Goal: Task Accomplishment & Management: Manage account settings

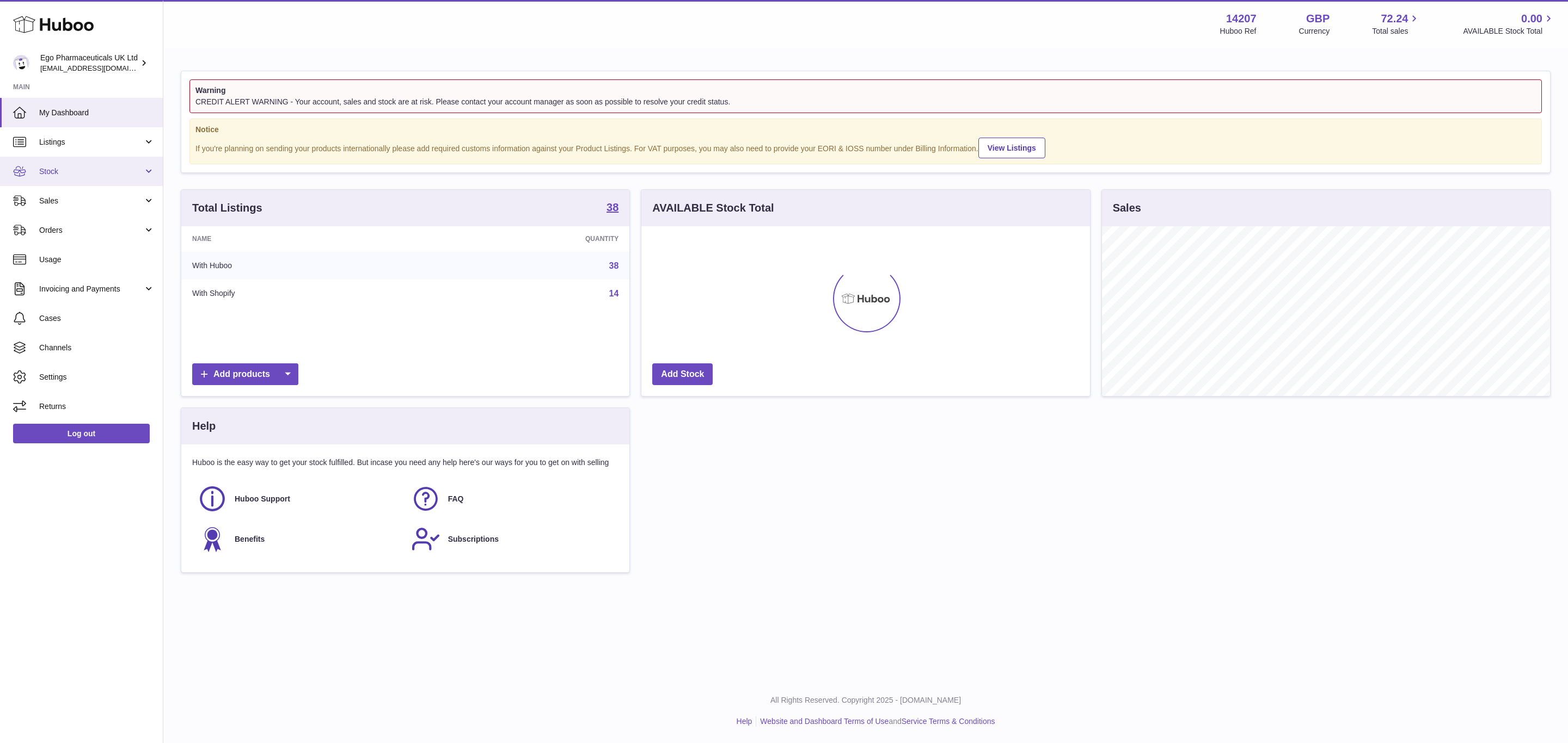
scroll to position [544022, 544036]
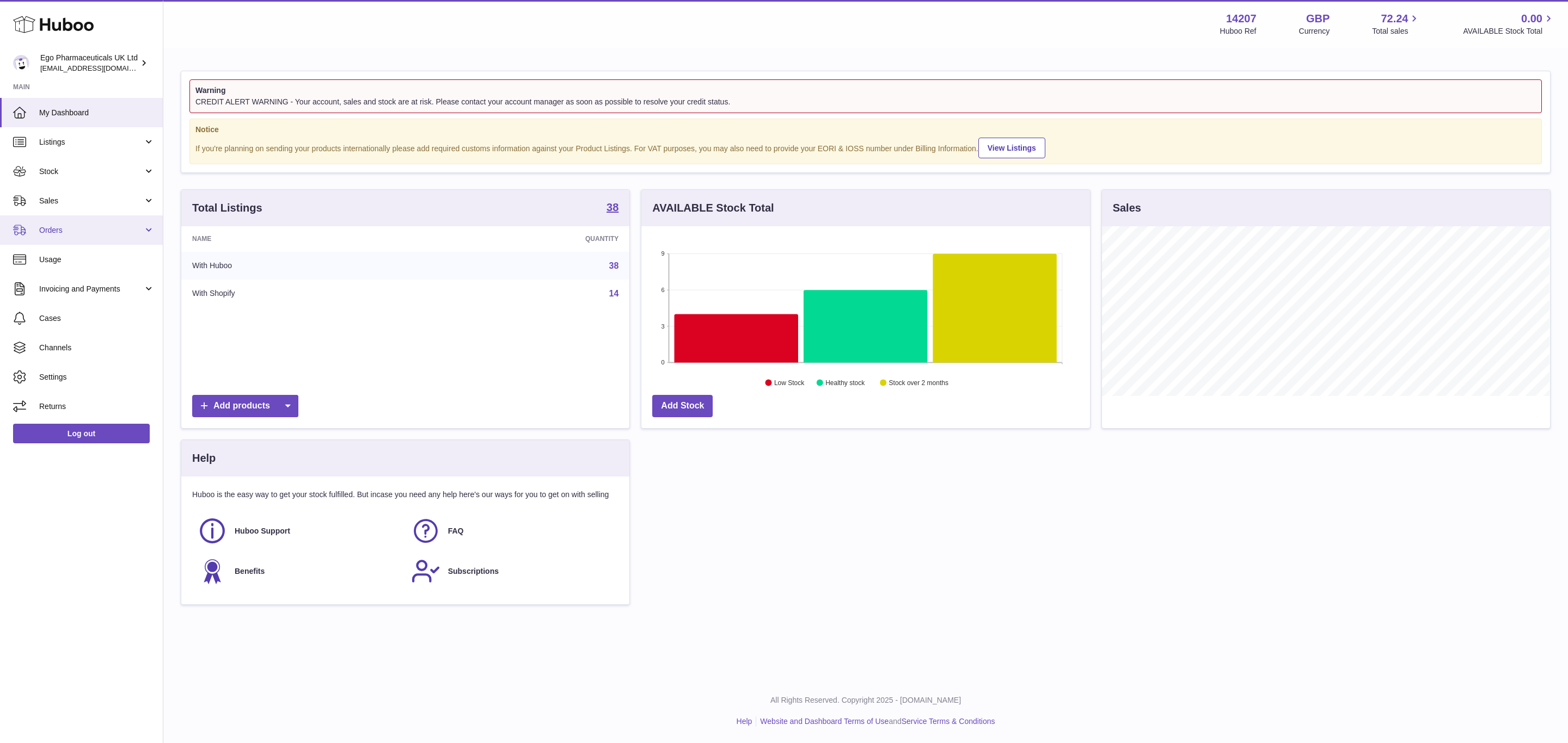
drag, startPoint x: 56, startPoint y: 232, endPoint x: 63, endPoint y: 232, distance: 7.0
click at [56, 232] on span "Orders" at bounding box center [92, 230] width 104 height 11
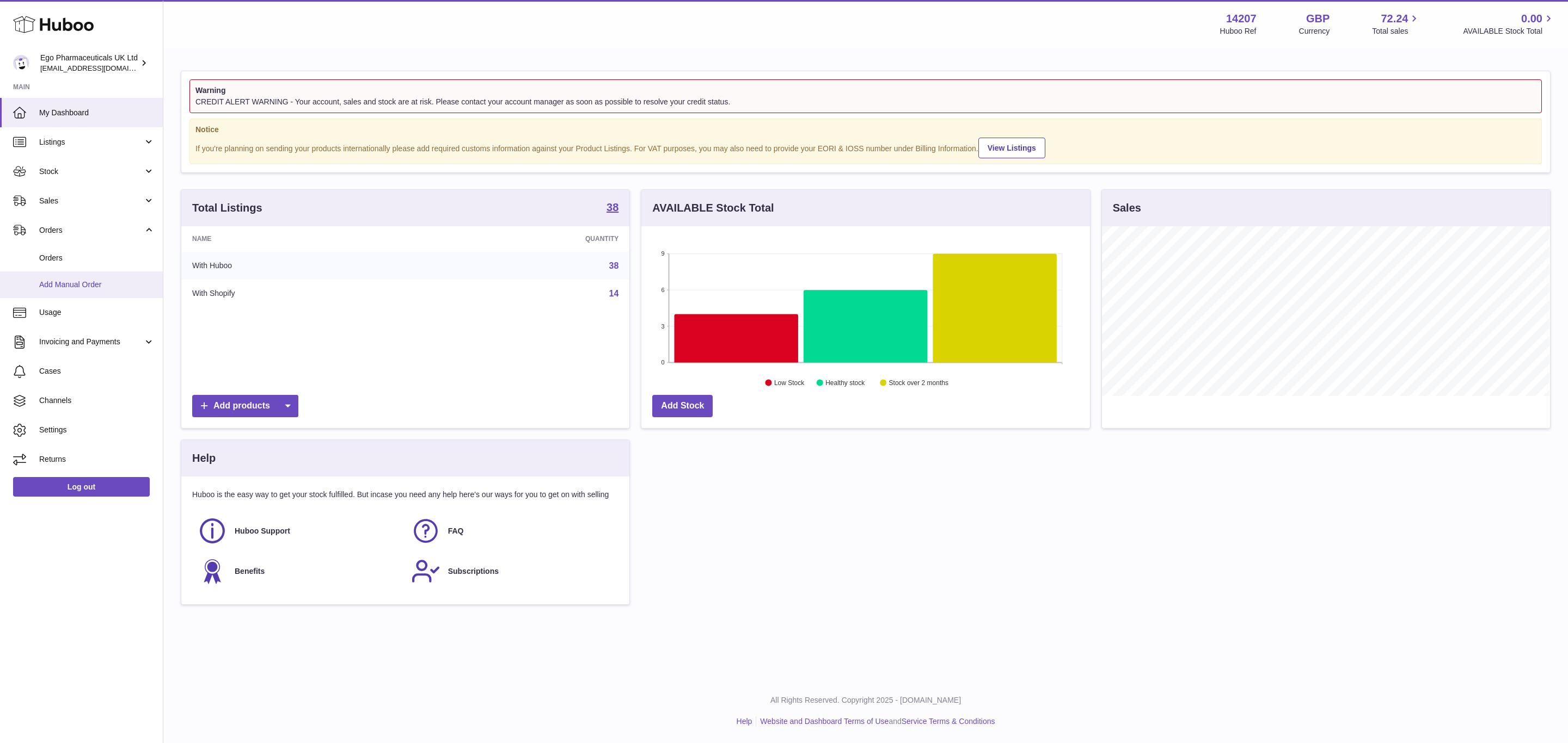
click at [71, 285] on span "Add Manual Order" at bounding box center [97, 285] width 115 height 11
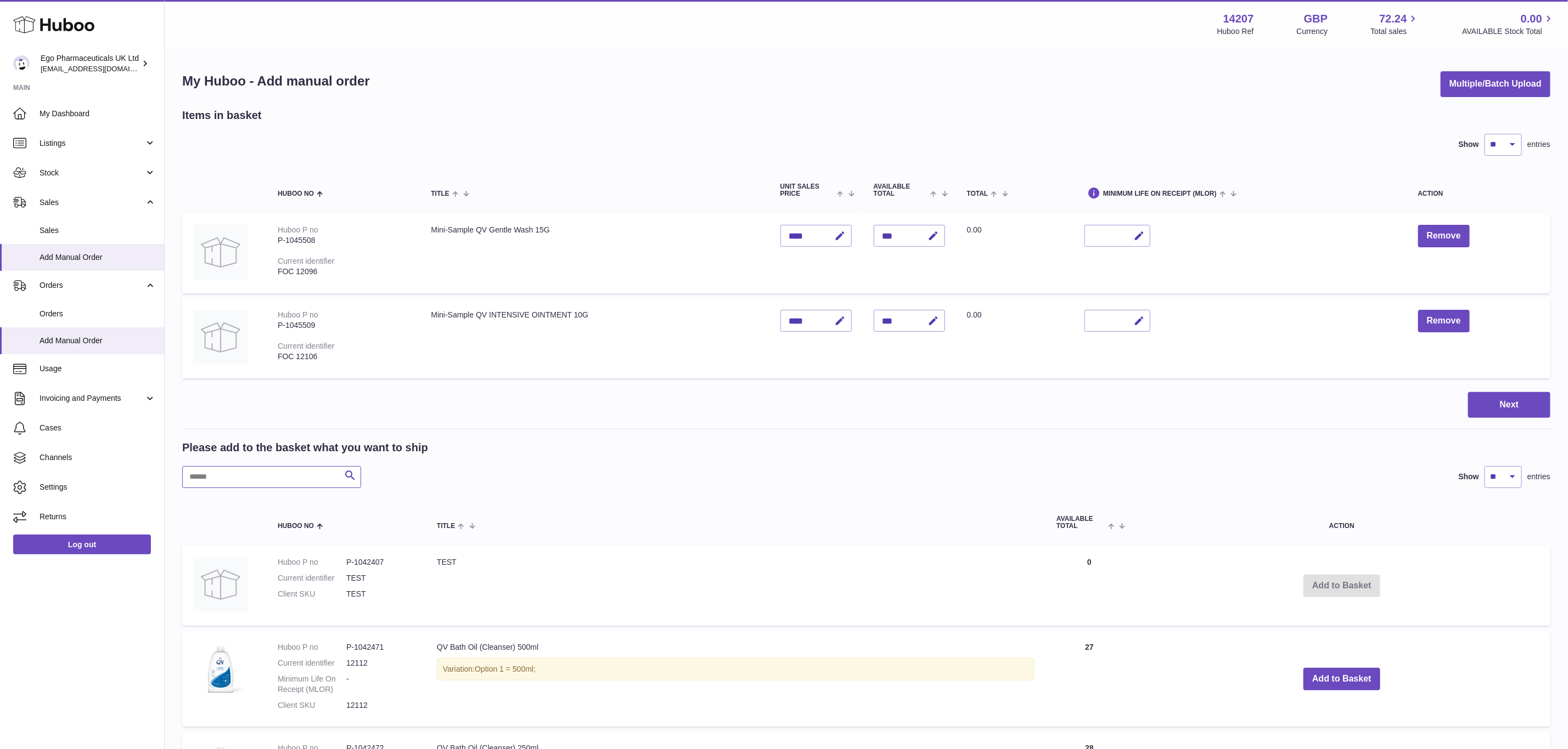
click at [219, 473] on input "text" at bounding box center [272, 477] width 179 height 22
paste input "*******"
type input "*******"
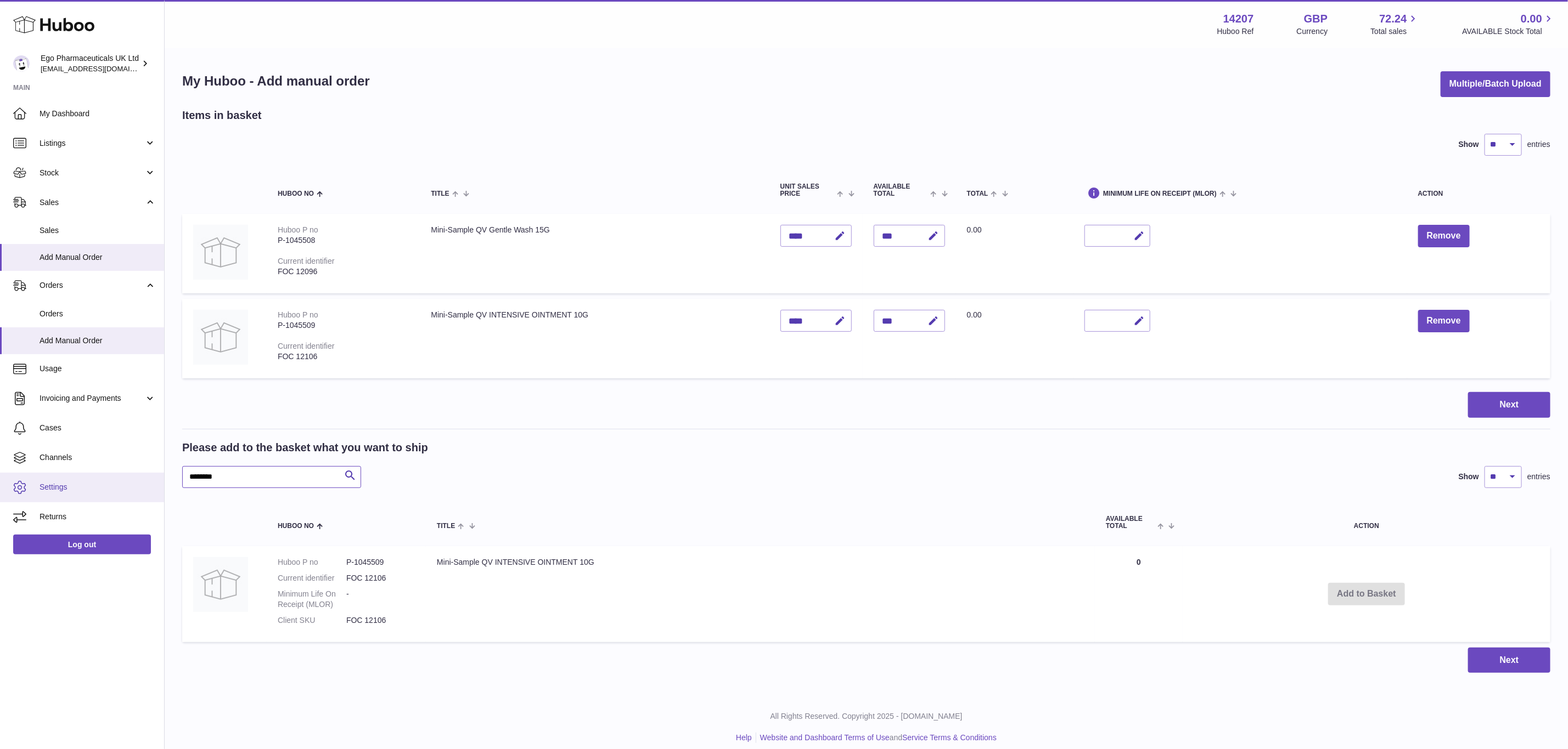
drag, startPoint x: 258, startPoint y: 474, endPoint x: 158, endPoint y: 475, distance: 100.0
click at [158, 475] on div "Huboo Ego Pharmaceuticals UK Ltd [EMAIL_ADDRESS][DOMAIN_NAME] Main My Dashboard…" at bounding box center [784, 380] width 1568 height 760
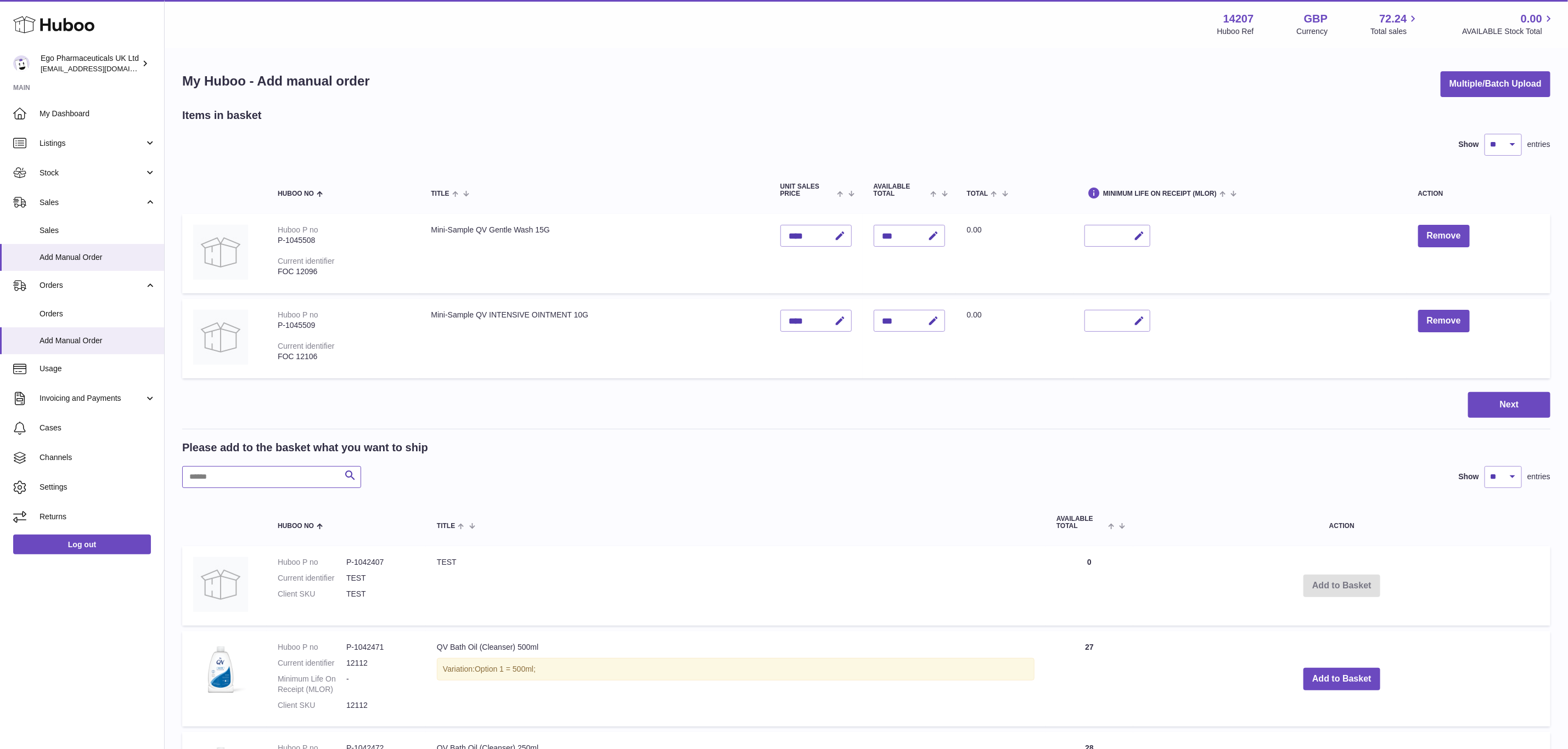
click at [241, 472] on input "text" at bounding box center [272, 477] width 179 height 22
paste input "*******"
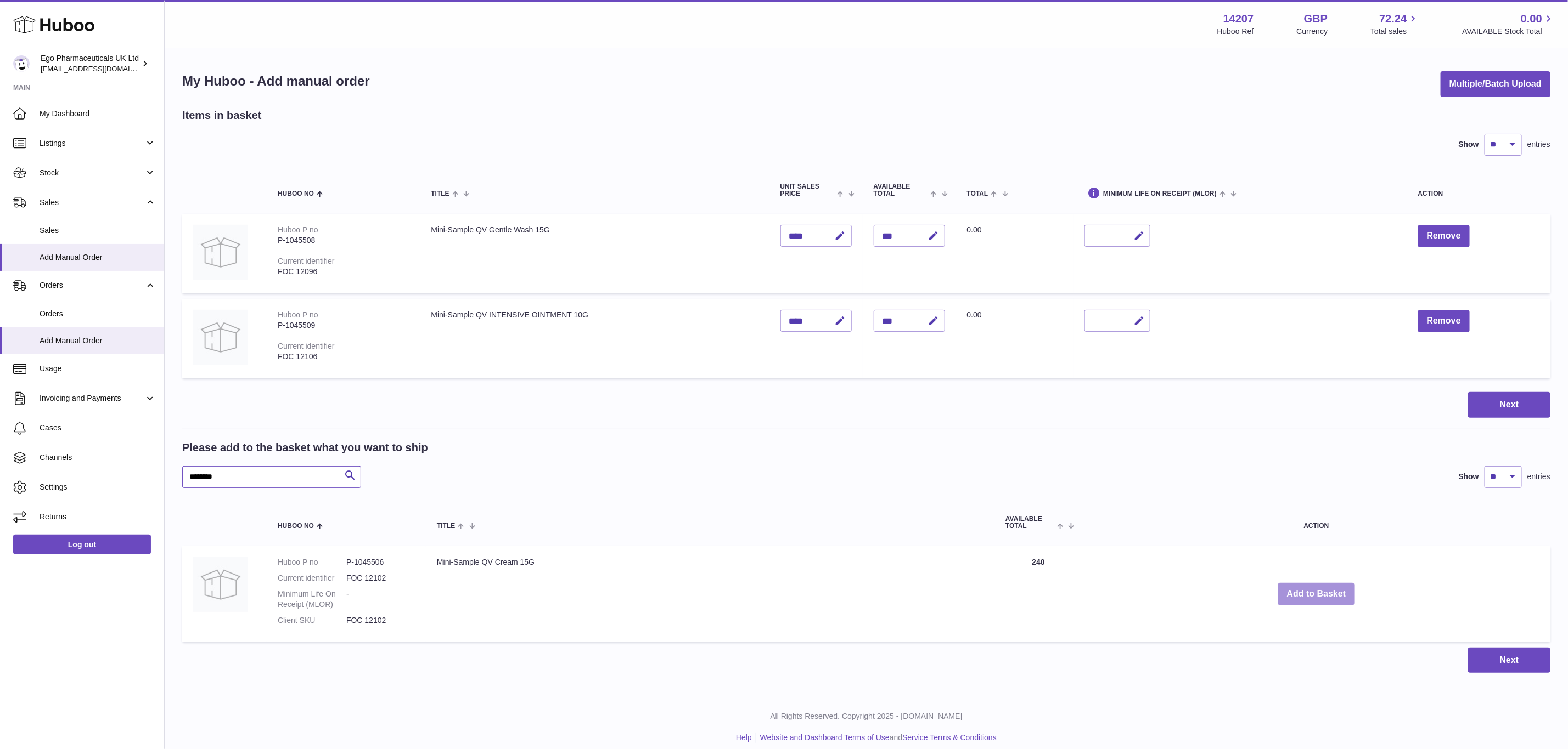
type input "*******"
click at [1316, 595] on button "Add to Basket" at bounding box center [1317, 594] width 77 height 22
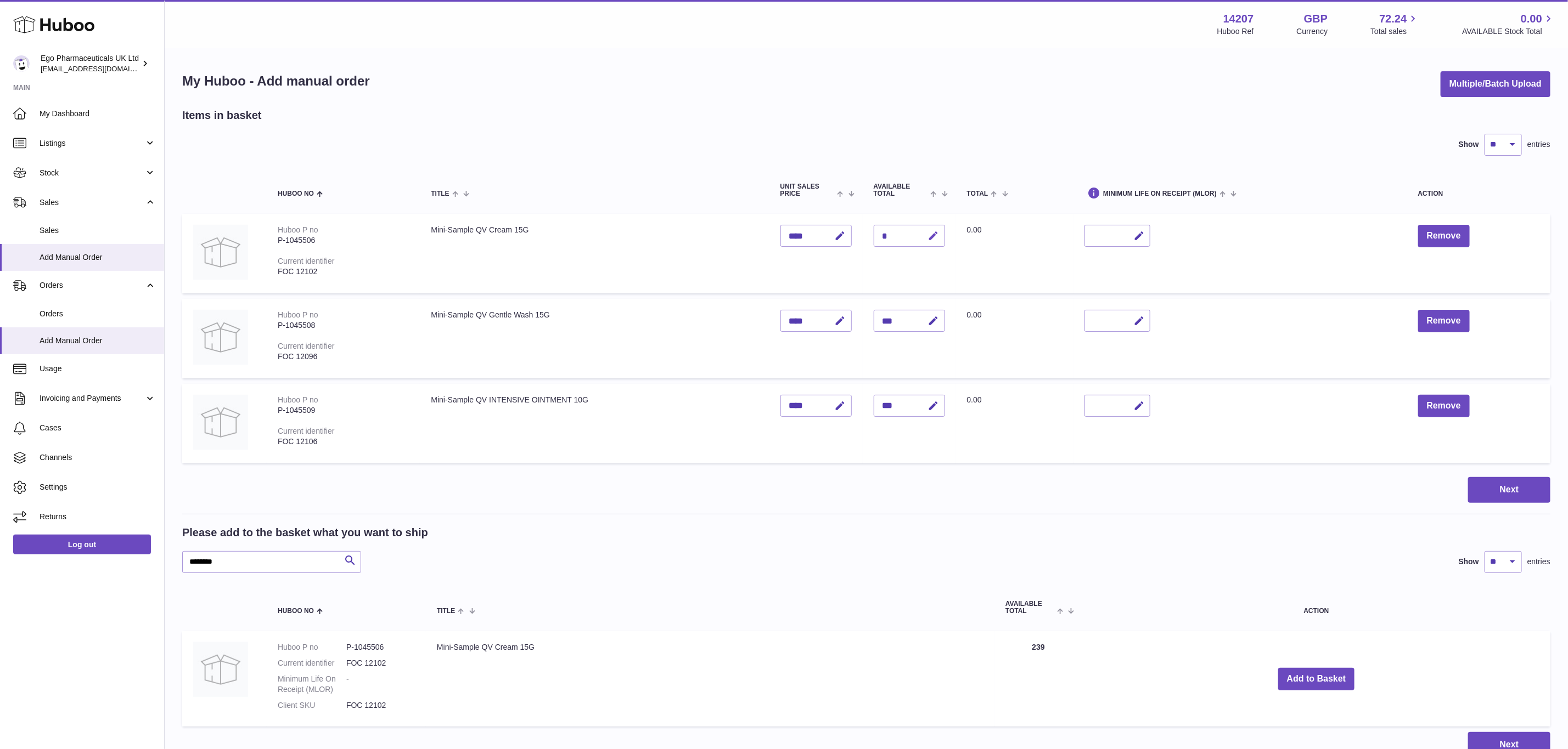
click at [938, 237] on icon "button" at bounding box center [934, 237] width 12 height 12
click at [922, 227] on button "submit" at bounding box center [932, 236] width 20 height 18
click at [1311, 680] on button "Add to Basket" at bounding box center [1317, 679] width 77 height 22
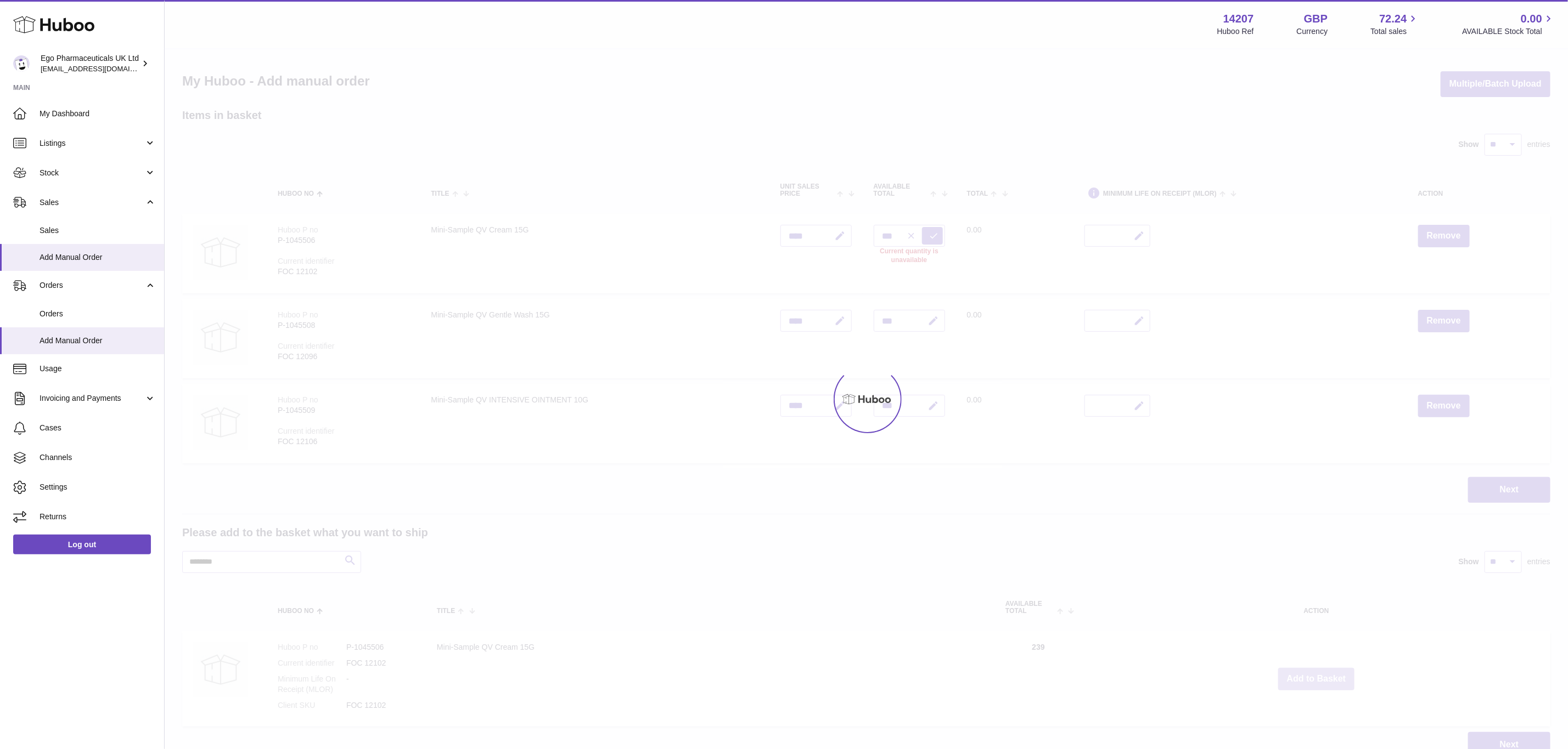
click at [1311, 680] on div at bounding box center [866, 399] width 1403 height 700
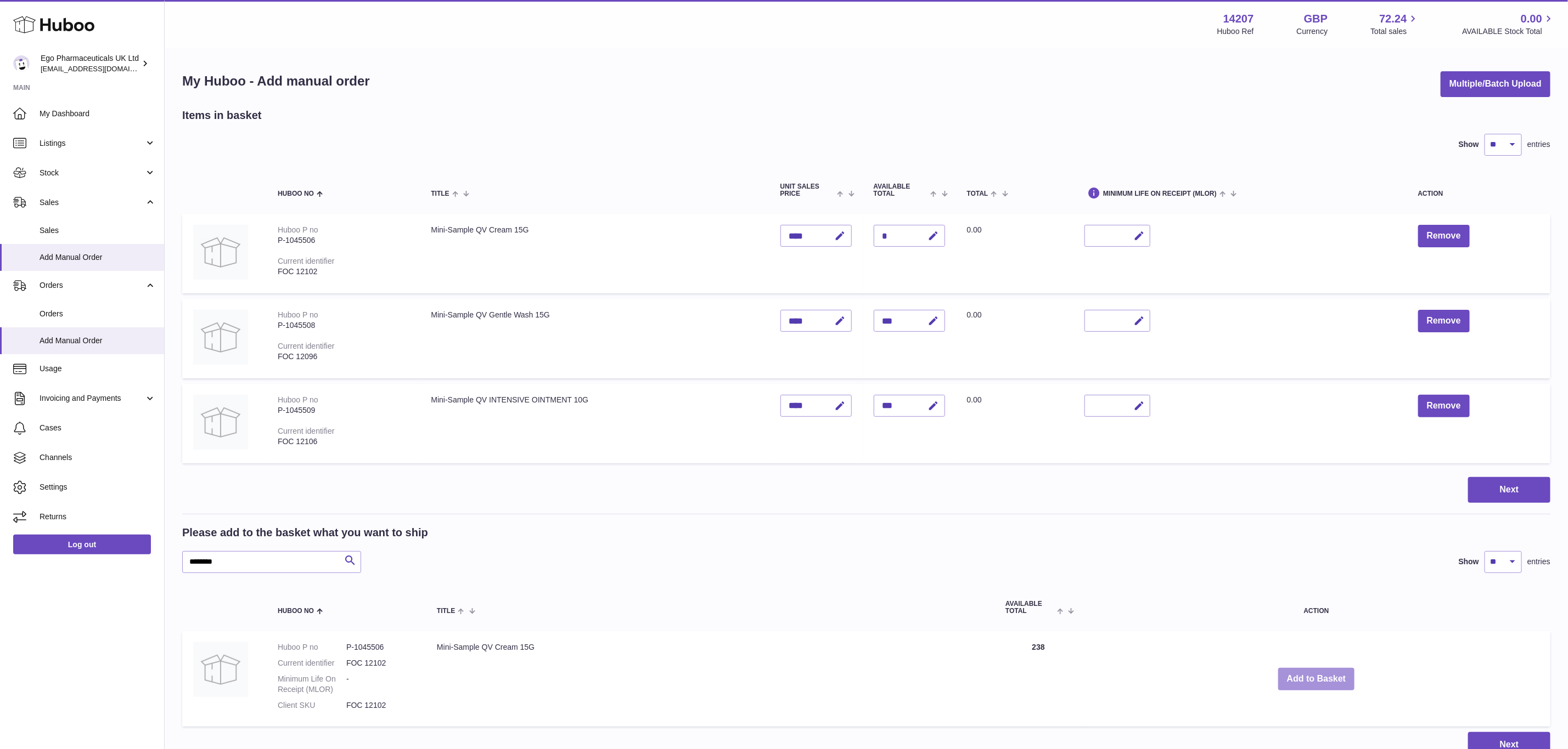
click at [1311, 680] on div "Menu Huboo 14207 Huboo Ref GBP Currency 72.24 Total sales 0.00 AVAILABLE Stock …" at bounding box center [866, 390] width 1403 height 780
click at [1311, 680] on button "Add to Basket" at bounding box center [1317, 679] width 77 height 22
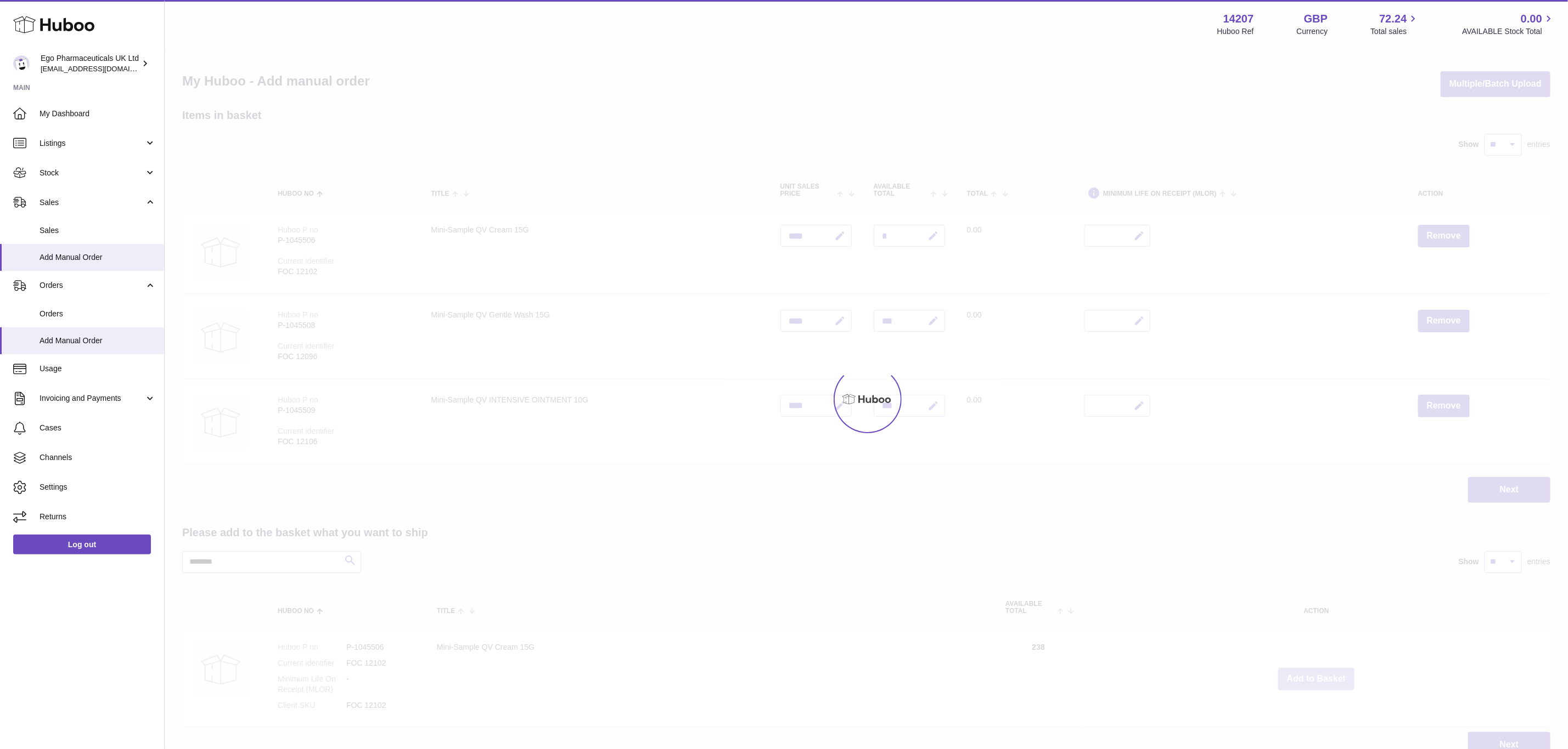
click at [1311, 680] on div at bounding box center [866, 399] width 1403 height 700
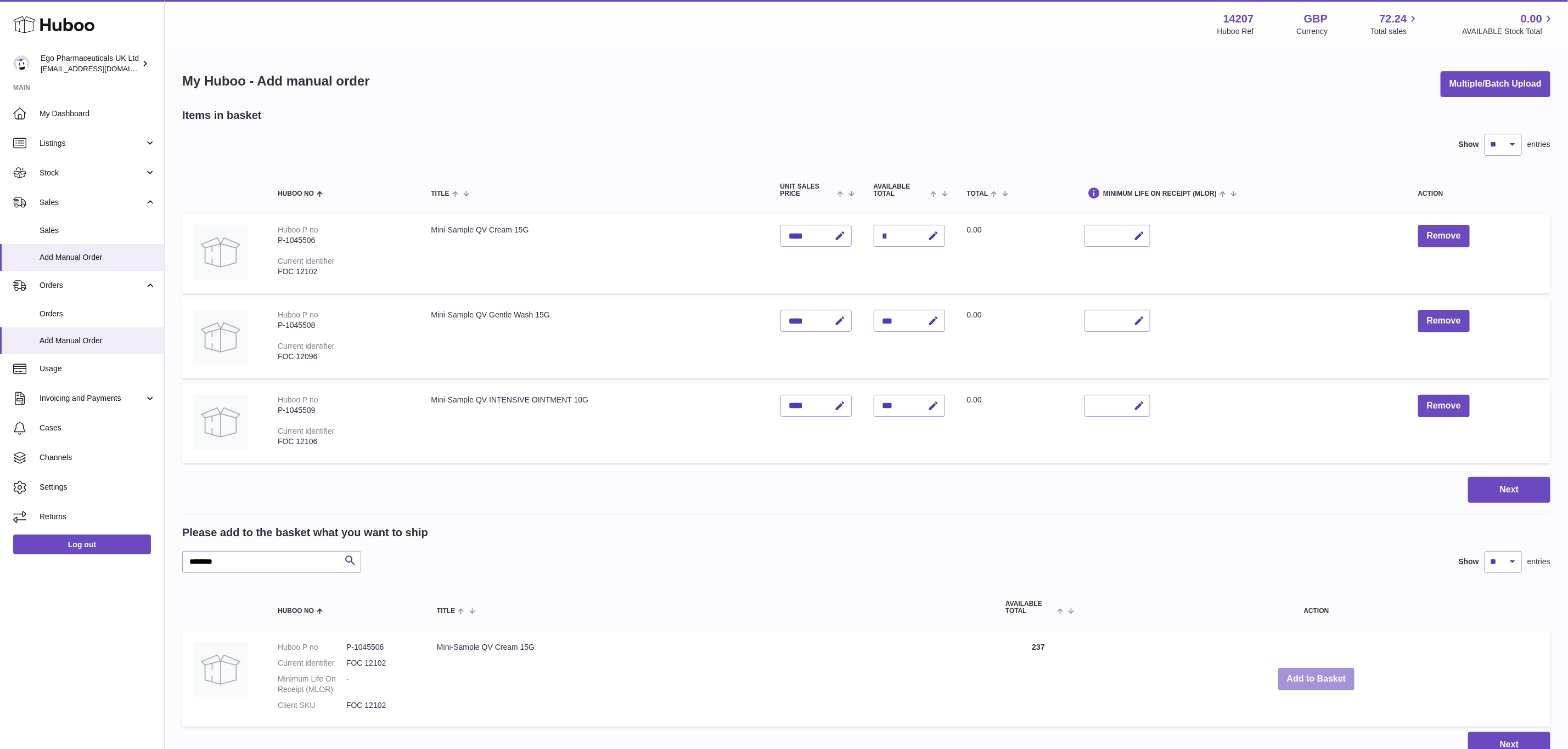
click at [1311, 680] on button "Add to Basket" at bounding box center [1317, 679] width 77 height 22
click at [0, 680] on div at bounding box center [0, 374] width 0 height 749
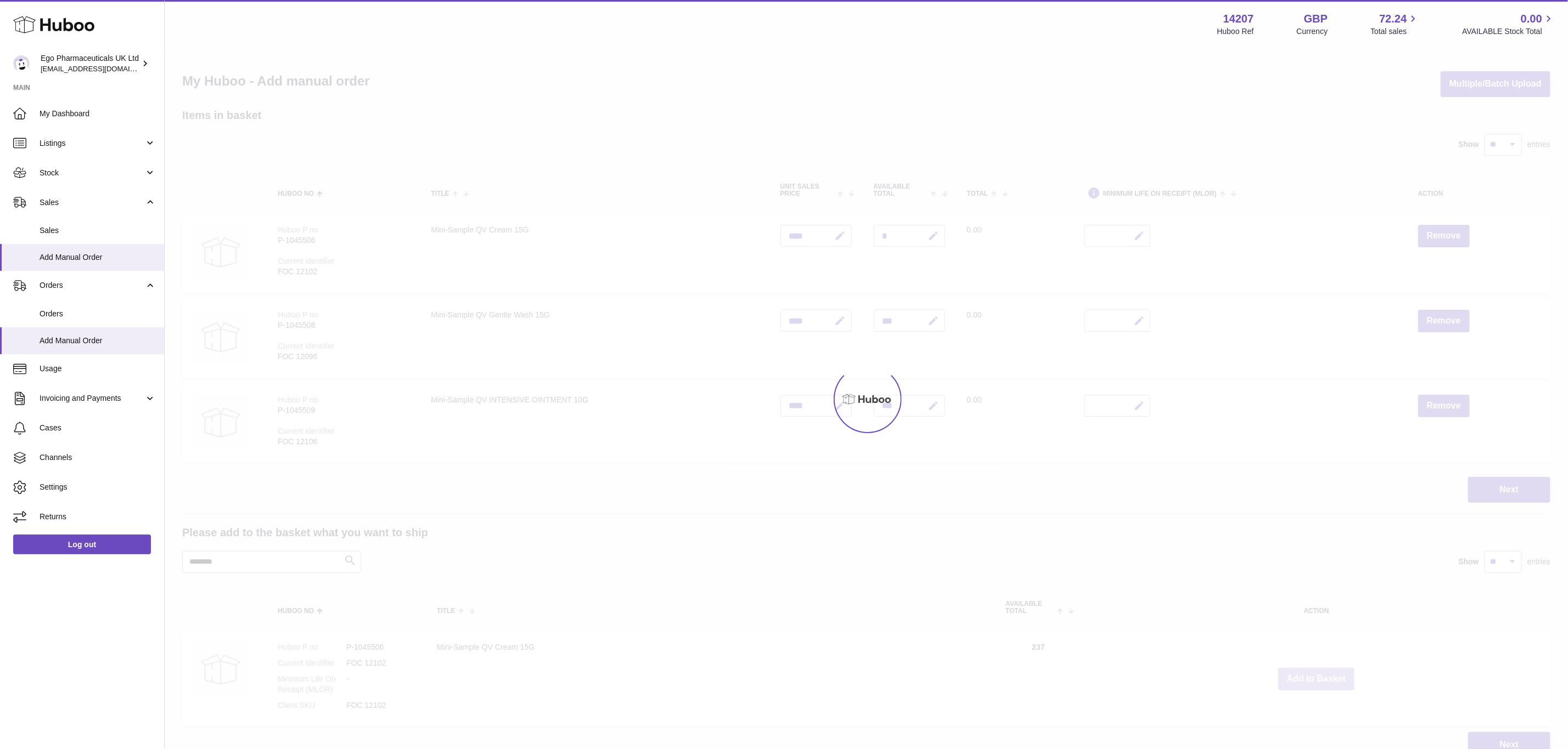
click at [1311, 680] on div at bounding box center [866, 399] width 1403 height 700
click at [1311, 680] on div "Menu Huboo 14207 Huboo Ref GBP Currency 72.24 Total sales 0.00 AVAILABLE Stock …" at bounding box center [866, 390] width 1403 height 780
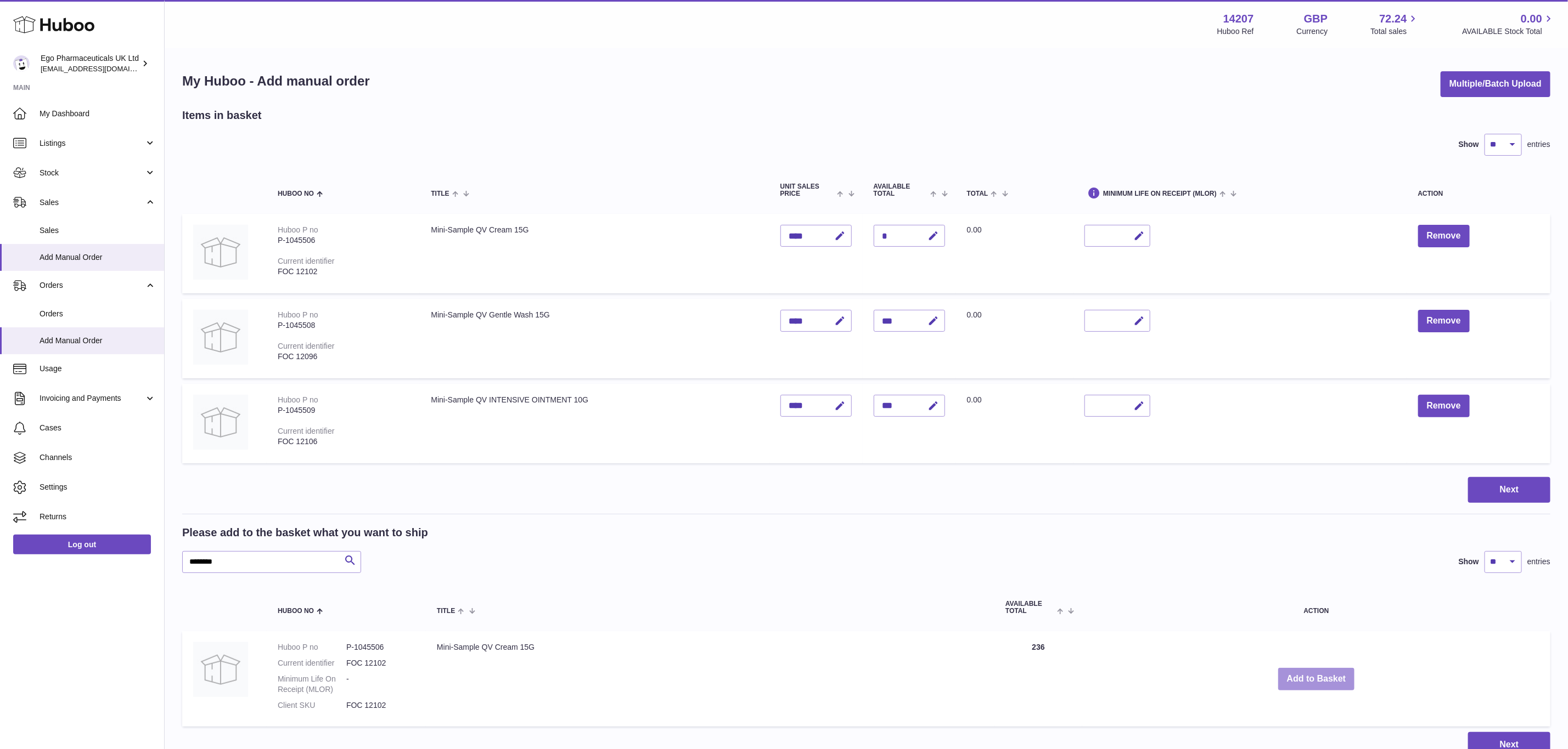
click at [1311, 680] on button "Add to Basket" at bounding box center [1317, 679] width 77 height 22
click at [0, 680] on div at bounding box center [0, 374] width 0 height 749
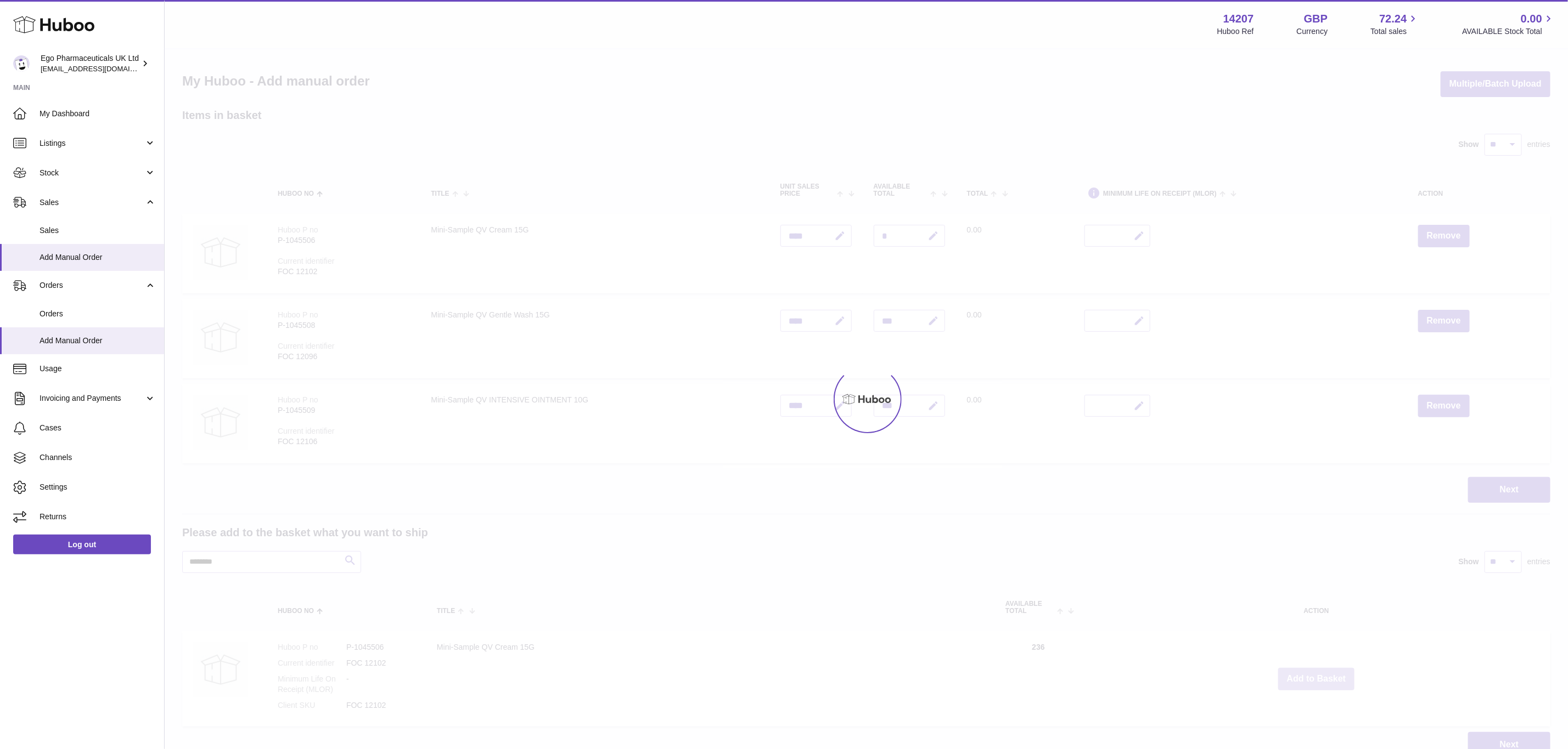
click at [1311, 680] on div at bounding box center [866, 399] width 1403 height 700
click at [1311, 680] on button "Add to Basket" at bounding box center [1317, 679] width 77 height 22
click at [1311, 680] on div at bounding box center [866, 399] width 1403 height 700
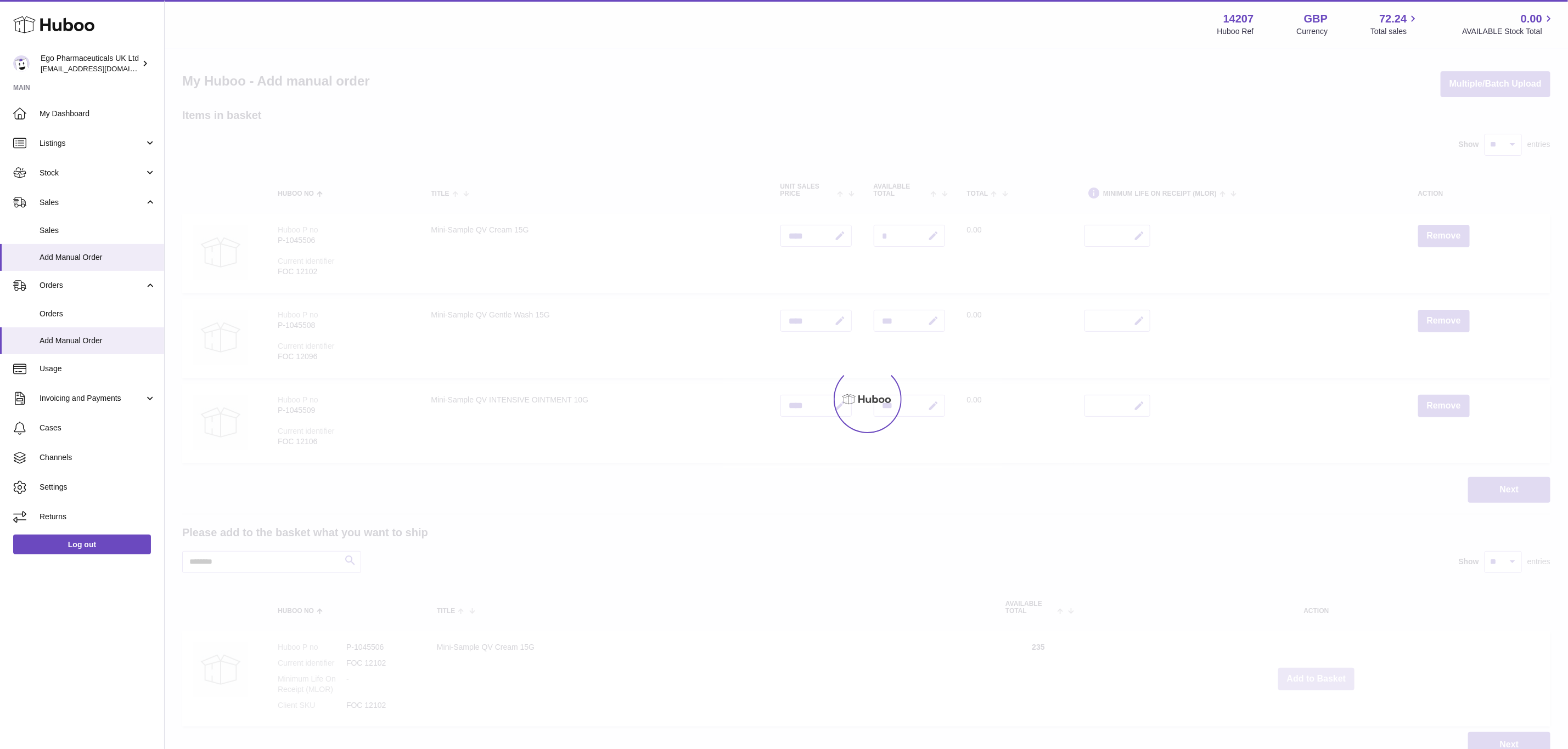
click at [1311, 680] on div "Menu Huboo 14207 Huboo Ref GBP Currency 72.24 Total sales 0.00 AVAILABLE Stock …" at bounding box center [866, 390] width 1403 height 780
click at [1311, 680] on button "Add to Basket" at bounding box center [1317, 679] width 77 height 22
click at [1311, 680] on div at bounding box center [866, 399] width 1403 height 700
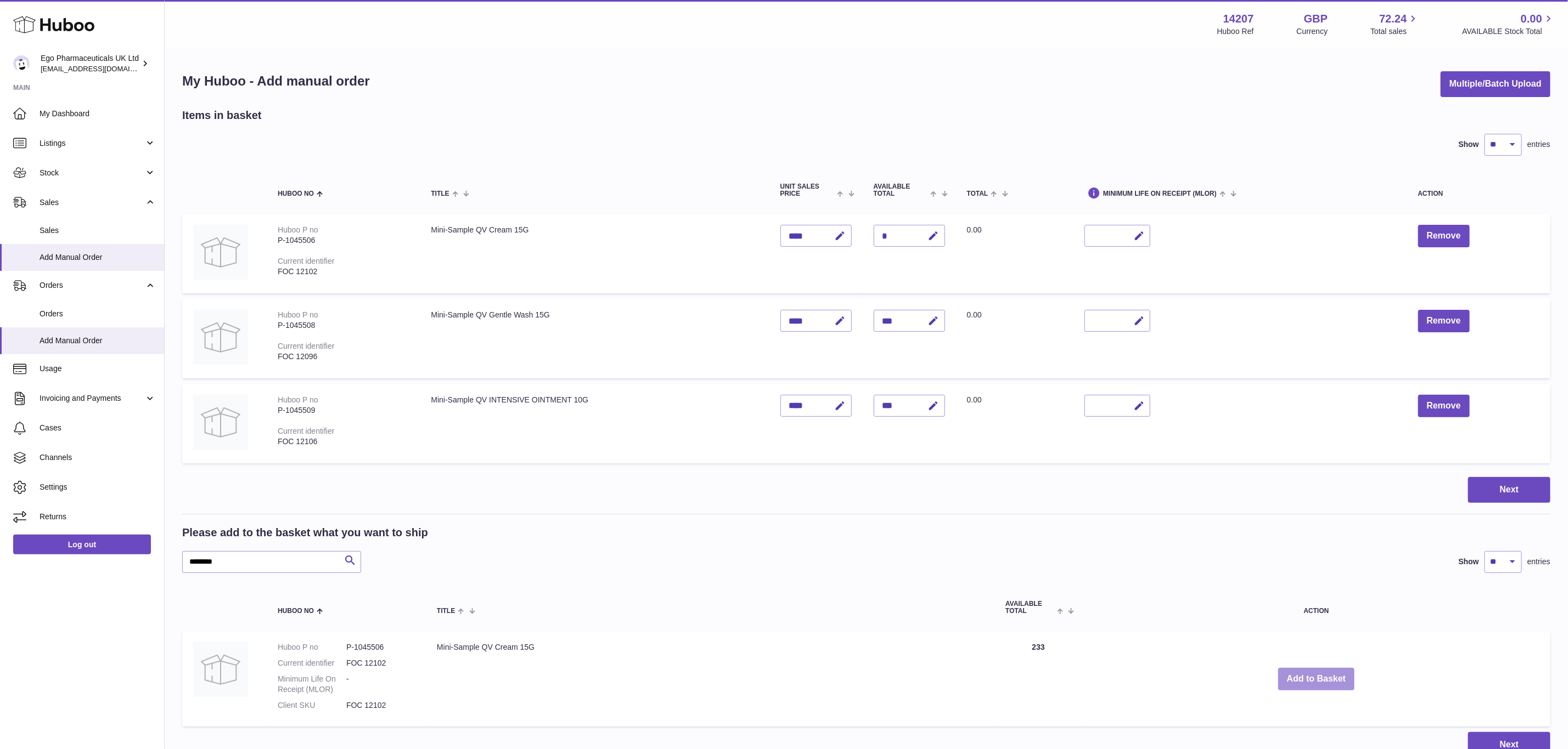
click at [1311, 680] on div "Menu Huboo 14207 Huboo Ref GBP Currency 72.24 Total sales 0.00 AVAILABLE Stock …" at bounding box center [866, 390] width 1403 height 780
click at [1311, 680] on button "Add to Basket" at bounding box center [1317, 679] width 77 height 22
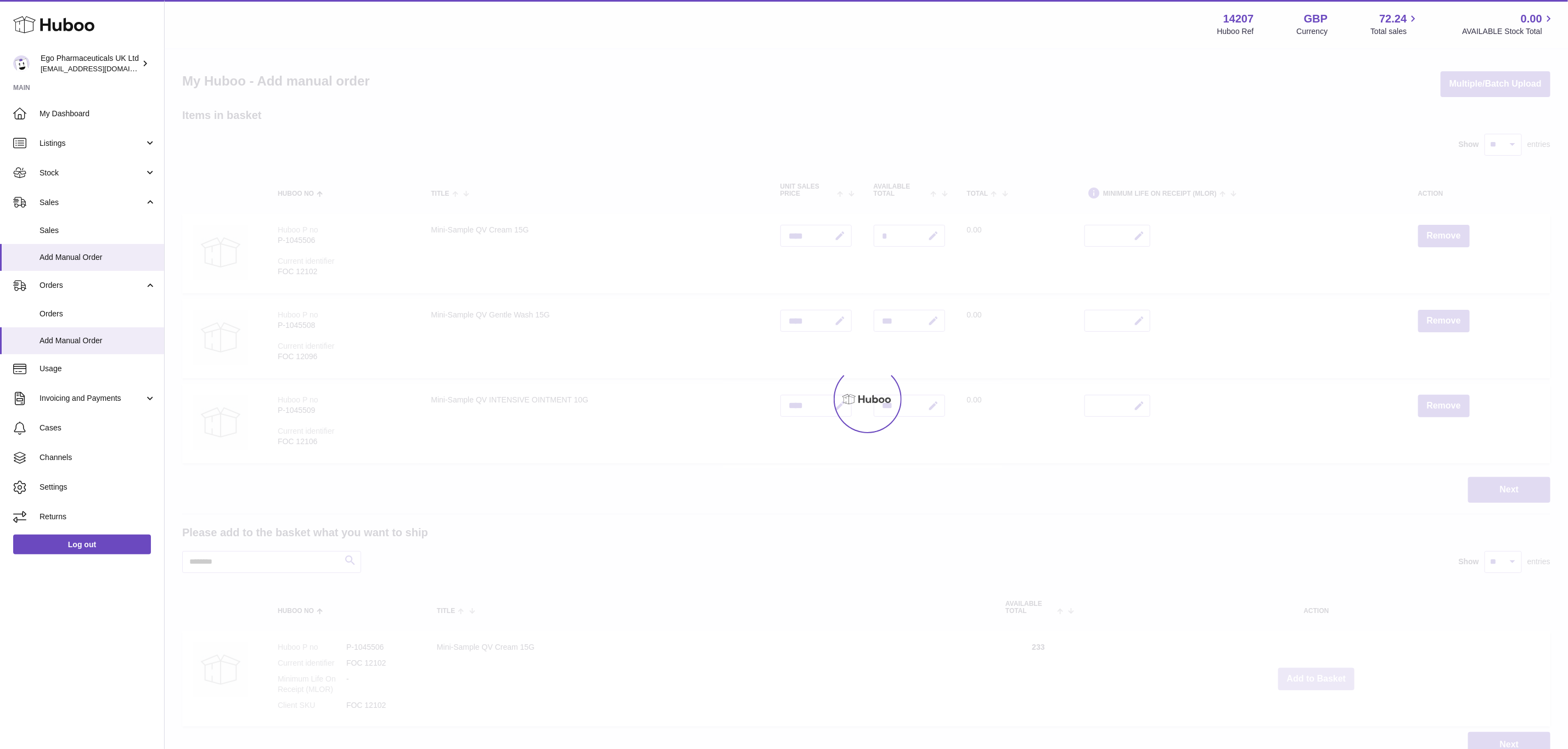
click at [1311, 680] on div at bounding box center [866, 399] width 1403 height 700
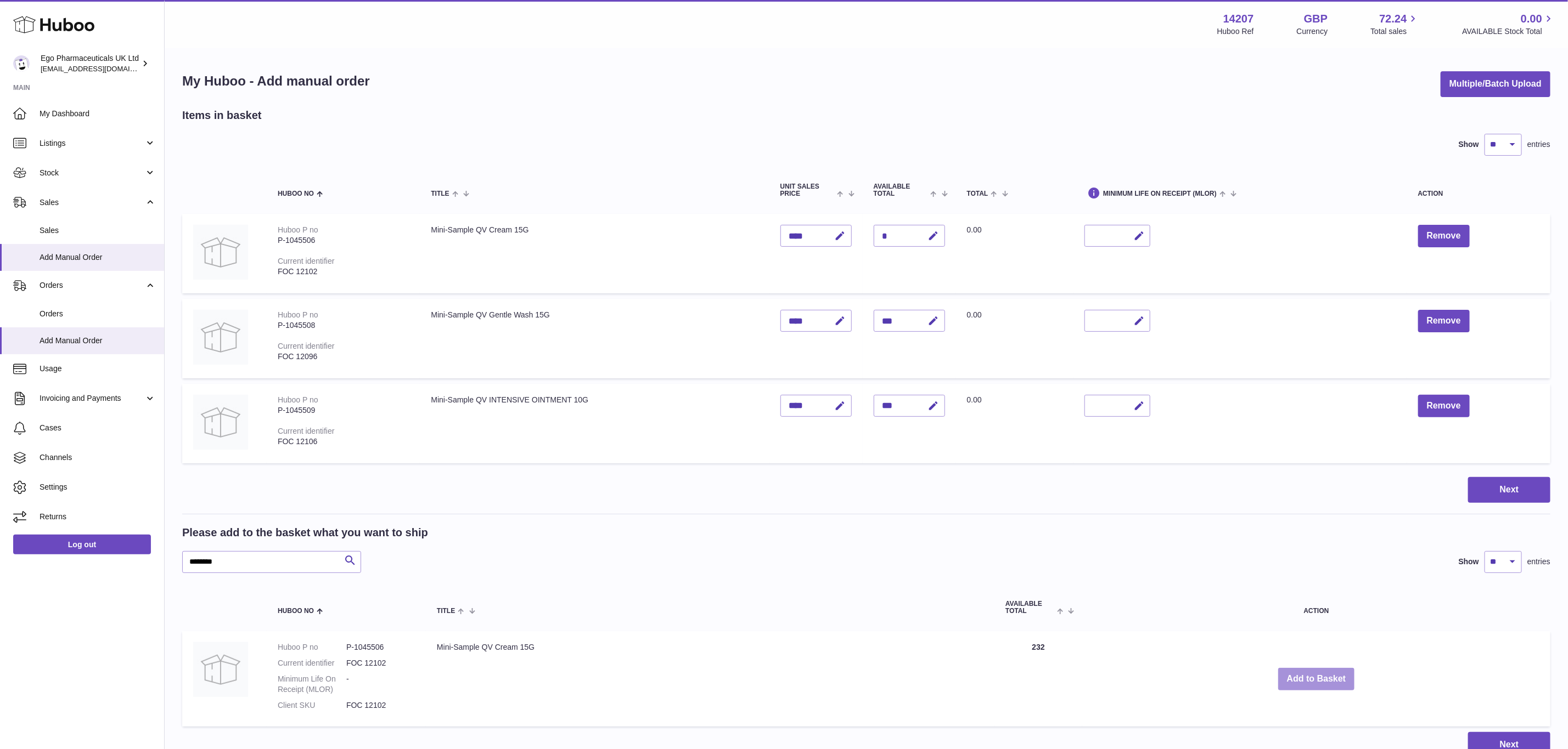
click at [1311, 680] on button "Add to Basket" at bounding box center [1317, 679] width 77 height 22
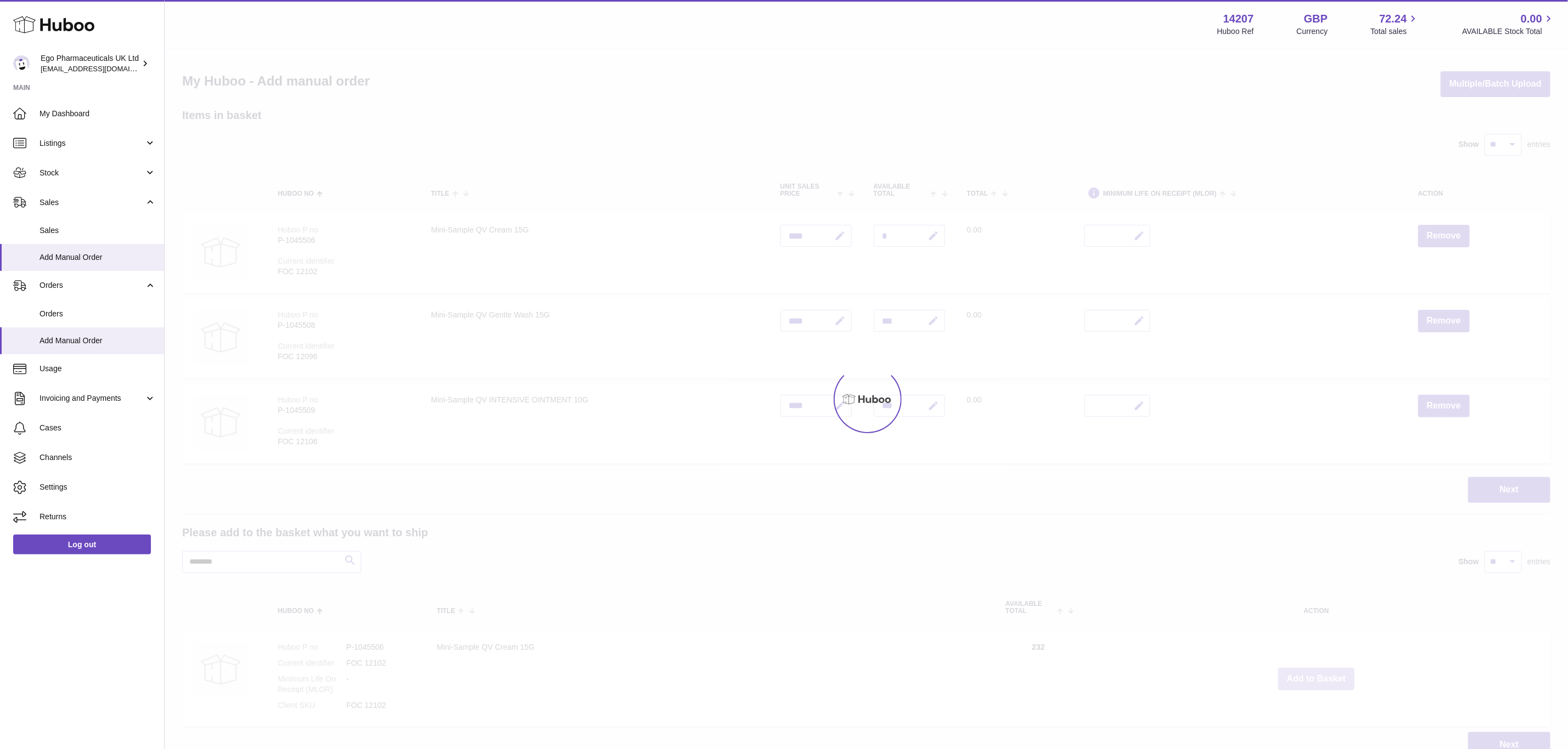
click at [1311, 680] on div at bounding box center [866, 399] width 1403 height 700
type input "*"
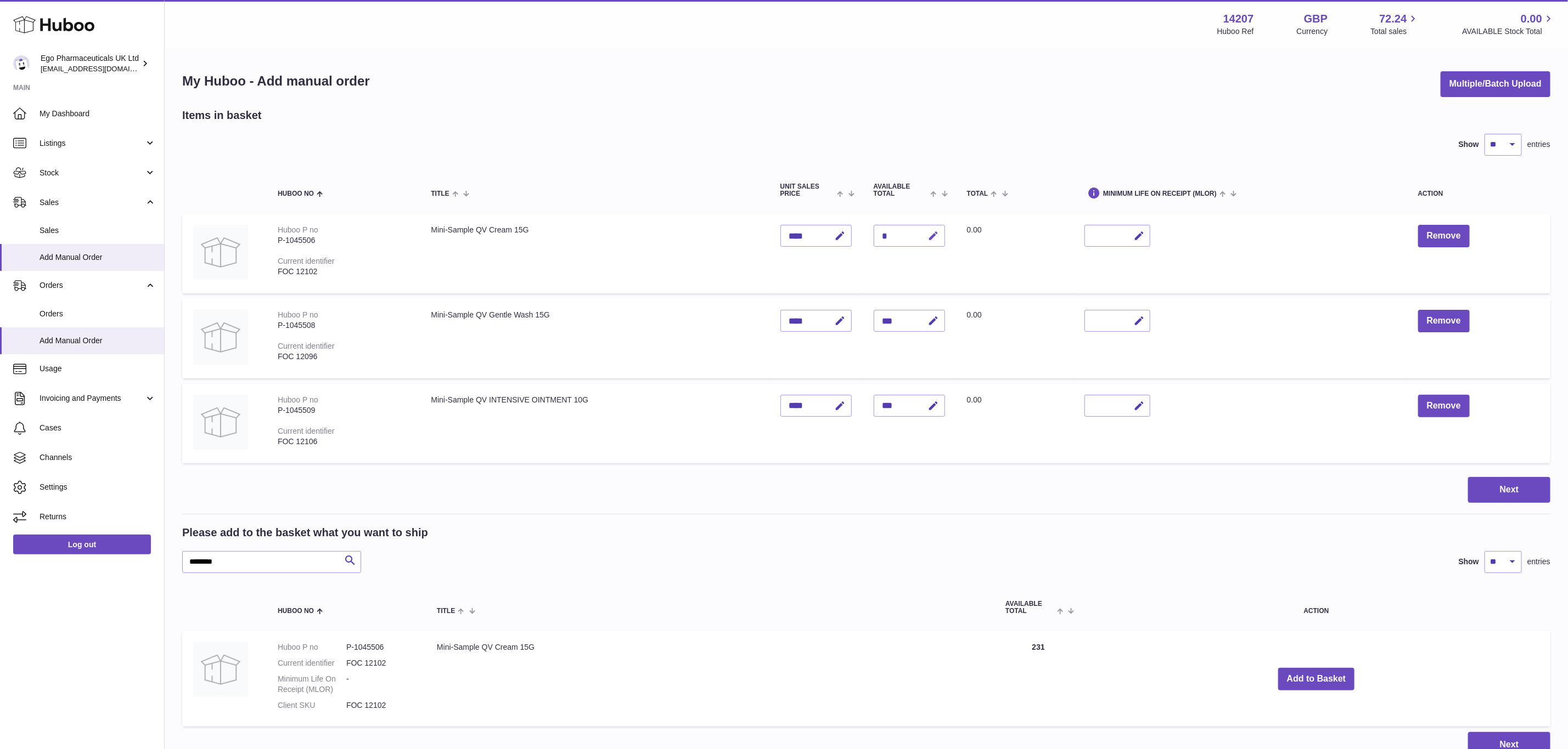
click at [939, 240] on icon "button" at bounding box center [934, 237] width 12 height 12
click at [922, 227] on button "submit" at bounding box center [932, 236] width 20 height 18
type input "*"
click at [922, 227] on button "submit" at bounding box center [932, 236] width 20 height 18
type input "*"
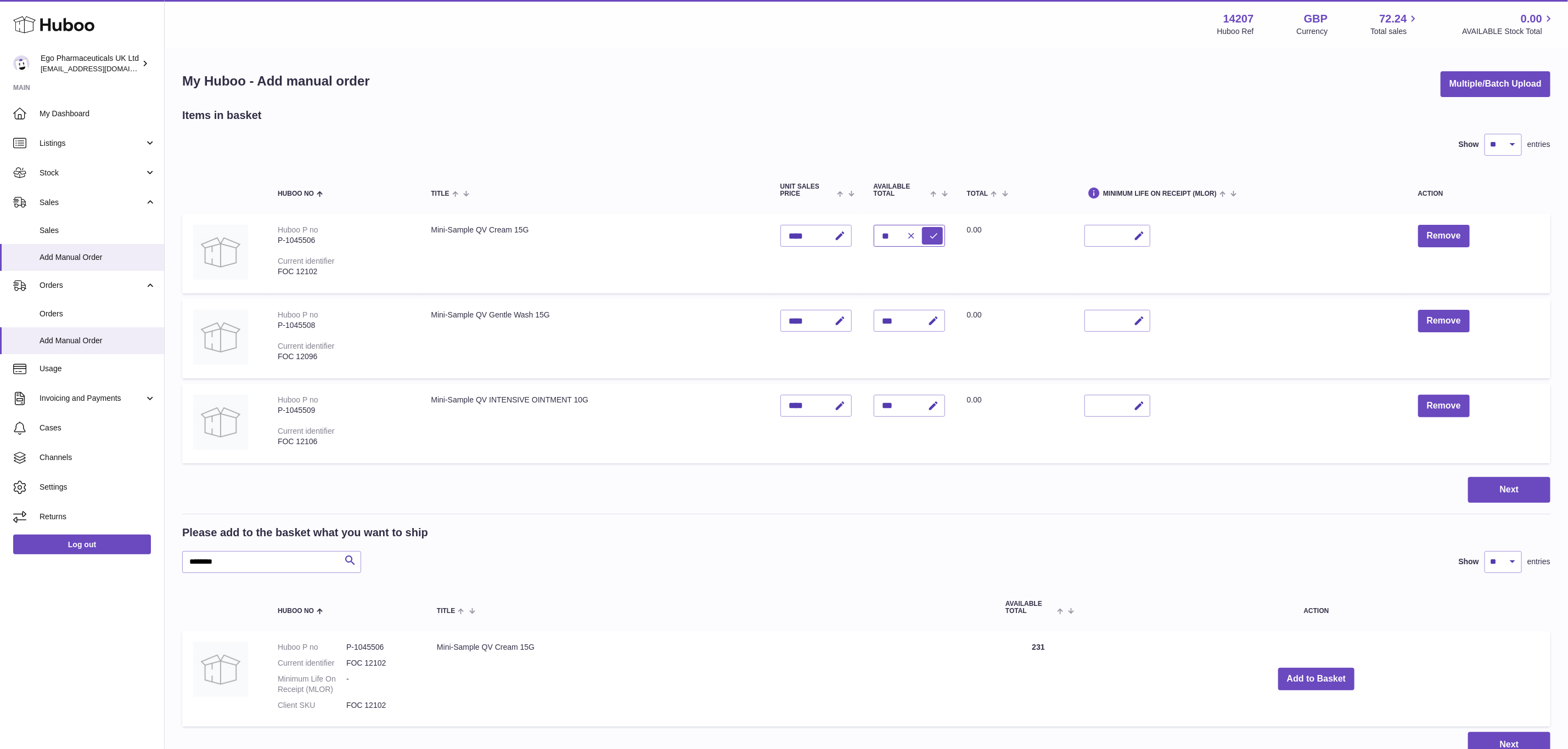
click at [922, 227] on button "submit" at bounding box center [932, 236] width 20 height 18
type input "*"
click at [922, 227] on button "submit" at bounding box center [932, 236] width 20 height 18
click at [943, 236] on button "submit" at bounding box center [932, 236] width 20 height 18
click at [917, 232] on icon "button" at bounding box center [911, 236] width 10 height 10
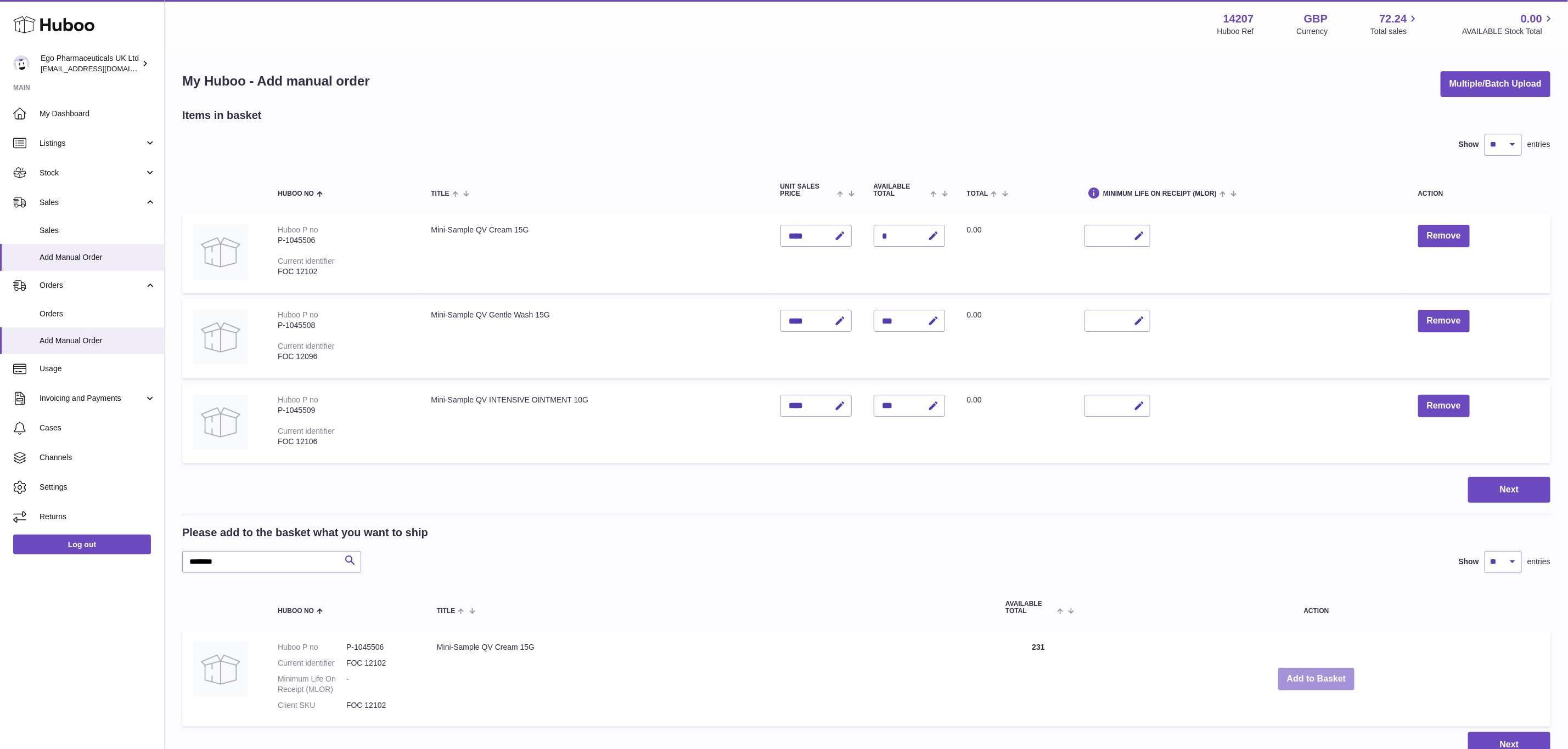
click at [1320, 672] on button "Add to Basket" at bounding box center [1317, 679] width 77 height 22
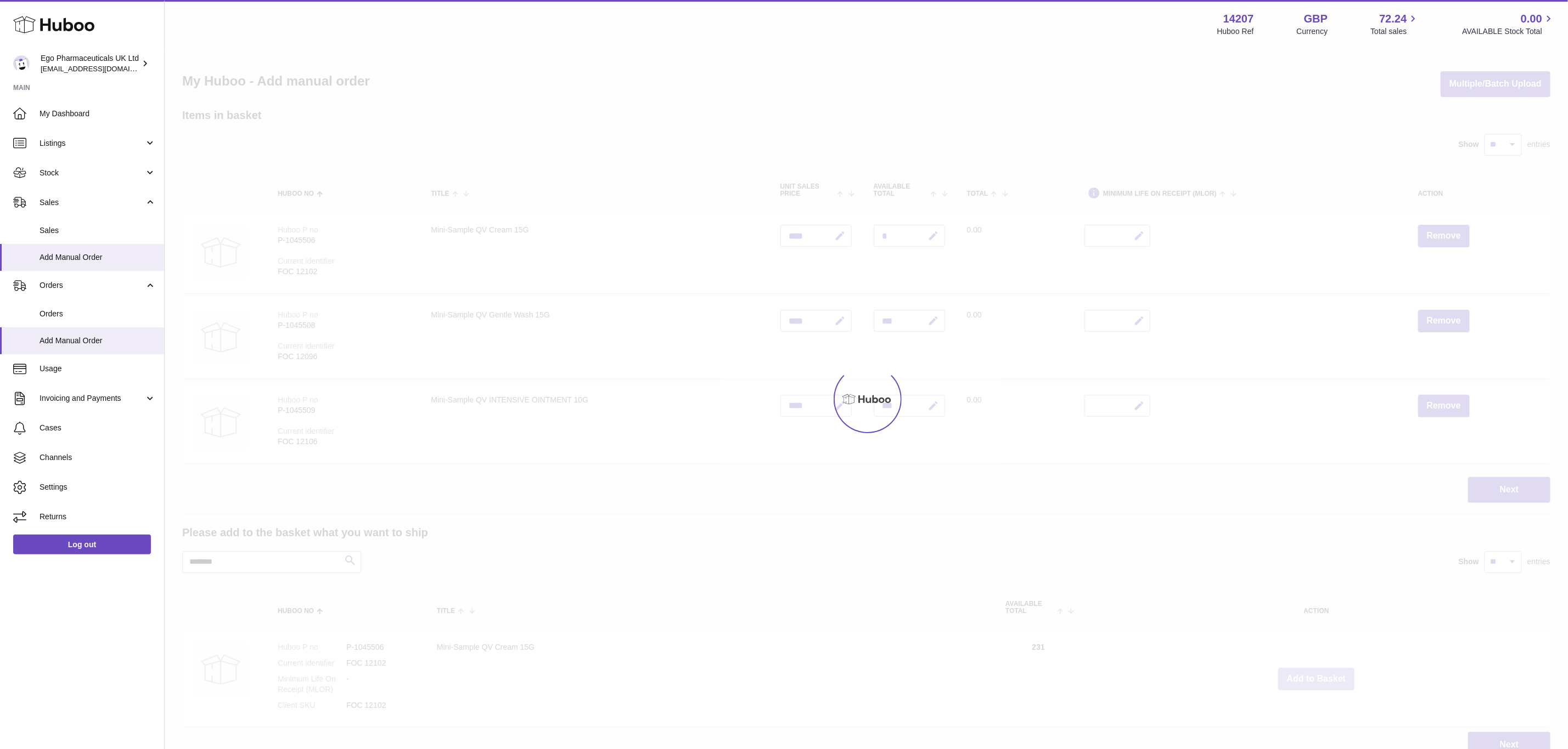
click at [1320, 672] on div at bounding box center [866, 399] width 1403 height 700
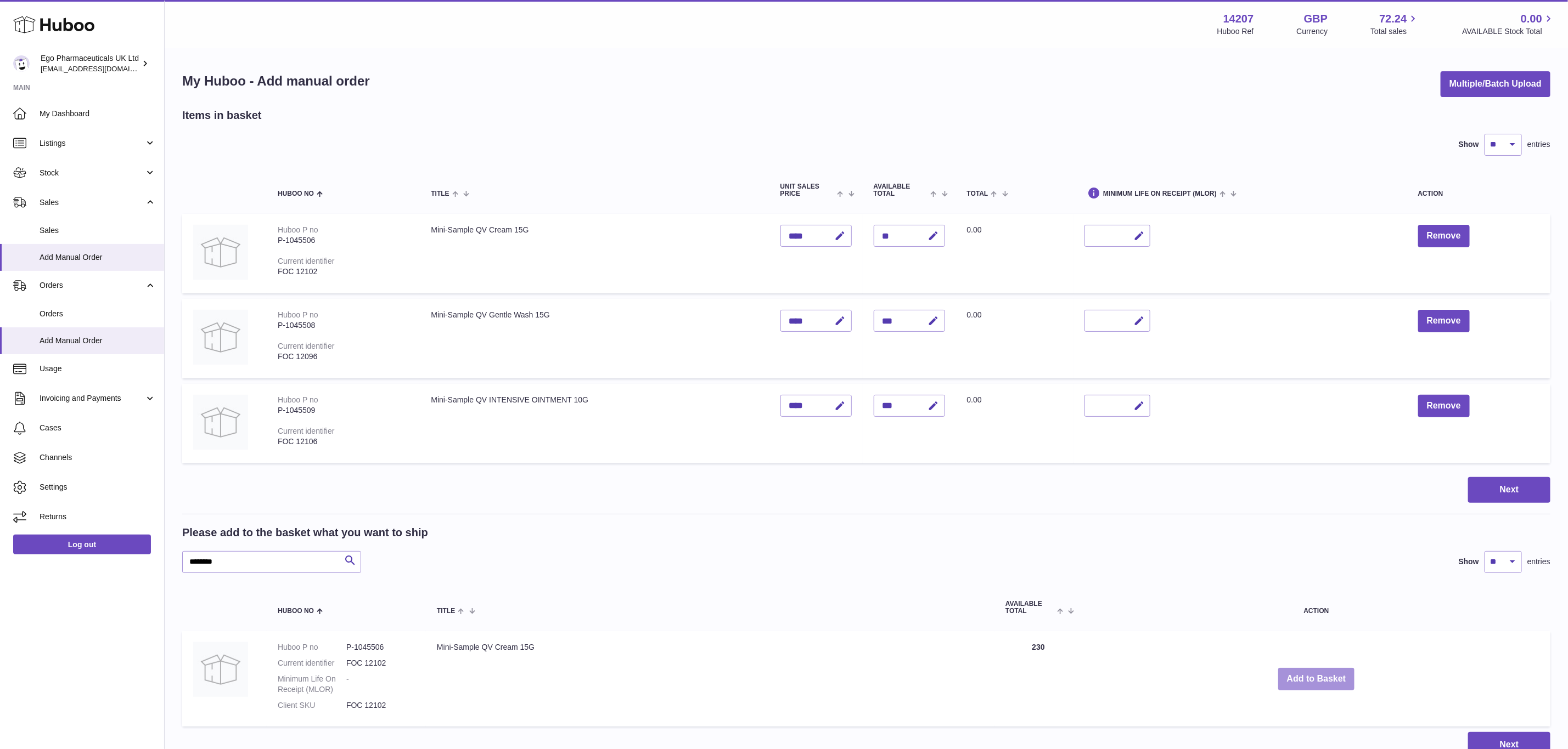
click at [1320, 672] on button "Add to Basket" at bounding box center [1317, 679] width 77 height 22
click at [0, 672] on div at bounding box center [0, 374] width 0 height 749
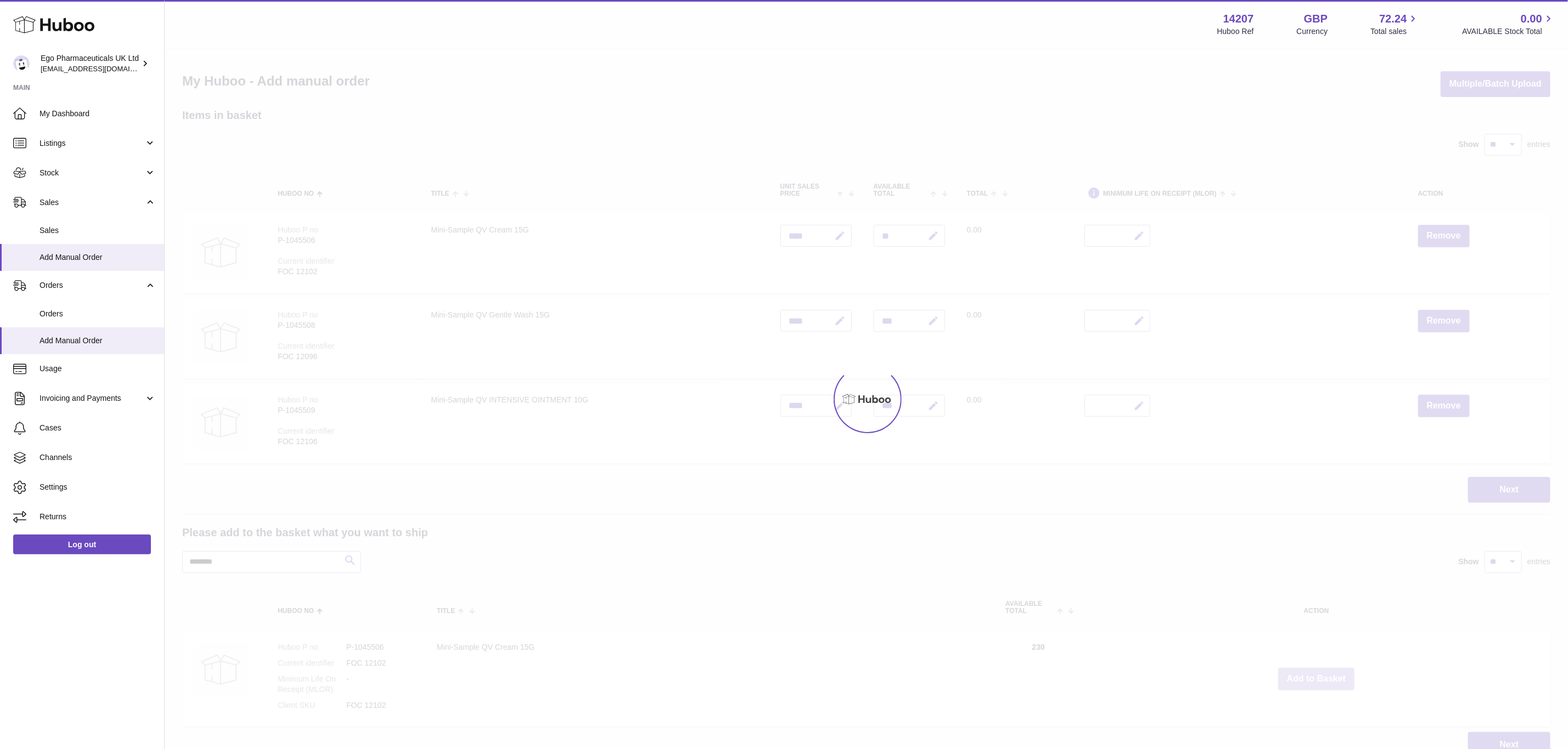
click at [1320, 672] on div at bounding box center [866, 399] width 1403 height 700
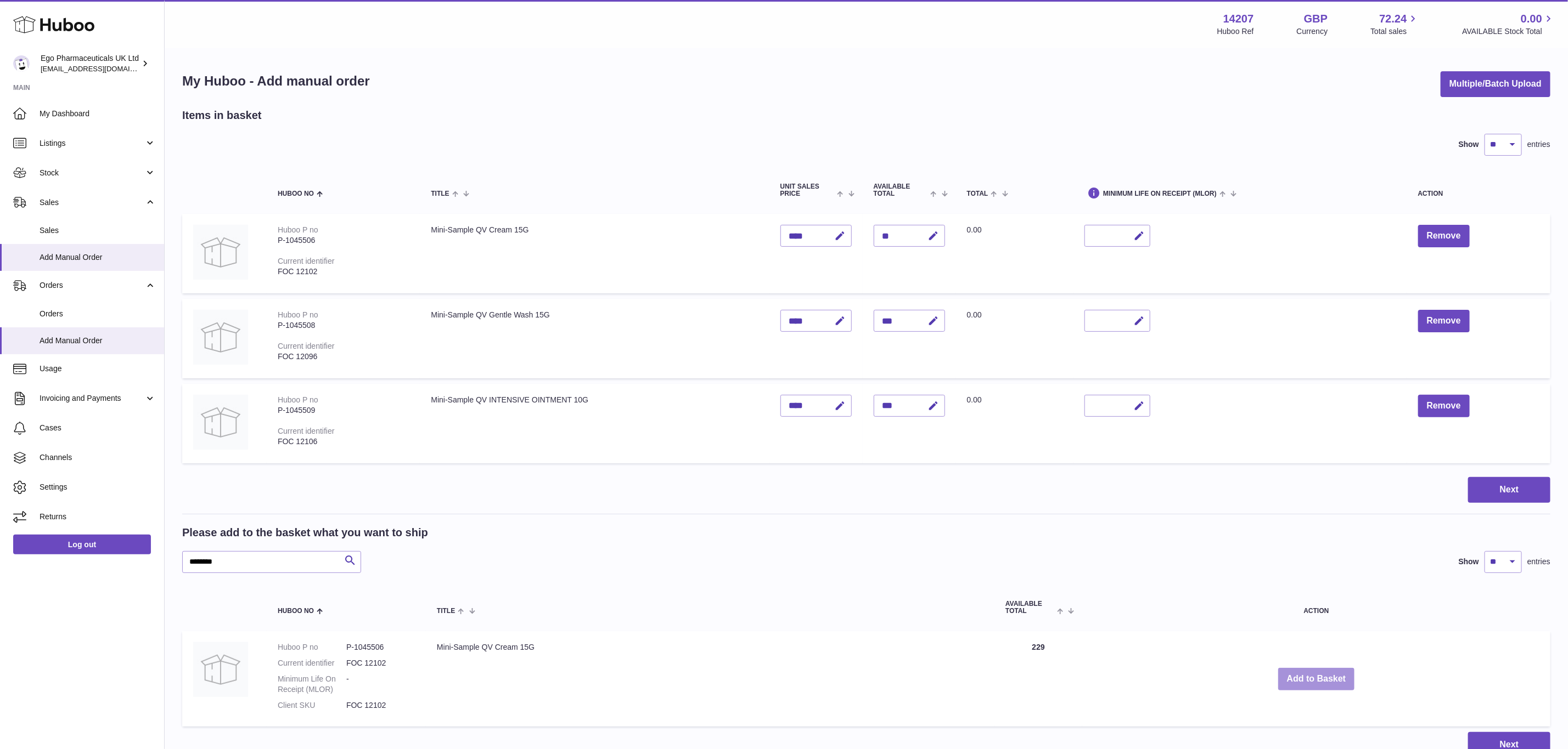
click at [1320, 672] on button "Add to Basket" at bounding box center [1317, 679] width 77 height 22
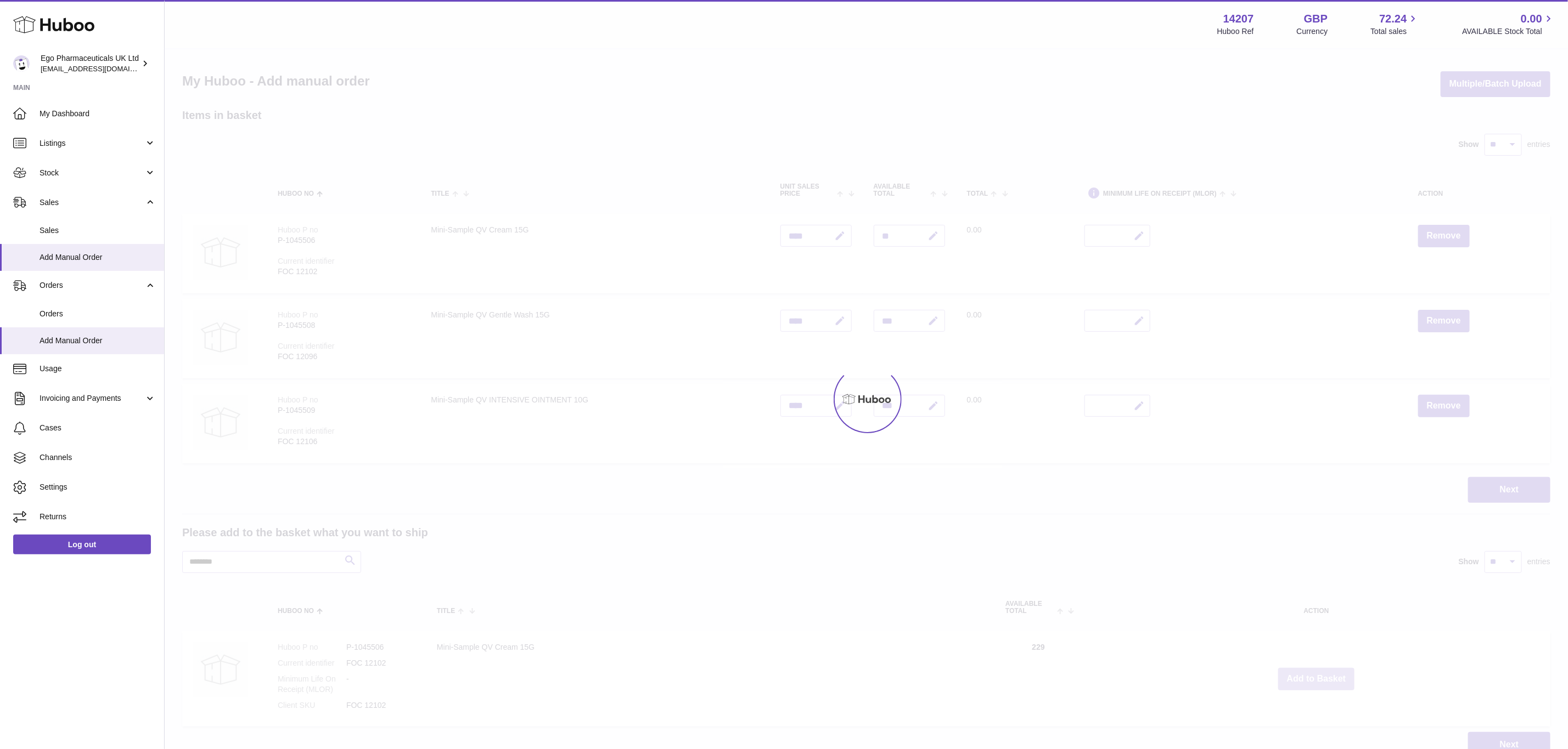
click at [1320, 672] on div at bounding box center [866, 399] width 1403 height 700
click at [1320, 672] on div "Menu Huboo 14207 Huboo Ref GBP Currency 72.24 Total sales 0.00 AVAILABLE Stock …" at bounding box center [866, 390] width 1403 height 780
click at [1320, 672] on button "Add to Basket" at bounding box center [1317, 679] width 77 height 22
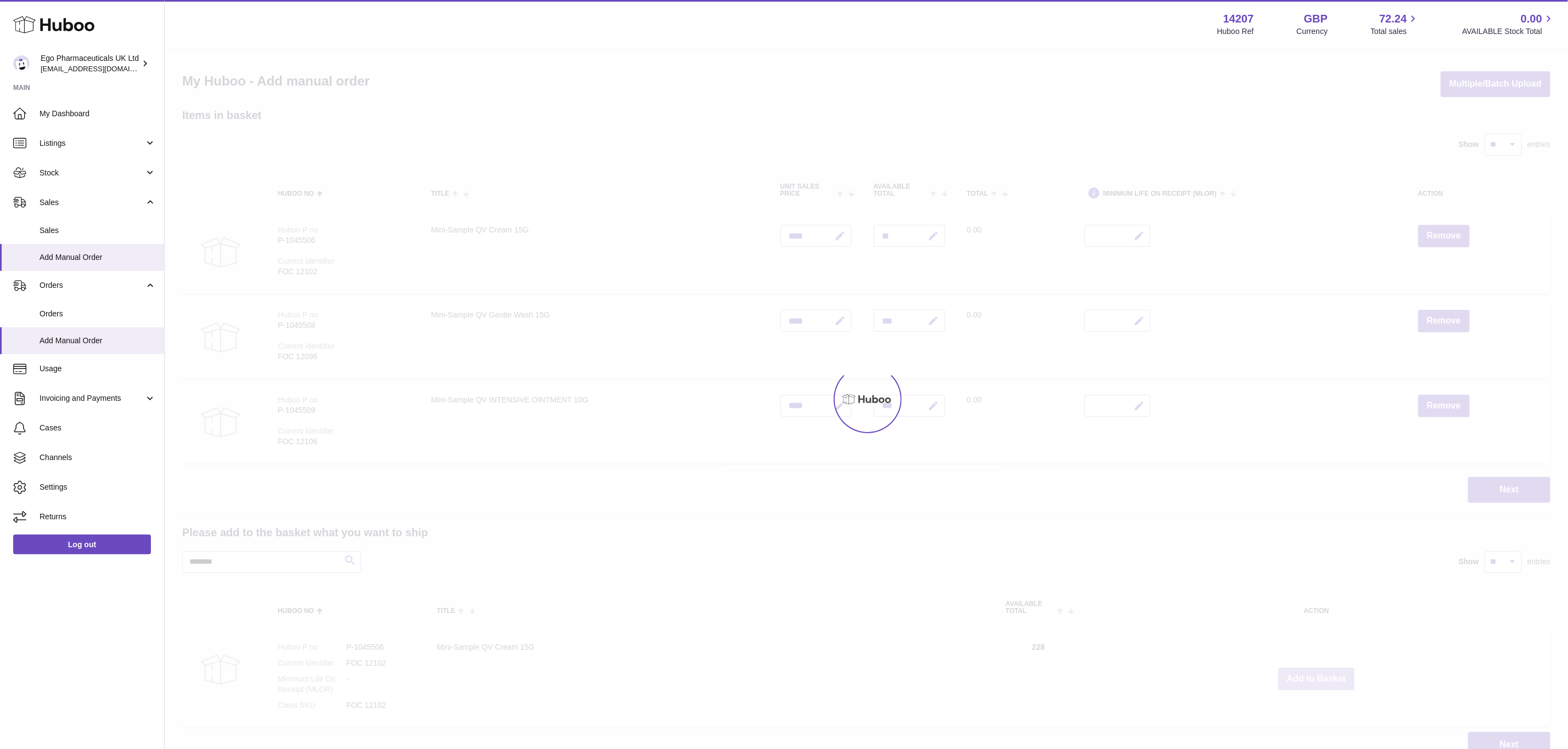
click at [1320, 672] on div at bounding box center [866, 399] width 1403 height 700
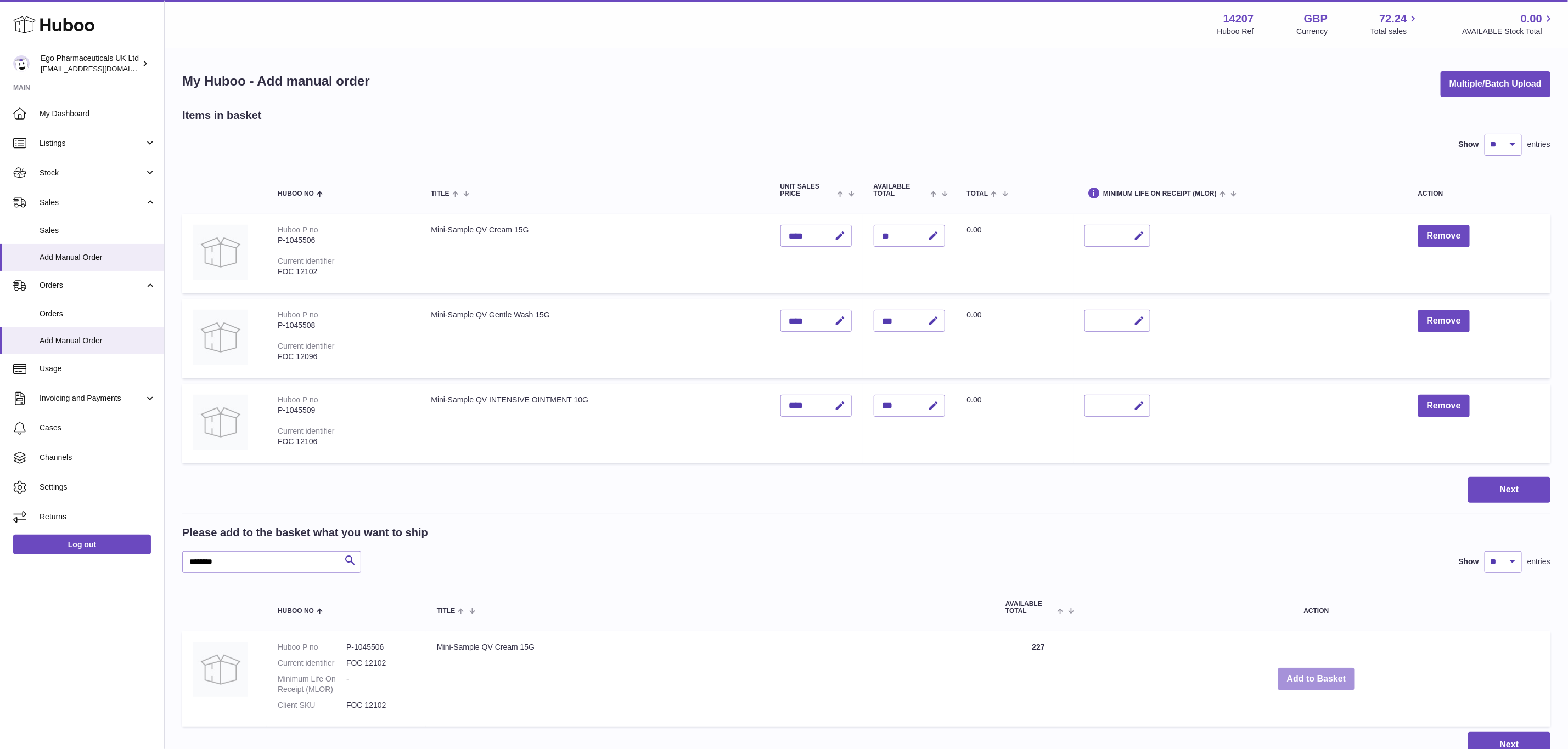
click at [1320, 672] on button "Add to Basket" at bounding box center [1317, 679] width 77 height 22
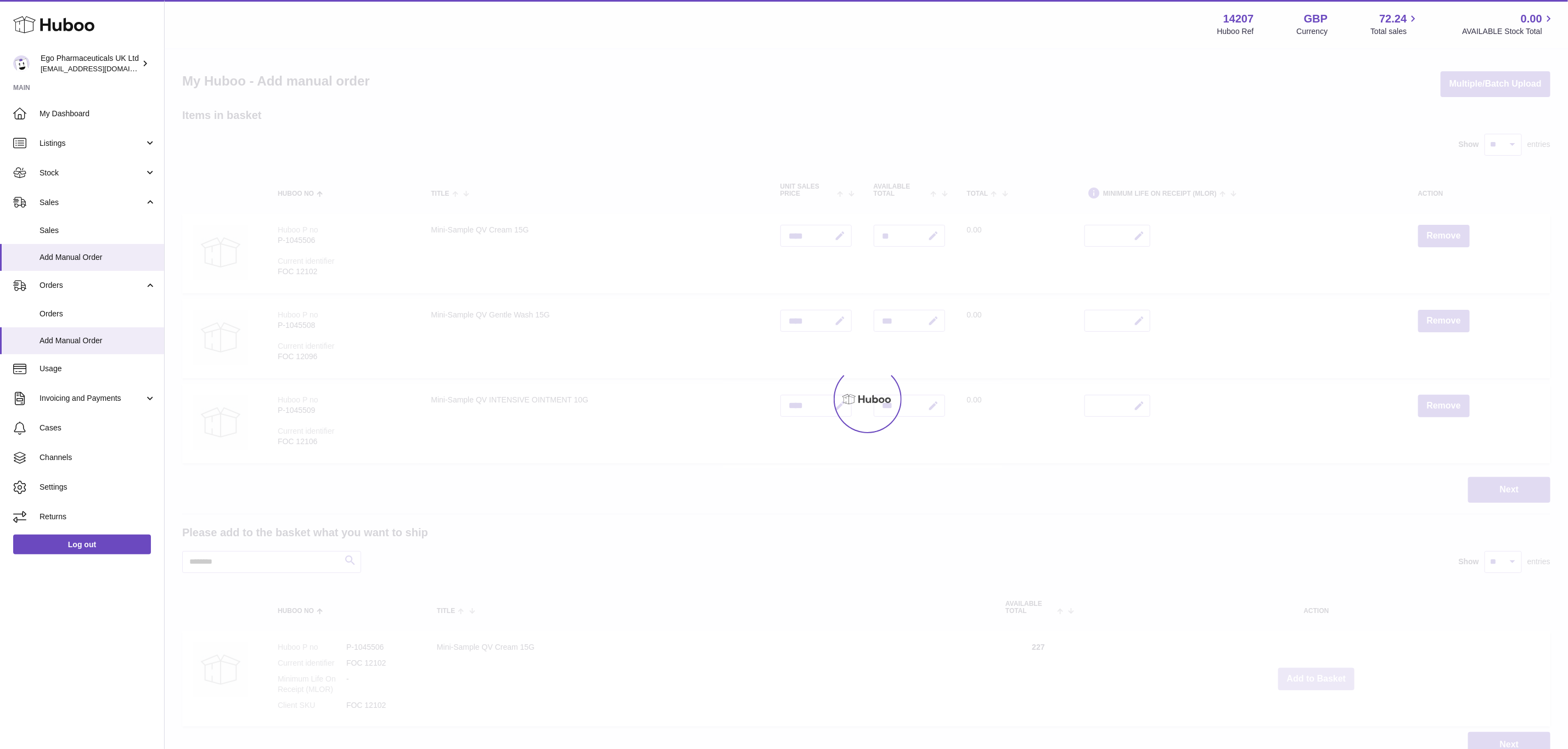
click at [1320, 672] on div at bounding box center [866, 399] width 1403 height 700
click at [1320, 672] on div "Menu Huboo 14207 Huboo Ref GBP Currency 72.24 Total sales 0.00 AVAILABLE Stock …" at bounding box center [866, 390] width 1403 height 780
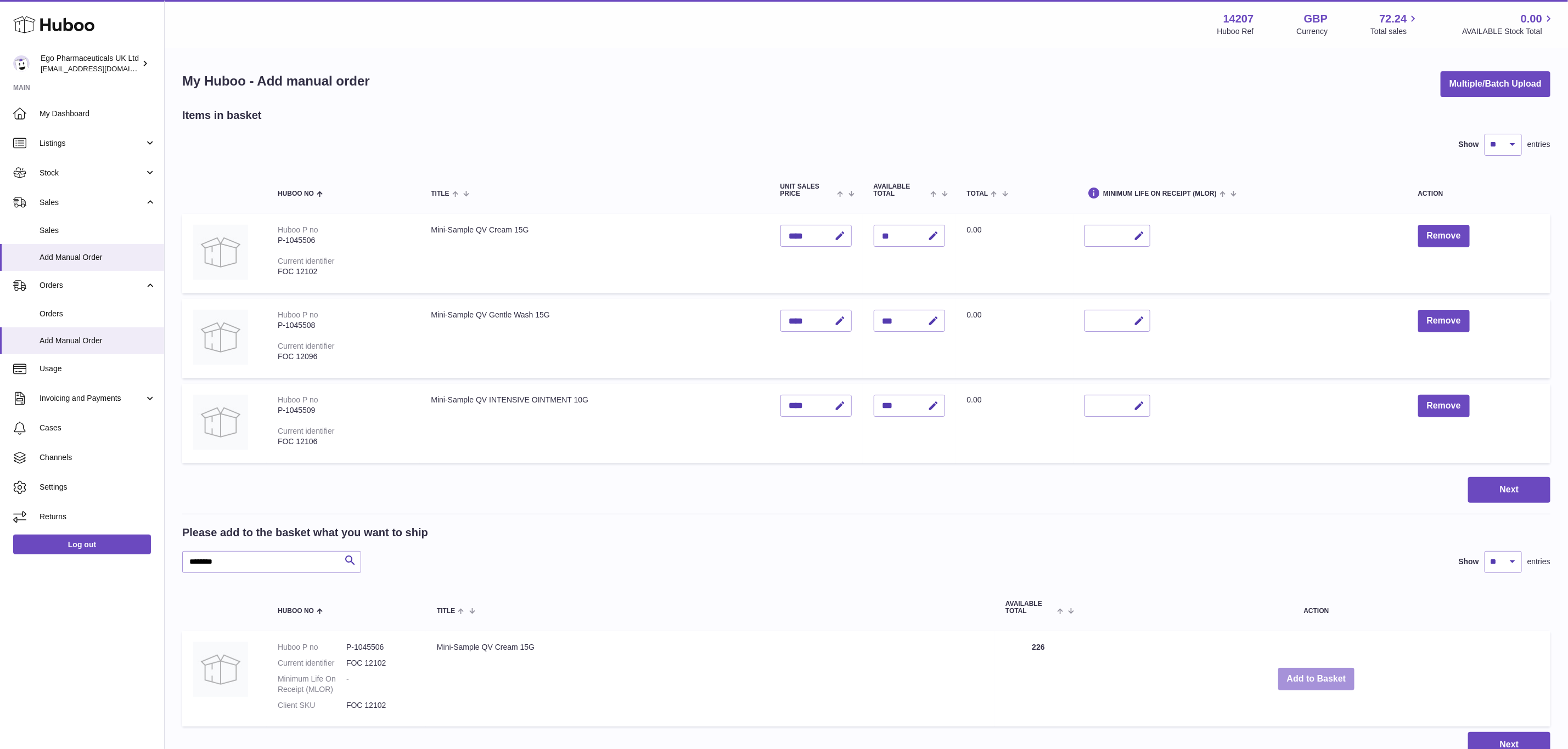
click at [1320, 672] on button "Add to Basket" at bounding box center [1317, 679] width 77 height 22
click at [0, 672] on div at bounding box center [0, 374] width 0 height 749
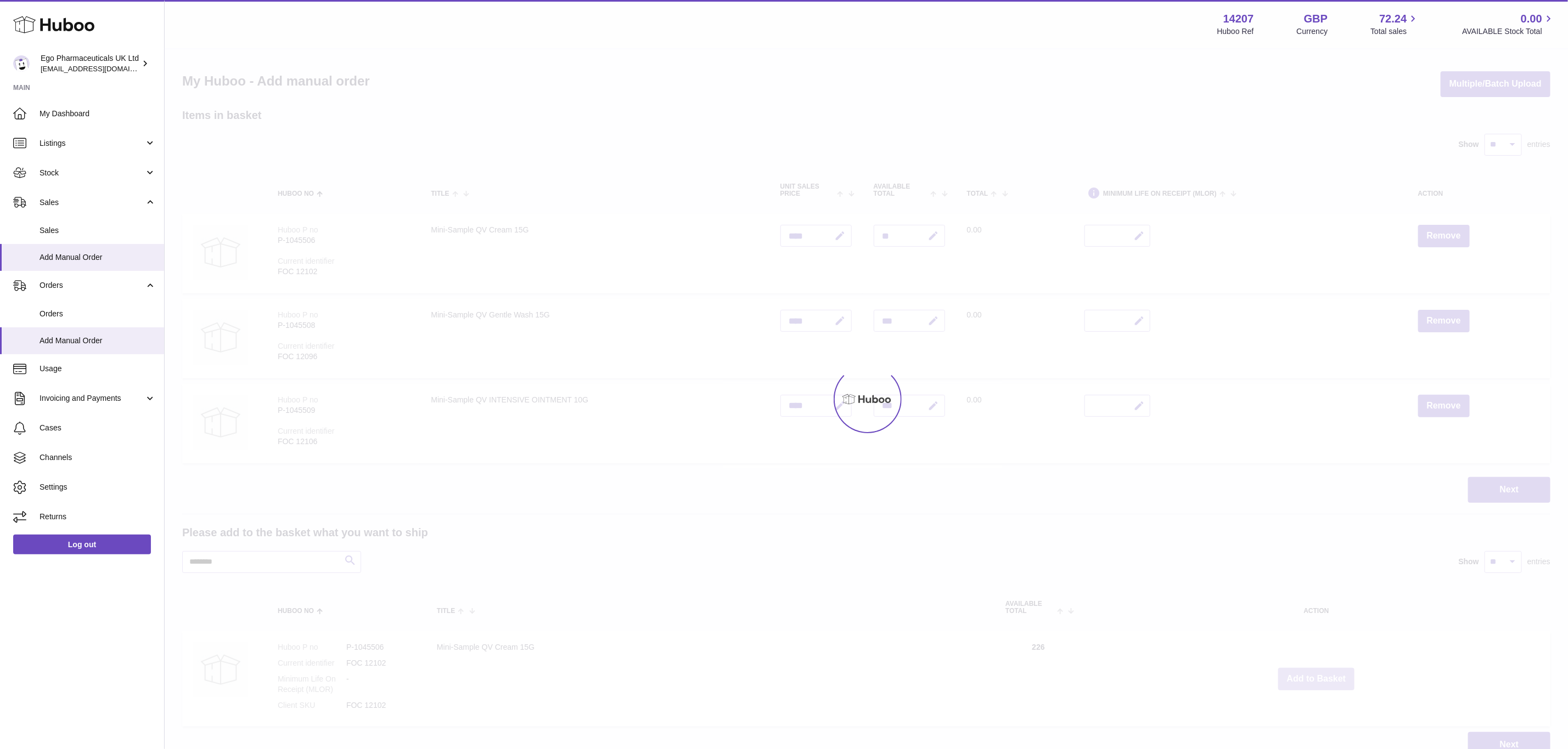
click at [1320, 672] on div at bounding box center [866, 399] width 1403 height 700
click at [1320, 672] on div "Menu Huboo 14207 Huboo Ref GBP Currency 72.24 Total sales 0.00 AVAILABLE Stock …" at bounding box center [866, 390] width 1403 height 780
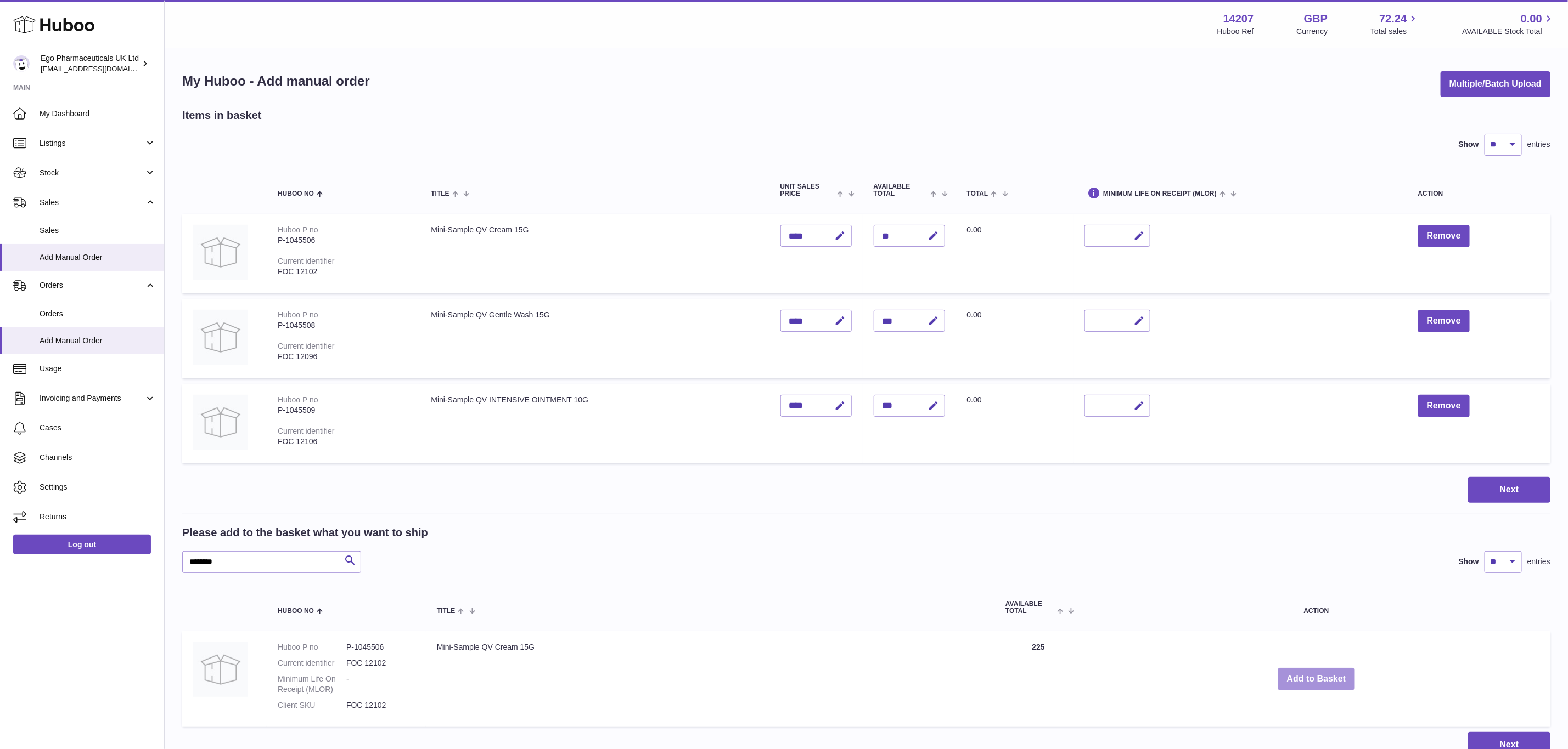
click at [1320, 672] on button "Add to Basket" at bounding box center [1317, 679] width 77 height 22
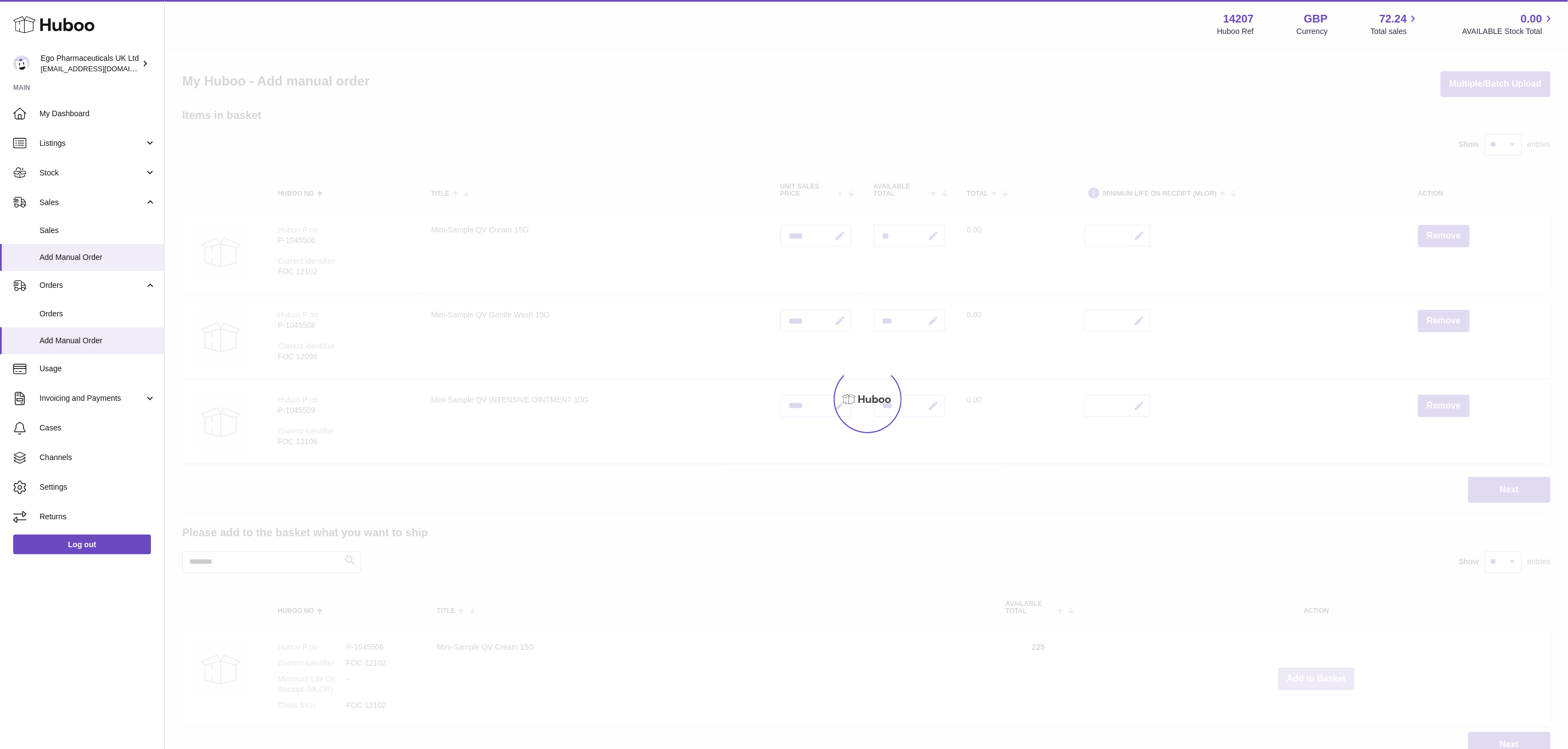
click at [1320, 672] on div at bounding box center [866, 399] width 1403 height 700
click at [1320, 672] on div "Menu Huboo 14207 Huboo Ref GBP Currency 72.24 Total sales 0.00 AVAILABLE Stock …" at bounding box center [866, 390] width 1403 height 780
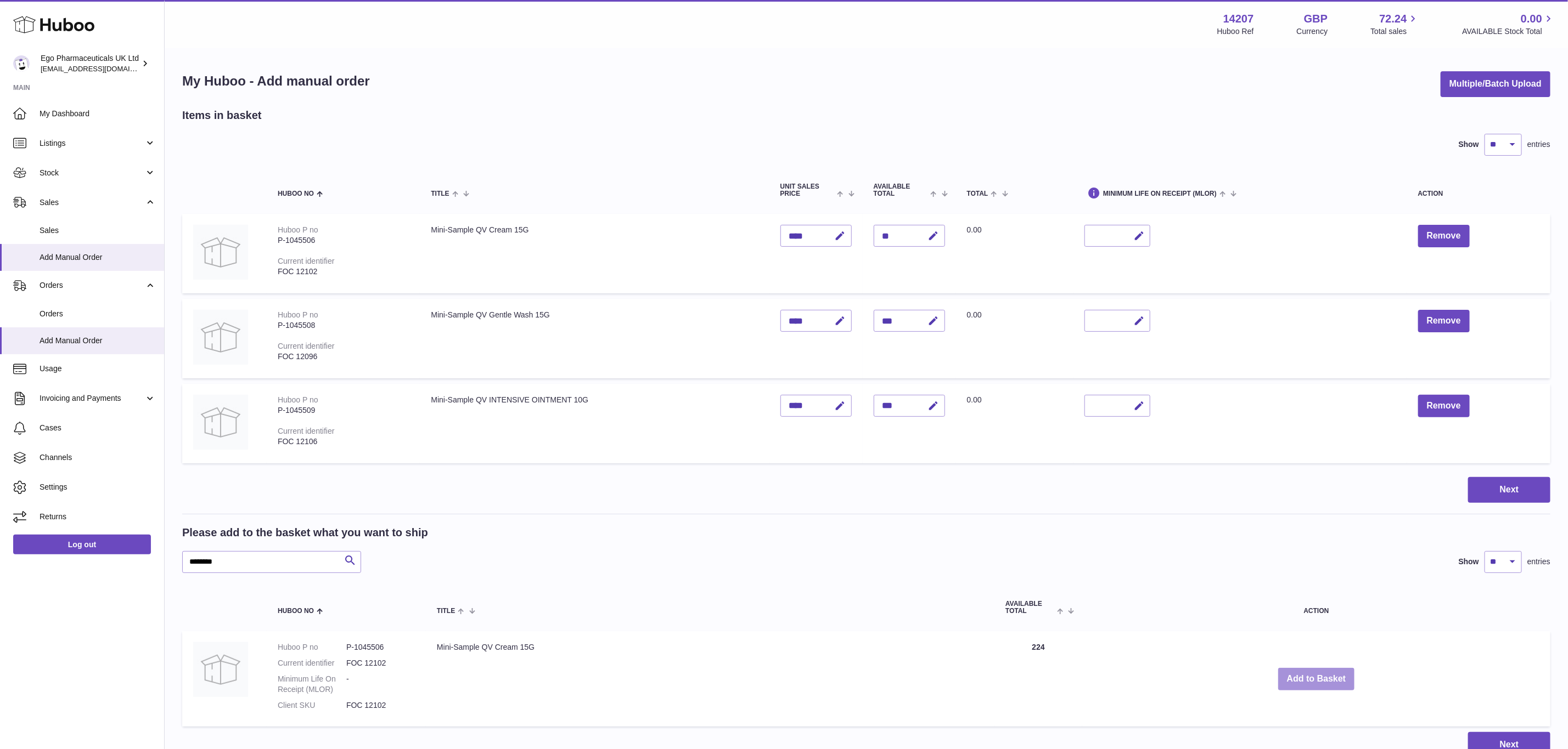
click at [1320, 672] on button "Add to Basket" at bounding box center [1317, 679] width 77 height 22
click at [0, 672] on div at bounding box center [0, 374] width 0 height 749
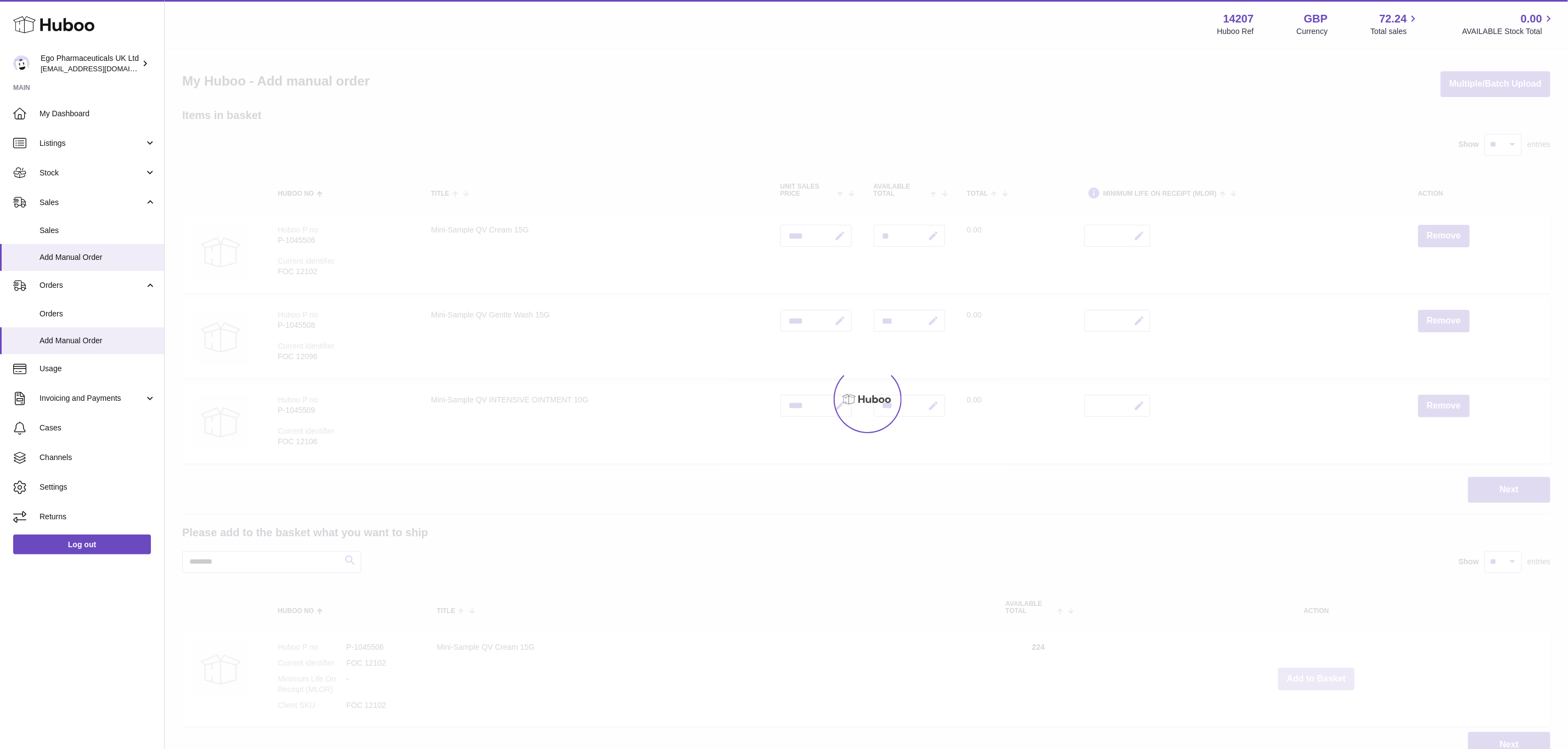
click at [1320, 672] on div at bounding box center [866, 399] width 1403 height 700
click at [1320, 672] on button "Add to Basket" at bounding box center [1317, 679] width 77 height 22
click at [1320, 672] on div at bounding box center [866, 399] width 1403 height 700
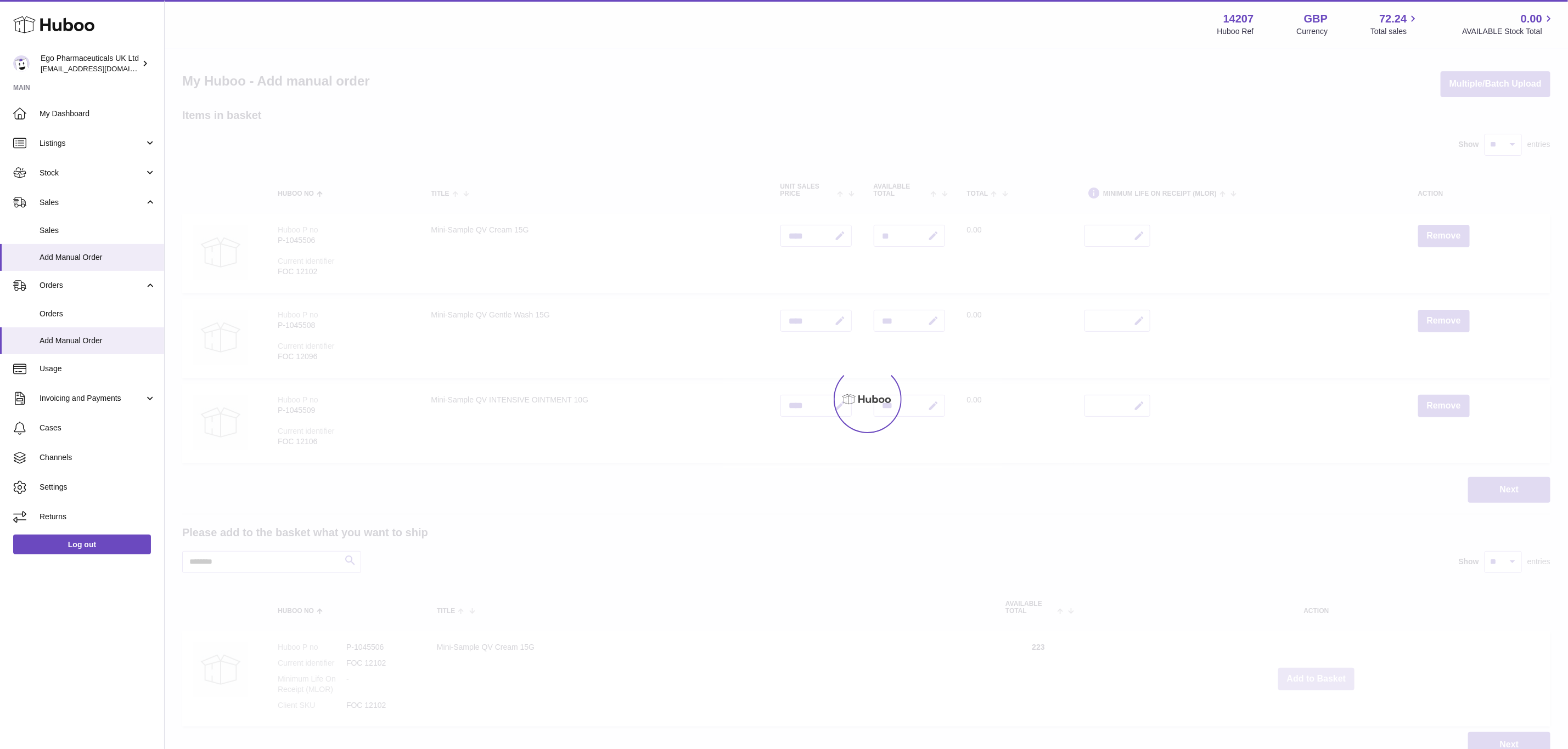
click at [1320, 672] on div at bounding box center [866, 399] width 1403 height 700
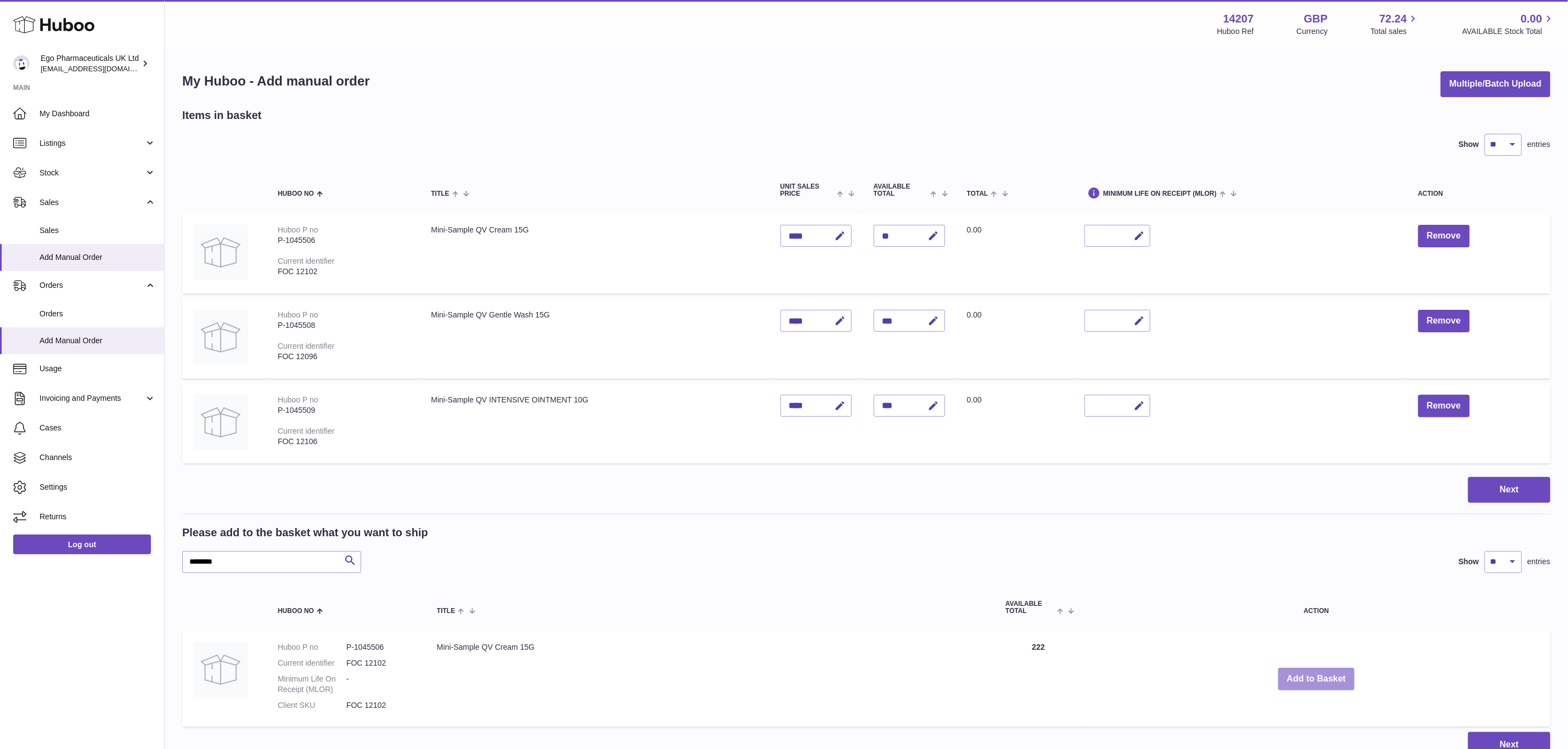
click at [1320, 672] on div "Menu Huboo 14207 Huboo Ref GBP Currency 72.24 Total sales 0.00 AVAILABLE Stock …" at bounding box center [866, 390] width 1403 height 780
click at [1320, 672] on button "Add to Basket" at bounding box center [1317, 679] width 77 height 22
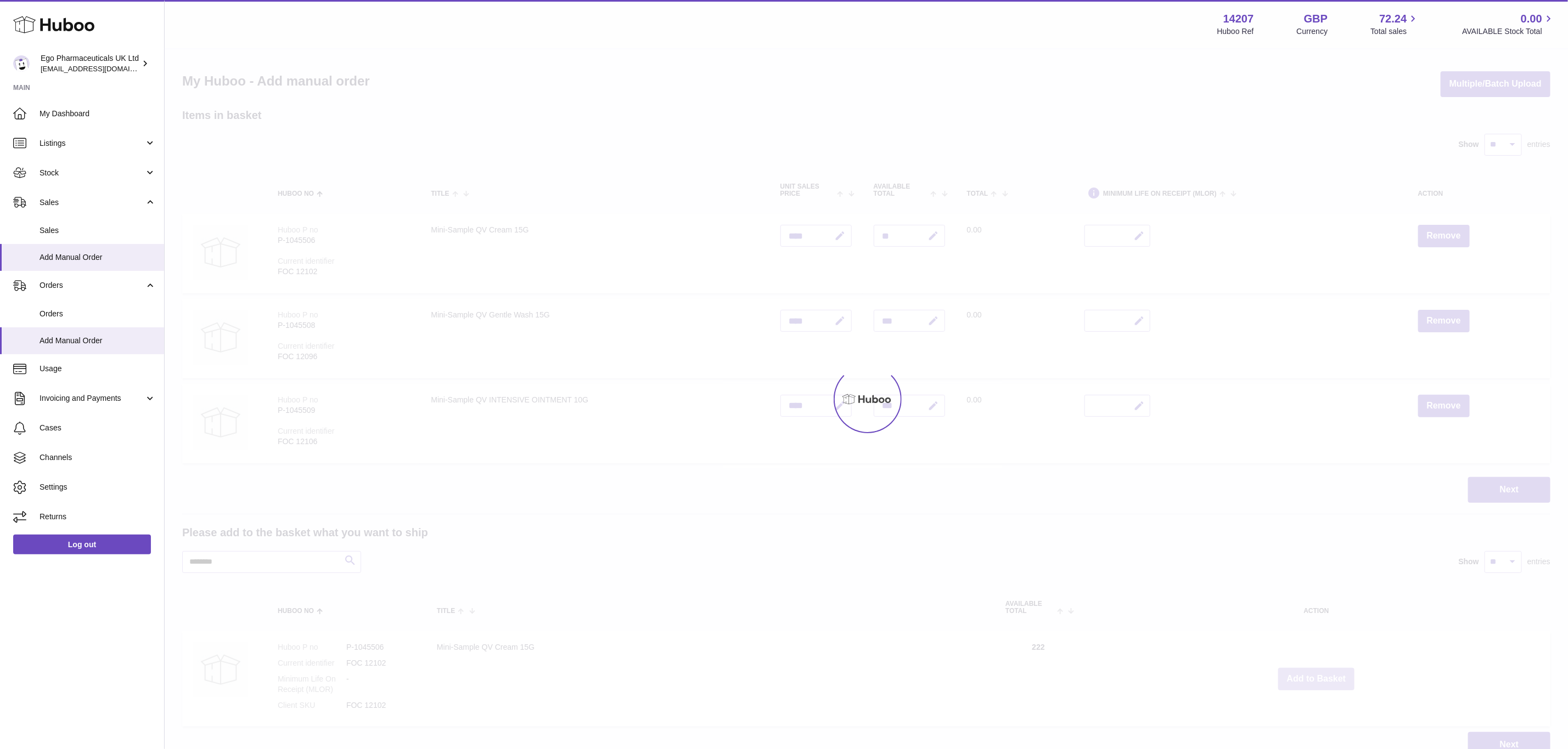
click at [1320, 672] on div at bounding box center [866, 399] width 1403 height 700
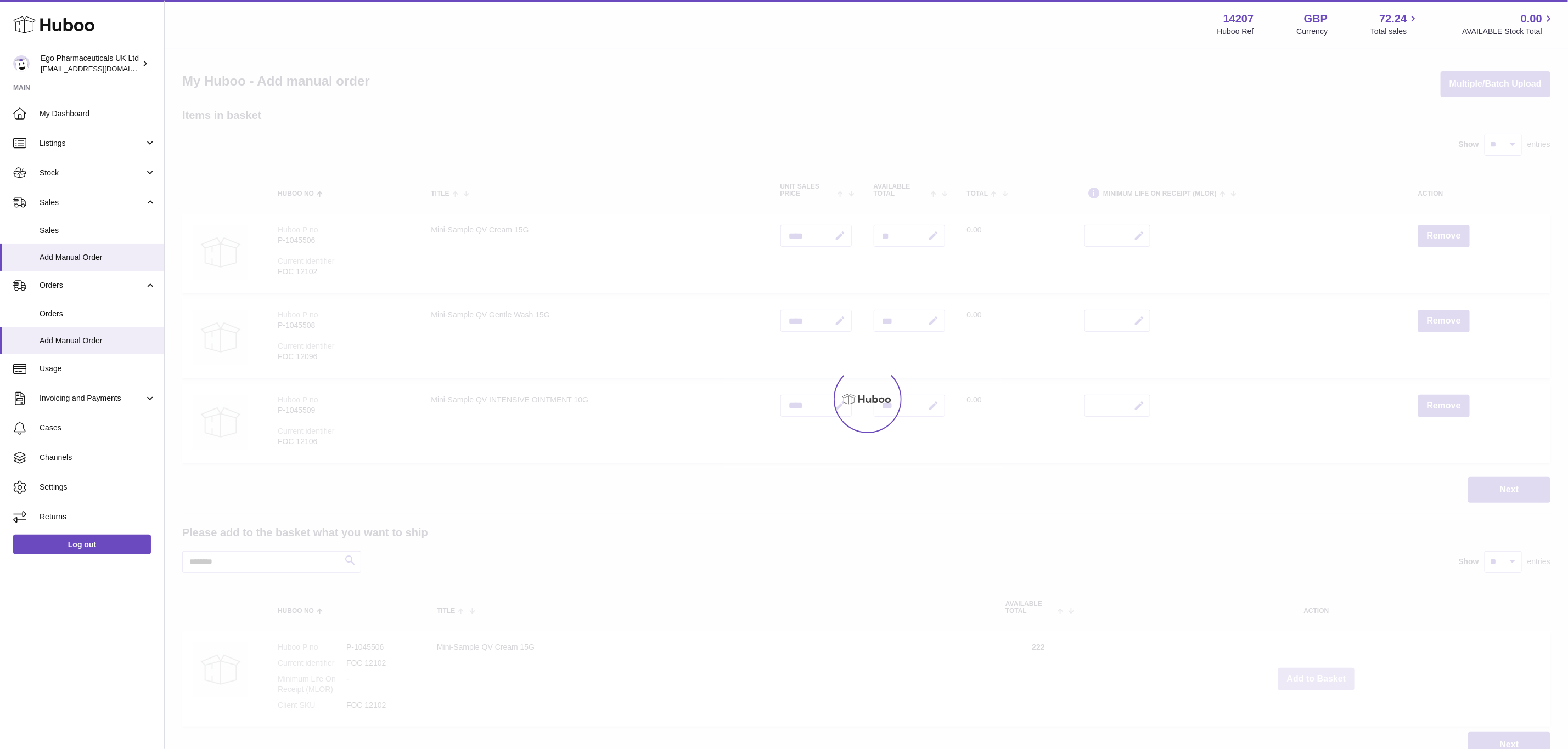
click at [1320, 672] on div at bounding box center [866, 399] width 1403 height 700
click at [1320, 672] on div "Menu Huboo 14207 Huboo Ref GBP Currency 72.24 Total sales 0.00 AVAILABLE Stock …" at bounding box center [866, 390] width 1403 height 780
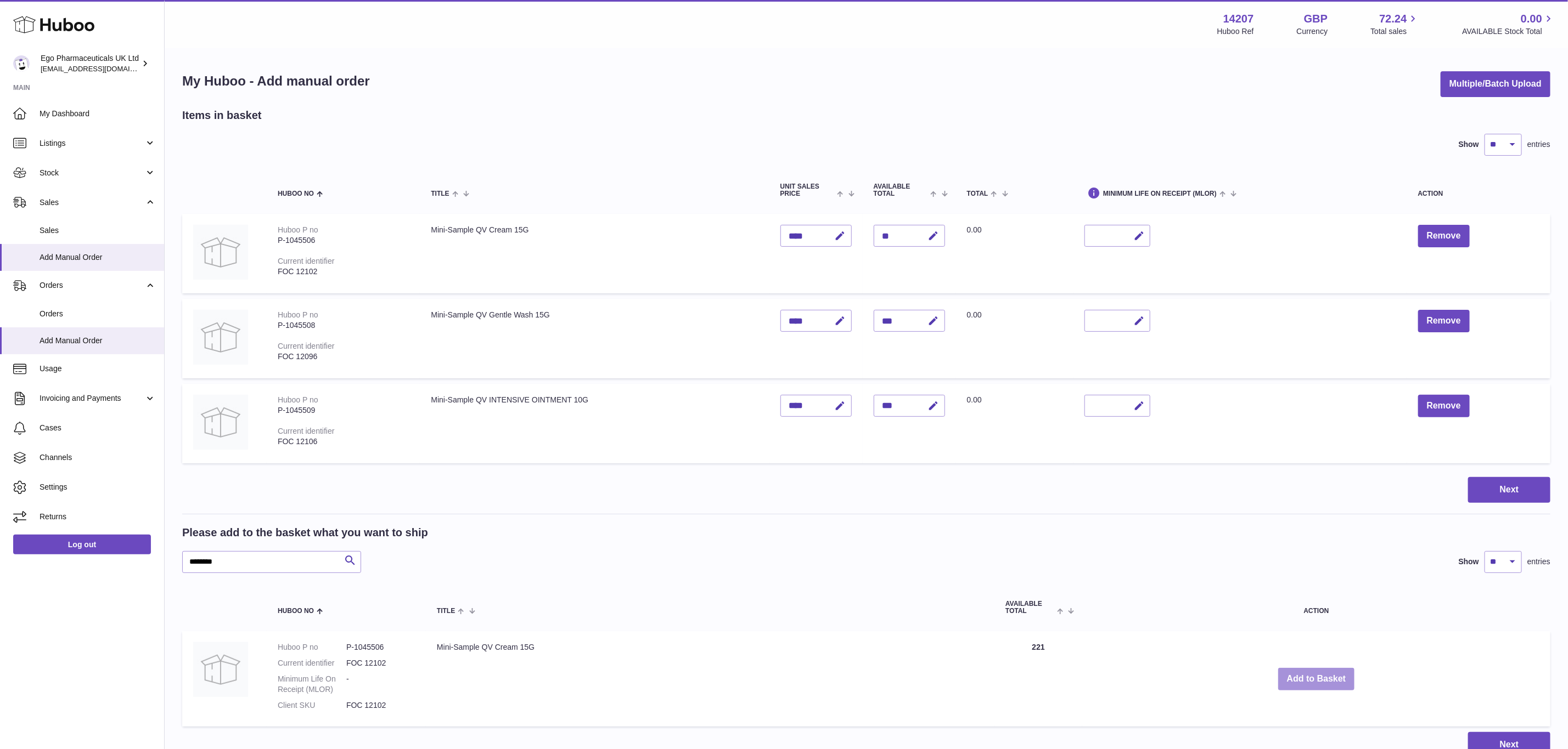
click at [1320, 672] on button "Add to Basket" at bounding box center [1317, 679] width 77 height 22
click at [0, 672] on div at bounding box center [0, 374] width 0 height 749
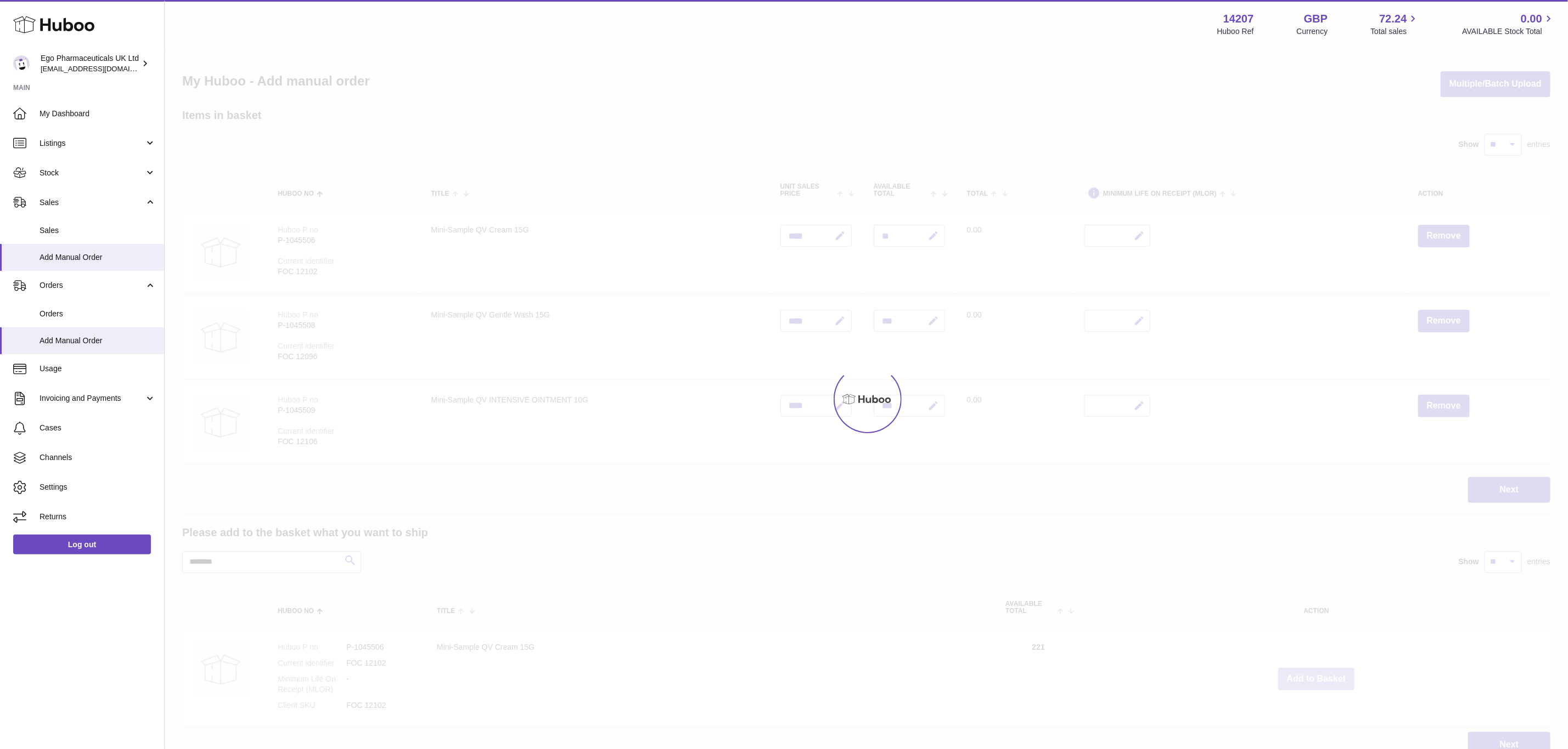
click at [1320, 672] on div at bounding box center [866, 399] width 1403 height 700
click at [1320, 672] on button "Add to Basket" at bounding box center [1317, 679] width 77 height 22
click at [1320, 672] on div at bounding box center [866, 399] width 1403 height 700
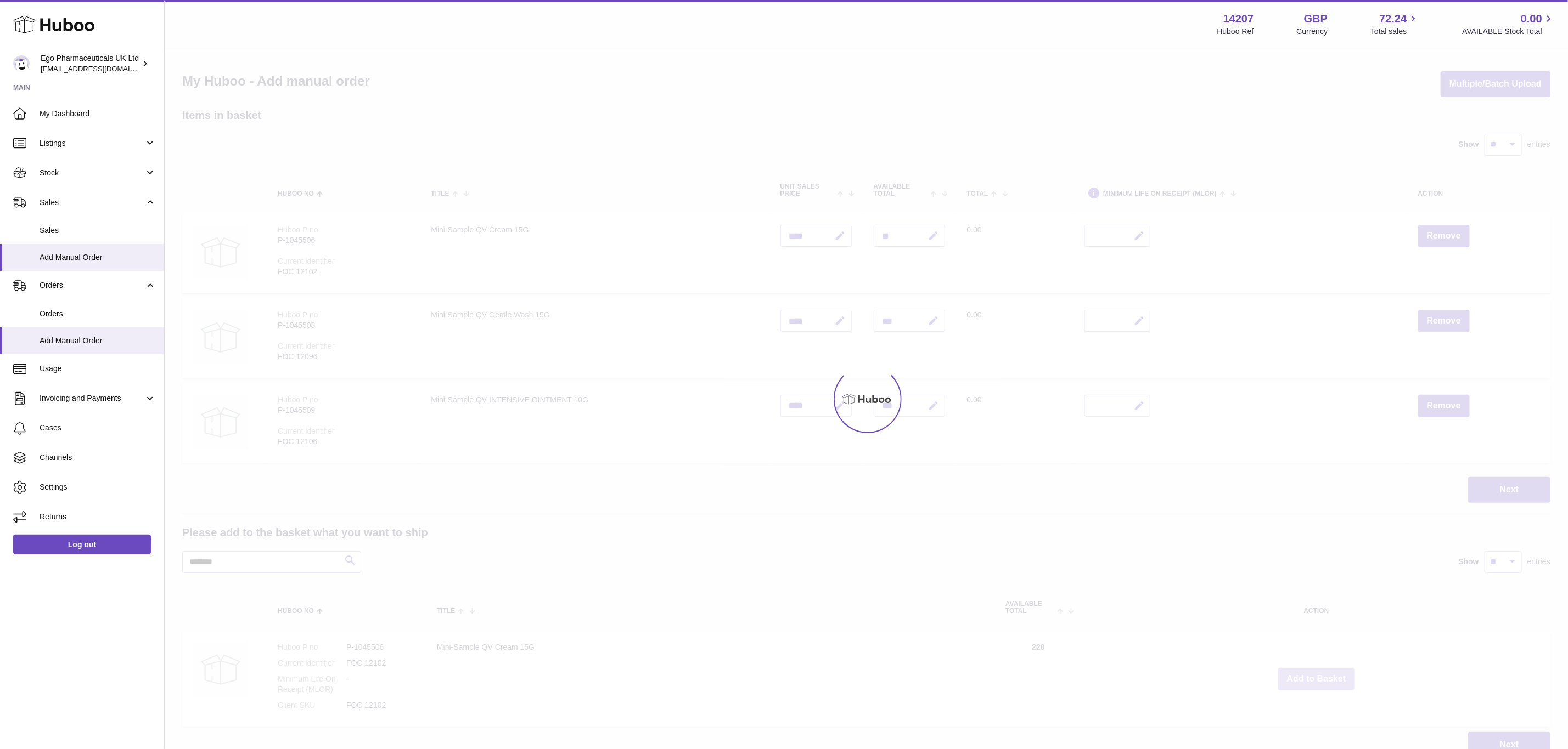
click at [1320, 672] on div at bounding box center [866, 399] width 1403 height 700
click at [1320, 672] on div "Menu Huboo 14207 Huboo Ref GBP Currency 72.24 Total sales 0.00 AVAILABLE Stock …" at bounding box center [866, 390] width 1403 height 780
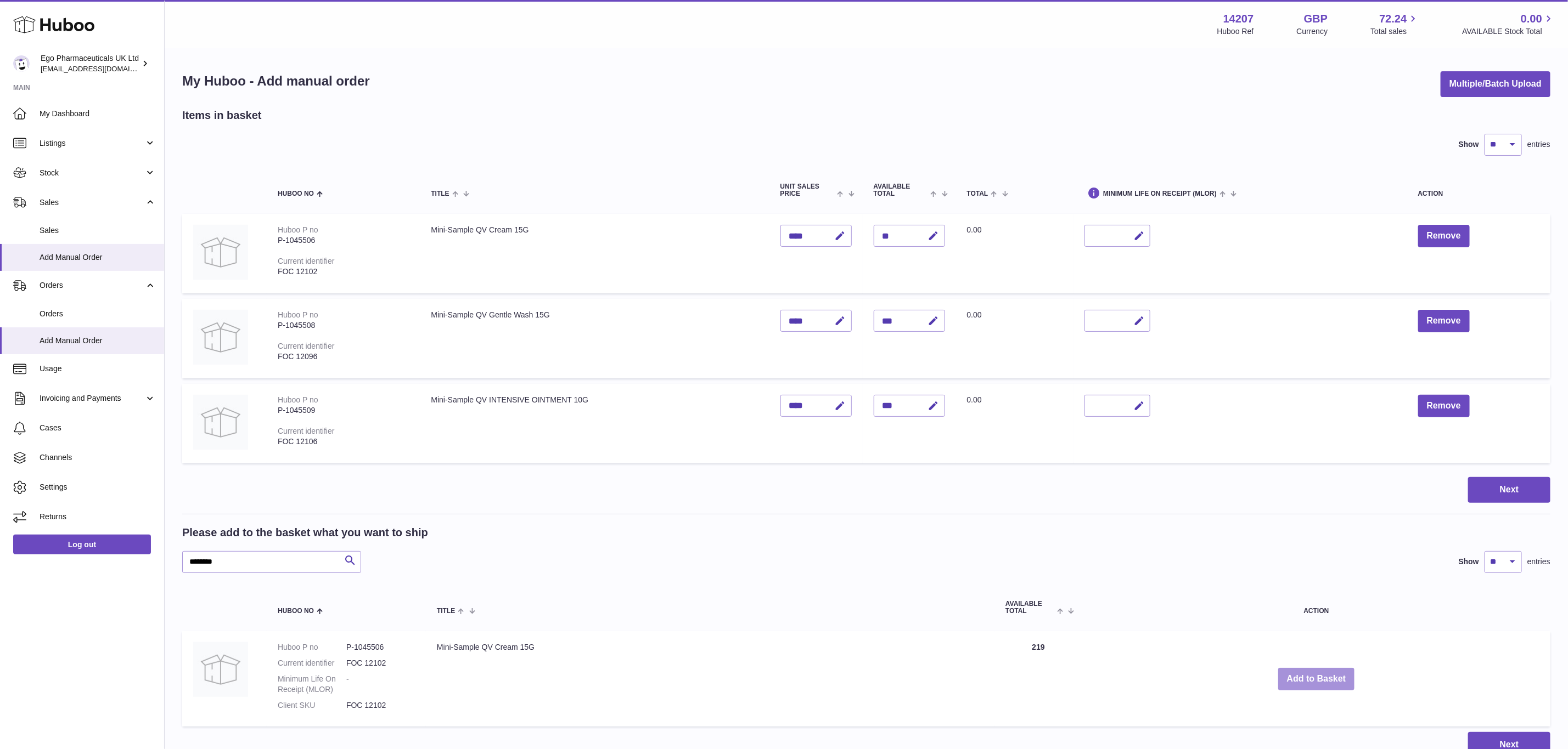
click at [1320, 672] on button "Add to Basket" at bounding box center [1317, 679] width 77 height 22
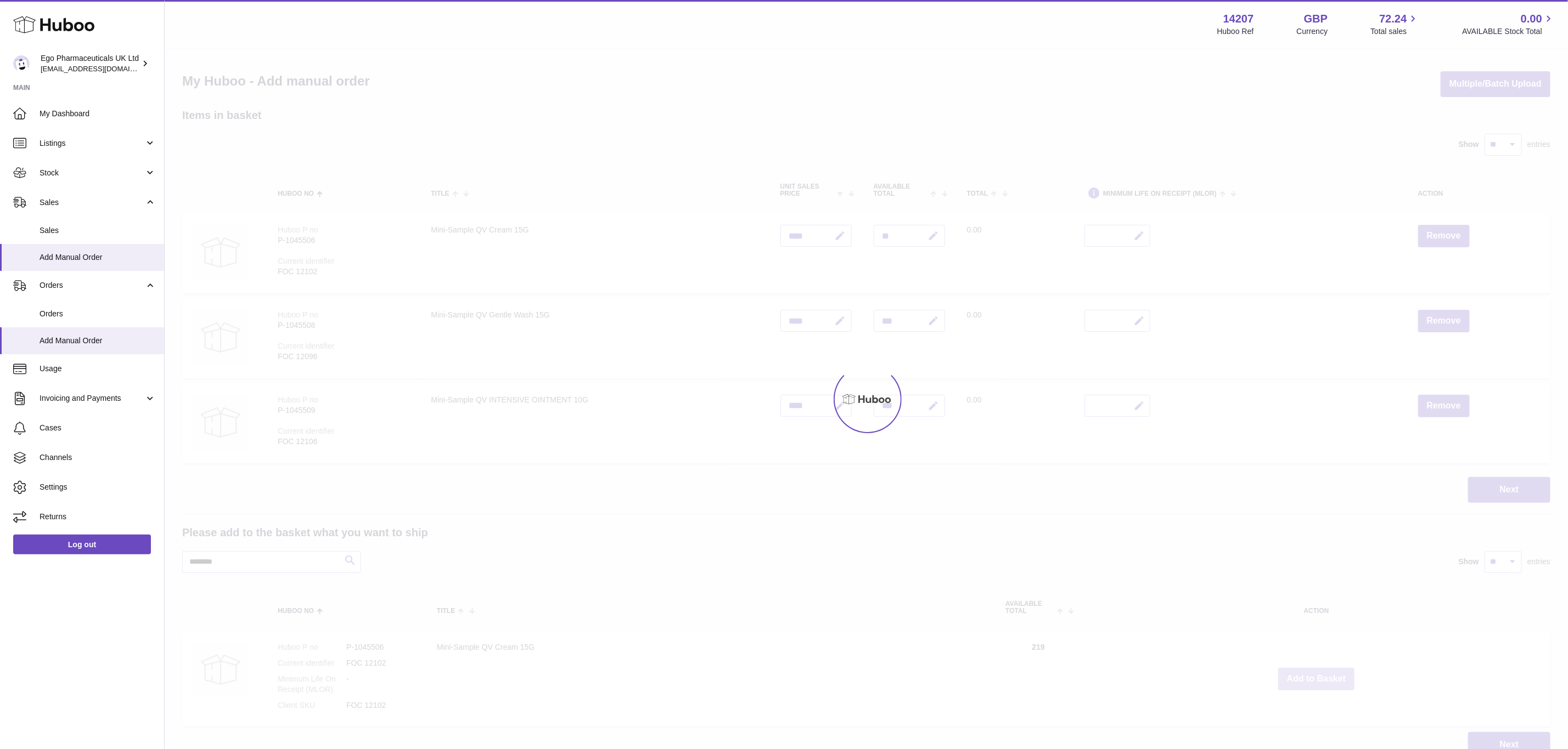
click at [1320, 672] on div at bounding box center [866, 399] width 1403 height 700
click at [1320, 672] on div "Menu Huboo 14207 Huboo Ref GBP Currency 72.24 Total sales 0.00 AVAILABLE Stock …" at bounding box center [866, 390] width 1403 height 780
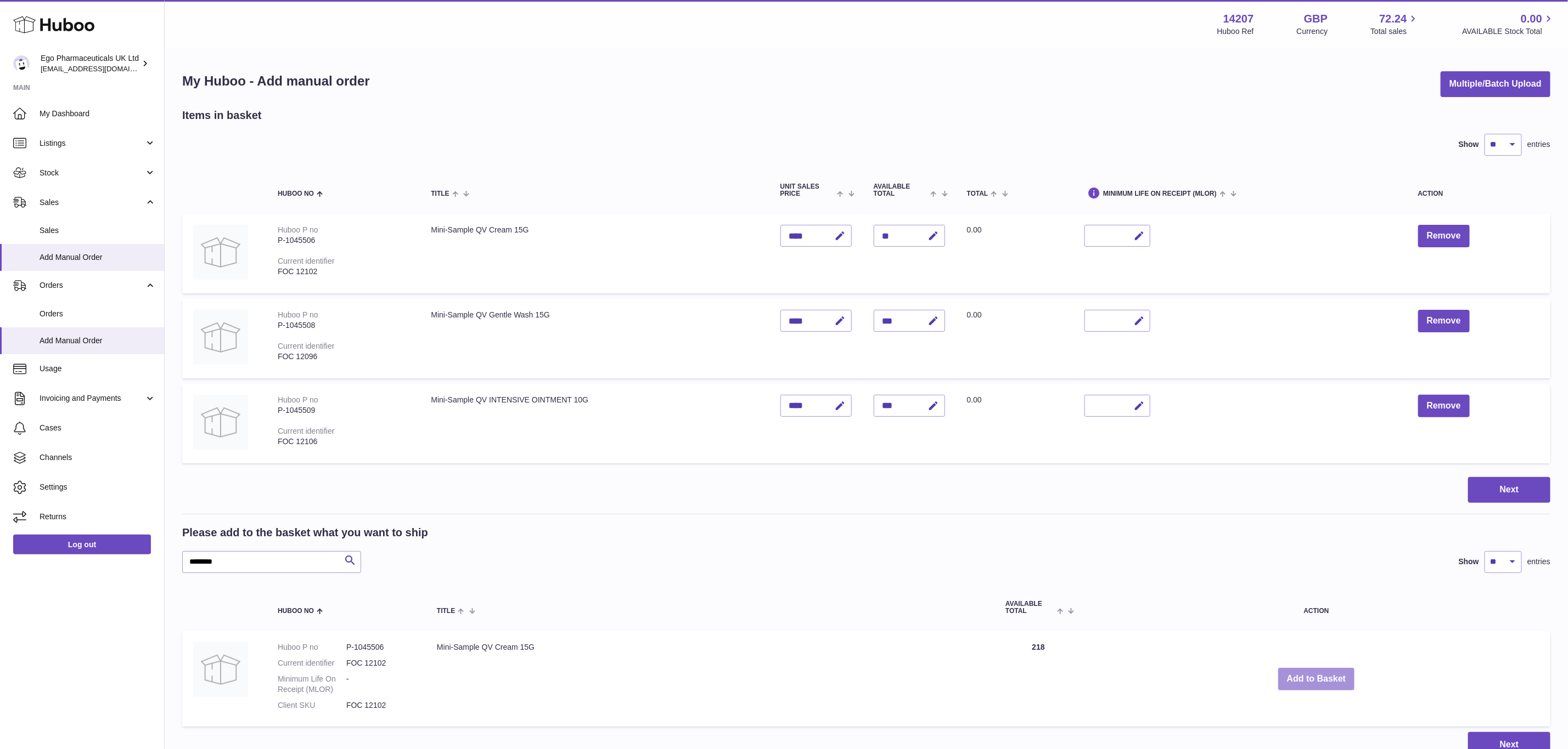
click at [1320, 672] on button "Add to Basket" at bounding box center [1317, 679] width 77 height 22
click at [0, 672] on div at bounding box center [0, 374] width 0 height 749
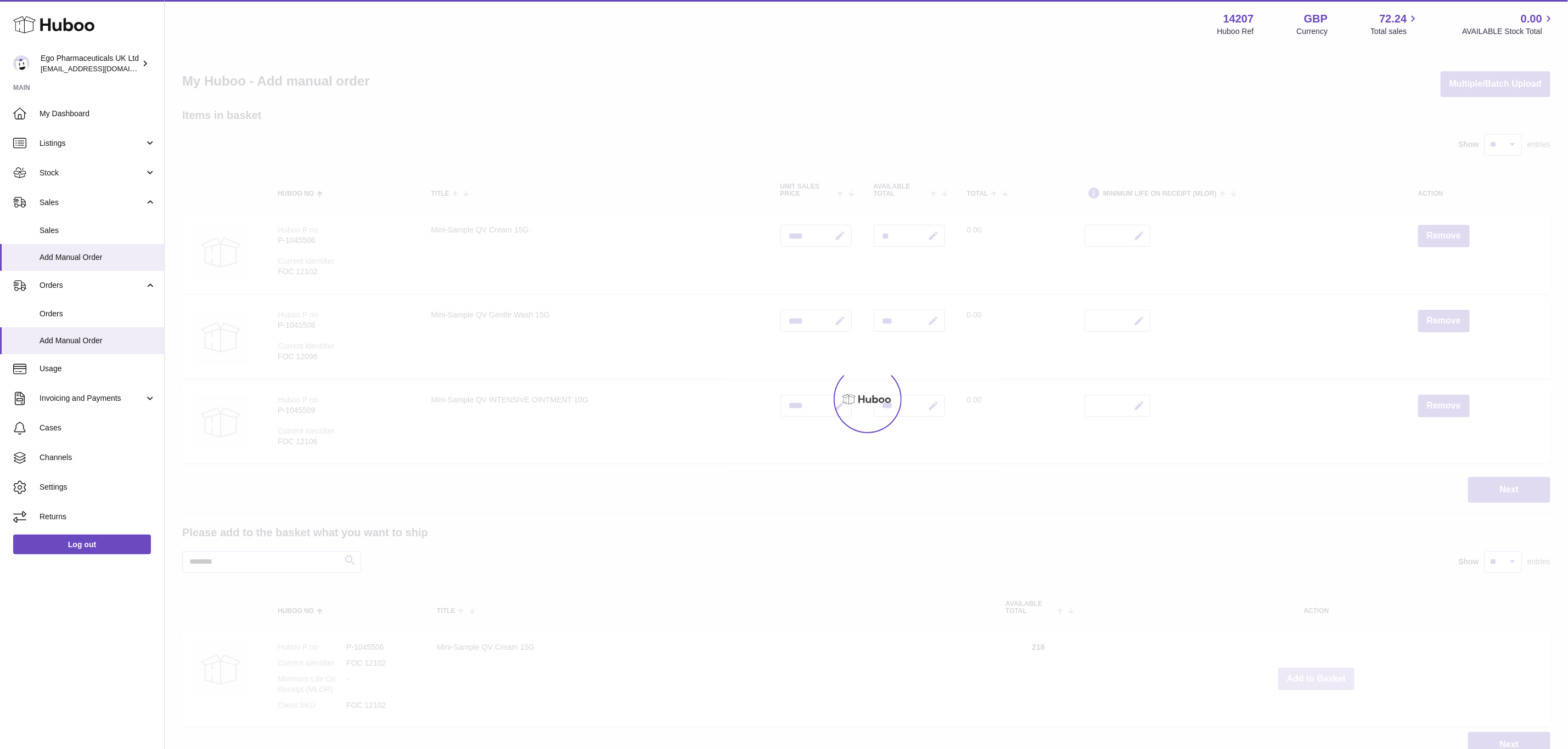
click at [1320, 672] on div at bounding box center [866, 399] width 1403 height 700
click at [1320, 672] on button "Add to Basket" at bounding box center [1317, 679] width 77 height 22
click at [1320, 672] on div at bounding box center [866, 399] width 1403 height 700
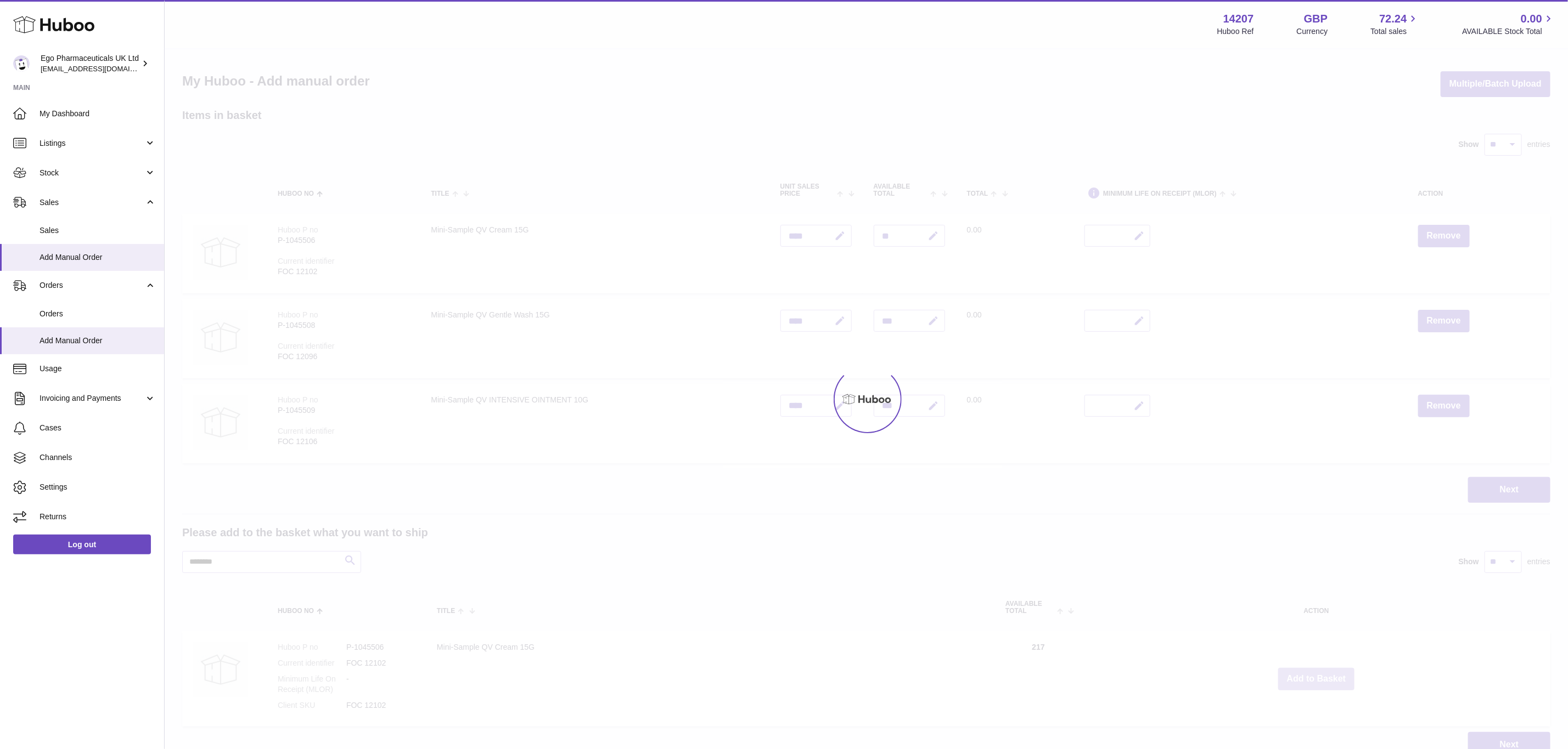
click at [1320, 672] on div at bounding box center [866, 399] width 1403 height 700
click at [1320, 672] on button "Add to Basket" at bounding box center [1317, 679] width 77 height 22
click at [1320, 672] on div at bounding box center [866, 399] width 1403 height 700
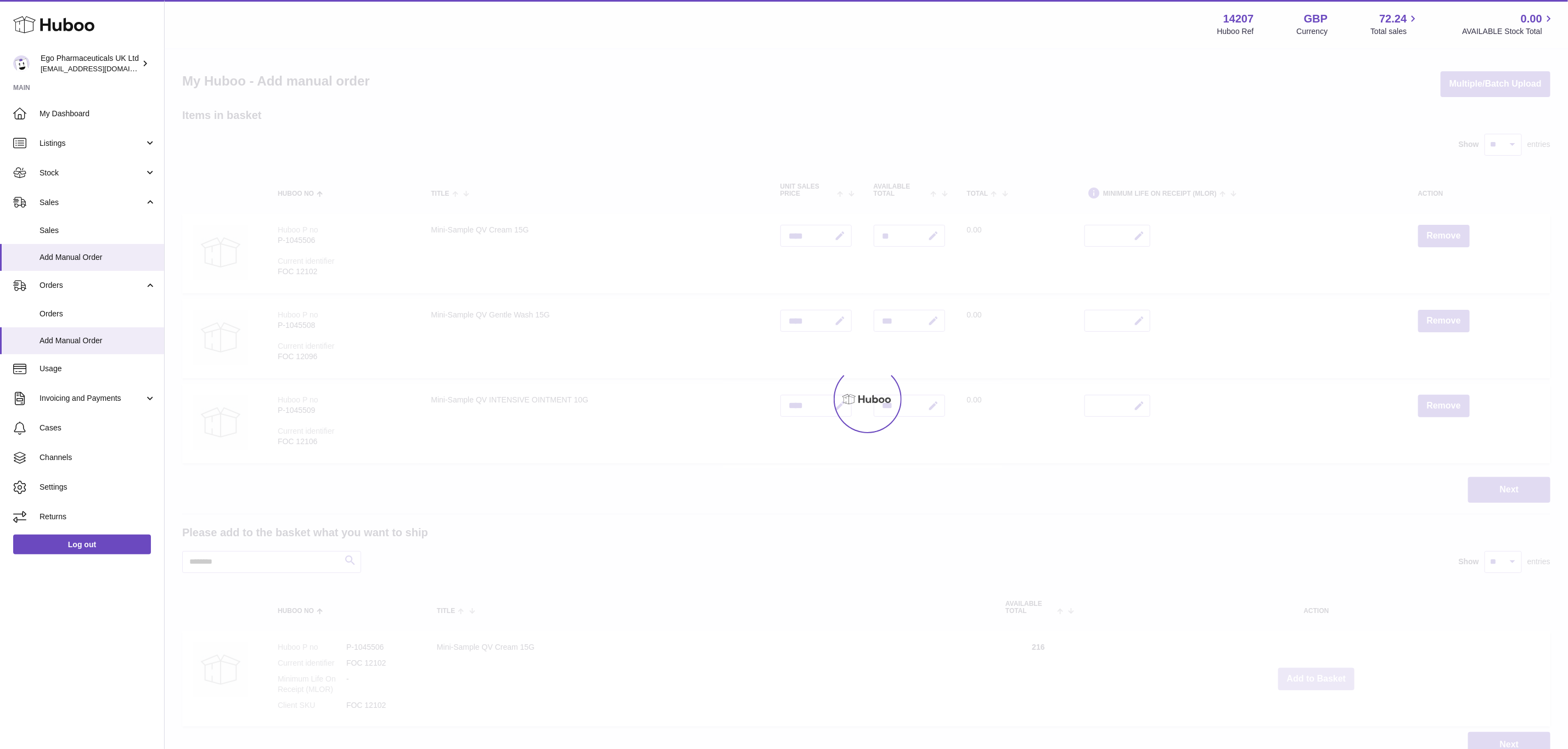
click at [1320, 672] on div "Menu Huboo 14207 Huboo Ref GBP Currency 72.24 Total sales 0.00 AVAILABLE Stock …" at bounding box center [866, 390] width 1403 height 780
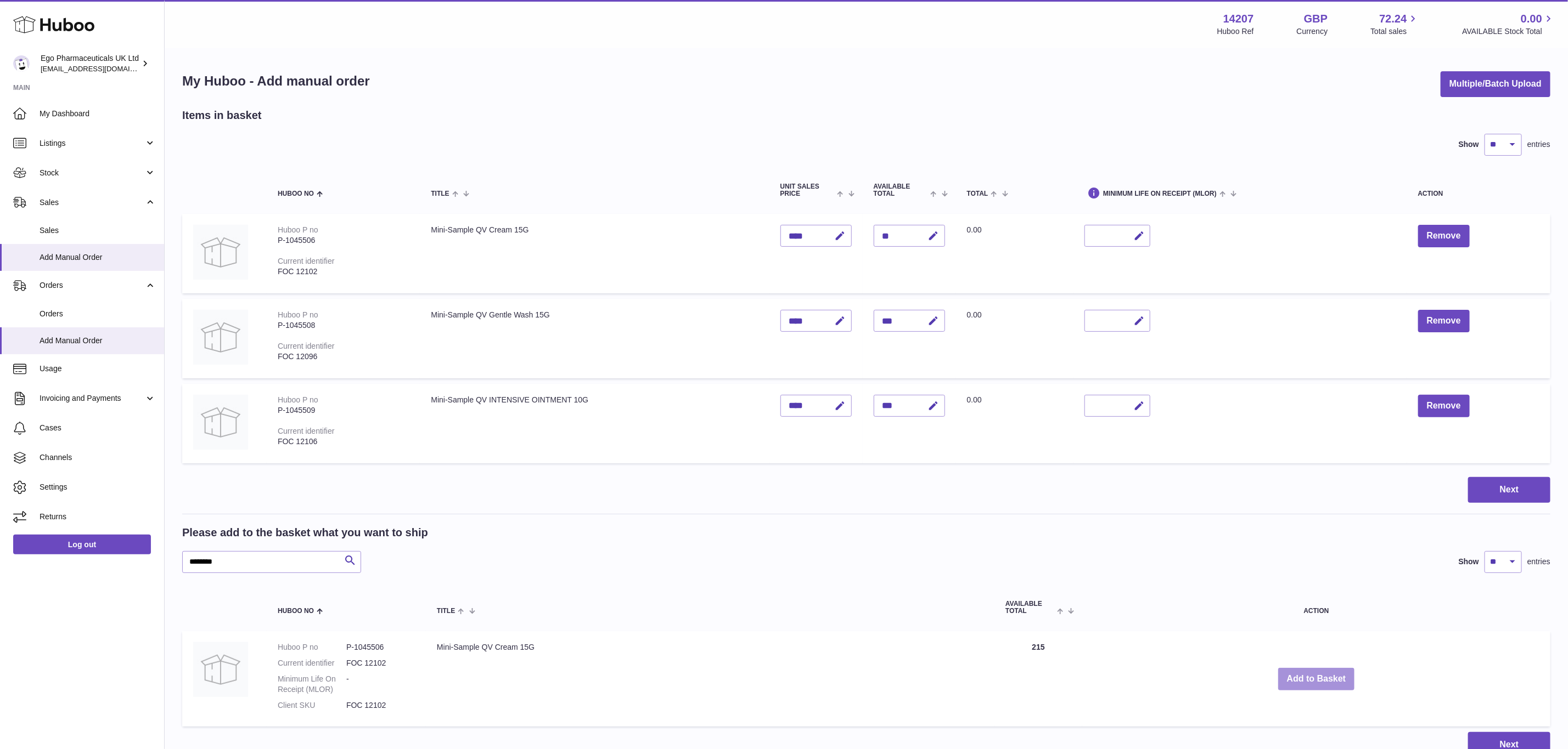
click at [1320, 672] on button "Add to Basket" at bounding box center [1317, 679] width 77 height 22
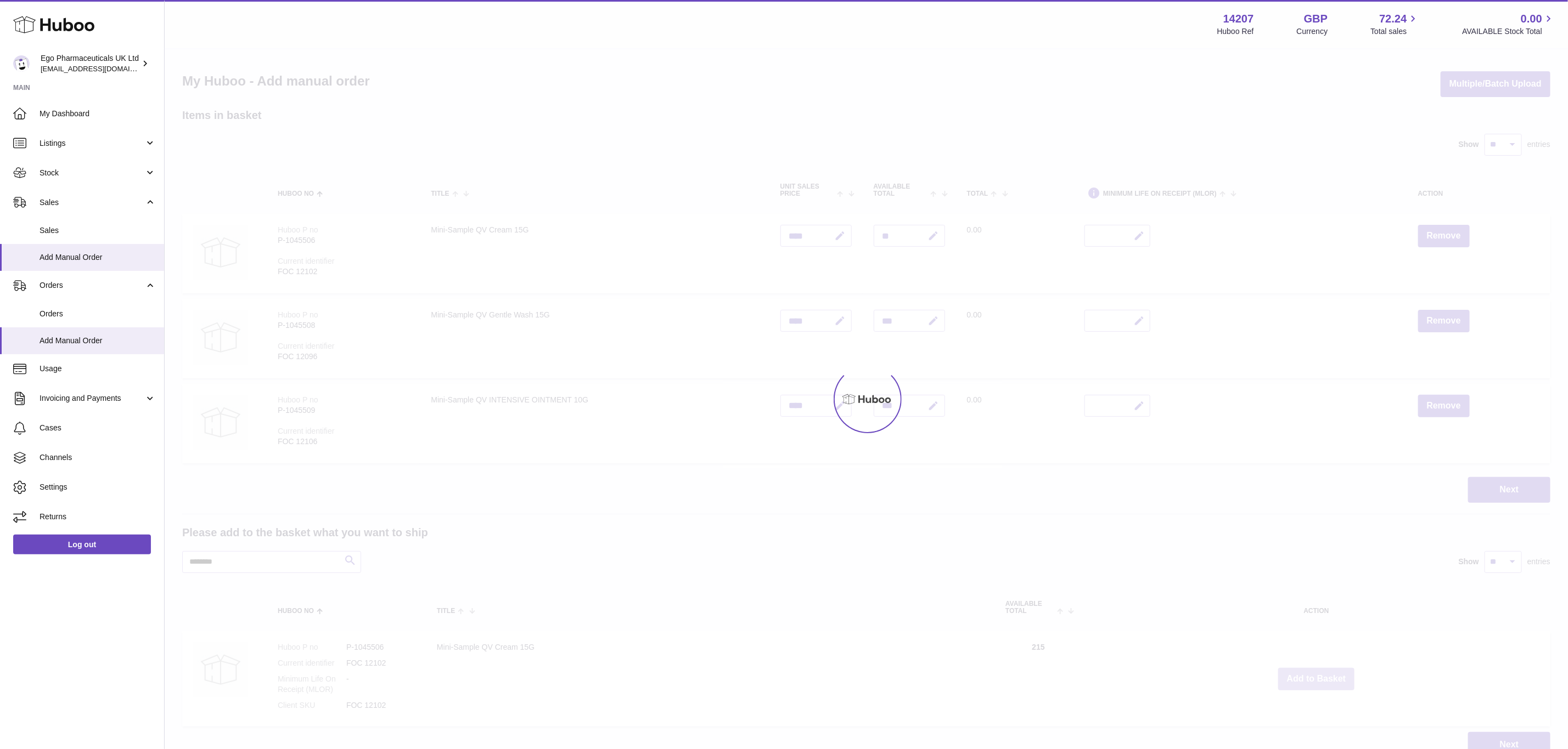
click at [1320, 672] on div at bounding box center [866, 399] width 1403 height 700
click at [1320, 672] on div "Menu Huboo 14207 Huboo Ref GBP Currency 72.24 Total sales 0.00 AVAILABLE Stock …" at bounding box center [866, 390] width 1403 height 780
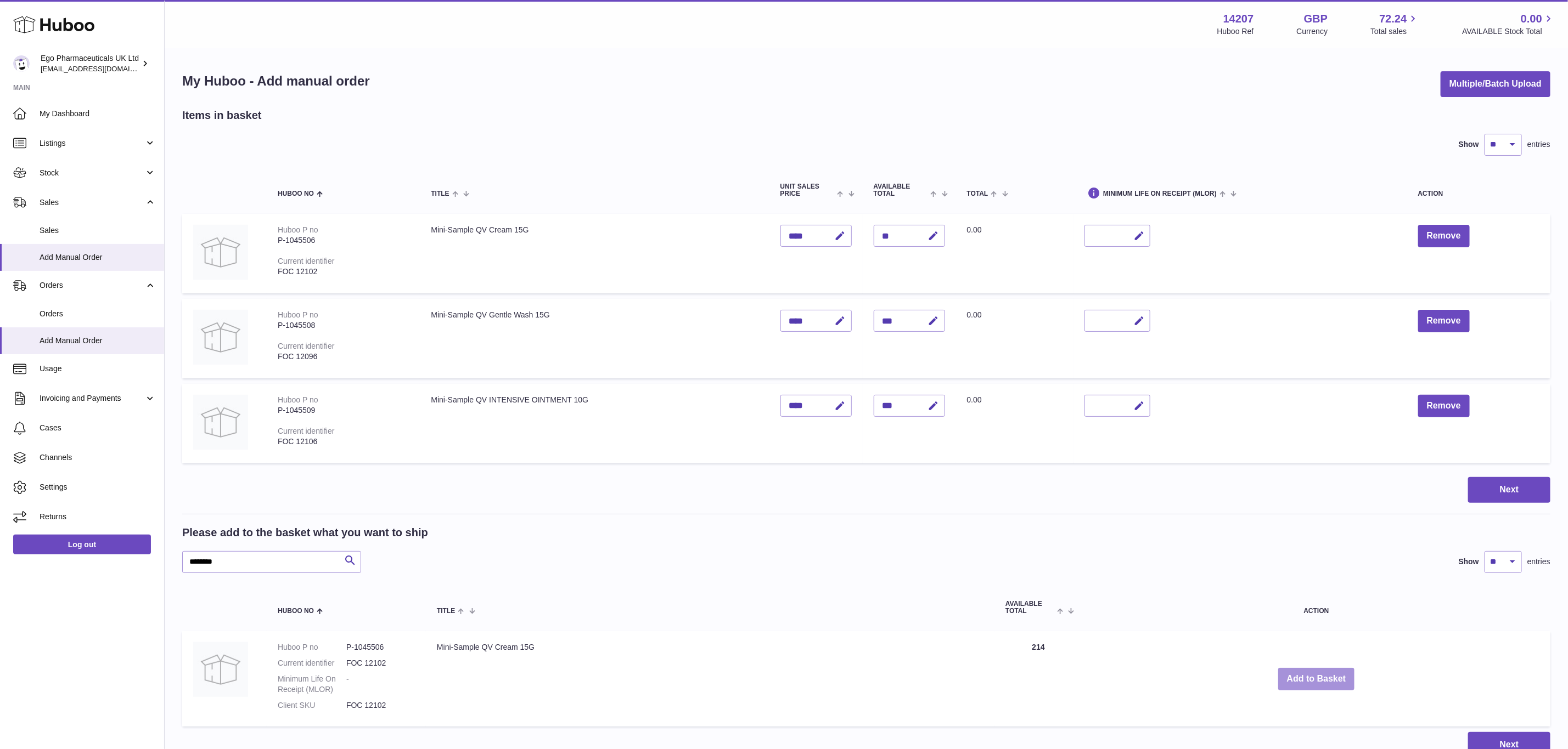
click at [1320, 672] on button "Add to Basket" at bounding box center [1317, 679] width 77 height 22
click at [0, 672] on div at bounding box center [0, 374] width 0 height 749
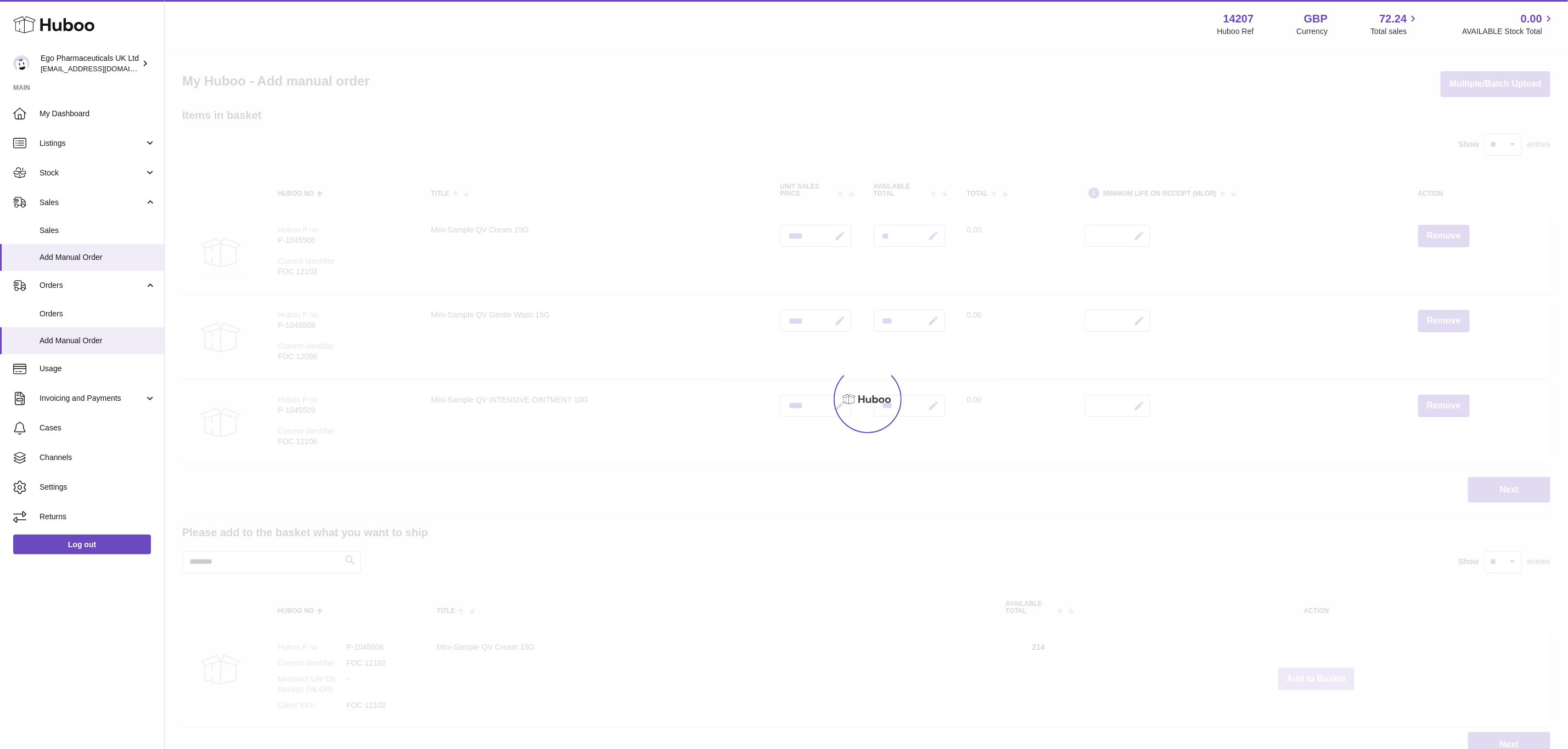
click at [1320, 672] on div at bounding box center [866, 399] width 1403 height 700
click at [1320, 672] on div "Menu Huboo 14207 Huboo Ref GBP Currency 72.24 Total sales 0.00 AVAILABLE Stock …" at bounding box center [866, 390] width 1403 height 780
click at [1320, 672] on button "Add to Basket" at bounding box center [1317, 679] width 77 height 22
click at [1320, 672] on div at bounding box center [866, 399] width 1403 height 700
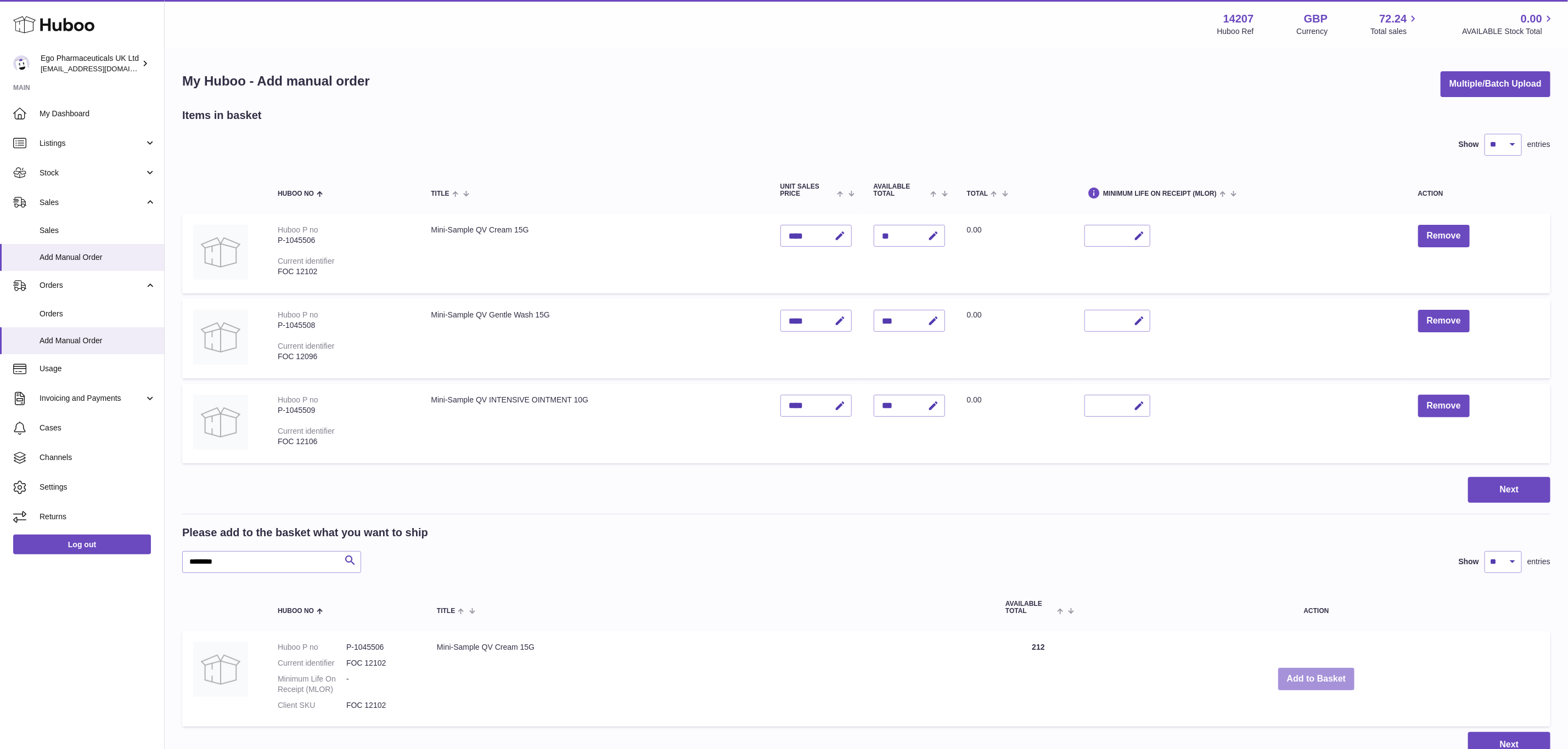
click at [1320, 672] on button "Add to Basket" at bounding box center [1317, 679] width 77 height 22
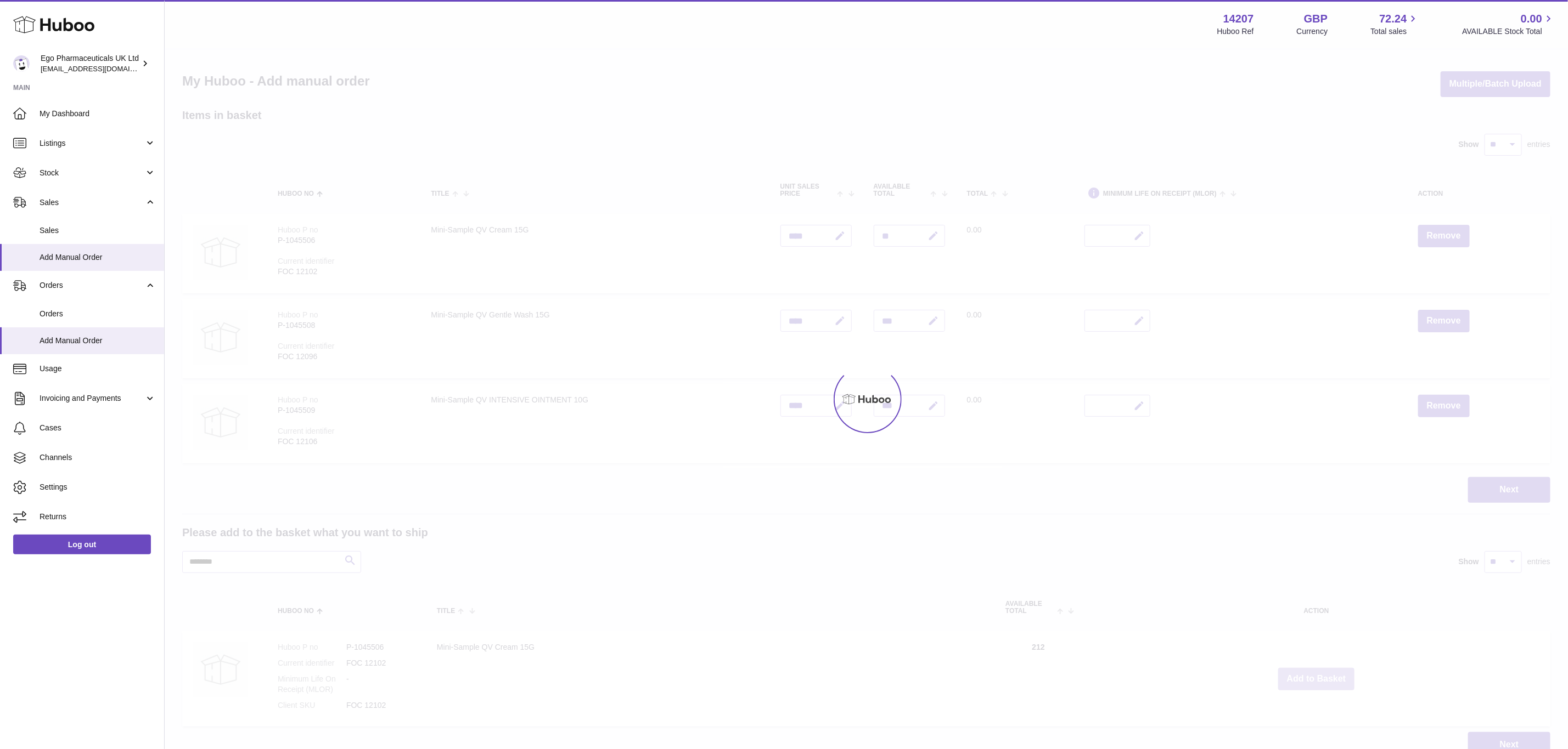
click at [1320, 672] on div at bounding box center [866, 399] width 1403 height 700
click at [1320, 672] on div "Menu Huboo 14207 Huboo Ref GBP Currency 72.24 Total sales 0.00 AVAILABLE Stock …" at bounding box center [866, 390] width 1403 height 780
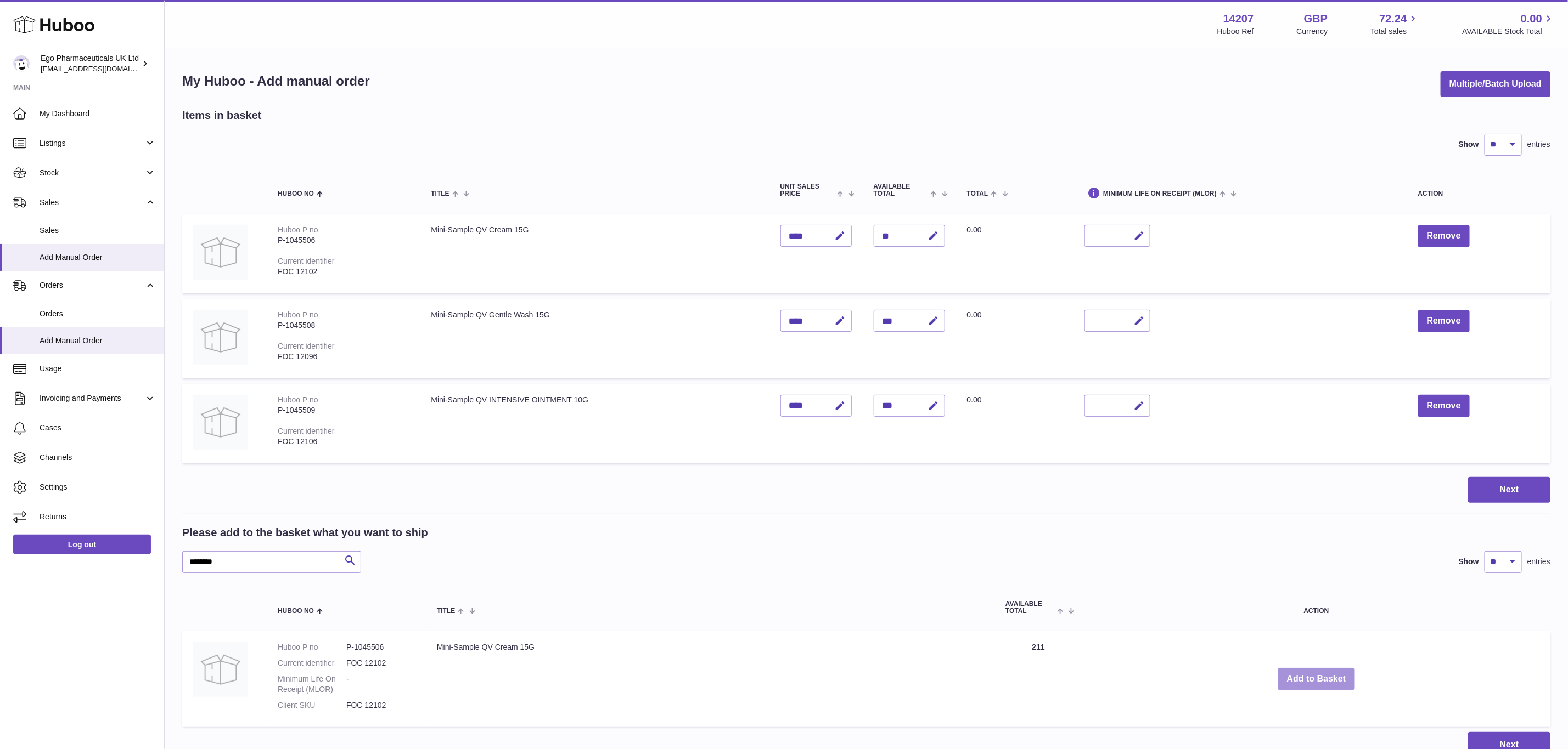
click at [1320, 672] on button "Add to Basket" at bounding box center [1317, 679] width 77 height 22
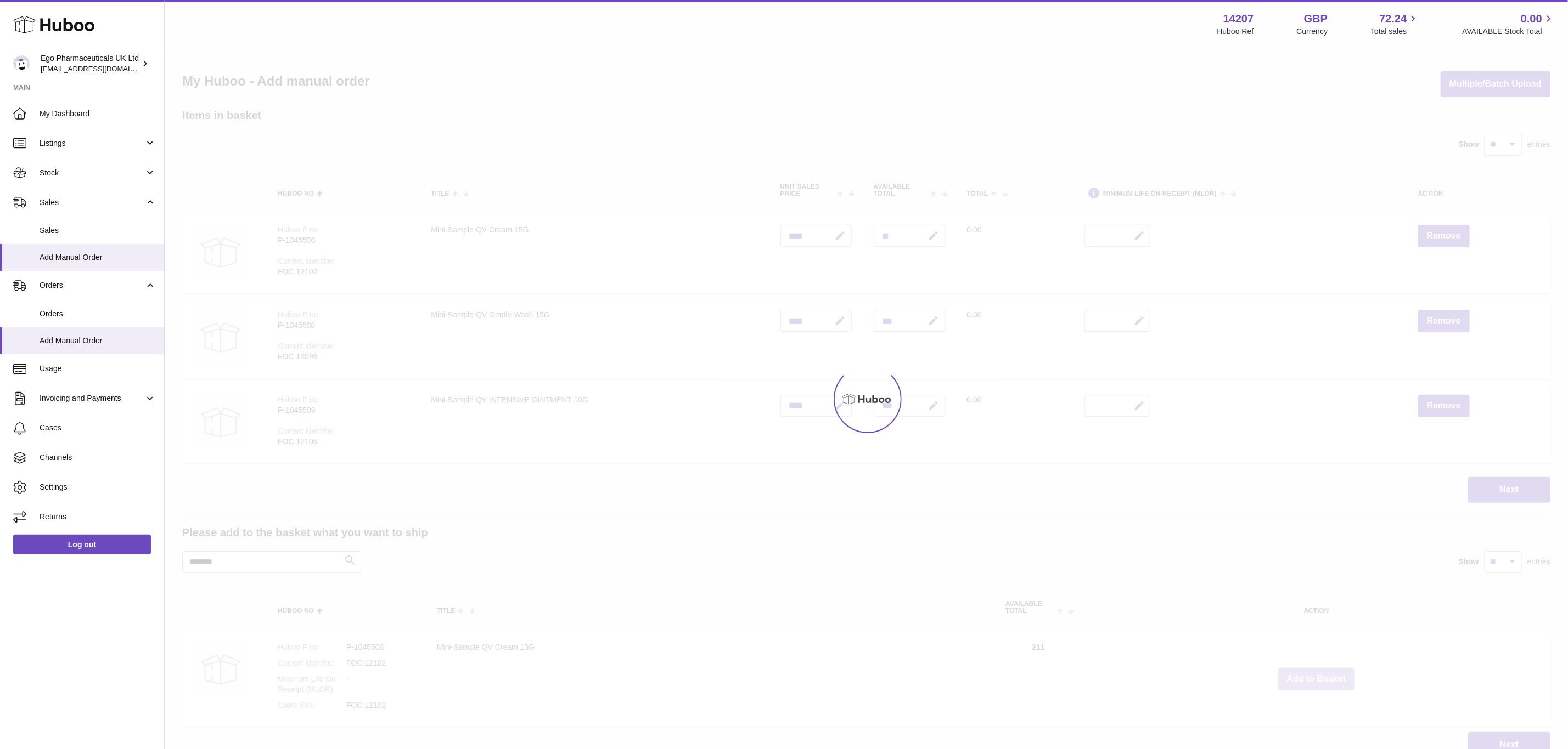
click at [1320, 672] on div at bounding box center [866, 399] width 1403 height 700
click at [1320, 672] on div "Menu Huboo 14207 Huboo Ref GBP Currency 72.24 Total sales 0.00 AVAILABLE Stock …" at bounding box center [866, 390] width 1403 height 780
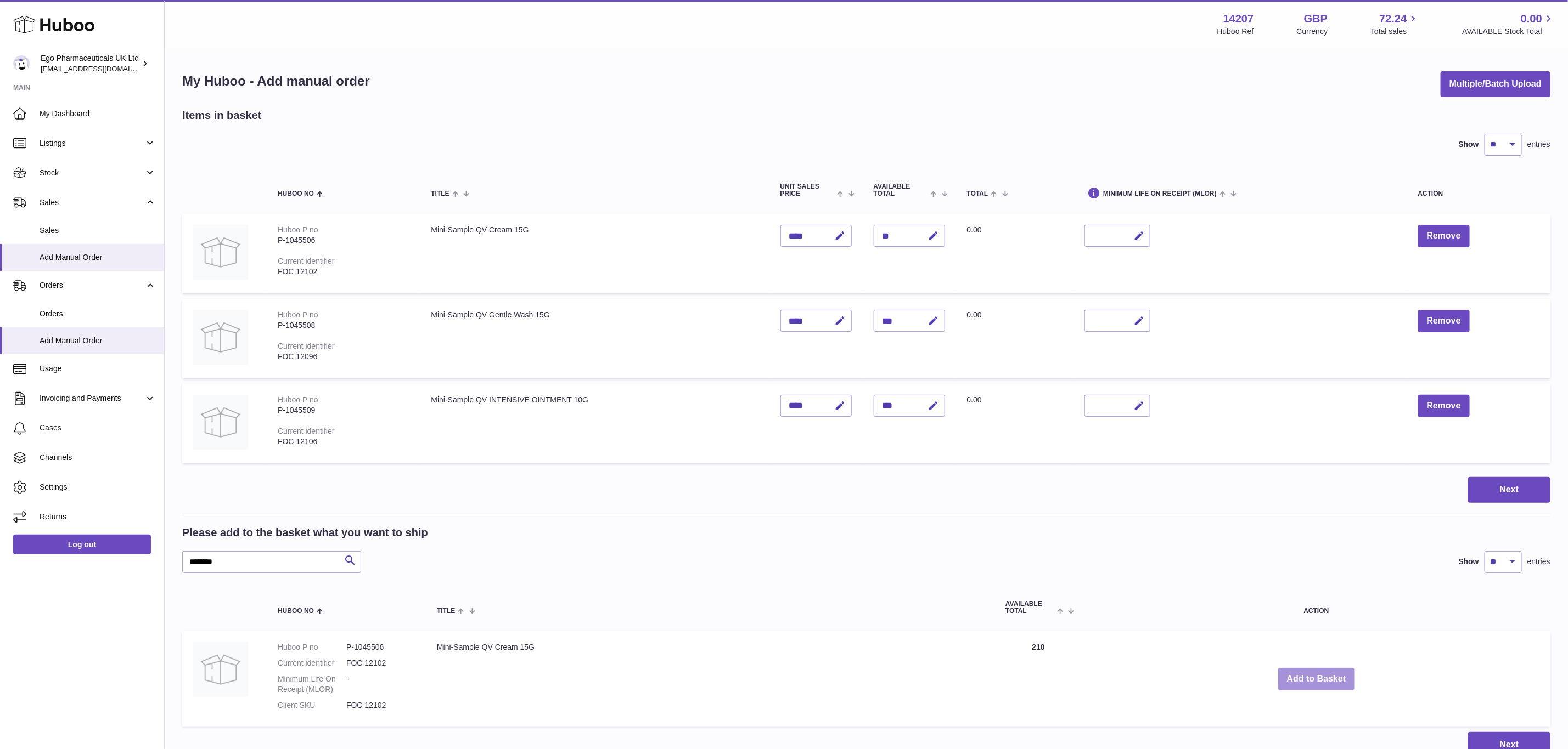
click at [1320, 672] on button "Add to Basket" at bounding box center [1317, 679] width 77 height 22
click at [0, 672] on div at bounding box center [0, 374] width 0 height 749
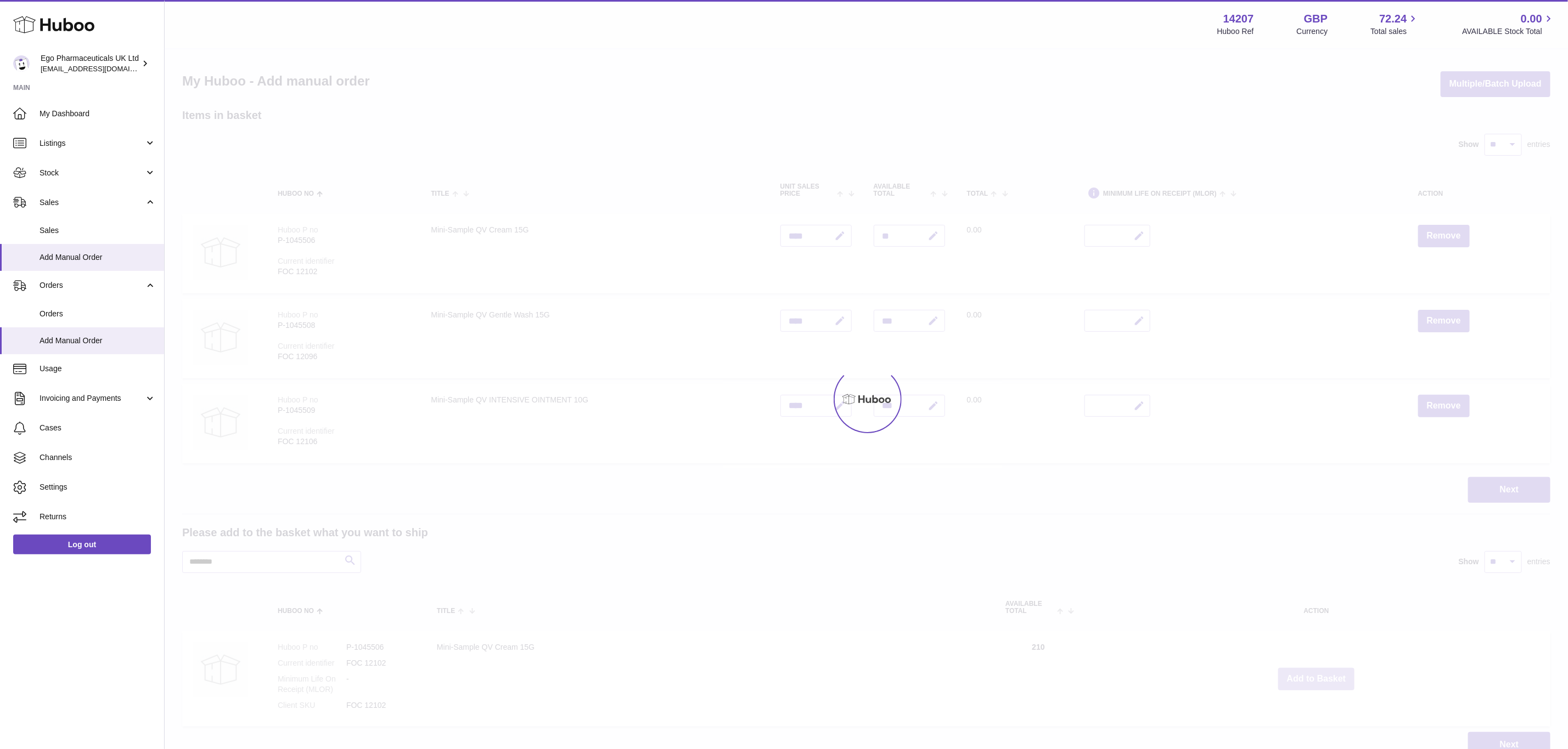
click at [1320, 672] on div at bounding box center [866, 399] width 1403 height 700
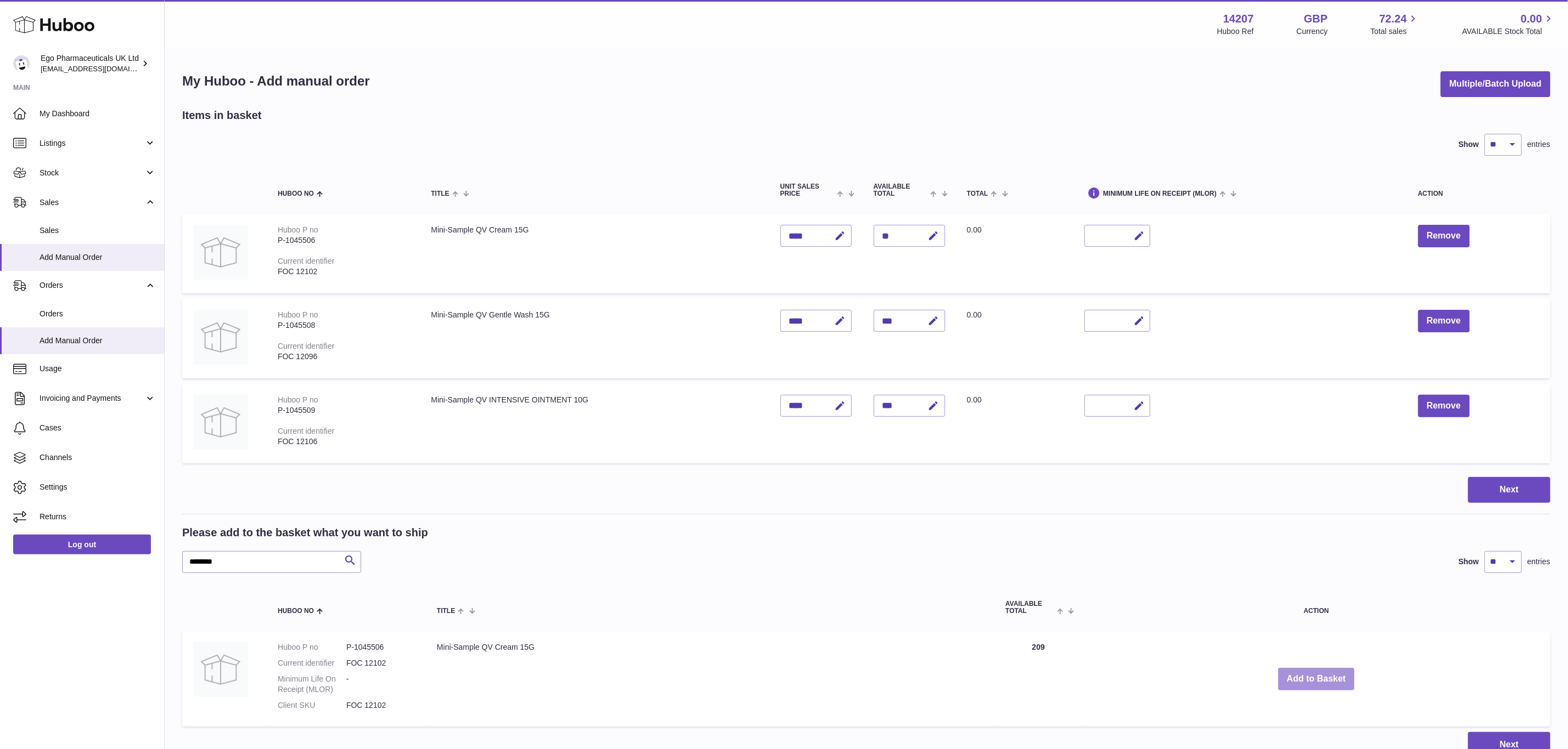
click at [1320, 672] on button "Add to Basket" at bounding box center [1317, 679] width 77 height 22
click at [0, 672] on div at bounding box center [0, 374] width 0 height 749
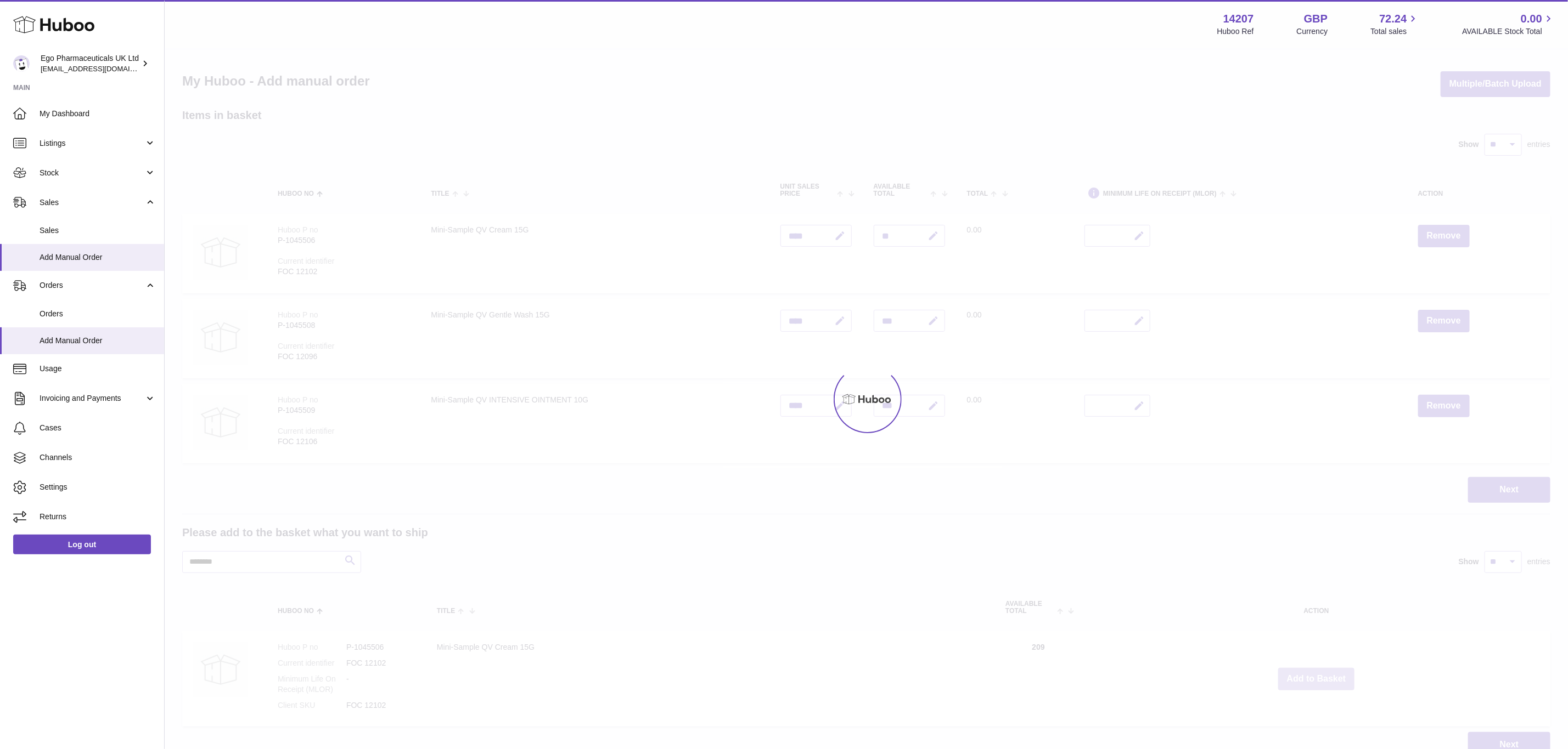
click at [1320, 672] on div at bounding box center [866, 399] width 1403 height 700
click at [1320, 672] on button "Add to Basket" at bounding box center [1317, 679] width 77 height 22
click at [1320, 672] on div at bounding box center [866, 399] width 1403 height 700
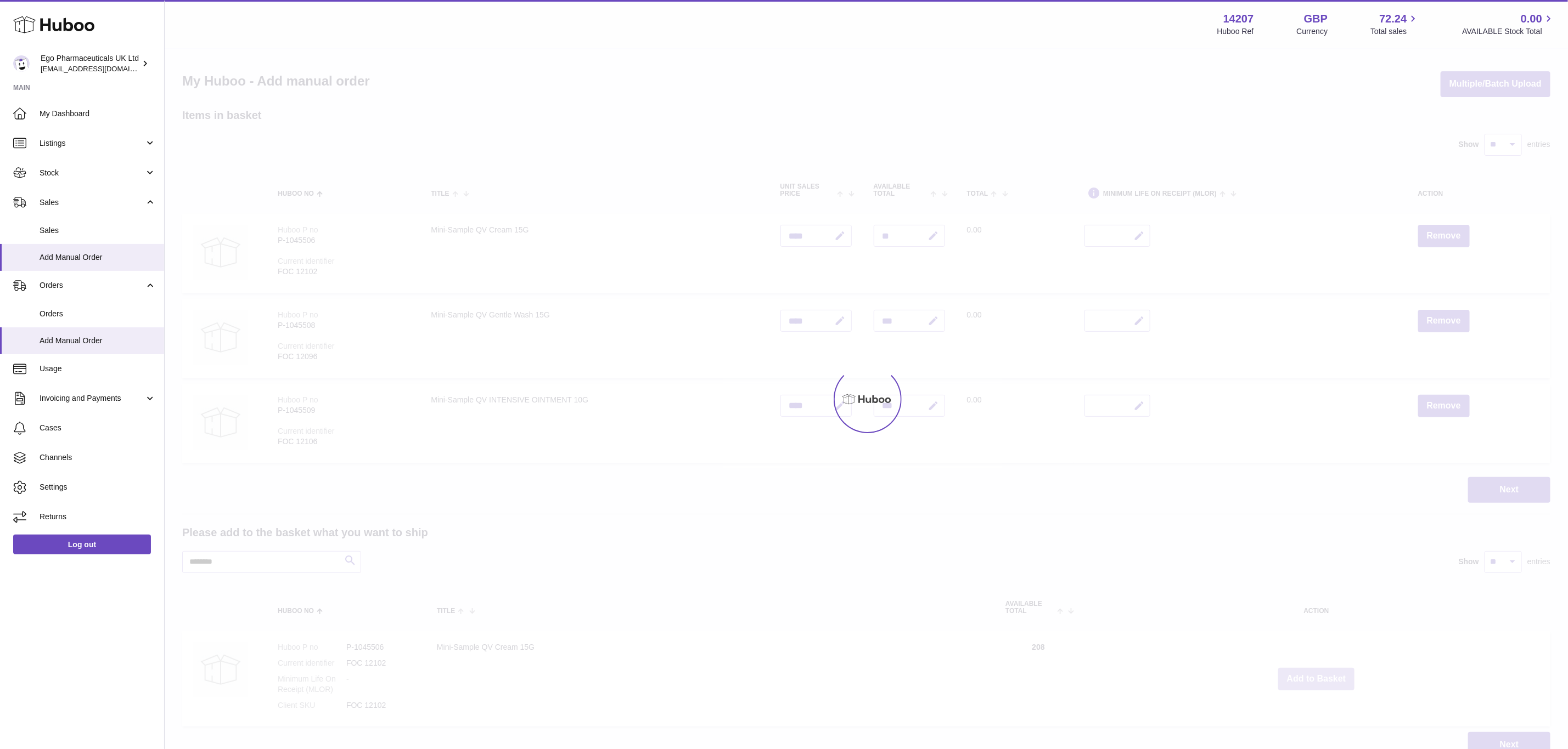
click at [1320, 672] on div at bounding box center [866, 399] width 1403 height 700
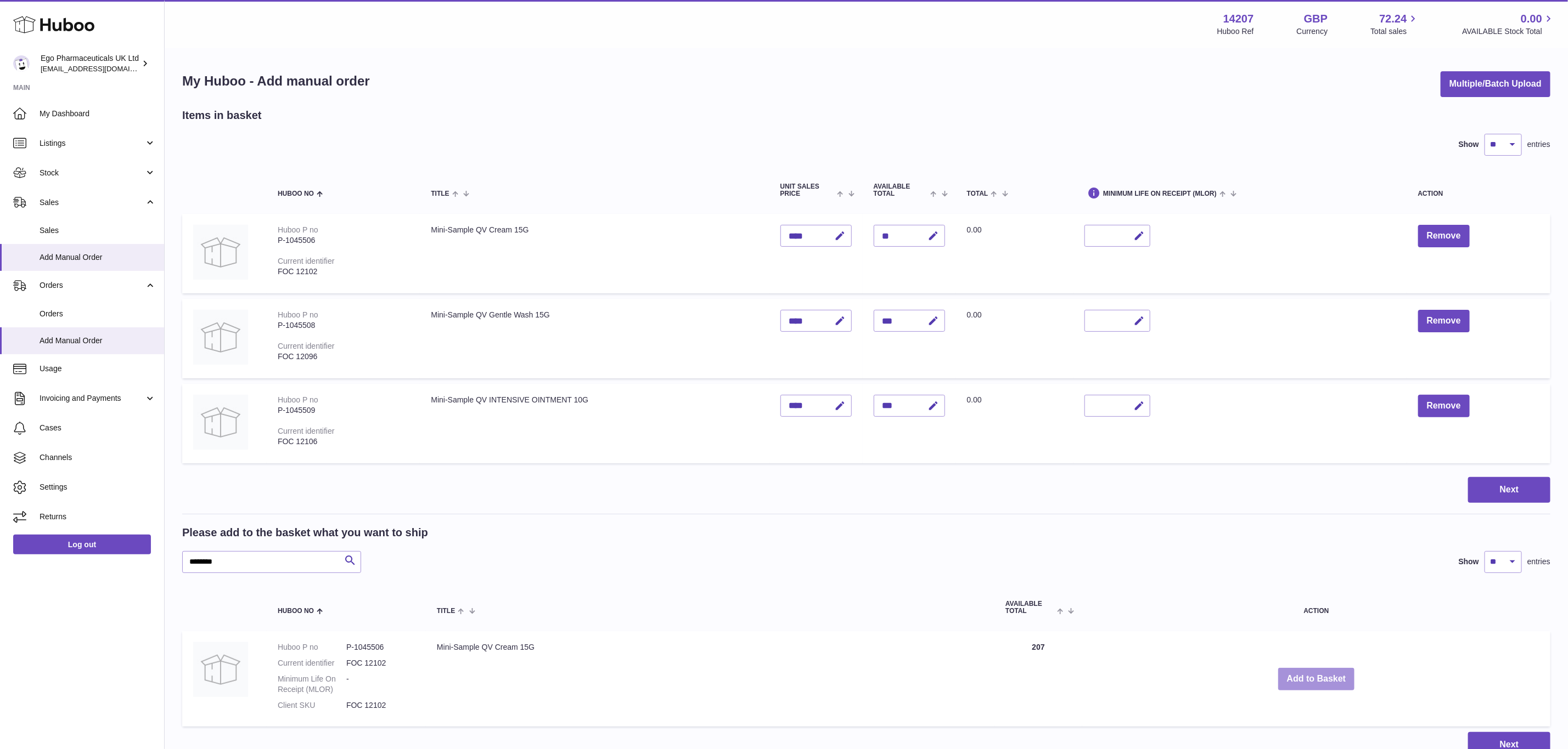
click at [1320, 672] on button "Add to Basket" at bounding box center [1317, 679] width 77 height 22
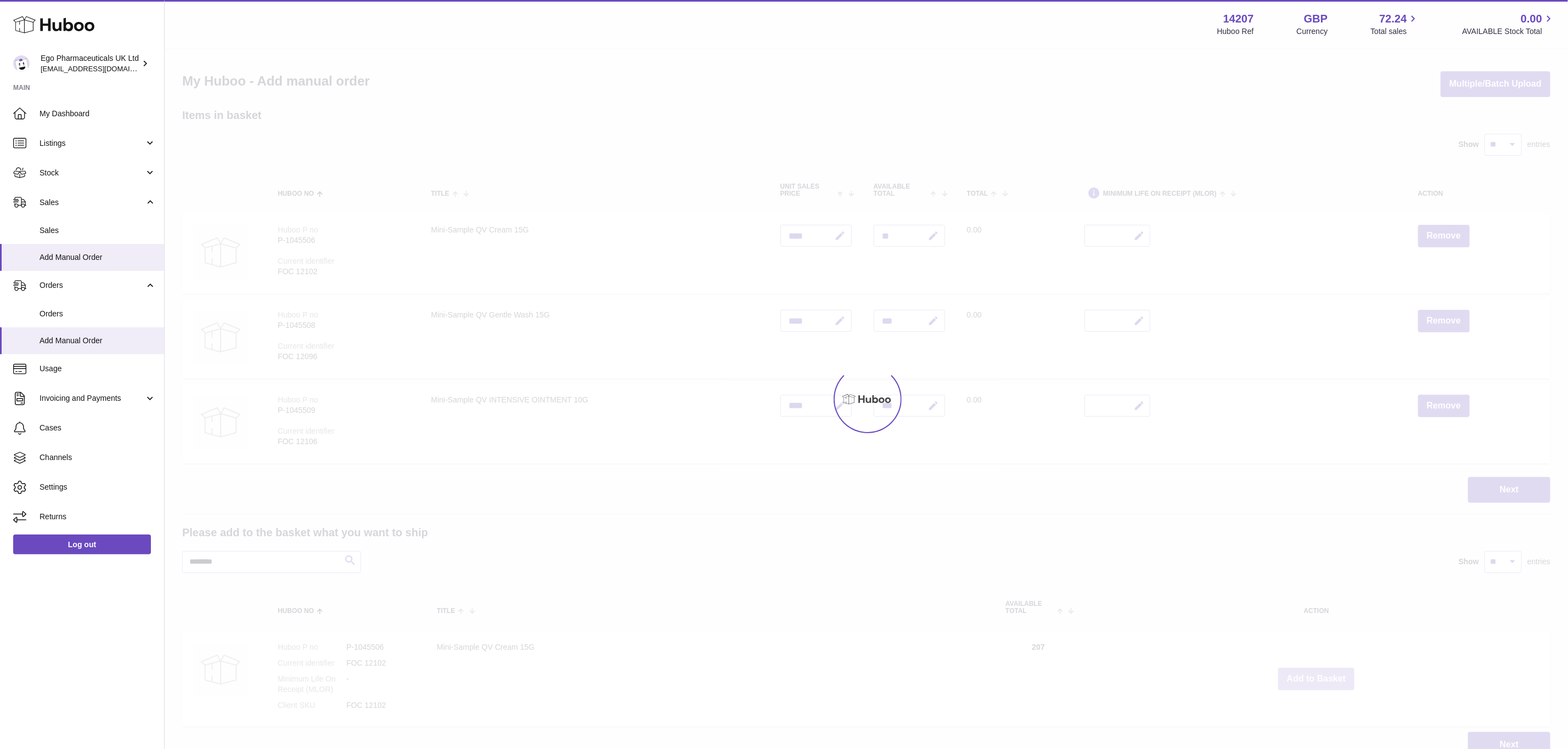
click at [1320, 672] on div at bounding box center [866, 399] width 1403 height 700
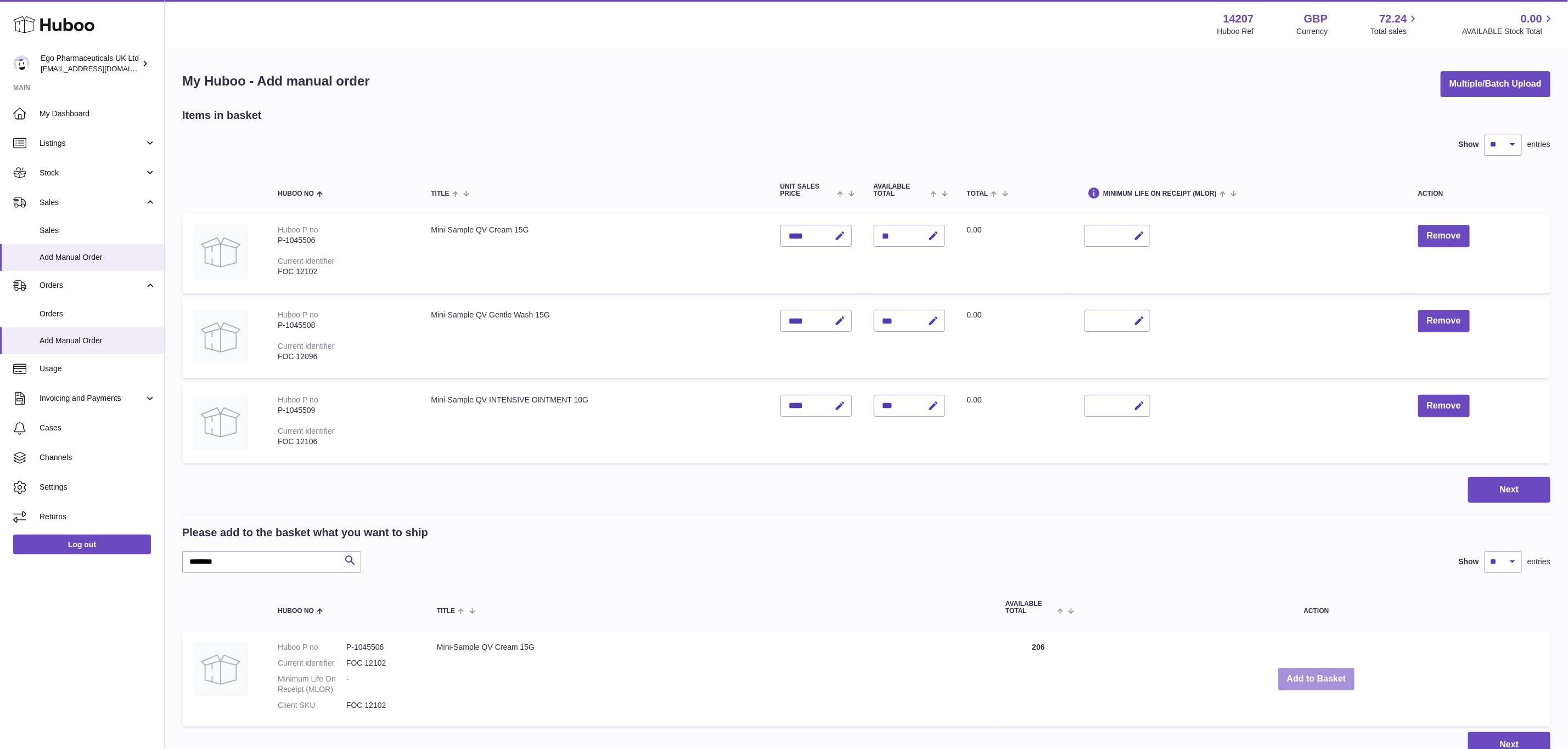
click at [1322, 673] on button "Add to Basket" at bounding box center [1317, 679] width 77 height 22
click at [0, 673] on div at bounding box center [0, 374] width 0 height 749
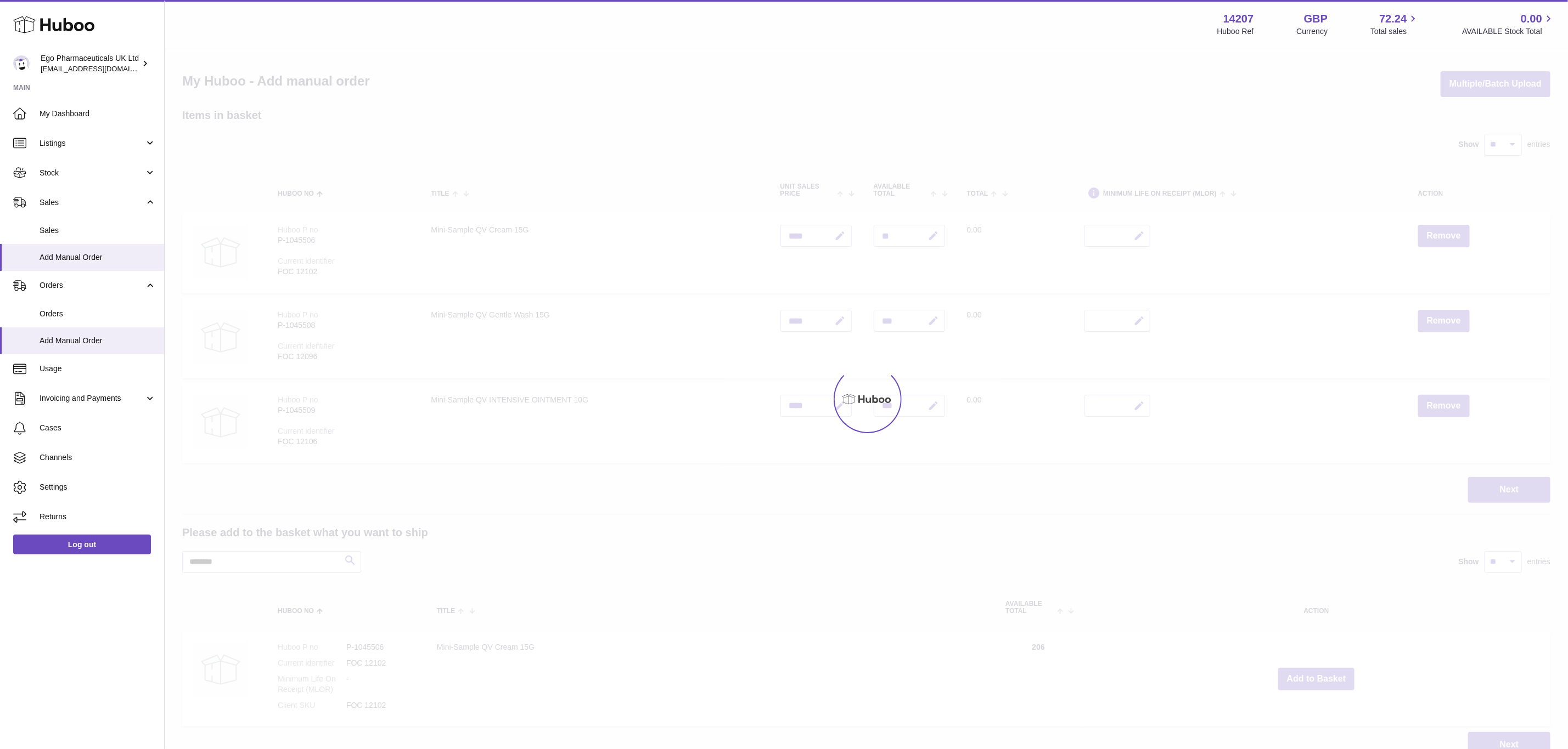
click at [1322, 673] on div at bounding box center [866, 399] width 1403 height 700
click at [1322, 673] on div "Menu Huboo 14207 Huboo Ref GBP Currency 72.24 Total sales 0.00 AVAILABLE Stock …" at bounding box center [866, 390] width 1403 height 780
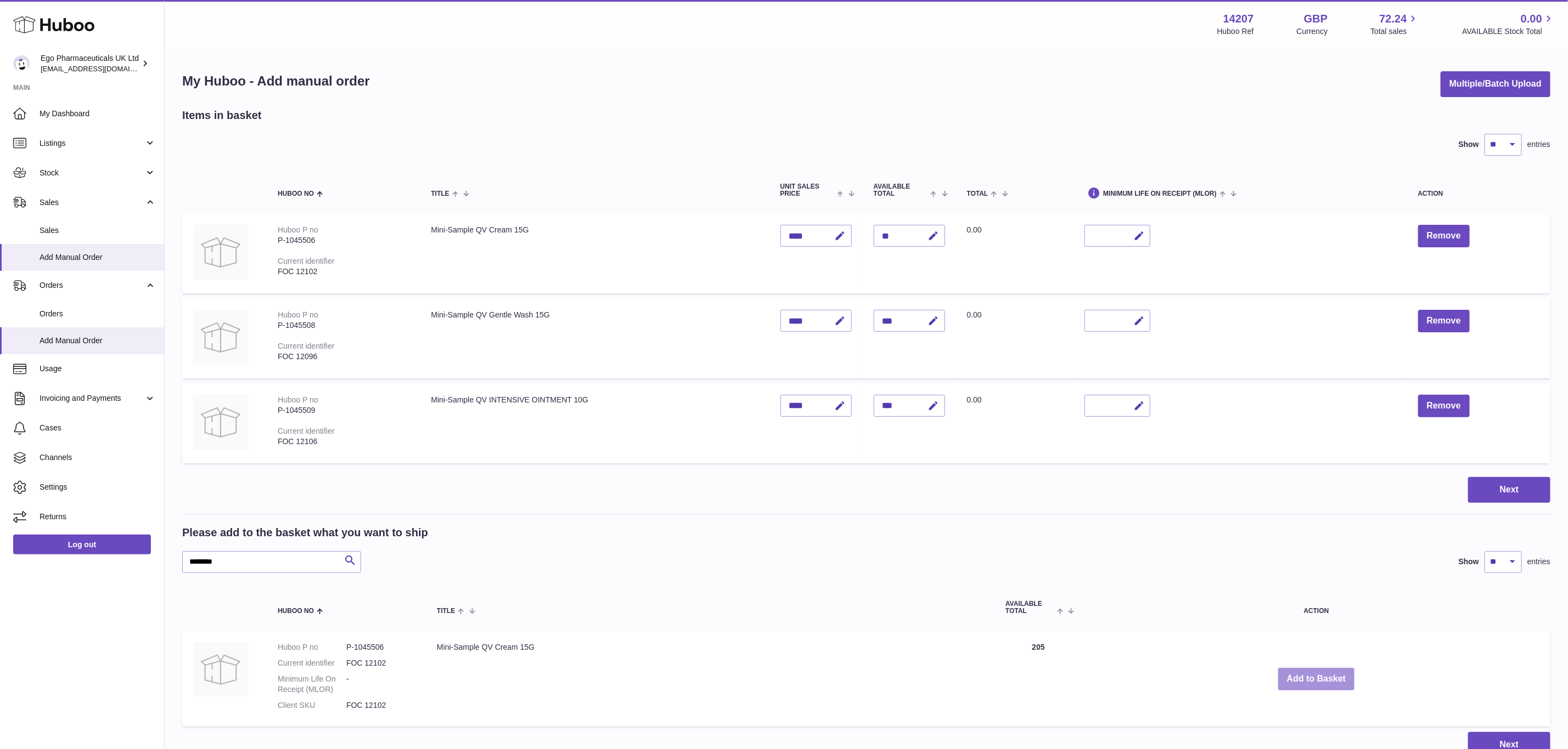
click at [1322, 673] on button "Add to Basket" at bounding box center [1317, 679] width 77 height 22
click at [0, 673] on div at bounding box center [0, 374] width 0 height 749
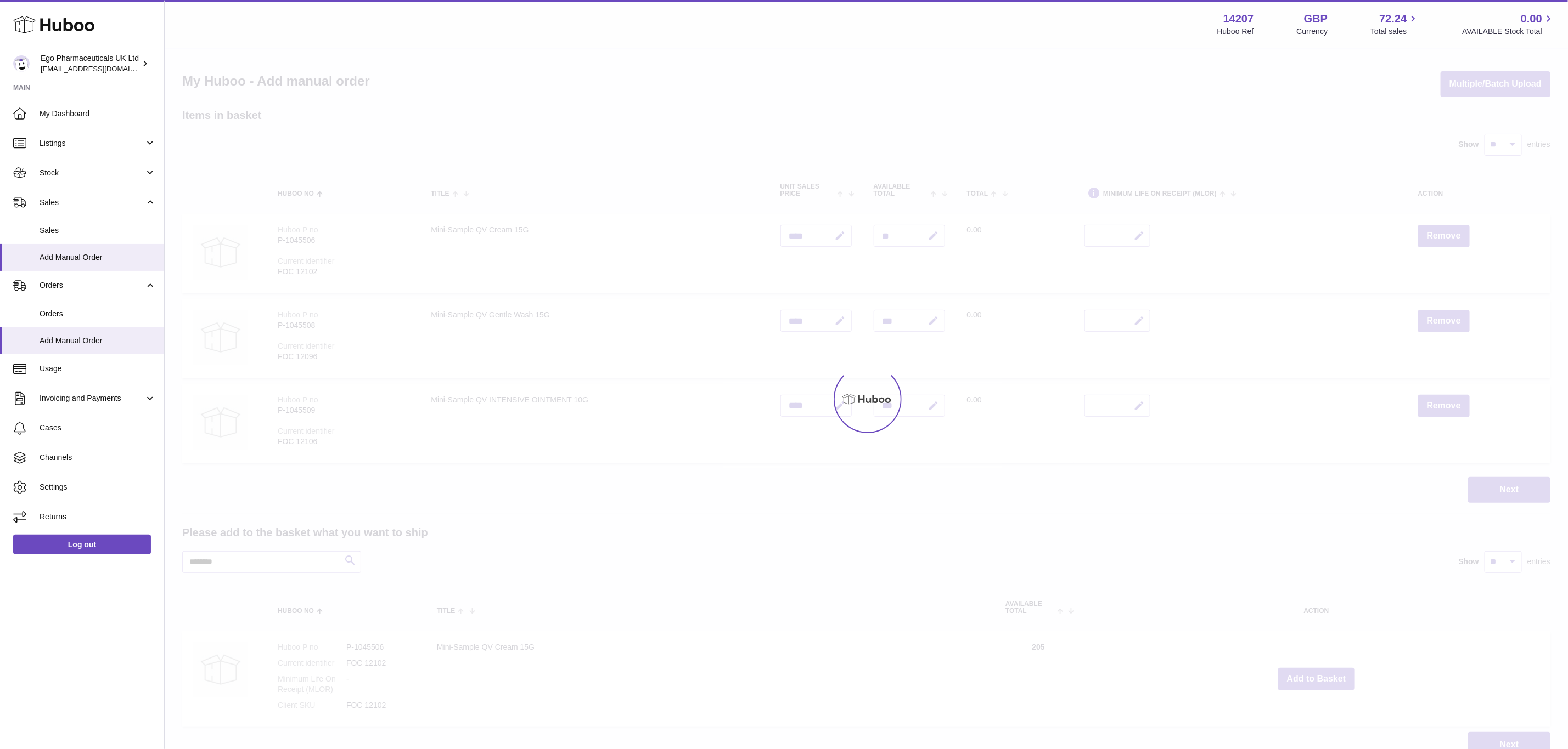
click at [1322, 673] on div at bounding box center [866, 399] width 1403 height 700
click at [1322, 673] on div "Menu Huboo 14207 Huboo Ref GBP Currency 72.24 Total sales 0.00 AVAILABLE Stock …" at bounding box center [866, 390] width 1403 height 780
click at [1322, 673] on button "Add to Basket" at bounding box center [1317, 679] width 77 height 22
click at [1322, 673] on div at bounding box center [866, 399] width 1403 height 700
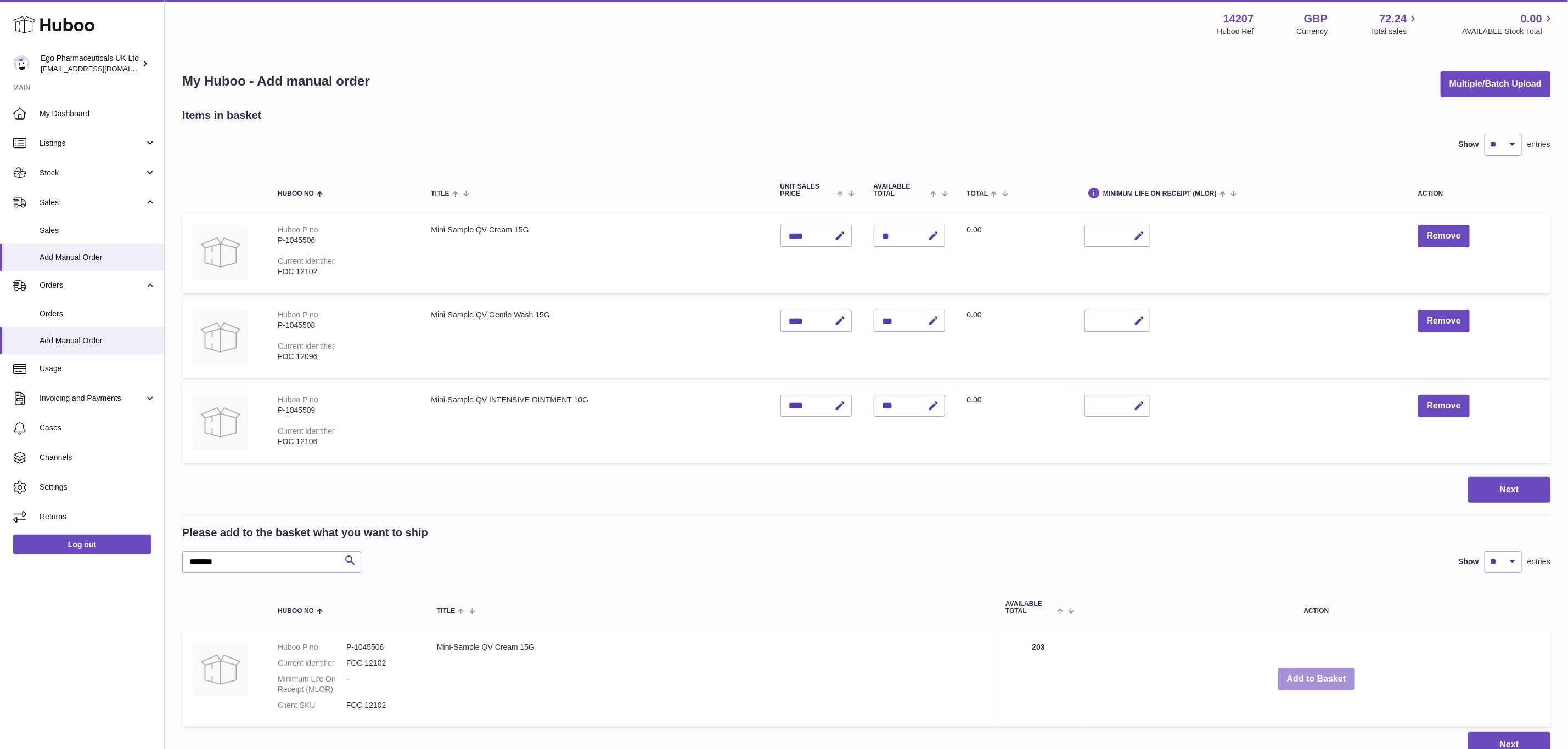
click at [1322, 673] on button "Add to Basket" at bounding box center [1317, 679] width 77 height 22
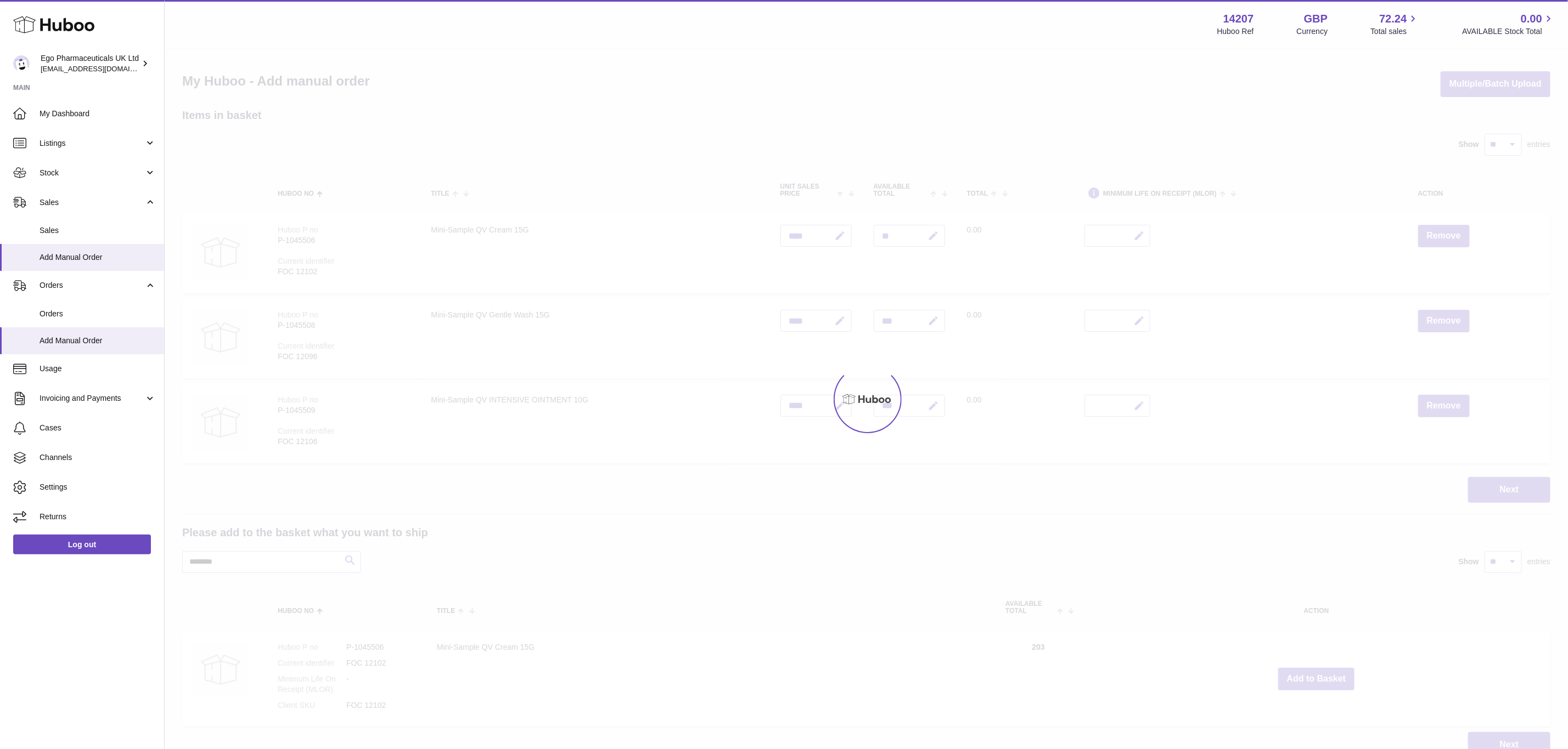
click at [1322, 673] on div at bounding box center [866, 399] width 1403 height 700
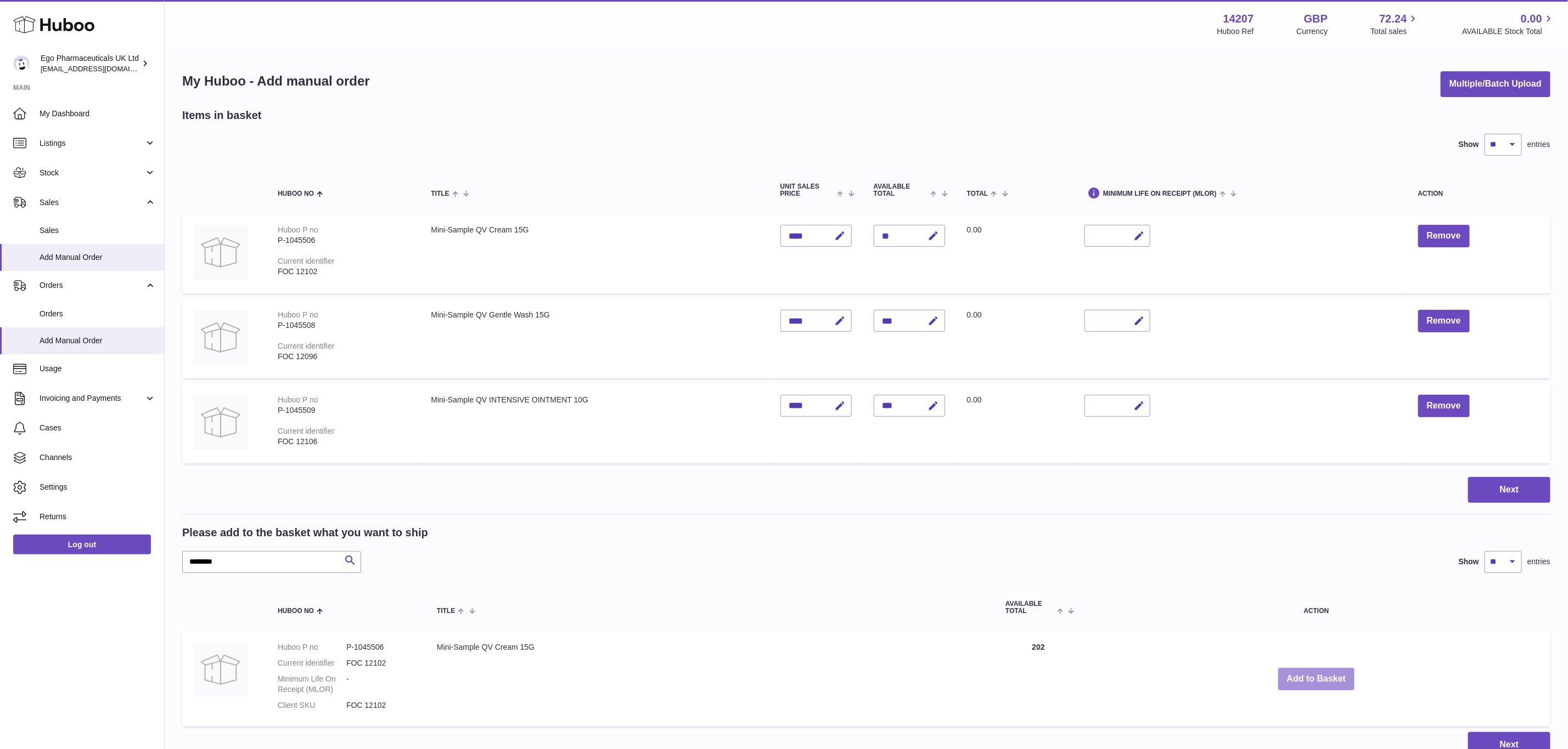
click at [1322, 673] on button "Add to Basket" at bounding box center [1317, 679] width 77 height 22
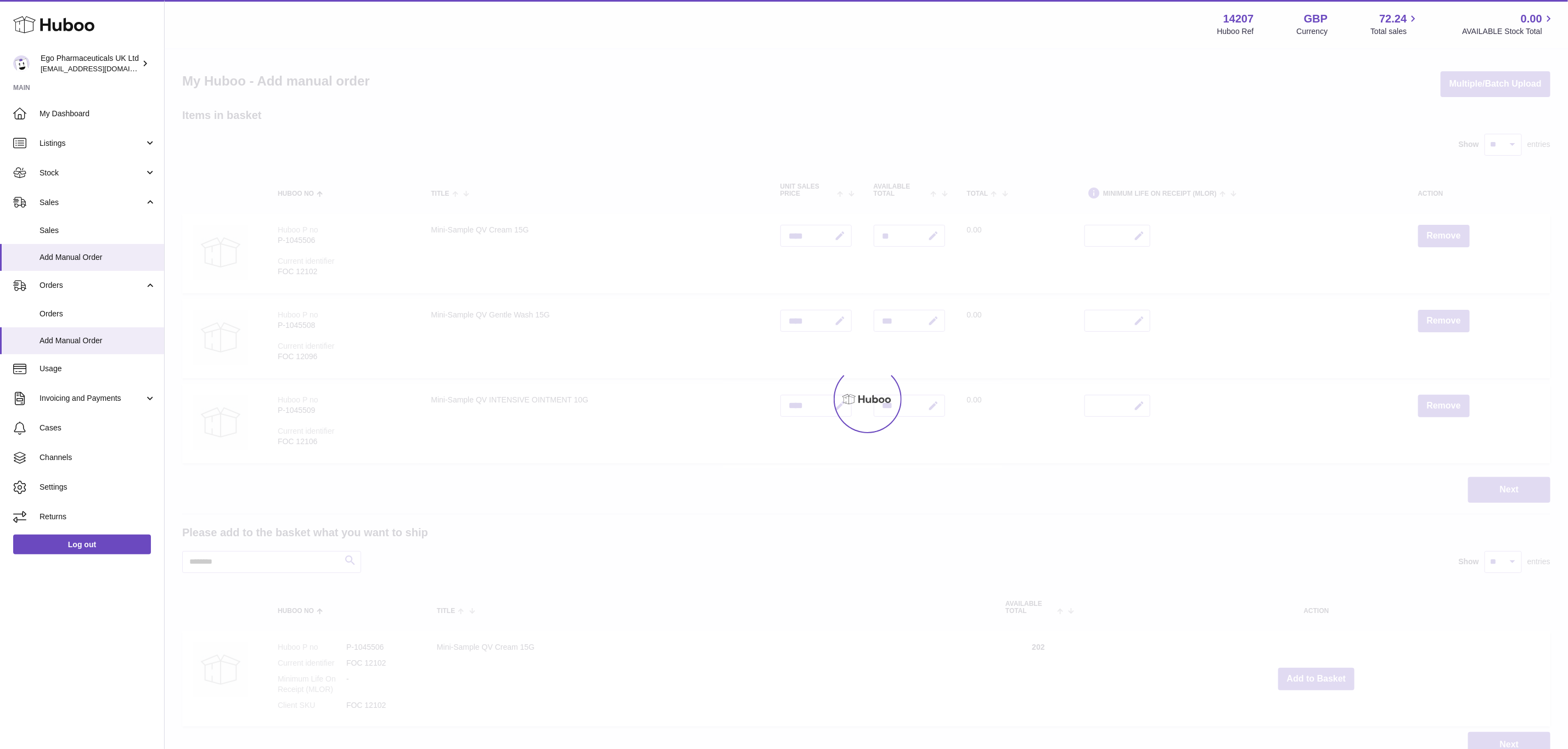
click at [1322, 673] on div at bounding box center [866, 399] width 1403 height 700
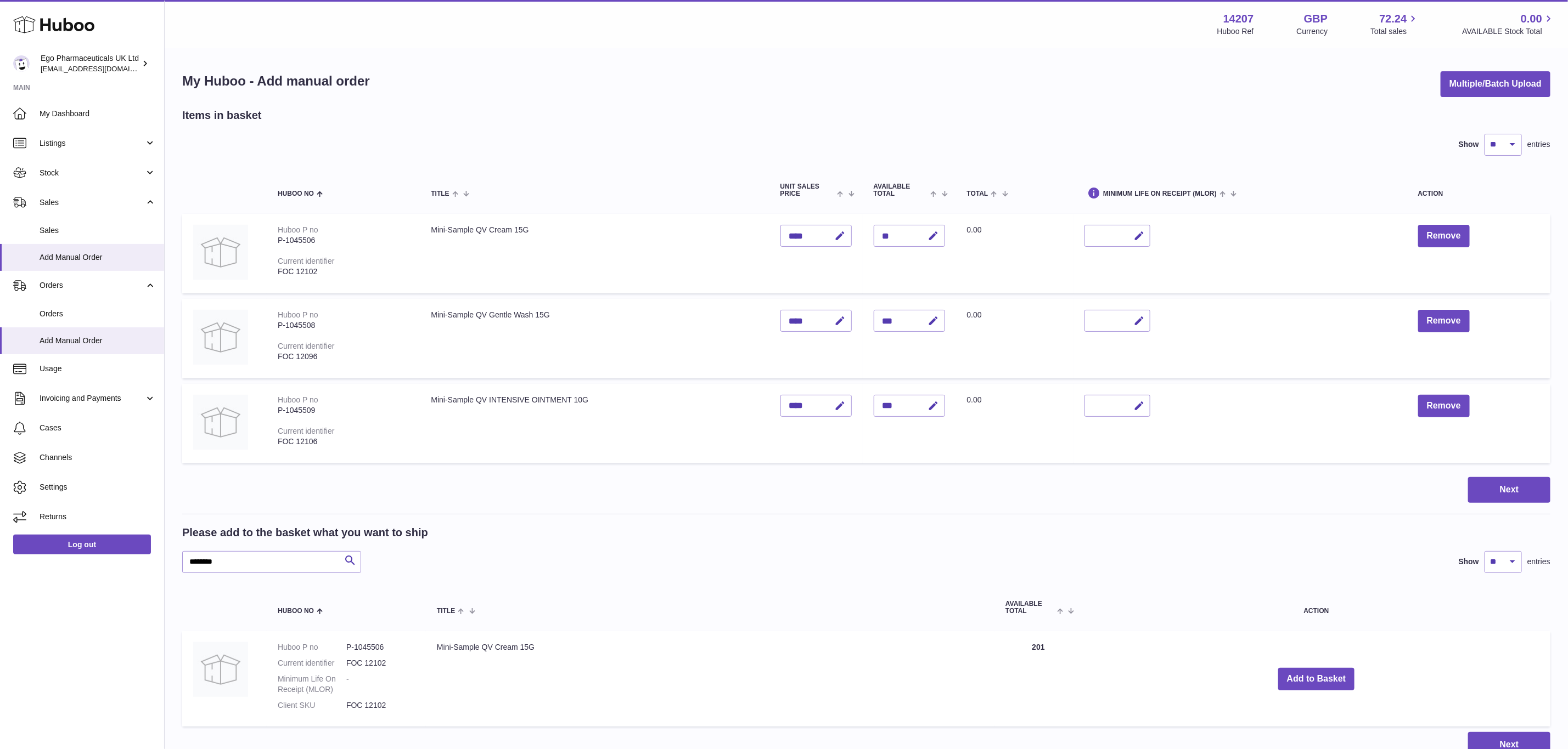
click at [1322, 673] on div "Menu Huboo 14207 Huboo Ref GBP Currency 72.24 Total sales 0.00 AVAILABLE Stock …" at bounding box center [866, 390] width 1403 height 780
click at [1322, 673] on button "Add to Basket" at bounding box center [1317, 679] width 77 height 22
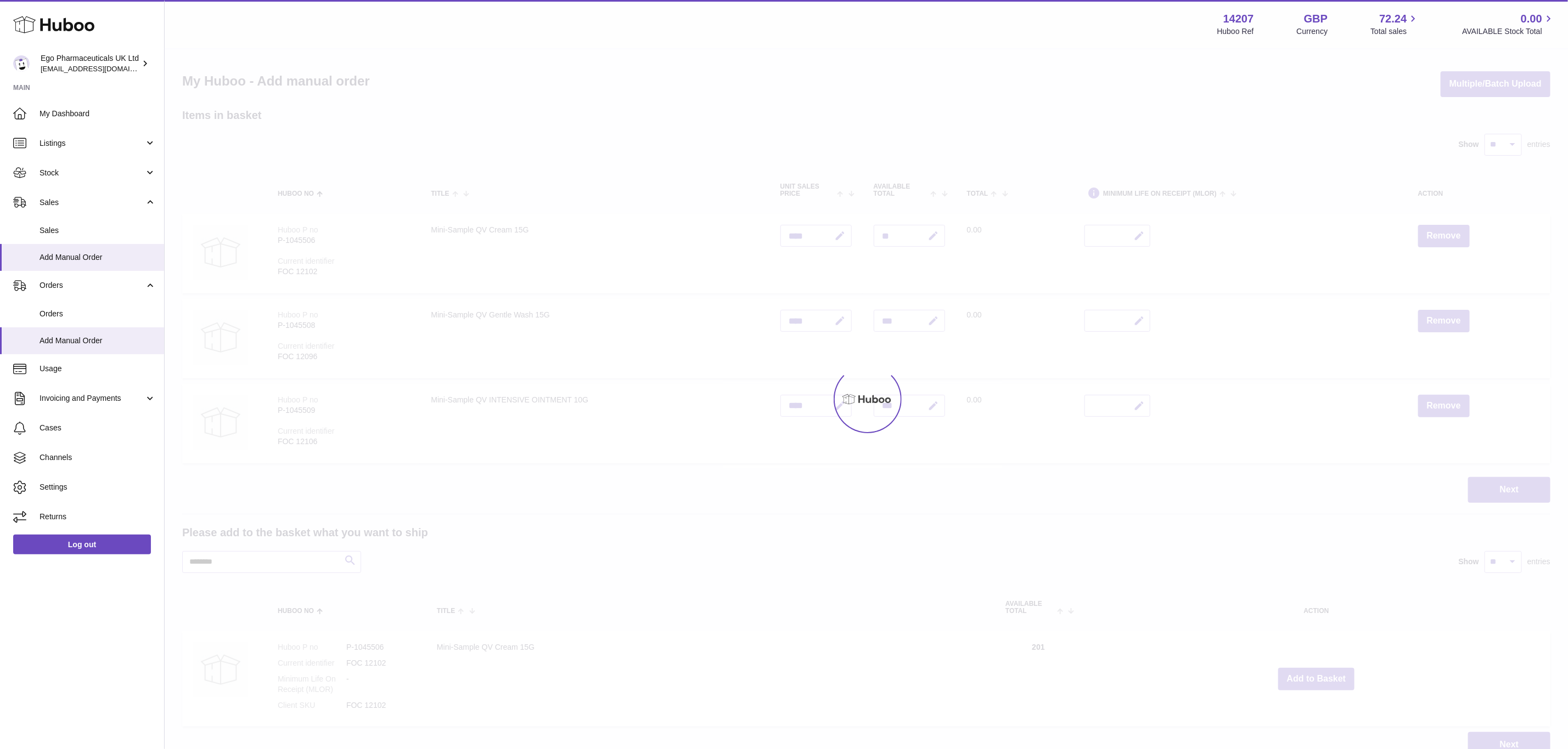
click at [1322, 673] on div at bounding box center [866, 399] width 1403 height 700
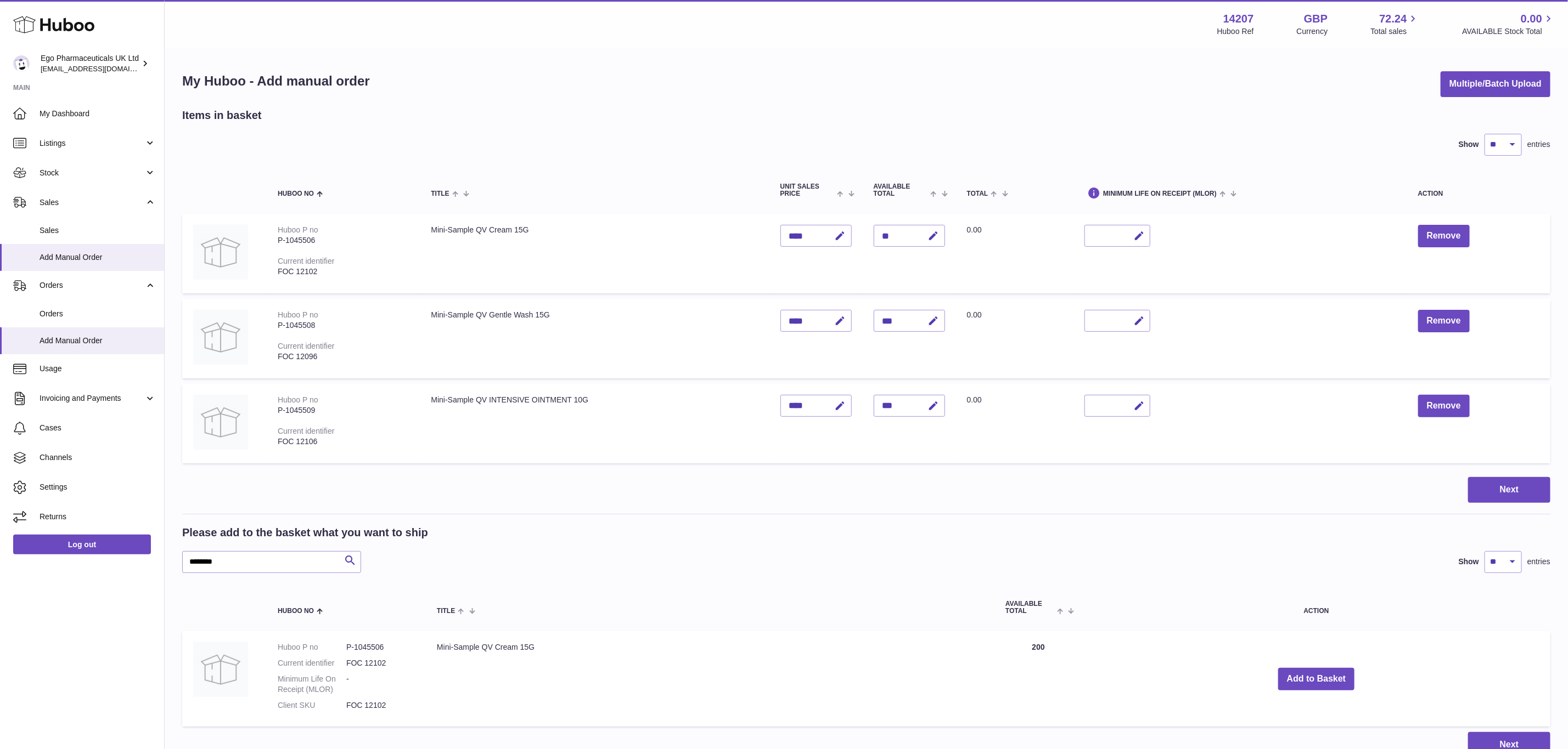
click at [1322, 673] on div "Menu Huboo 14207 Huboo Ref GBP Currency 72.24 Total sales 0.00 AVAILABLE Stock …" at bounding box center [866, 390] width 1403 height 780
click at [1322, 673] on button "Add to Basket" at bounding box center [1317, 679] width 77 height 22
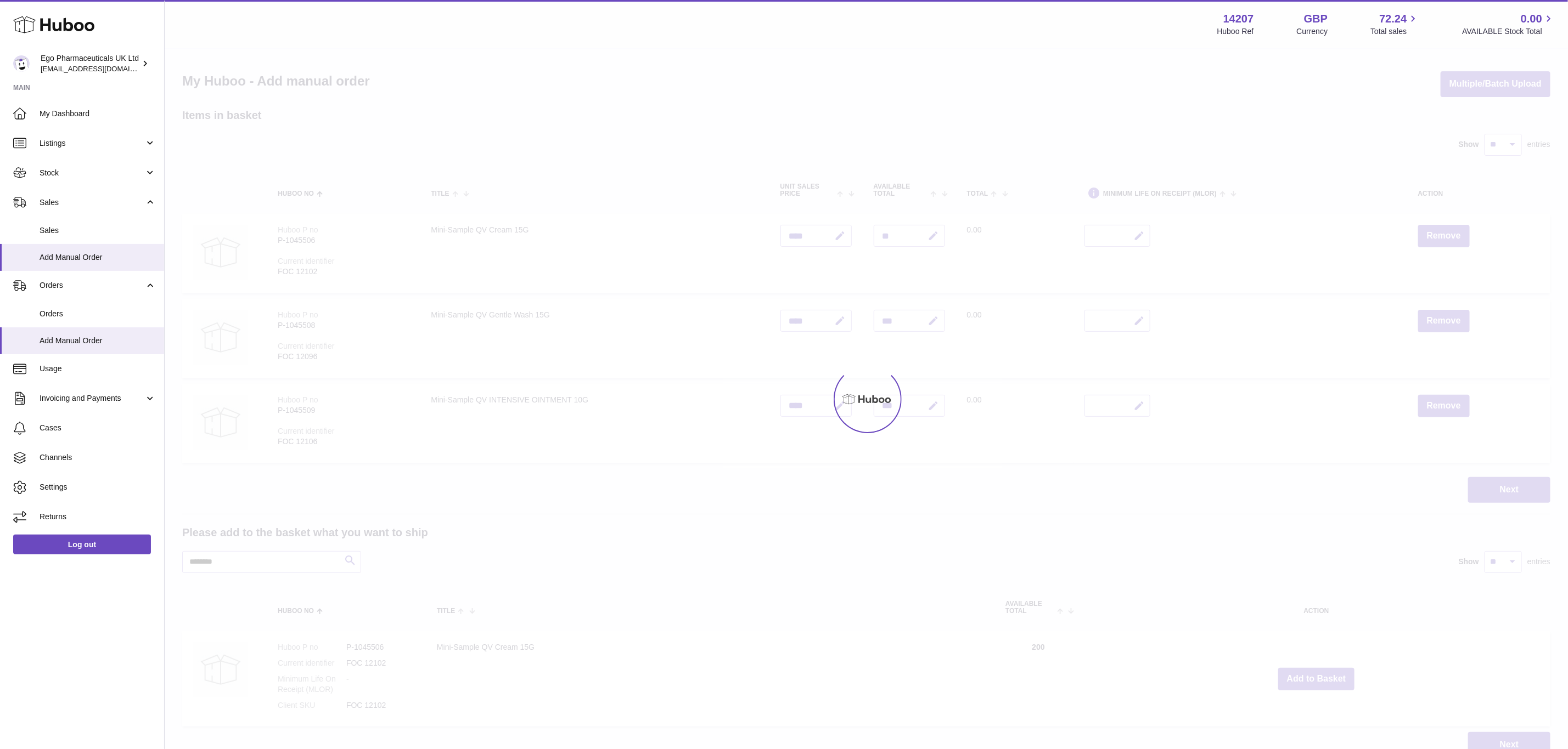
click at [1322, 673] on div at bounding box center [866, 399] width 1403 height 700
click at [1322, 673] on div "Menu Huboo 14207 Huboo Ref GBP Currency 72.24 Total sales 0.00 AVAILABLE Stock …" at bounding box center [866, 390] width 1403 height 780
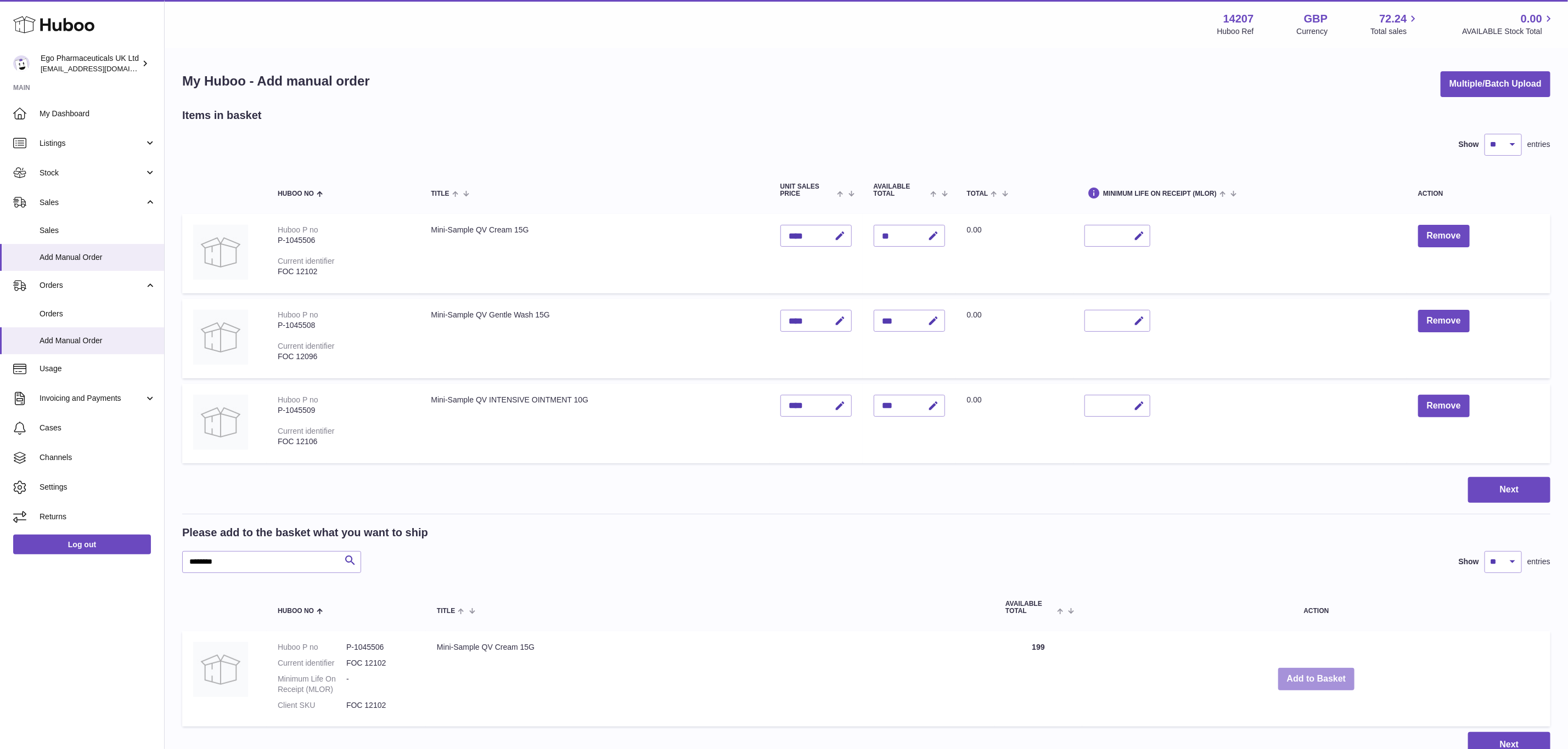
click at [1322, 673] on button "Add to Basket" at bounding box center [1317, 679] width 77 height 22
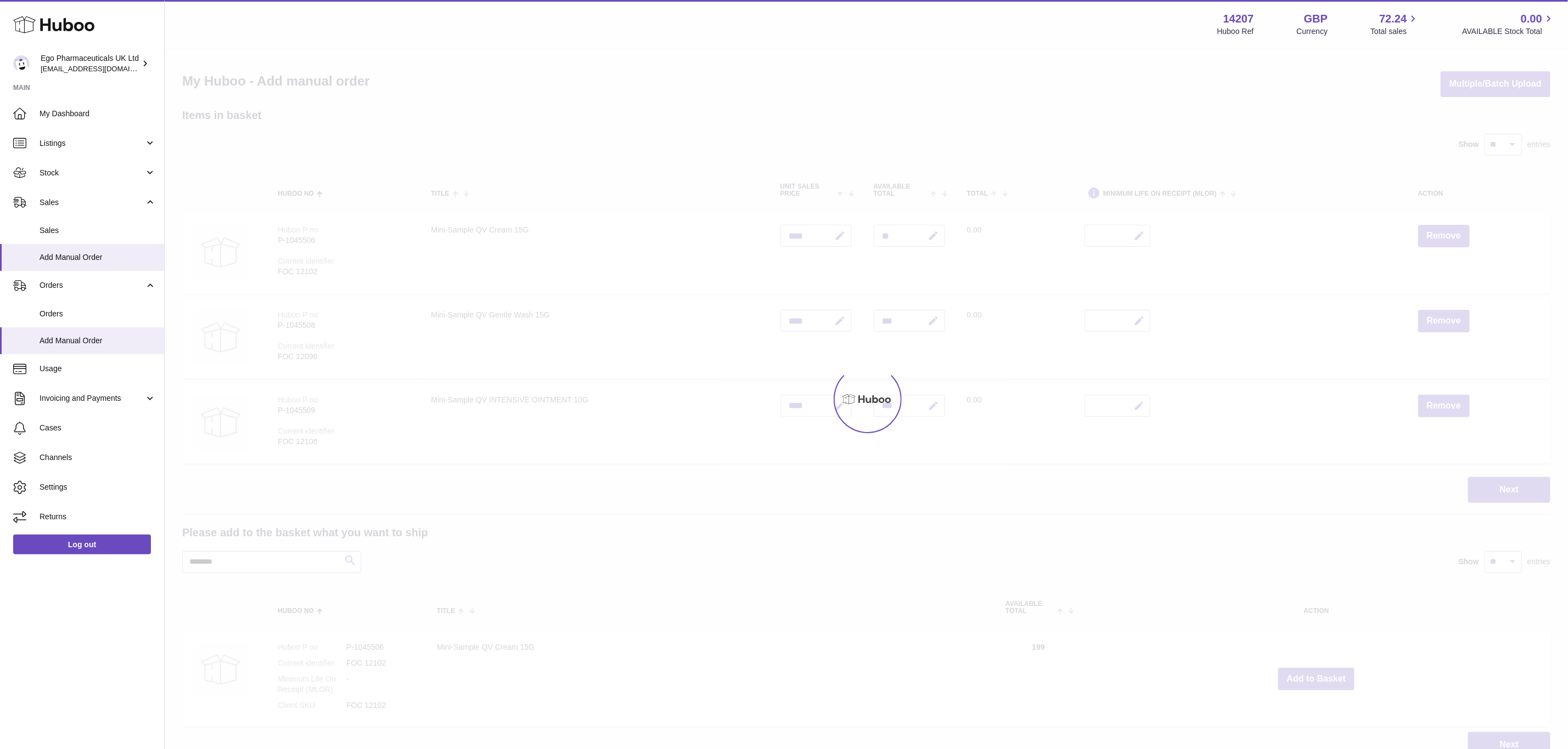
click at [1322, 673] on div at bounding box center [866, 399] width 1403 height 700
click at [1322, 673] on div "Menu Huboo 14207 Huboo Ref GBP Currency 72.24 Total sales 0.00 AVAILABLE Stock …" at bounding box center [866, 390] width 1403 height 780
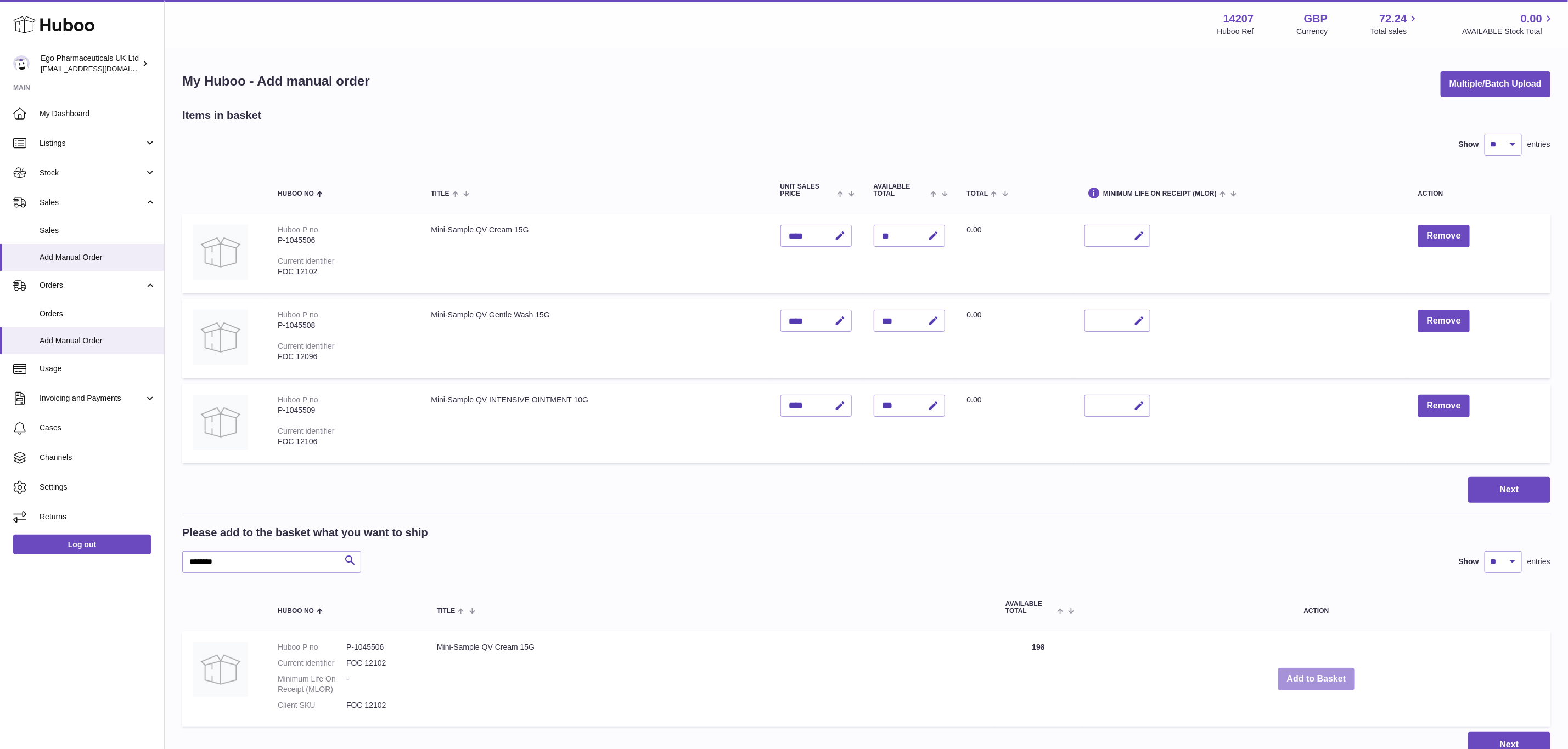
click at [1322, 673] on button "Add to Basket" at bounding box center [1317, 679] width 77 height 22
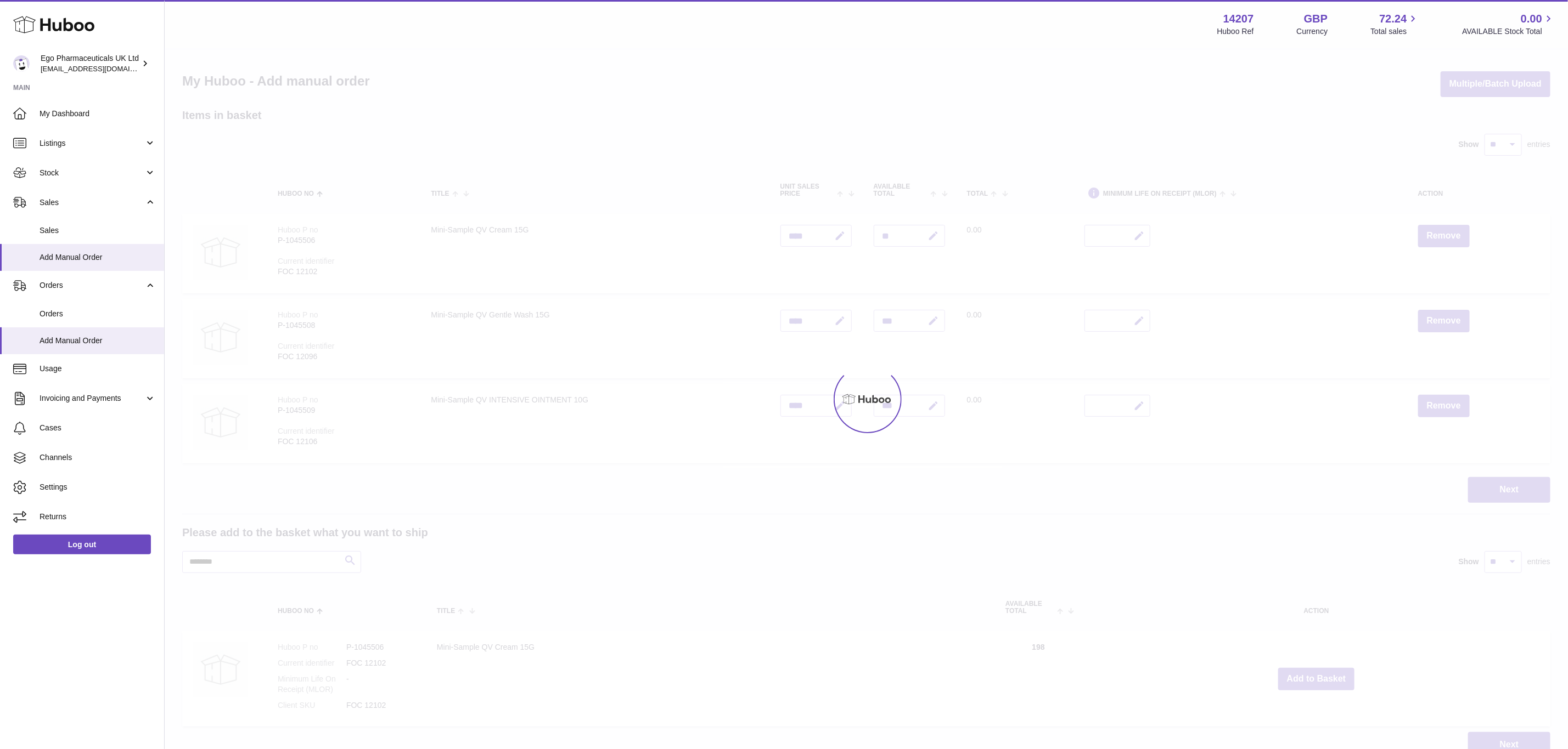
click at [1322, 673] on div at bounding box center [866, 399] width 1403 height 700
click at [1322, 673] on div "Menu Huboo 14207 Huboo Ref GBP Currency 72.24 Total sales 0.00 AVAILABLE Stock …" at bounding box center [866, 390] width 1403 height 780
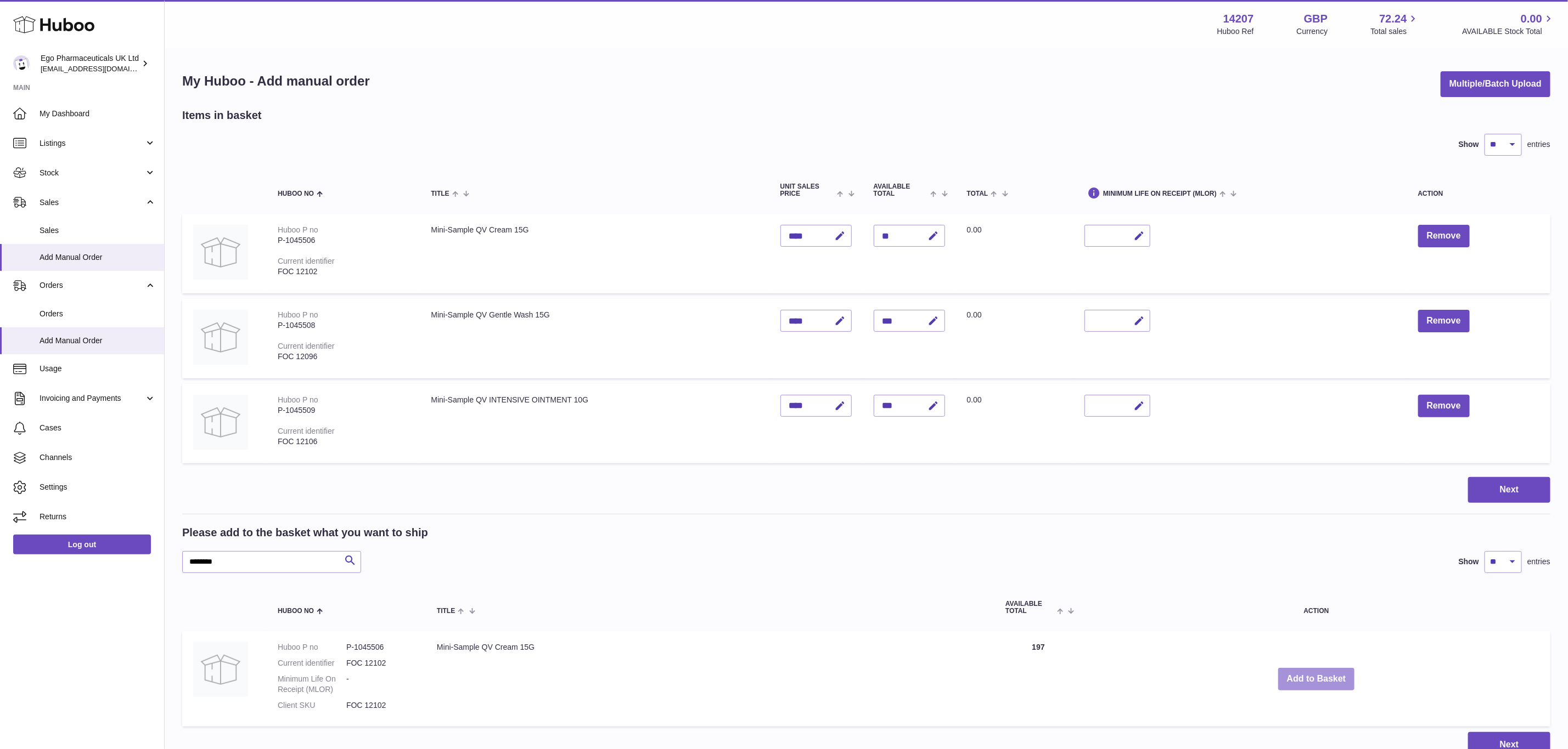
click at [1322, 673] on button "Add to Basket" at bounding box center [1317, 679] width 77 height 22
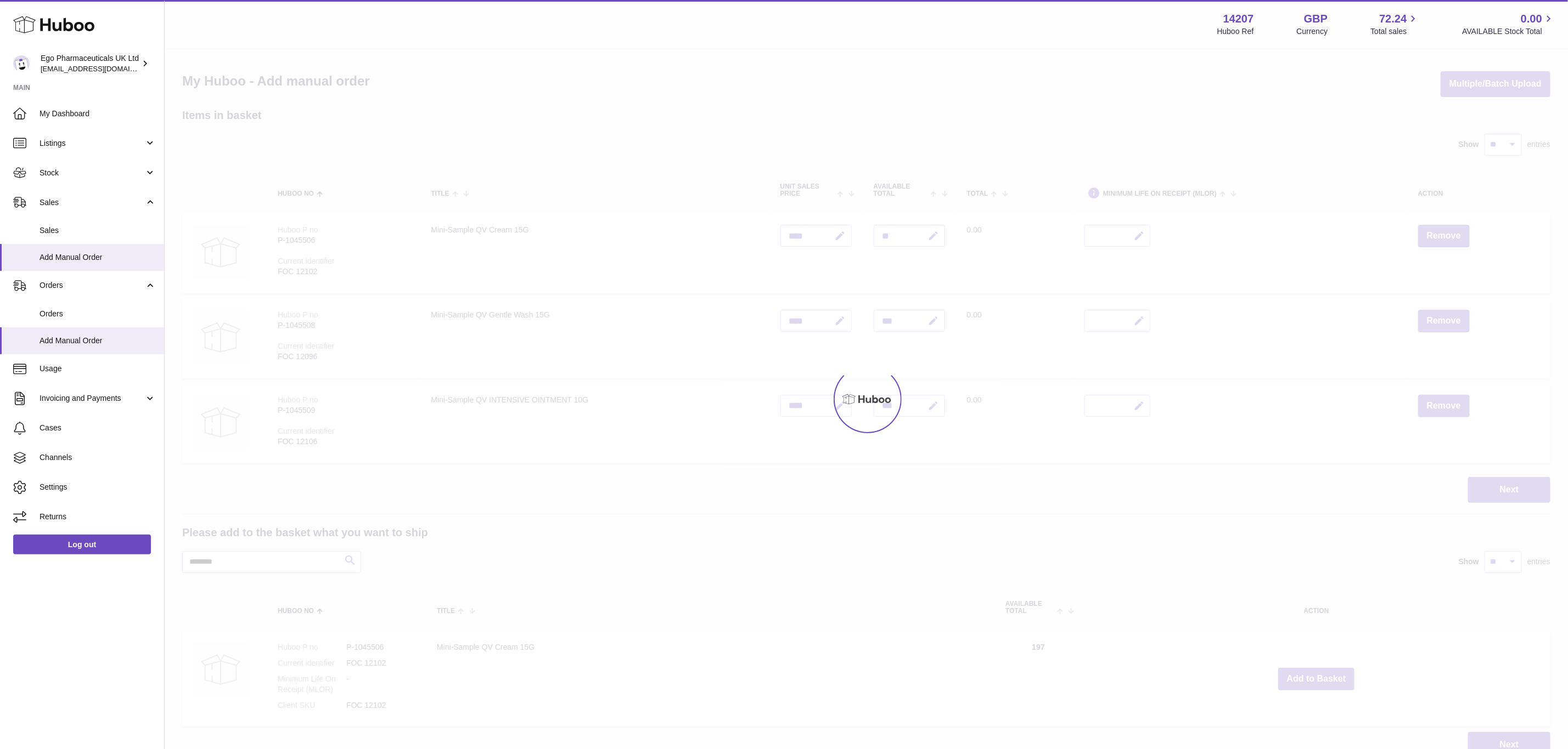
click at [1322, 673] on div at bounding box center [866, 399] width 1403 height 700
click at [1322, 673] on div "Menu Huboo 14207 Huboo Ref GBP Currency 72.24 Total sales 0.00 AVAILABLE Stock …" at bounding box center [866, 390] width 1403 height 780
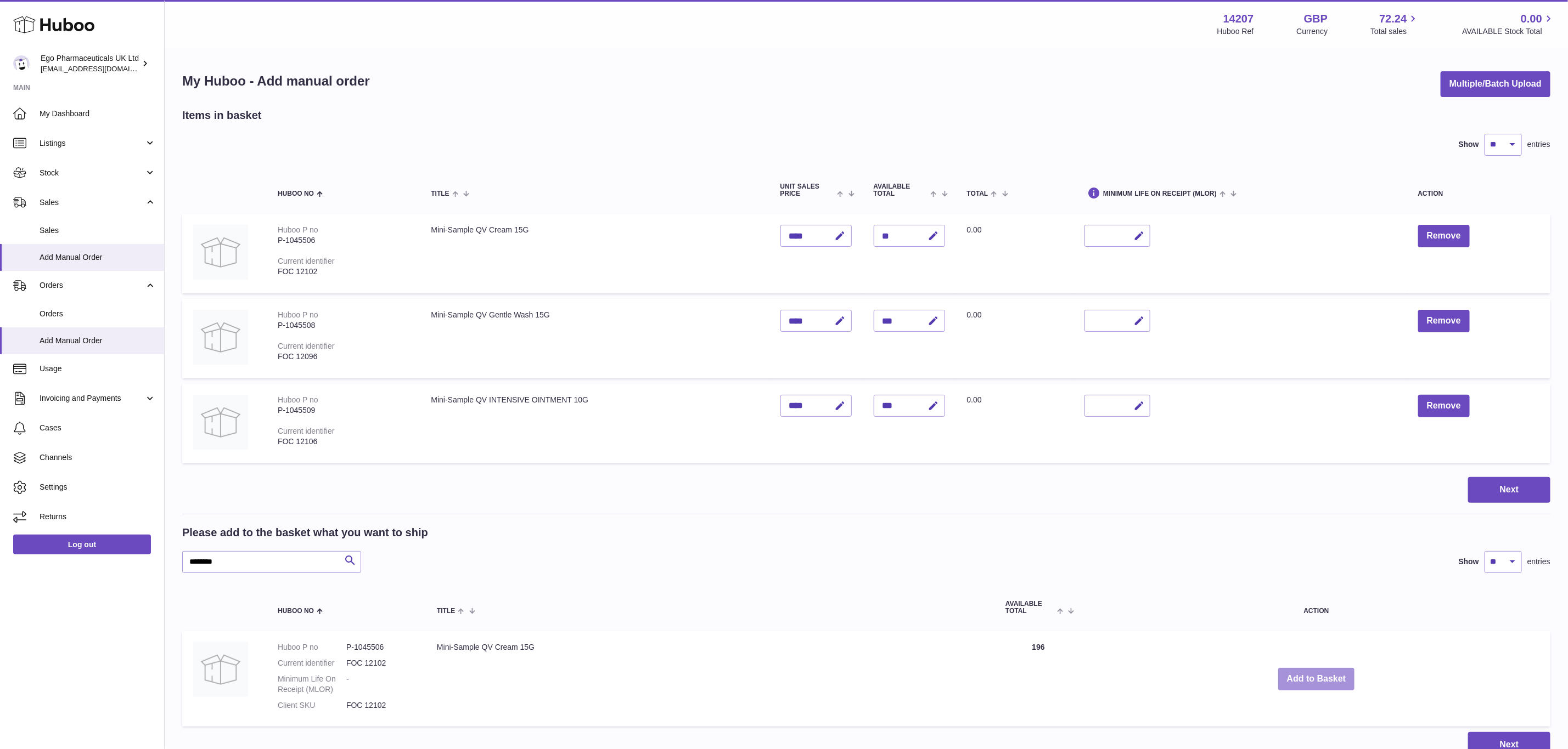
click at [1322, 673] on button "Add to Basket" at bounding box center [1317, 679] width 77 height 22
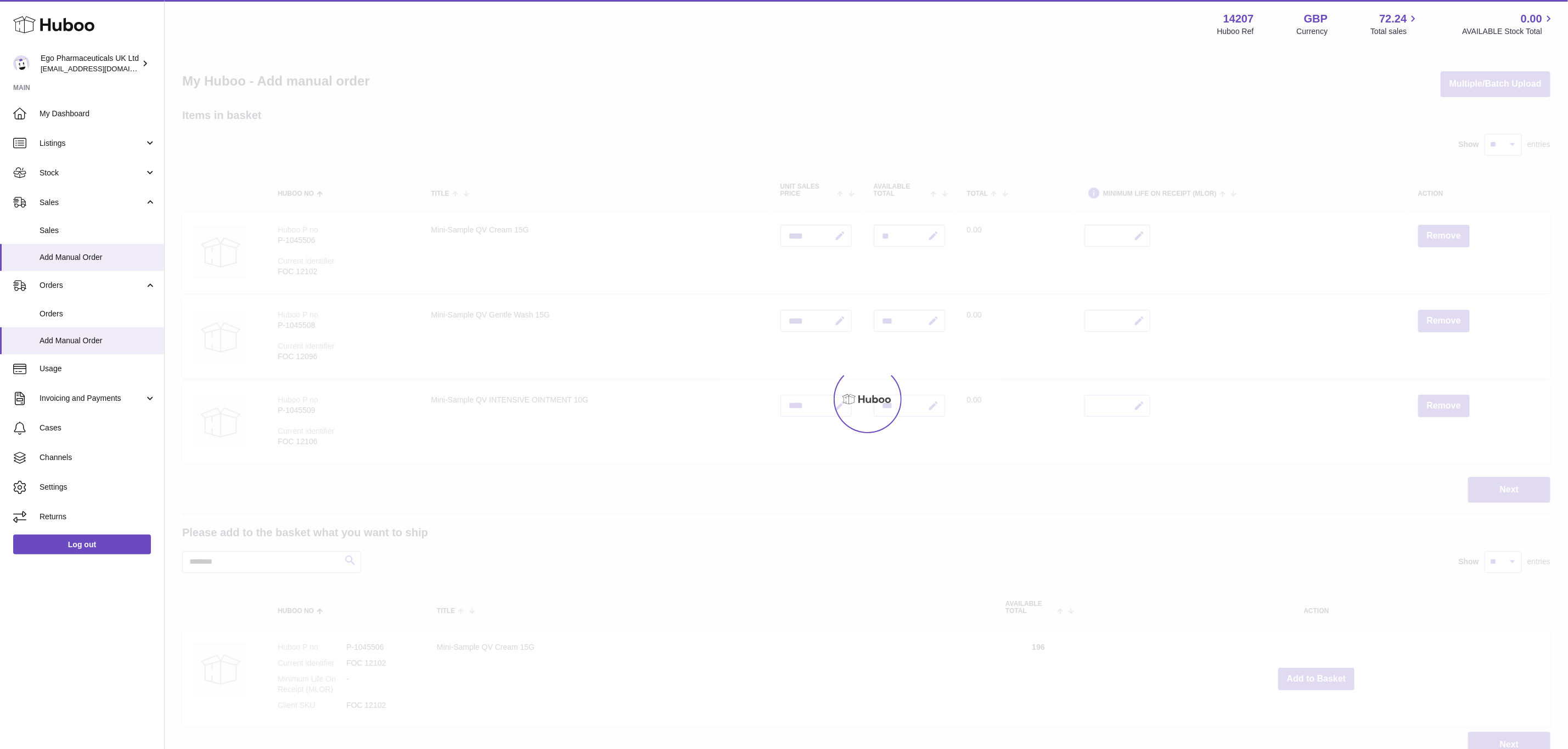
click at [1322, 673] on div at bounding box center [866, 399] width 1403 height 700
click at [1322, 673] on button "Add to Basket" at bounding box center [1317, 679] width 77 height 22
click at [1322, 673] on div at bounding box center [866, 399] width 1403 height 700
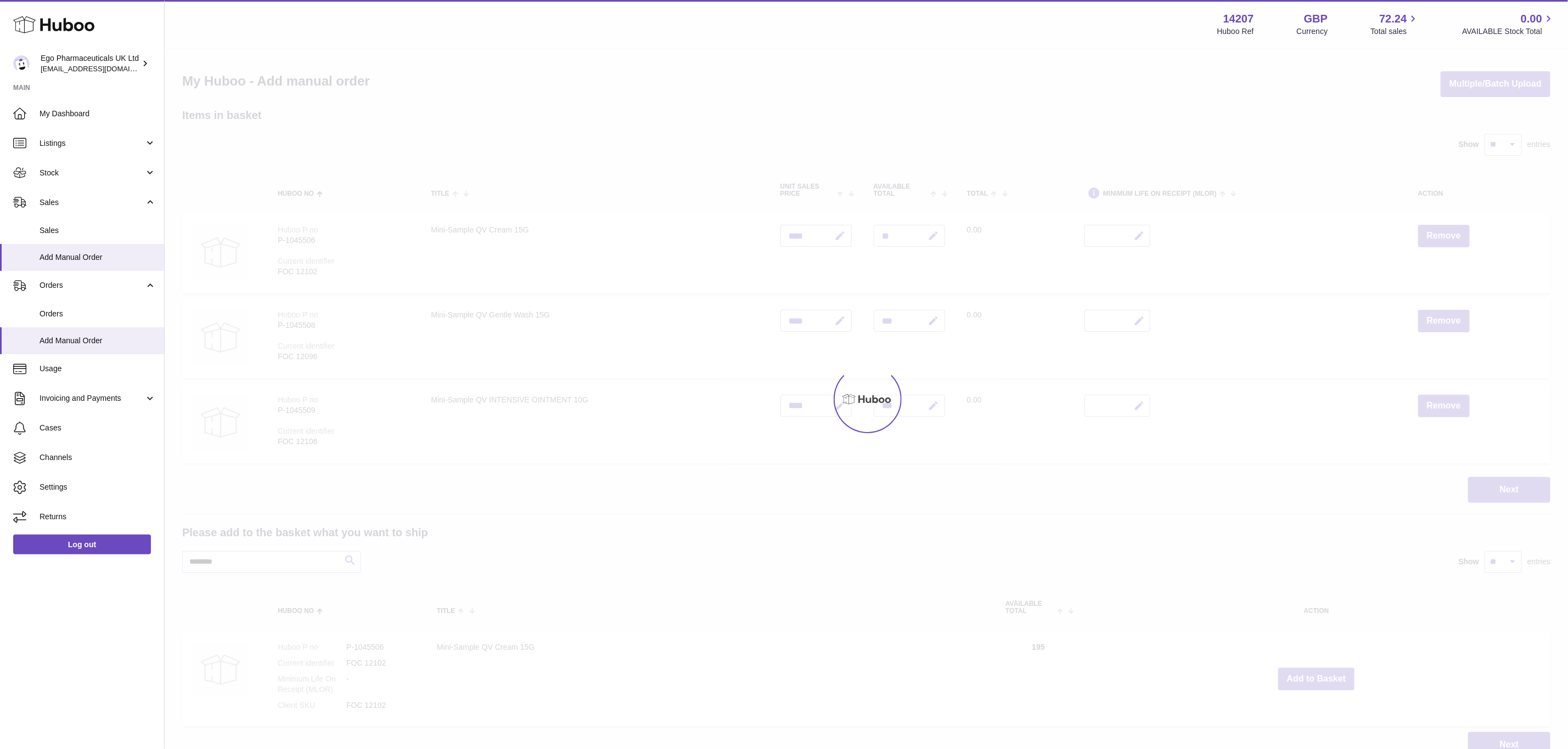
click at [1322, 673] on div at bounding box center [866, 399] width 1403 height 700
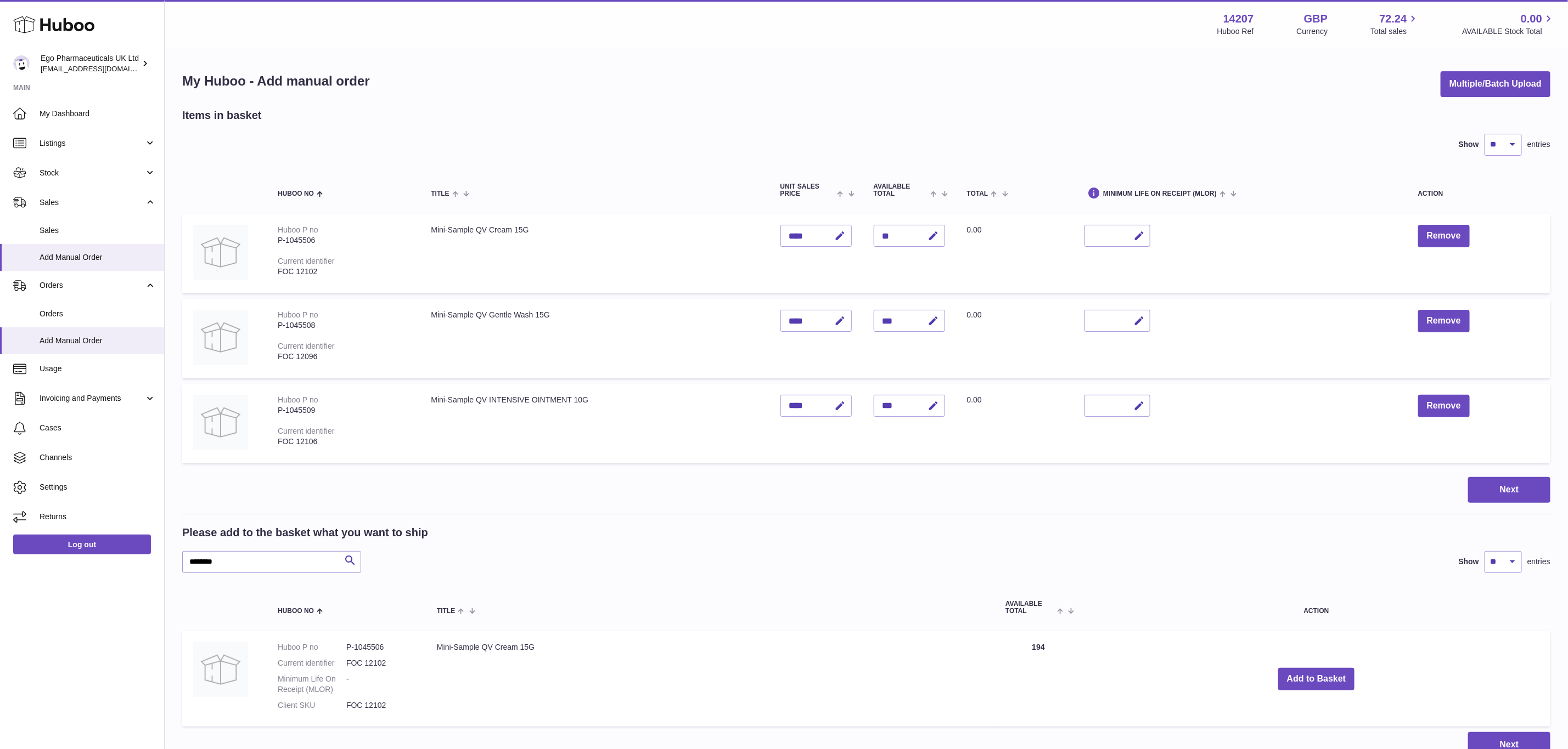
click at [1322, 673] on div "Menu Huboo 14207 Huboo Ref GBP Currency 72.24 Total sales 0.00 AVAILABLE Stock …" at bounding box center [866, 390] width 1403 height 780
click at [1322, 673] on button "Add to Basket" at bounding box center [1317, 679] width 77 height 22
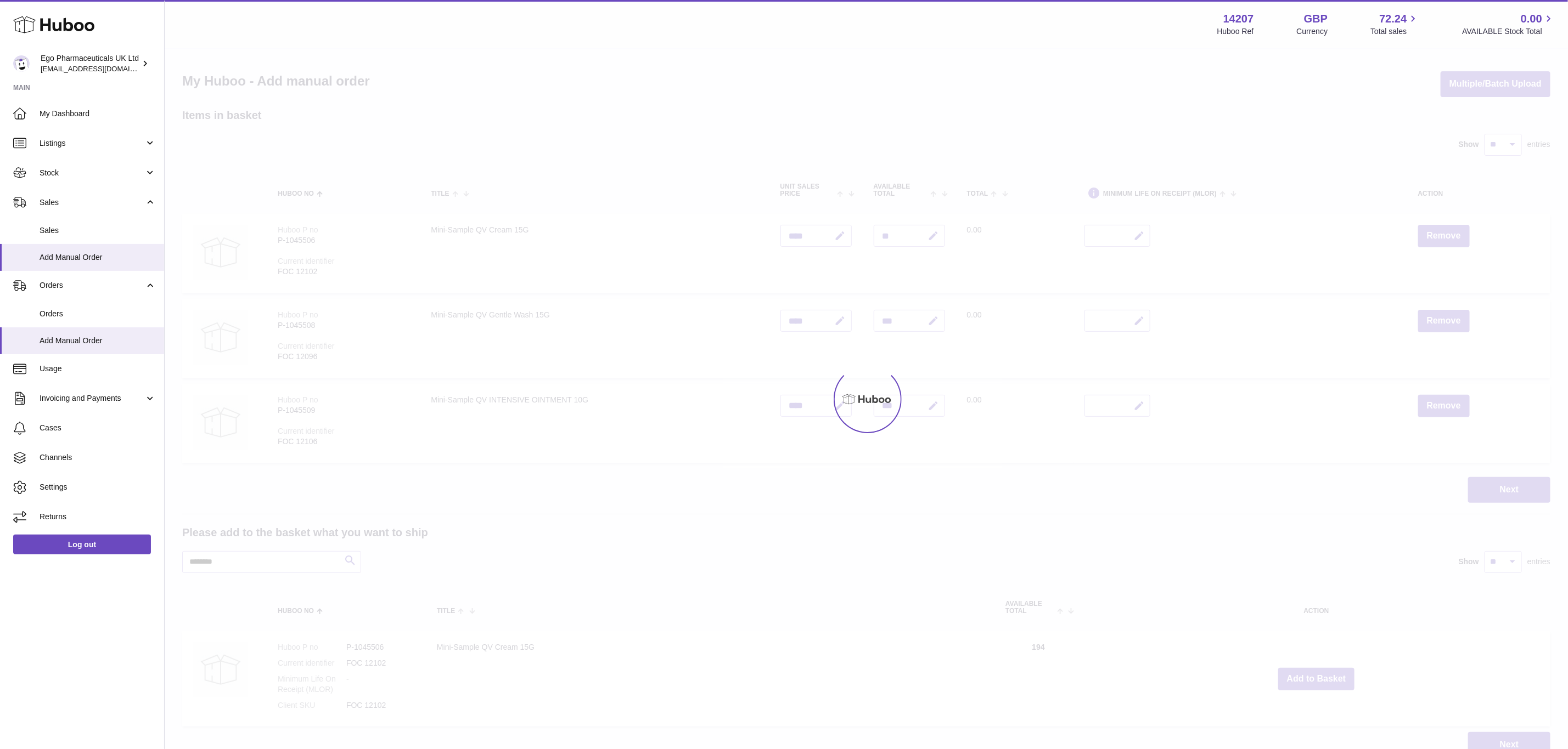
click at [1322, 673] on div at bounding box center [866, 399] width 1403 height 700
click at [1322, 673] on div "Menu Huboo 14207 Huboo Ref GBP Currency 72.24 Total sales 0.00 AVAILABLE Stock …" at bounding box center [866, 390] width 1403 height 780
click at [1322, 673] on button "Add to Basket" at bounding box center [1317, 679] width 77 height 22
click at [1322, 673] on div at bounding box center [866, 399] width 1403 height 700
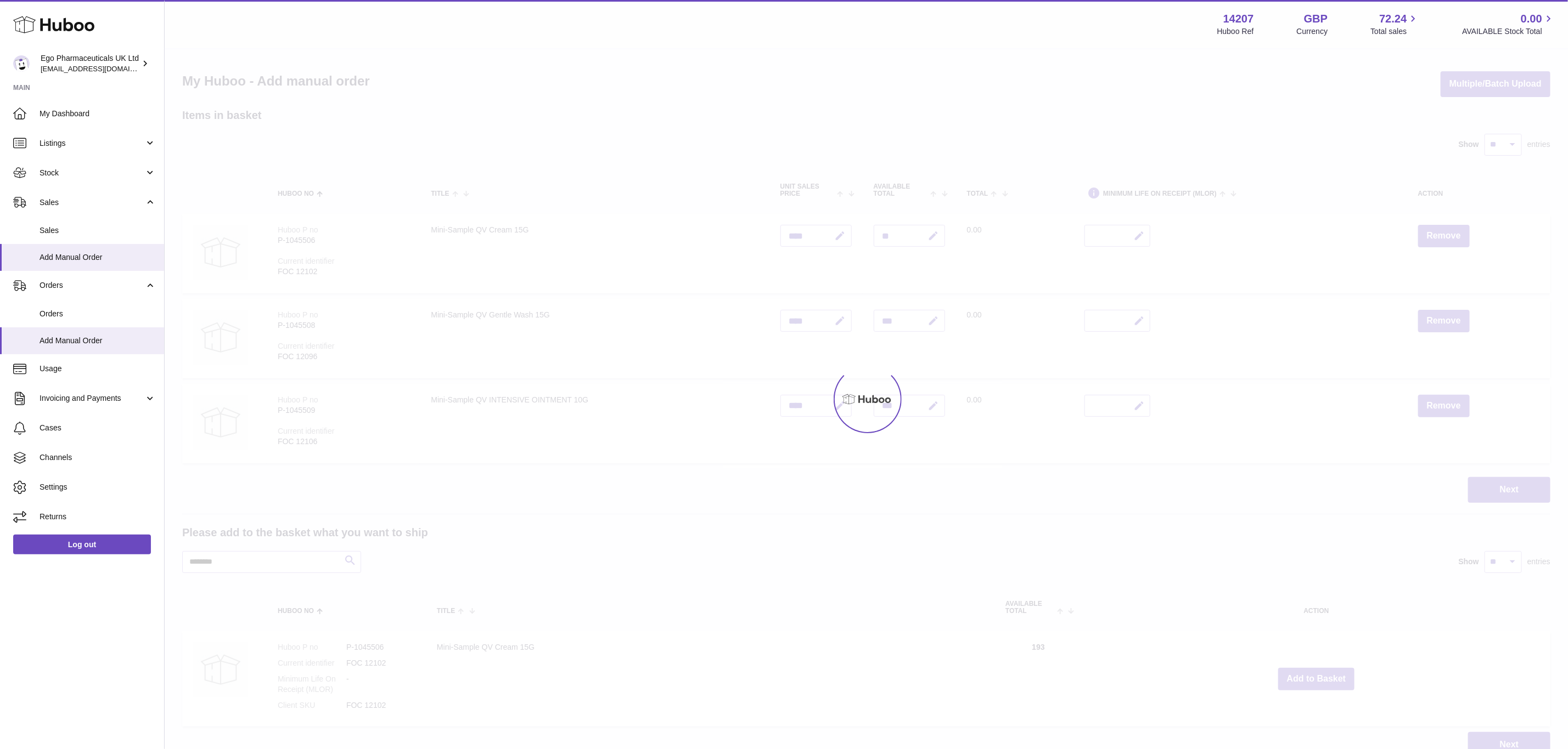
click at [1322, 673] on div at bounding box center [866, 399] width 1403 height 700
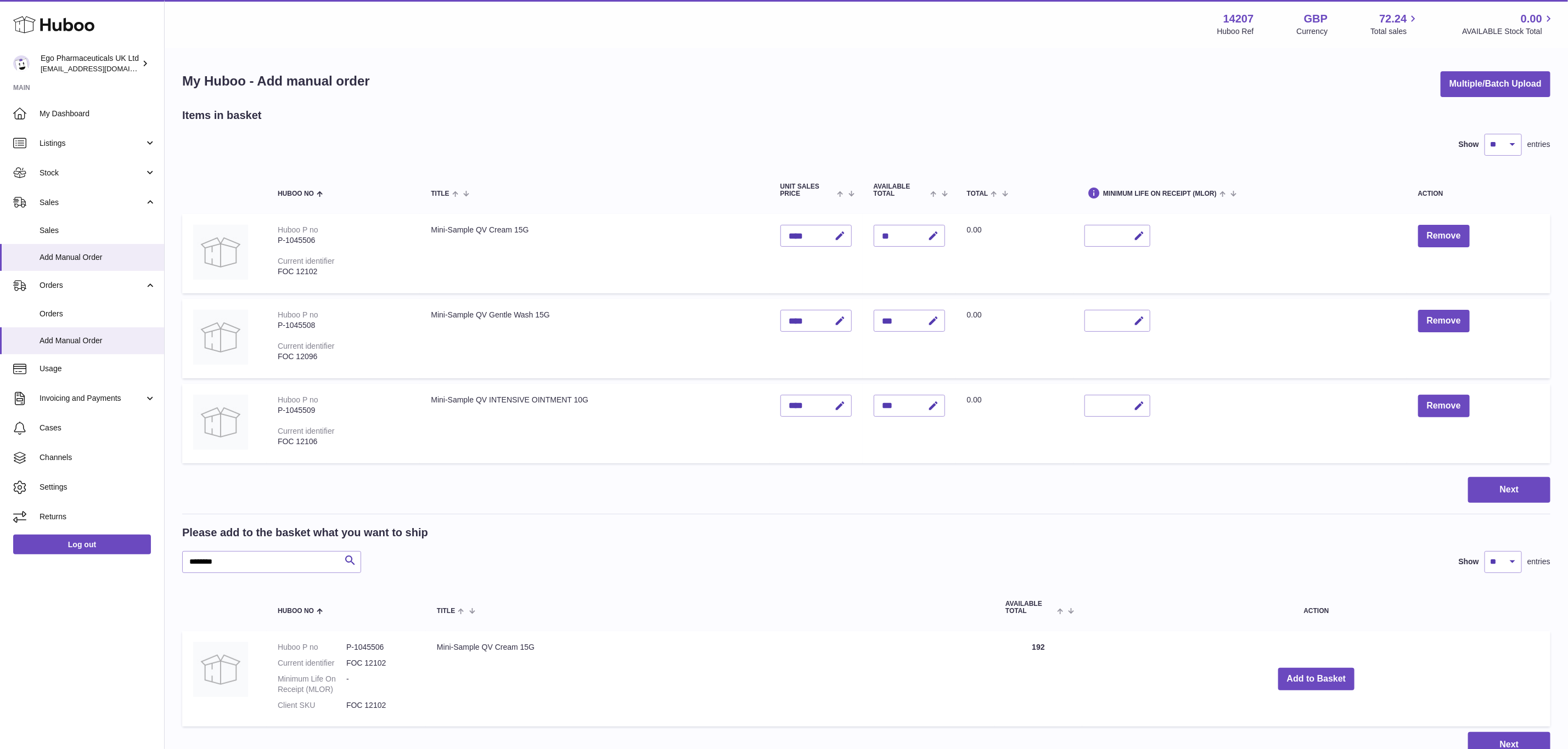
click at [1322, 673] on div "Menu Huboo 14207 Huboo Ref GBP Currency 72.24 Total sales 0.00 AVAILABLE Stock …" at bounding box center [866, 390] width 1403 height 780
click at [1322, 673] on button "Add to Basket" at bounding box center [1317, 679] width 77 height 22
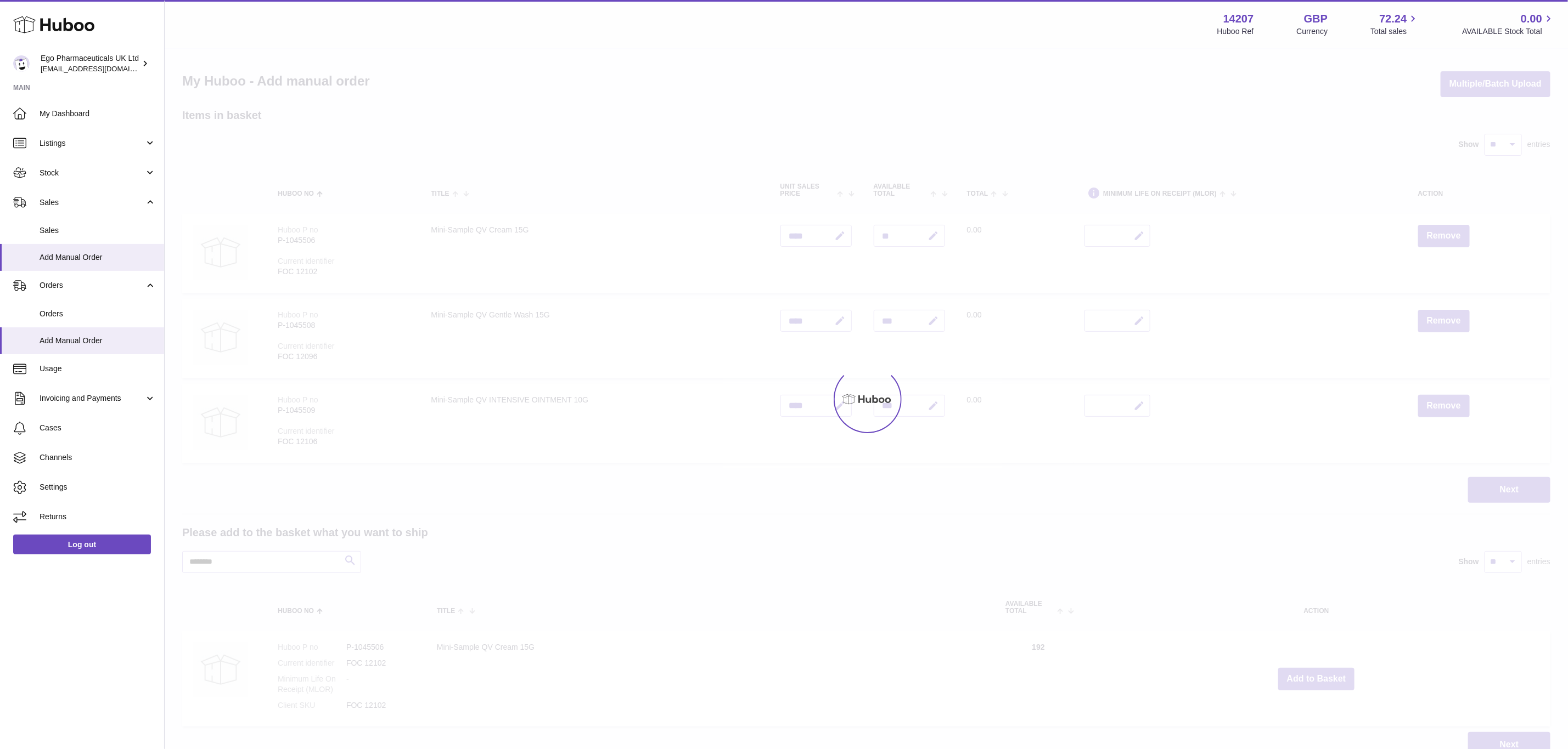
click at [1322, 673] on div at bounding box center [866, 399] width 1403 height 700
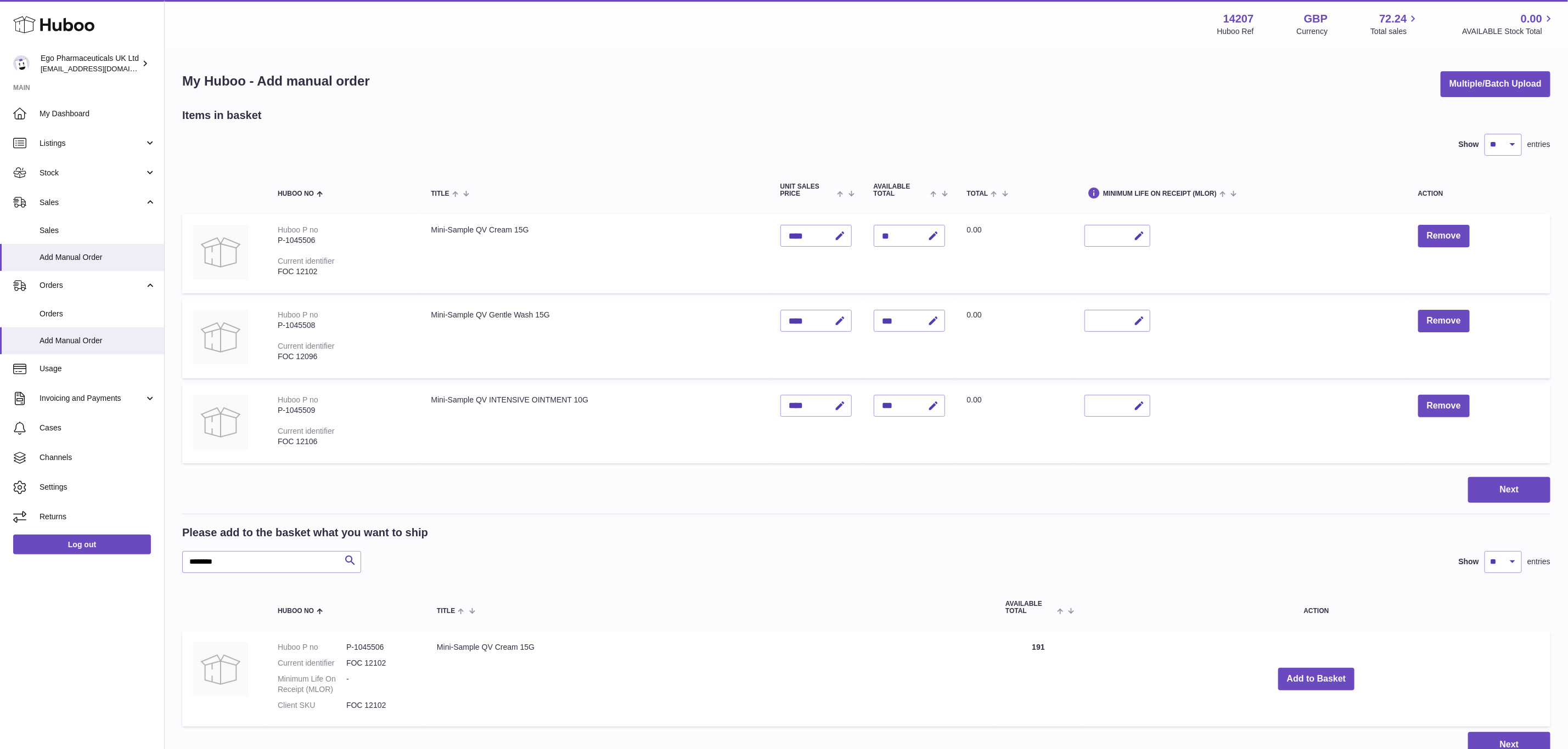
click at [1322, 673] on div "Menu Huboo 14207 Huboo Ref GBP Currency 72.24 Total sales 0.00 AVAILABLE Stock …" at bounding box center [866, 390] width 1403 height 780
click at [1322, 673] on button "Add to Basket" at bounding box center [1317, 679] width 77 height 22
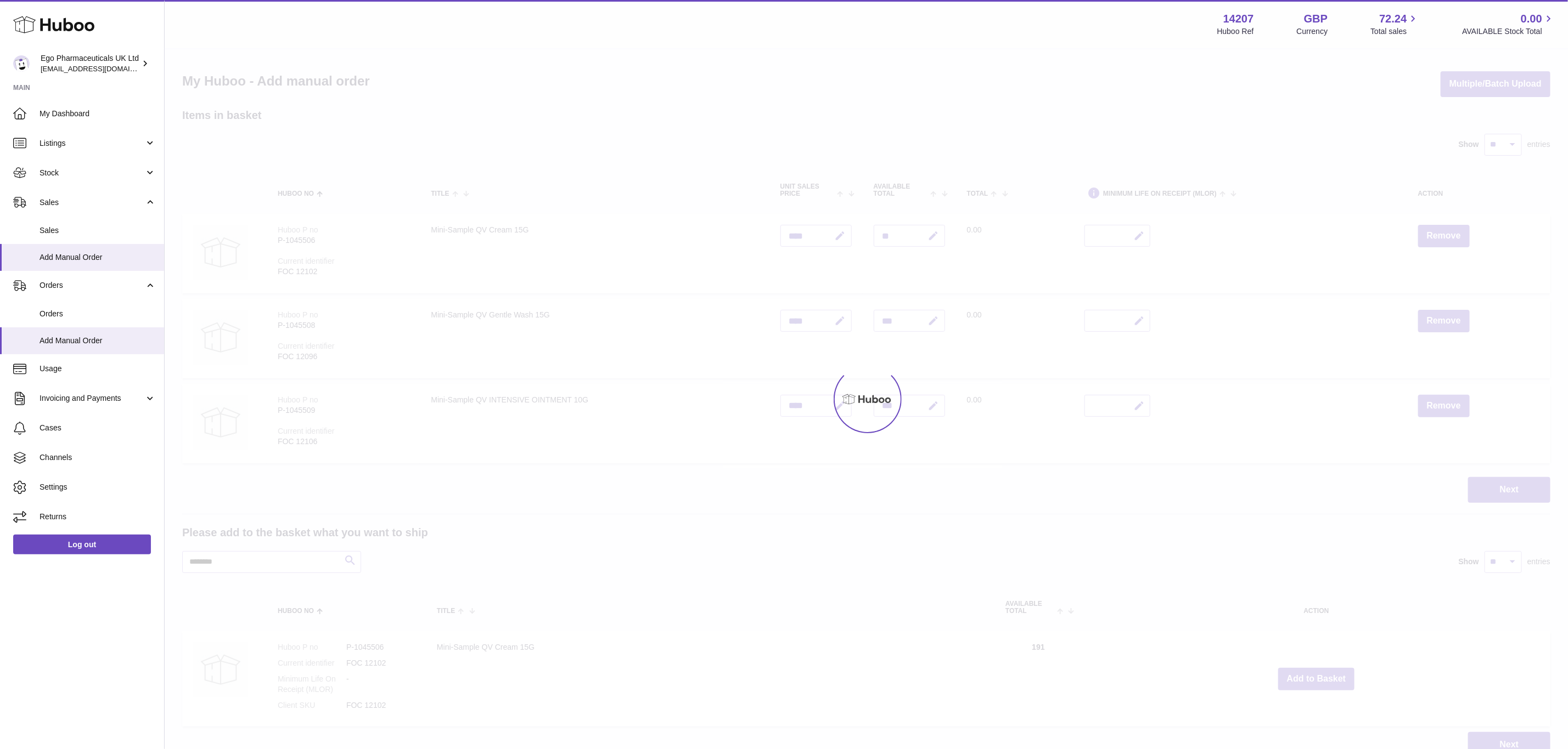
click at [1322, 673] on div at bounding box center [866, 399] width 1403 height 700
click at [1322, 673] on div "Menu Huboo 14207 Huboo Ref GBP Currency 72.24 Total sales 0.00 AVAILABLE Stock …" at bounding box center [866, 390] width 1403 height 780
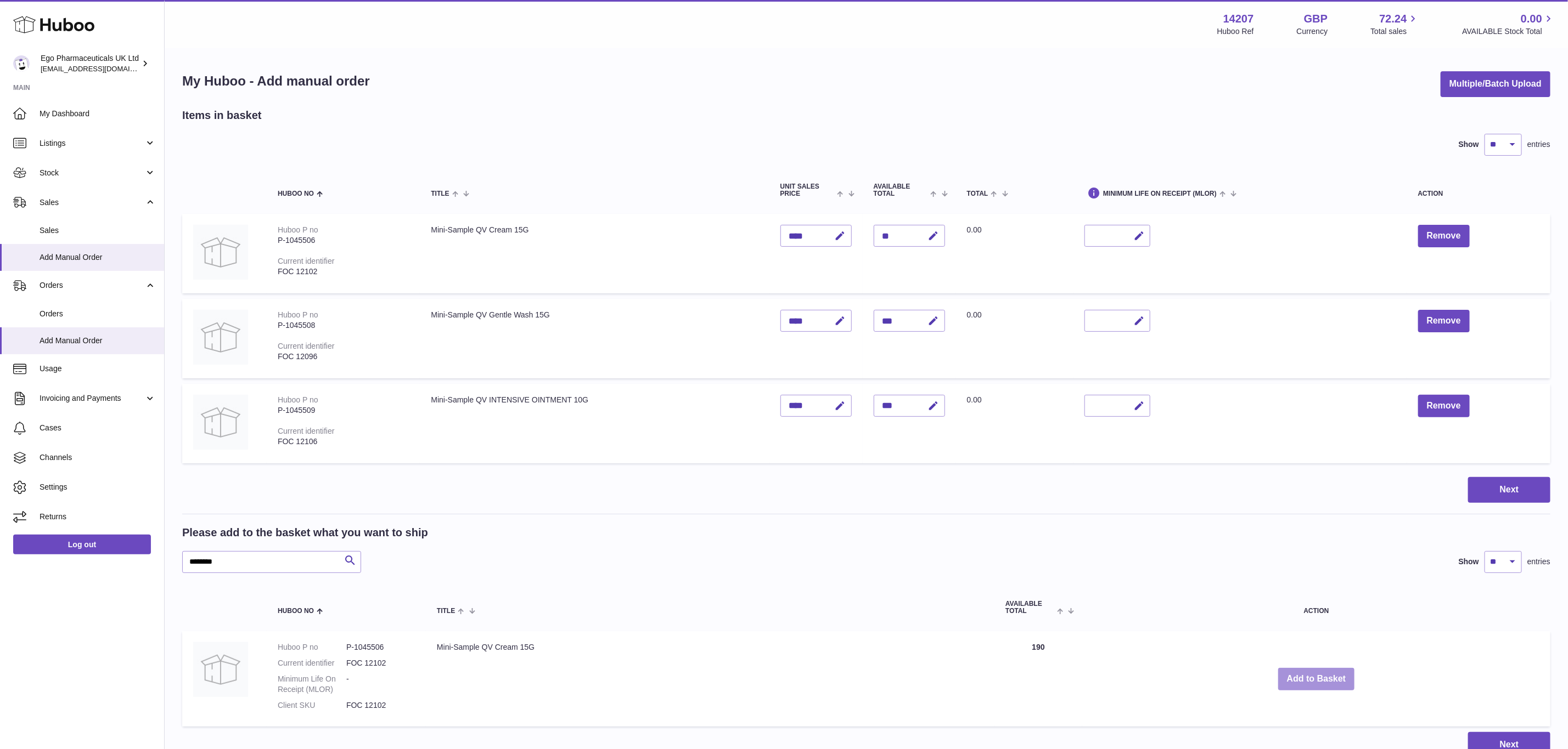
click at [1322, 673] on button "Add to Basket" at bounding box center [1317, 679] width 77 height 22
click at [0, 673] on div at bounding box center [0, 374] width 0 height 749
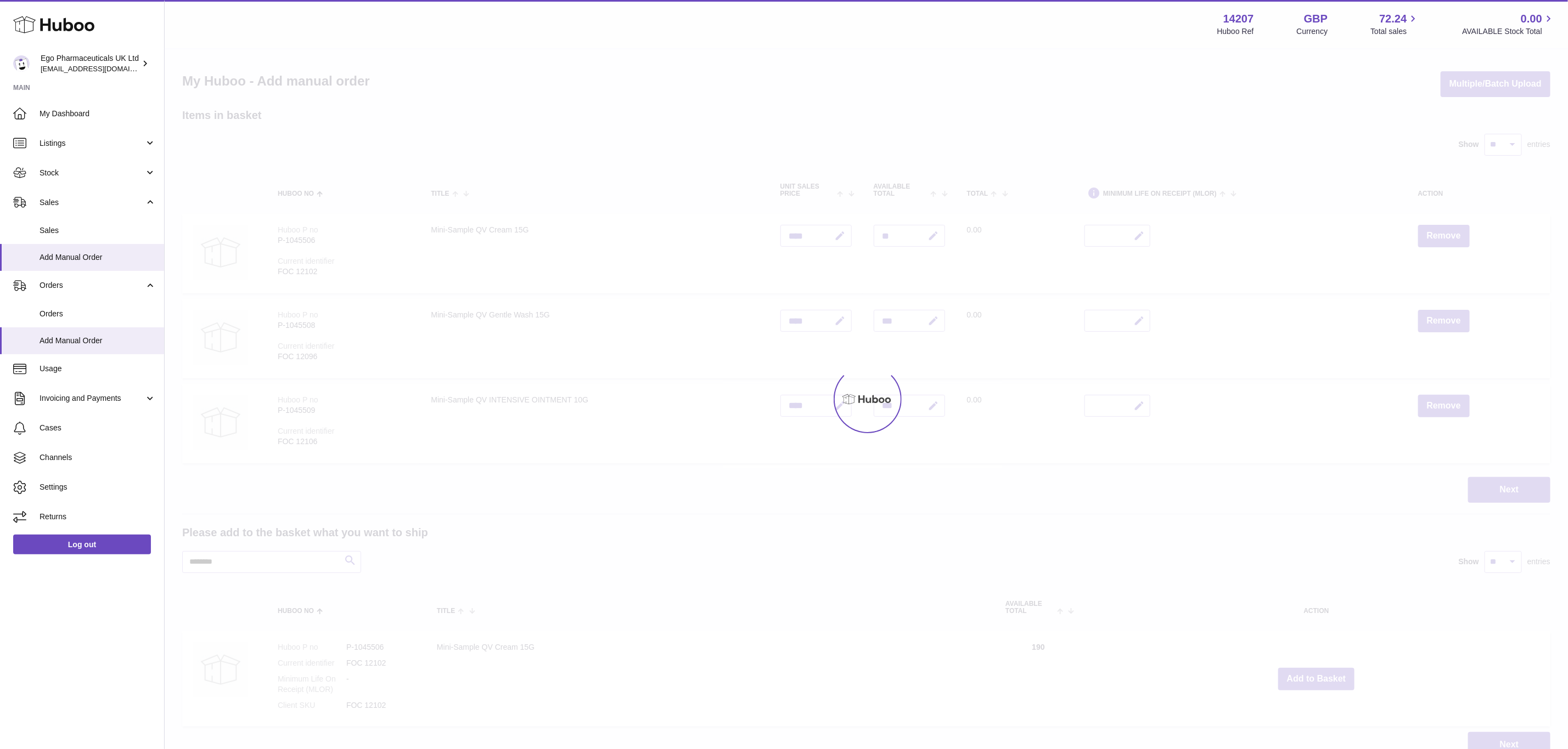
click at [1322, 673] on div at bounding box center [866, 399] width 1403 height 700
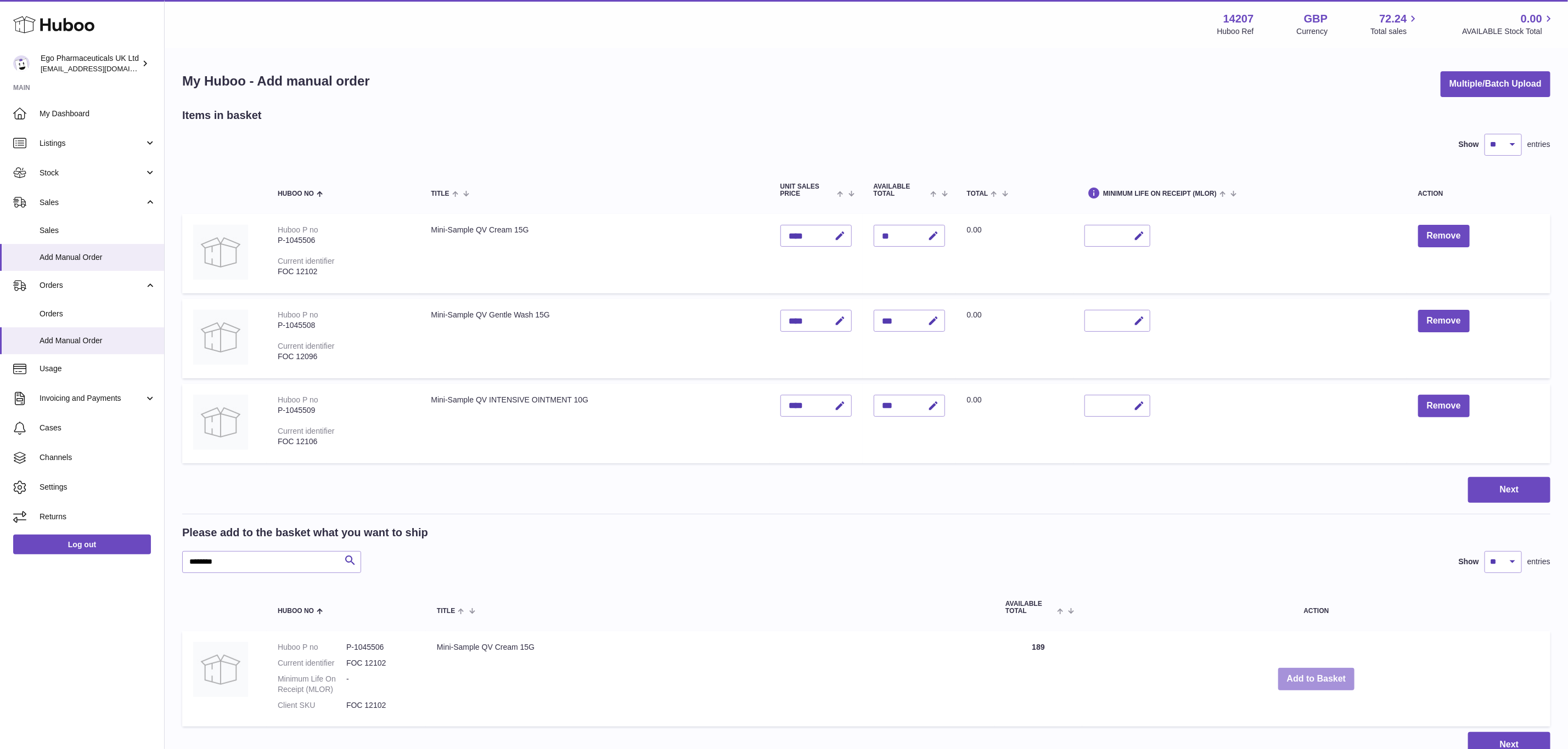
click at [1322, 673] on button "Add to Basket" at bounding box center [1317, 679] width 77 height 22
click at [0, 673] on div at bounding box center [0, 374] width 0 height 749
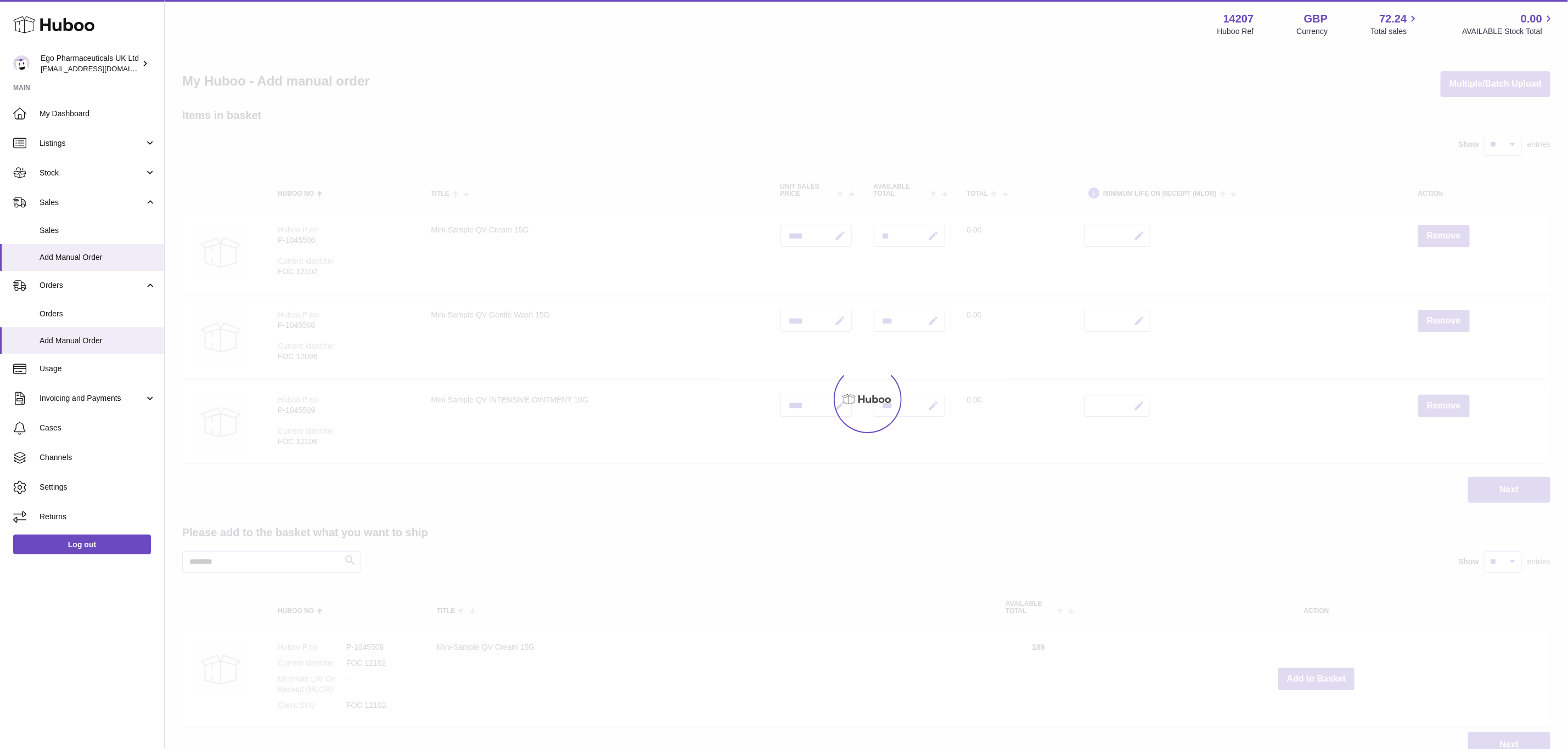
click at [1322, 673] on div at bounding box center [866, 399] width 1403 height 700
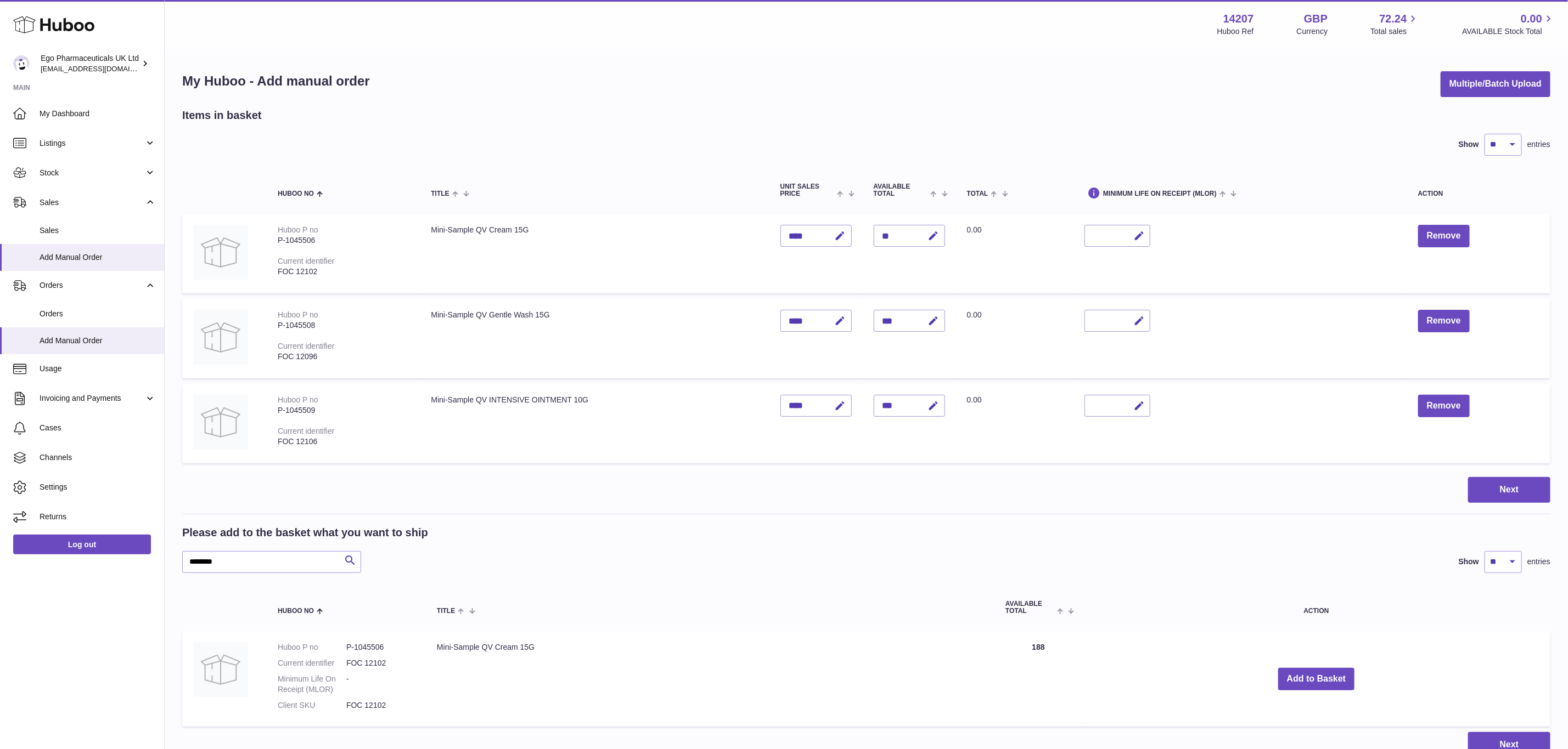
click at [1322, 673] on div "Menu Huboo 14207 Huboo Ref GBP Currency 72.24 Total sales 0.00 AVAILABLE Stock …" at bounding box center [866, 390] width 1403 height 780
click at [1322, 673] on button "Add to Basket" at bounding box center [1317, 679] width 77 height 22
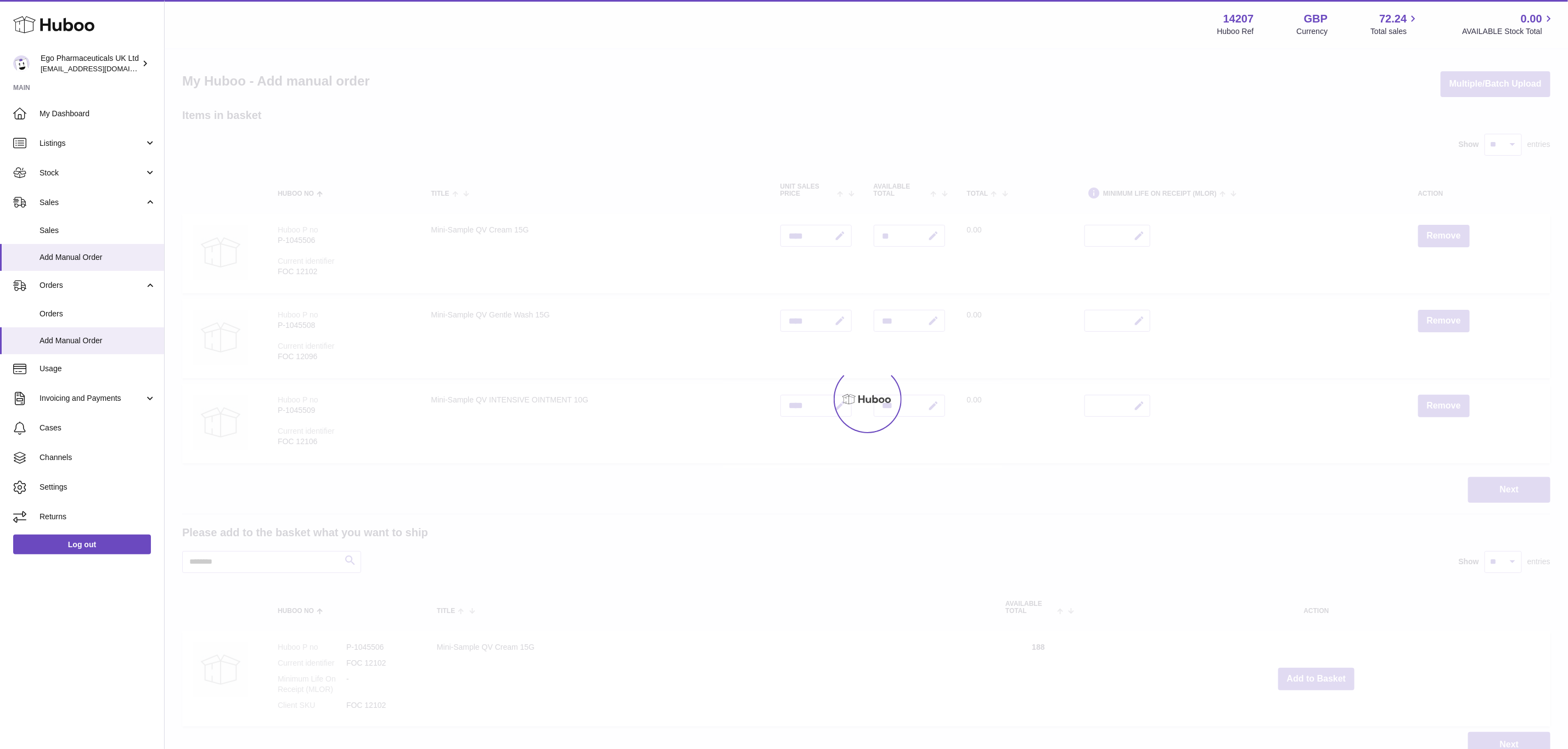
click at [1322, 673] on div at bounding box center [866, 399] width 1403 height 700
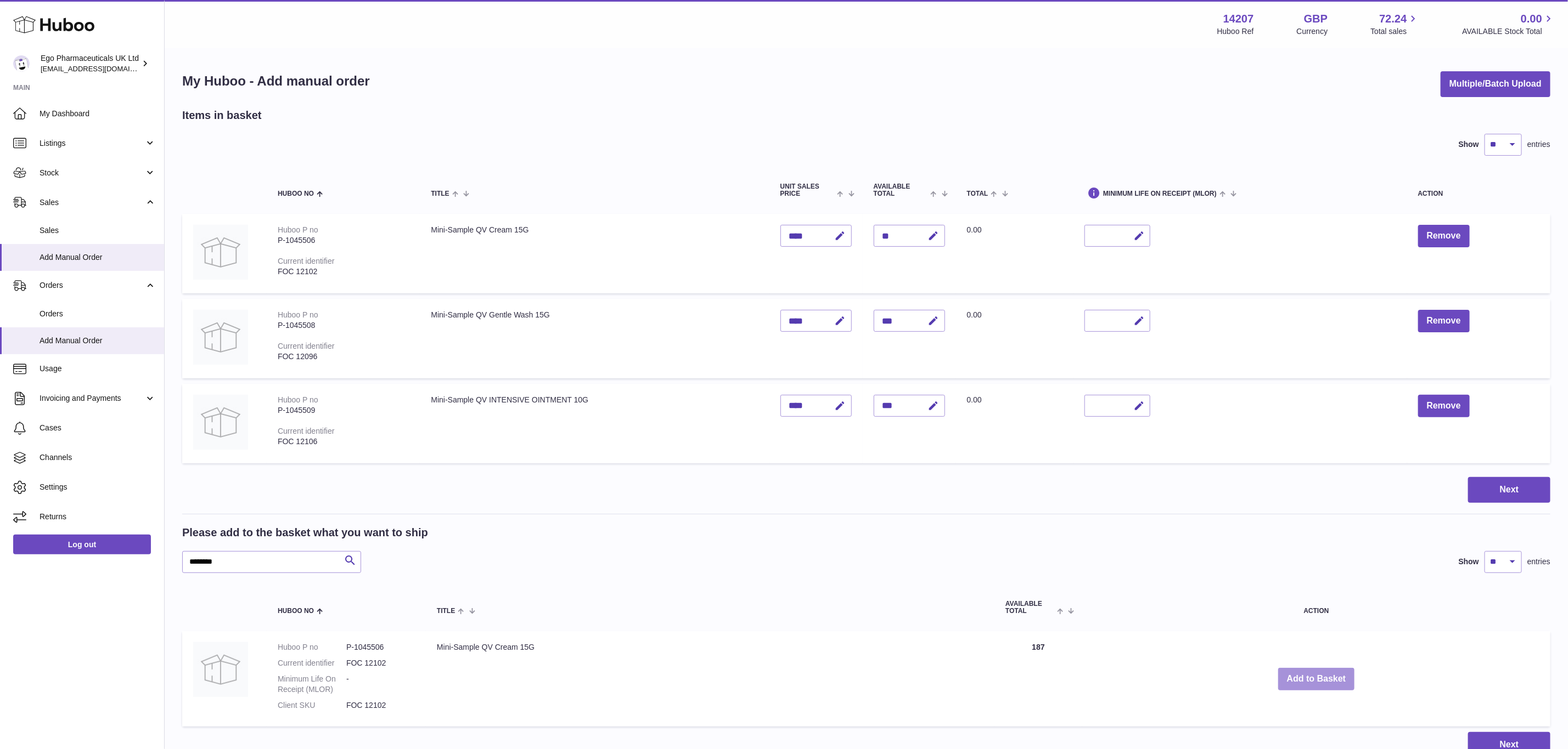
click at [1322, 673] on button "Add to Basket" at bounding box center [1317, 679] width 77 height 22
click at [0, 673] on div at bounding box center [0, 374] width 0 height 749
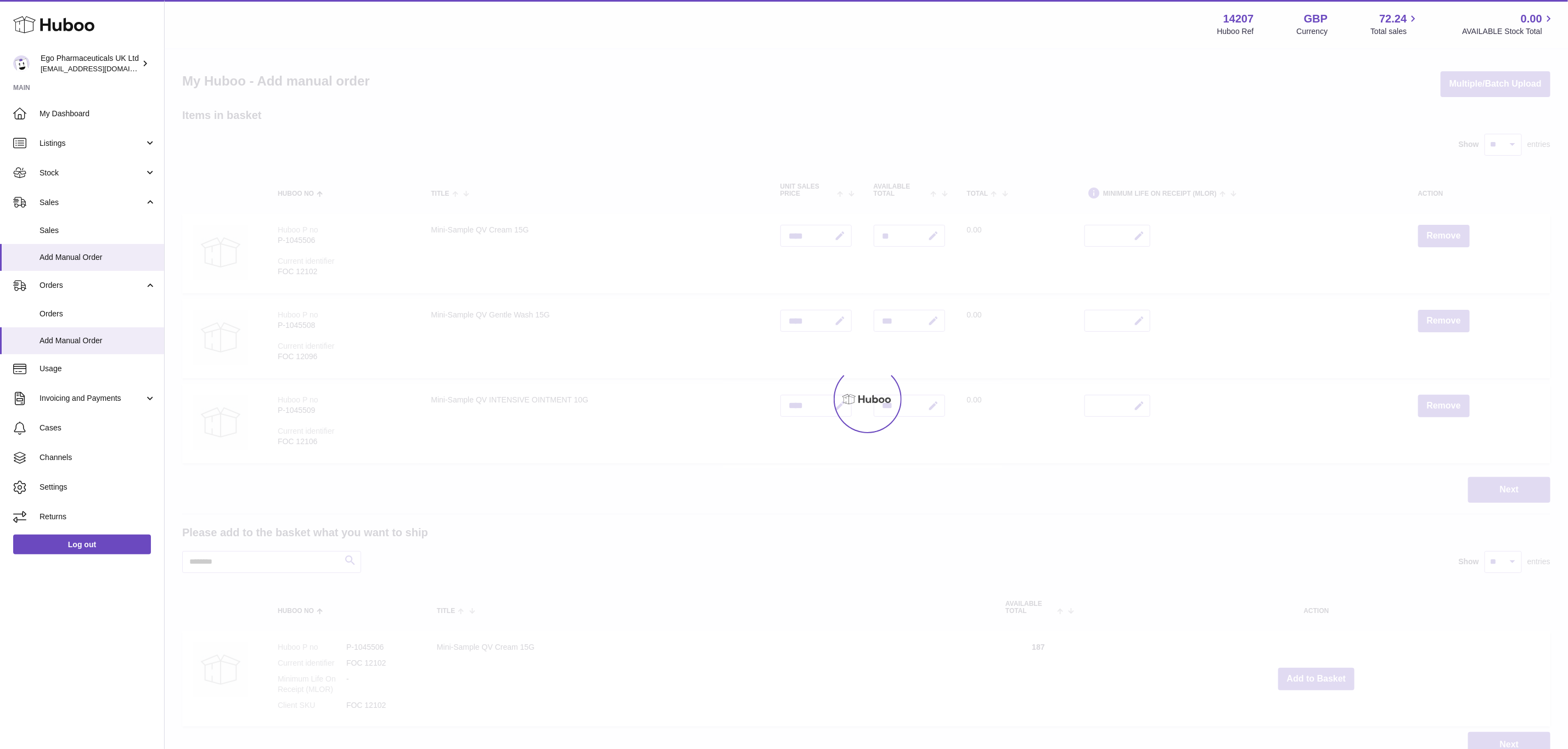
click at [1322, 673] on div at bounding box center [866, 399] width 1403 height 700
click at [1322, 673] on button "Add to Basket" at bounding box center [1317, 679] width 77 height 22
click at [1322, 673] on div at bounding box center [866, 399] width 1403 height 700
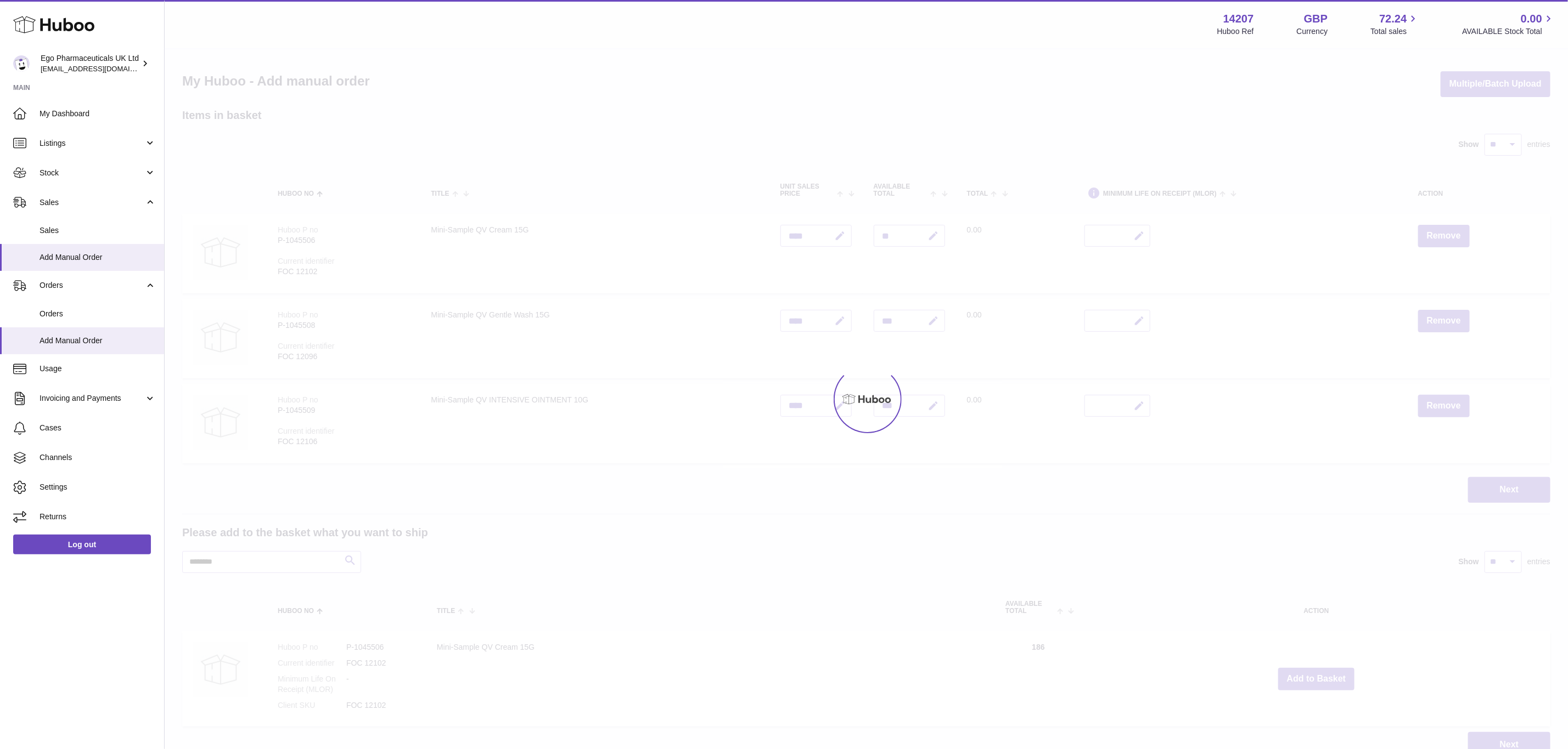
click at [1322, 673] on div at bounding box center [866, 399] width 1403 height 700
click at [1322, 673] on button "Add to Basket" at bounding box center [1317, 679] width 77 height 22
click at [1322, 673] on div at bounding box center [866, 399] width 1403 height 700
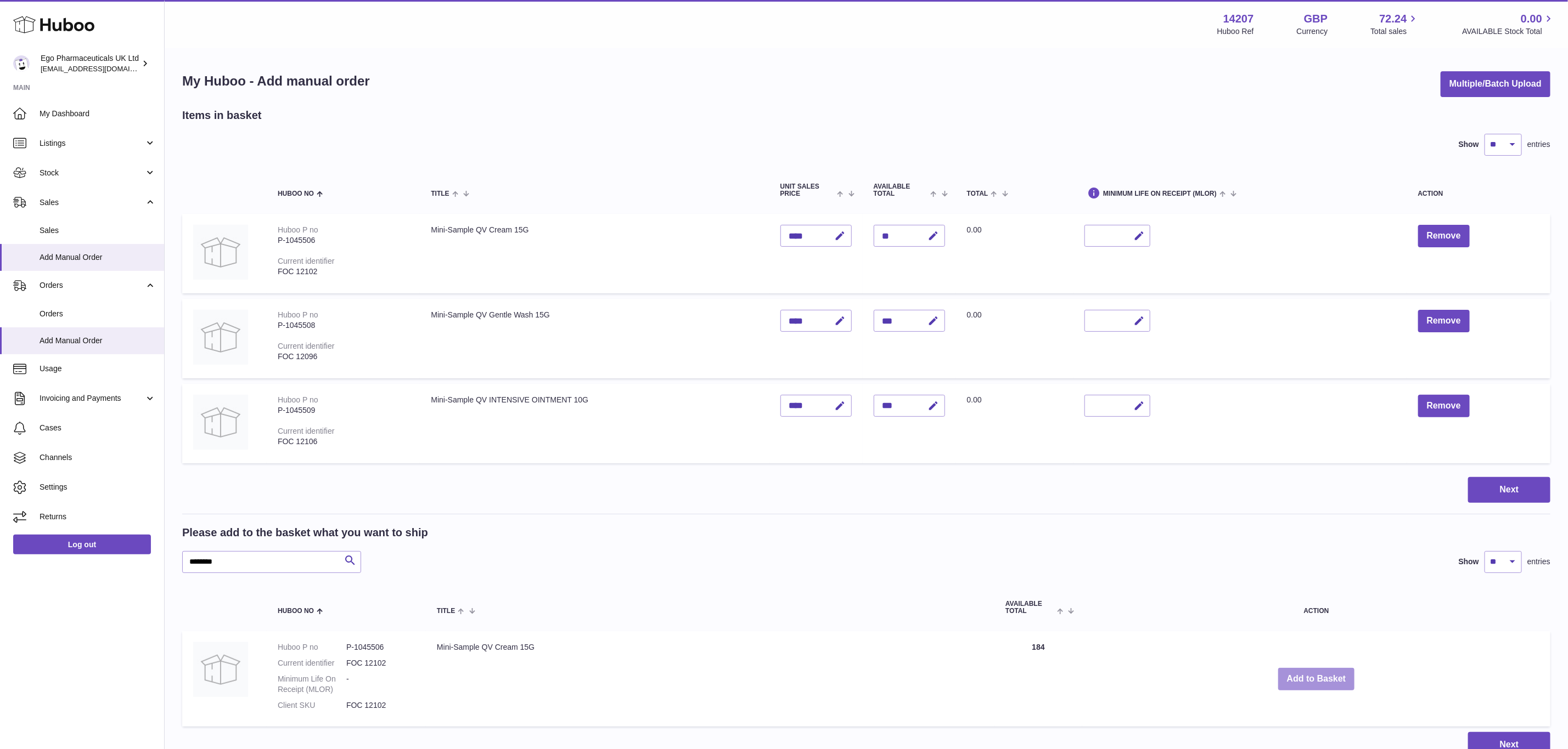
click at [1322, 673] on button "Add to Basket" at bounding box center [1317, 679] width 77 height 22
click at [0, 673] on div at bounding box center [0, 374] width 0 height 749
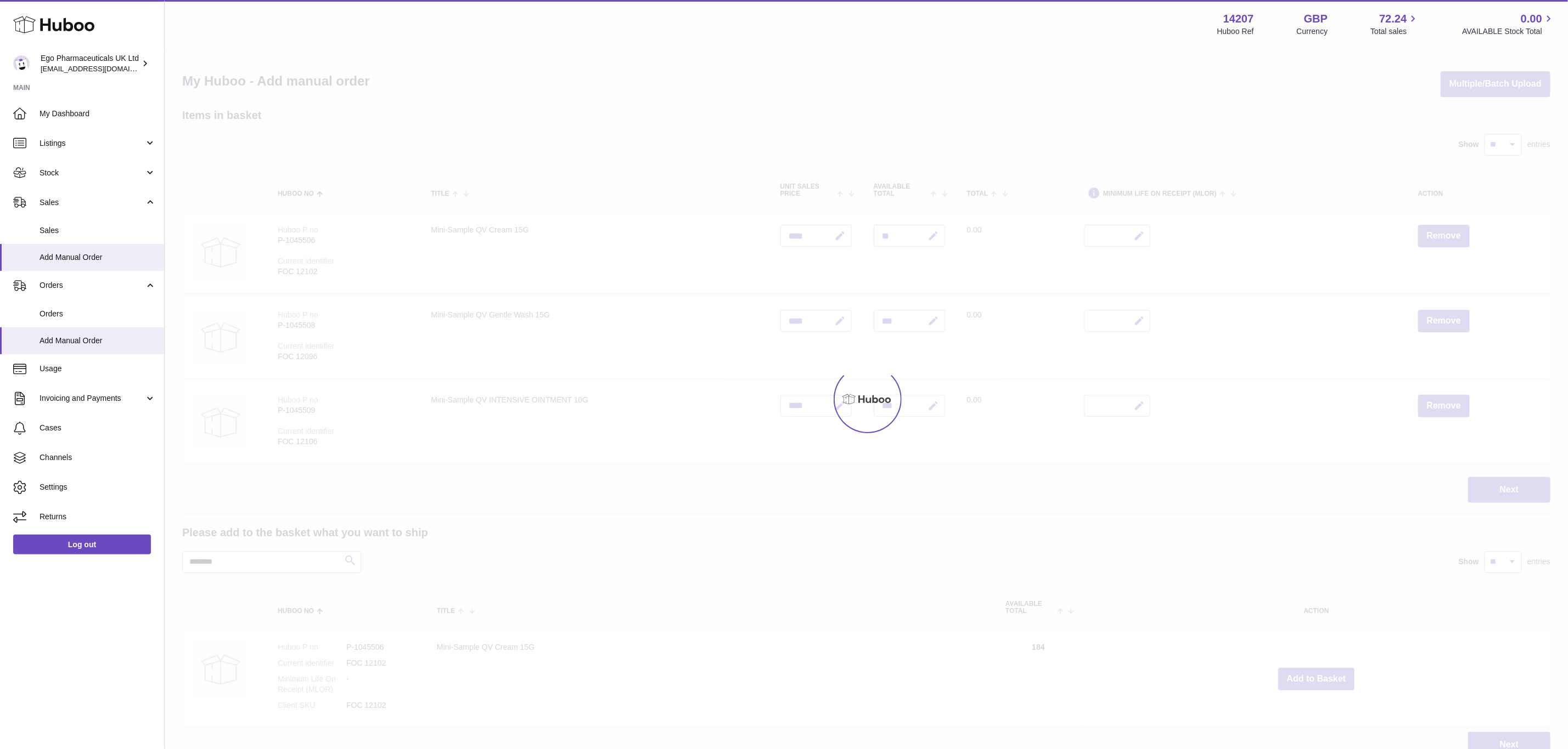
click at [1322, 673] on div at bounding box center [866, 399] width 1403 height 700
click at [1322, 673] on div "Menu Huboo 14207 Huboo Ref GBP Currency 72.24 Total sales 0.00 AVAILABLE Stock …" at bounding box center [866, 390] width 1403 height 780
click at [1322, 673] on button "Add to Basket" at bounding box center [1317, 679] width 77 height 22
click at [1322, 673] on div at bounding box center [866, 399] width 1403 height 700
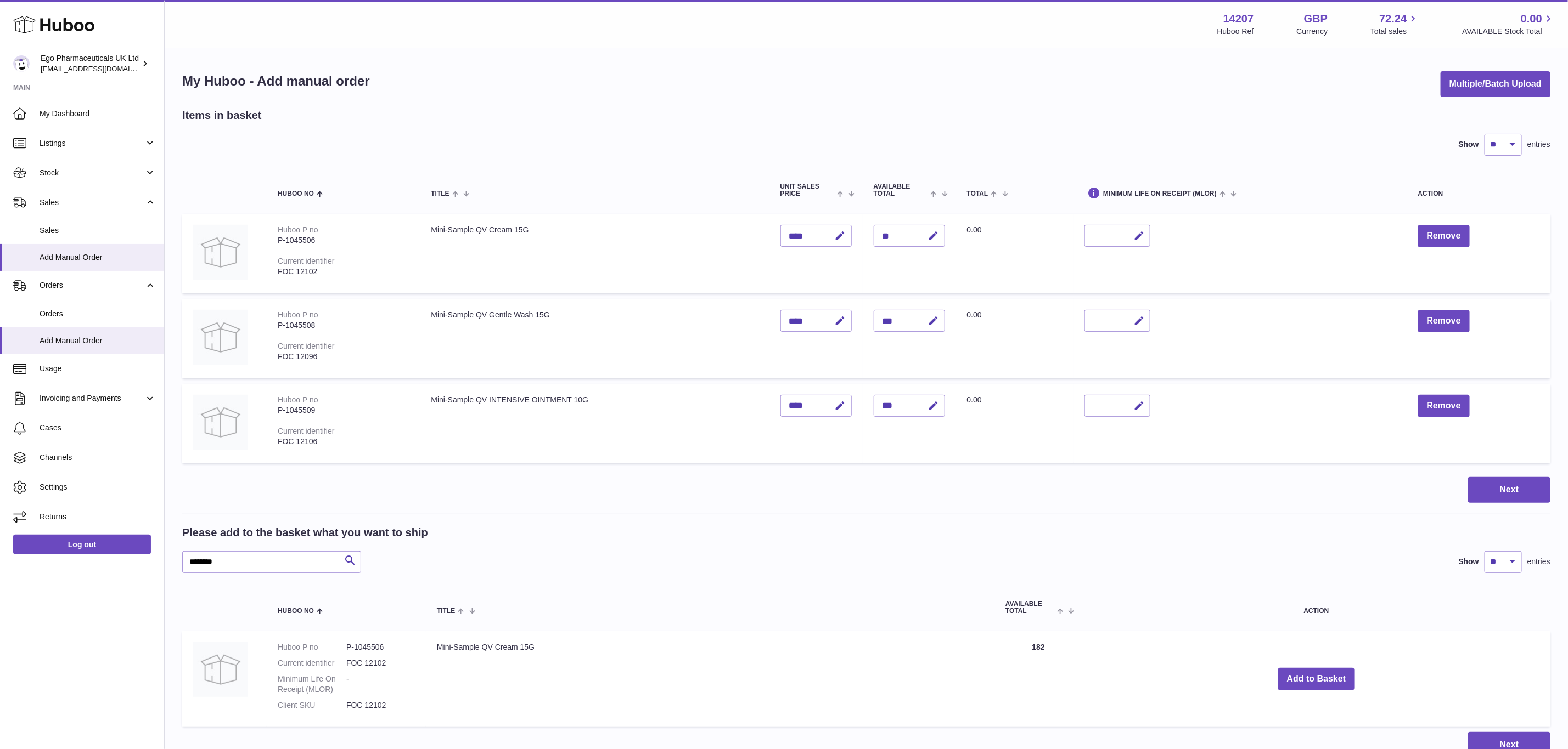
click at [1322, 673] on div "Menu Huboo 14207 Huboo Ref GBP Currency 72.24 Total sales 0.00 AVAILABLE Stock …" at bounding box center [866, 390] width 1403 height 780
click at [1322, 673] on button "Add to Basket" at bounding box center [1317, 679] width 77 height 22
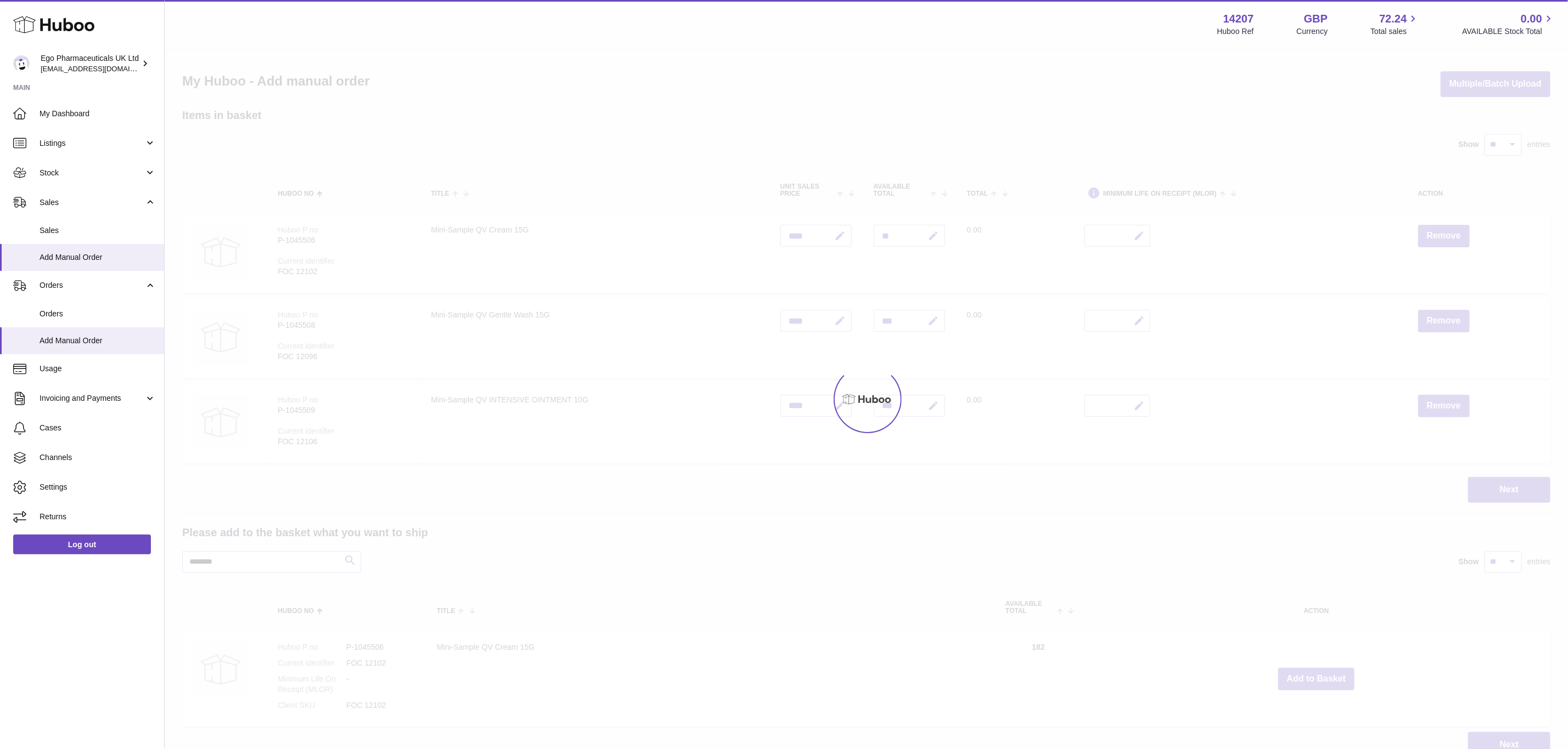
click at [1322, 673] on div at bounding box center [866, 399] width 1403 height 700
click at [1322, 673] on button "Add to Basket" at bounding box center [1317, 679] width 77 height 22
click at [1322, 673] on div at bounding box center [866, 399] width 1403 height 700
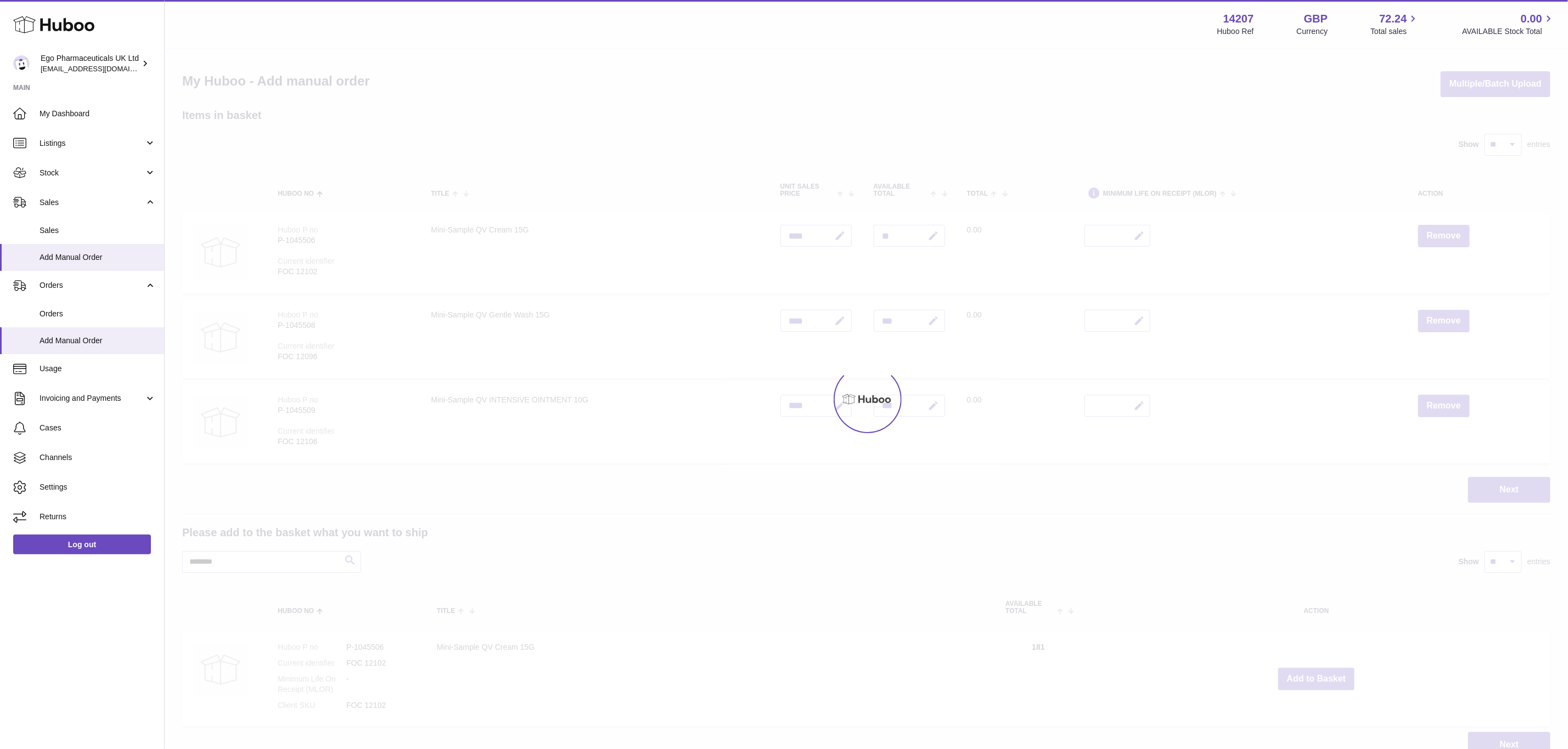
click at [1322, 673] on div at bounding box center [866, 399] width 1403 height 700
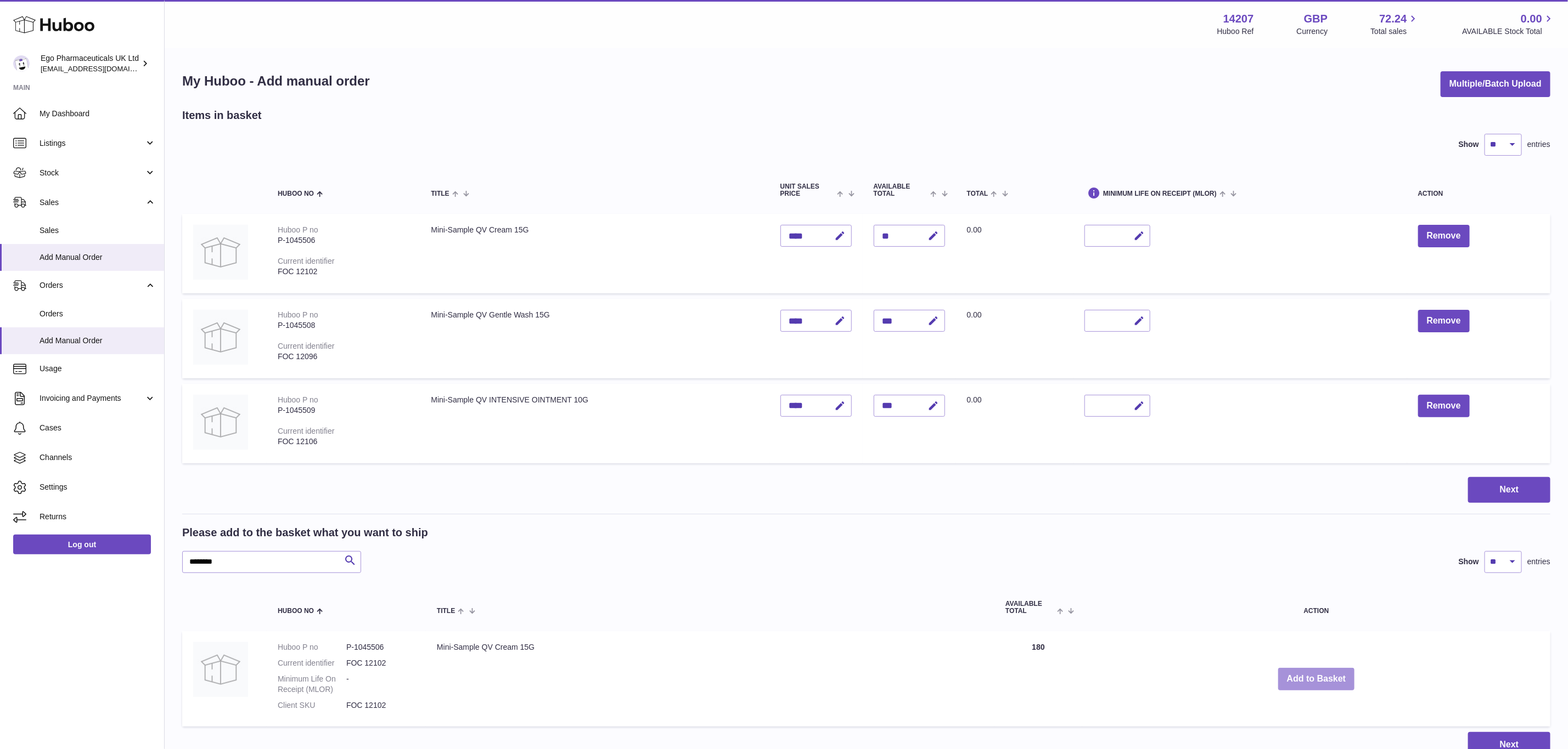
click at [1322, 673] on button "Add to Basket" at bounding box center [1317, 679] width 77 height 22
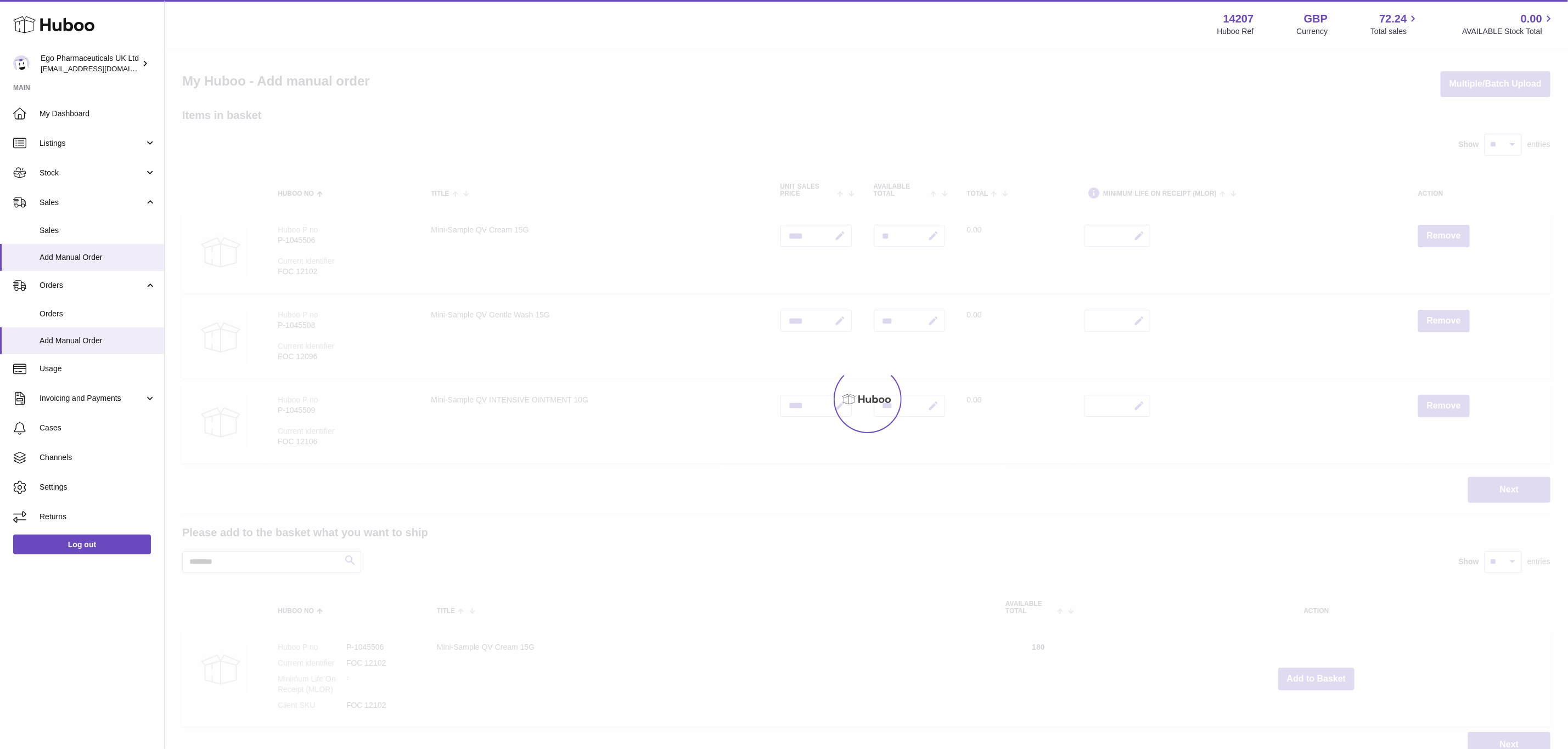
click at [1322, 673] on div at bounding box center [866, 399] width 1403 height 700
click at [1322, 673] on div "Menu Huboo 14207 Huboo Ref GBP Currency 72.24 Total sales 0.00 AVAILABLE Stock …" at bounding box center [866, 390] width 1403 height 780
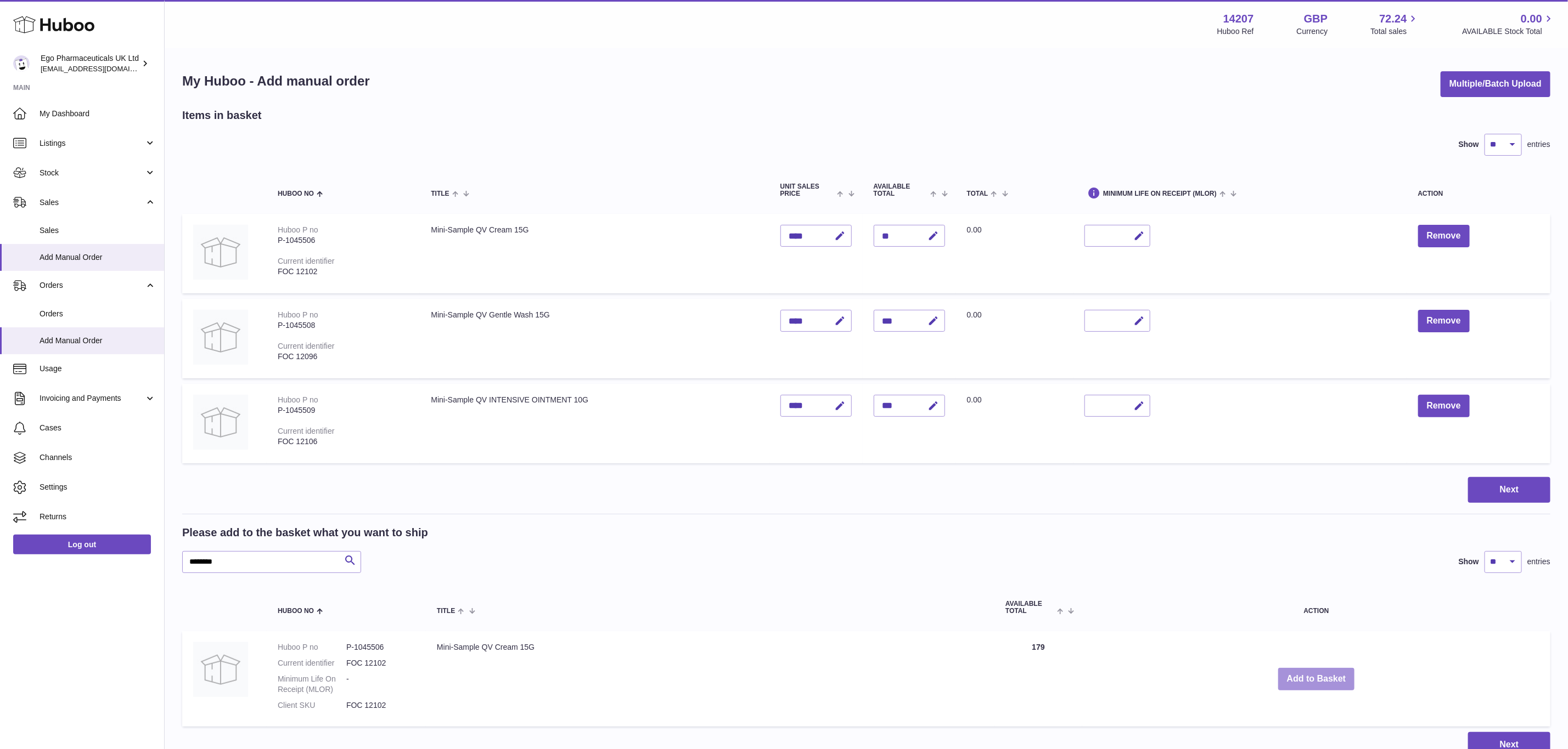
click at [1322, 673] on button "Add to Basket" at bounding box center [1317, 679] width 77 height 22
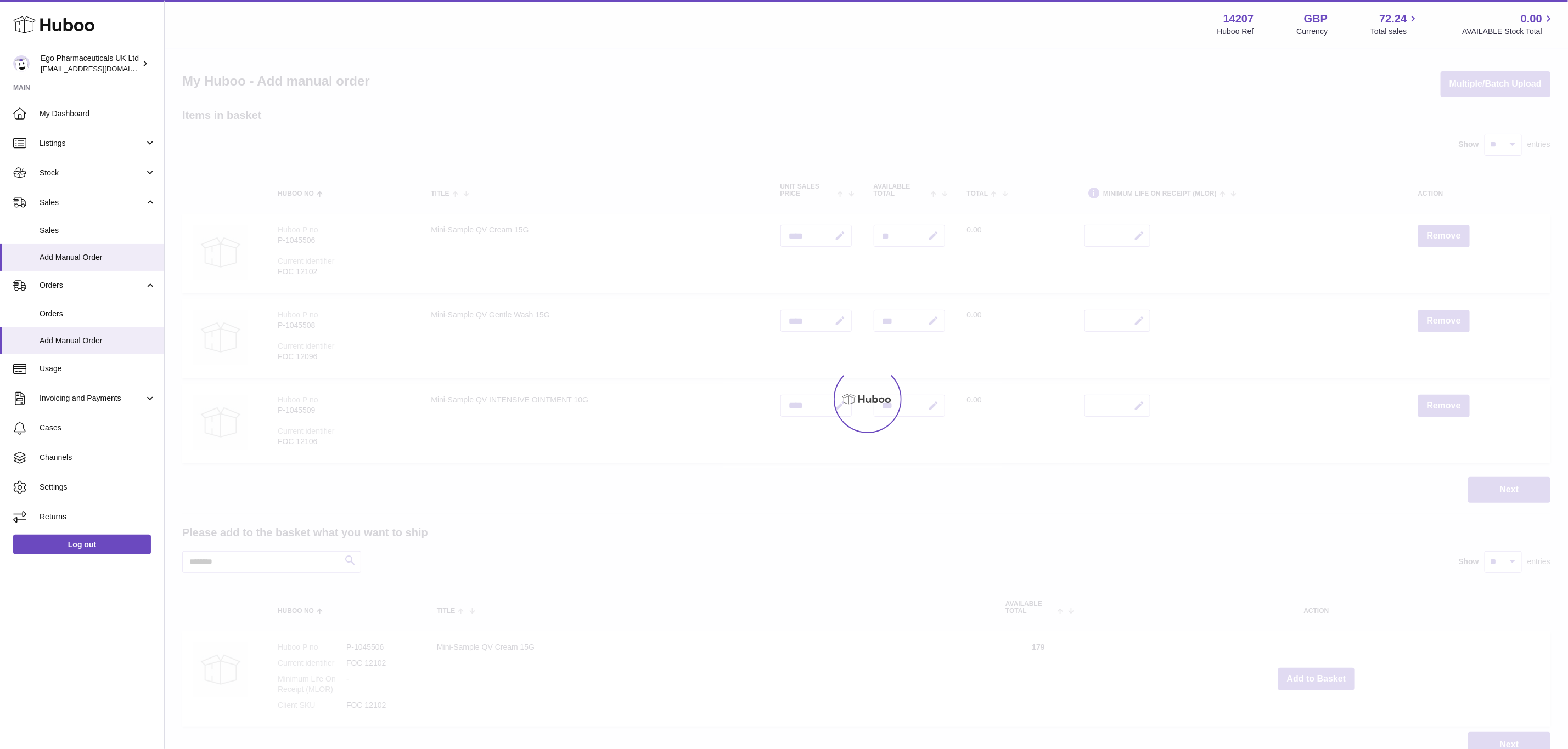
click at [1322, 673] on div at bounding box center [866, 399] width 1403 height 700
click at [1322, 673] on div "Menu Huboo 14207 Huboo Ref GBP Currency 72.24 Total sales 0.00 AVAILABLE Stock …" at bounding box center [866, 390] width 1403 height 780
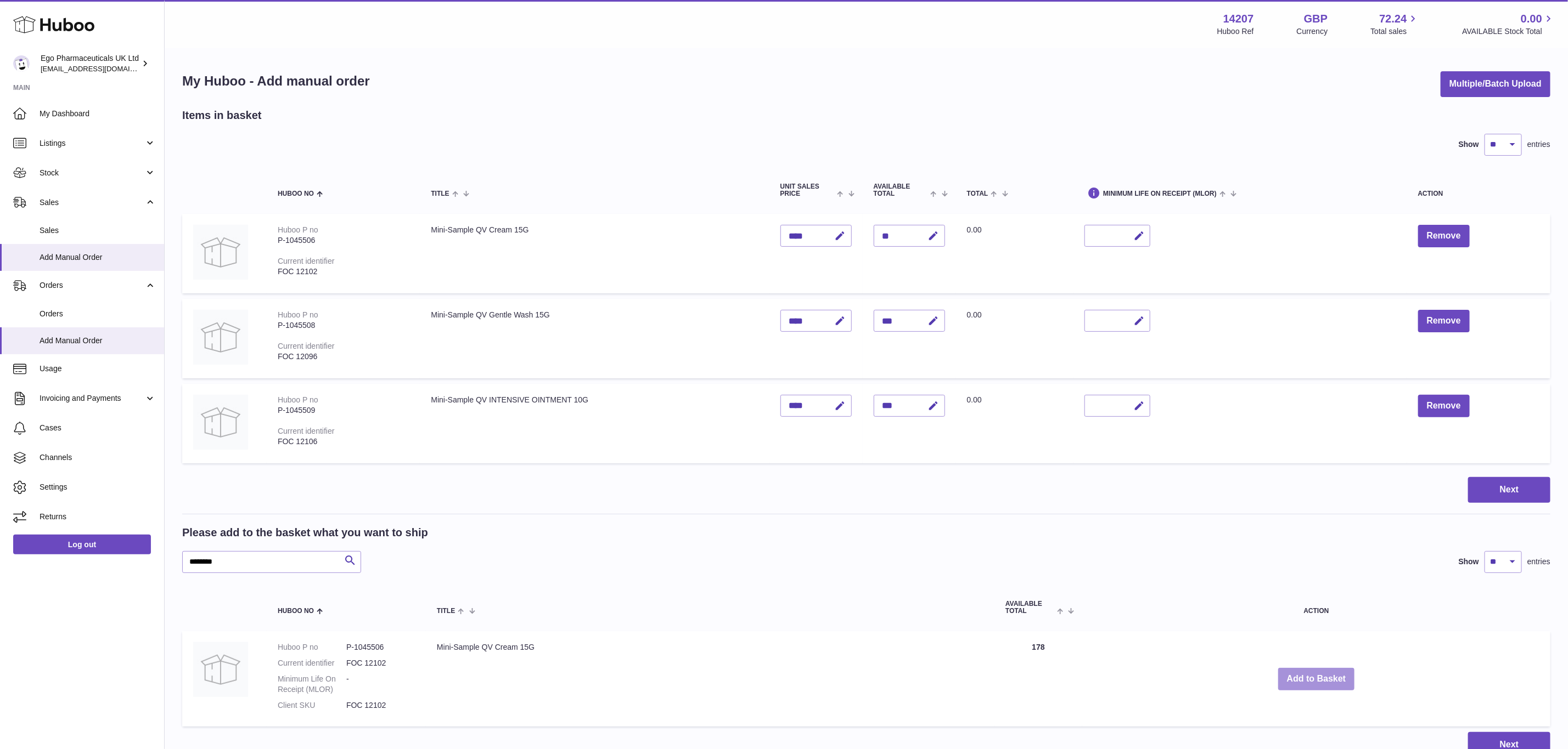
click at [1322, 673] on button "Add to Basket" at bounding box center [1317, 679] width 77 height 22
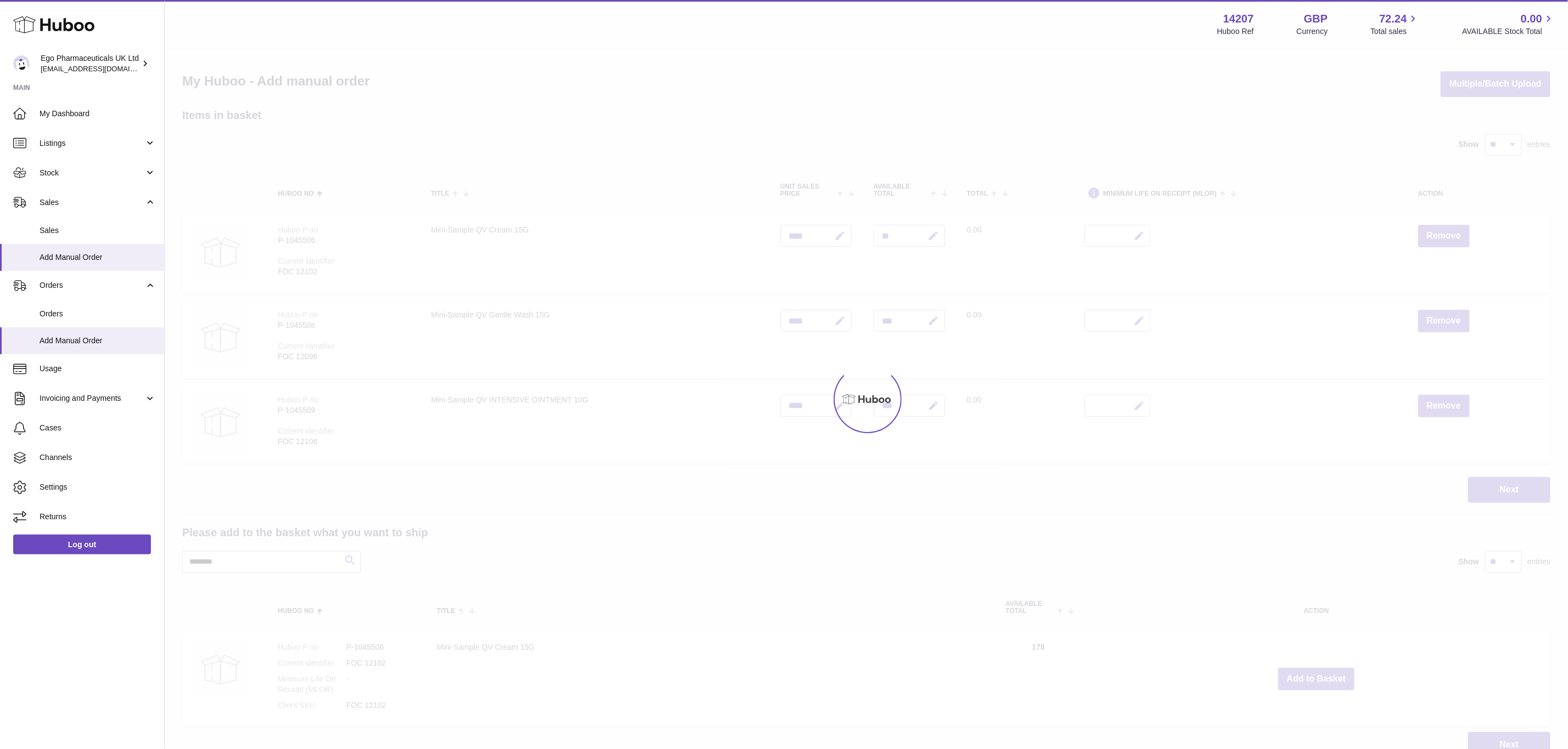
click at [1322, 673] on div at bounding box center [866, 399] width 1403 height 700
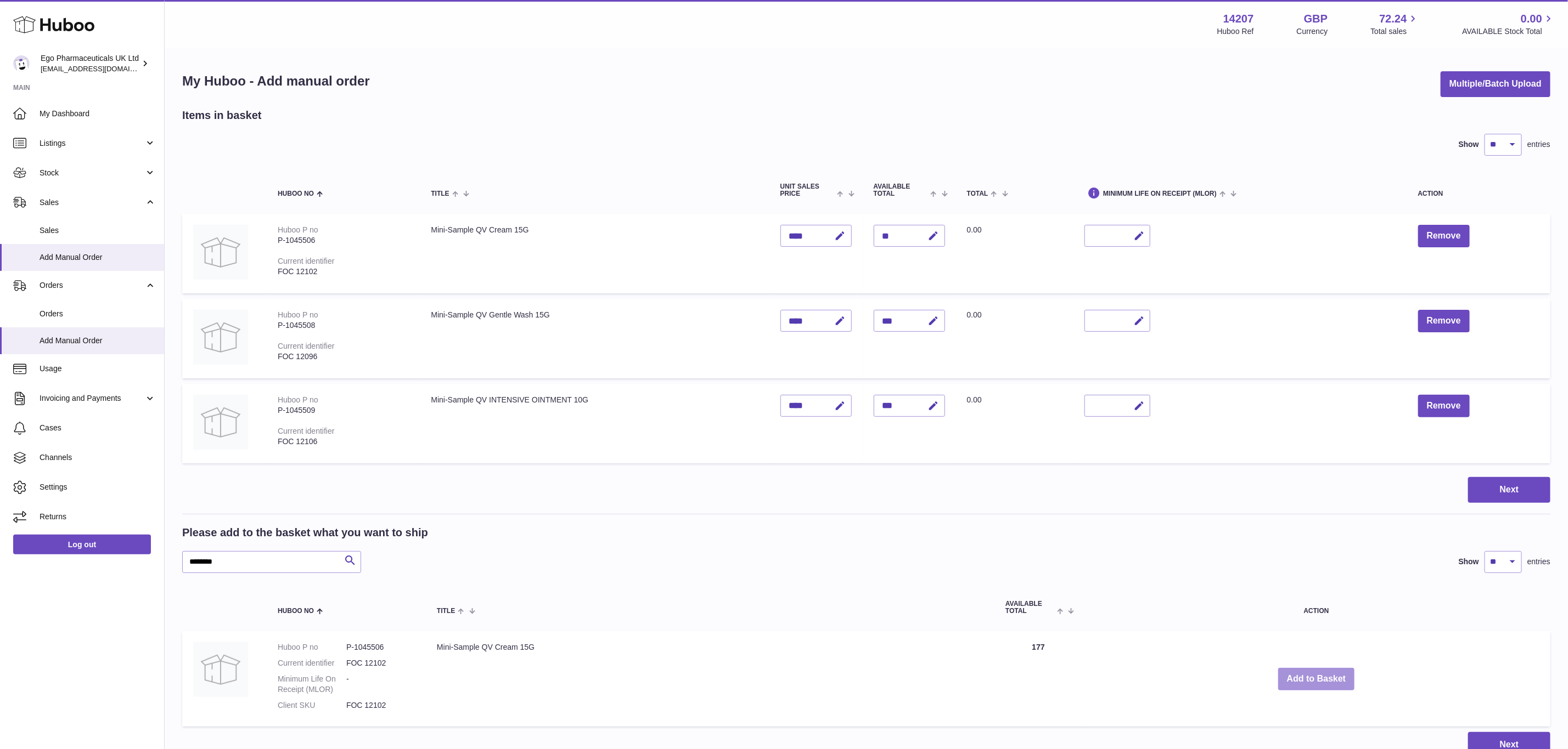
click at [1322, 673] on button "Add to Basket" at bounding box center [1317, 679] width 77 height 22
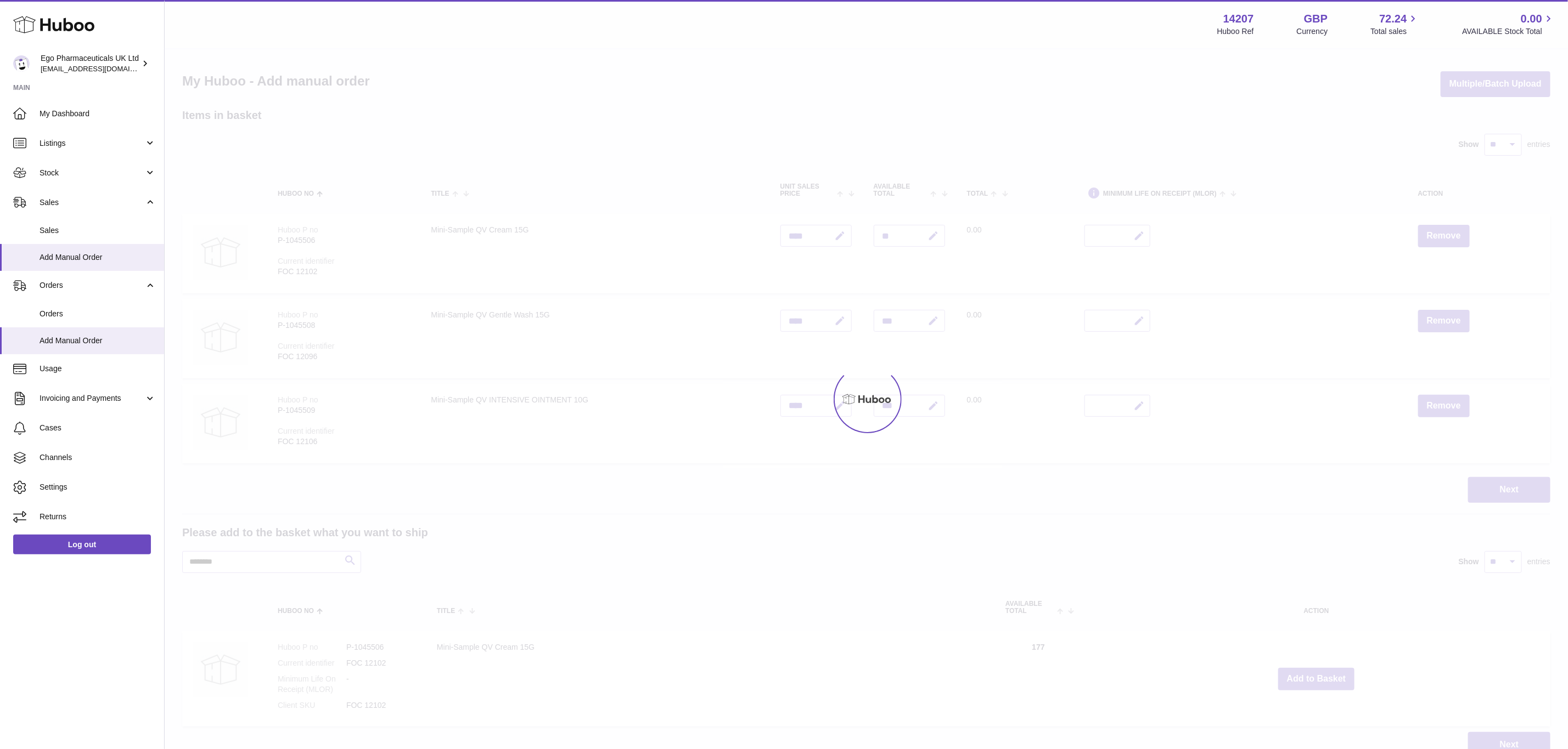
click at [1322, 673] on div at bounding box center [866, 399] width 1403 height 700
click at [1322, 673] on div "Menu Huboo 14207 Huboo Ref GBP Currency 72.24 Total sales 0.00 AVAILABLE Stock …" at bounding box center [866, 390] width 1403 height 780
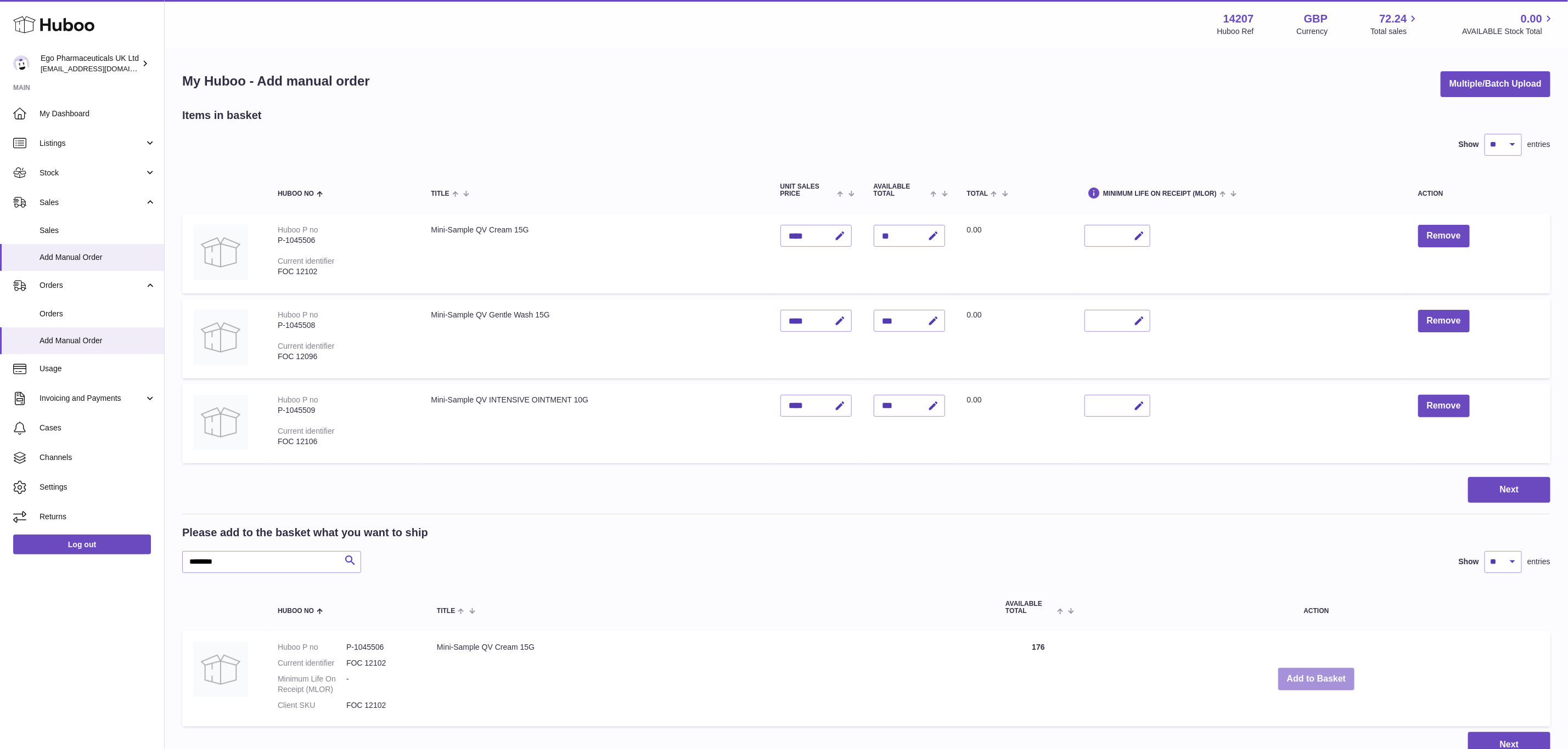
click at [1322, 673] on button "Add to Basket" at bounding box center [1317, 679] width 77 height 22
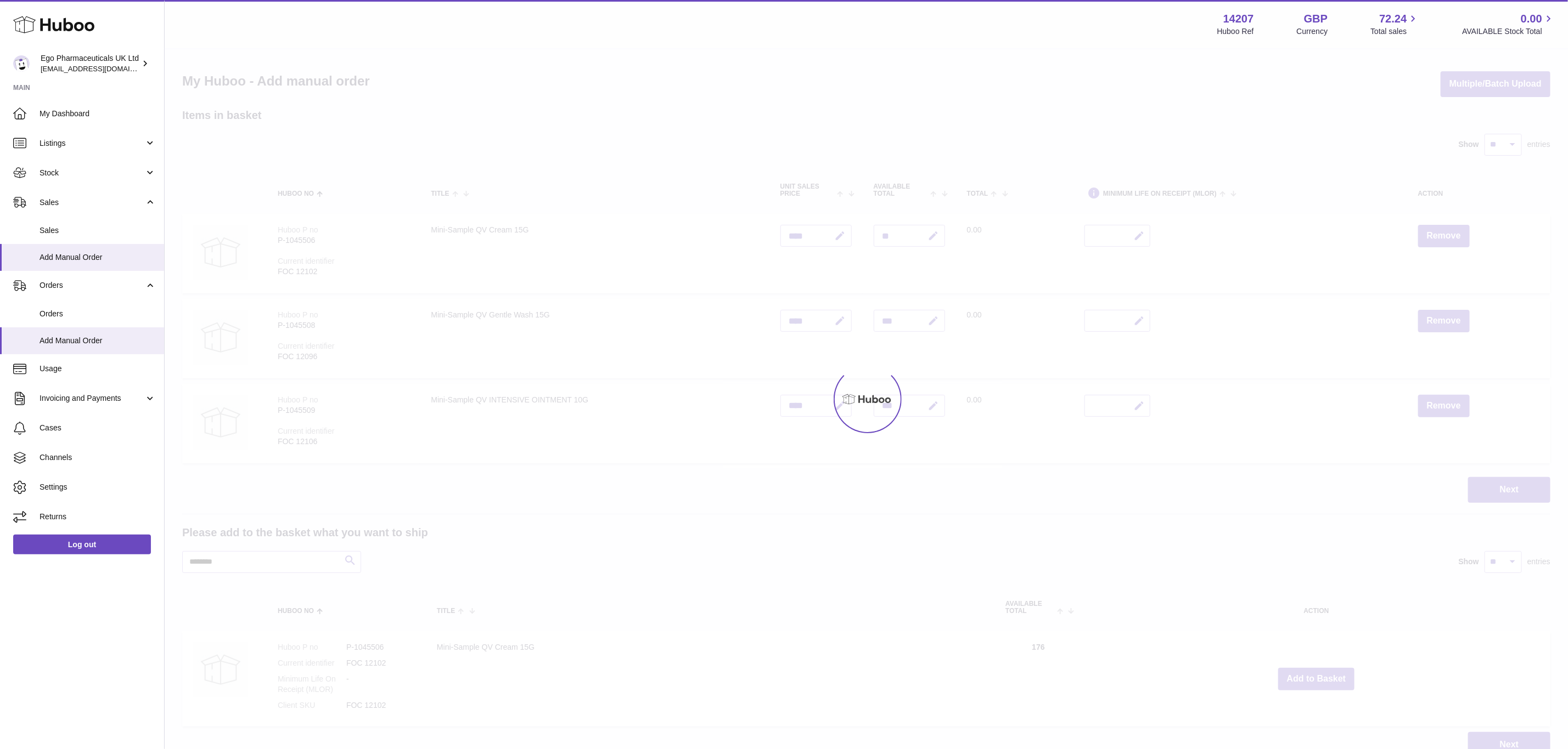
click at [1322, 673] on div at bounding box center [866, 399] width 1403 height 700
click at [1322, 673] on button "Add to Basket" at bounding box center [1317, 679] width 77 height 22
click at [1322, 673] on div at bounding box center [866, 399] width 1403 height 700
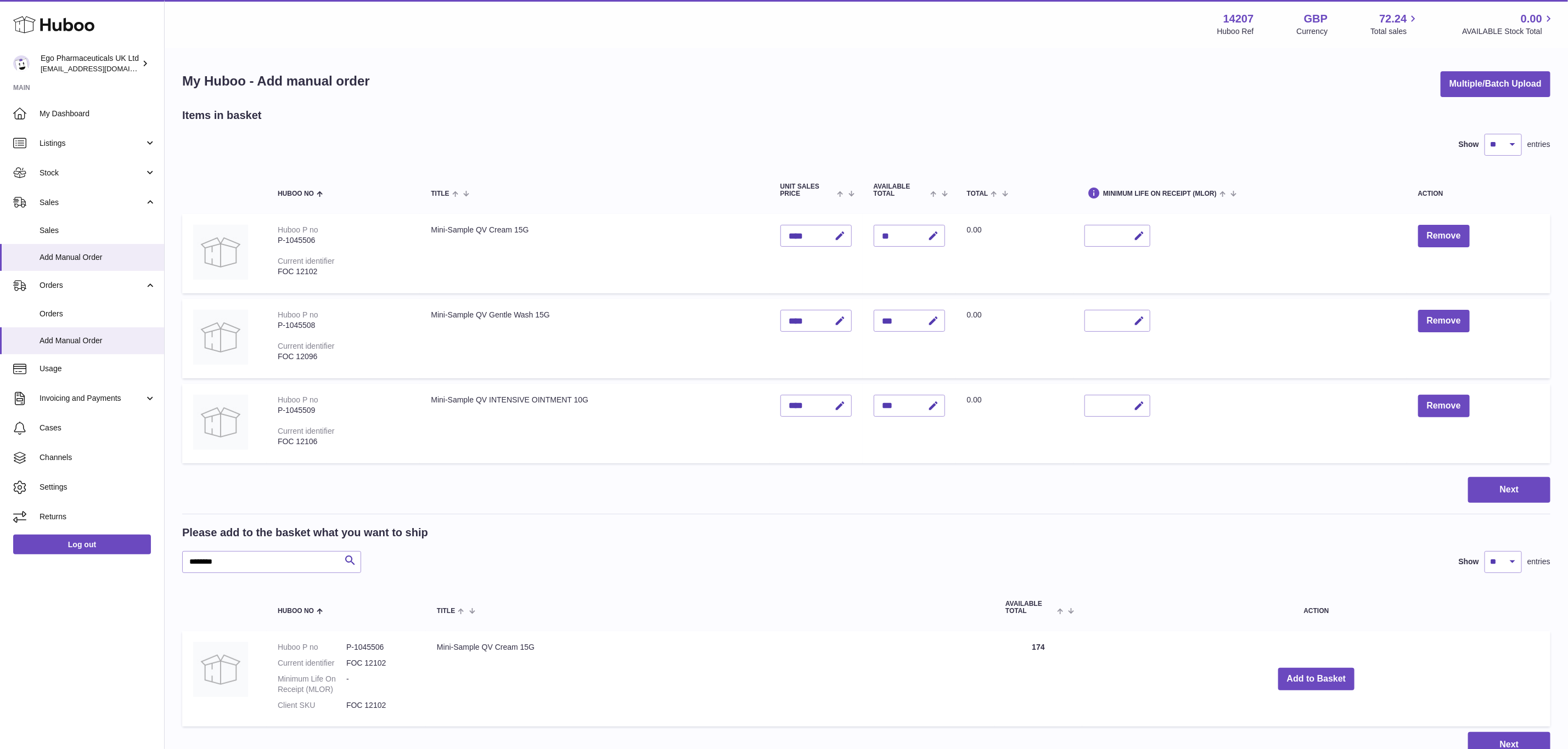
click at [1322, 673] on div "Menu Huboo 14207 Huboo Ref GBP Currency 72.24 Total sales 0.00 AVAILABLE Stock …" at bounding box center [866, 390] width 1403 height 780
click at [1322, 673] on button "Add to Basket" at bounding box center [1317, 679] width 77 height 22
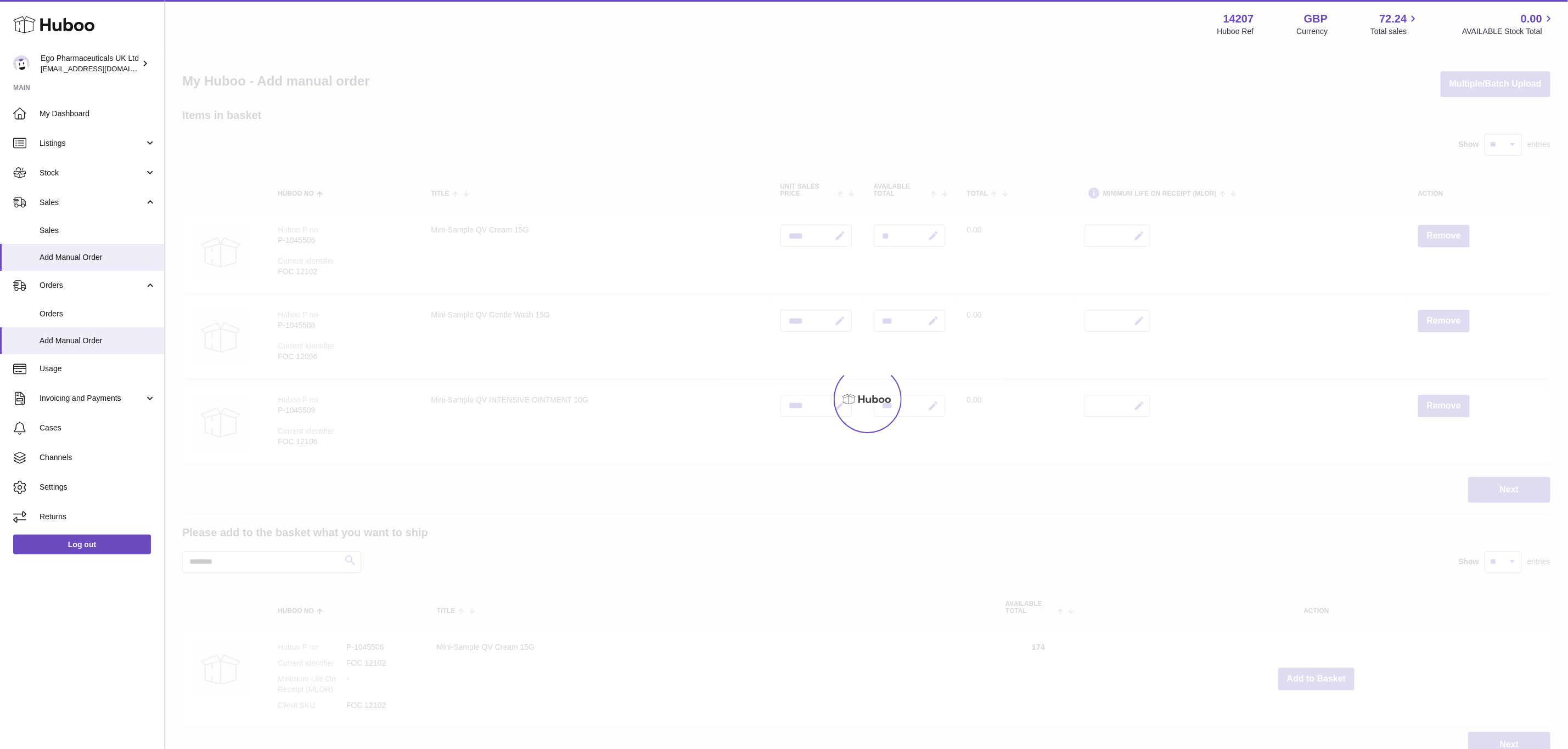
click at [1322, 673] on div at bounding box center [866, 399] width 1403 height 700
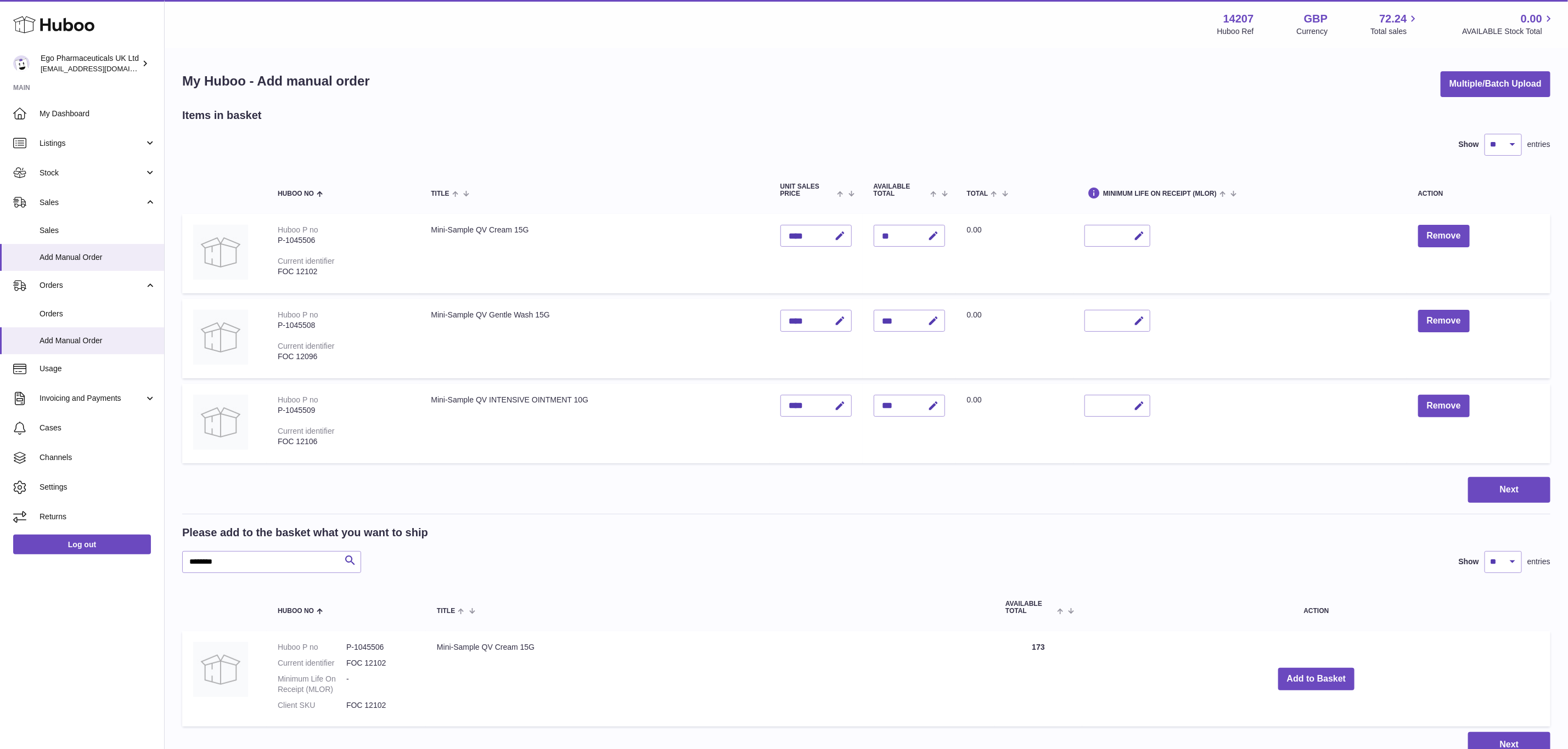
click at [1322, 673] on div "Menu Huboo 14207 Huboo Ref GBP Currency 72.24 Total sales 0.00 AVAILABLE Stock …" at bounding box center [866, 390] width 1403 height 780
click at [1322, 673] on button "Add to Basket" at bounding box center [1317, 679] width 77 height 22
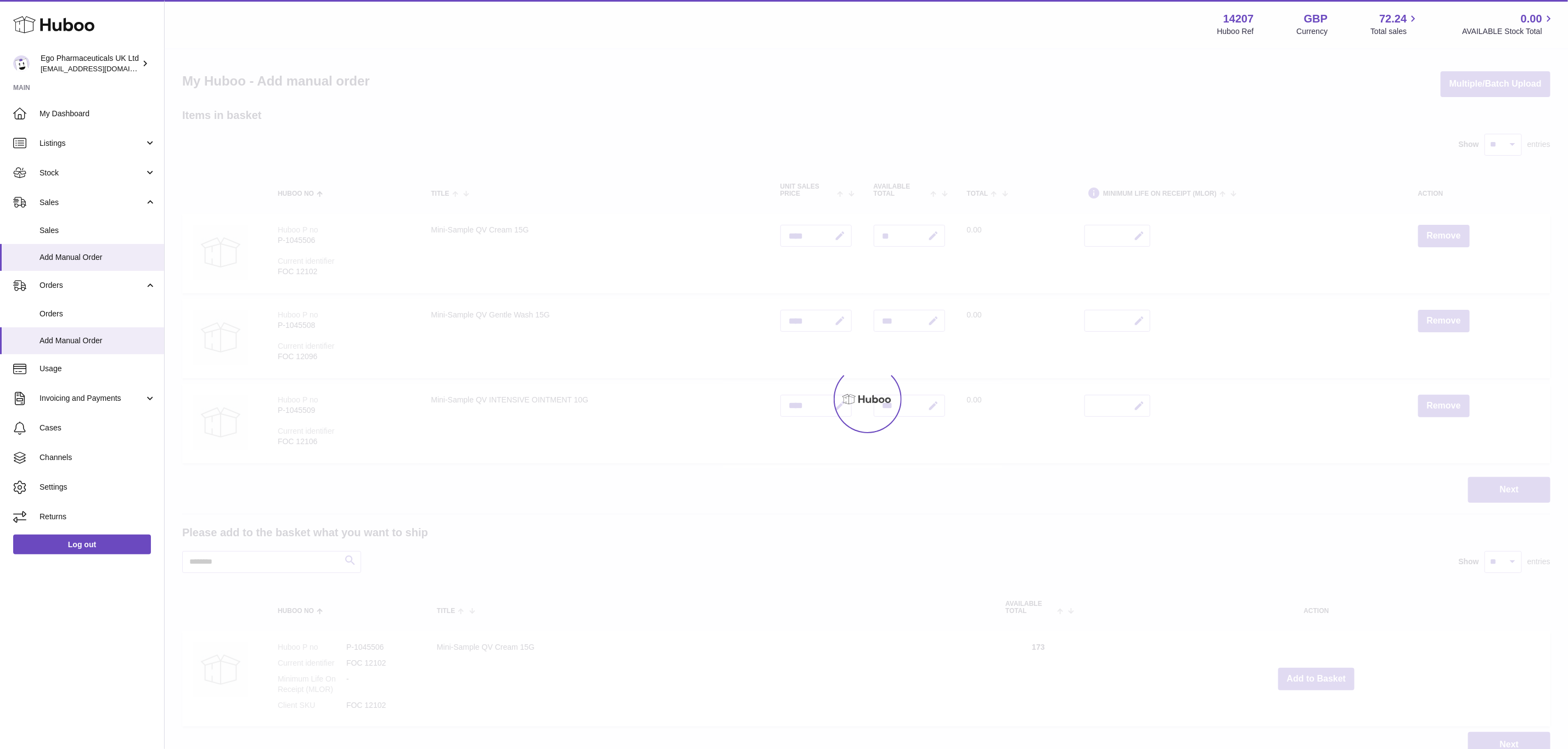
click at [1322, 673] on div at bounding box center [866, 399] width 1403 height 700
click at [1322, 673] on div "Menu Huboo 14207 Huboo Ref GBP Currency 72.24 Total sales 0.00 AVAILABLE Stock …" at bounding box center [866, 390] width 1403 height 780
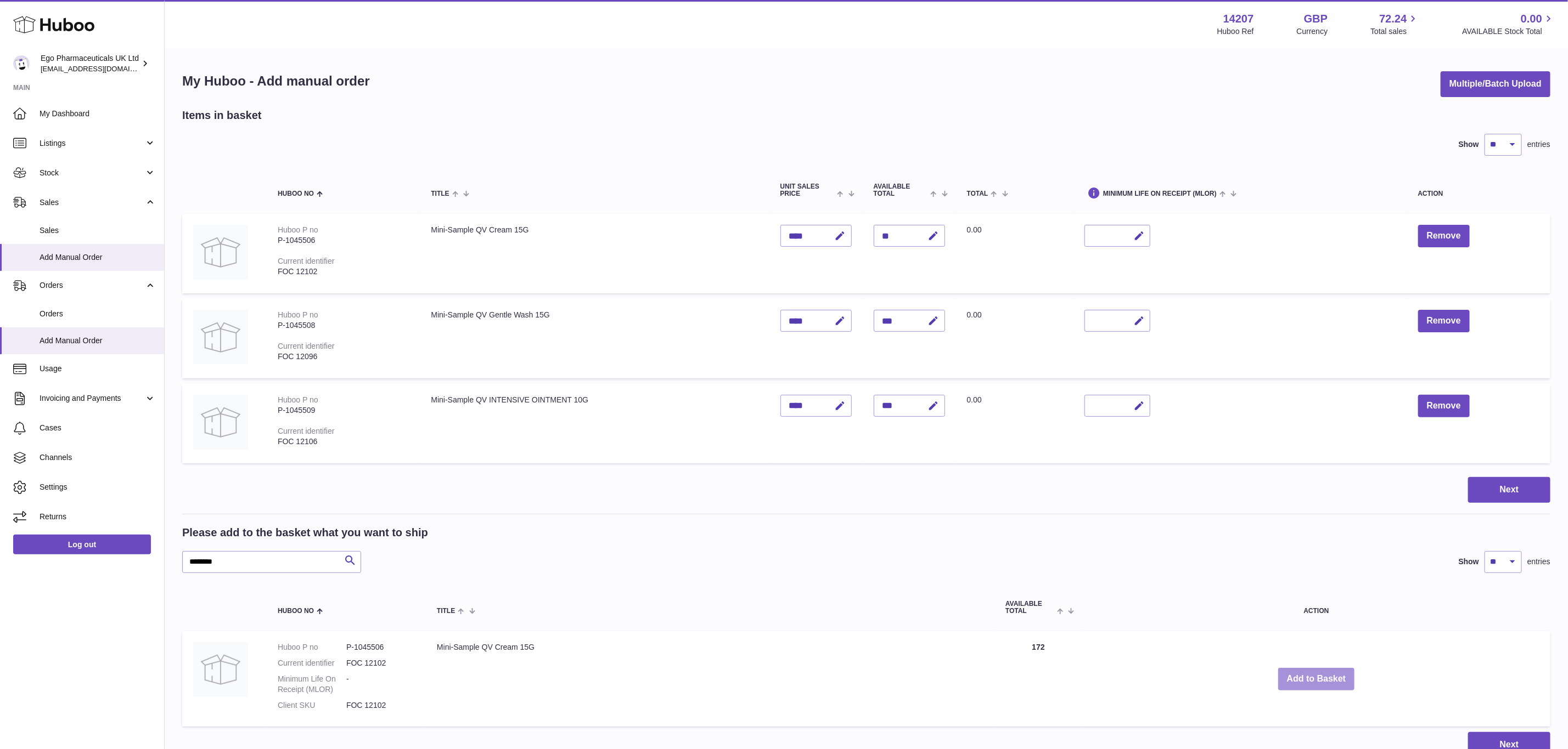
click at [1322, 673] on button "Add to Basket" at bounding box center [1317, 679] width 77 height 22
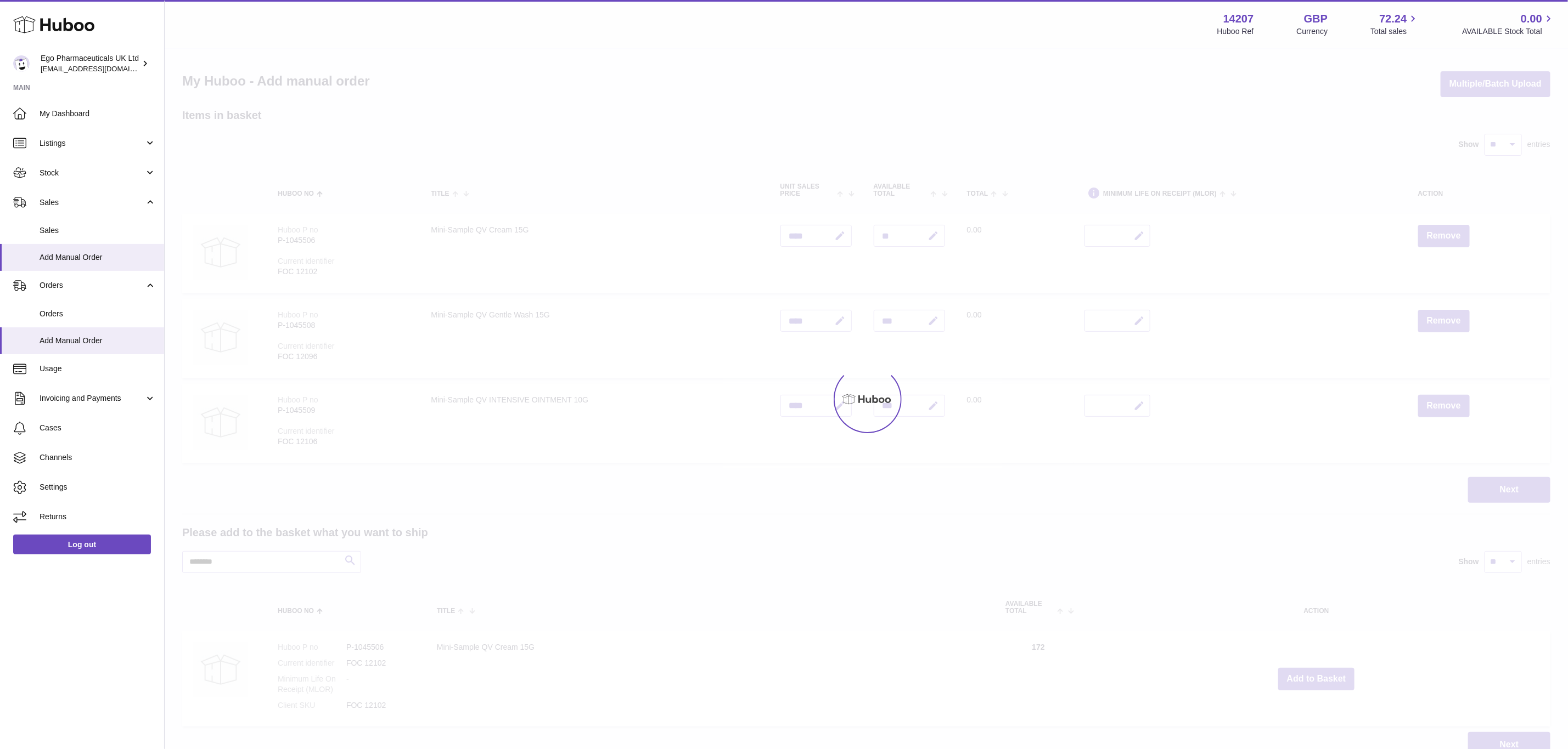
click at [1322, 673] on div at bounding box center [866, 399] width 1403 height 700
click at [1322, 673] on button "Add to Basket" at bounding box center [1317, 679] width 77 height 22
click at [1322, 673] on div at bounding box center [866, 399] width 1403 height 700
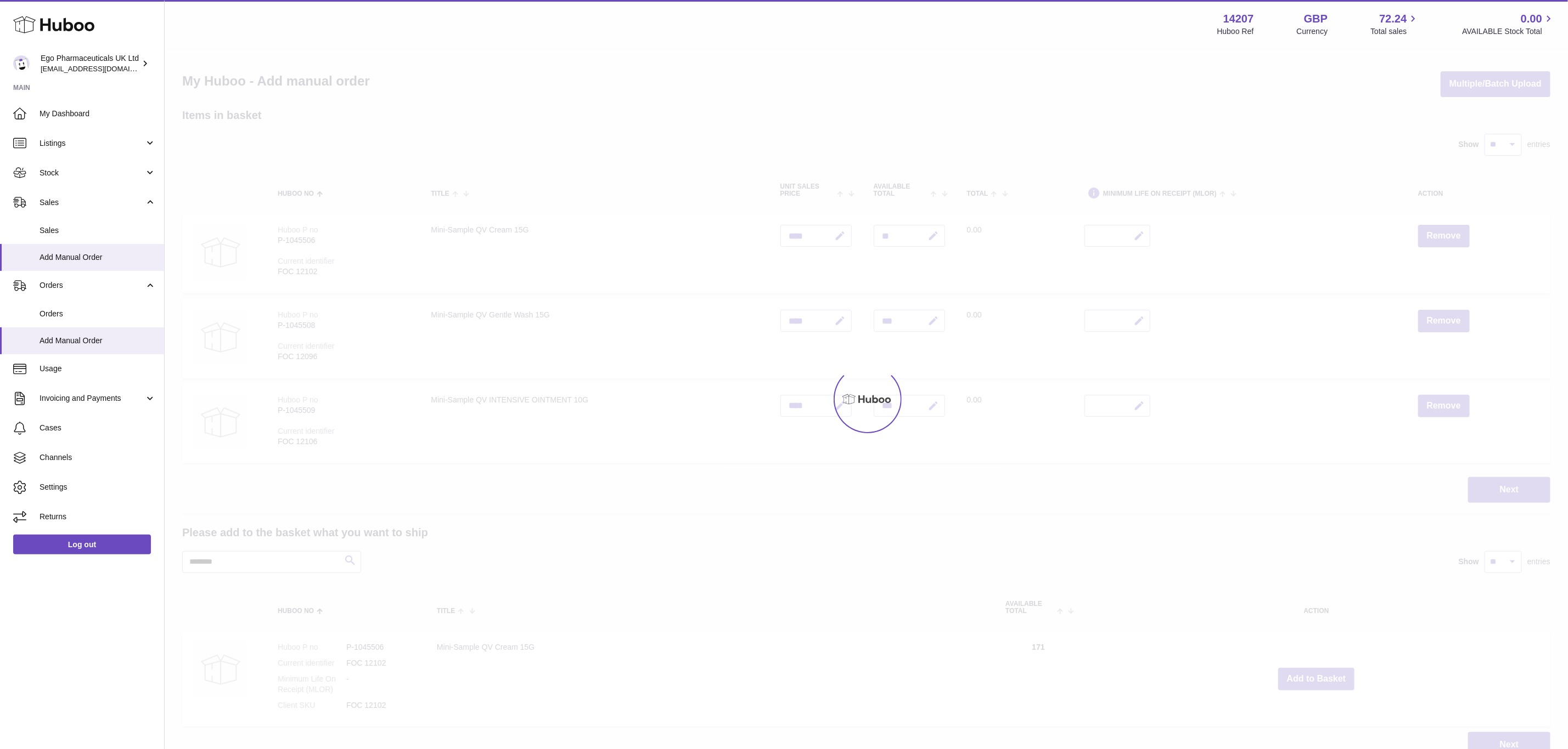
click at [1322, 673] on div at bounding box center [866, 399] width 1403 height 700
click at [1322, 673] on button "Add to Basket" at bounding box center [1317, 679] width 77 height 22
click at [1322, 673] on div at bounding box center [866, 399] width 1403 height 700
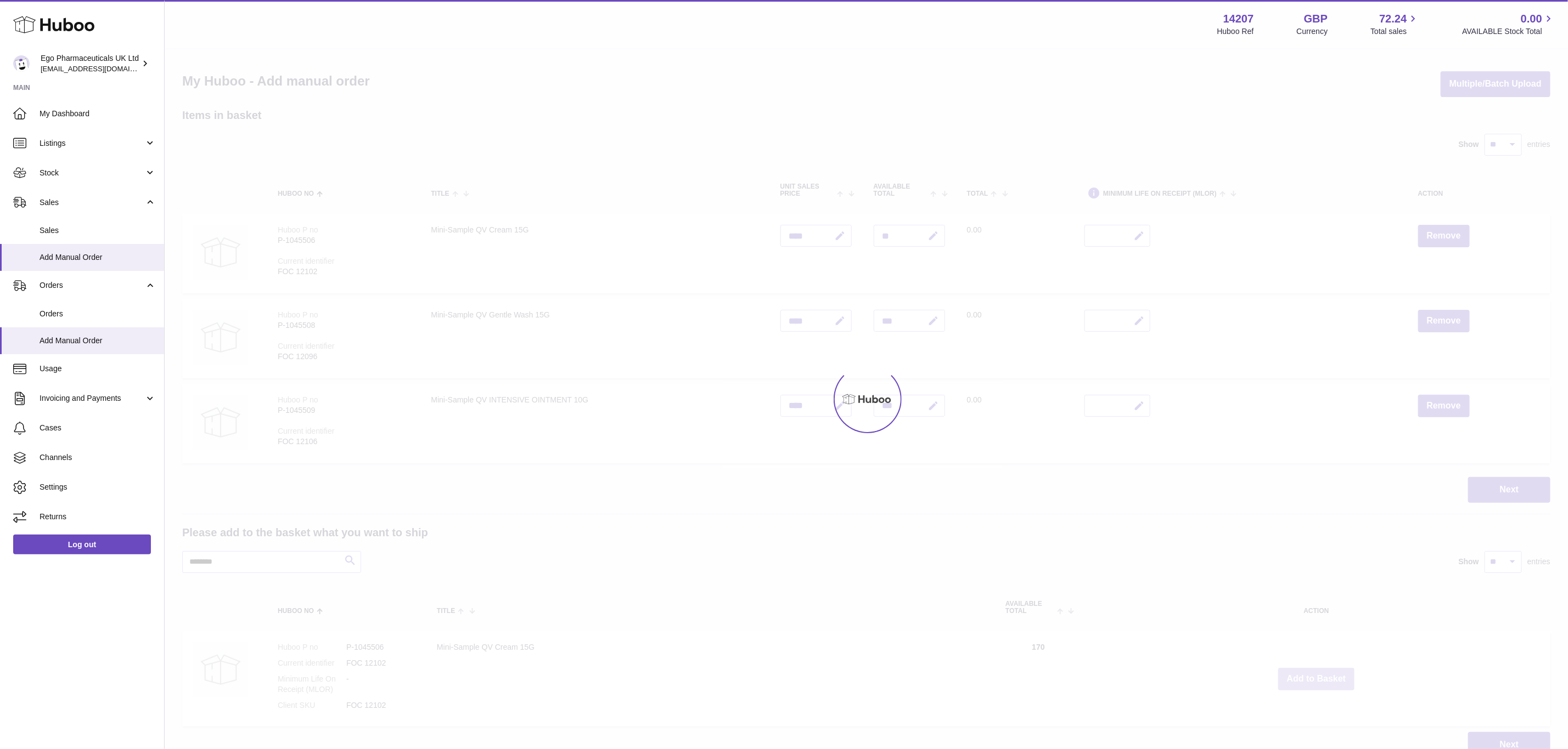
click at [1322, 673] on button "Add to Basket" at bounding box center [1317, 679] width 77 height 22
click at [1322, 673] on div at bounding box center [866, 399] width 1403 height 700
click at [1322, 673] on div "Menu Huboo 14207 Huboo Ref GBP Currency 72.24 Total sales 0.00 AVAILABLE Stock …" at bounding box center [866, 390] width 1403 height 780
click at [1322, 673] on button "Add to Basket" at bounding box center [1317, 679] width 77 height 22
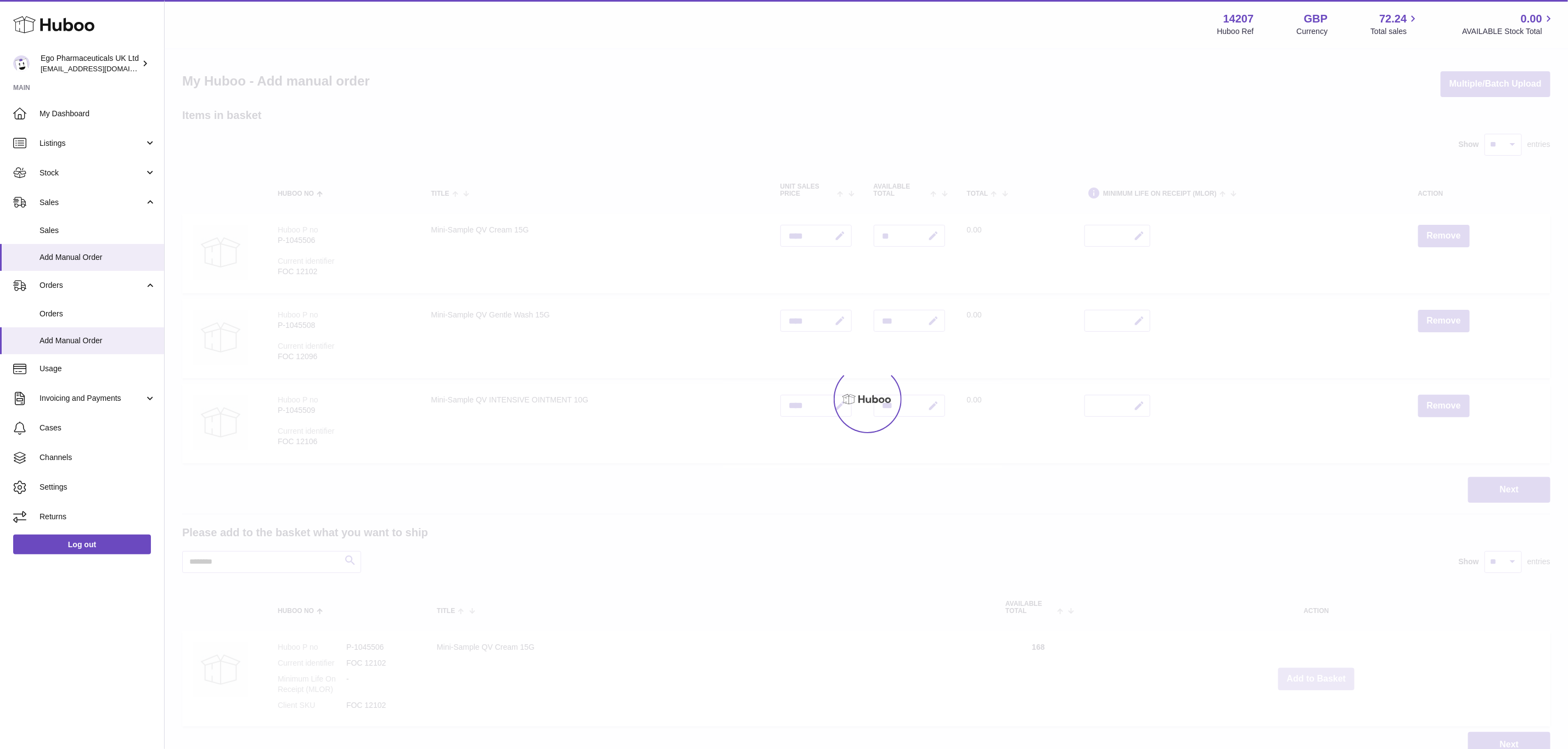
click at [1322, 673] on div at bounding box center [866, 399] width 1403 height 700
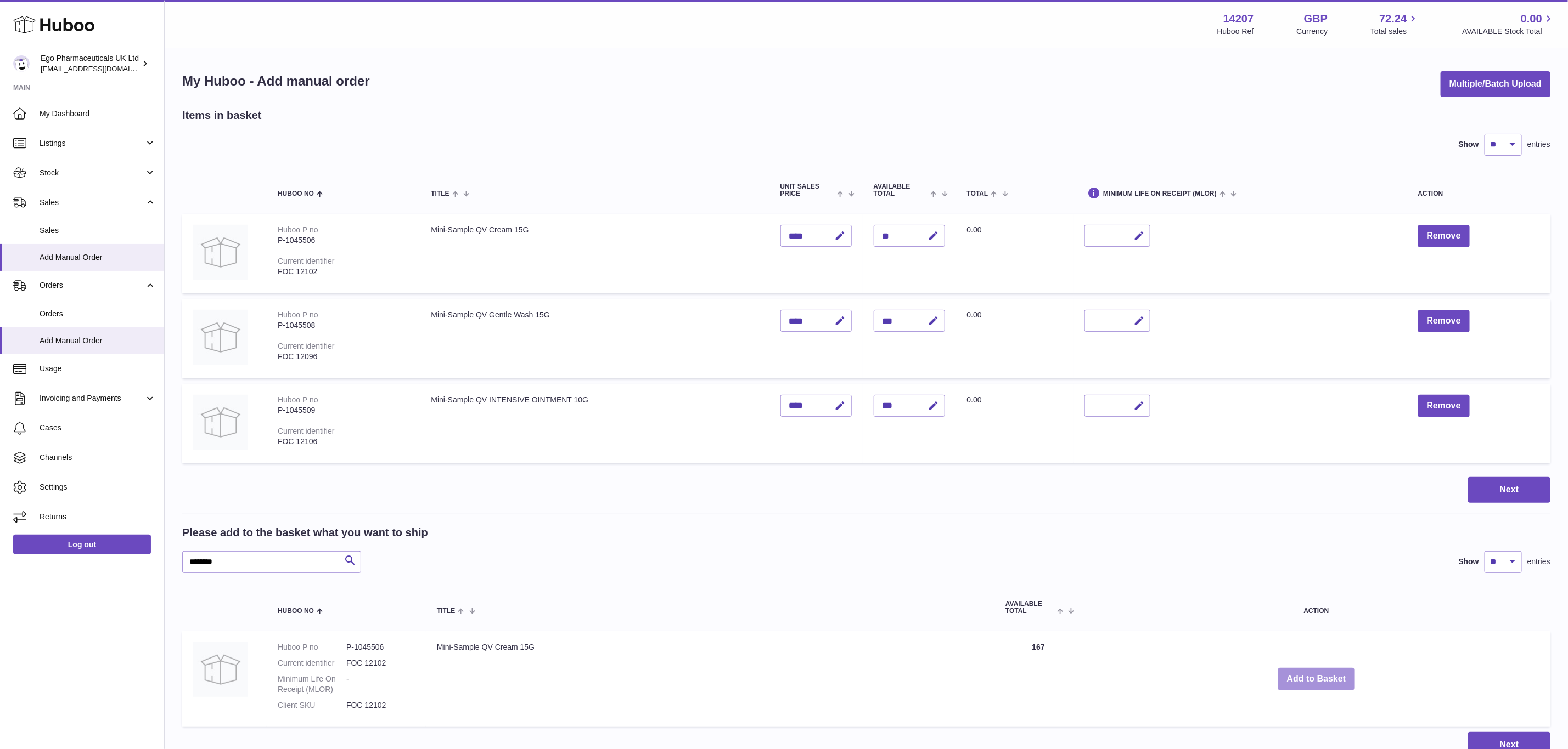
click at [1322, 673] on div "Menu Huboo 14207 Huboo Ref GBP Currency 72.24 Total sales 0.00 AVAILABLE Stock …" at bounding box center [866, 390] width 1403 height 780
click at [1322, 673] on button "Add to Basket" at bounding box center [1317, 679] width 77 height 22
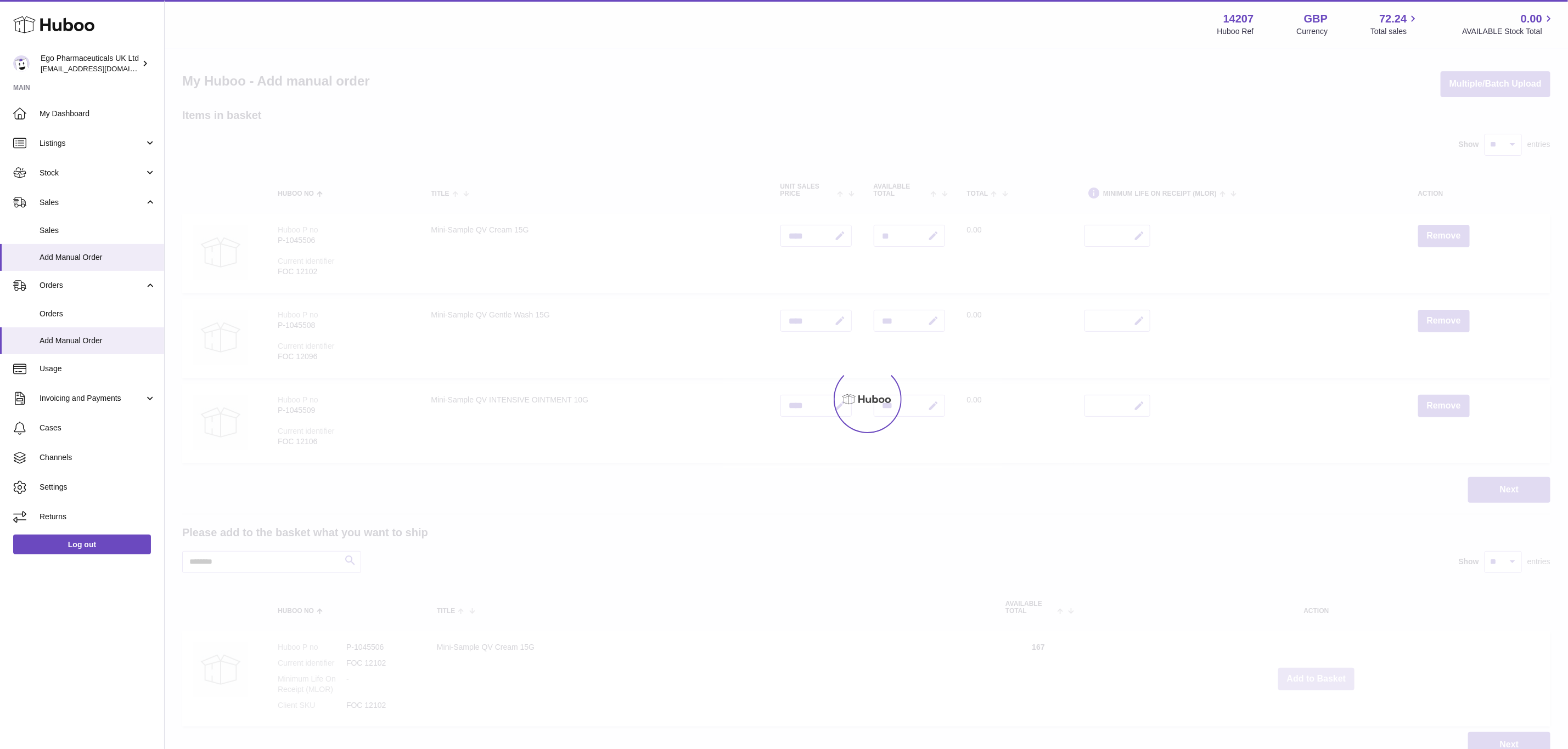
click at [1322, 673] on div at bounding box center [866, 399] width 1403 height 700
click at [1322, 673] on div "Menu Huboo 14207 Huboo Ref GBP Currency 72.24 Total sales 0.00 AVAILABLE Stock …" at bounding box center [866, 390] width 1403 height 780
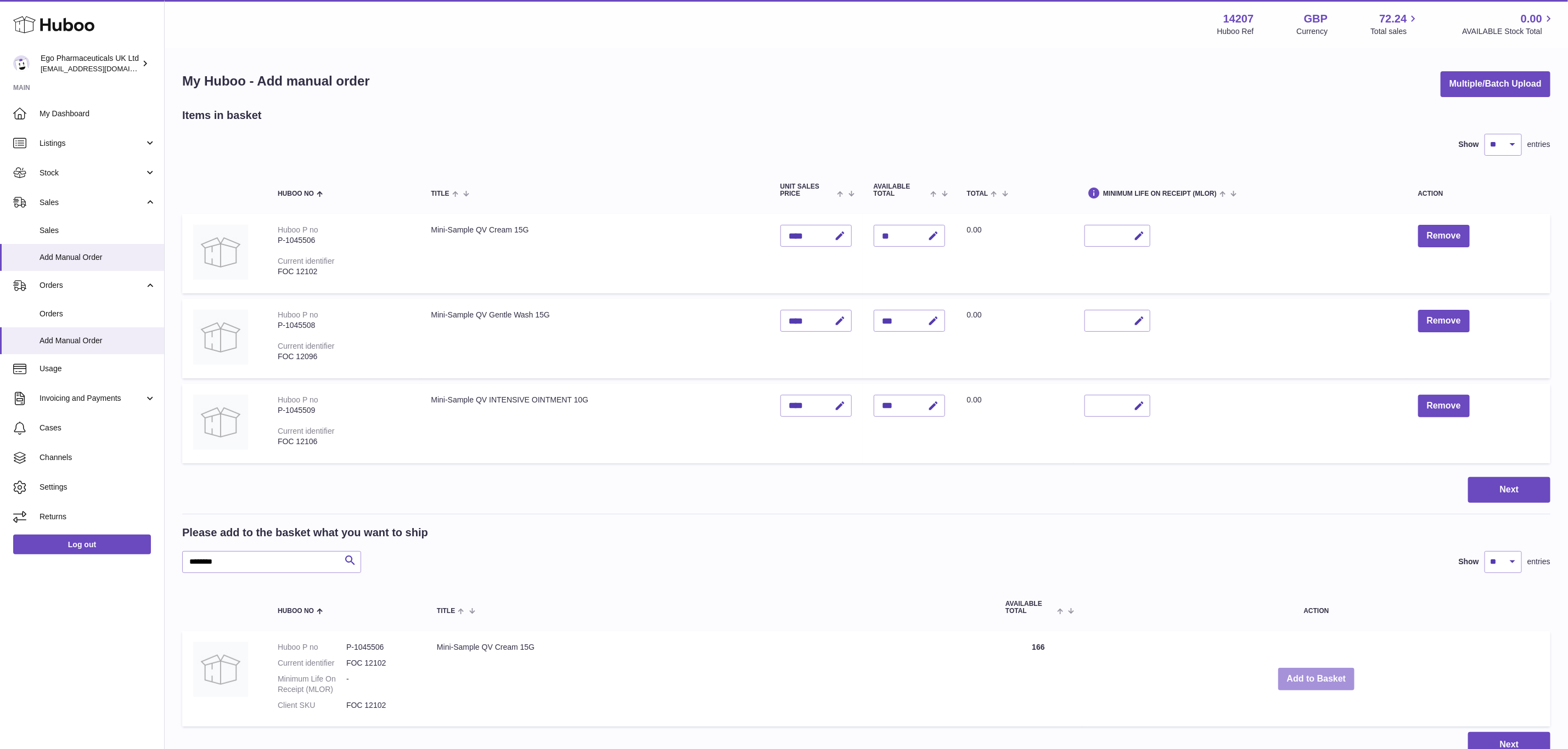
click at [1322, 673] on button "Add to Basket" at bounding box center [1317, 679] width 77 height 22
click at [0, 673] on div at bounding box center [0, 374] width 0 height 749
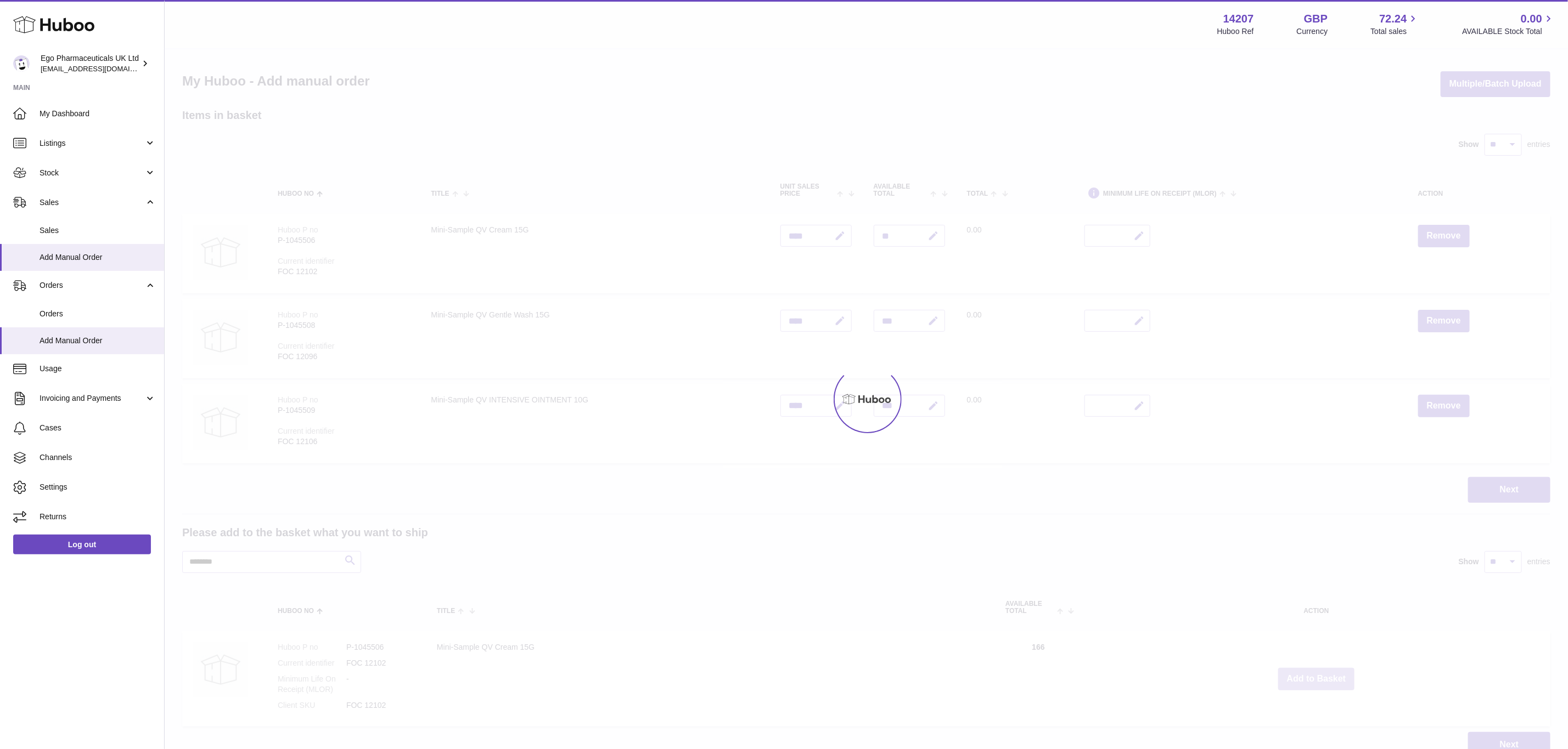
click at [1322, 673] on div at bounding box center [866, 399] width 1403 height 700
click at [1322, 673] on div "Menu Huboo 14207 Huboo Ref GBP Currency 72.24 Total sales 0.00 AVAILABLE Stock …" at bounding box center [866, 390] width 1403 height 780
click at [1322, 673] on button "Add to Basket" at bounding box center [1317, 679] width 77 height 22
click at [1322, 673] on div at bounding box center [866, 399] width 1403 height 700
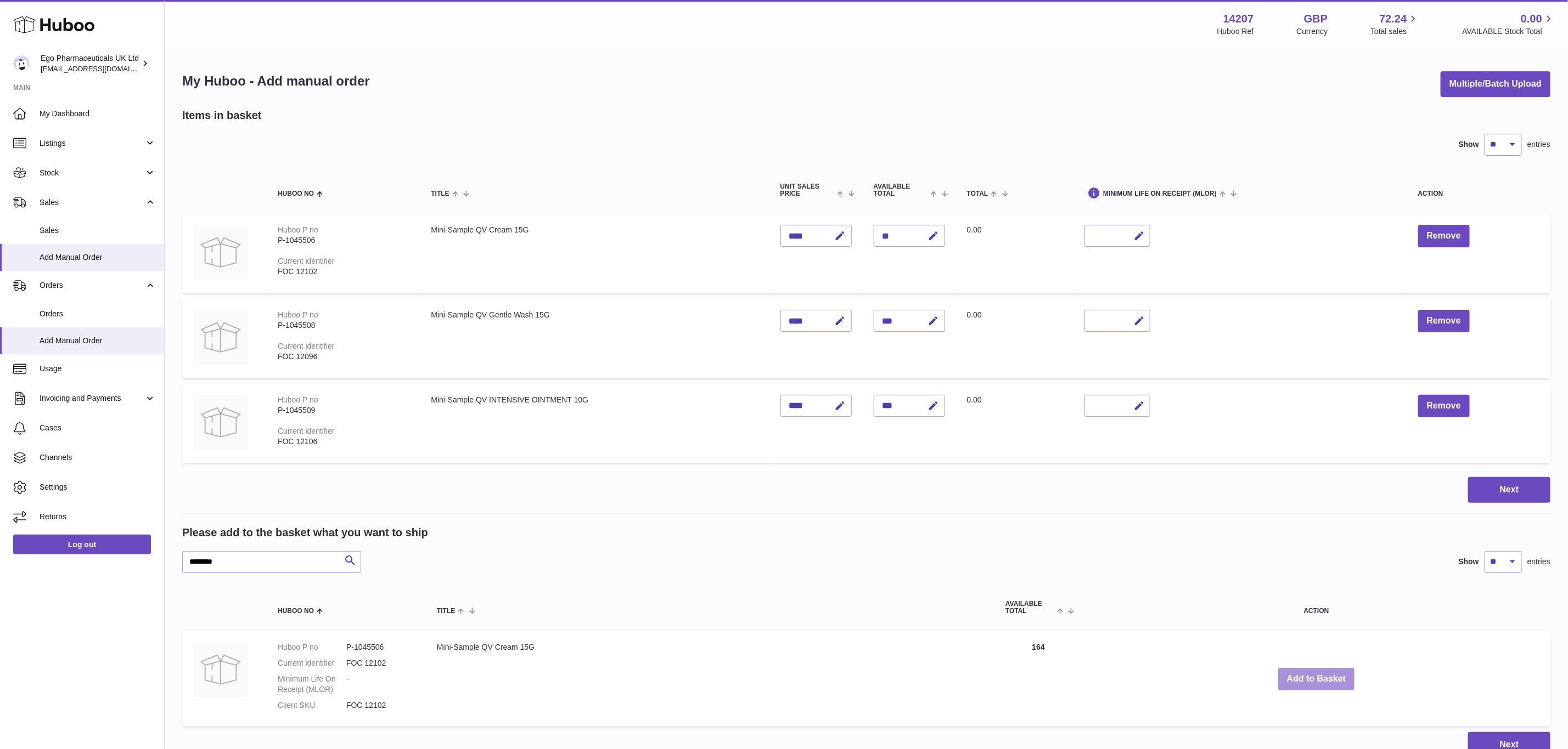
click at [1322, 673] on button "Add to Basket" at bounding box center [1317, 679] width 77 height 22
click at [0, 673] on div at bounding box center [0, 374] width 0 height 749
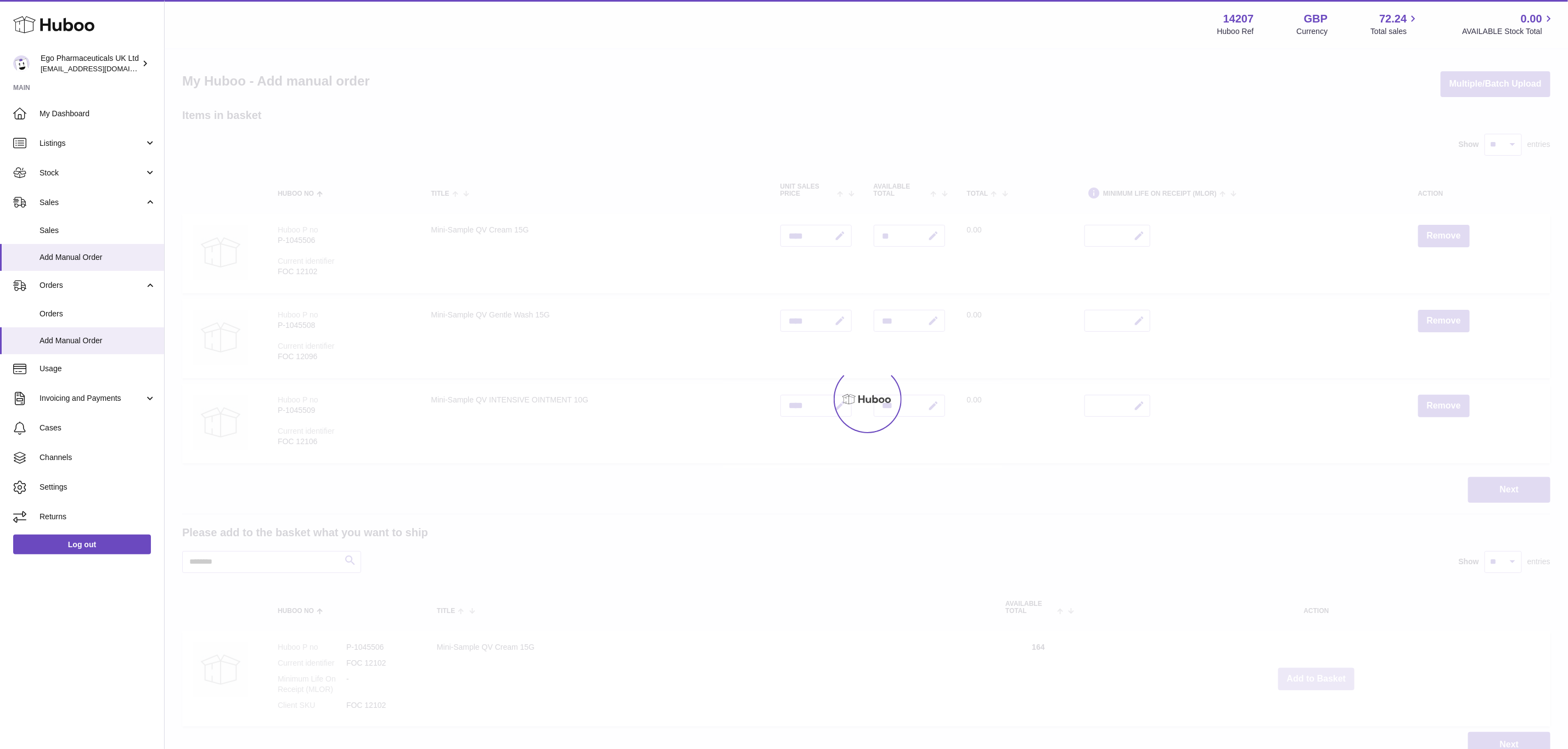
click at [1322, 673] on div at bounding box center [866, 399] width 1403 height 700
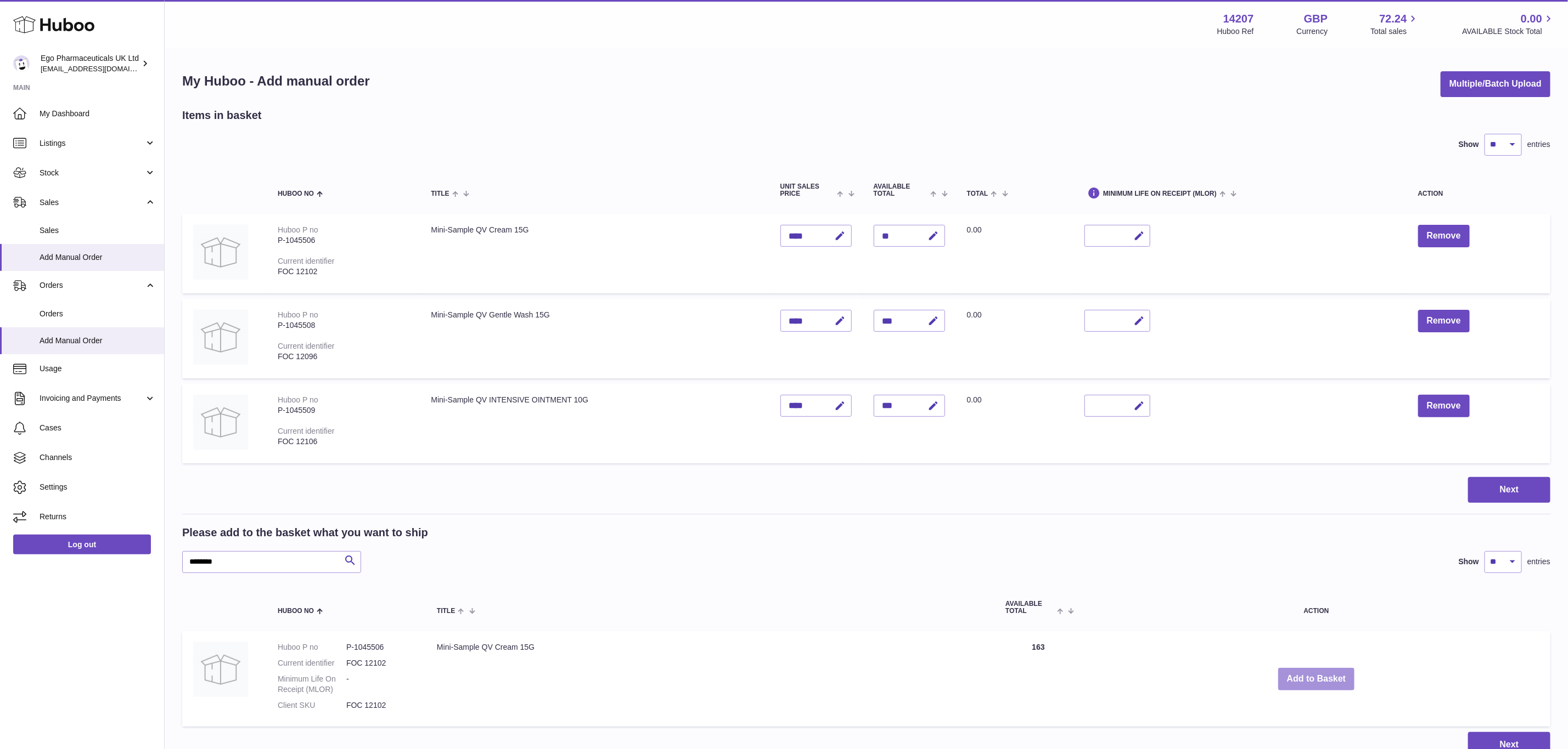
click at [1322, 673] on button "Add to Basket" at bounding box center [1317, 679] width 77 height 22
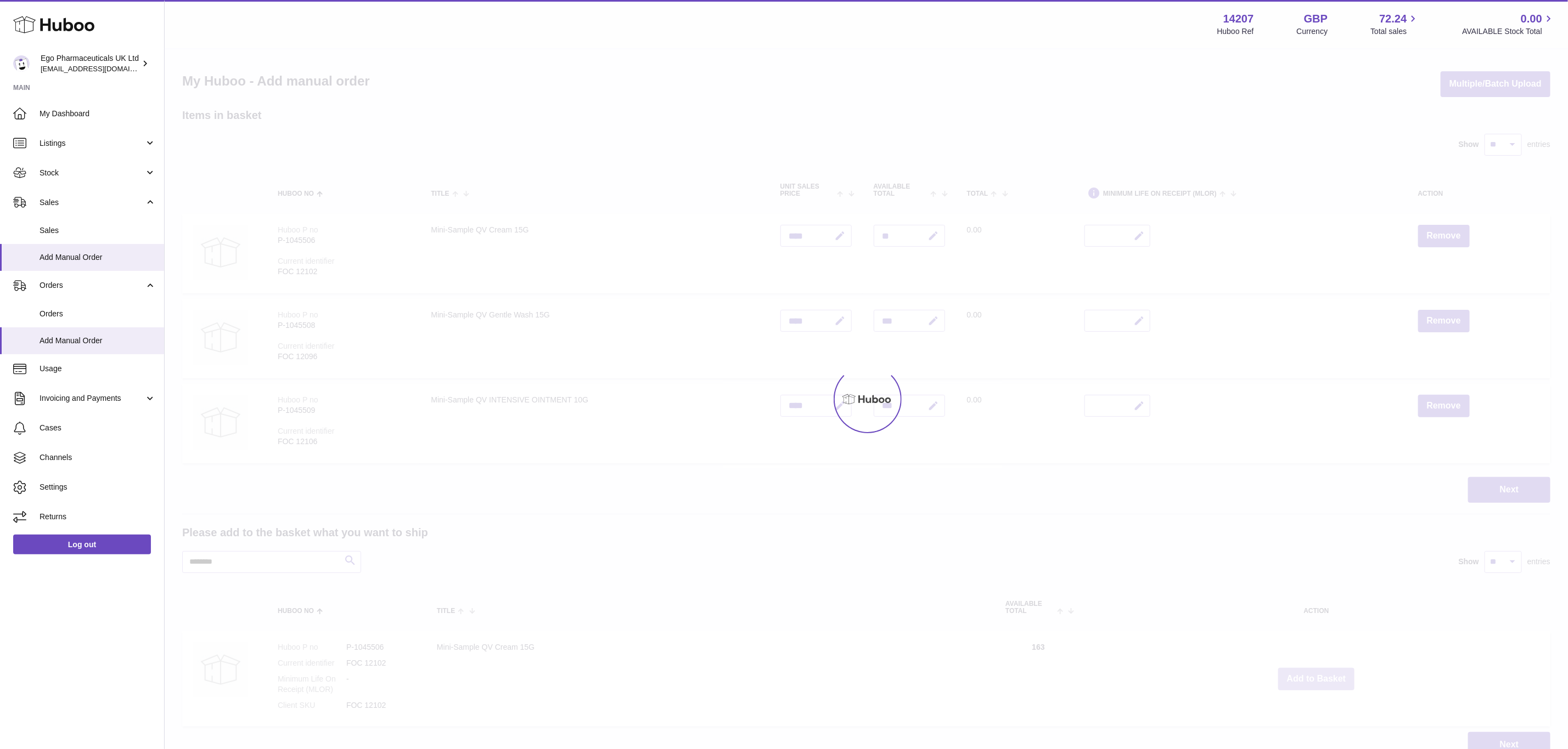
click at [1322, 673] on div at bounding box center [866, 399] width 1403 height 700
click at [1322, 673] on button "Add to Basket" at bounding box center [1317, 679] width 77 height 22
click at [1322, 673] on div at bounding box center [866, 399] width 1403 height 700
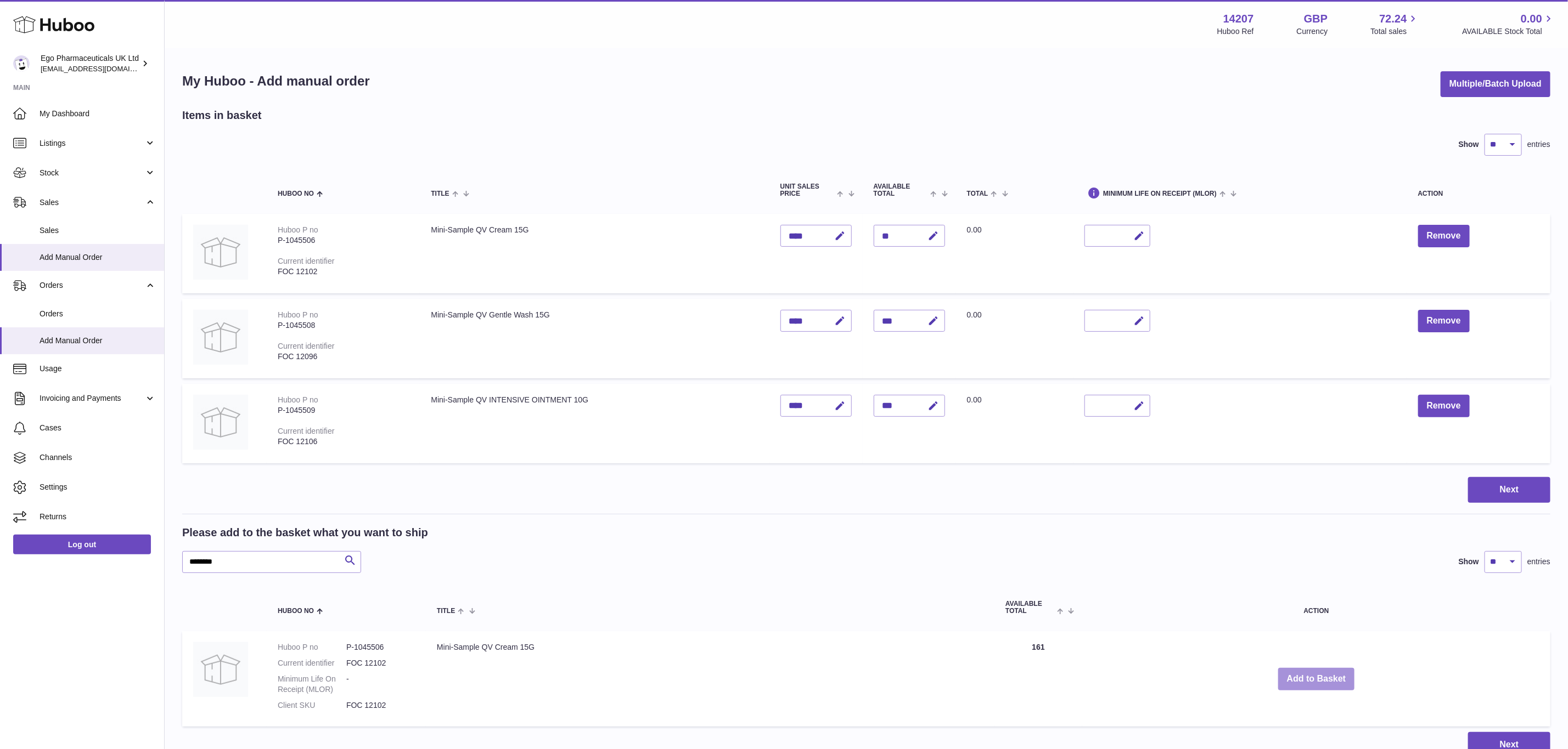
click at [1322, 673] on div "Menu Huboo 14207 Huboo Ref GBP Currency 72.24 Total sales 0.00 AVAILABLE Stock …" at bounding box center [866, 390] width 1403 height 780
click at [1322, 673] on button "Add to Basket" at bounding box center [1317, 679] width 77 height 22
click at [0, 673] on div at bounding box center [0, 374] width 0 height 749
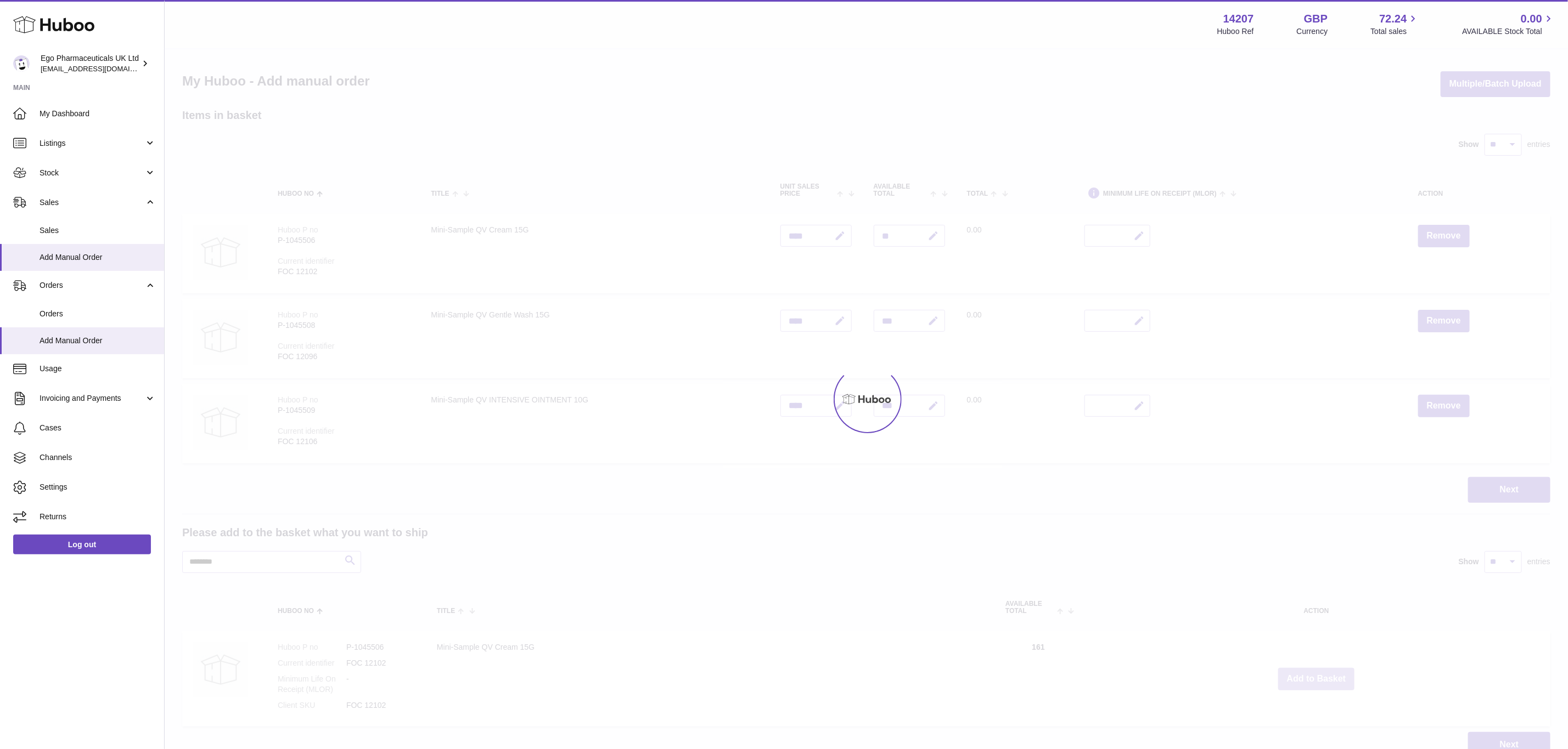
click at [1322, 673] on div at bounding box center [866, 399] width 1403 height 700
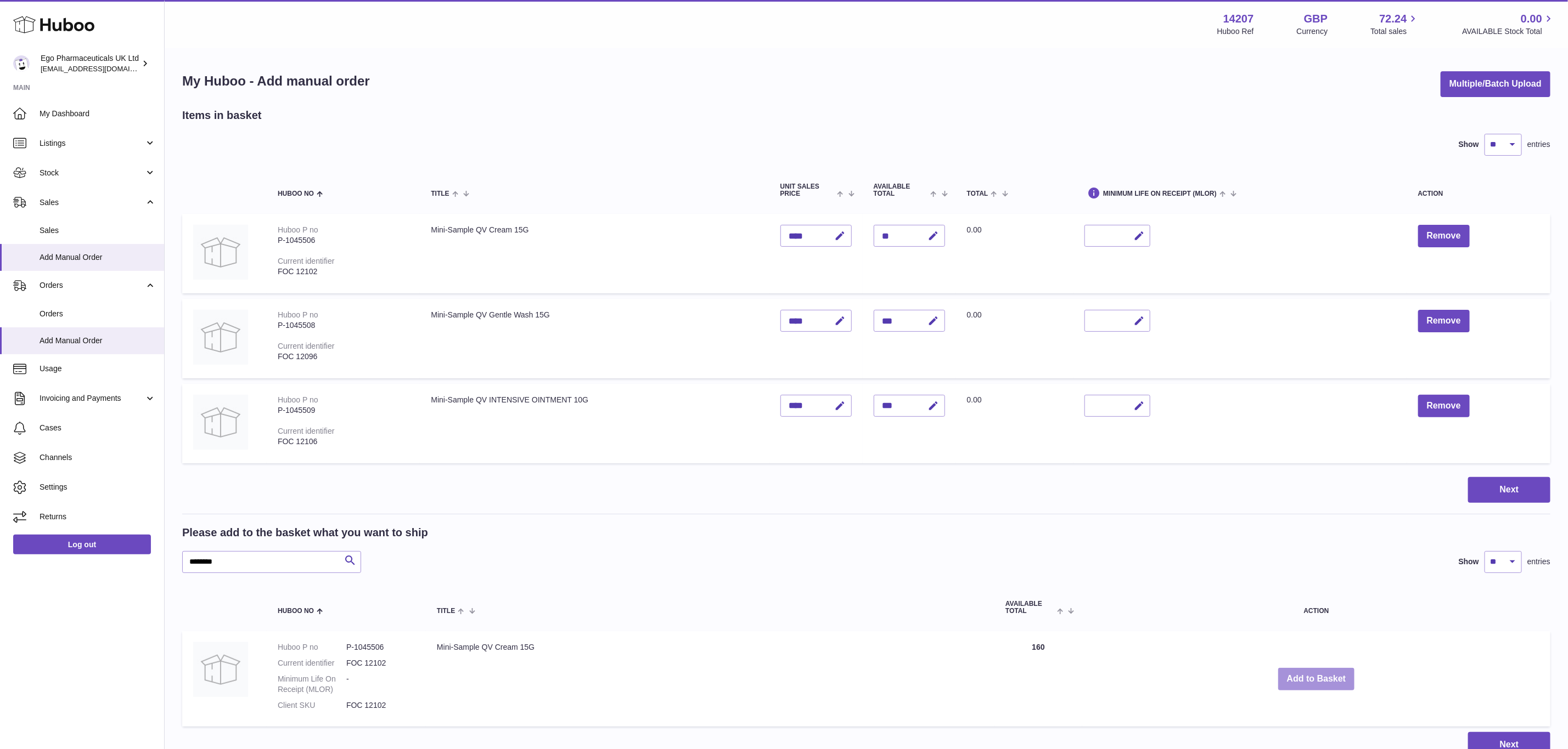
click at [1322, 673] on button "Add to Basket" at bounding box center [1317, 679] width 77 height 22
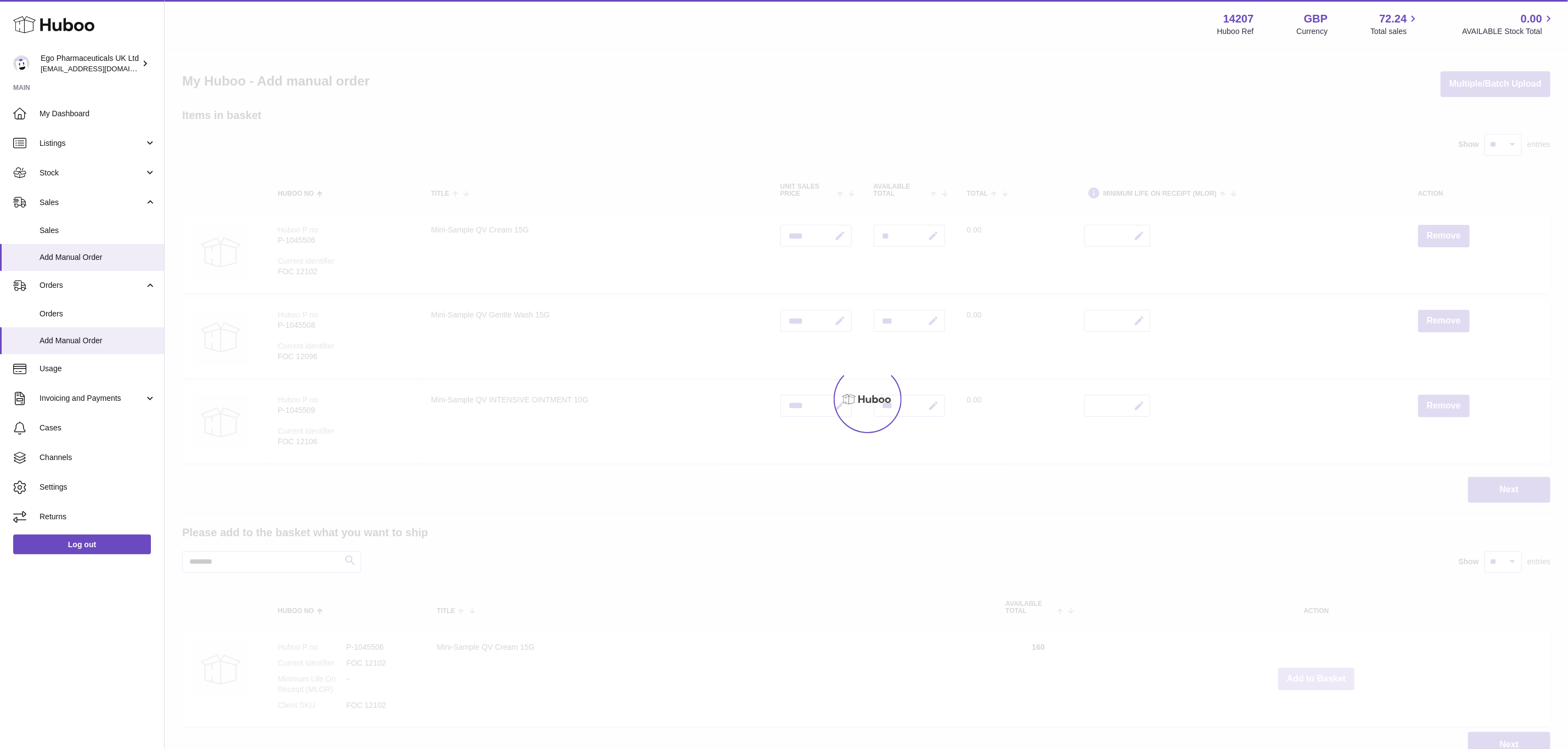
click at [1322, 673] on div at bounding box center [866, 399] width 1403 height 700
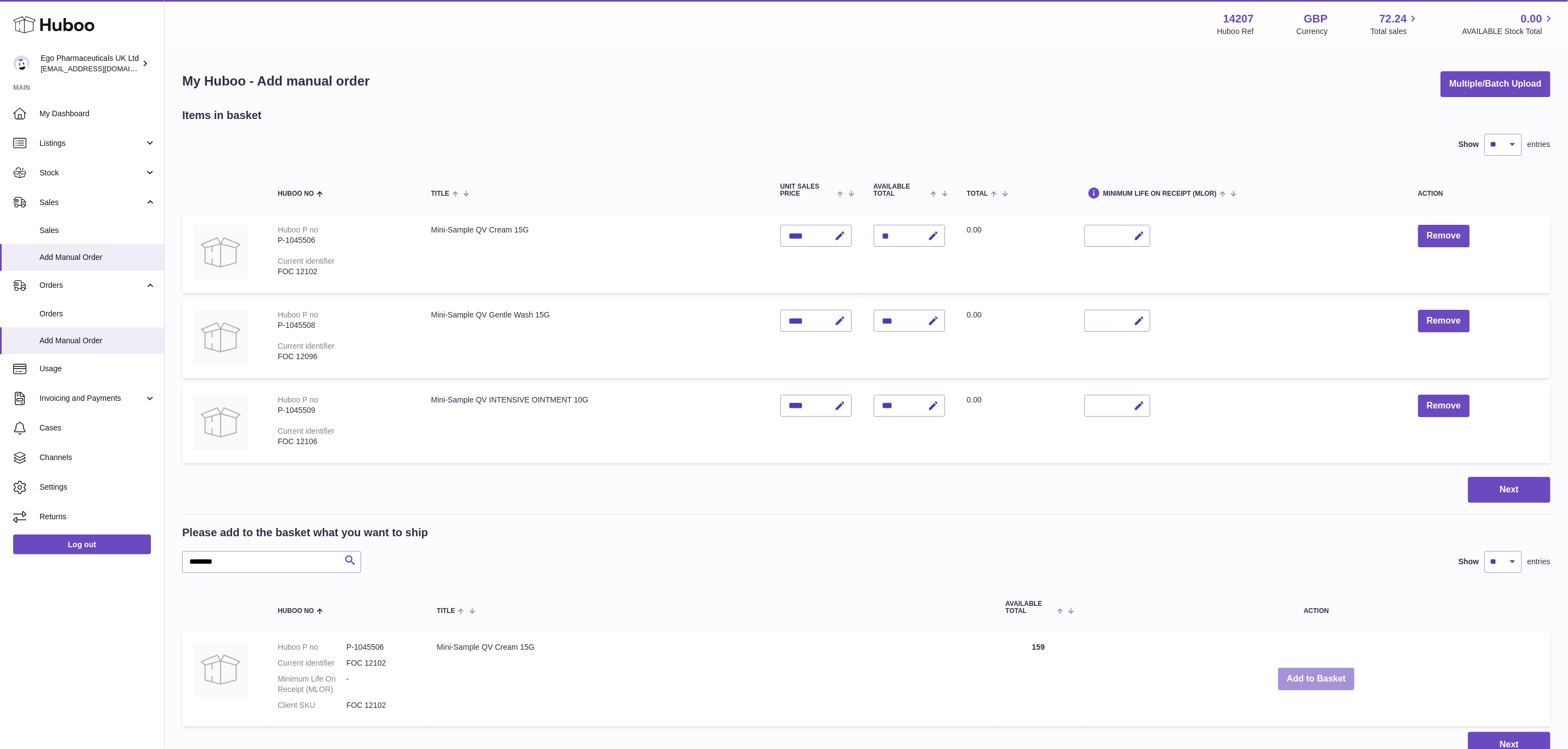
click at [1322, 673] on button "Add to Basket" at bounding box center [1317, 679] width 77 height 22
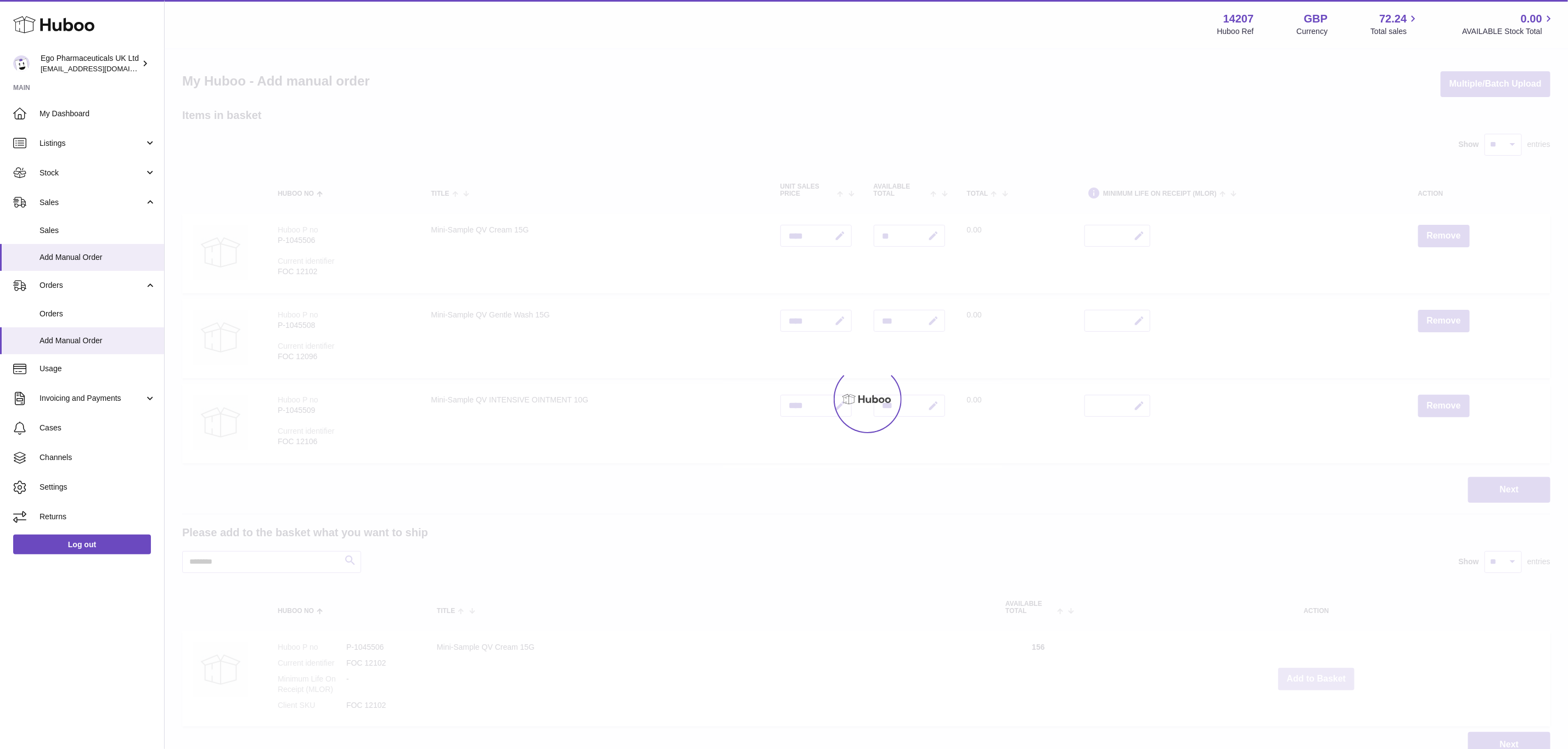
click at [1322, 673] on button "Add to Basket" at bounding box center [1317, 679] width 77 height 22
click at [1322, 673] on div "Menu Huboo 14207 Huboo Ref GBP Currency 72.24 Total sales 0.00 AVAILABLE Stock …" at bounding box center [866, 390] width 1403 height 780
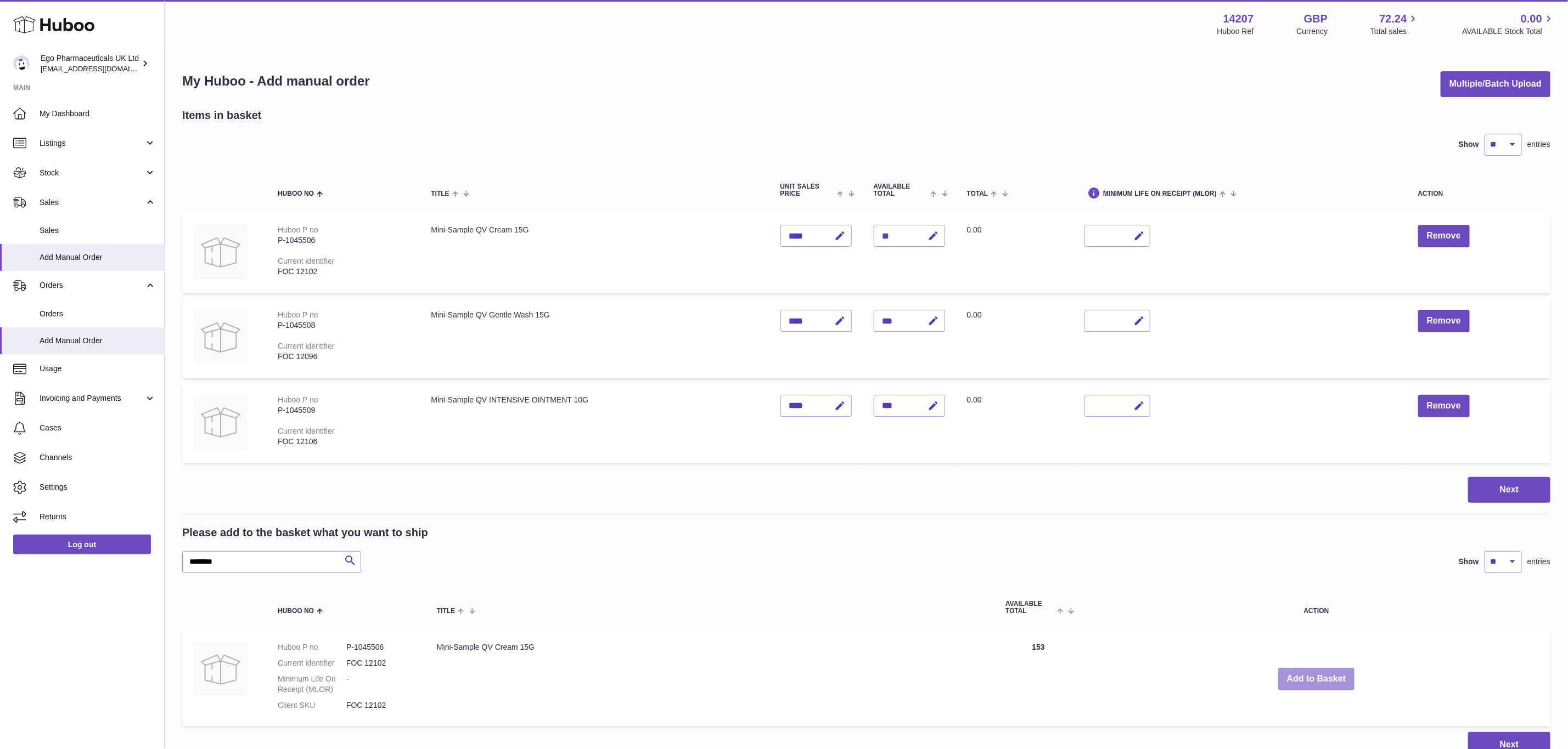
click at [1322, 673] on button "Add to Basket" at bounding box center [1317, 679] width 77 height 22
click at [0, 673] on div at bounding box center [0, 374] width 0 height 749
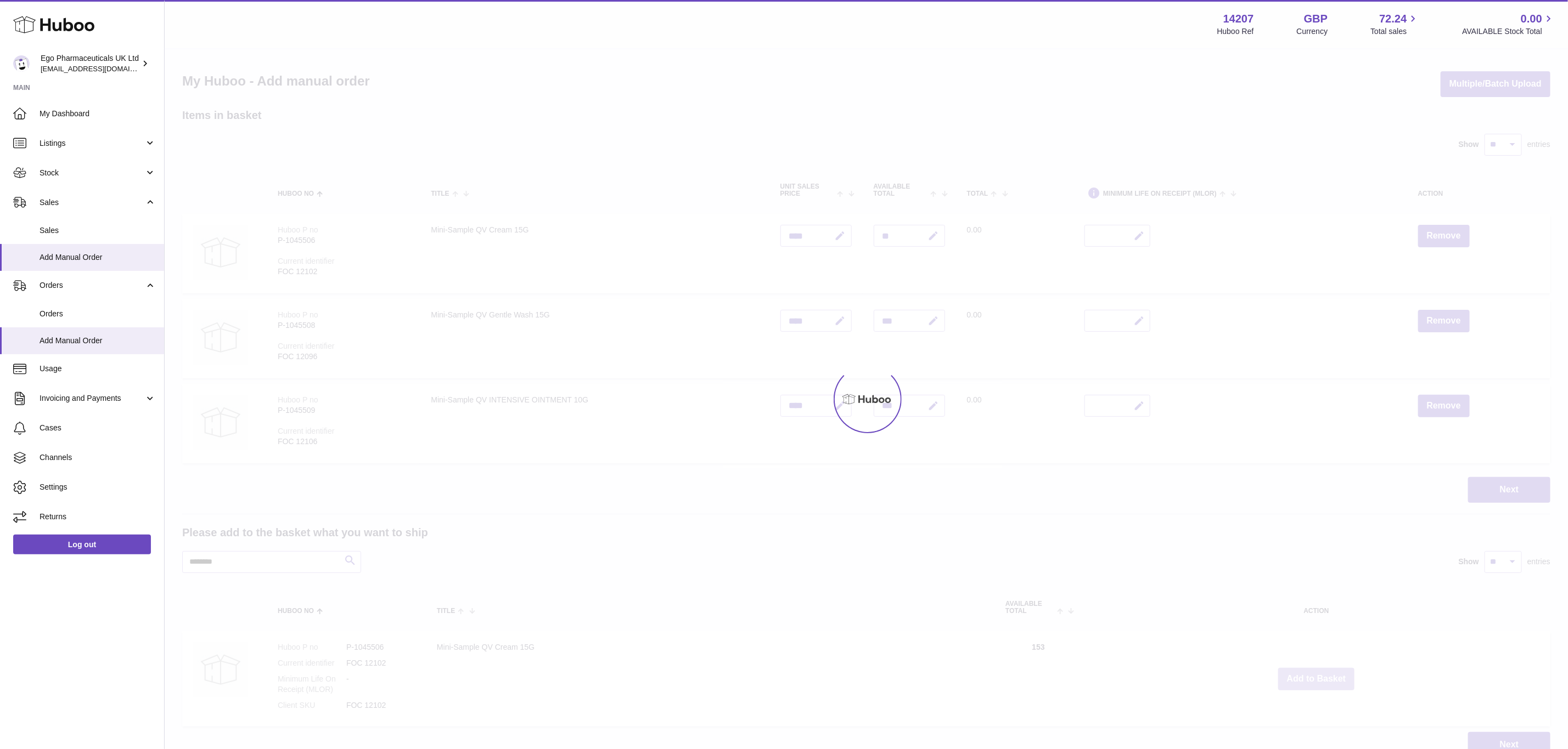
click at [1322, 673] on div at bounding box center [866, 399] width 1403 height 700
click at [1322, 673] on button "Add to Basket" at bounding box center [1317, 679] width 77 height 22
click at [1322, 673] on div at bounding box center [866, 399] width 1403 height 700
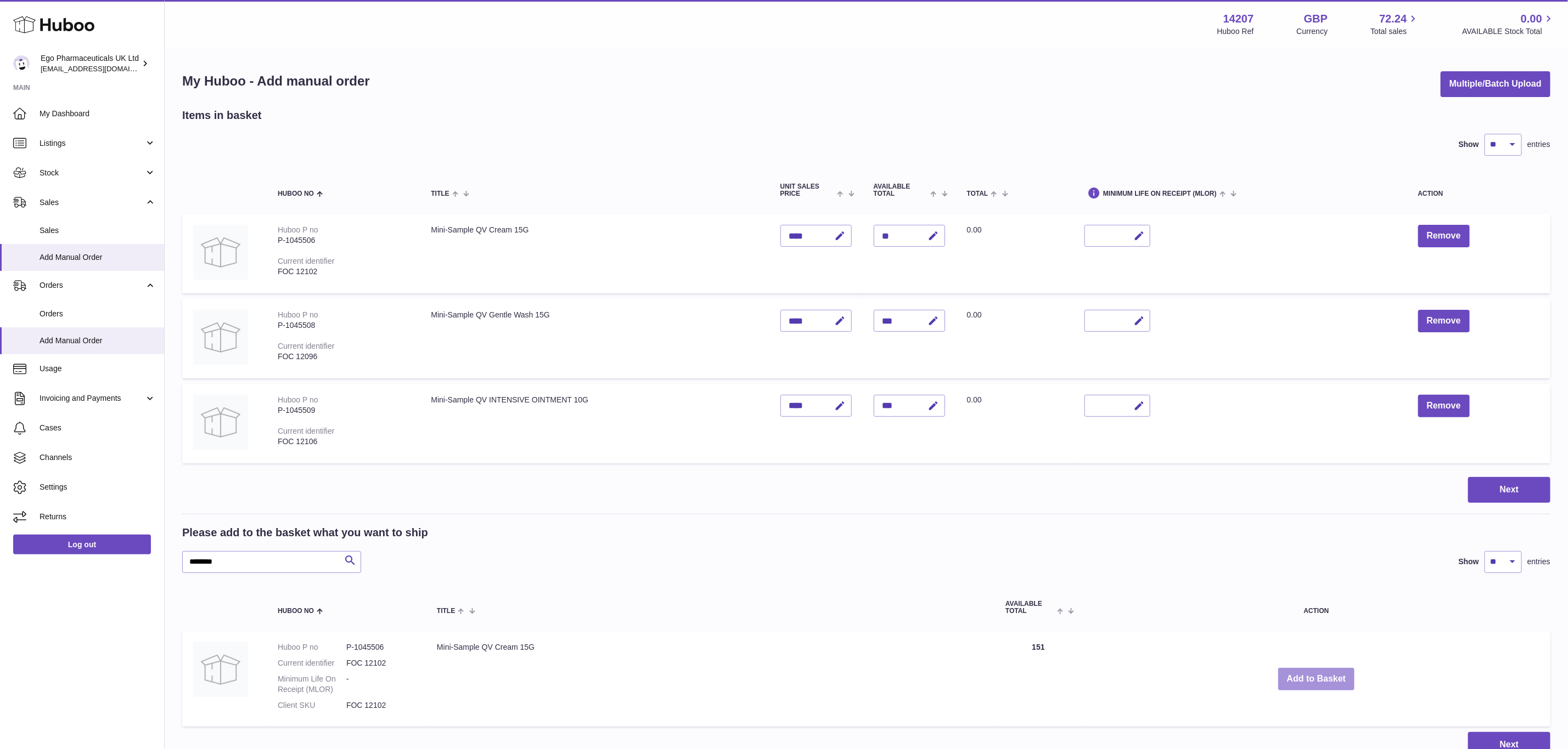
click at [1322, 673] on button "Add to Basket" at bounding box center [1317, 679] width 77 height 22
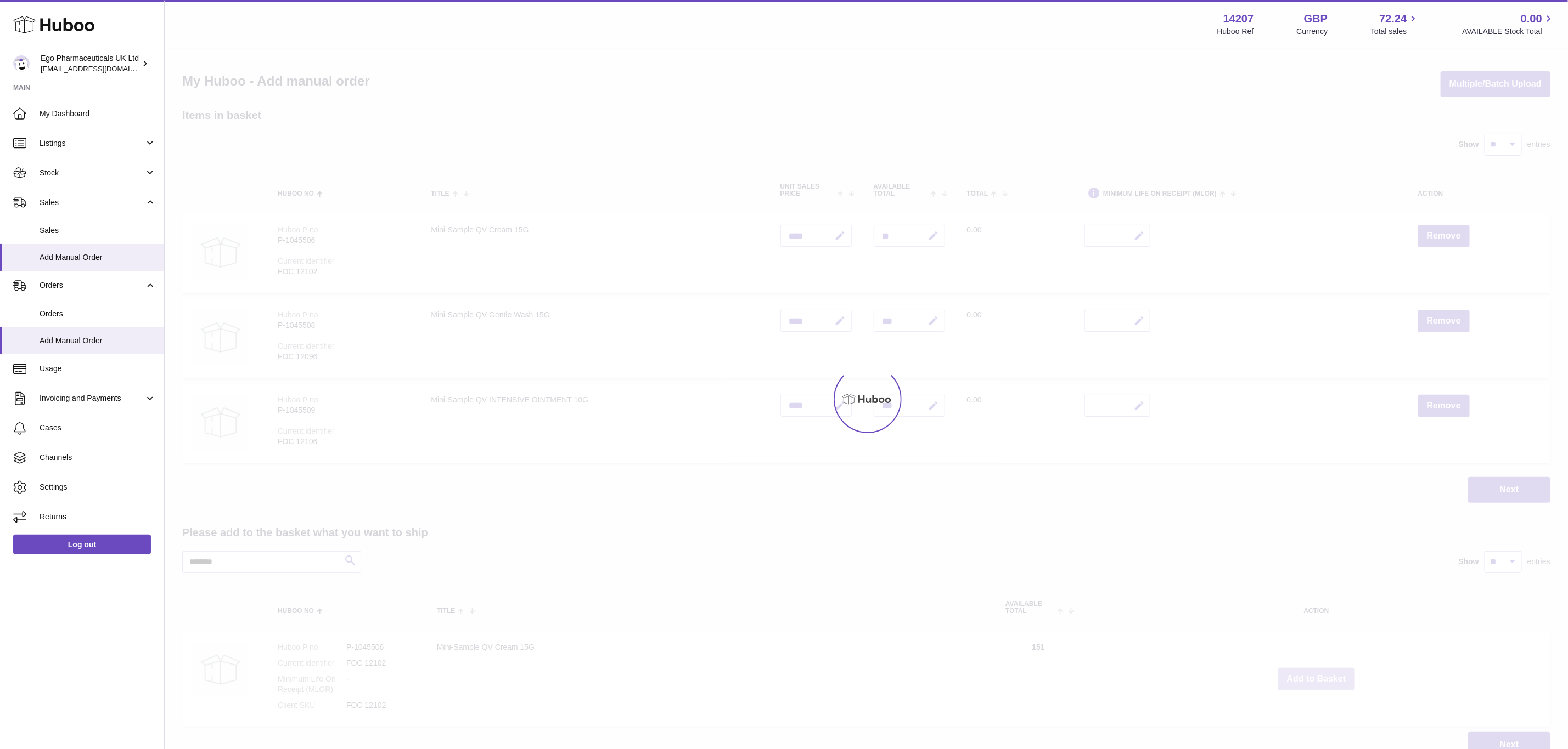
click at [1322, 673] on div at bounding box center [866, 399] width 1403 height 700
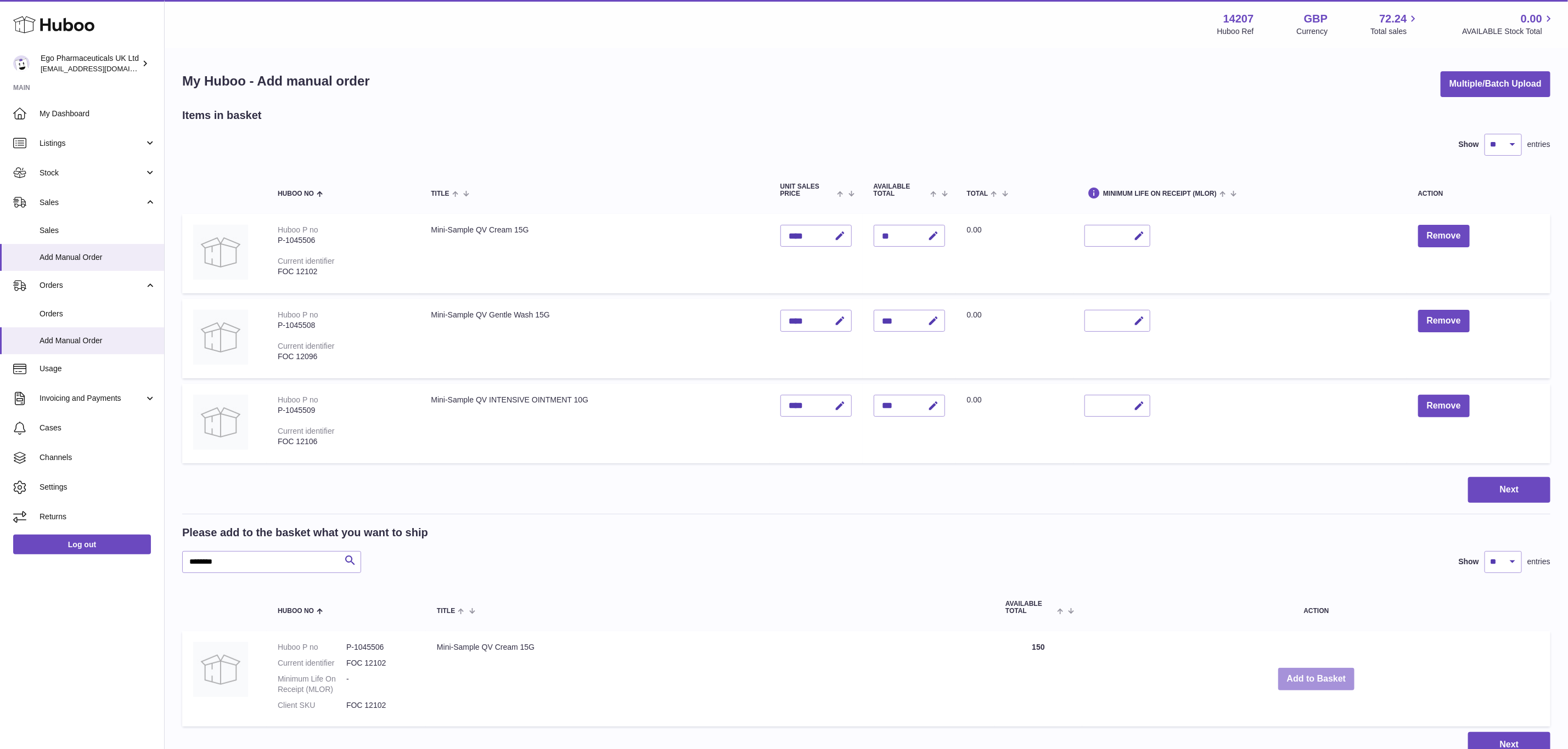
click at [1322, 673] on button "Add to Basket" at bounding box center [1317, 679] width 77 height 22
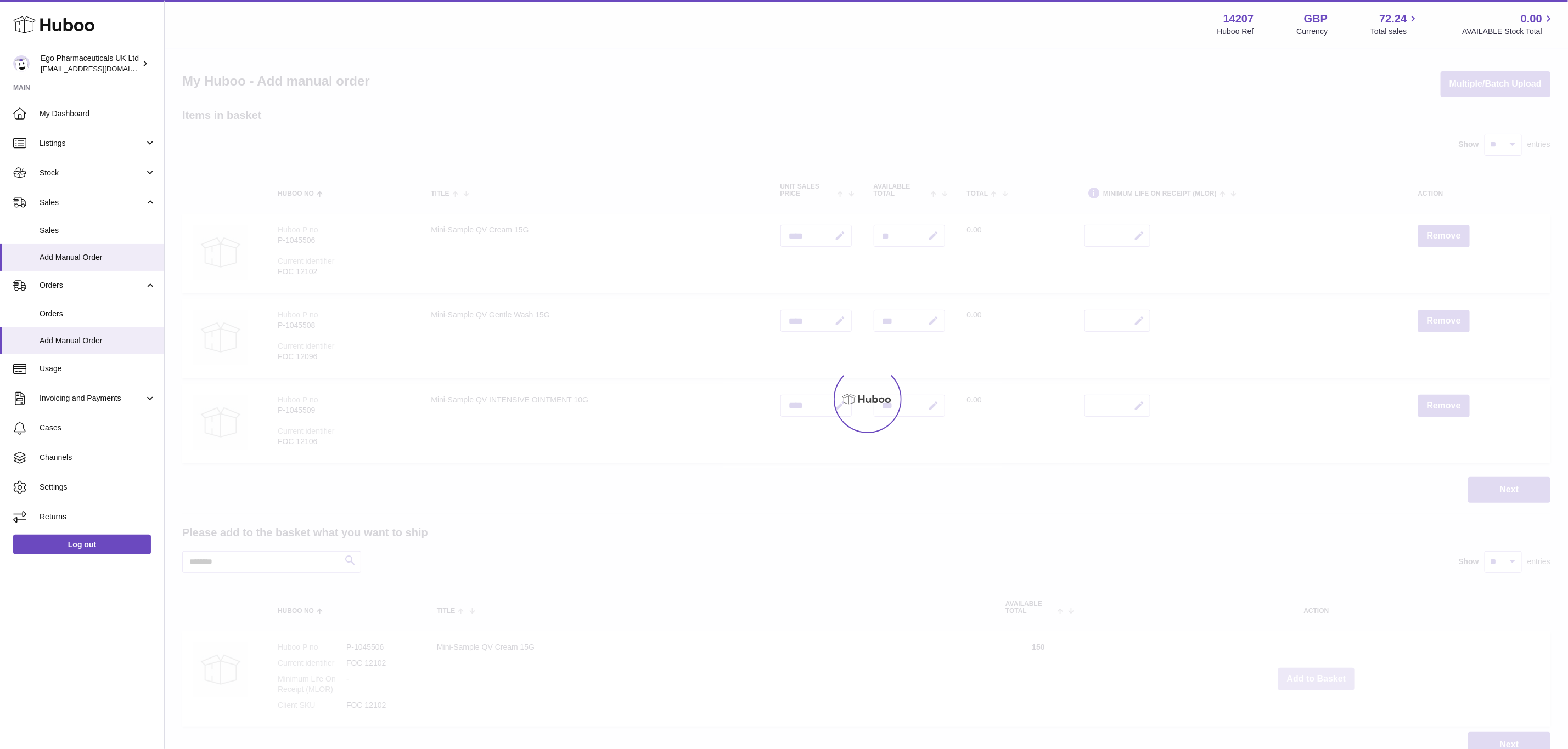
click at [1322, 673] on div at bounding box center [866, 399] width 1403 height 700
click at [1322, 673] on div "Menu Huboo 14207 Huboo Ref GBP Currency 72.24 Total sales 0.00 AVAILABLE Stock …" at bounding box center [866, 390] width 1403 height 780
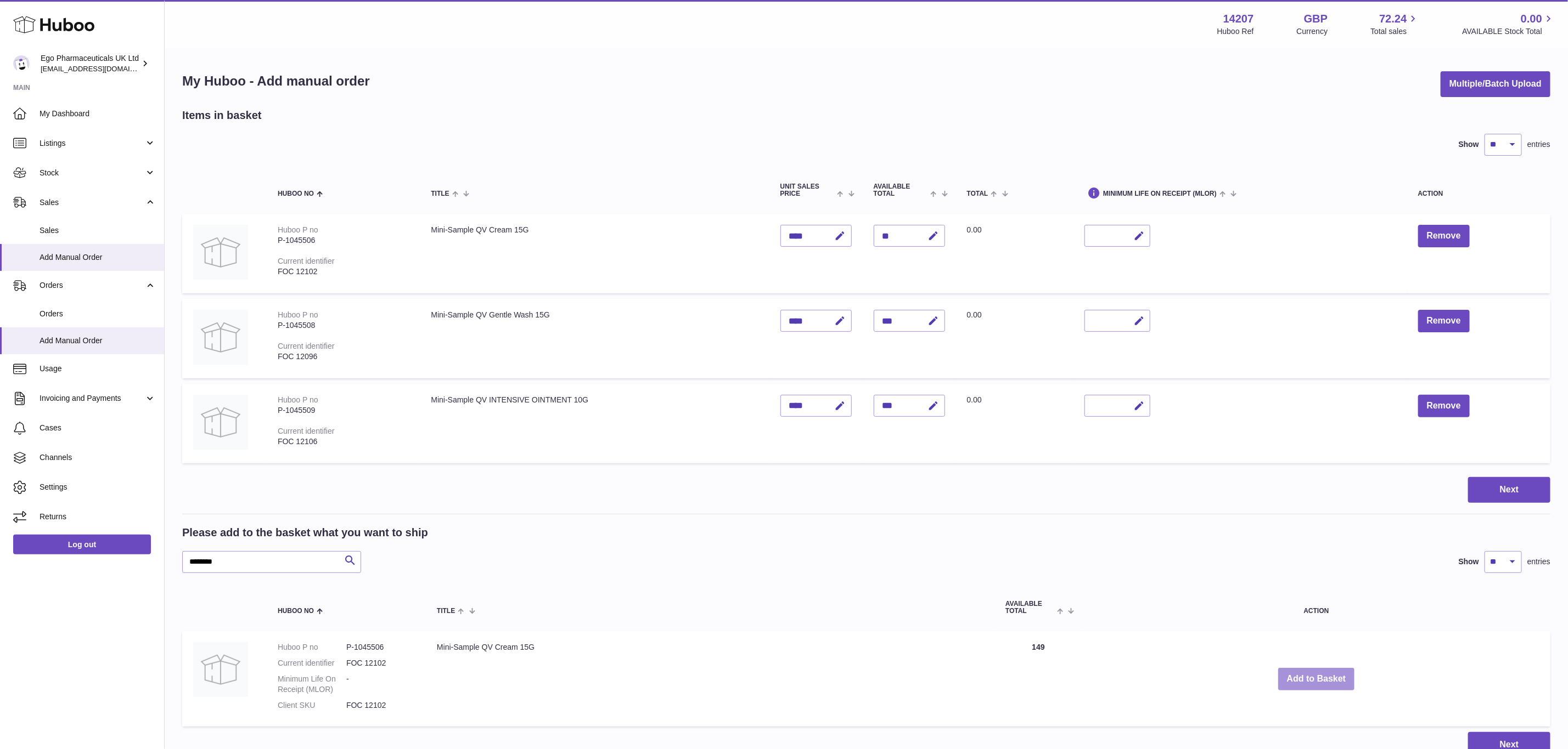
click at [1322, 673] on button "Add to Basket" at bounding box center [1317, 679] width 77 height 22
click at [0, 673] on div at bounding box center [0, 374] width 0 height 749
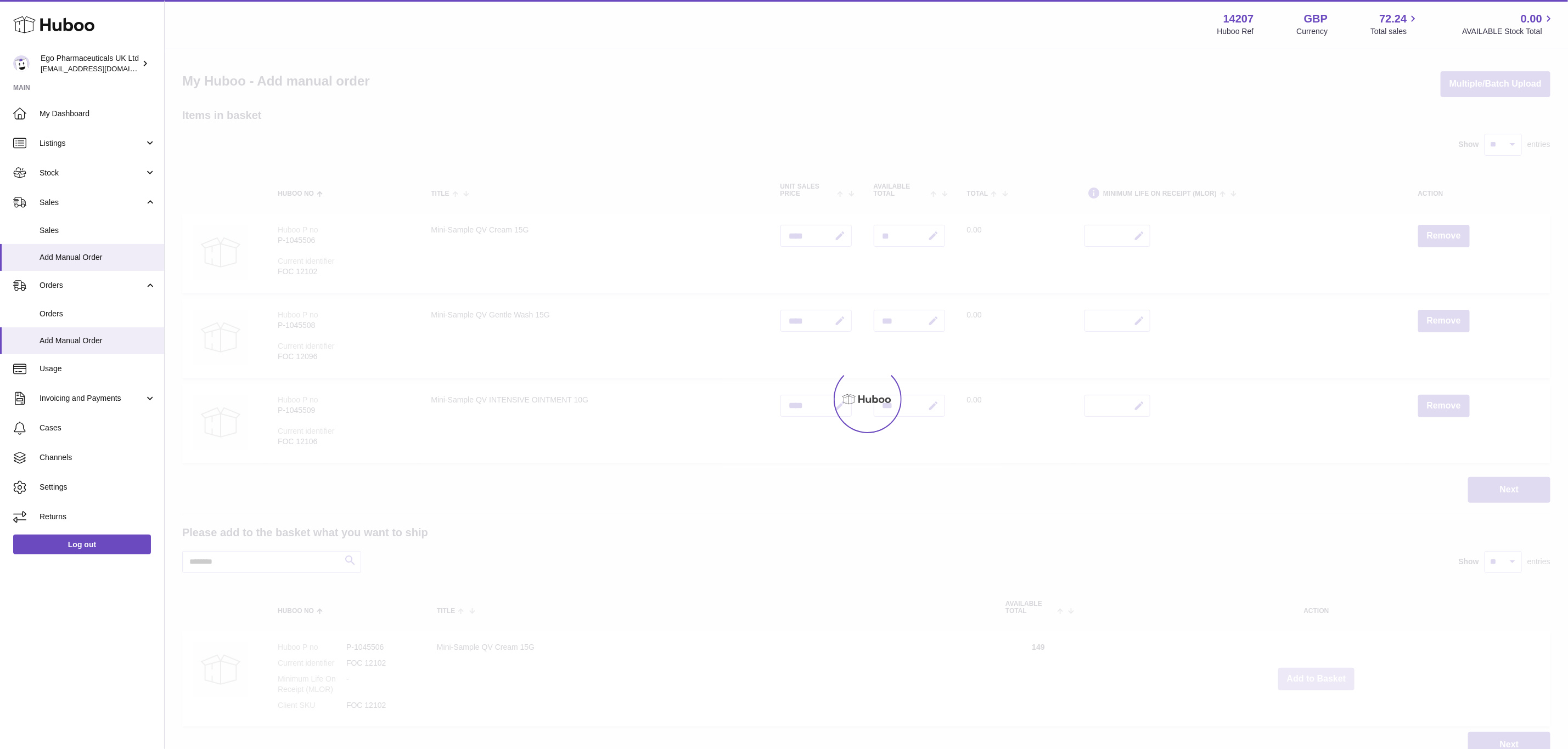
click at [1322, 673] on div at bounding box center [866, 399] width 1403 height 700
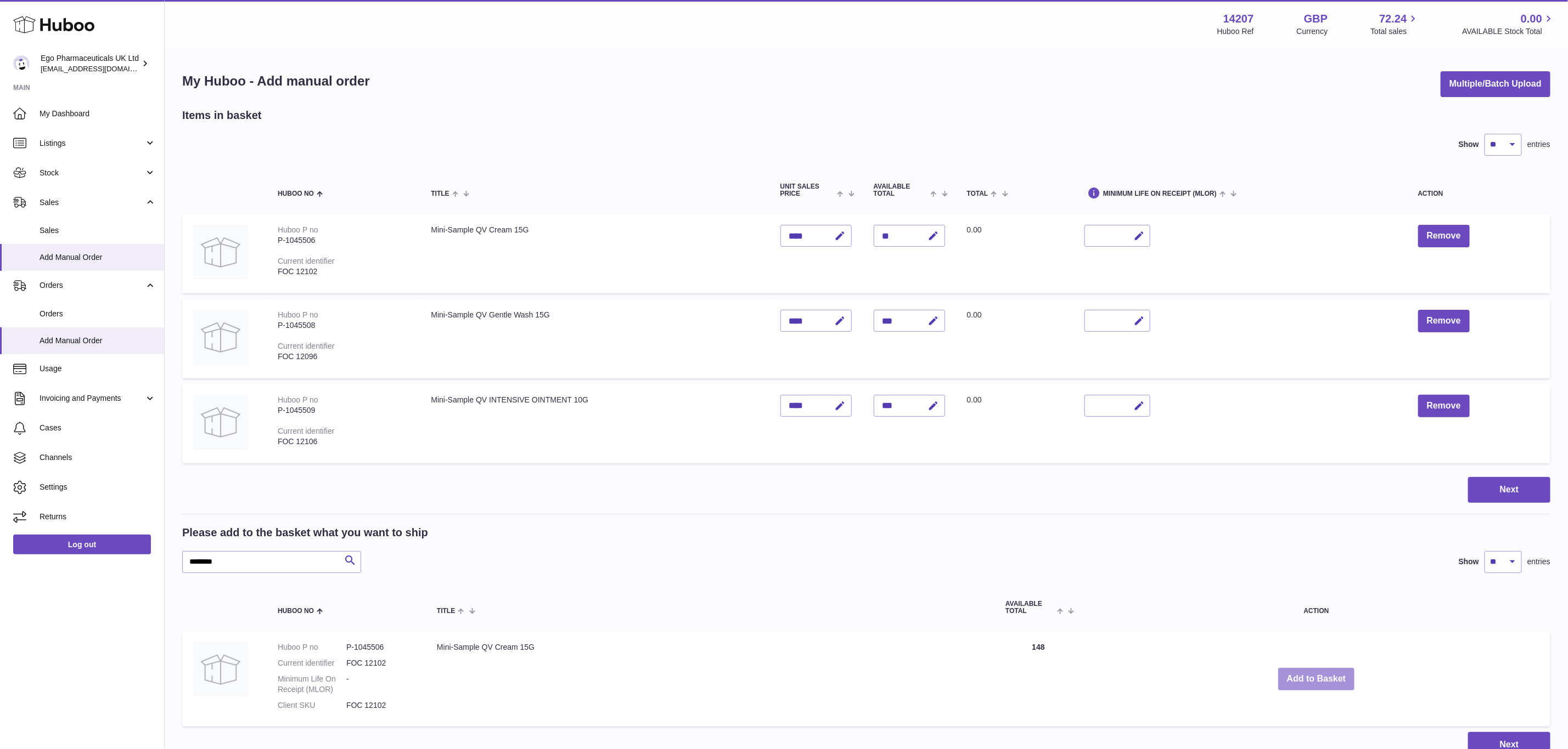
click at [1322, 673] on button "Add to Basket" at bounding box center [1317, 679] width 77 height 22
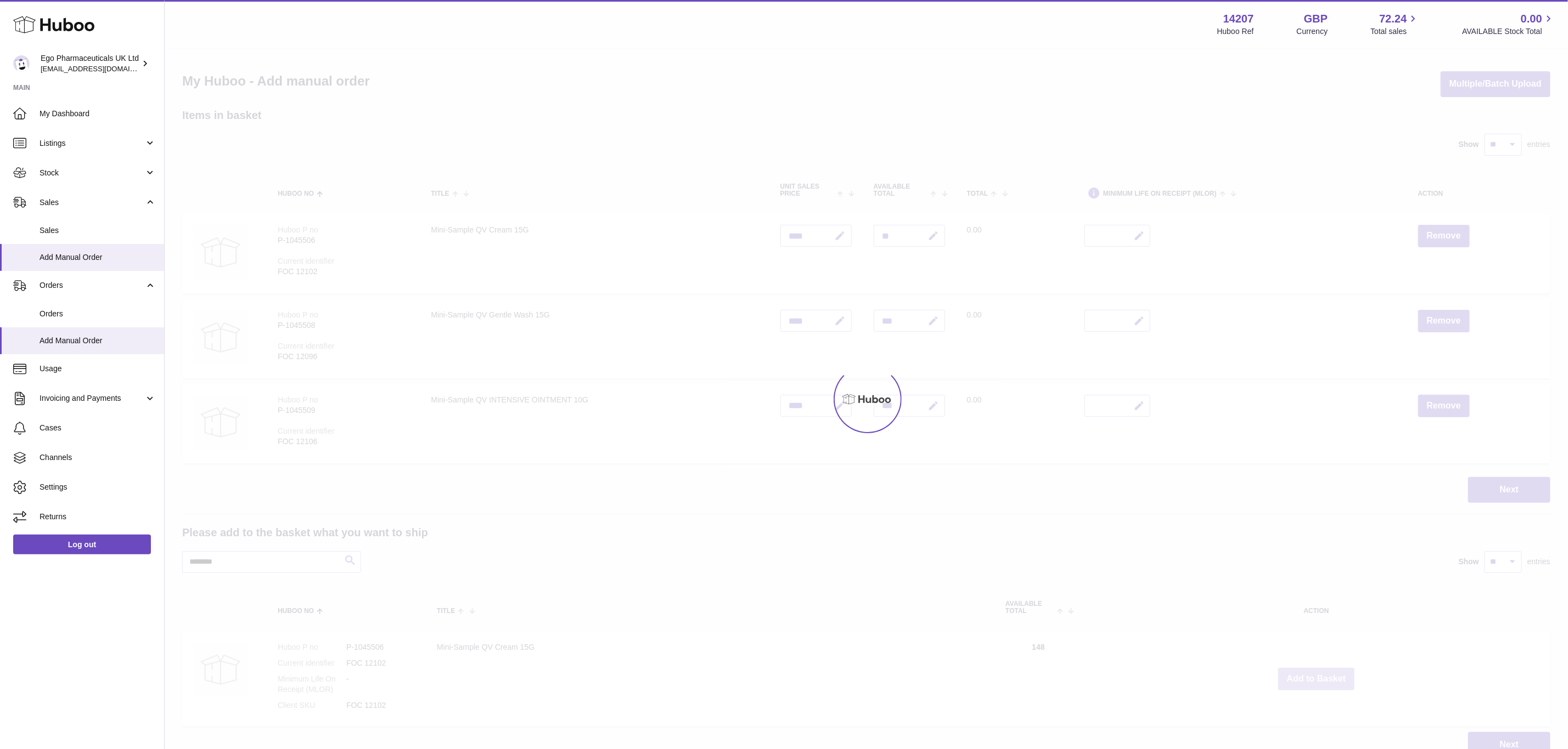
click at [1322, 673] on div at bounding box center [866, 399] width 1403 height 700
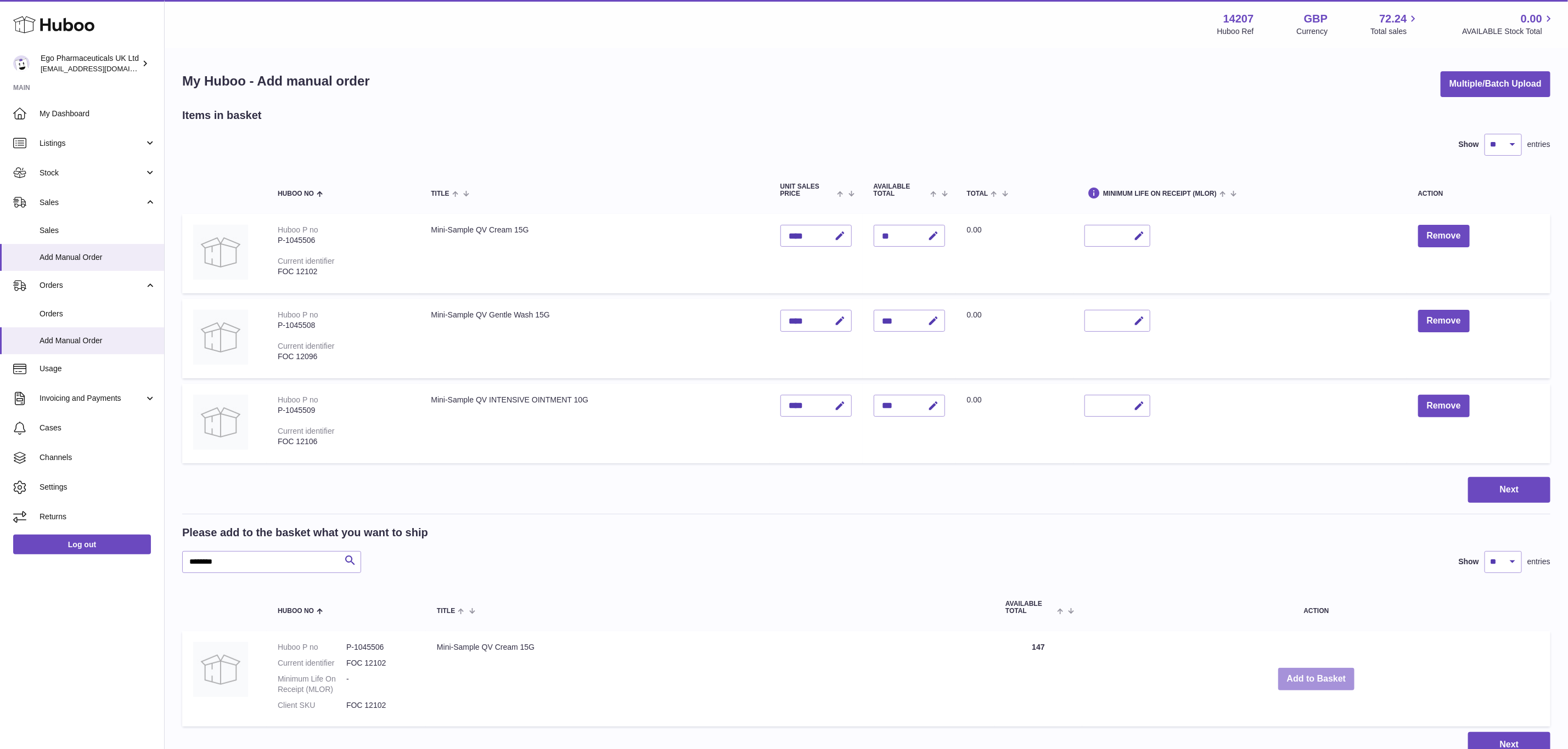
click at [1322, 673] on button "Add to Basket" at bounding box center [1317, 679] width 77 height 22
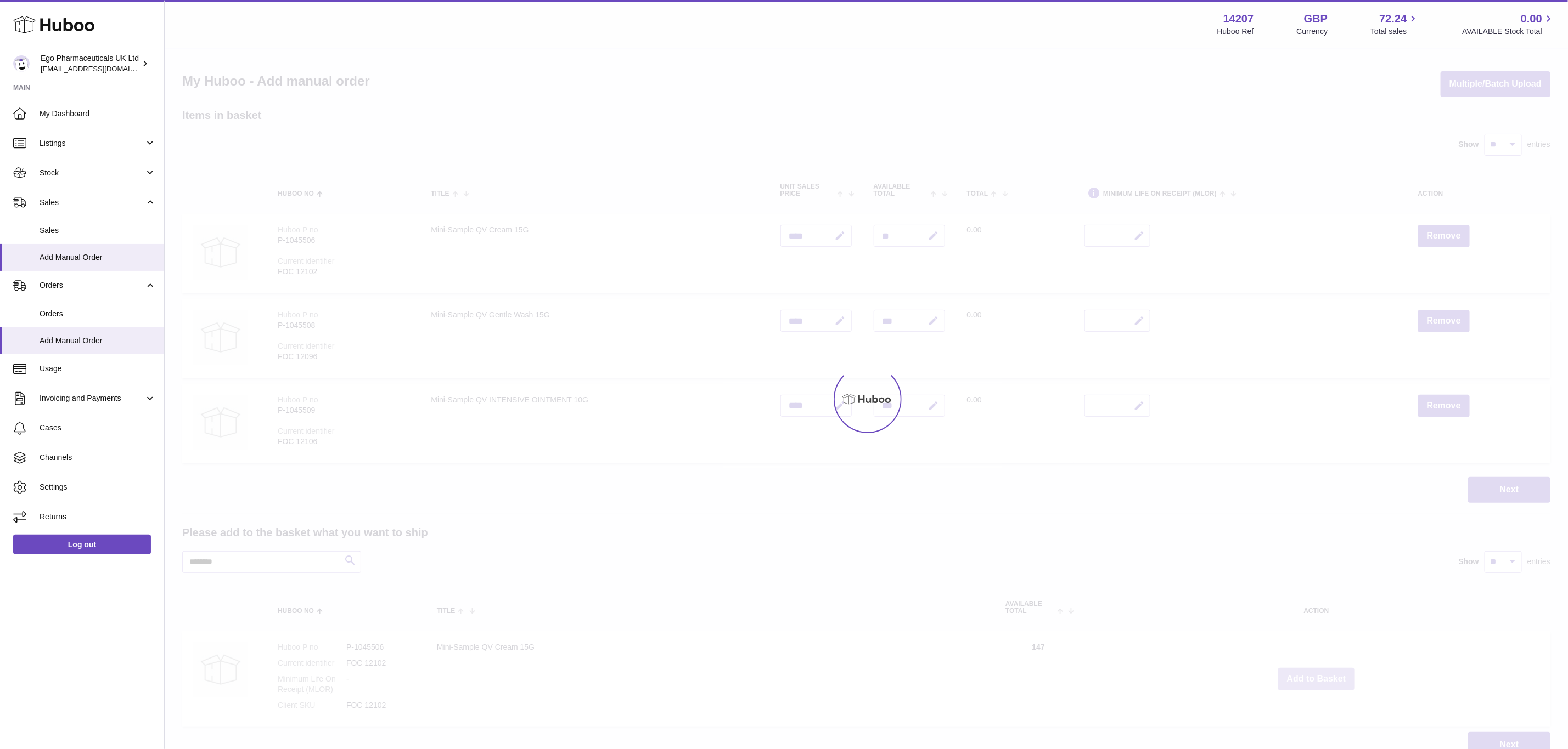
click at [1322, 673] on div at bounding box center [866, 399] width 1403 height 700
click at [1322, 673] on button "Add to Basket" at bounding box center [1317, 679] width 77 height 22
click at [1322, 673] on div at bounding box center [866, 399] width 1403 height 700
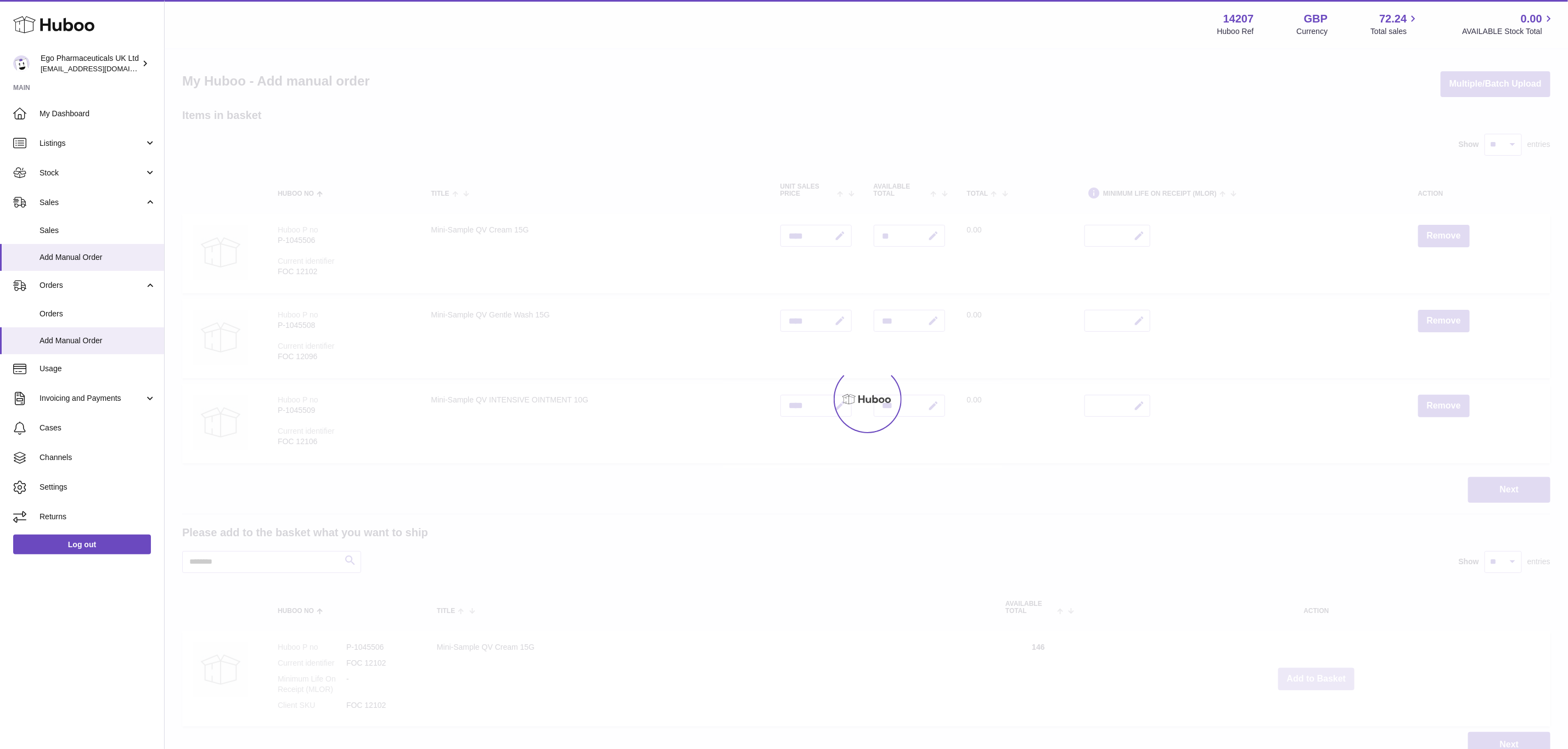
click at [1322, 673] on div at bounding box center [866, 399] width 1403 height 700
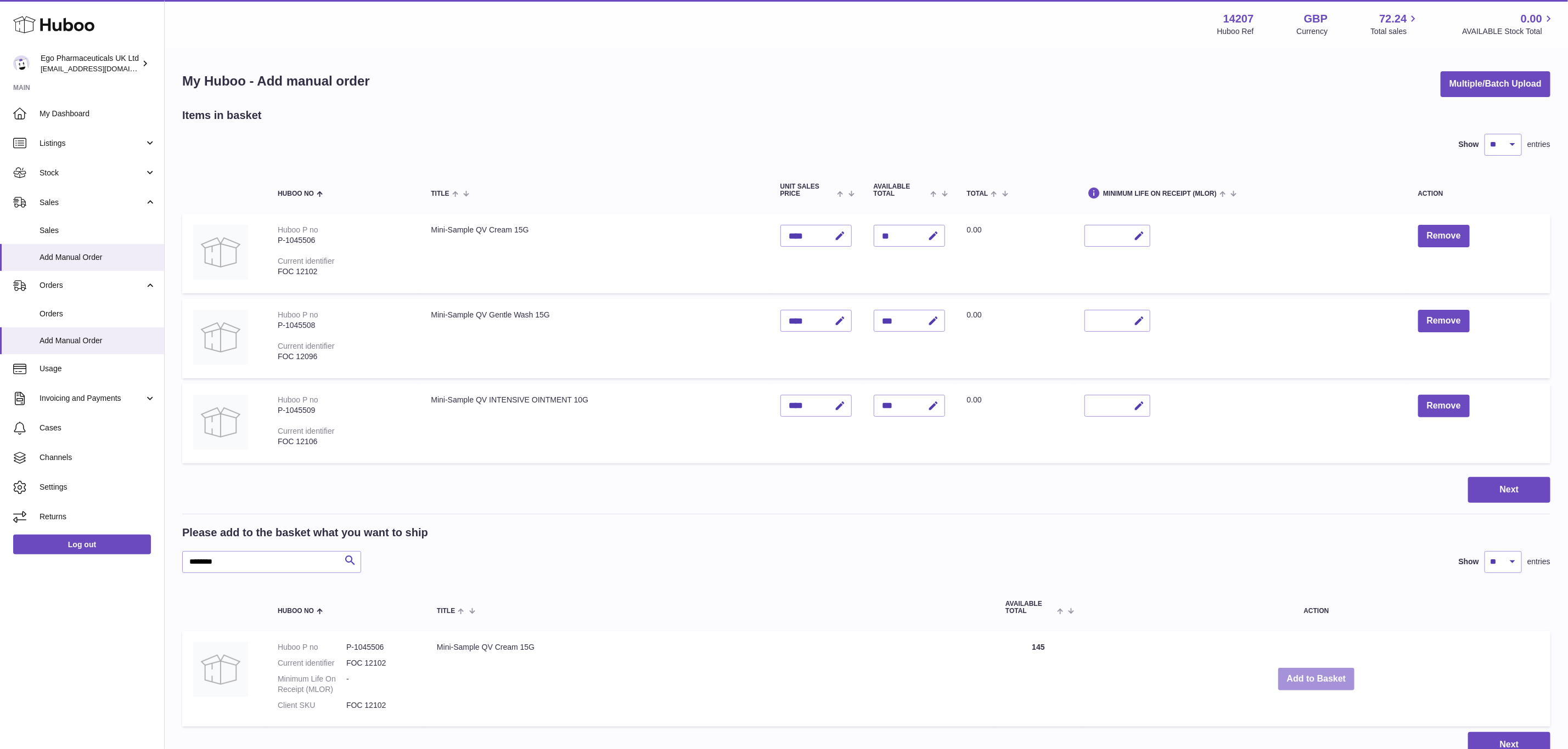
click at [1322, 673] on button "Add to Basket" at bounding box center [1317, 679] width 77 height 22
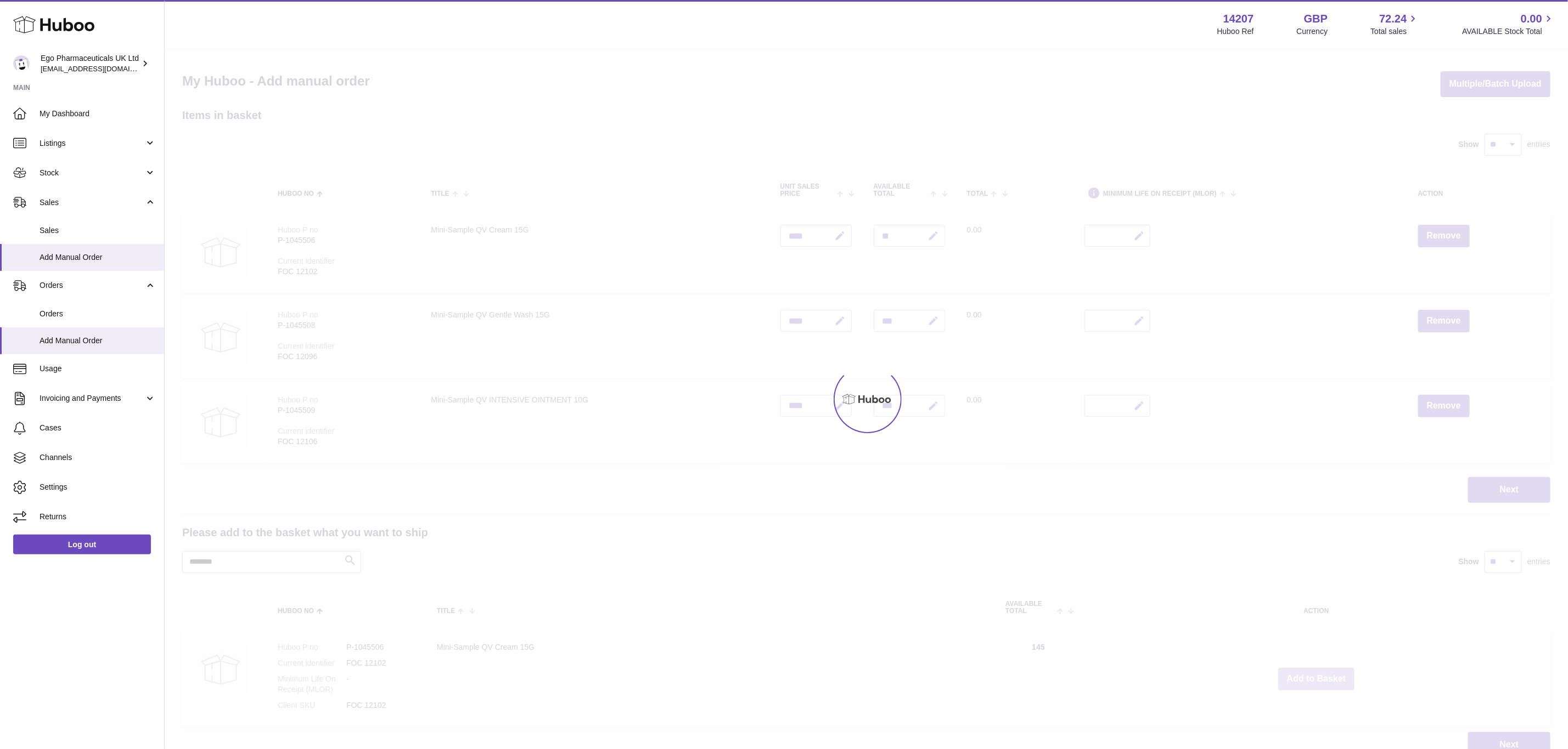
click at [1322, 673] on div at bounding box center [866, 399] width 1403 height 700
click at [1322, 673] on div "Menu Huboo 14207 Huboo Ref GBP Currency 72.24 Total sales 0.00 AVAILABLE Stock …" at bounding box center [866, 390] width 1403 height 780
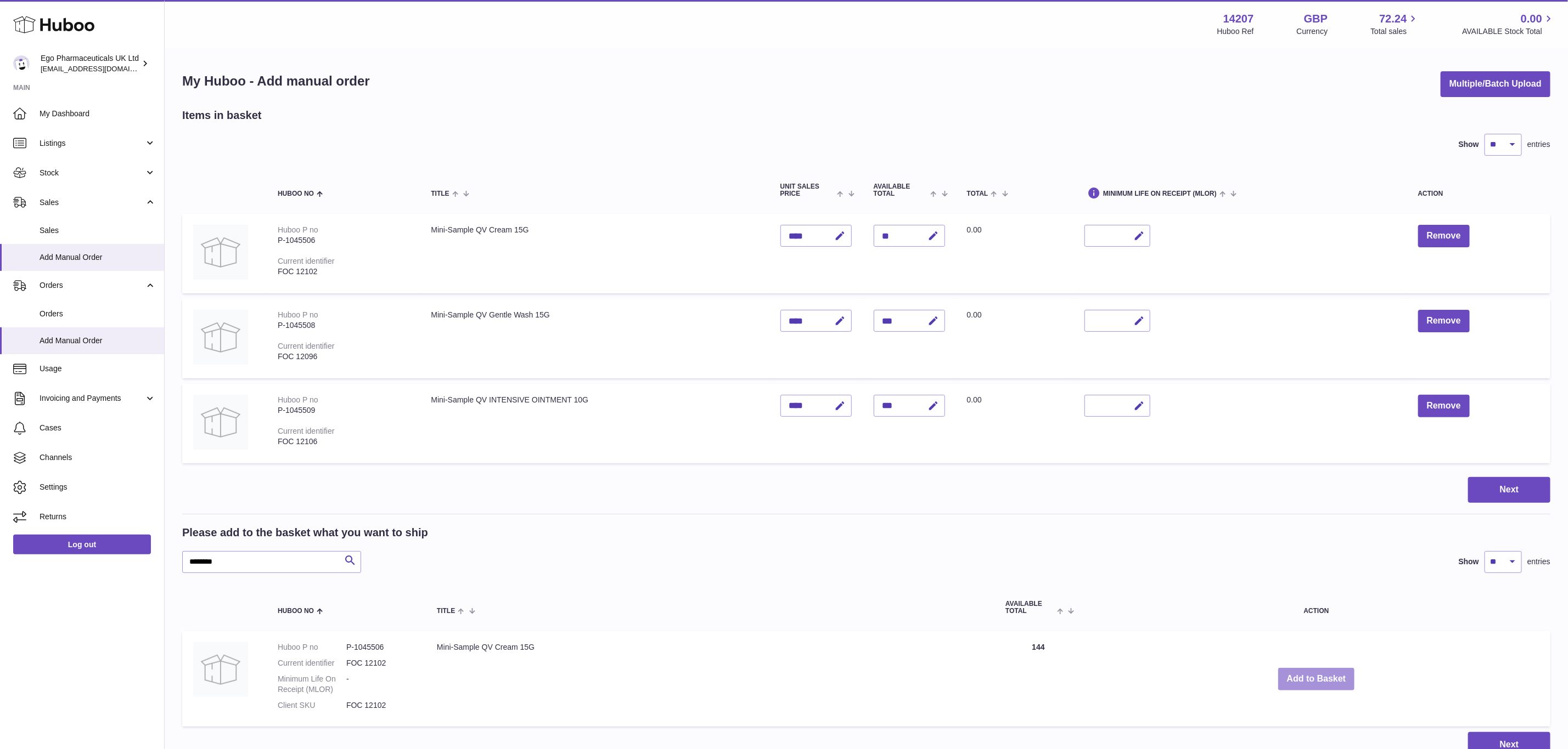
click at [1322, 673] on button "Add to Basket" at bounding box center [1317, 679] width 77 height 22
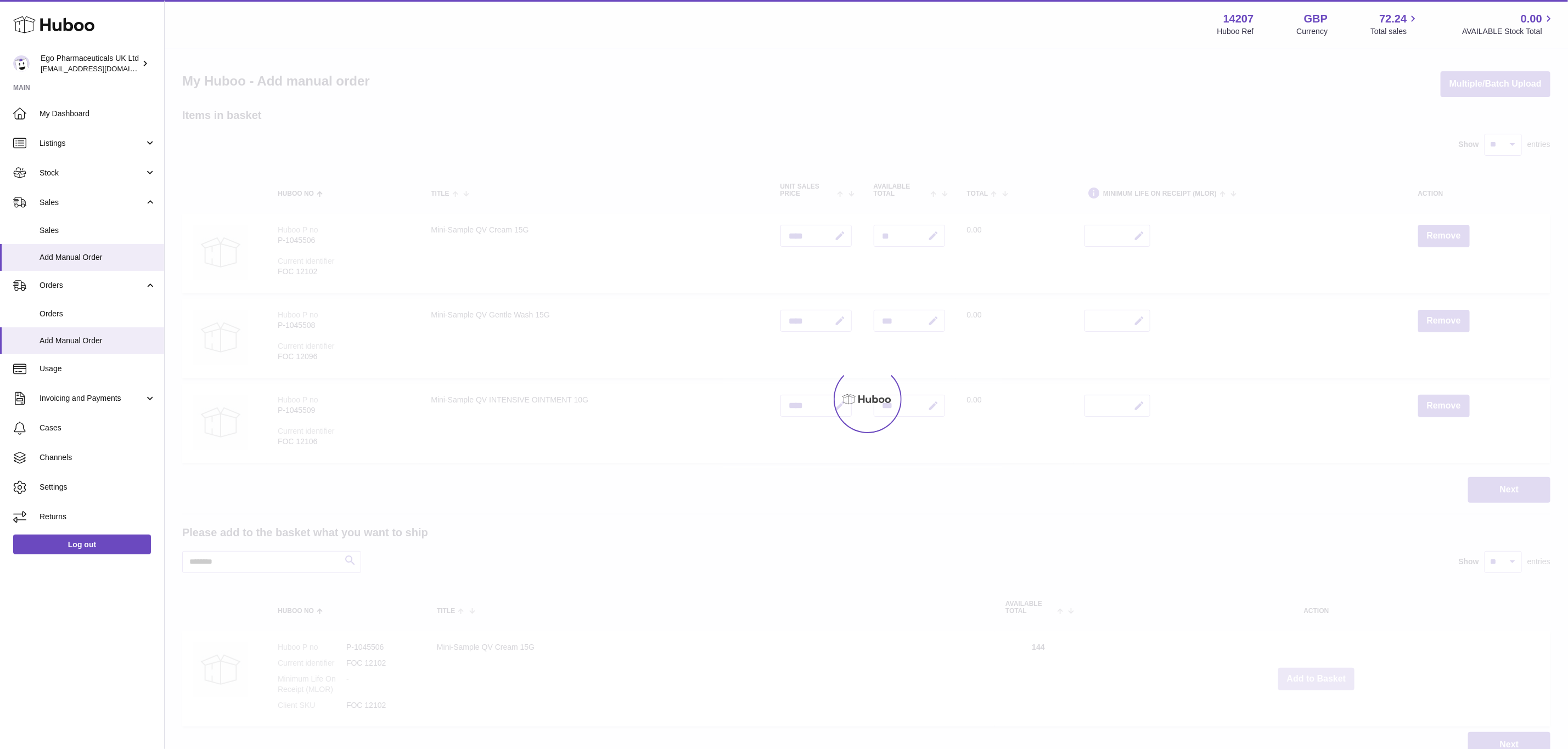
click at [1322, 673] on div at bounding box center [866, 399] width 1403 height 700
click at [1322, 673] on div "Menu Huboo 14207 Huboo Ref GBP Currency 72.24 Total sales 0.00 AVAILABLE Stock …" at bounding box center [866, 390] width 1403 height 780
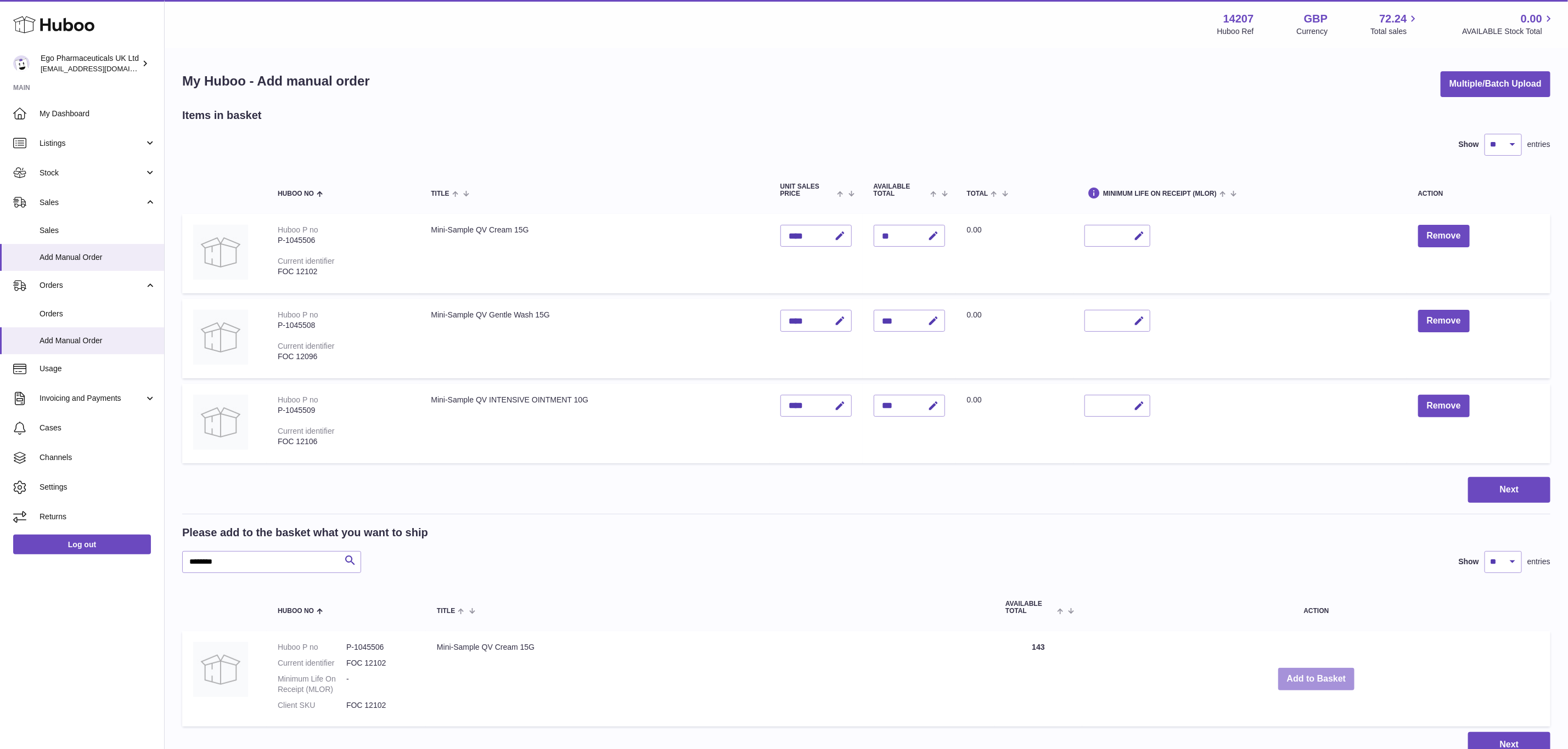
click at [1322, 673] on button "Add to Basket" at bounding box center [1317, 679] width 77 height 22
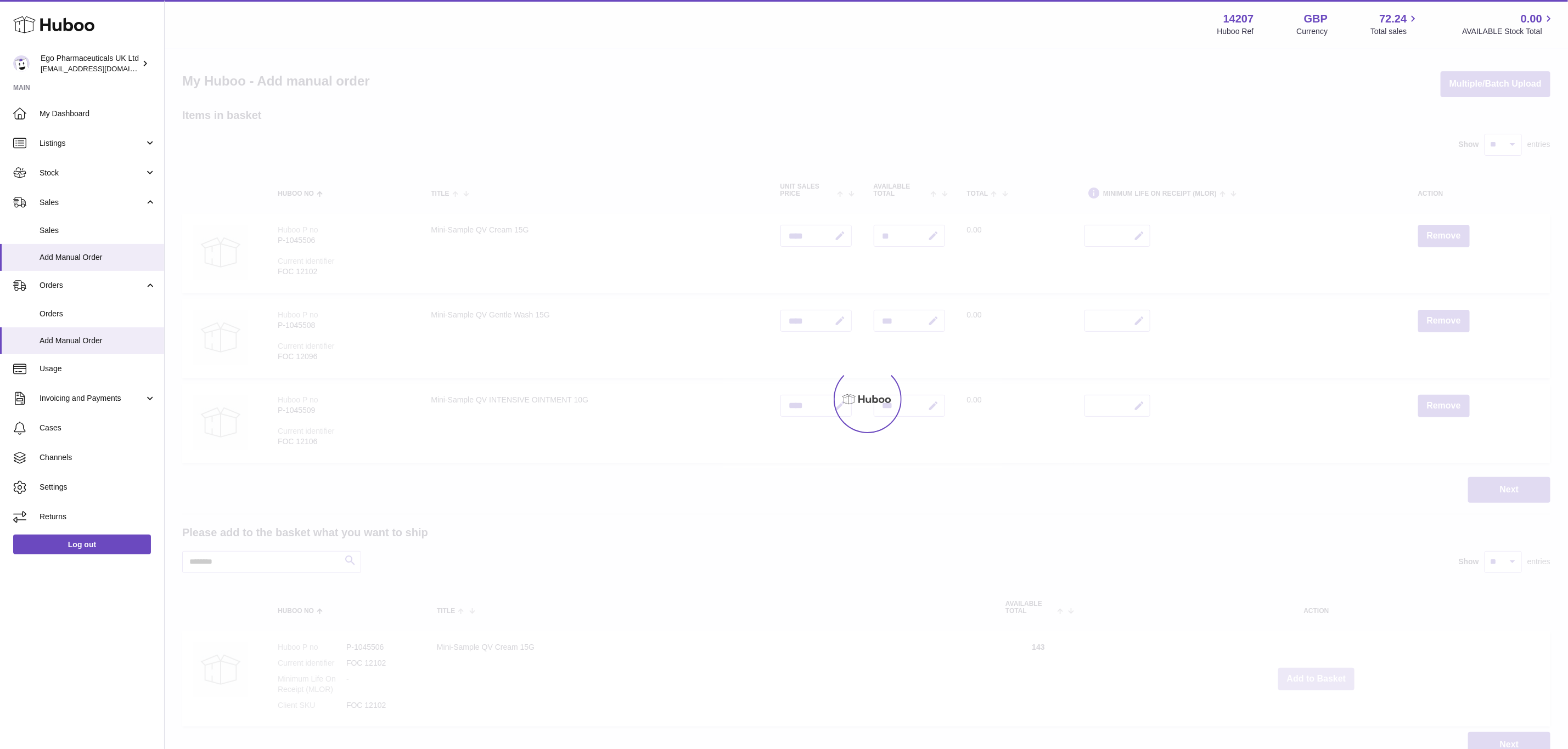
click at [1322, 673] on div at bounding box center [866, 399] width 1403 height 700
click at [1322, 673] on div "Menu Huboo 14207 Huboo Ref GBP Currency 72.24 Total sales 0.00 AVAILABLE Stock …" at bounding box center [866, 390] width 1403 height 780
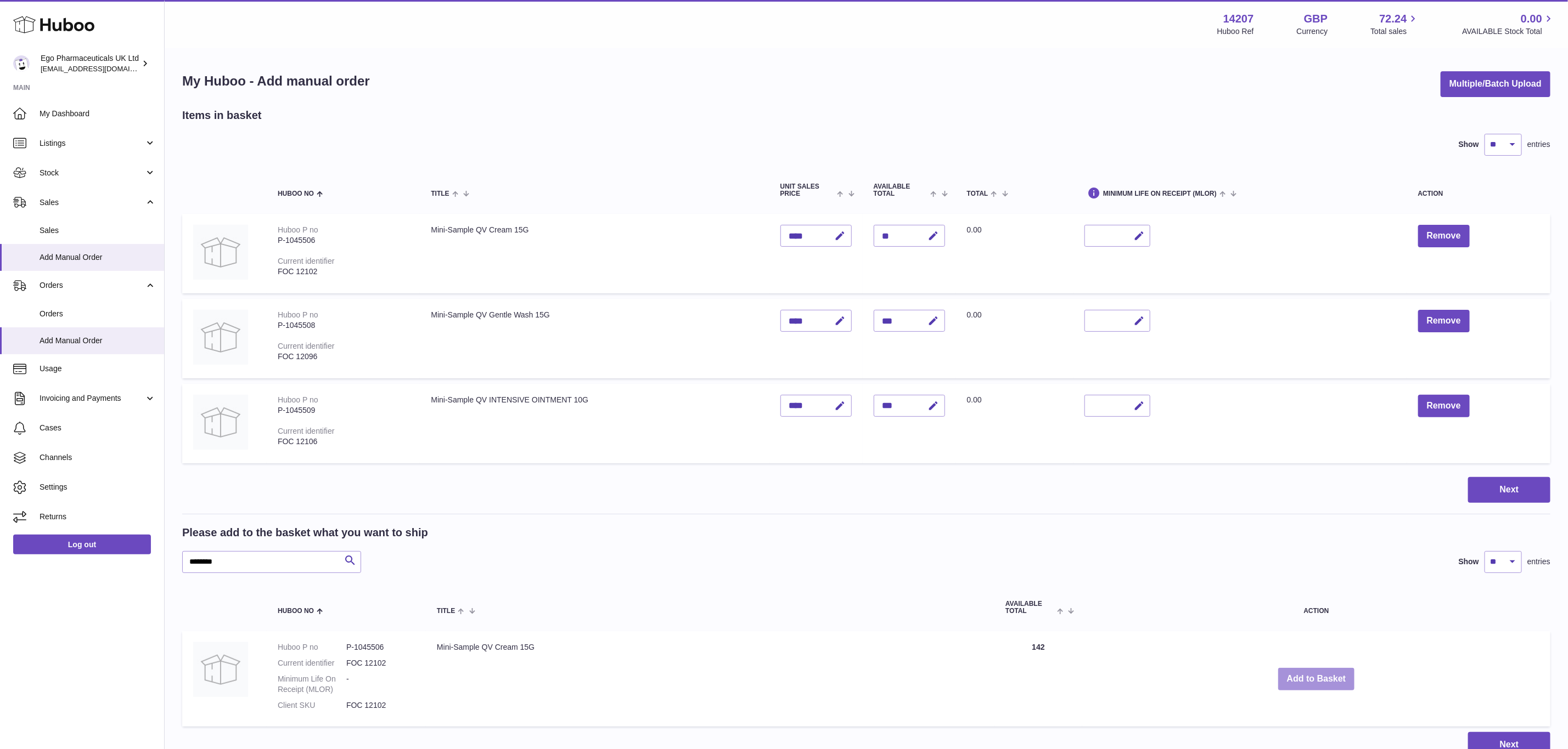
click at [1322, 673] on button "Add to Basket" at bounding box center [1317, 679] width 77 height 22
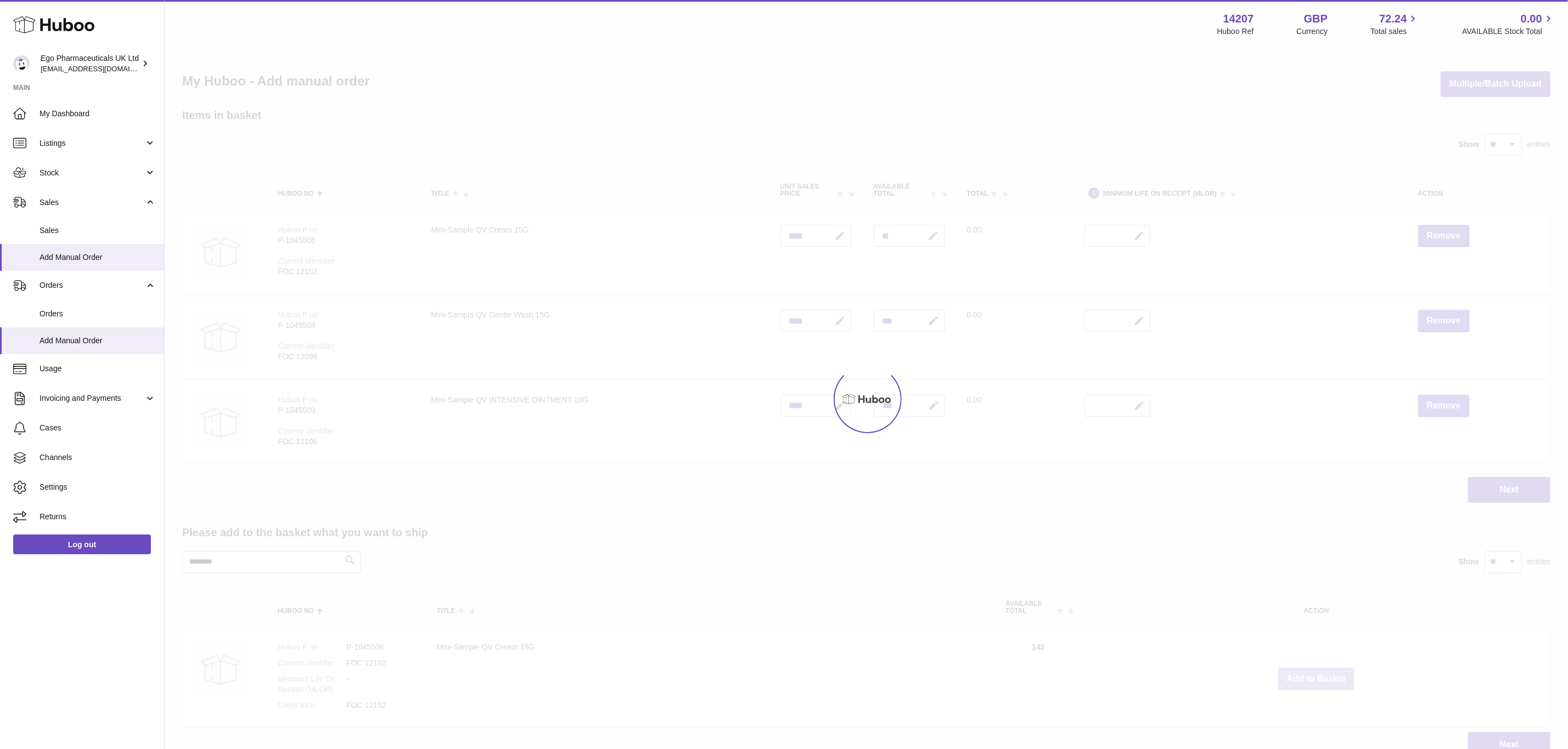
click at [1322, 673] on div at bounding box center [866, 399] width 1403 height 700
click at [1322, 673] on div "Menu Huboo 14207 Huboo Ref GBP Currency 72.24 Total sales 0.00 AVAILABLE Stock …" at bounding box center [866, 390] width 1403 height 780
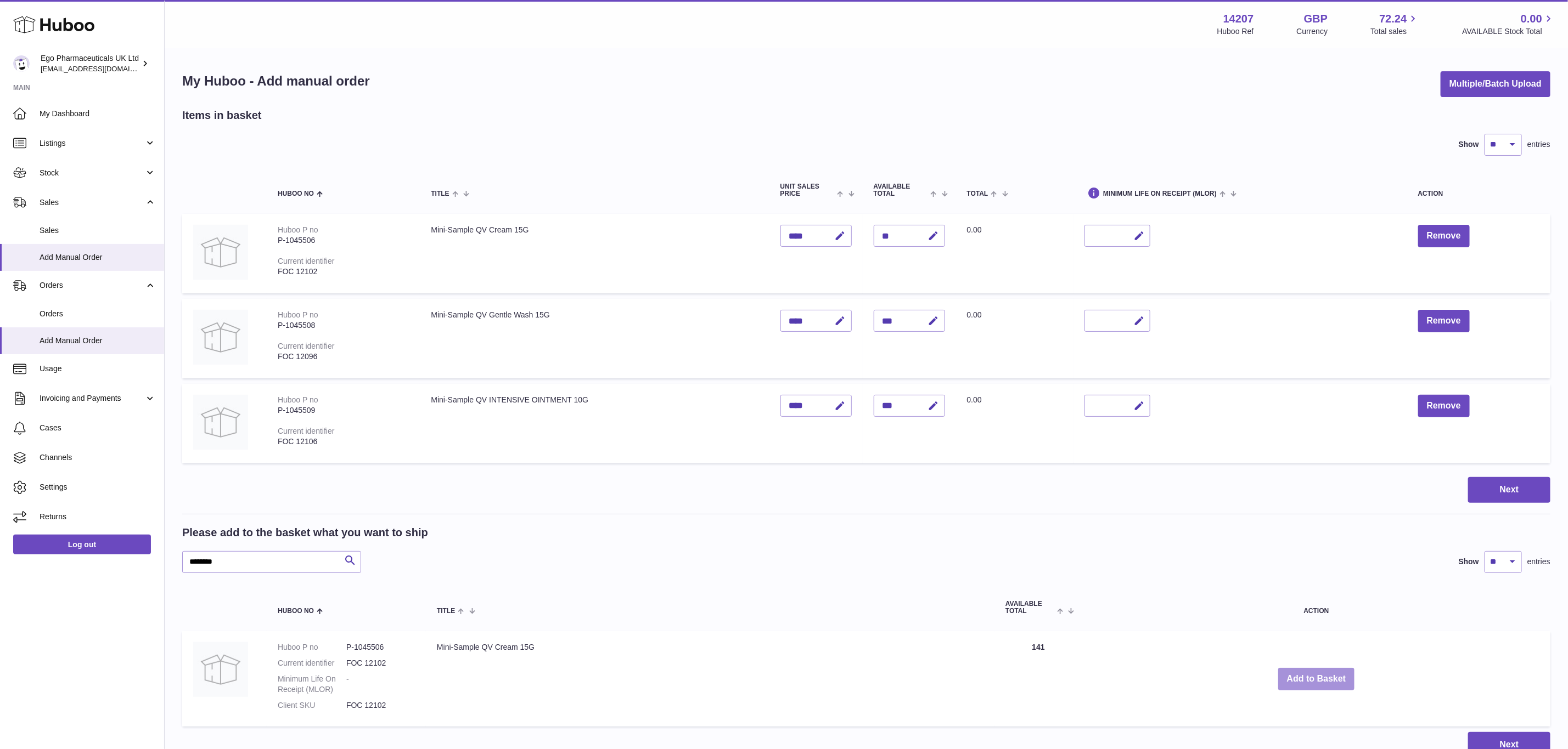
click at [1322, 673] on button "Add to Basket" at bounding box center [1317, 679] width 77 height 22
click at [0, 673] on div at bounding box center [0, 374] width 0 height 749
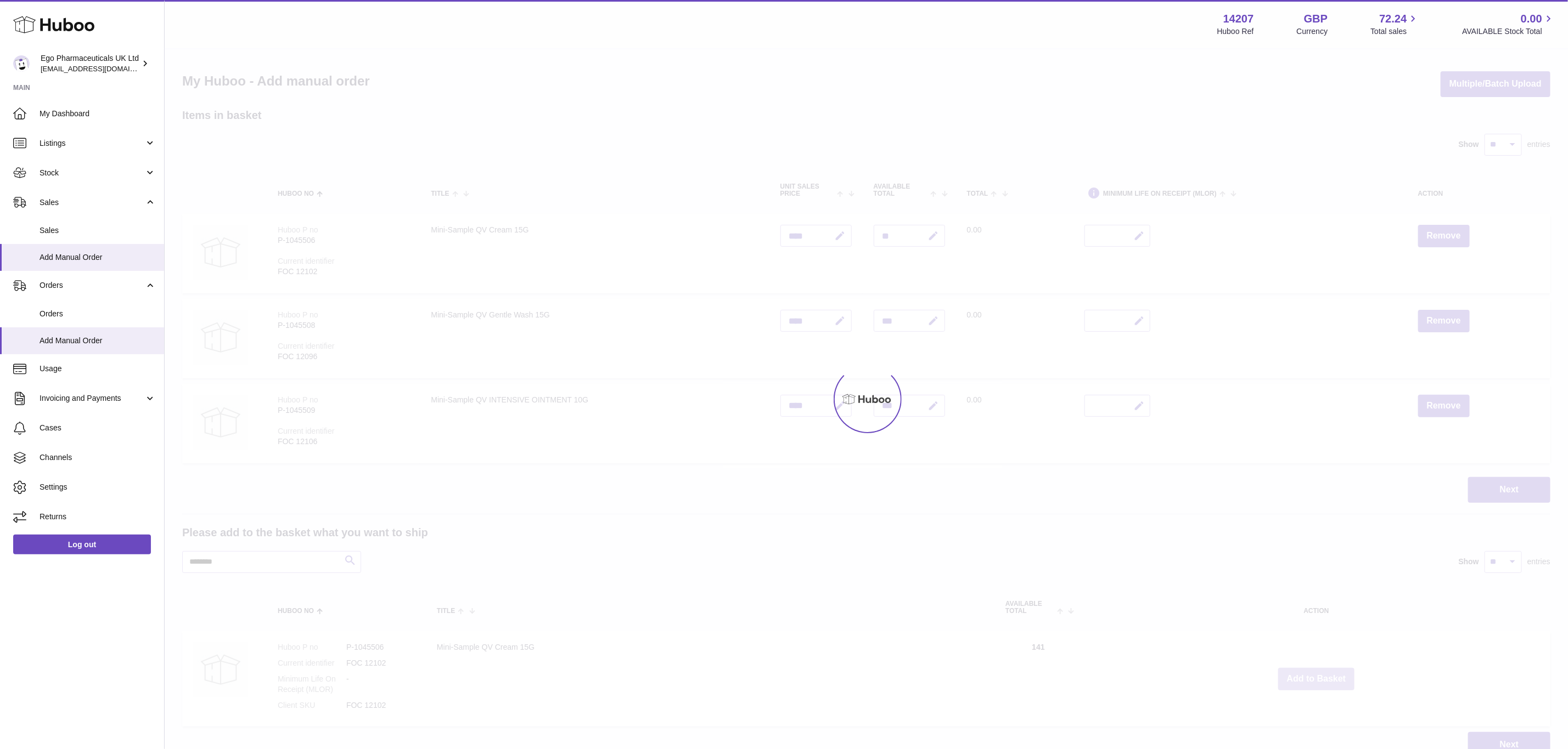
click at [1322, 673] on div at bounding box center [866, 399] width 1403 height 700
click at [1322, 673] on div "Menu Huboo 14207 Huboo Ref GBP Currency 72.24 Total sales 0.00 AVAILABLE Stock …" at bounding box center [866, 390] width 1403 height 780
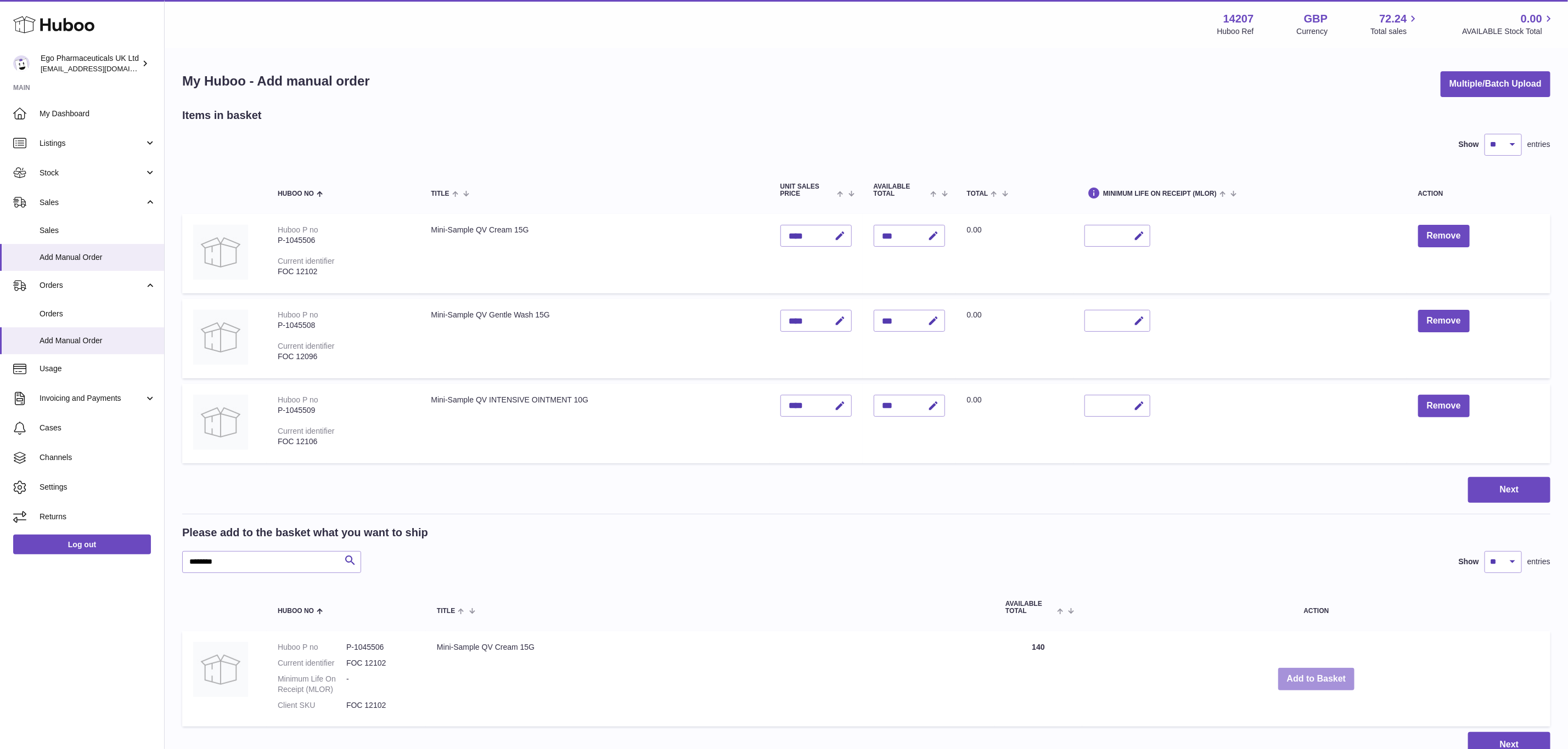
click at [1322, 673] on button "Add to Basket" at bounding box center [1317, 679] width 77 height 22
click at [0, 673] on div at bounding box center [0, 374] width 0 height 749
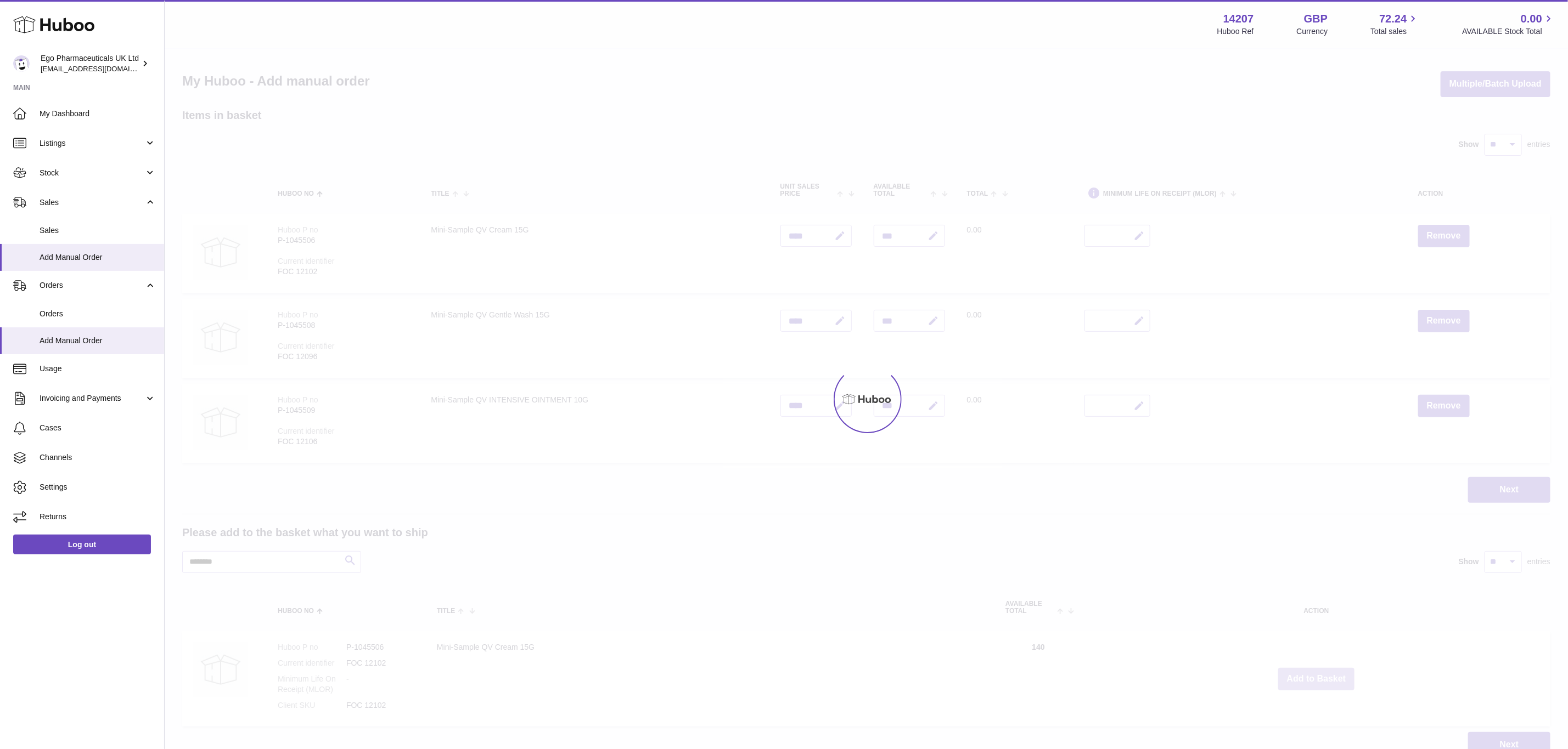
click at [1322, 673] on div at bounding box center [866, 399] width 1403 height 700
click at [1322, 673] on div "Menu Huboo 14207 Huboo Ref GBP Currency 72.24 Total sales 0.00 AVAILABLE Stock …" at bounding box center [866, 390] width 1403 height 780
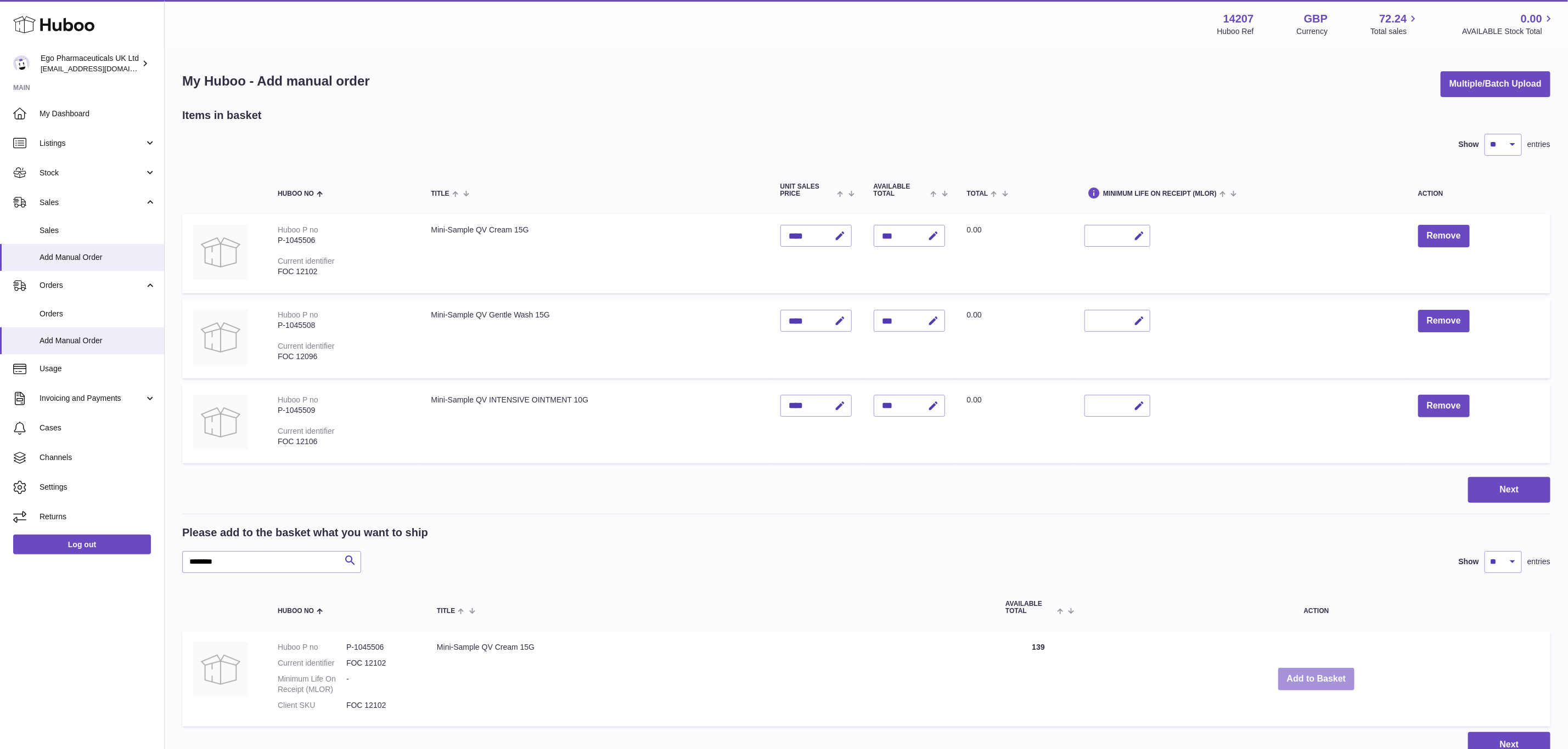
click at [1322, 673] on button "Add to Basket" at bounding box center [1317, 679] width 77 height 22
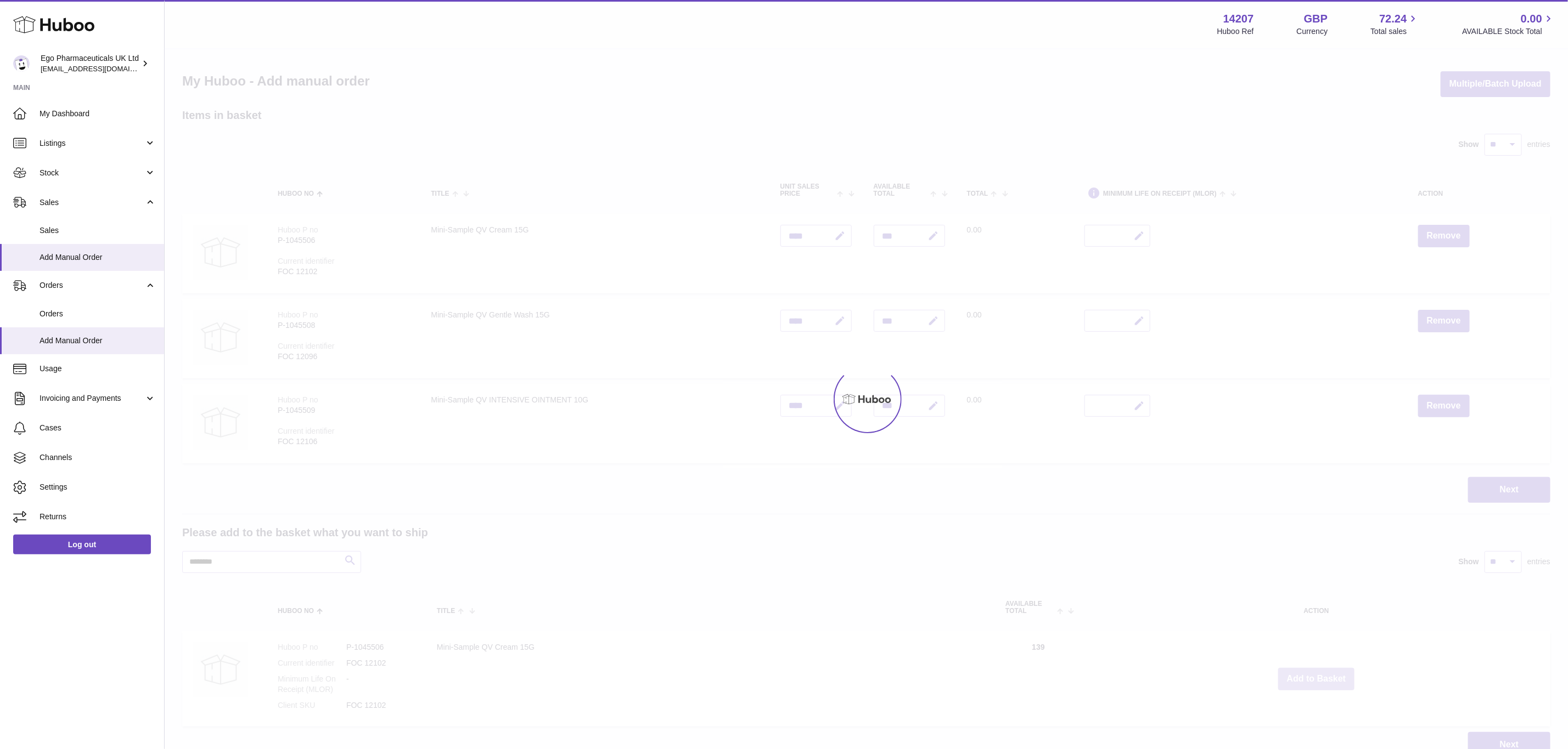
click at [1322, 673] on div at bounding box center [866, 399] width 1403 height 700
click at [1322, 673] on button "Add to Basket" at bounding box center [1317, 679] width 77 height 22
click at [1322, 673] on div at bounding box center [866, 399] width 1403 height 700
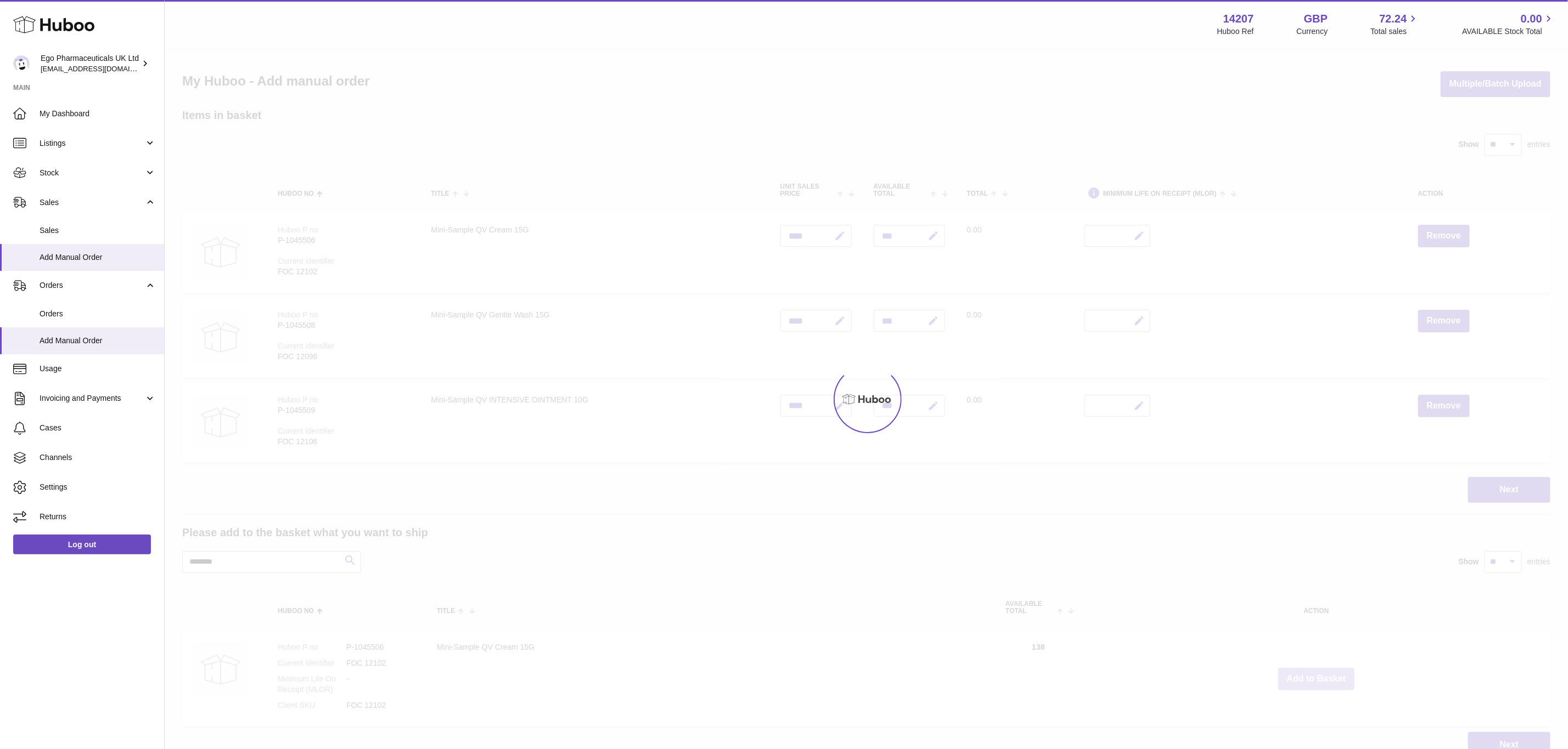
click at [1322, 673] on div "Menu Huboo 14207 Huboo Ref GBP Currency 72.24 Total sales 0.00 AVAILABLE Stock …" at bounding box center [866, 390] width 1403 height 780
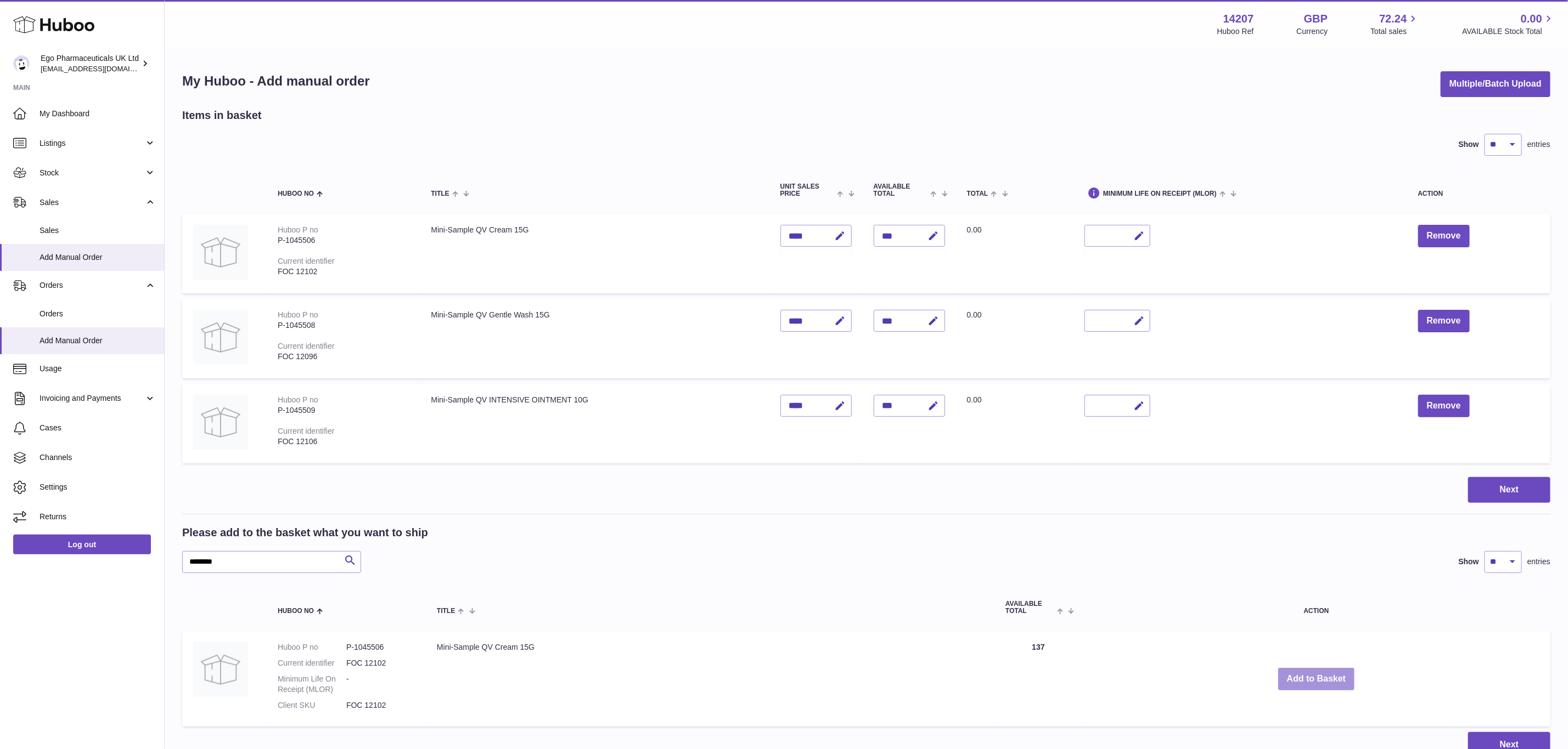
click at [1322, 673] on button "Add to Basket" at bounding box center [1317, 679] width 77 height 22
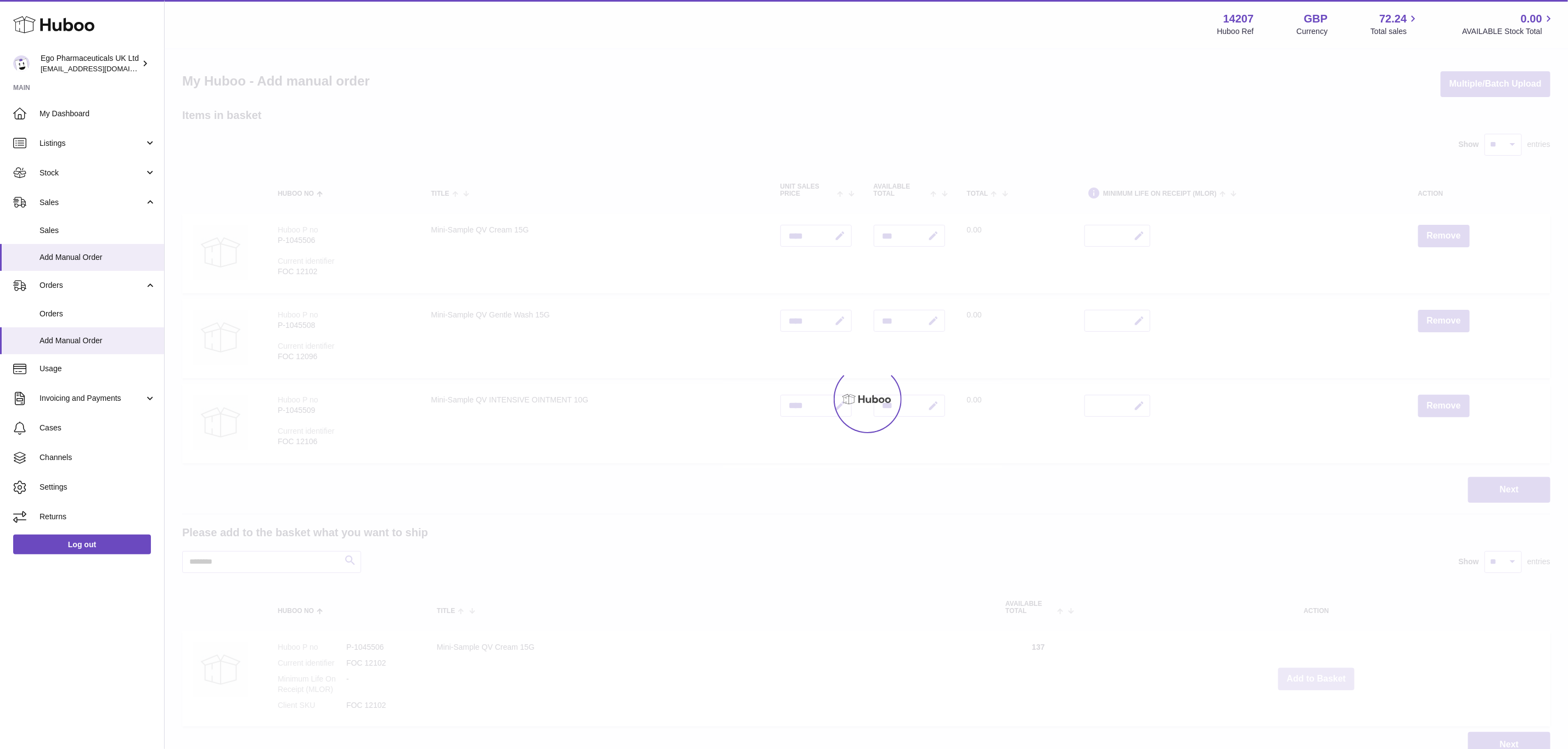
click at [1322, 673] on div at bounding box center [866, 399] width 1403 height 700
click at [1322, 673] on div "Menu Huboo 14207 Huboo Ref GBP Currency 72.24 Total sales 0.00 AVAILABLE Stock …" at bounding box center [866, 390] width 1403 height 780
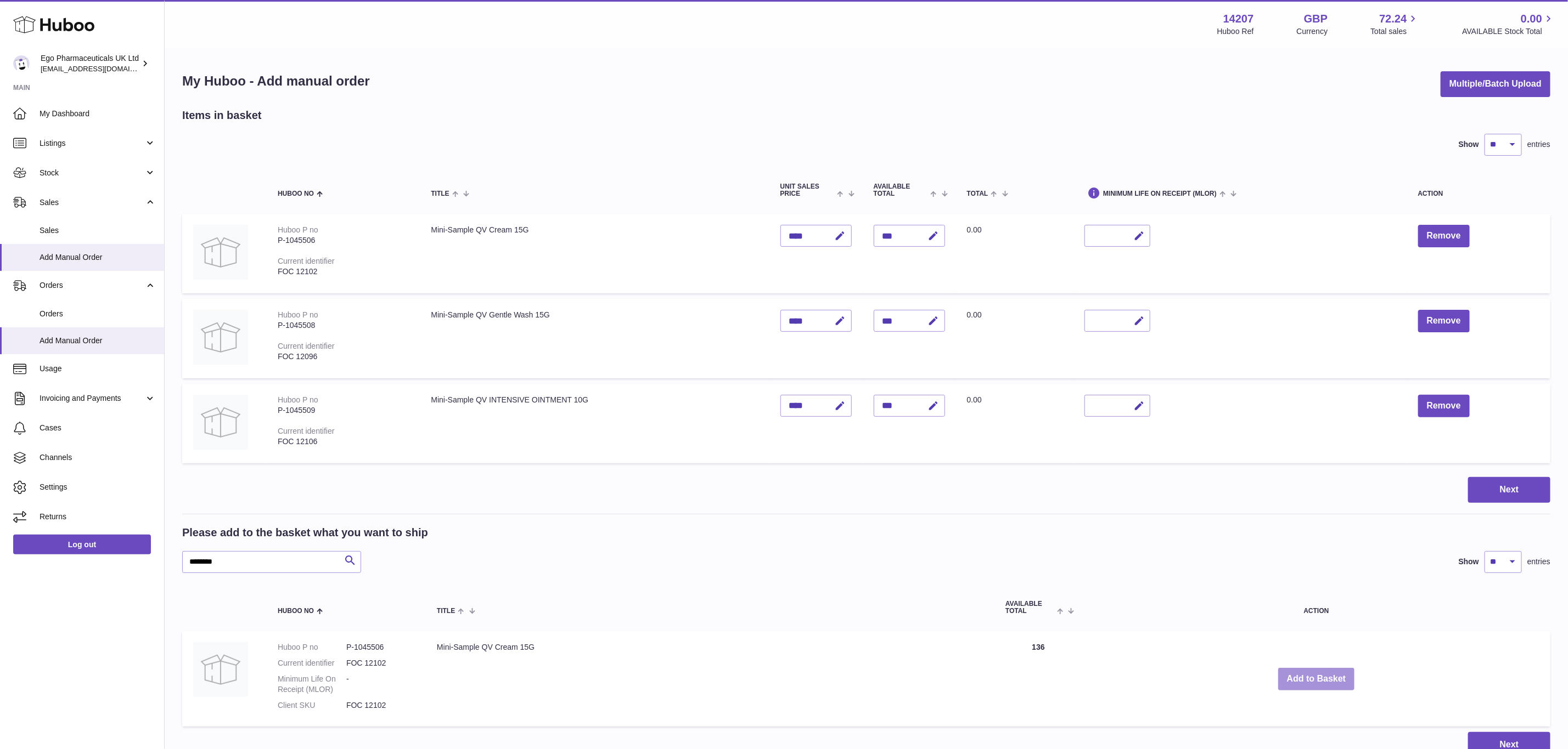
click at [1322, 673] on button "Add to Basket" at bounding box center [1317, 679] width 77 height 22
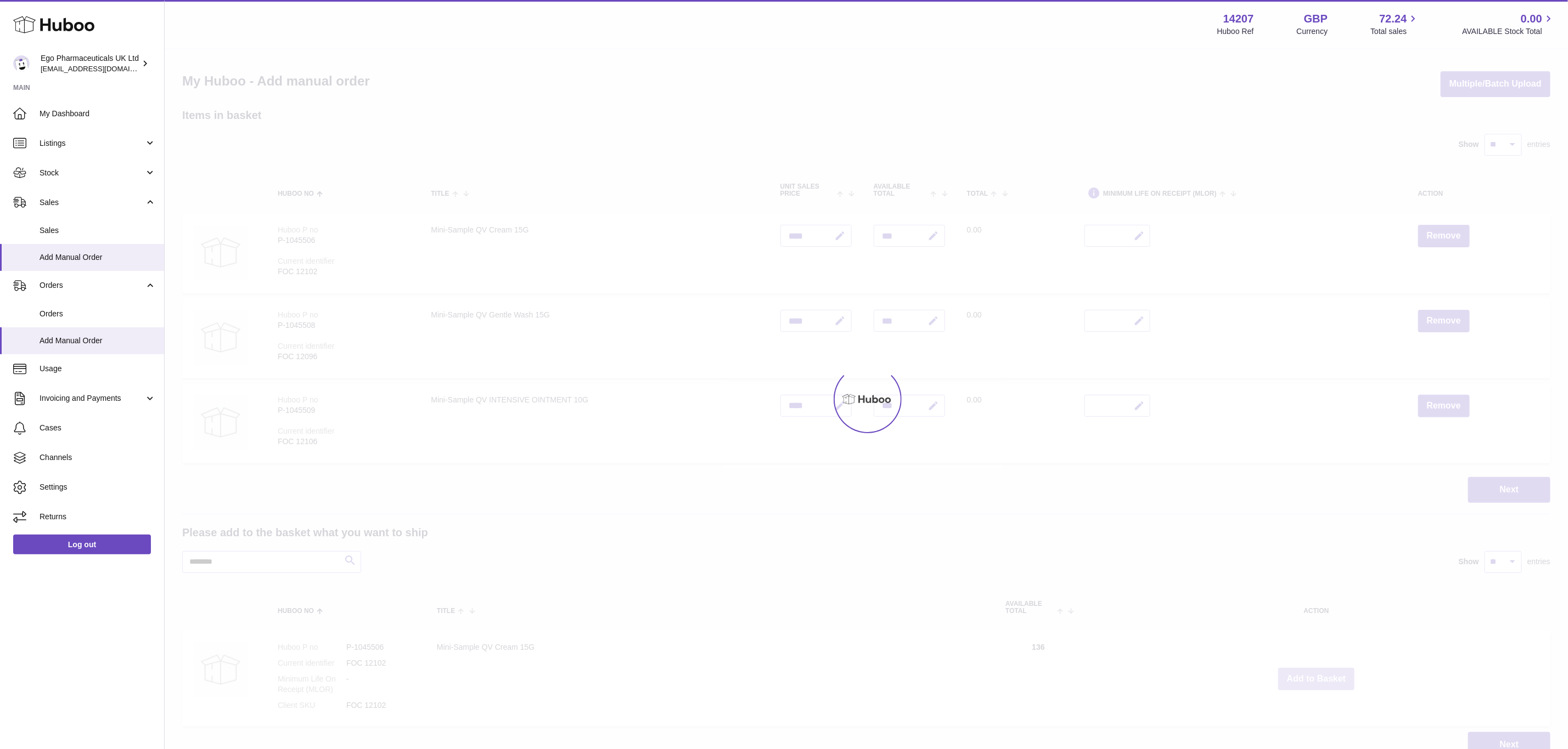
click at [1322, 673] on div at bounding box center [866, 399] width 1403 height 700
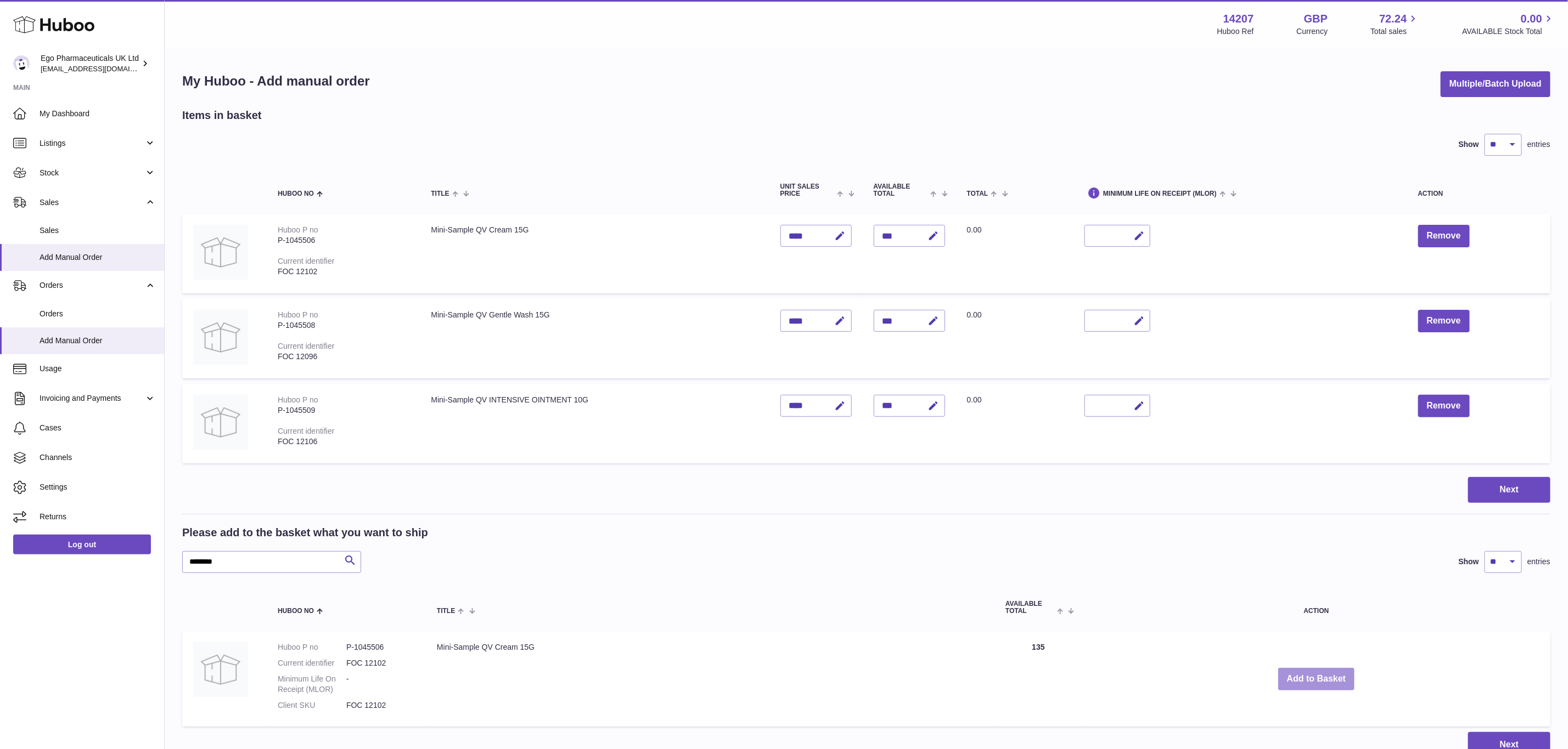
click at [1322, 673] on button "Add to Basket" at bounding box center [1317, 679] width 77 height 22
click at [0, 673] on div at bounding box center [0, 374] width 0 height 749
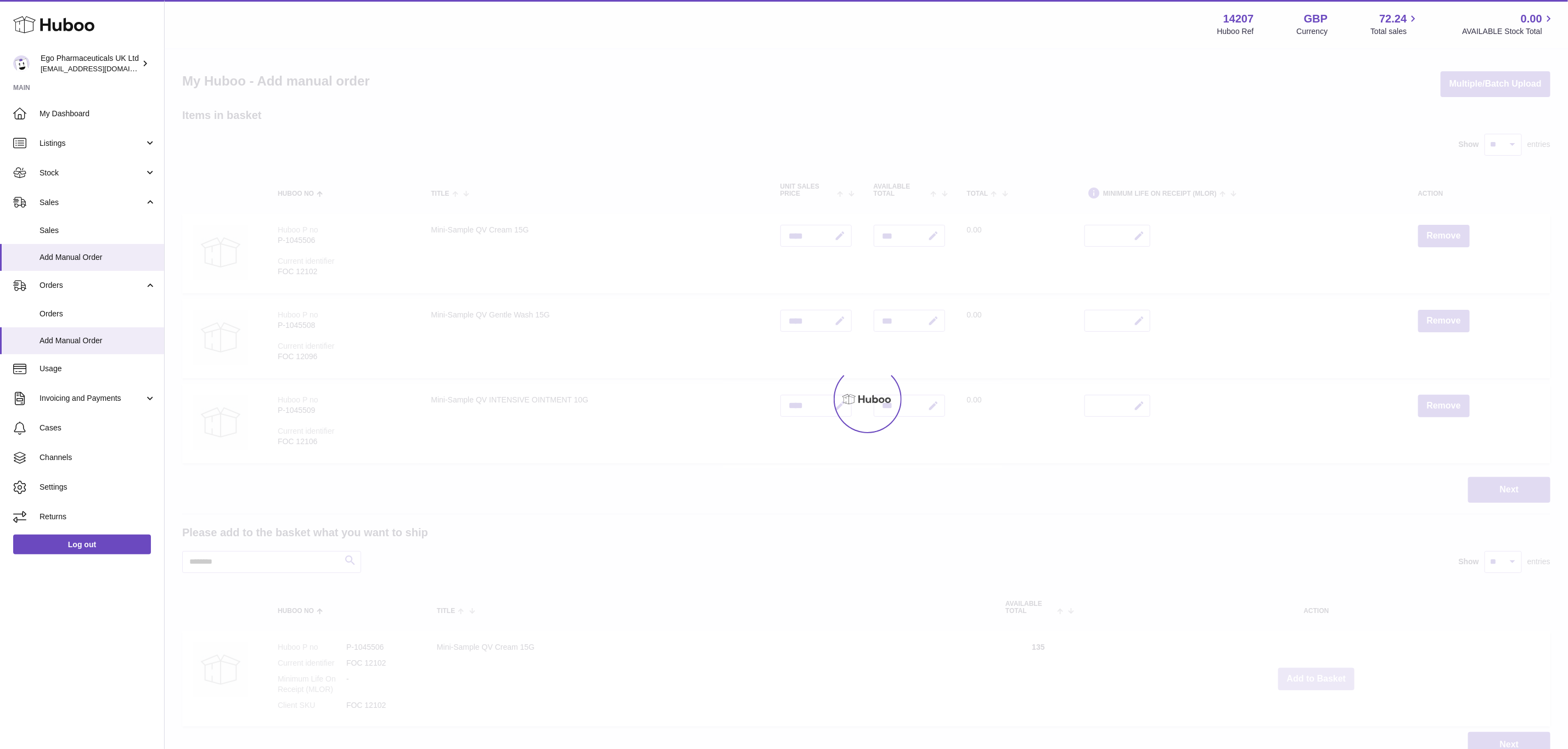
click at [1322, 673] on div at bounding box center [866, 399] width 1403 height 700
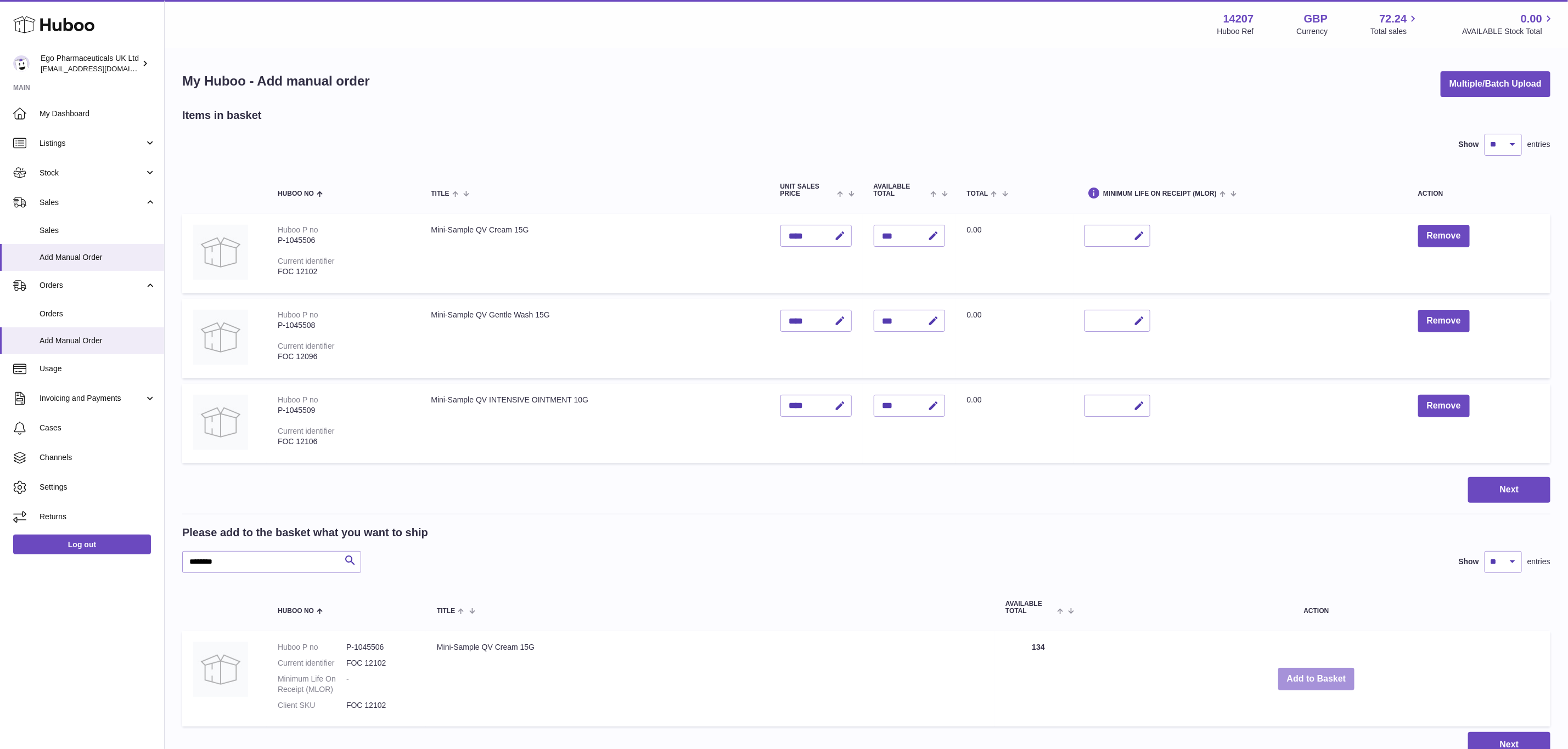
click at [1322, 673] on button "Add to Basket" at bounding box center [1317, 679] width 77 height 22
click at [0, 673] on div at bounding box center [0, 374] width 0 height 749
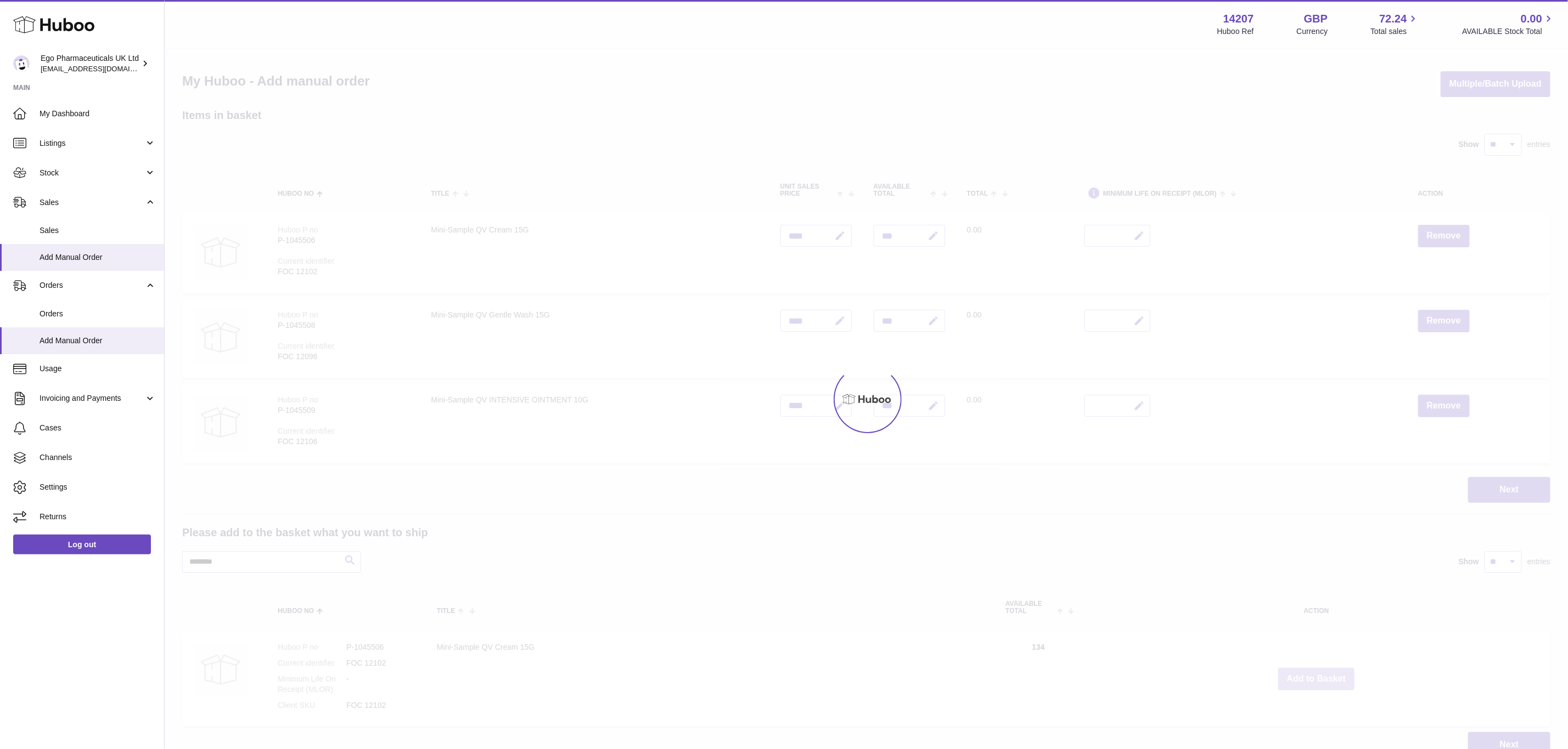
click at [1322, 673] on div at bounding box center [866, 399] width 1403 height 700
click at [1322, 673] on div "Menu Huboo 14207 Huboo Ref GBP Currency 72.24 Total sales 0.00 AVAILABLE Stock …" at bounding box center [866, 390] width 1403 height 780
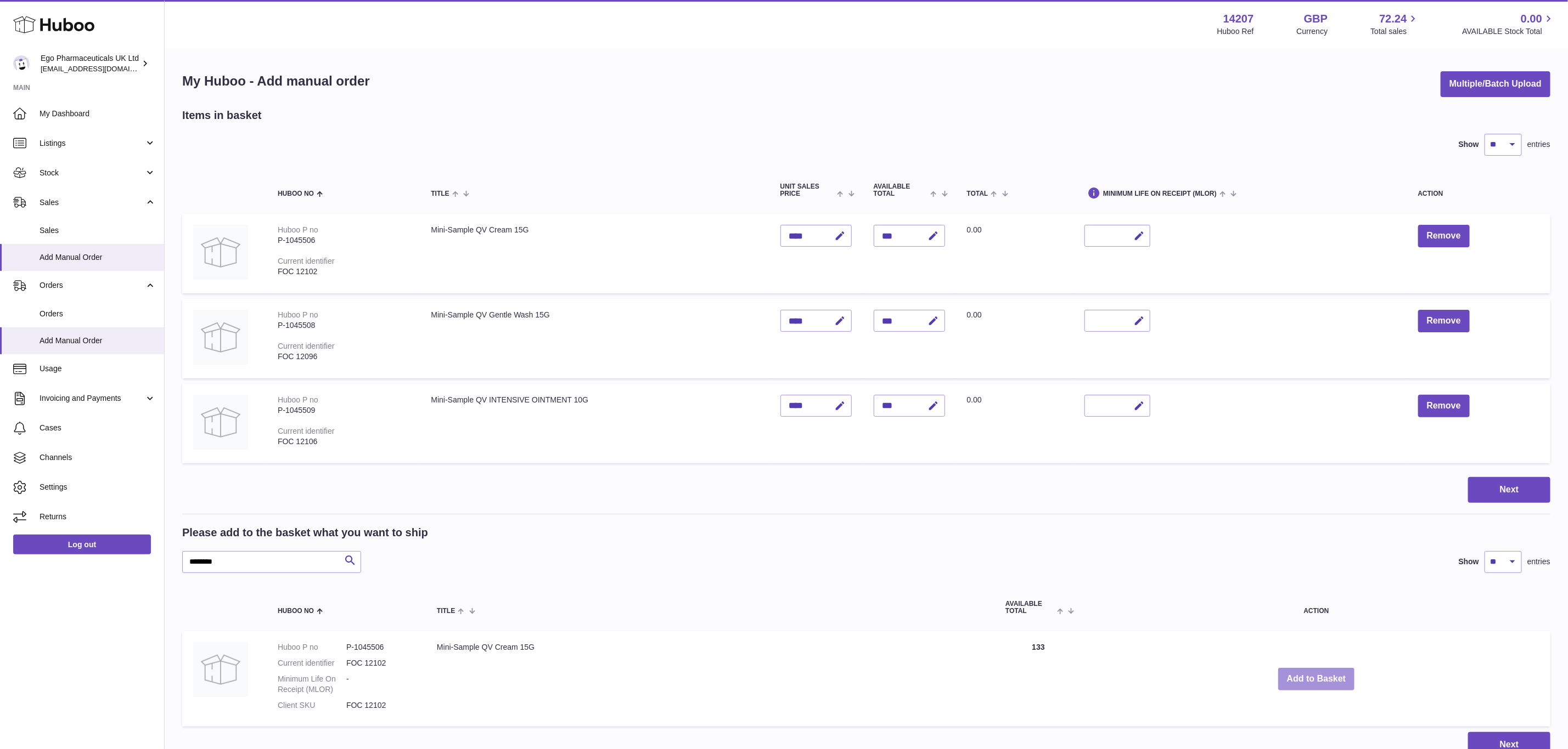
click at [1322, 673] on button "Add to Basket" at bounding box center [1317, 679] width 77 height 22
click at [0, 673] on div at bounding box center [0, 374] width 0 height 749
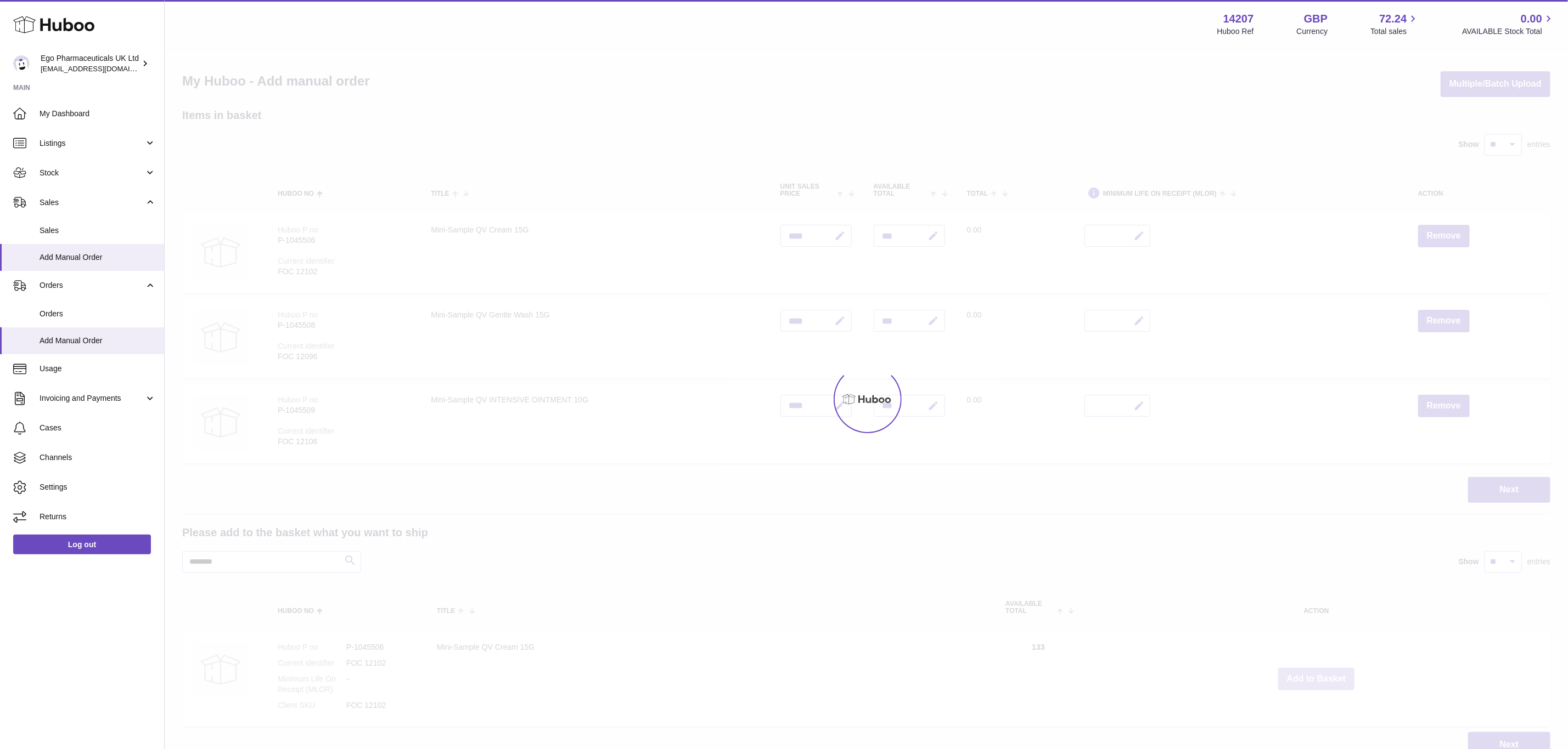
click at [1322, 673] on div at bounding box center [866, 399] width 1403 height 700
click at [1322, 673] on div "Menu Huboo 14207 Huboo Ref GBP Currency 72.24 Total sales 0.00 AVAILABLE Stock …" at bounding box center [866, 390] width 1403 height 780
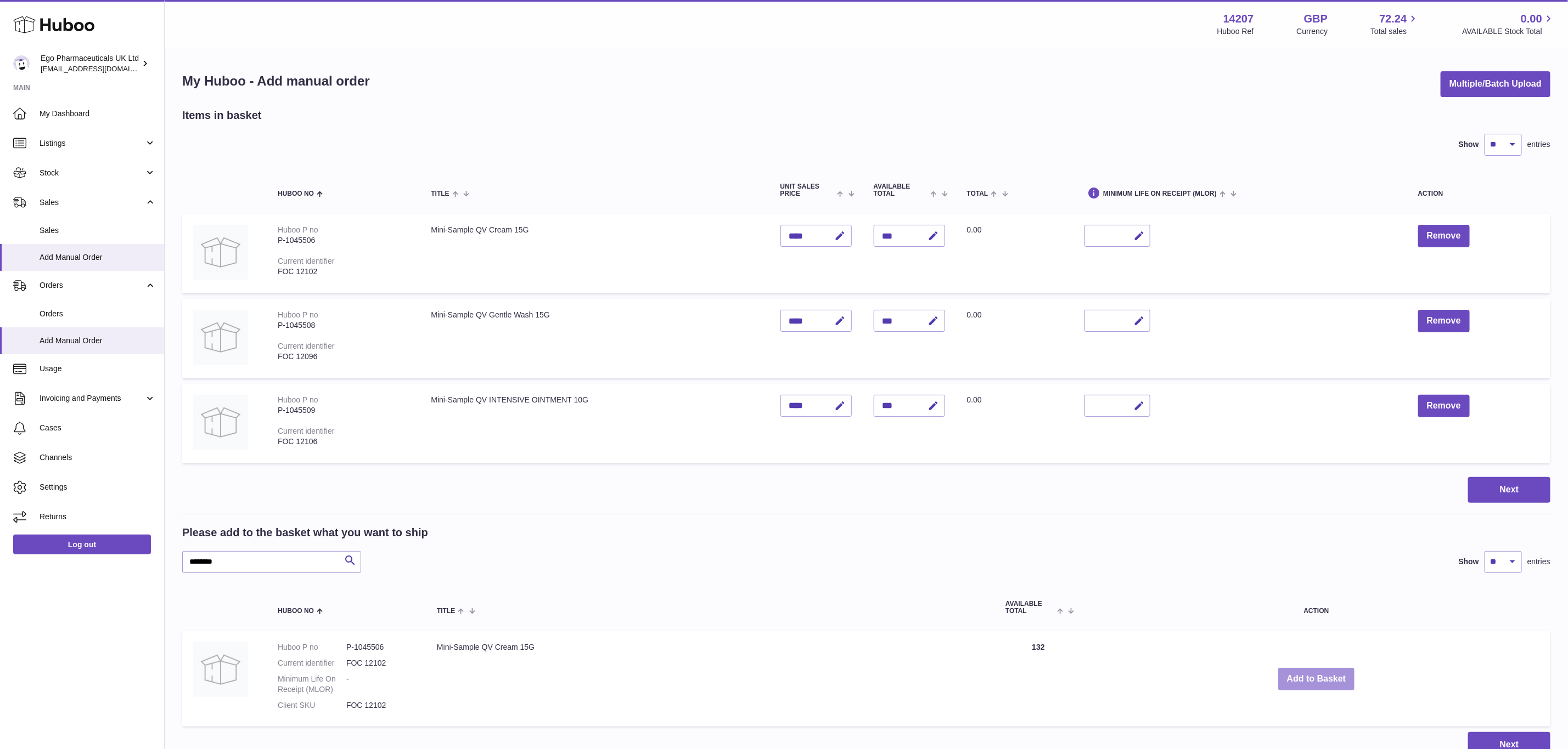
click at [1322, 673] on button "Add to Basket" at bounding box center [1317, 679] width 77 height 22
click at [0, 673] on div at bounding box center [0, 374] width 0 height 749
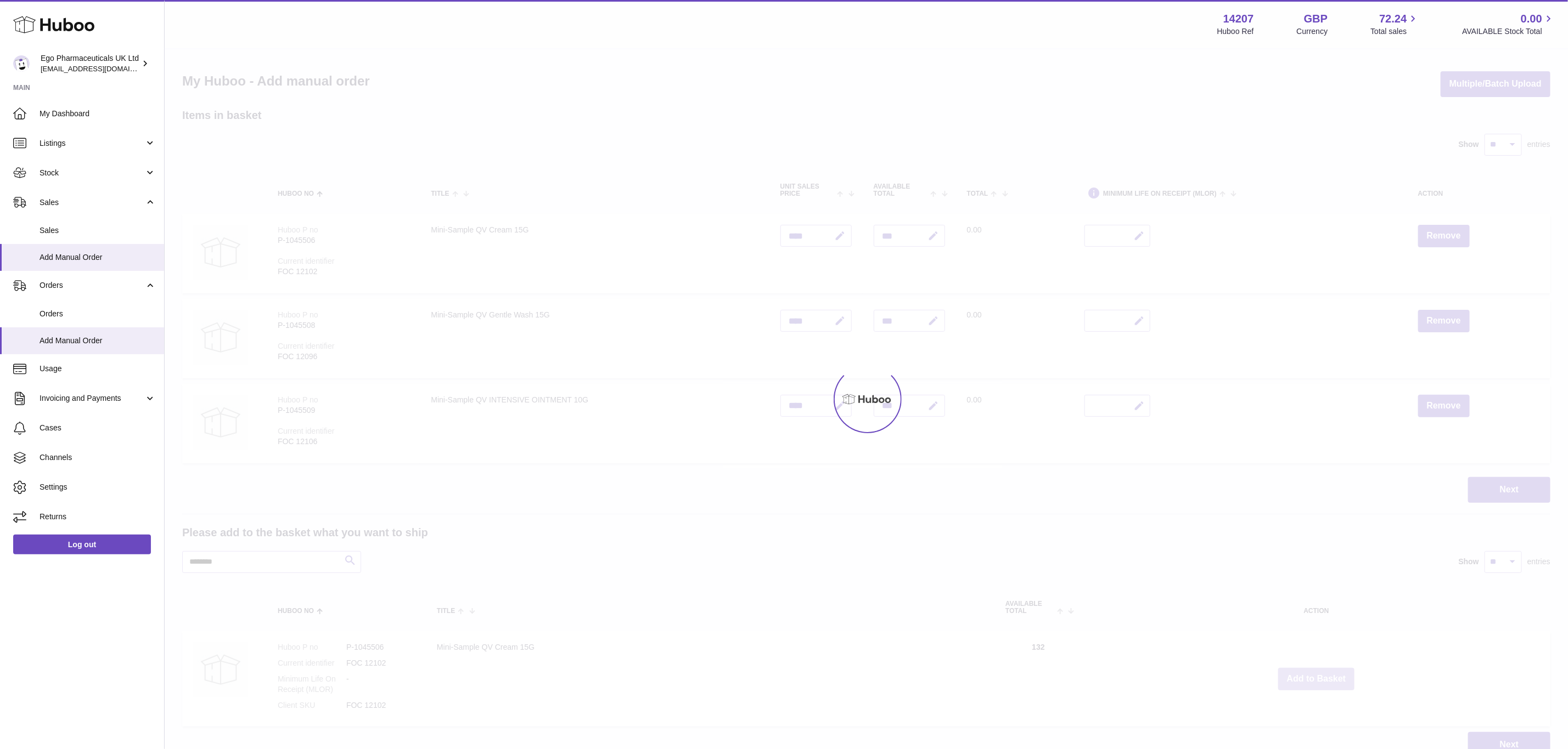
click at [1322, 673] on div at bounding box center [866, 399] width 1403 height 700
click at [1322, 673] on div "Menu Huboo 14207 Huboo Ref GBP Currency 72.24 Total sales 0.00 AVAILABLE Stock …" at bounding box center [866, 390] width 1403 height 780
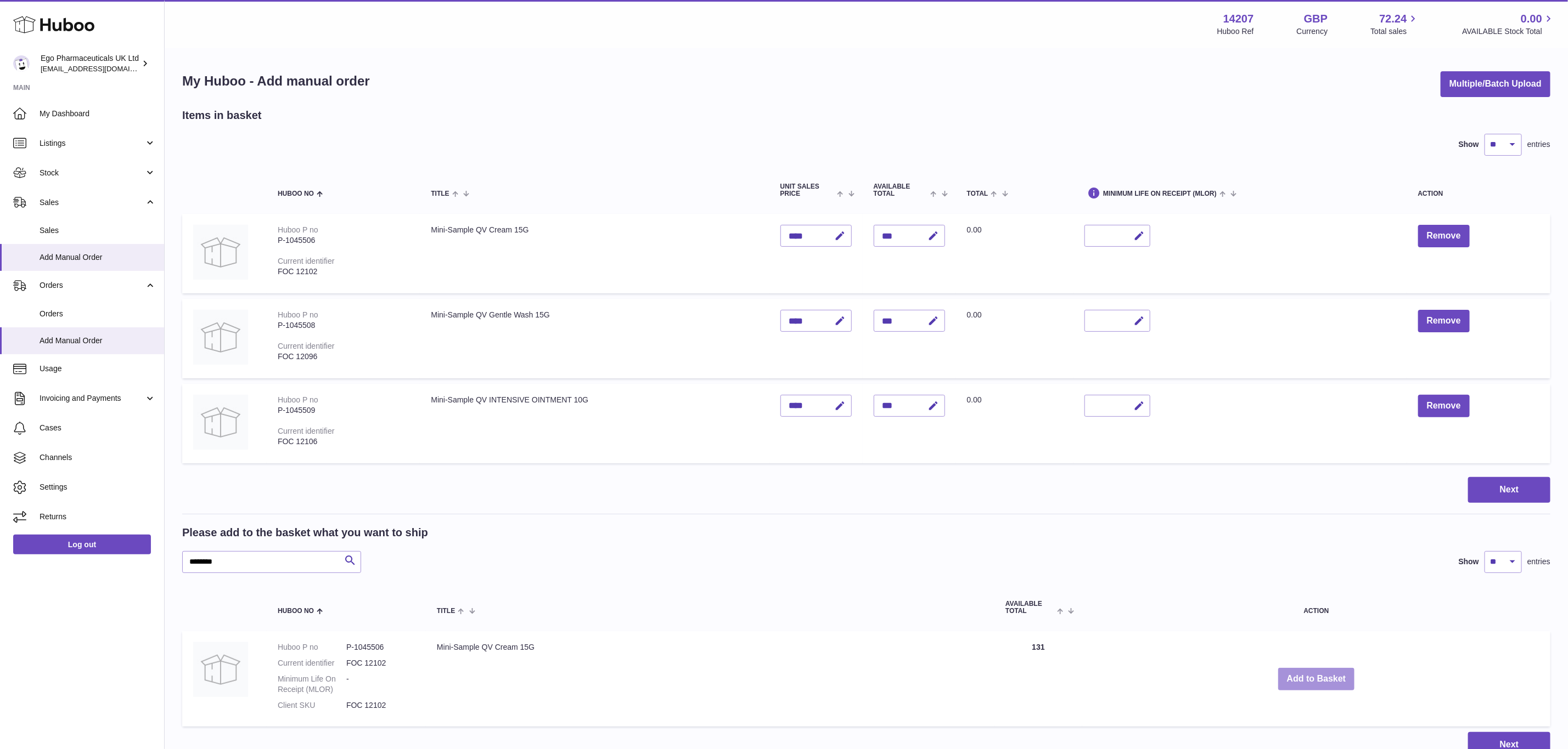
click at [1322, 673] on button "Add to Basket" at bounding box center [1317, 679] width 77 height 22
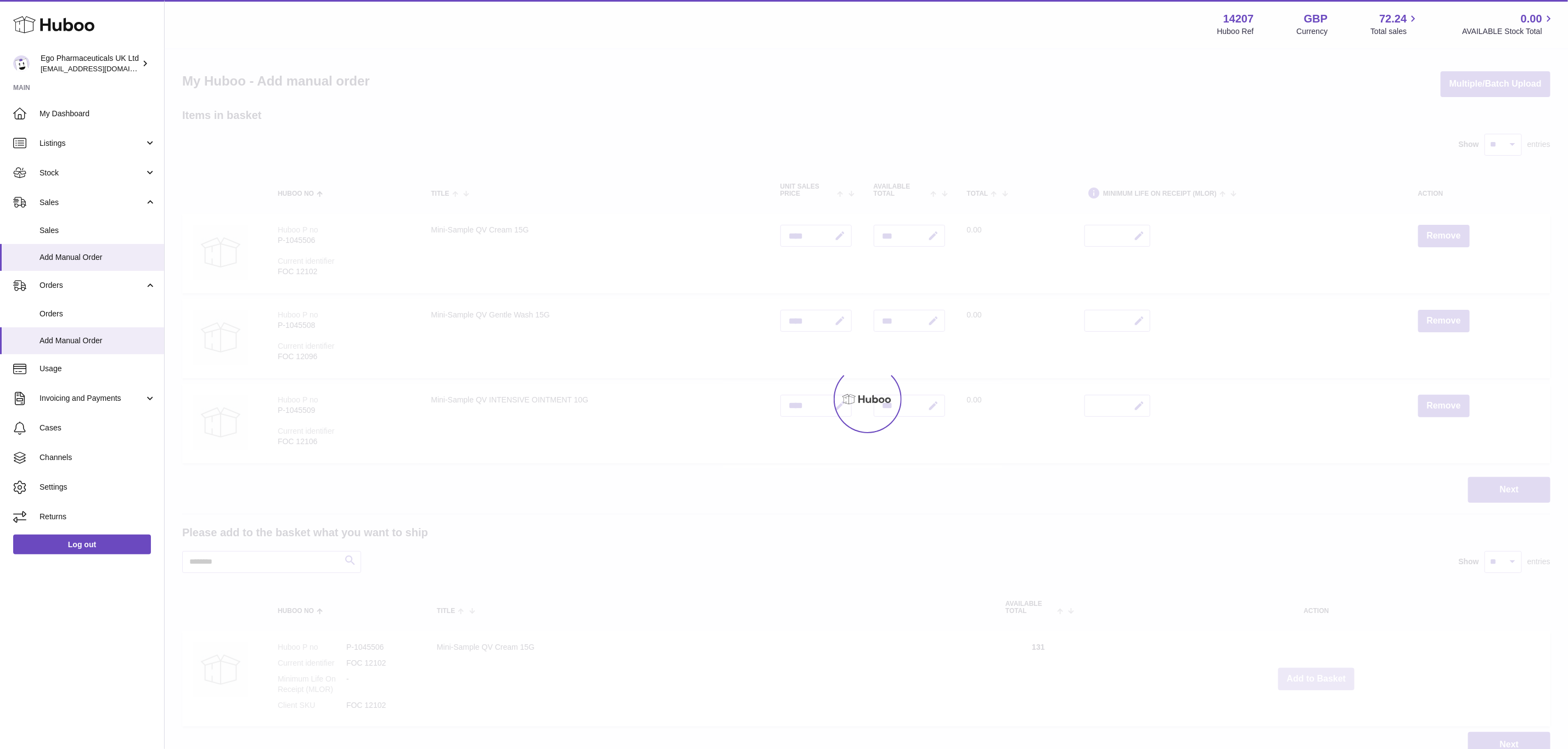
click at [1322, 673] on div at bounding box center [866, 399] width 1403 height 700
click at [1322, 673] on div "Menu Huboo 14207 Huboo Ref GBP Currency 72.24 Total sales 0.00 AVAILABLE Stock …" at bounding box center [866, 390] width 1403 height 780
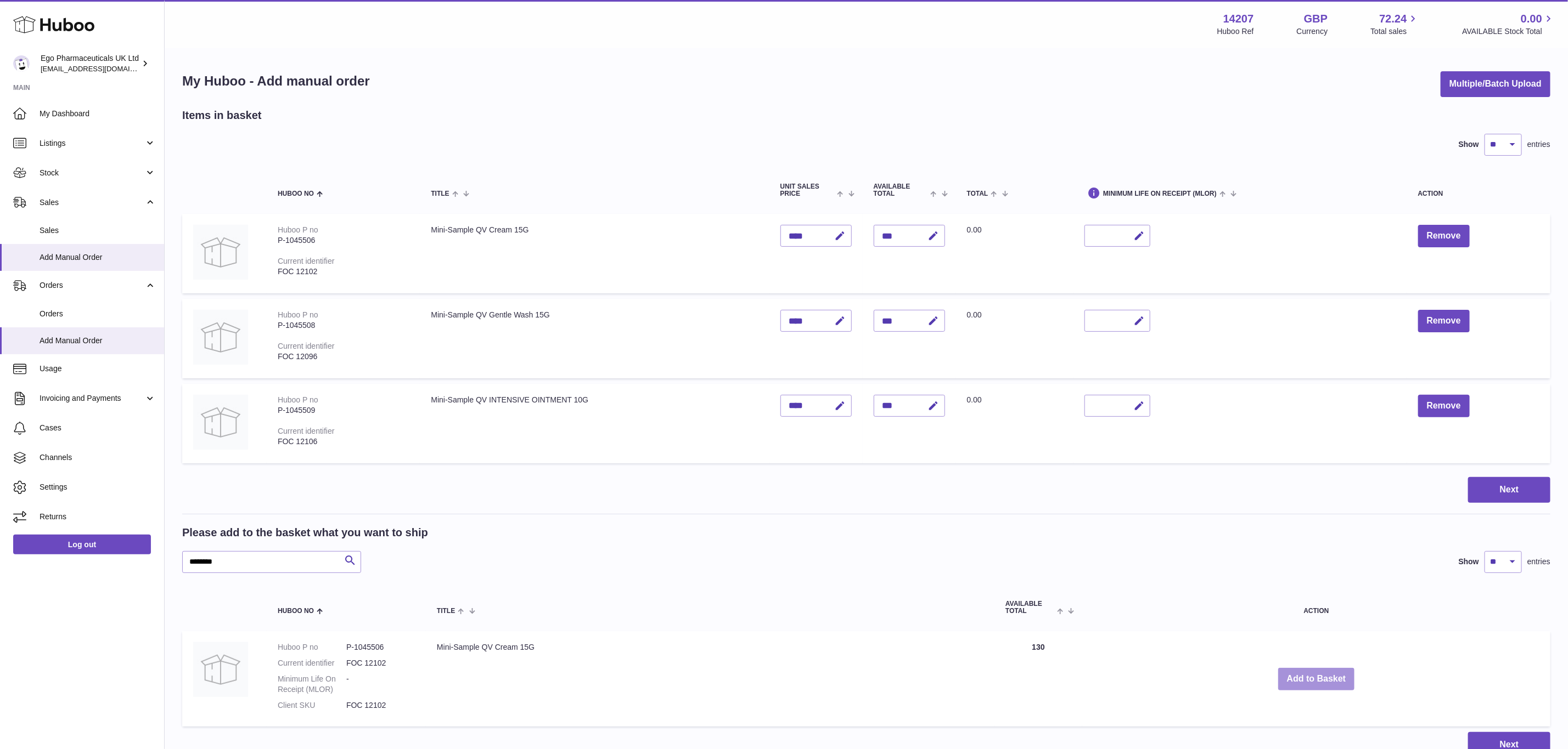
click at [1322, 673] on button "Add to Basket" at bounding box center [1317, 679] width 77 height 22
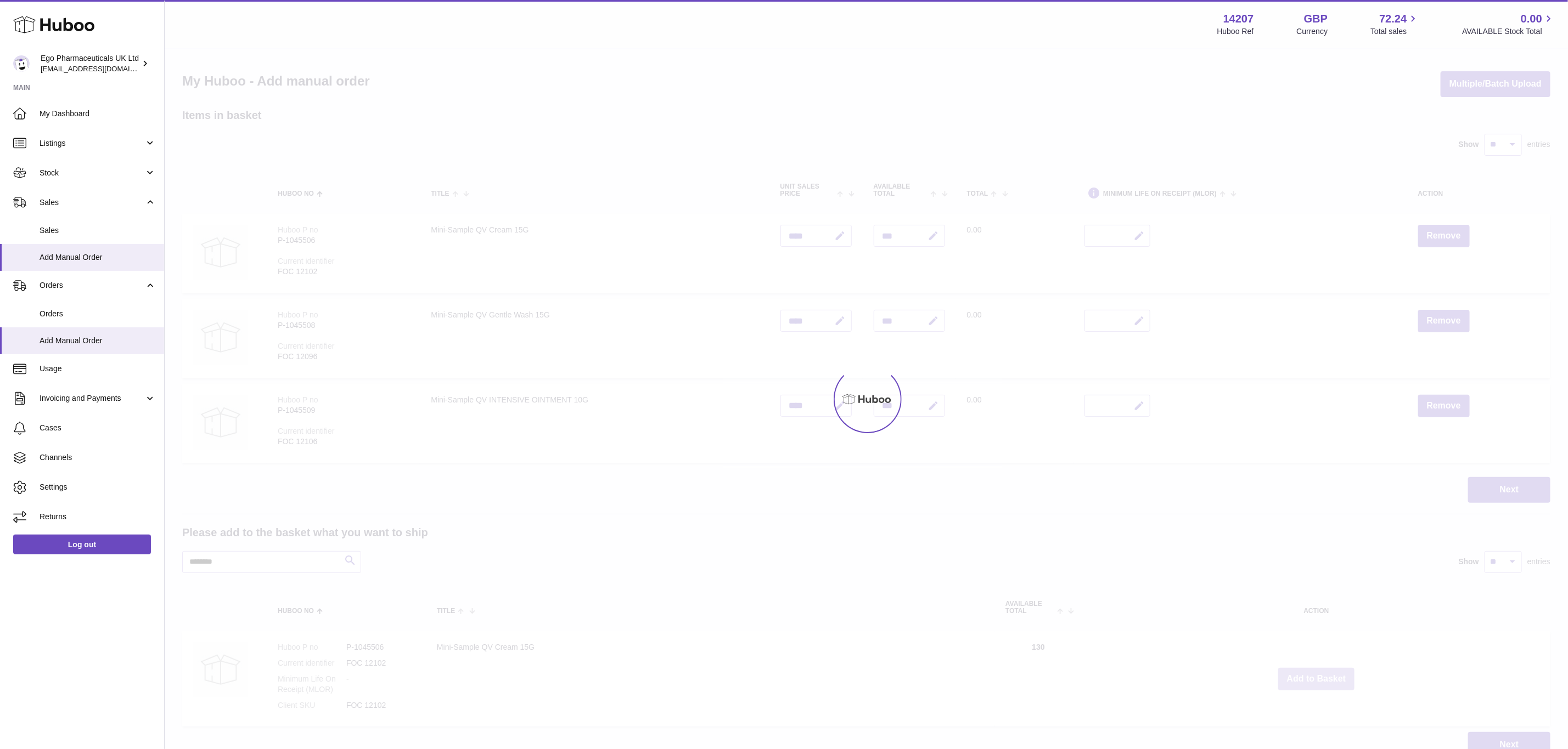
click at [1322, 673] on div at bounding box center [866, 399] width 1403 height 700
click at [1322, 673] on button "Add to Basket" at bounding box center [1317, 679] width 77 height 22
click at [1322, 673] on div at bounding box center [866, 399] width 1403 height 700
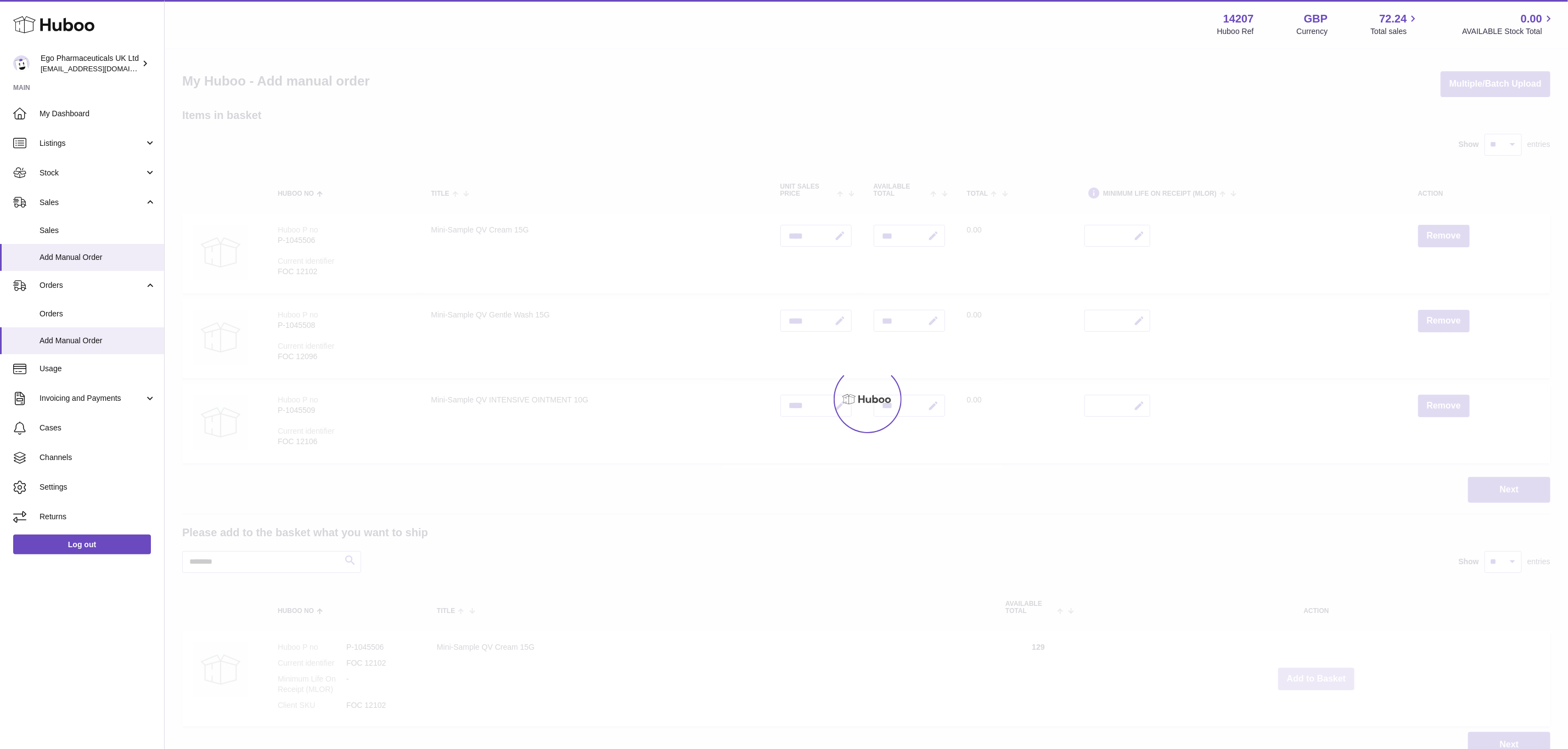
click at [1322, 673] on div at bounding box center [866, 399] width 1403 height 700
click at [1322, 673] on button "Add to Basket" at bounding box center [1317, 679] width 77 height 22
click at [1322, 673] on div at bounding box center [866, 399] width 1403 height 700
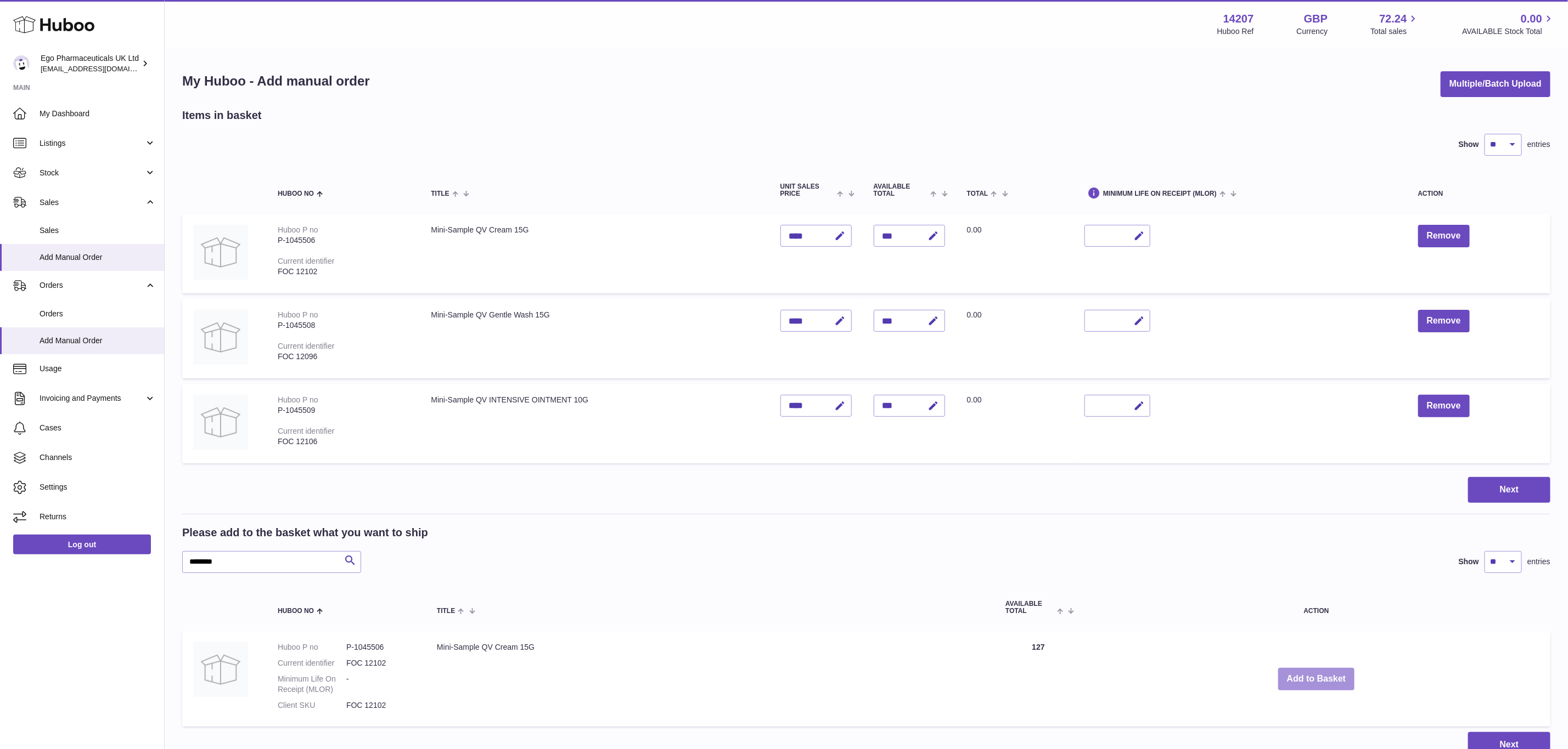
click at [1322, 673] on div "Menu Huboo 14207 Huboo Ref GBP Currency 72.24 Total sales 0.00 AVAILABLE Stock …" at bounding box center [866, 390] width 1403 height 780
click at [1322, 673] on button "Add to Basket" at bounding box center [1317, 679] width 77 height 22
click at [0, 673] on div at bounding box center [0, 374] width 0 height 749
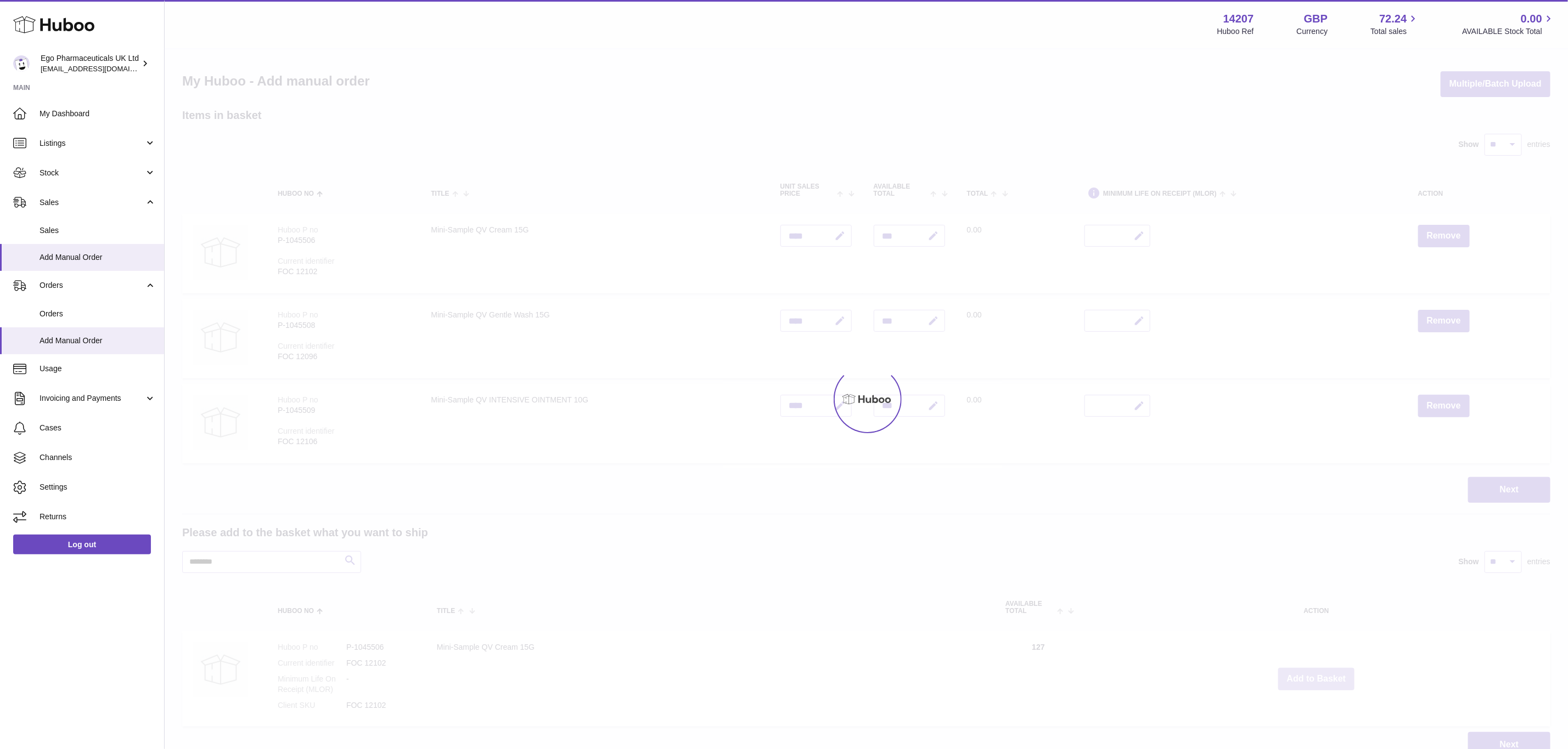
click at [1322, 673] on div at bounding box center [866, 399] width 1403 height 700
click at [1322, 673] on div "Menu Huboo 14207 Huboo Ref GBP Currency 72.24 Total sales 0.00 AVAILABLE Stock …" at bounding box center [866, 390] width 1403 height 780
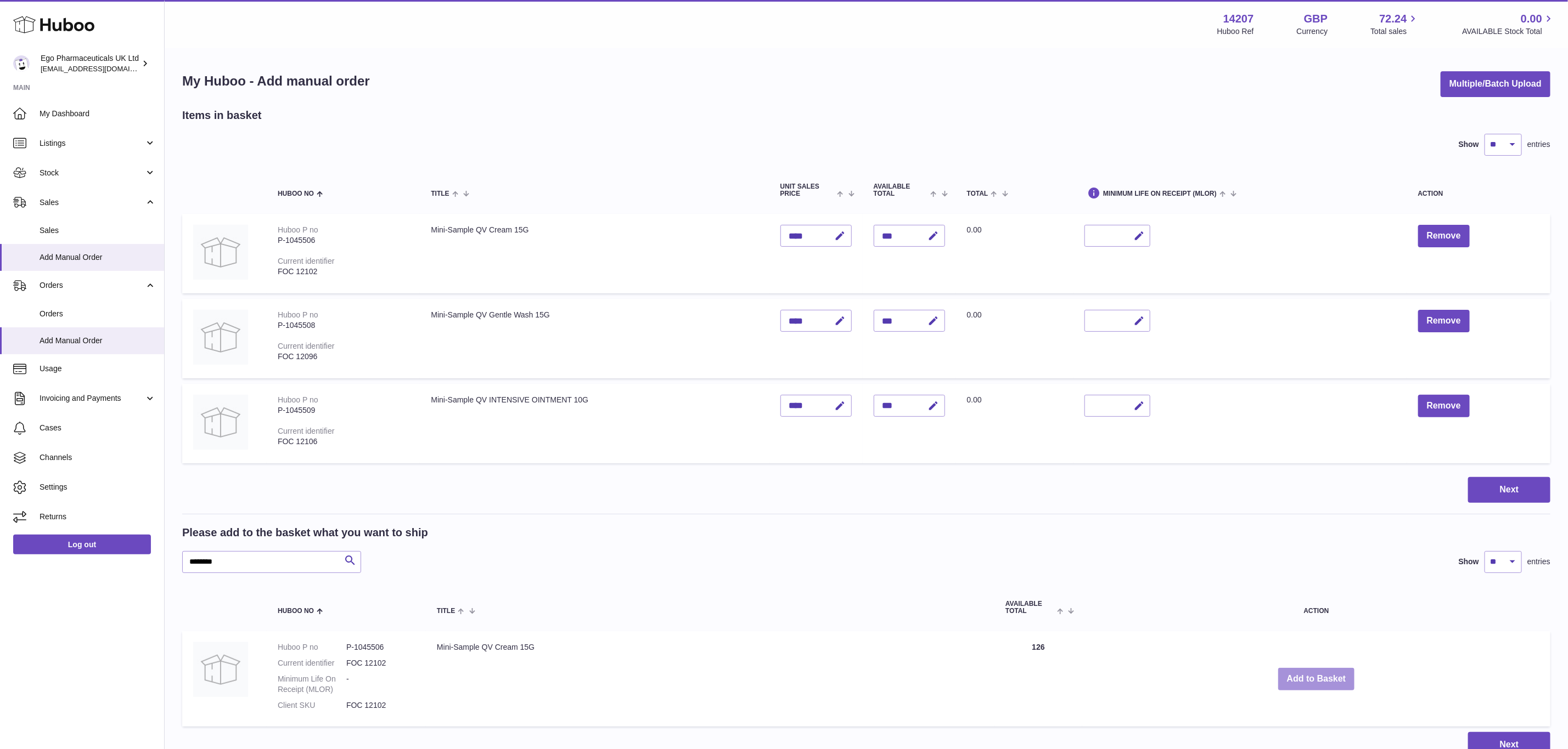
click at [1322, 673] on button "Add to Basket" at bounding box center [1317, 679] width 77 height 22
click at [0, 673] on div at bounding box center [0, 374] width 0 height 749
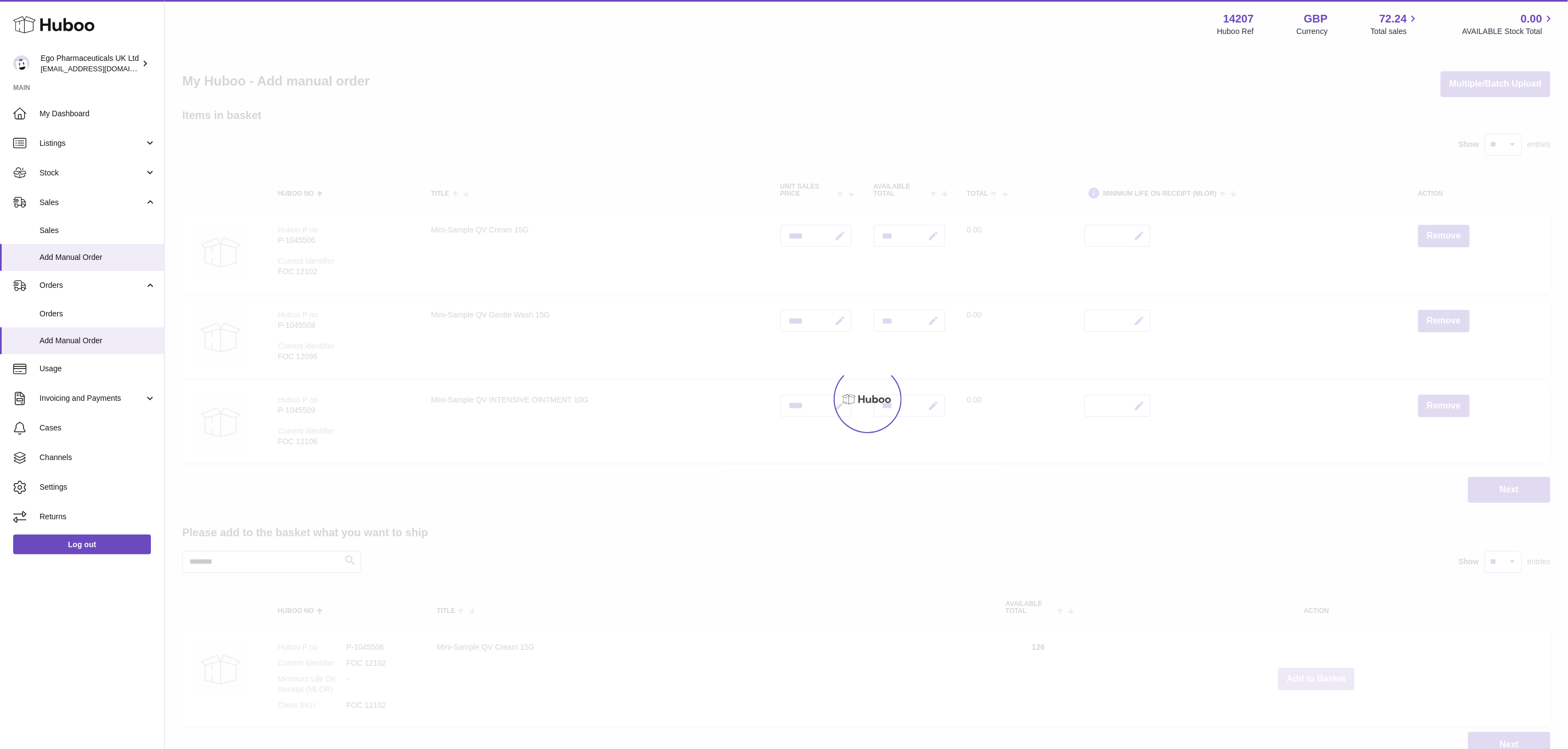
click at [1322, 673] on div at bounding box center [866, 399] width 1403 height 700
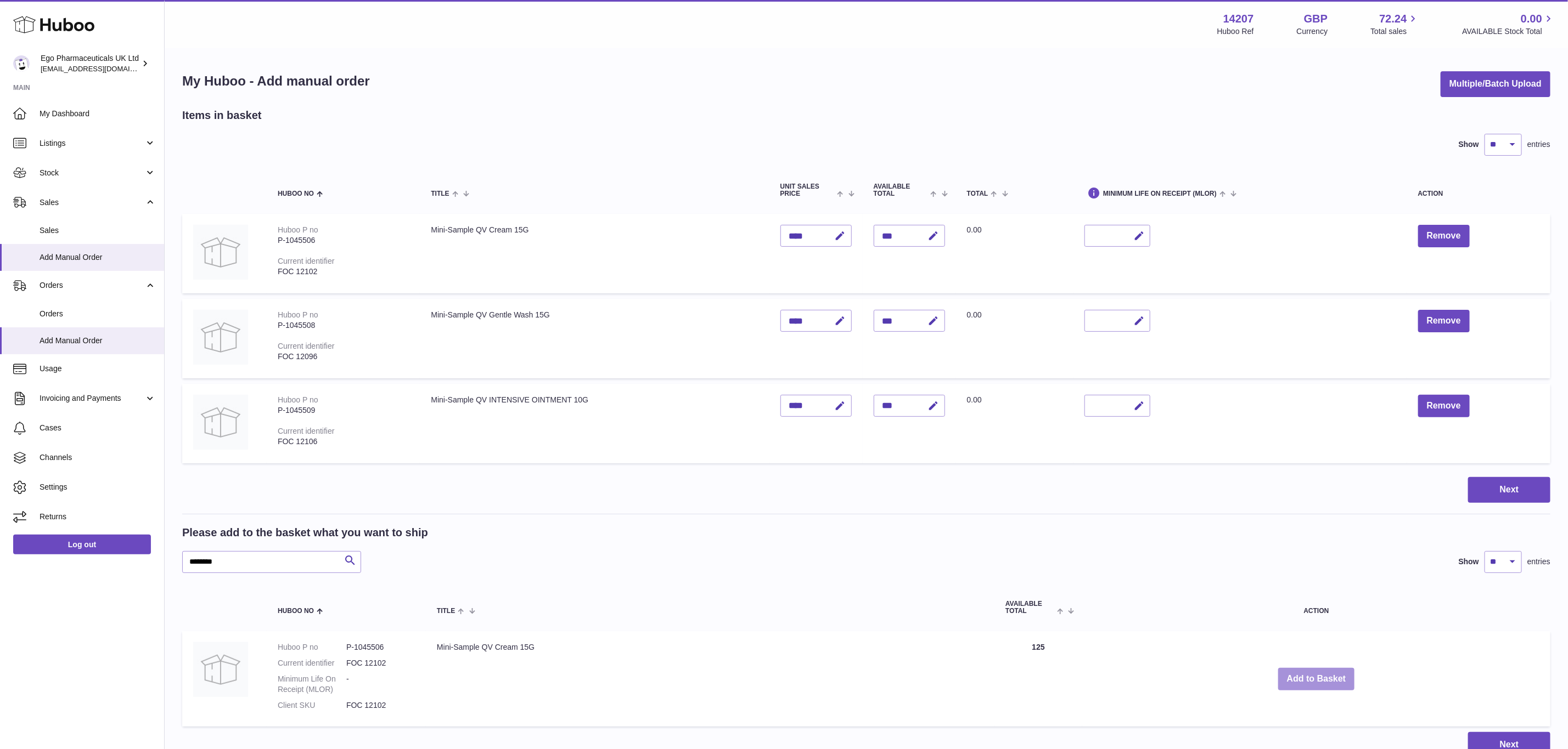
click at [1322, 673] on div "Menu Huboo 14207 Huboo Ref GBP Currency 72.24 Total sales 0.00 AVAILABLE Stock …" at bounding box center [866, 390] width 1403 height 780
click at [1322, 673] on button "Add to Basket" at bounding box center [1317, 679] width 77 height 22
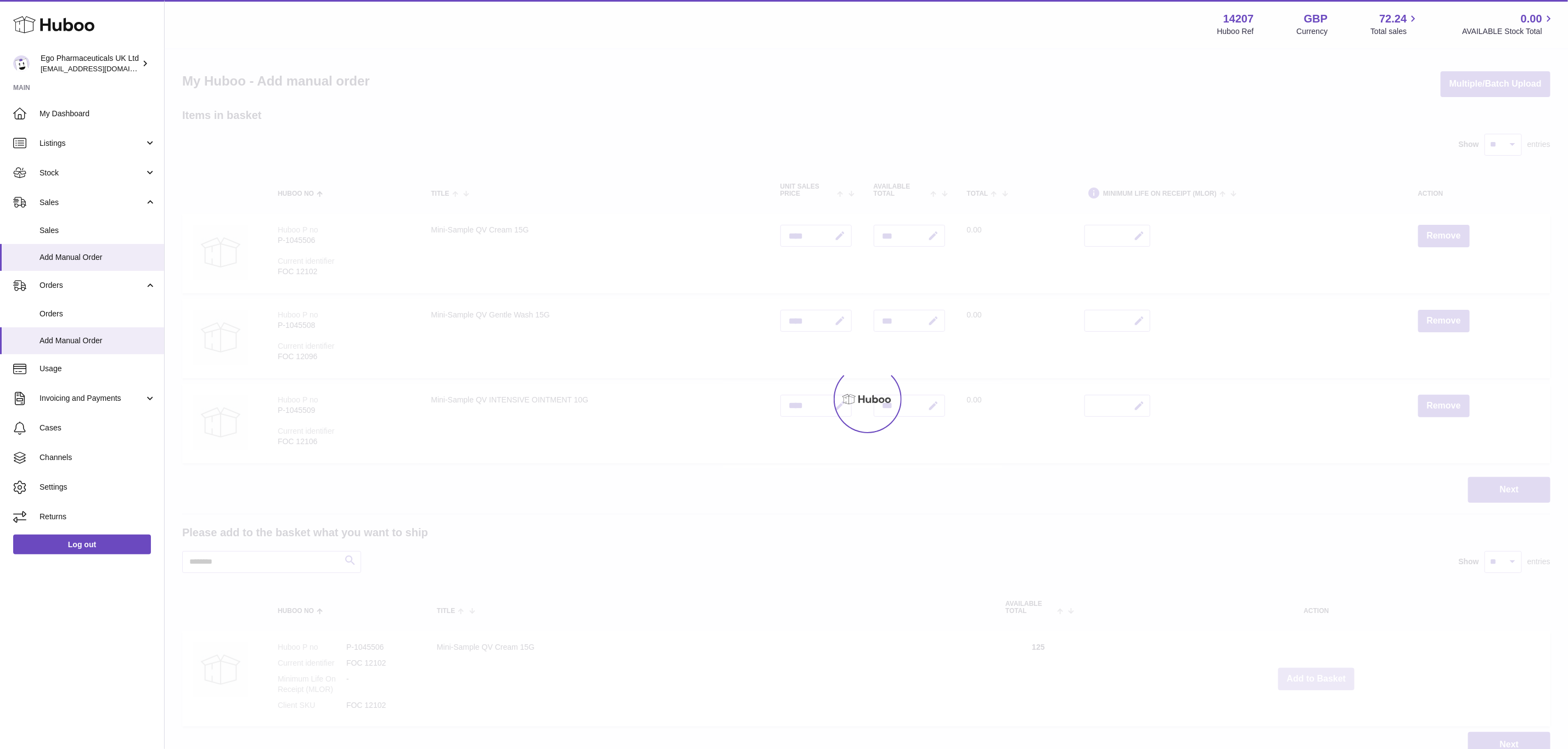
click at [1322, 673] on div at bounding box center [866, 399] width 1403 height 700
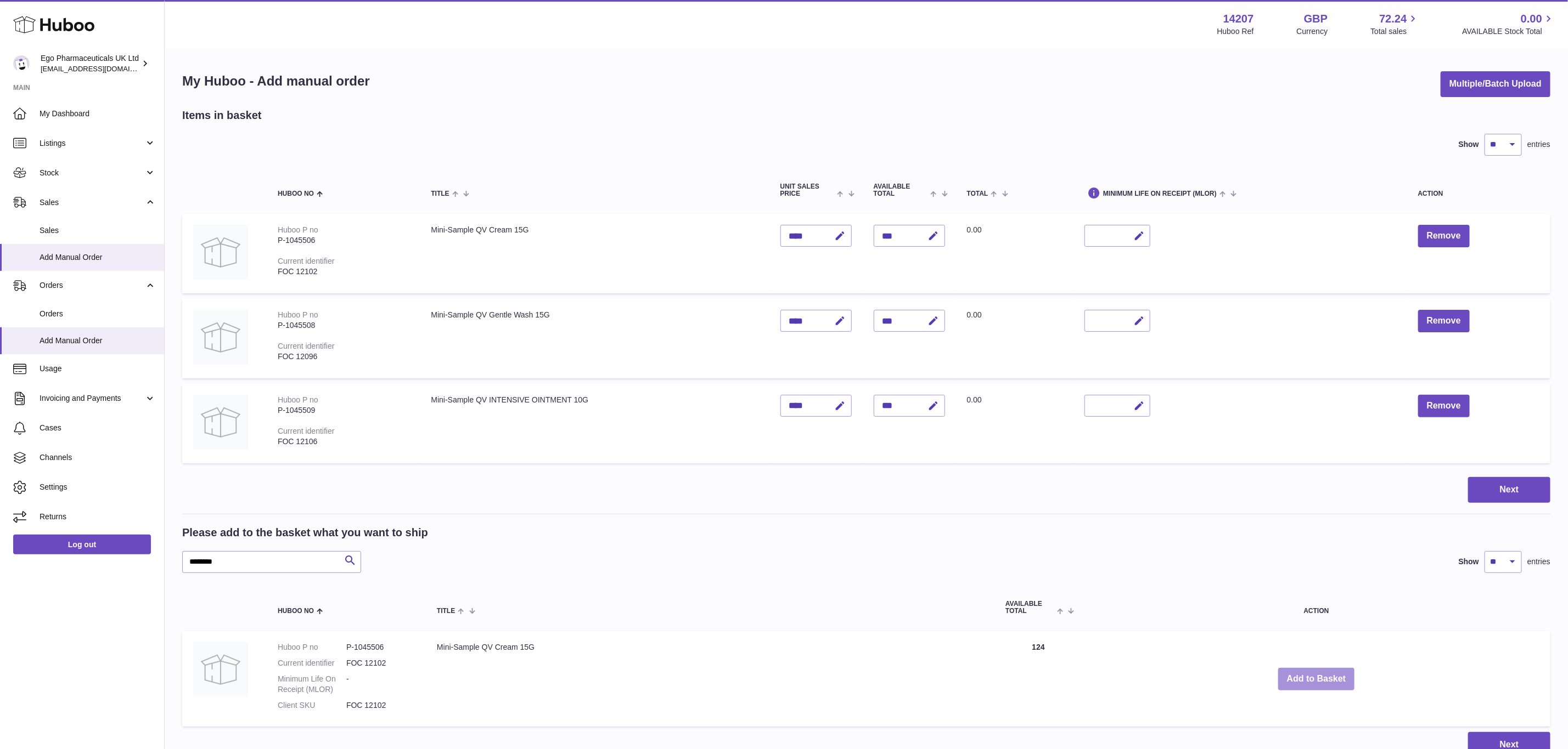
click at [1322, 673] on div "Menu Huboo 14207 Huboo Ref GBP Currency 72.24 Total sales 0.00 AVAILABLE Stock …" at bounding box center [866, 390] width 1403 height 780
click at [1322, 673] on button "Add to Basket" at bounding box center [1317, 679] width 77 height 22
click at [0, 673] on div at bounding box center [0, 374] width 0 height 749
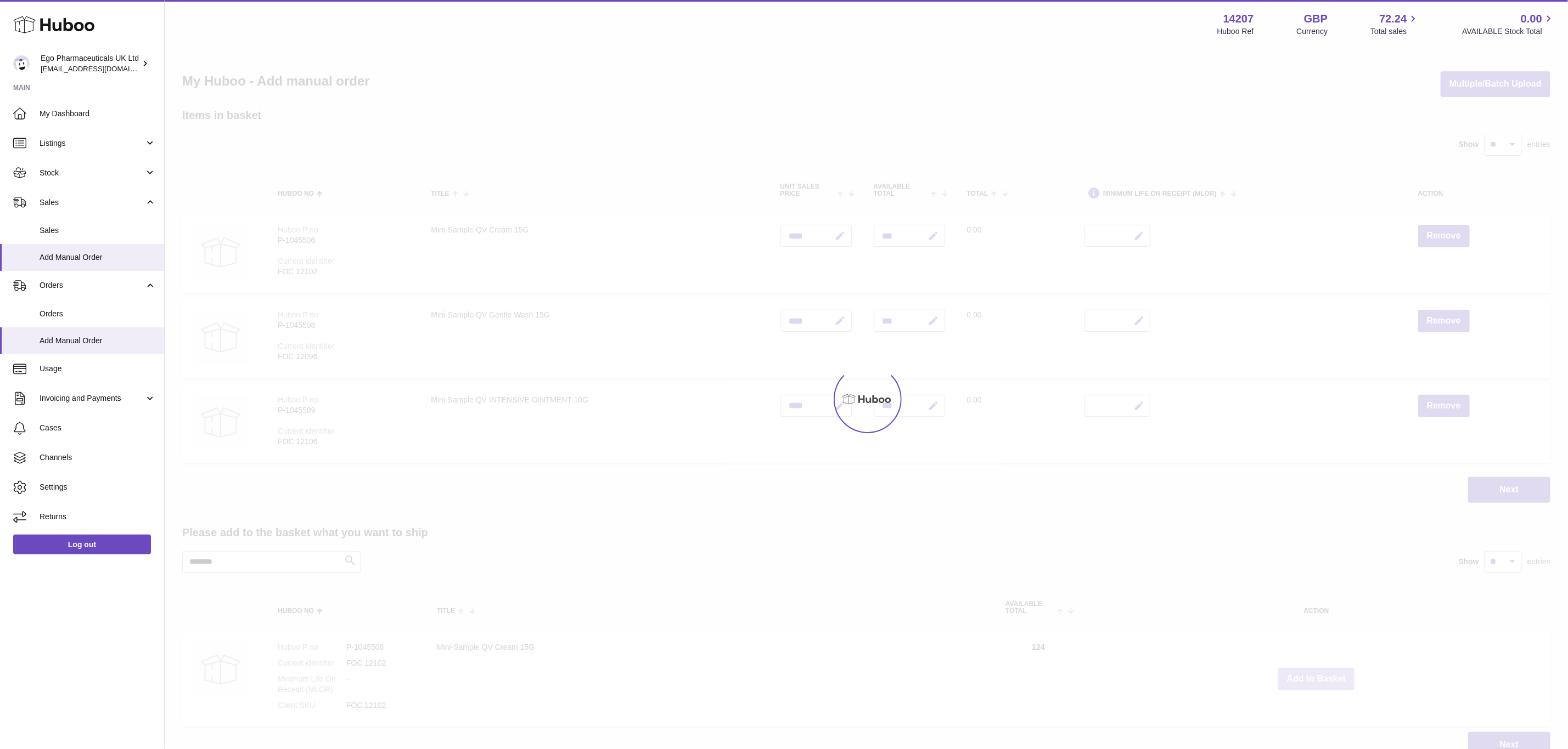
click at [1322, 673] on div at bounding box center [866, 399] width 1403 height 700
click at [1322, 673] on div "Menu Huboo 14207 Huboo Ref GBP Currency 72.24 Total sales 0.00 AVAILABLE Stock …" at bounding box center [866, 390] width 1403 height 780
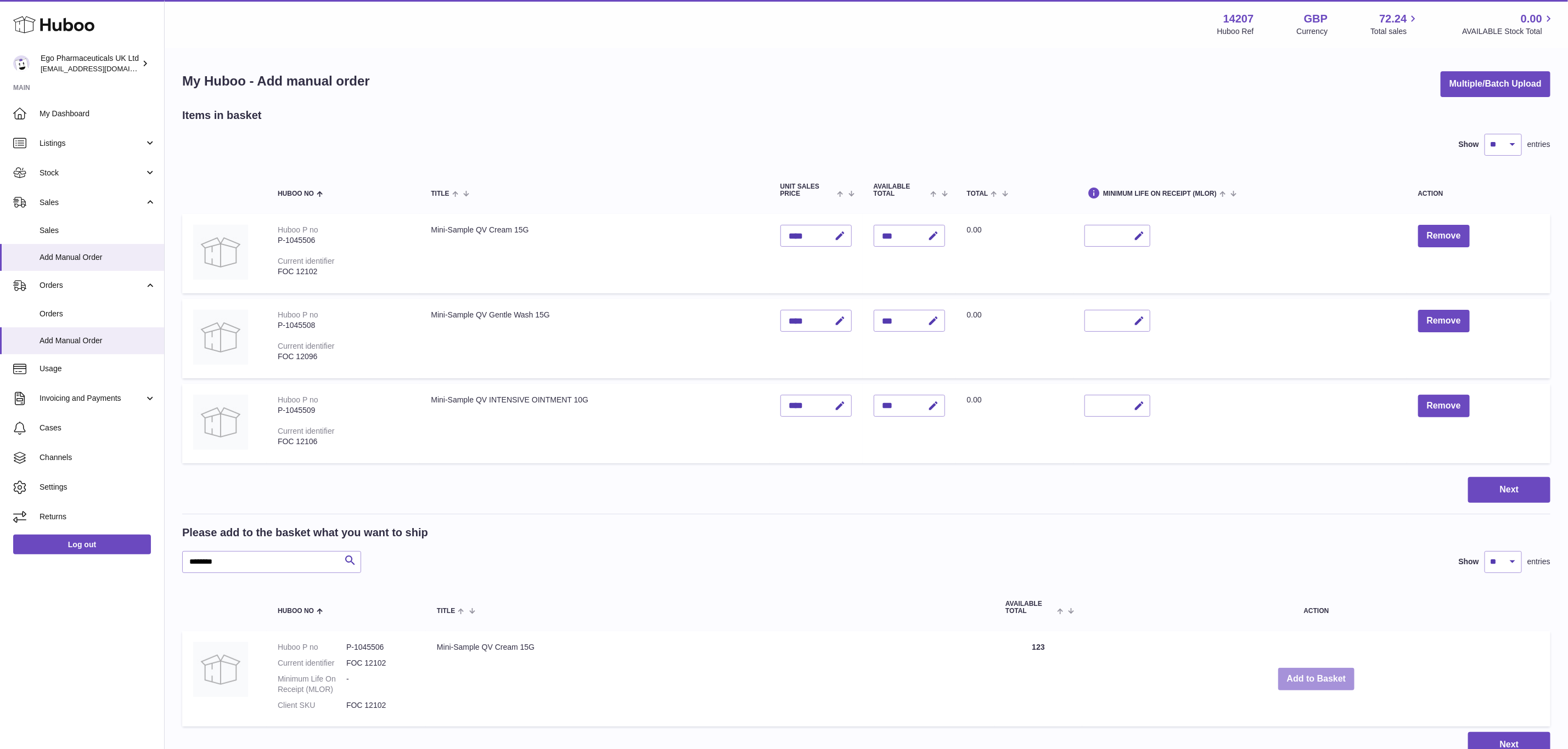
click at [1322, 673] on button "Add to Basket" at bounding box center [1317, 679] width 77 height 22
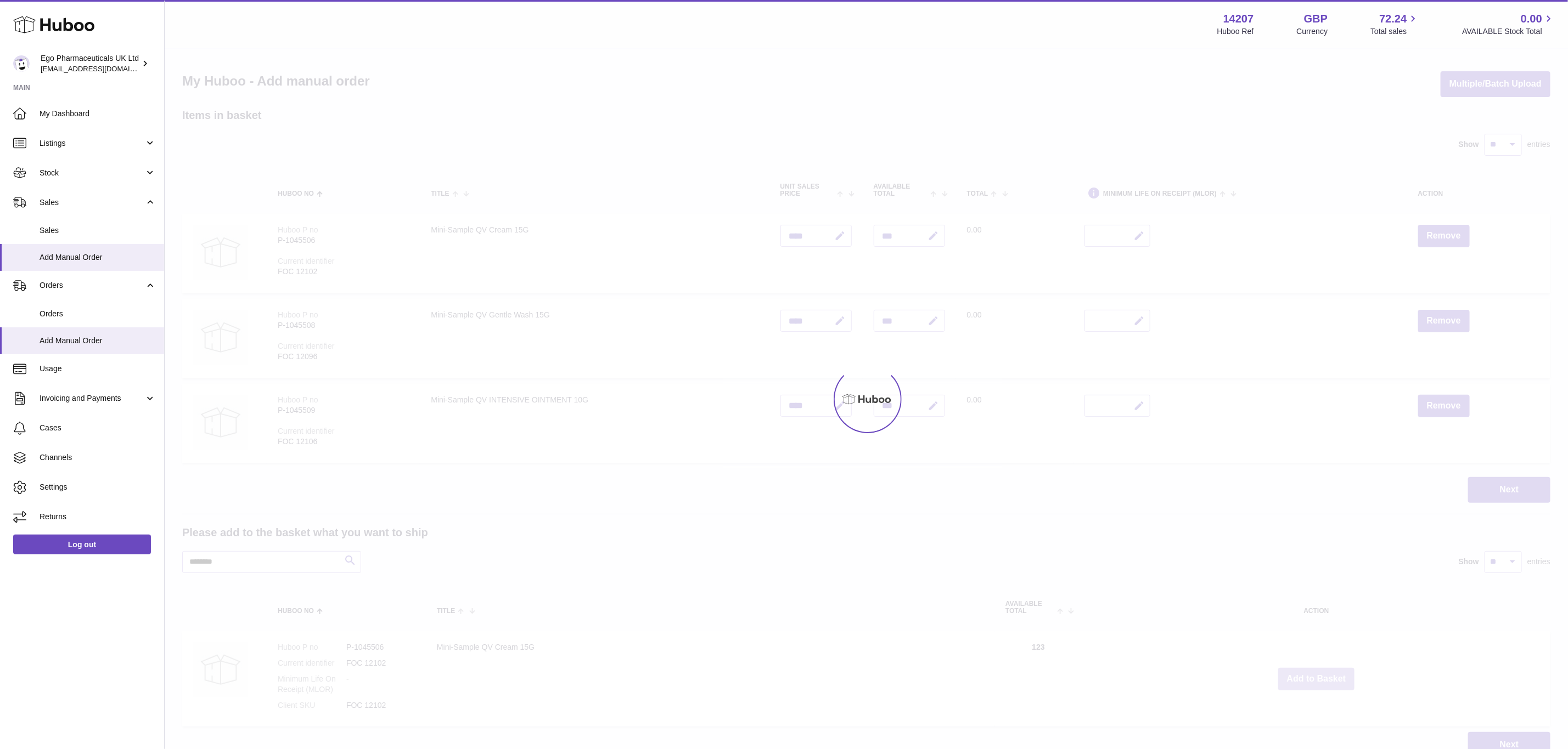
click at [1322, 673] on div at bounding box center [866, 399] width 1403 height 700
click at [1322, 673] on button "Add to Basket" at bounding box center [1317, 679] width 77 height 22
click at [1322, 673] on div at bounding box center [866, 399] width 1403 height 700
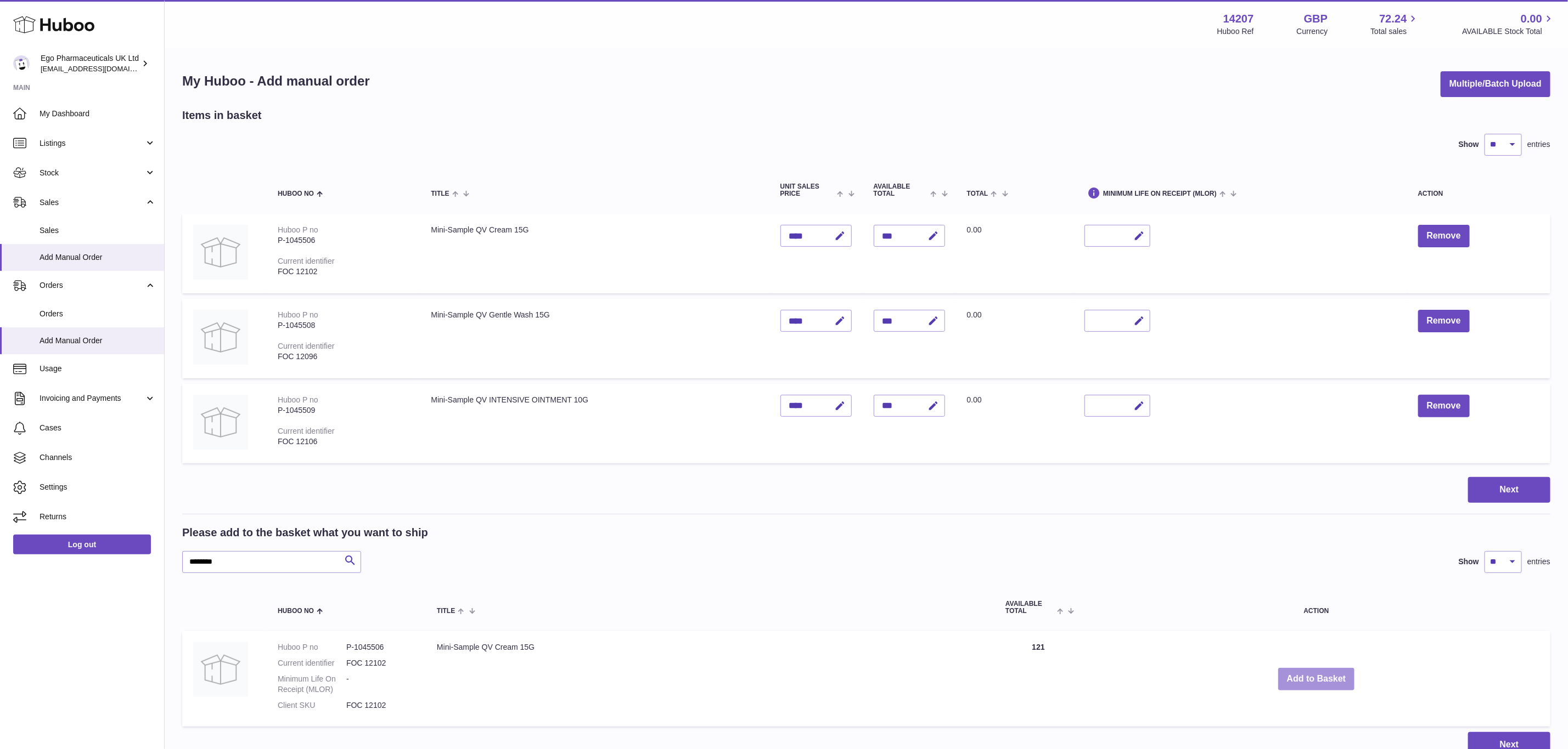
click at [1322, 673] on button "Add to Basket" at bounding box center [1317, 679] width 77 height 22
click at [0, 673] on div at bounding box center [0, 374] width 0 height 749
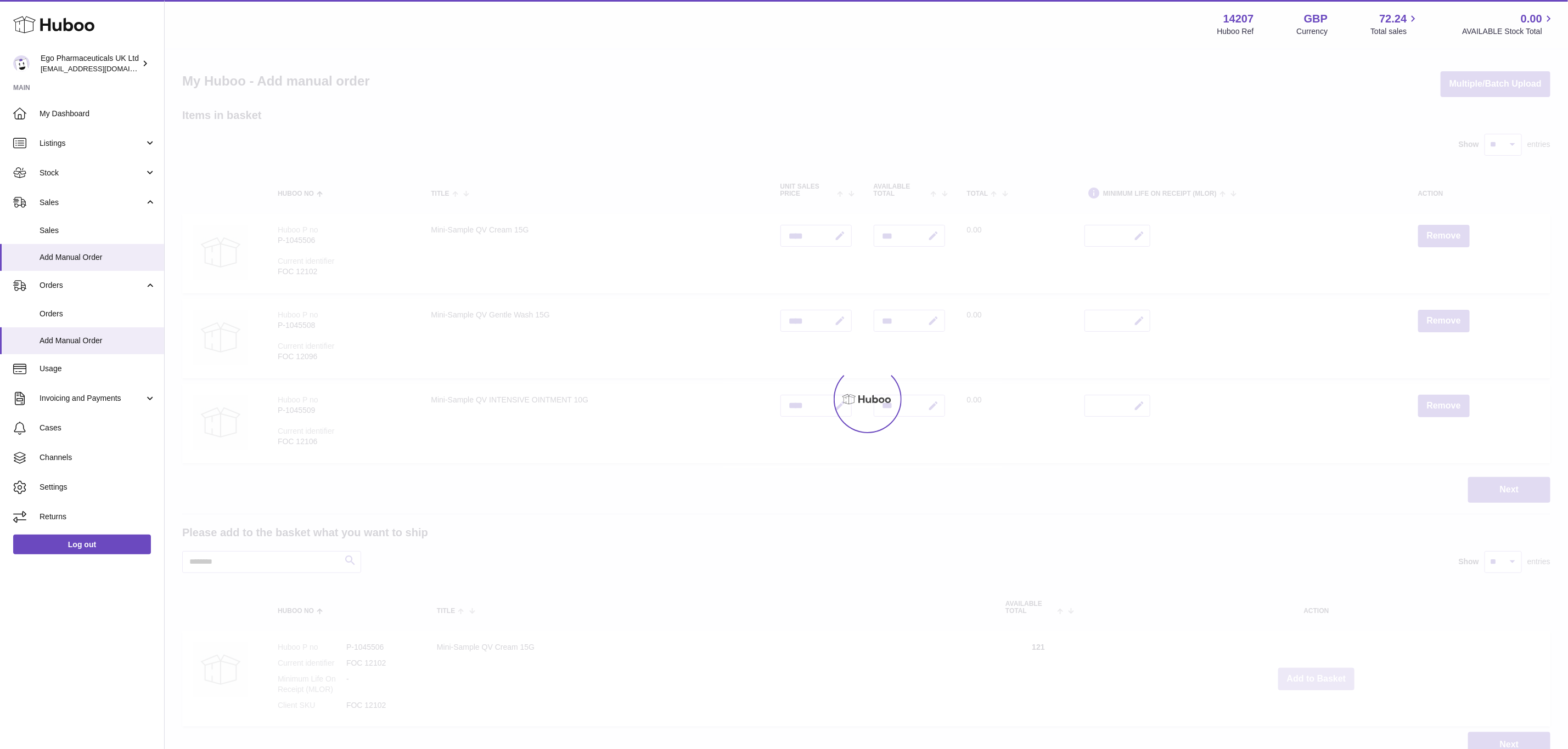
click at [1322, 673] on div at bounding box center [866, 399] width 1403 height 700
click at [1322, 673] on button "Add to Basket" at bounding box center [1317, 679] width 77 height 22
click at [1322, 673] on div at bounding box center [866, 399] width 1403 height 700
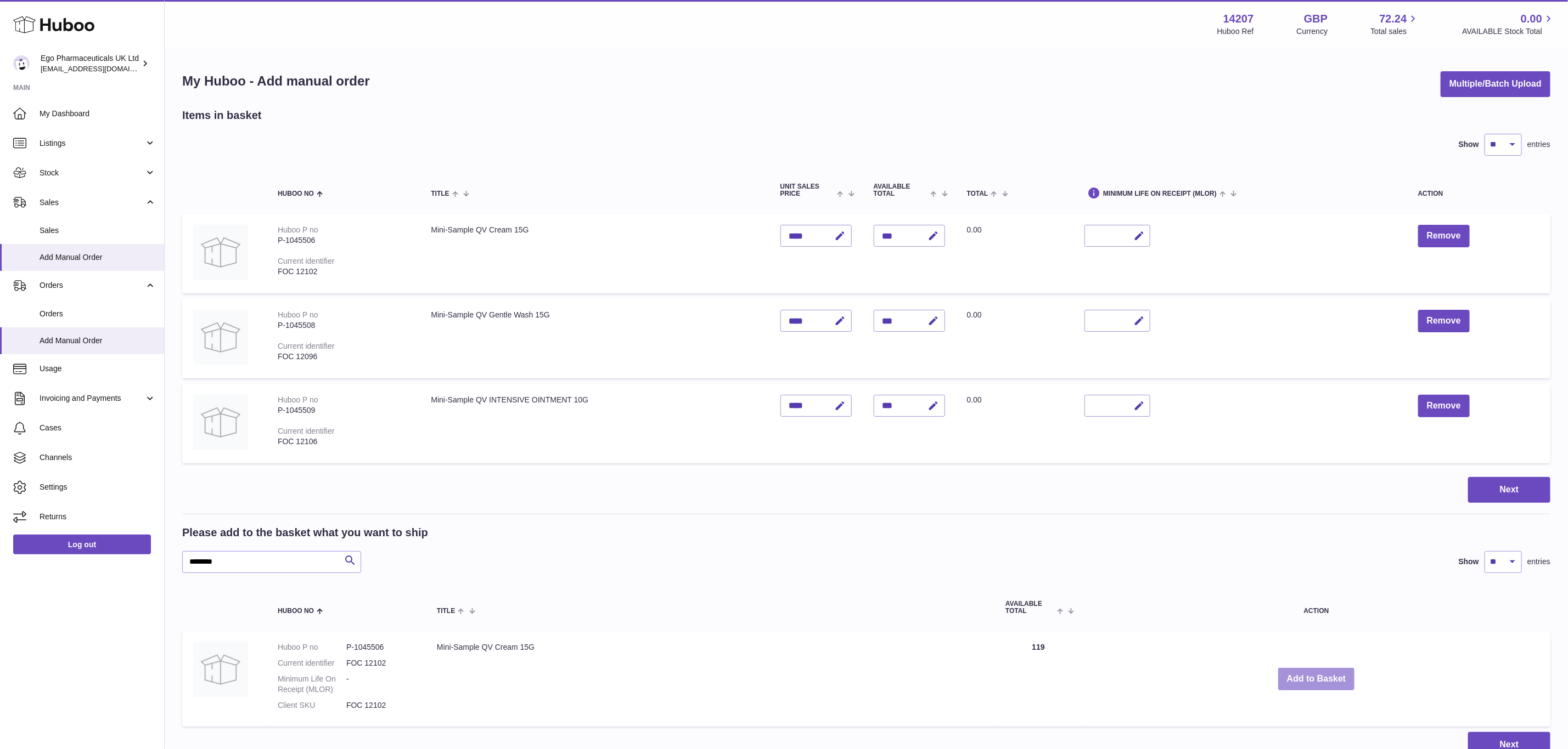
click at [1322, 673] on button "Add to Basket" at bounding box center [1317, 679] width 77 height 22
click at [0, 673] on div at bounding box center [0, 374] width 0 height 749
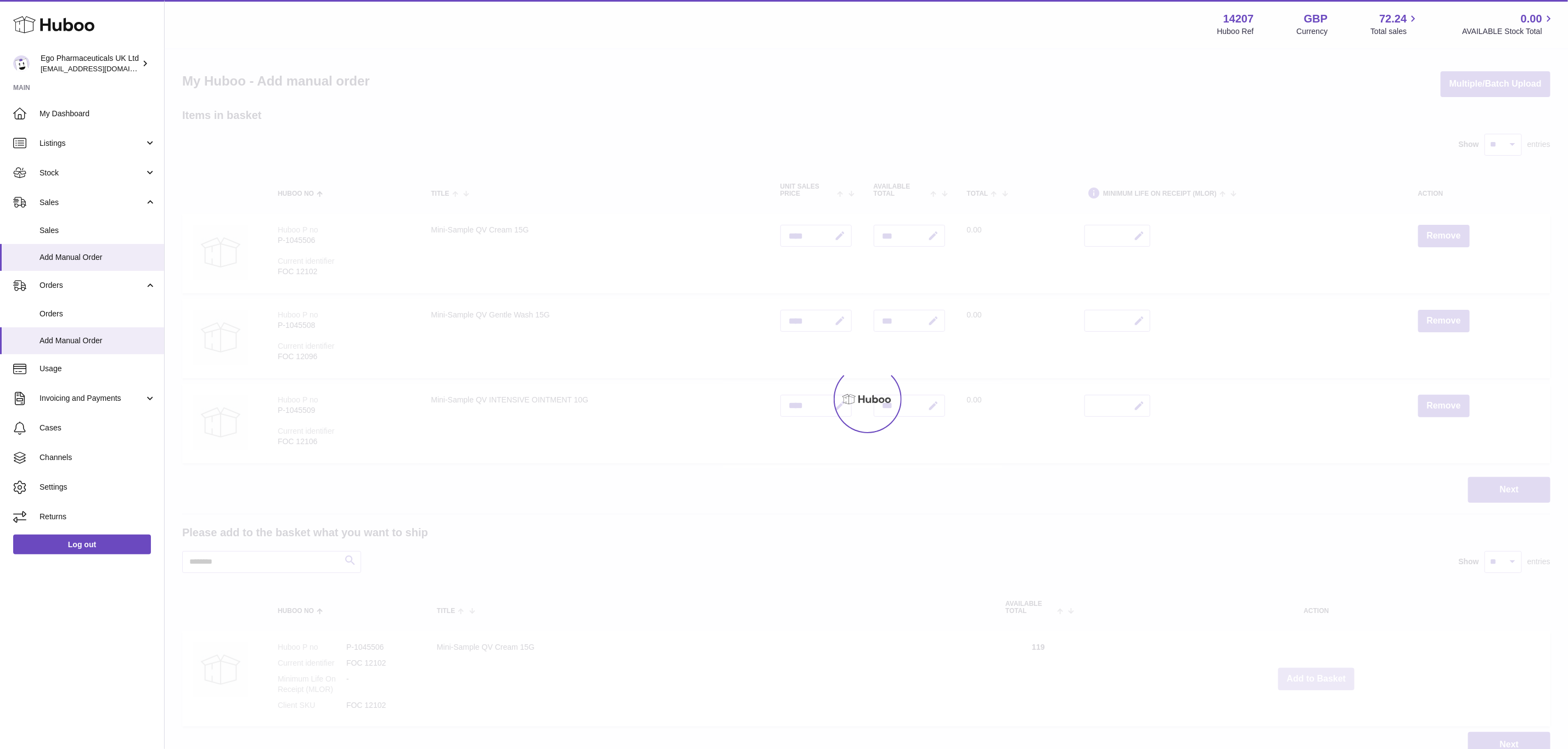
click at [1322, 673] on div at bounding box center [866, 399] width 1403 height 700
click at [1322, 673] on div "Menu Huboo 14207 Huboo Ref GBP Currency 72.24 Total sales 0.00 AVAILABLE Stock …" at bounding box center [866, 390] width 1403 height 780
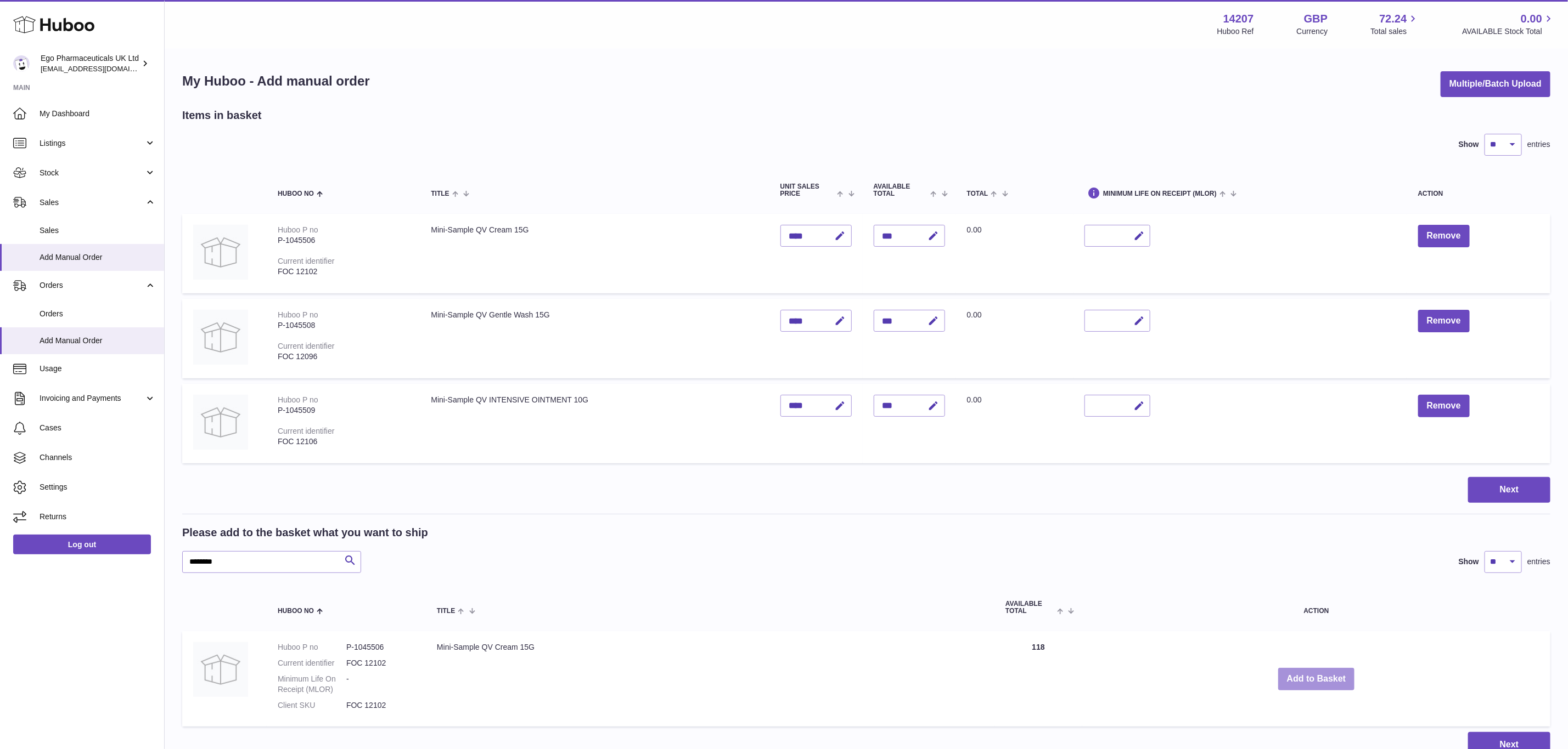
click at [1322, 673] on button "Add to Basket" at bounding box center [1317, 679] width 77 height 22
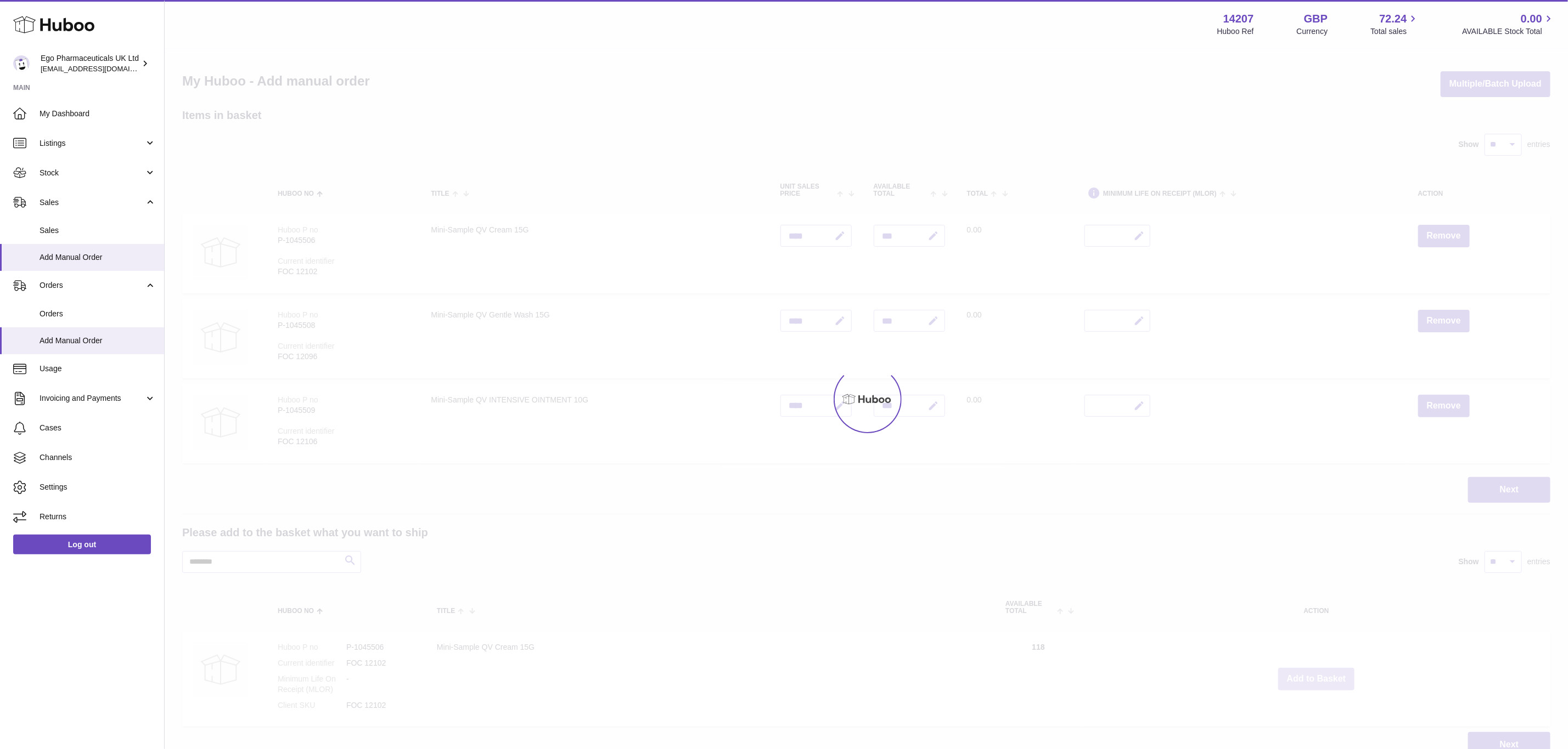
click at [1322, 673] on div at bounding box center [866, 399] width 1403 height 700
click at [1322, 673] on div "Menu Huboo 14207 Huboo Ref GBP Currency 72.24 Total sales 0.00 AVAILABLE Stock …" at bounding box center [866, 390] width 1403 height 780
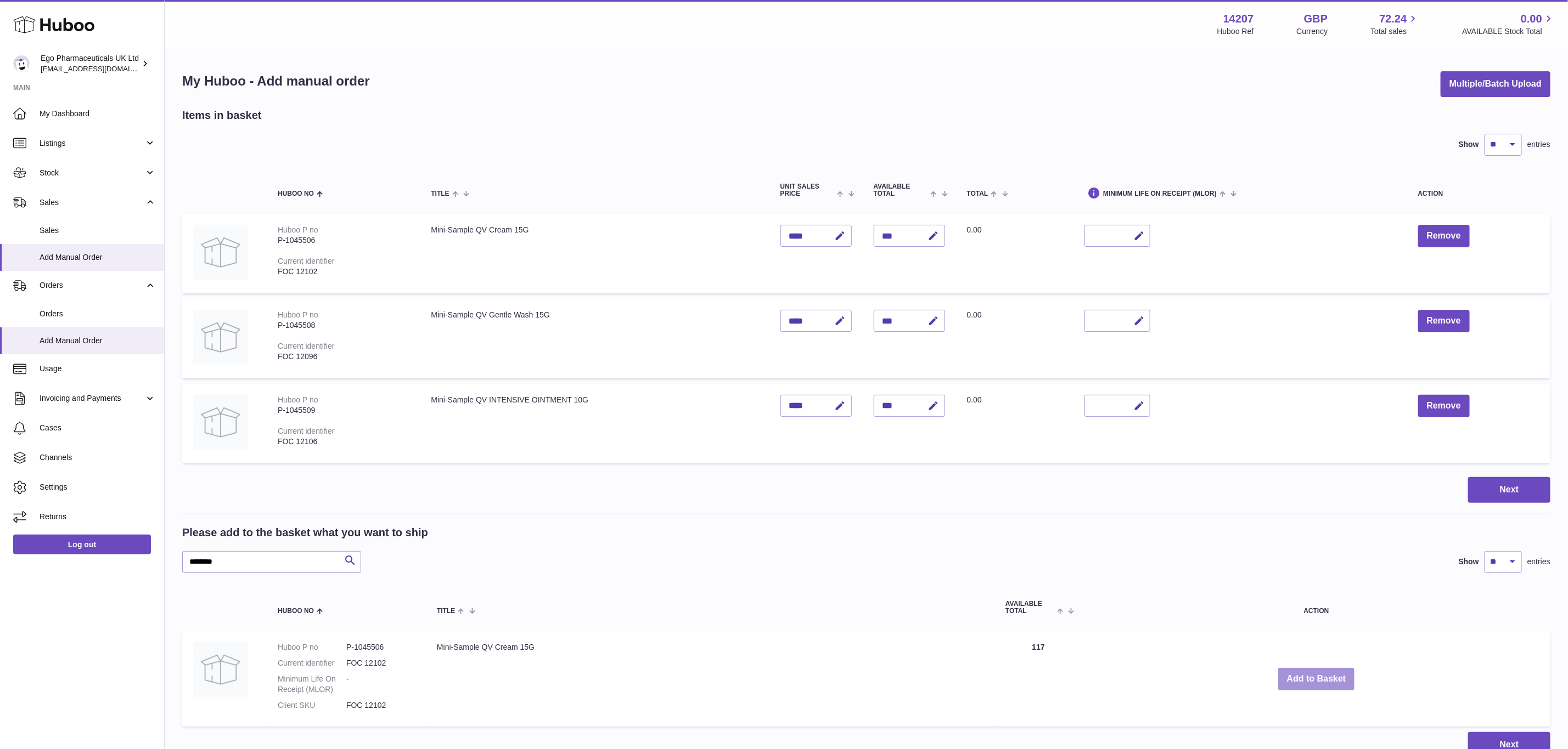
click at [1322, 673] on button "Add to Basket" at bounding box center [1317, 679] width 77 height 22
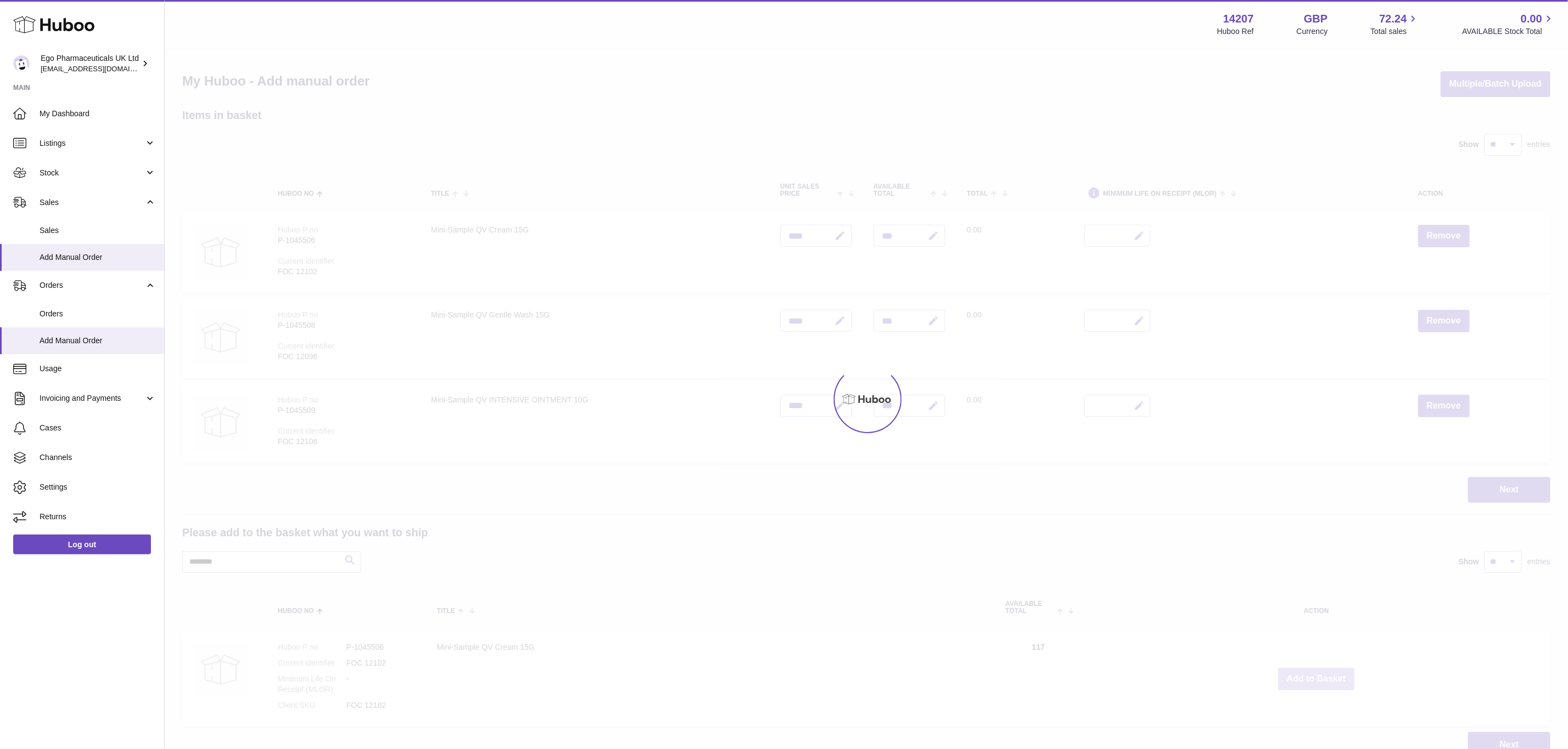
click at [1322, 673] on div at bounding box center [866, 399] width 1403 height 700
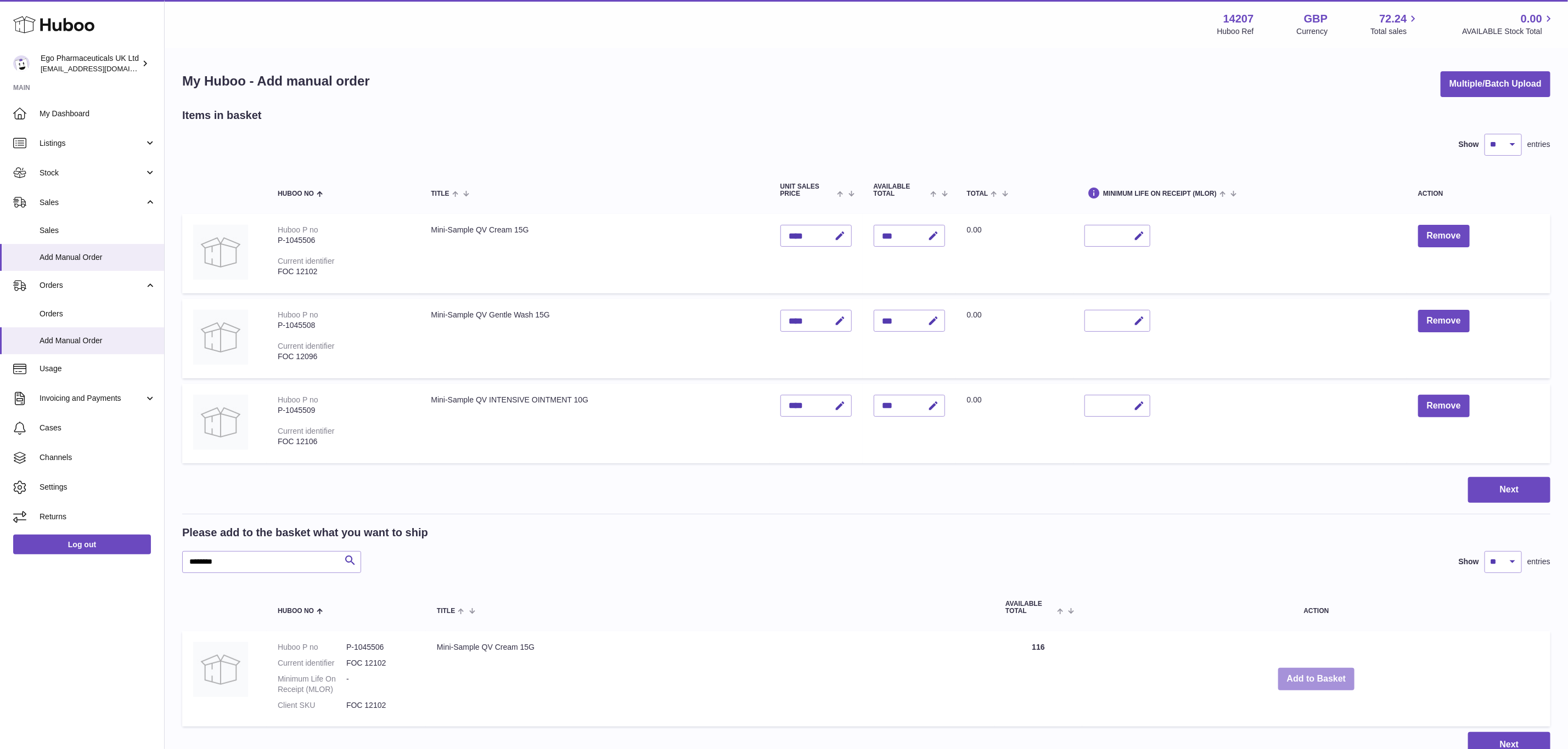
click at [1322, 673] on div "Menu Huboo 14207 Huboo Ref GBP Currency 72.24 Total sales 0.00 AVAILABLE Stock …" at bounding box center [866, 390] width 1403 height 780
click at [1322, 673] on button "Add to Basket" at bounding box center [1317, 679] width 77 height 22
click at [0, 673] on div at bounding box center [0, 374] width 0 height 749
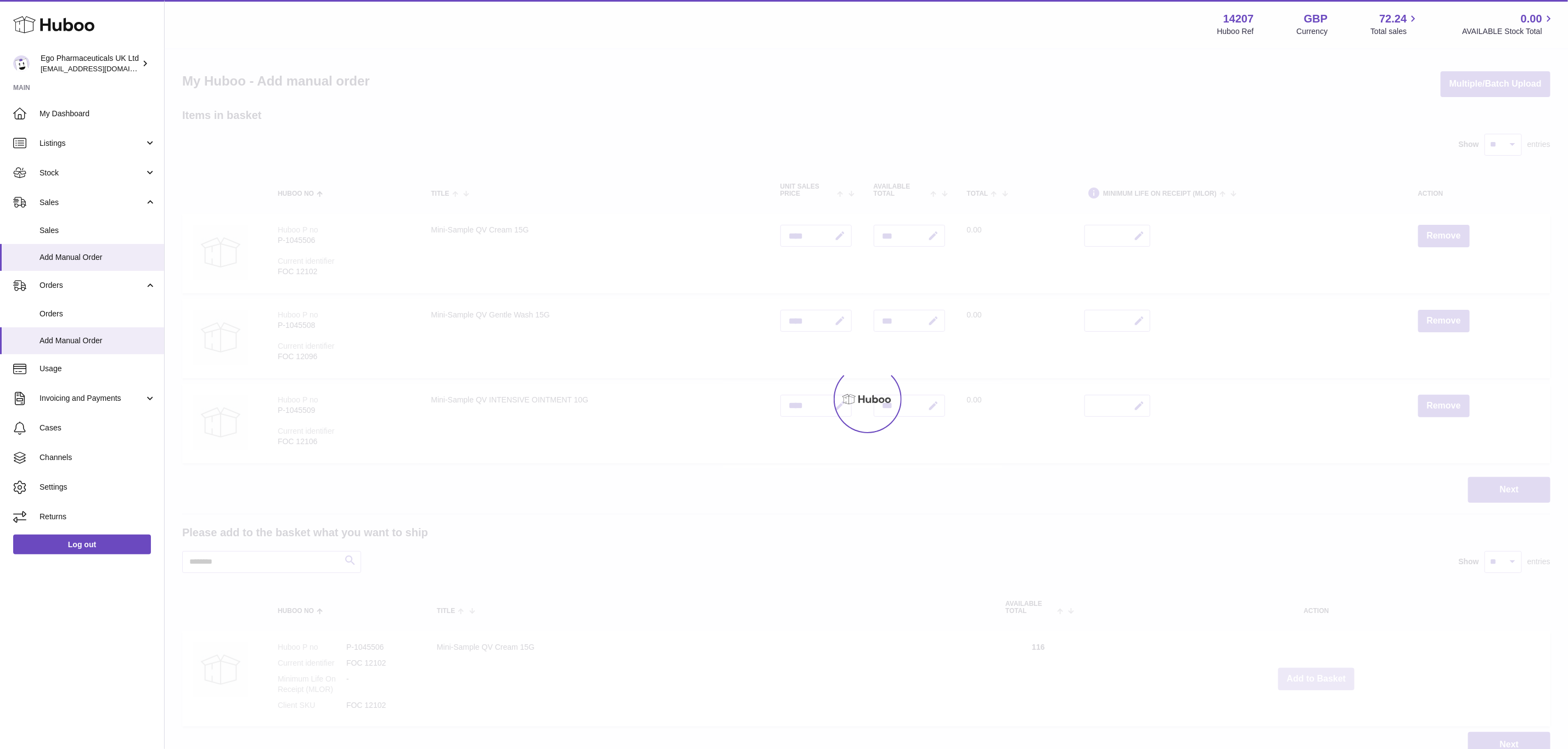
click at [1322, 673] on div at bounding box center [866, 399] width 1403 height 700
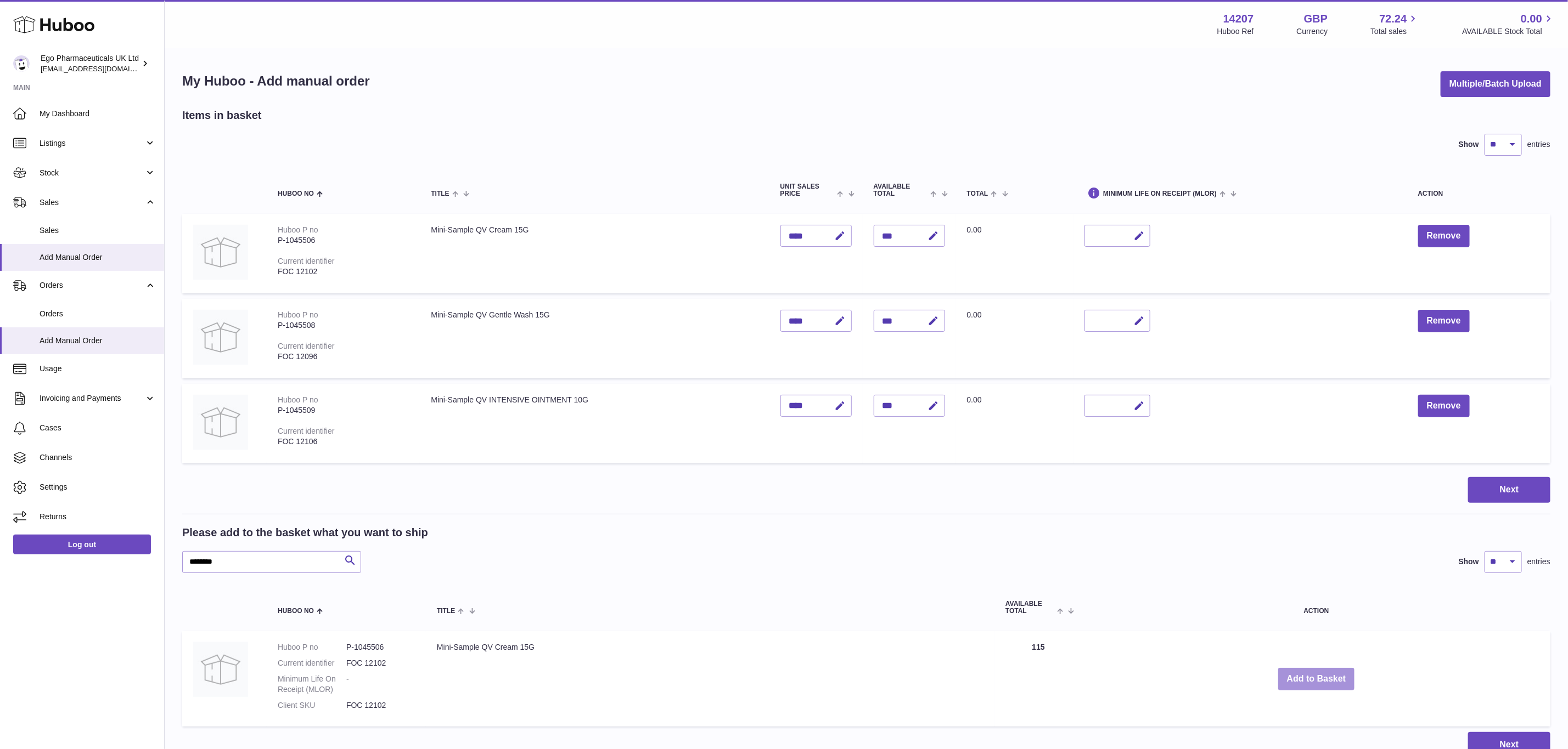
click at [1319, 674] on button "Add to Basket" at bounding box center [1317, 679] width 77 height 22
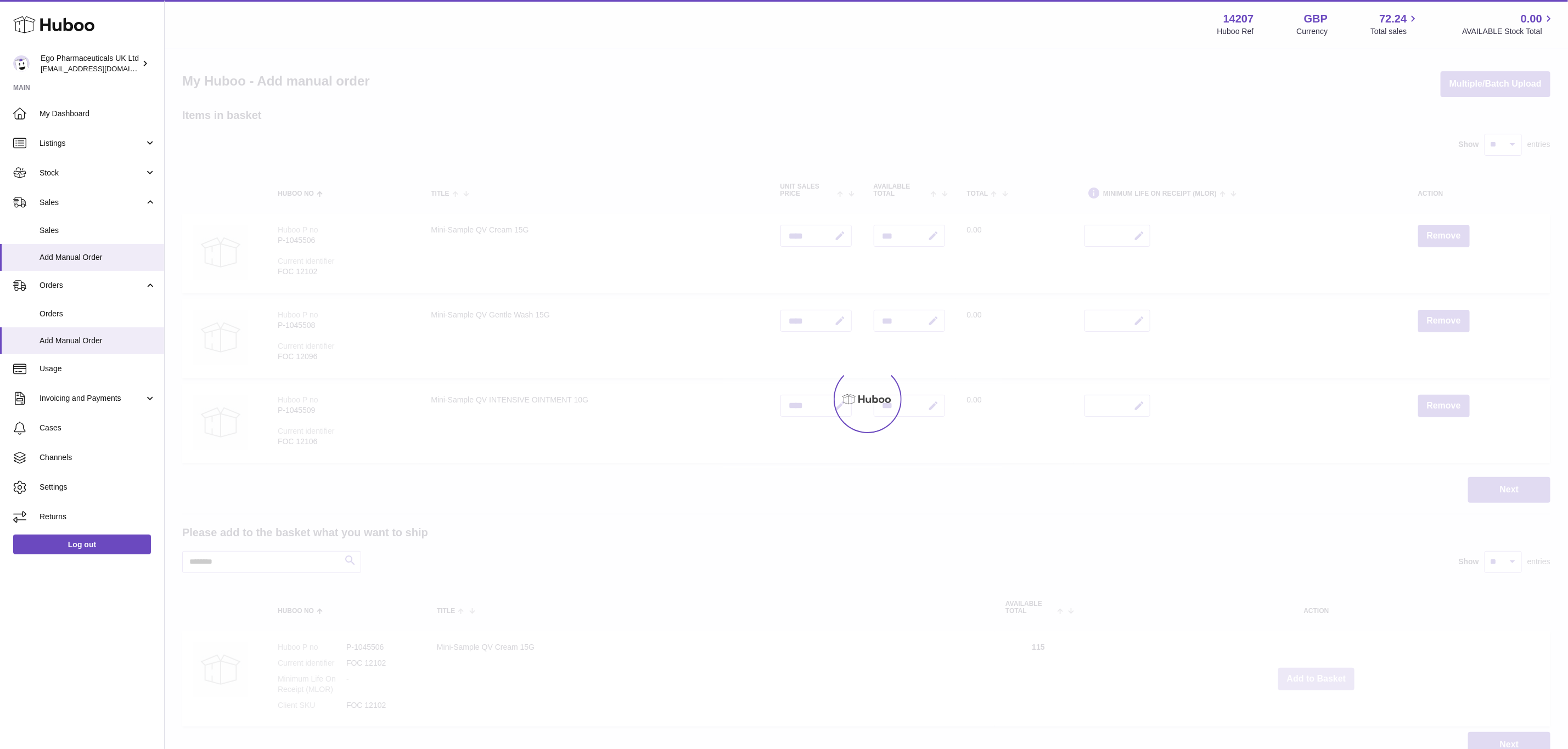
click at [1319, 674] on div at bounding box center [866, 399] width 1403 height 700
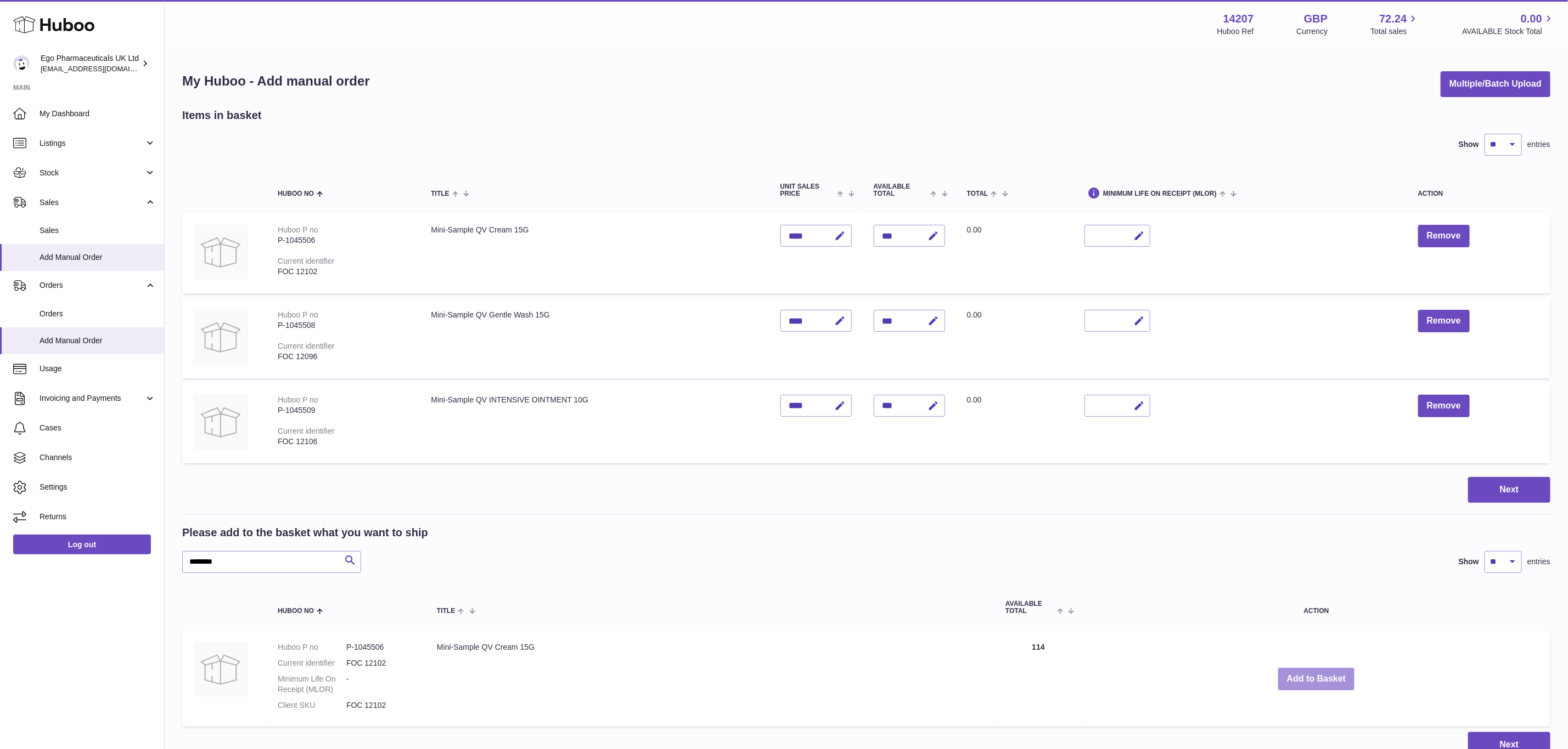
click at [1319, 674] on div "Menu Huboo 14207 Huboo Ref GBP Currency 72.24 Total sales 0.00 AVAILABLE Stock …" at bounding box center [866, 390] width 1403 height 780
click at [1319, 674] on button "Add to Basket" at bounding box center [1317, 679] width 77 height 22
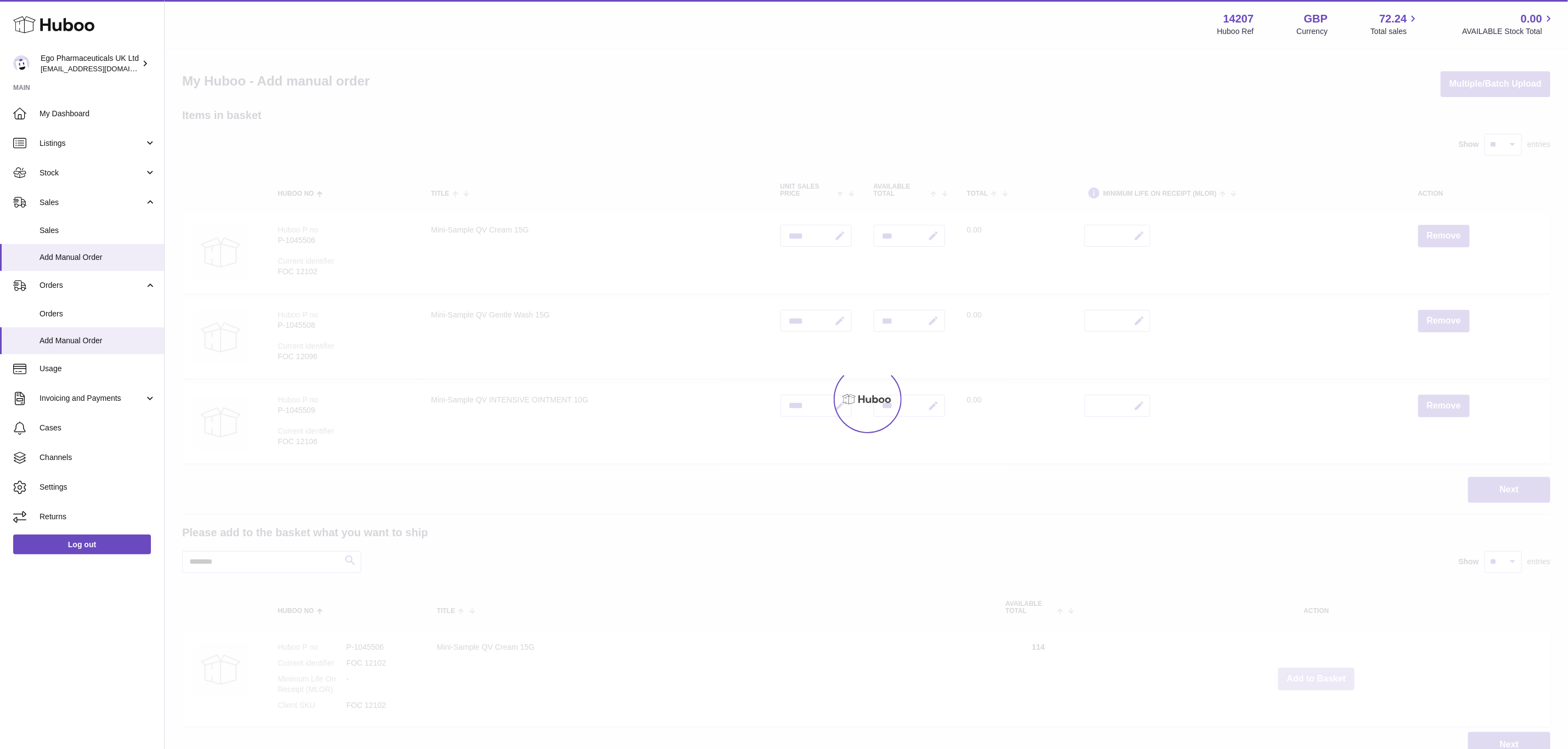
click at [1319, 674] on div at bounding box center [866, 399] width 1403 height 700
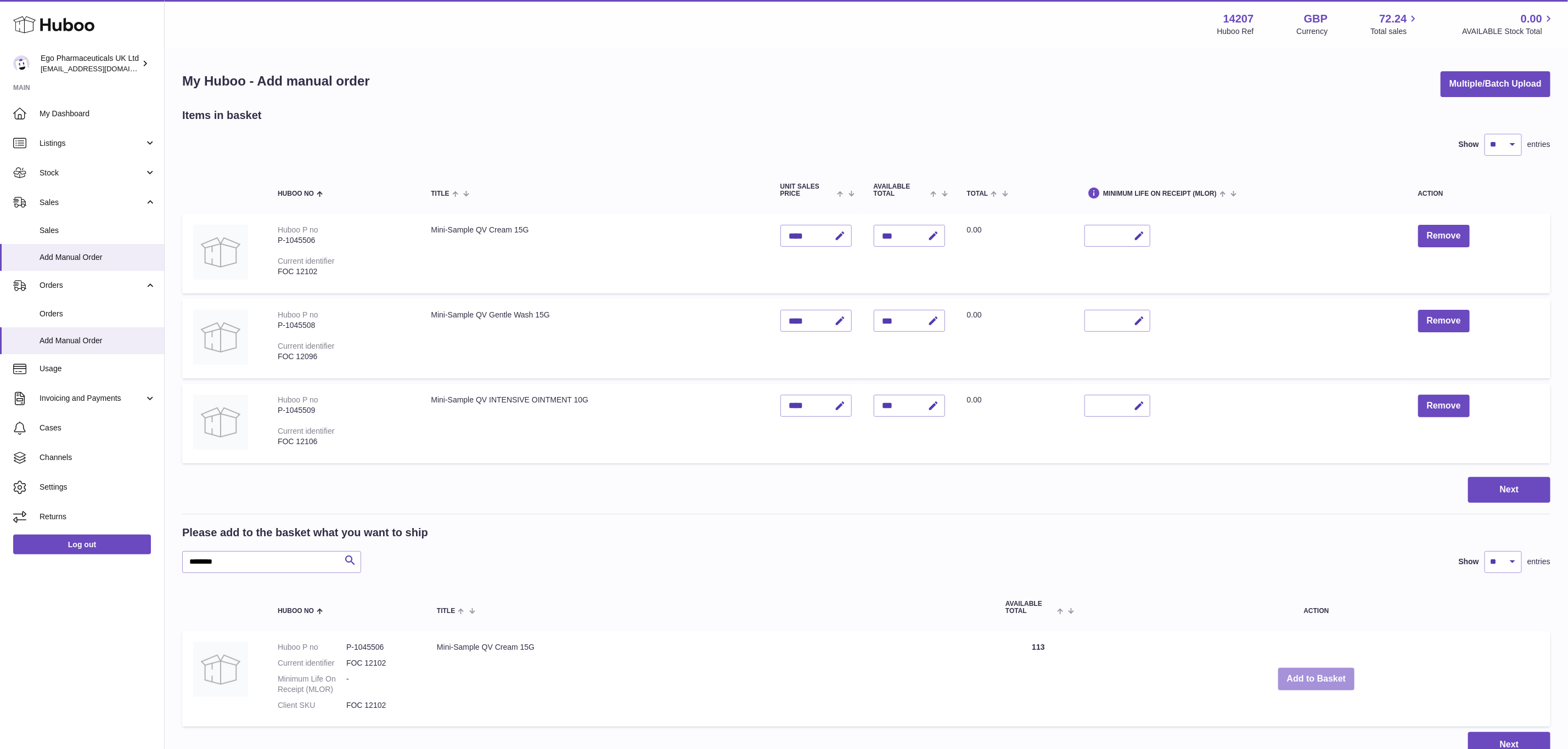
click at [1319, 674] on div "Menu Huboo 14207 Huboo Ref GBP Currency 72.24 Total sales 0.00 AVAILABLE Stock …" at bounding box center [866, 390] width 1403 height 780
click at [1319, 674] on button "Add to Basket" at bounding box center [1317, 679] width 77 height 22
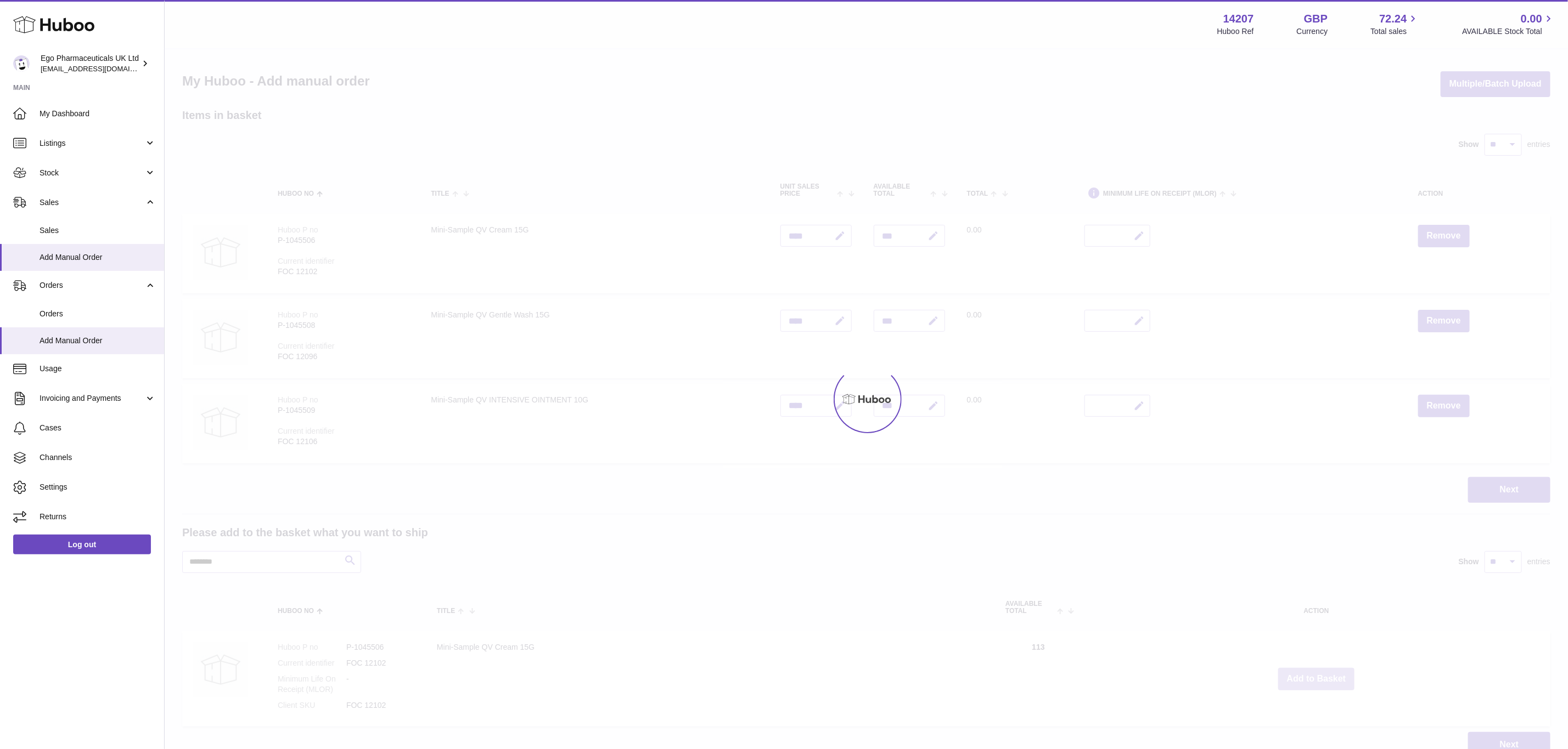
click at [1319, 674] on div at bounding box center [866, 399] width 1403 height 700
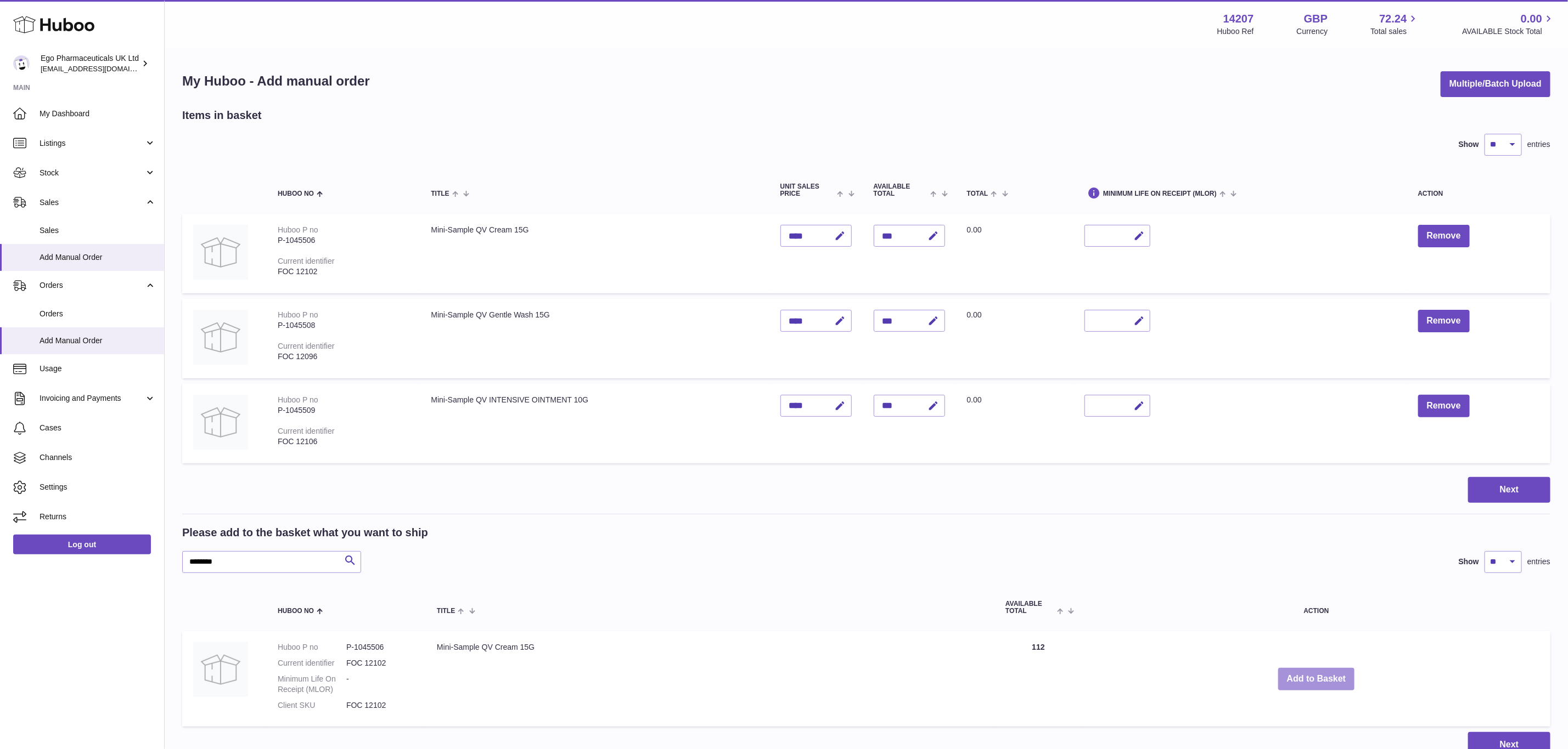
click at [1319, 674] on div "Menu Huboo 14207 Huboo Ref GBP Currency 72.24 Total sales 0.00 AVAILABLE Stock …" at bounding box center [866, 390] width 1403 height 780
click at [1319, 674] on button "Add to Basket" at bounding box center [1317, 679] width 77 height 22
click at [0, 674] on div at bounding box center [0, 374] width 0 height 749
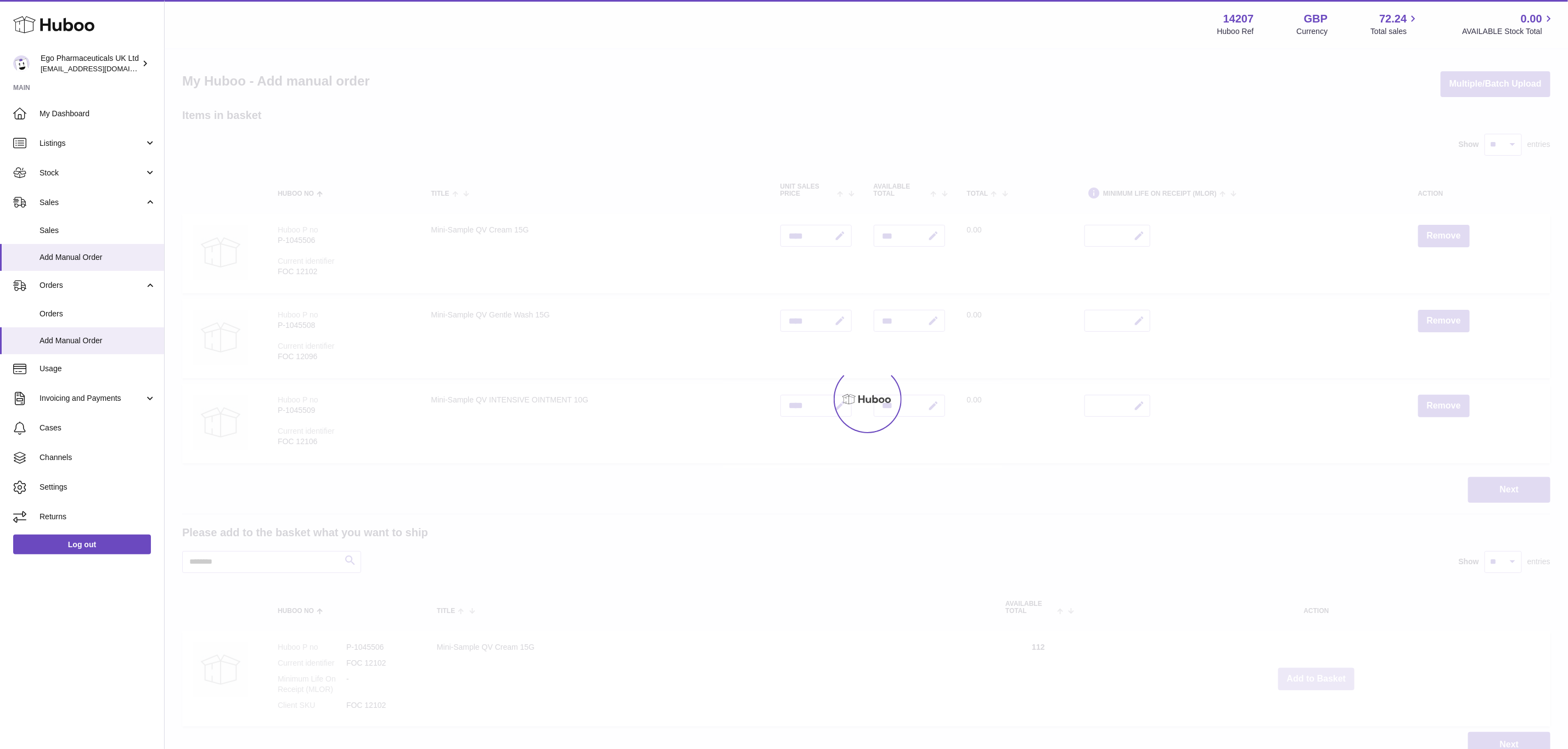
click at [1319, 674] on div at bounding box center [866, 399] width 1403 height 700
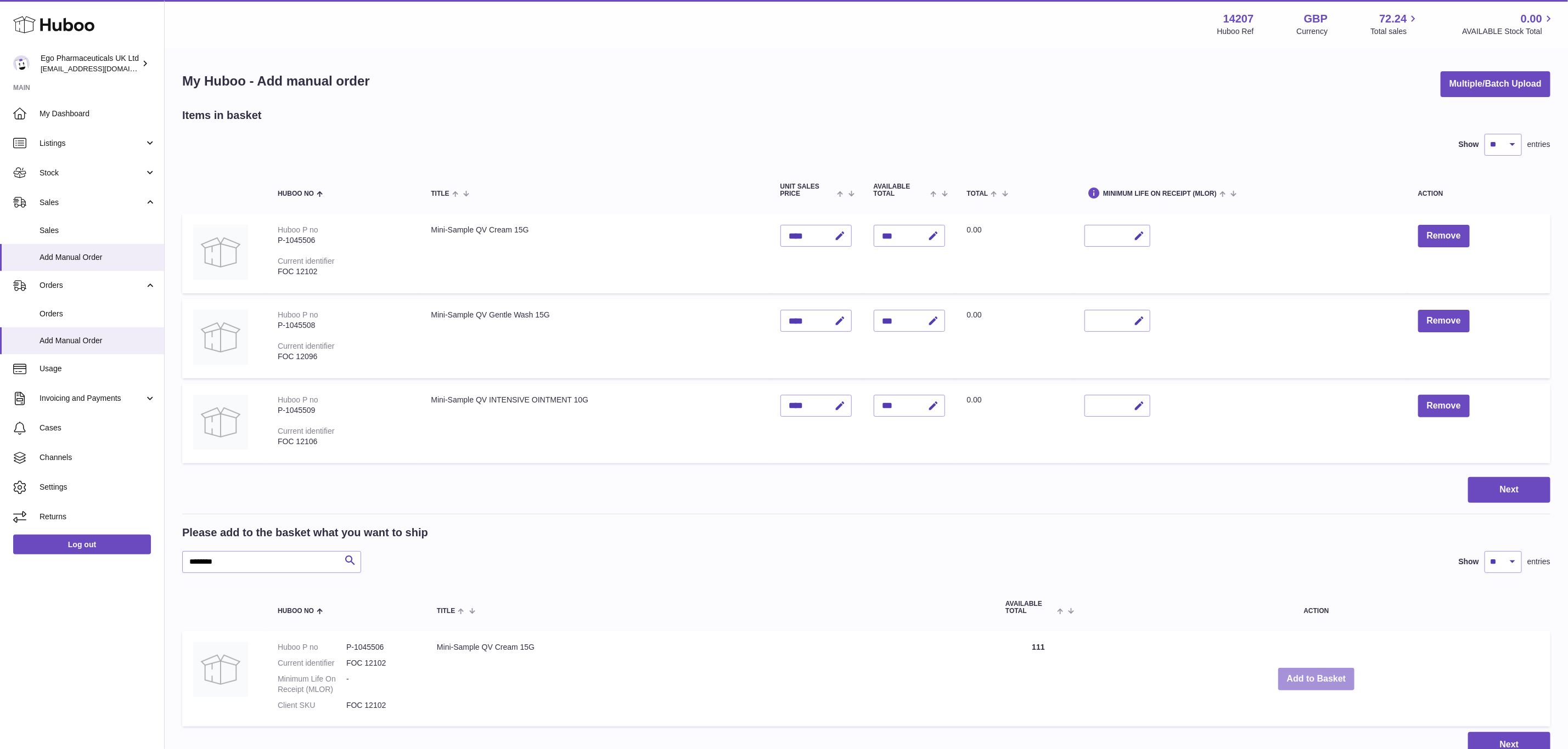
click at [1319, 674] on button "Add to Basket" at bounding box center [1317, 679] width 77 height 22
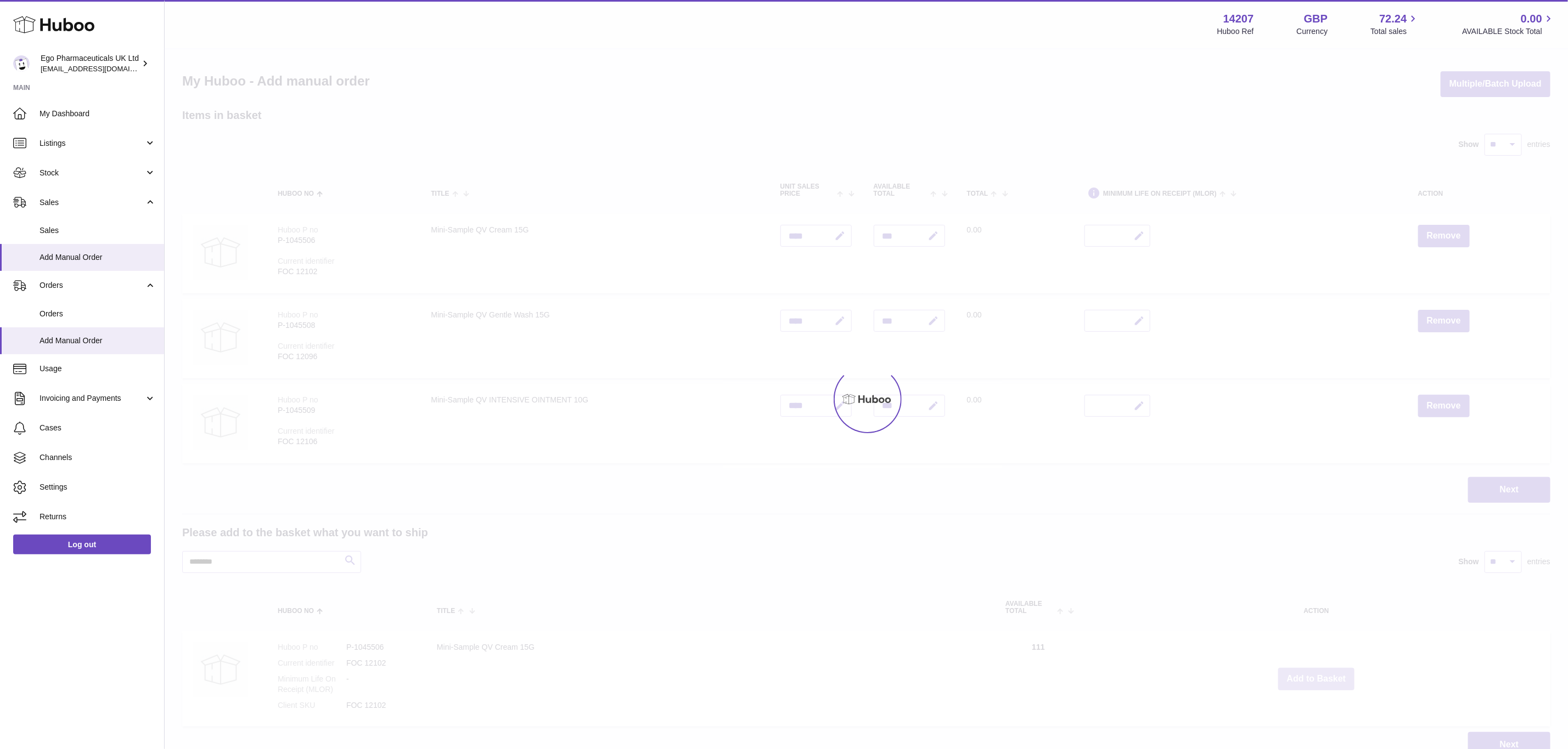
click at [1319, 674] on div at bounding box center [866, 399] width 1403 height 700
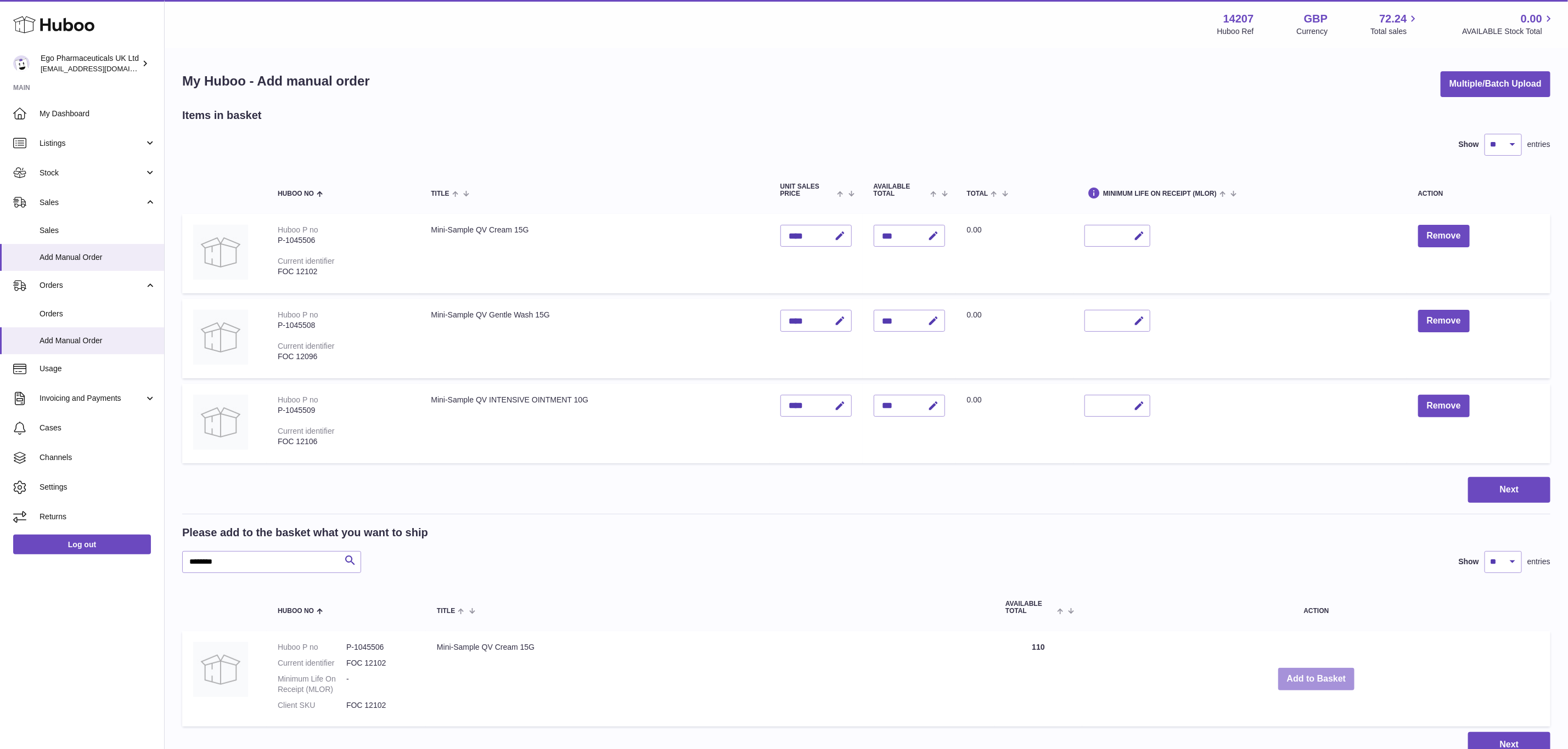
click at [1319, 674] on button "Add to Basket" at bounding box center [1317, 679] width 77 height 22
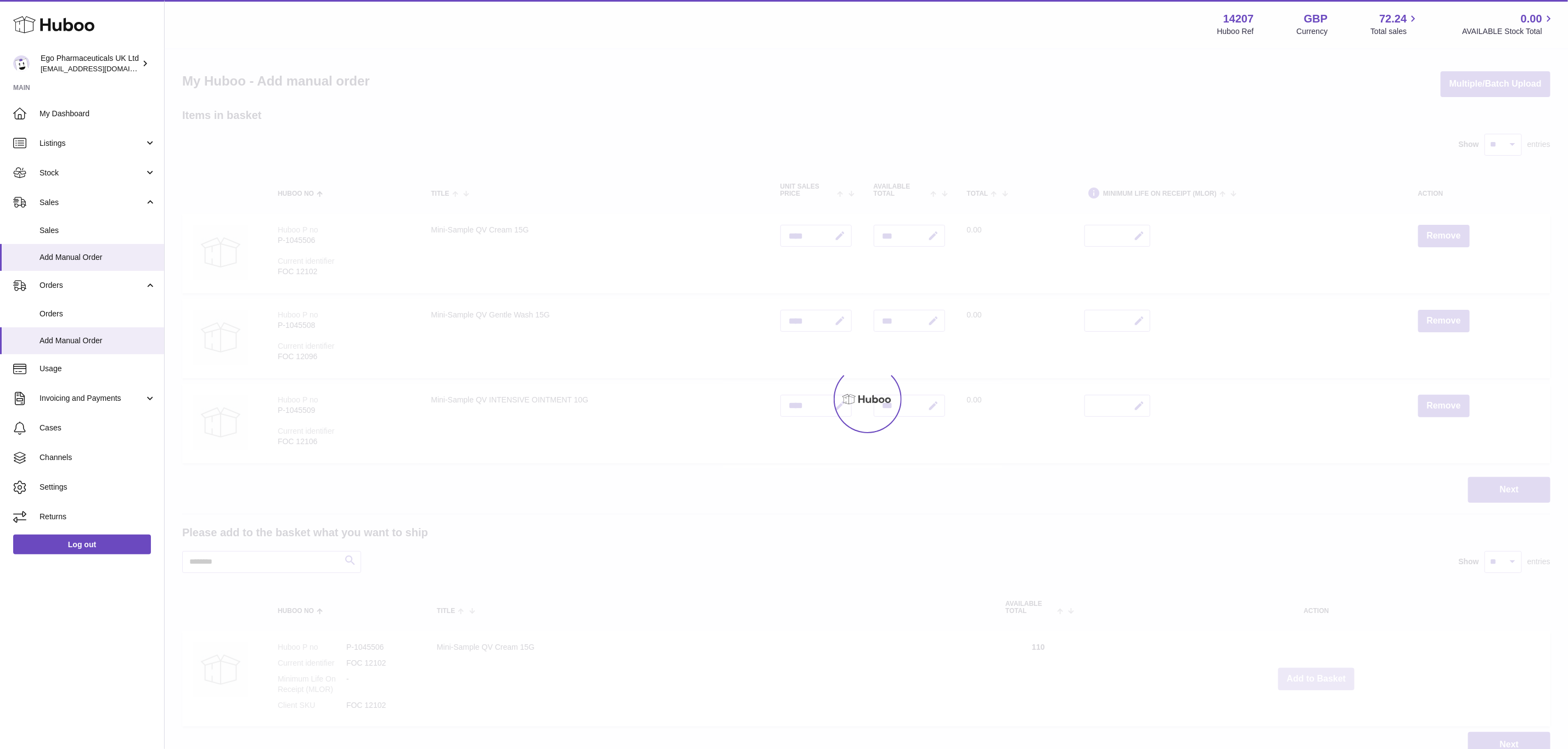
click at [1319, 674] on div at bounding box center [866, 399] width 1403 height 700
click at [1319, 674] on div "Menu Huboo 14207 Huboo Ref GBP Currency 72.24 Total sales 0.00 AVAILABLE Stock …" at bounding box center [866, 390] width 1403 height 780
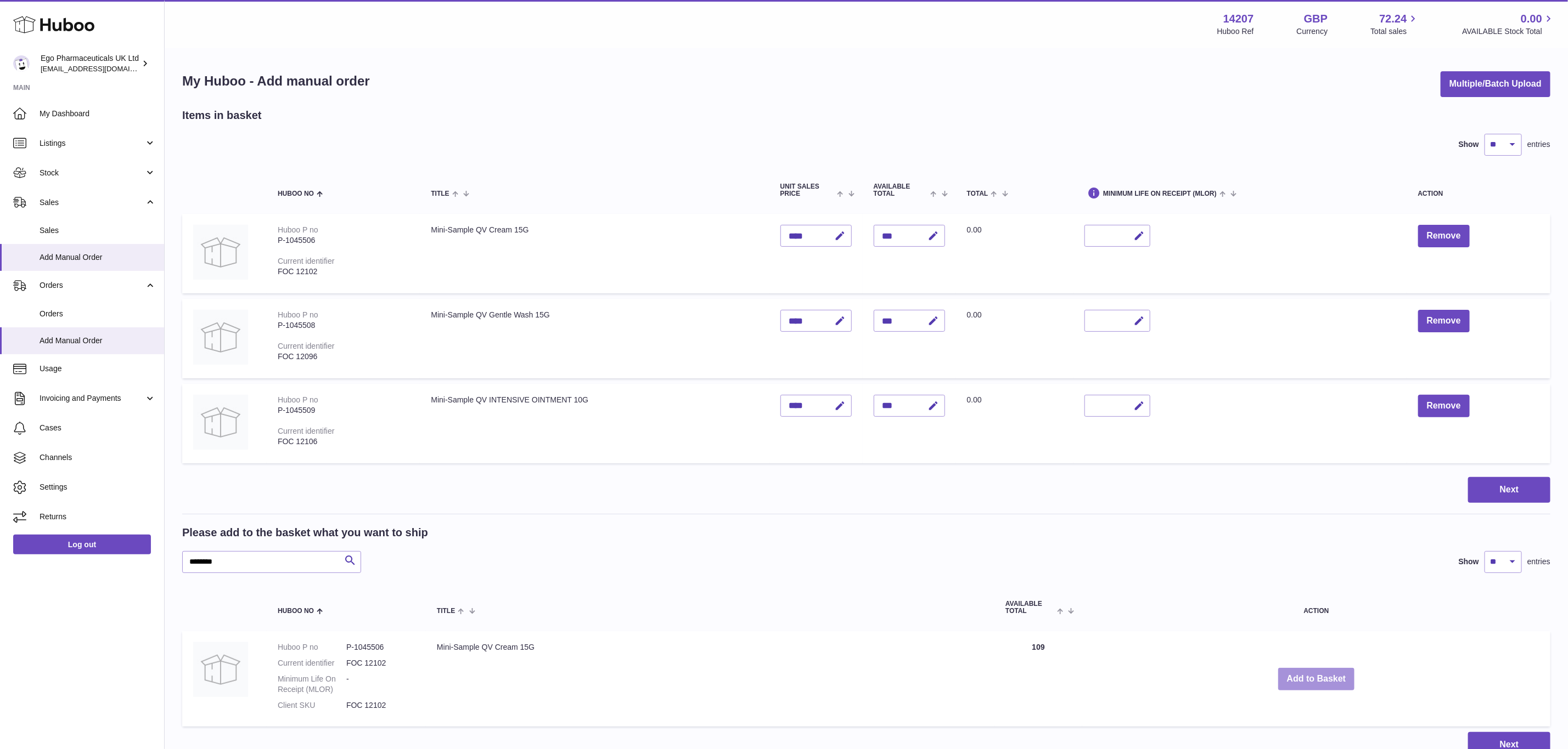
click at [1319, 674] on button "Add to Basket" at bounding box center [1317, 679] width 77 height 22
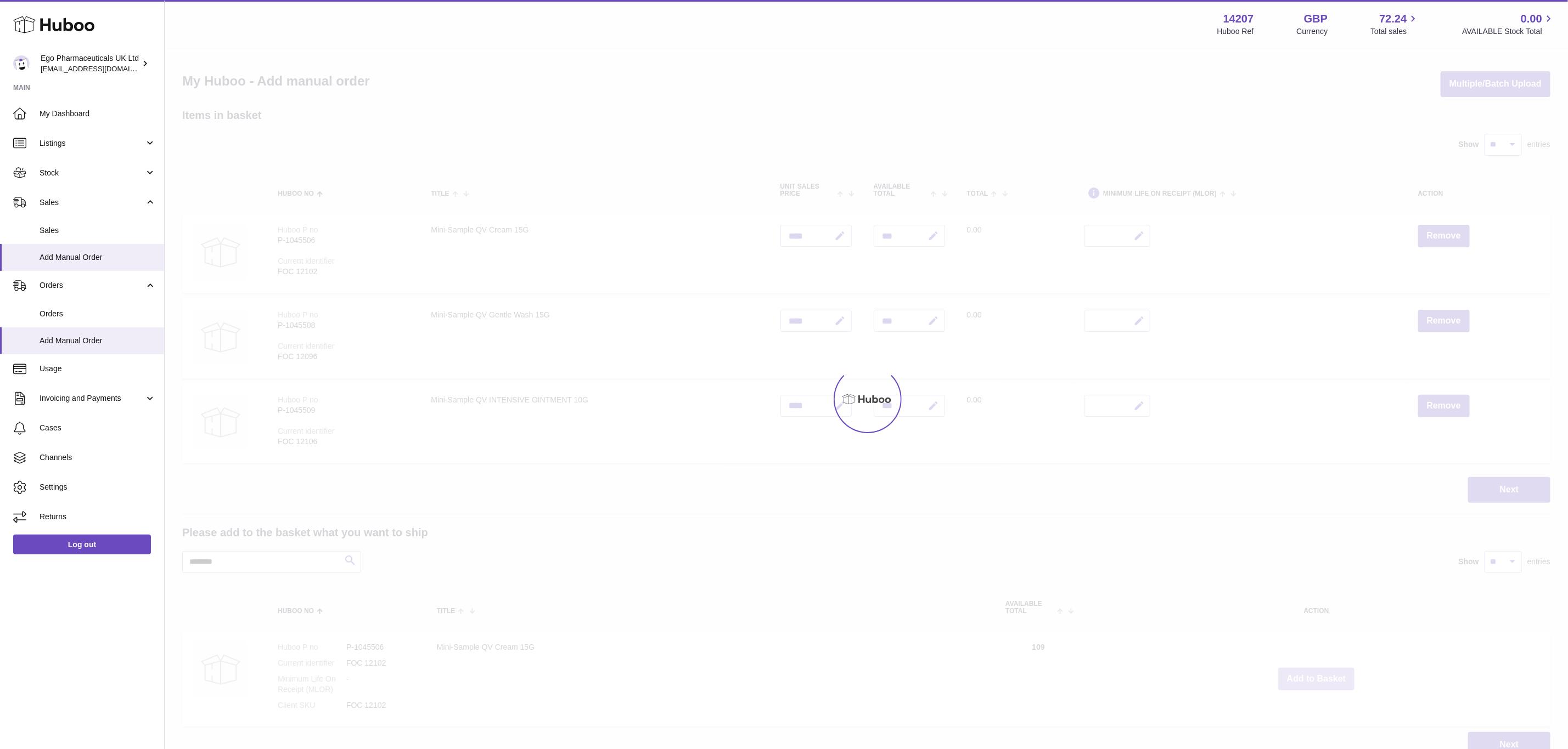
click at [1319, 674] on div at bounding box center [866, 399] width 1403 height 700
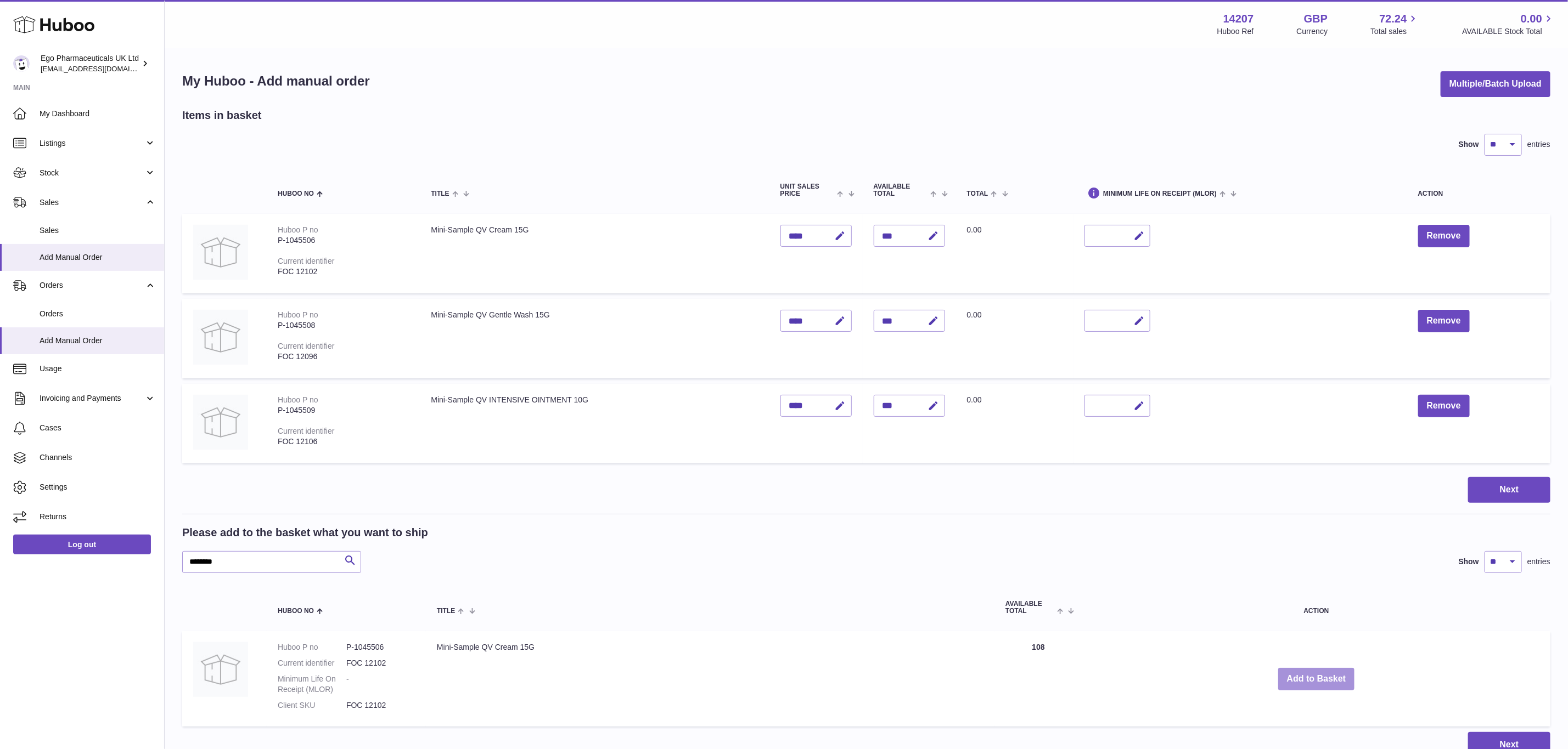
click at [1319, 674] on button "Add to Basket" at bounding box center [1317, 679] width 77 height 22
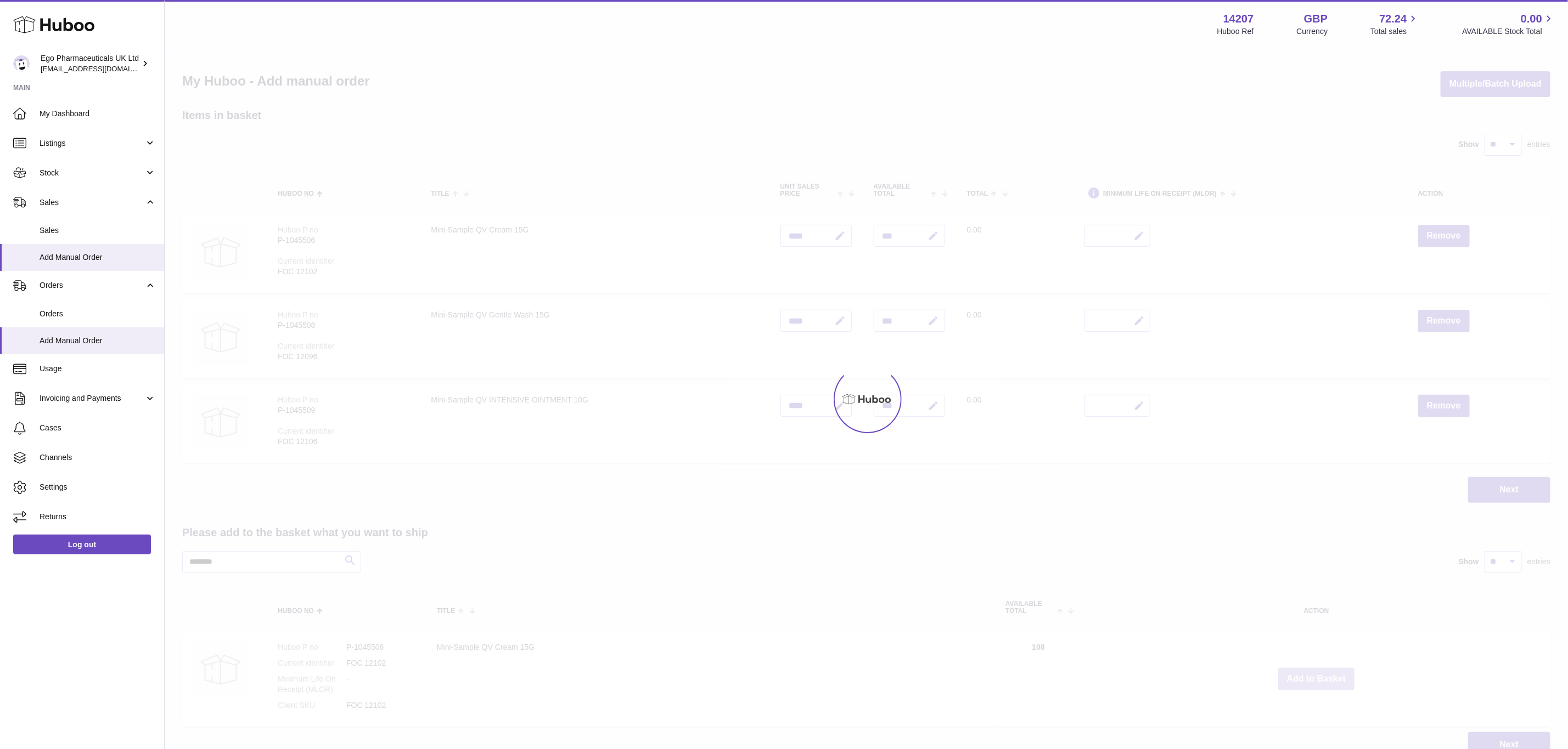
click at [1319, 674] on div at bounding box center [866, 399] width 1403 height 700
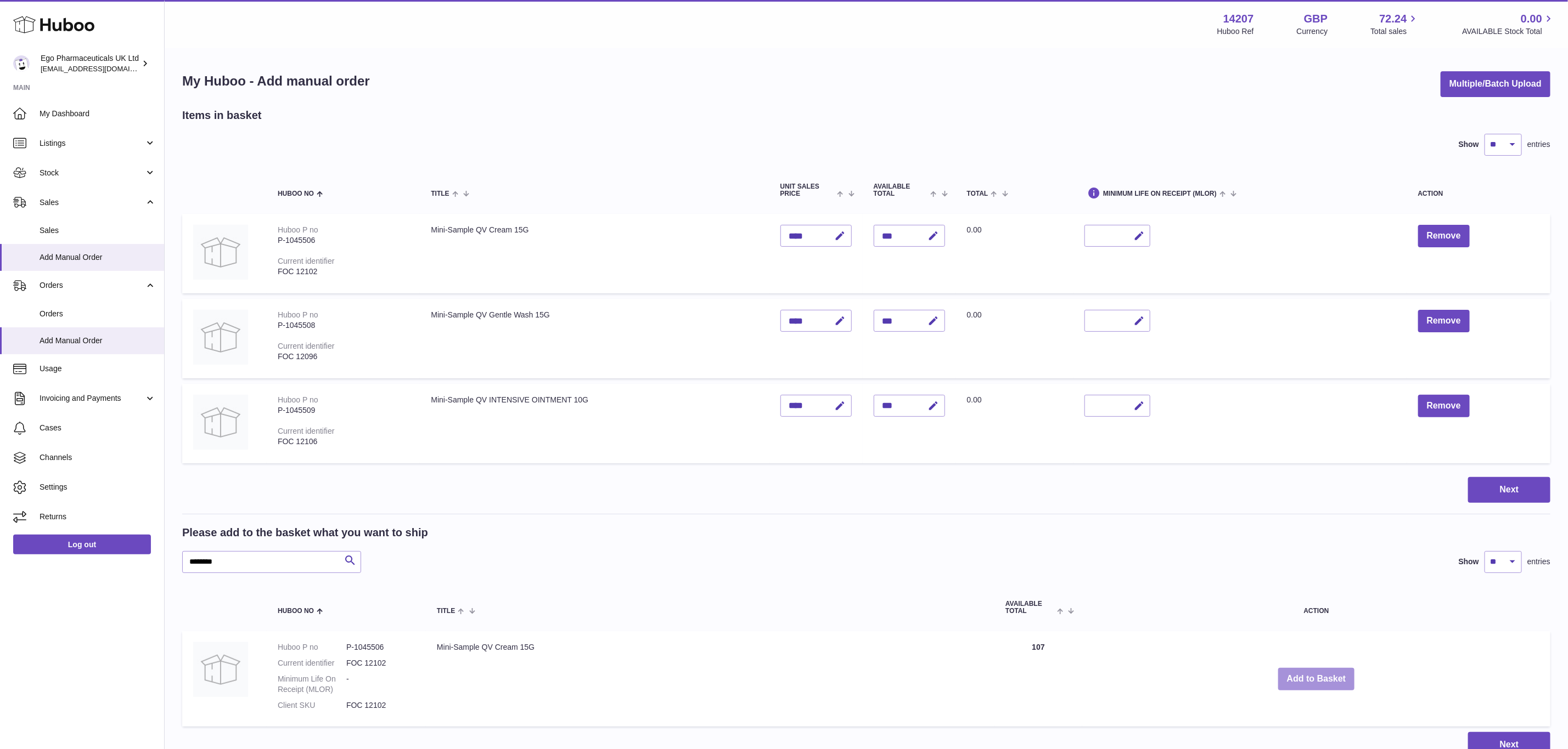
click at [1319, 674] on div "Menu Huboo 14207 Huboo Ref GBP Currency 72.24 Total sales 0.00 AVAILABLE Stock …" at bounding box center [866, 390] width 1403 height 780
click at [1319, 674] on button "Add to Basket" at bounding box center [1317, 679] width 77 height 22
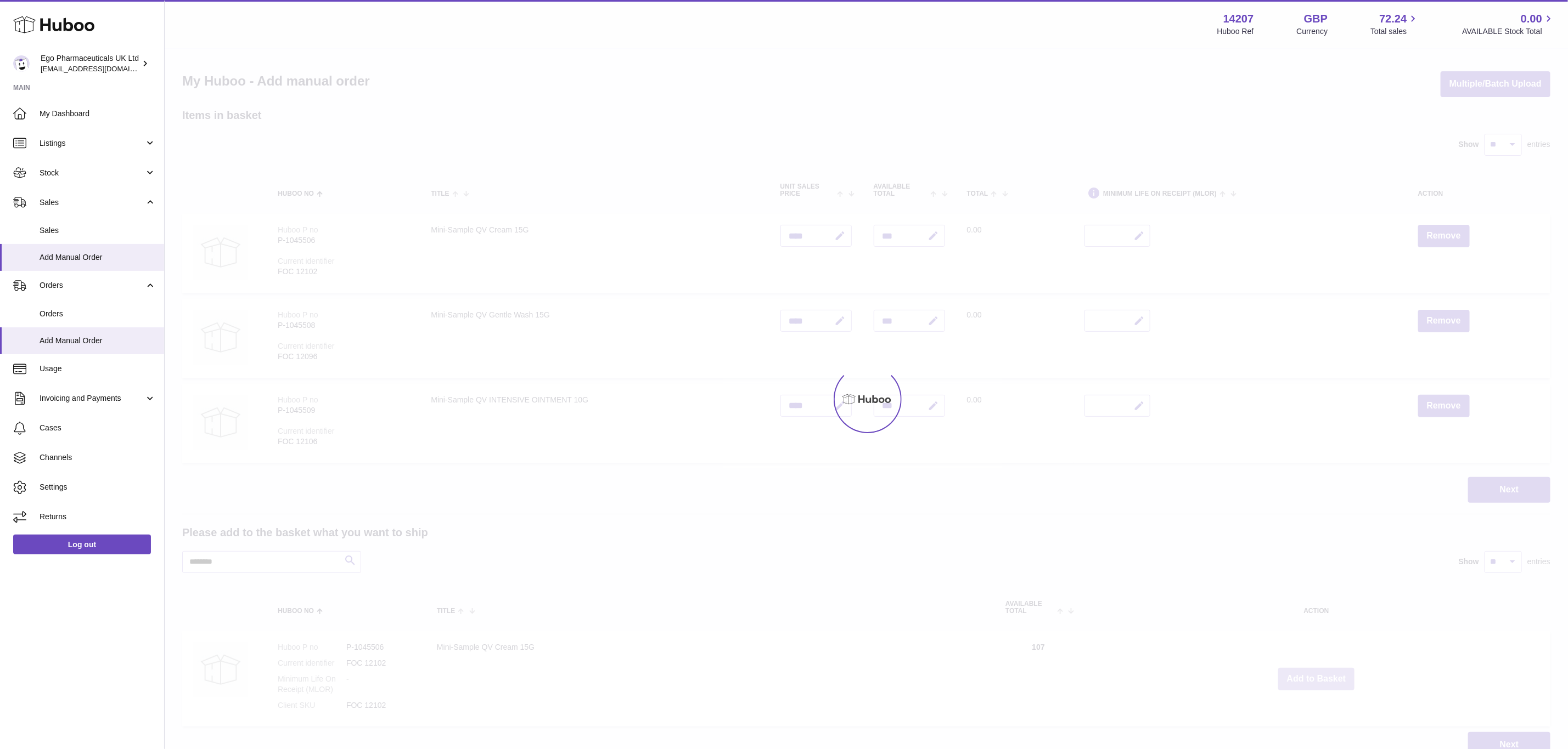
click at [1319, 674] on div at bounding box center [866, 399] width 1403 height 700
click at [1319, 674] on div "Menu Huboo 14207 Huboo Ref GBP Currency 72.24 Total sales 0.00 AVAILABLE Stock …" at bounding box center [866, 390] width 1403 height 780
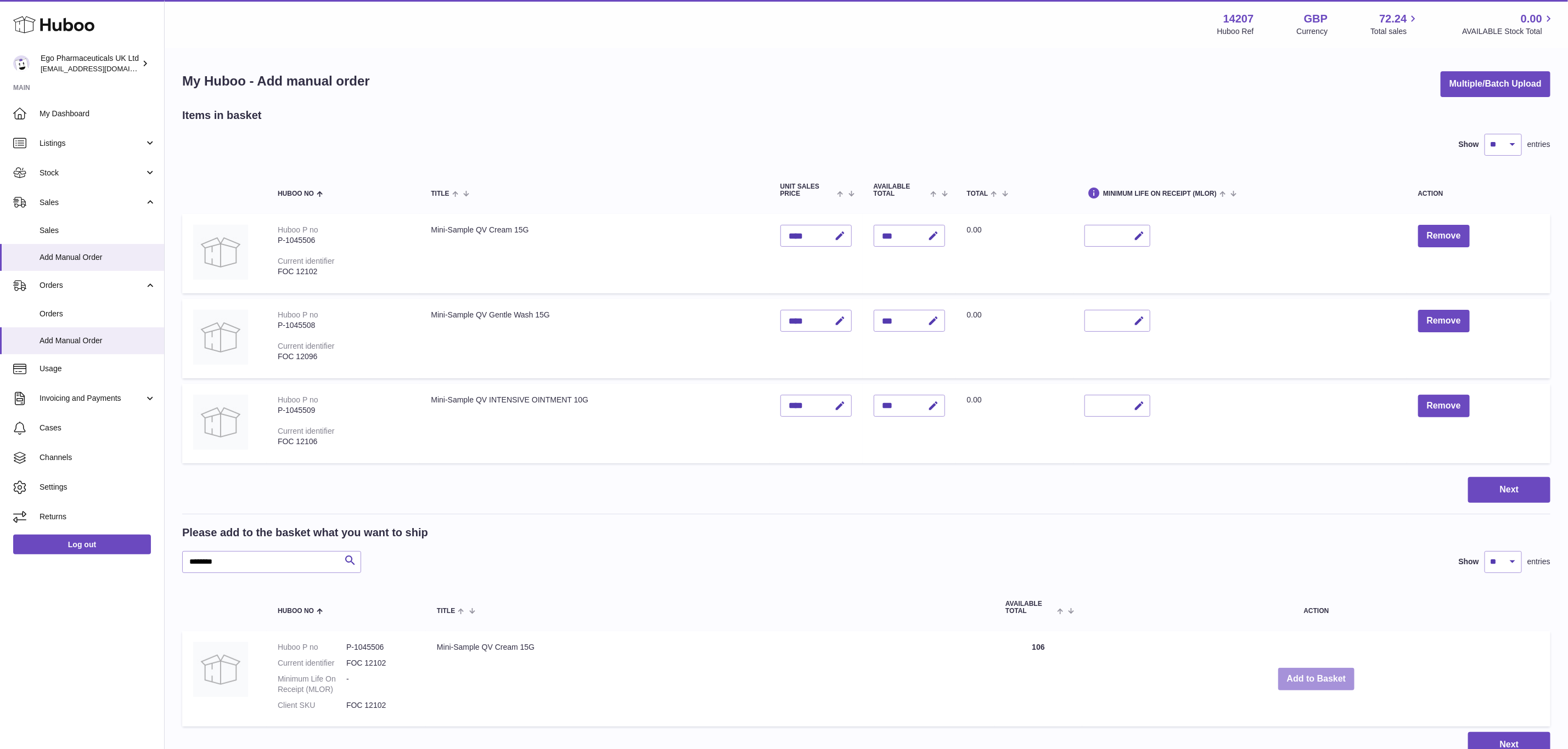
click at [1319, 674] on button "Add to Basket" at bounding box center [1317, 679] width 77 height 22
click at [0, 674] on div at bounding box center [0, 374] width 0 height 749
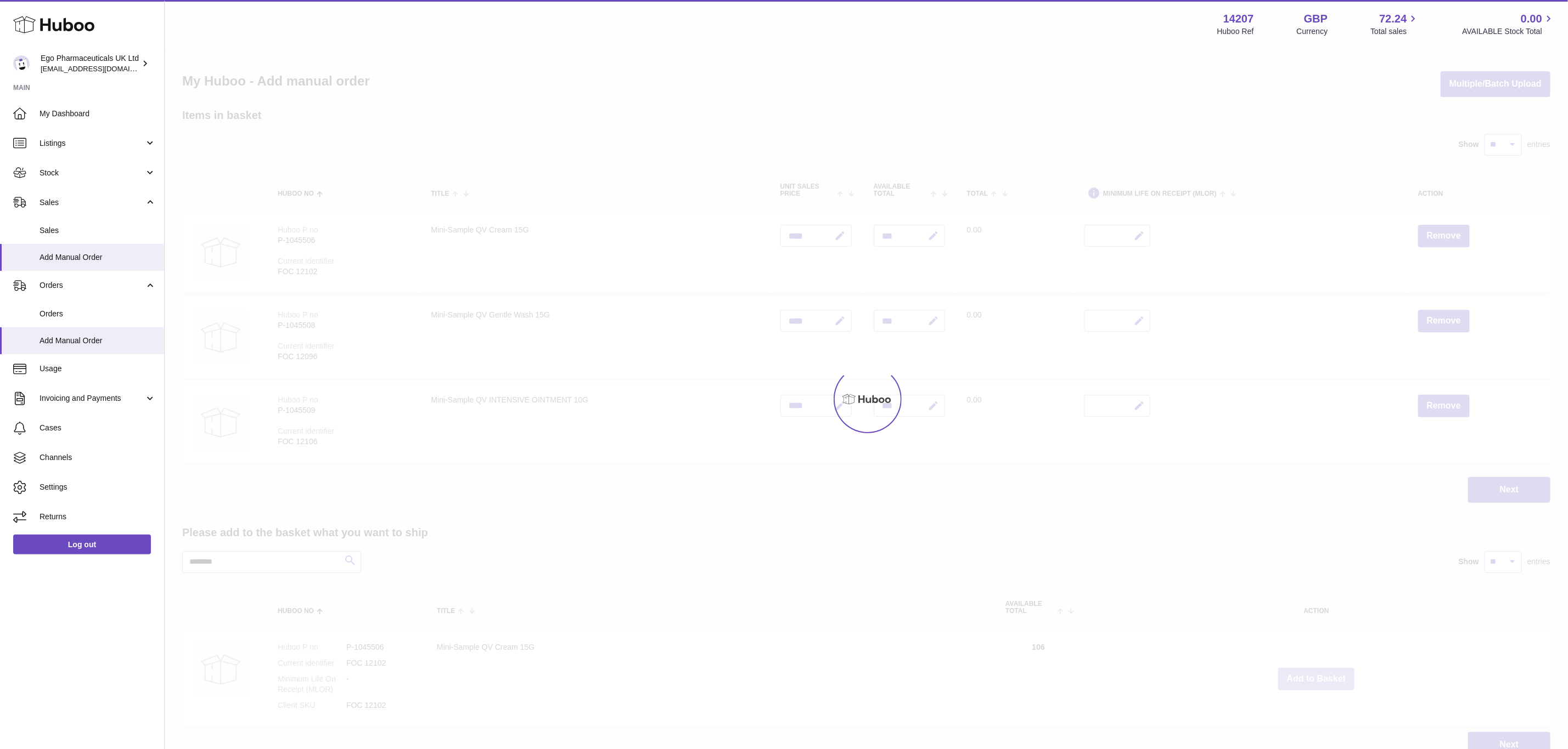
click at [1319, 674] on div at bounding box center [866, 399] width 1403 height 700
click at [1319, 674] on div "Menu Huboo 14207 Huboo Ref GBP Currency 72.24 Total sales 0.00 AVAILABLE Stock …" at bounding box center [866, 390] width 1403 height 780
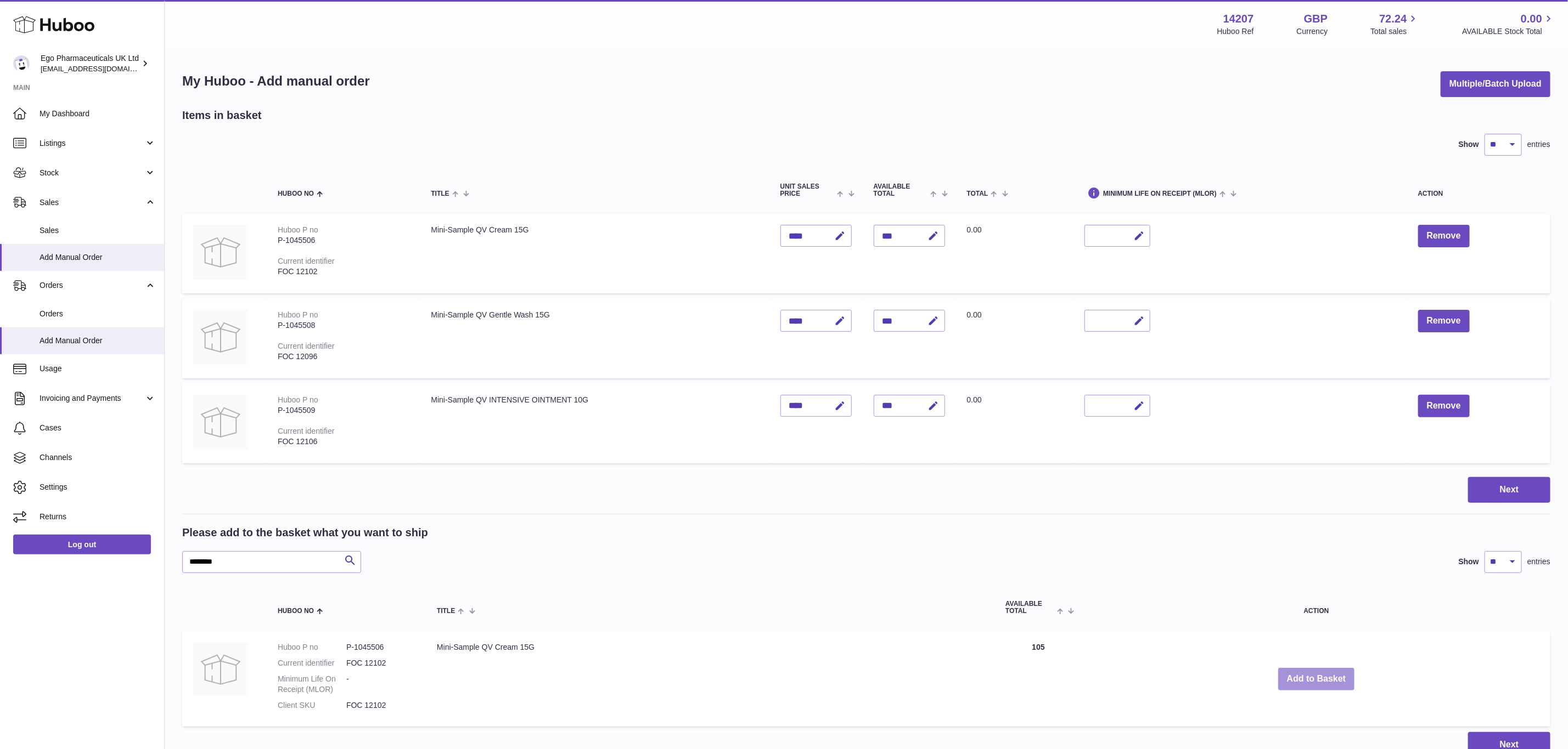
click at [1319, 674] on button "Add to Basket" at bounding box center [1317, 679] width 77 height 22
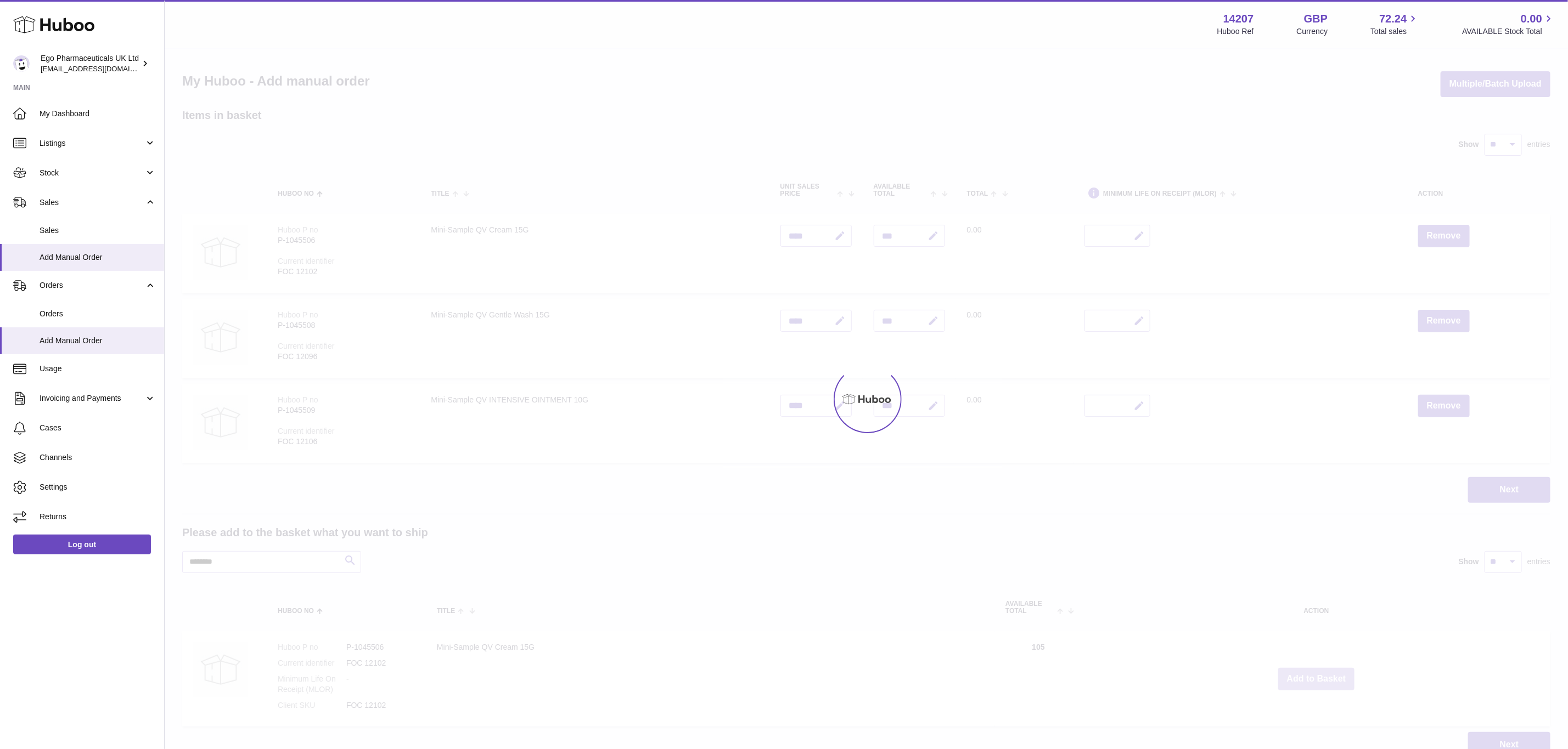
click at [1319, 674] on div at bounding box center [866, 399] width 1403 height 700
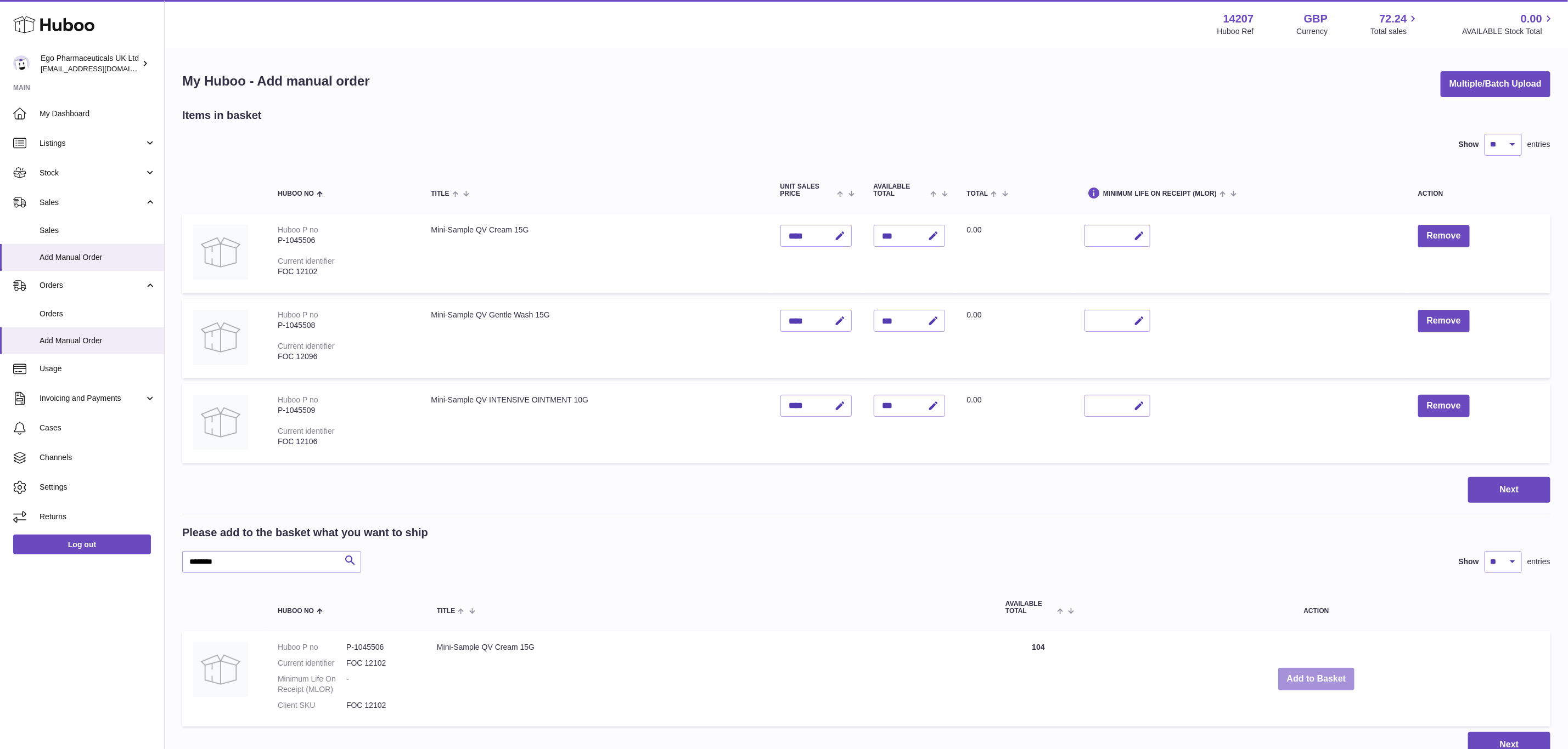
click at [1319, 674] on button "Add to Basket" at bounding box center [1317, 679] width 77 height 22
click at [0, 674] on div at bounding box center [0, 374] width 0 height 749
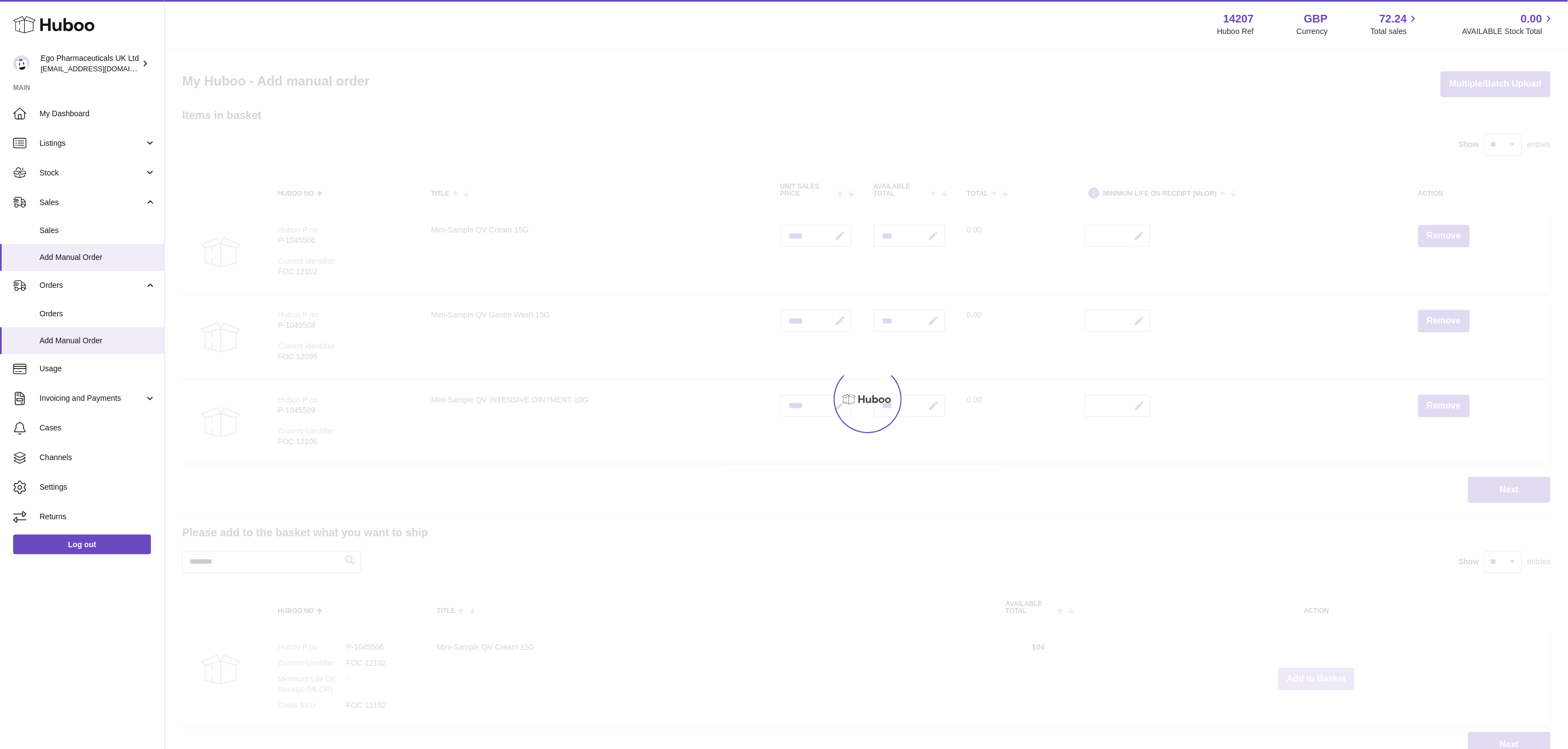
click at [1319, 674] on div at bounding box center [866, 399] width 1403 height 700
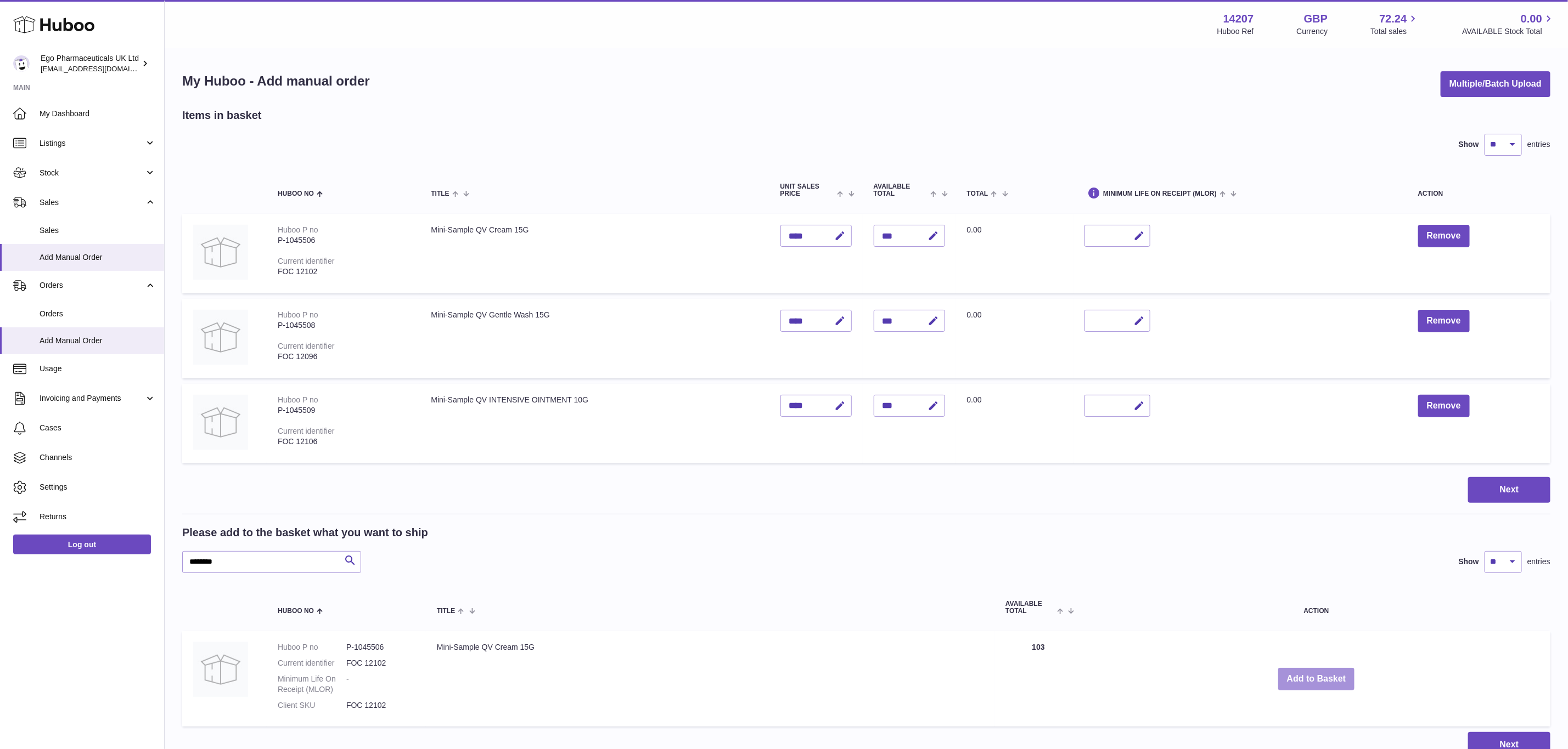
click at [1319, 674] on button "Add to Basket" at bounding box center [1317, 679] width 77 height 22
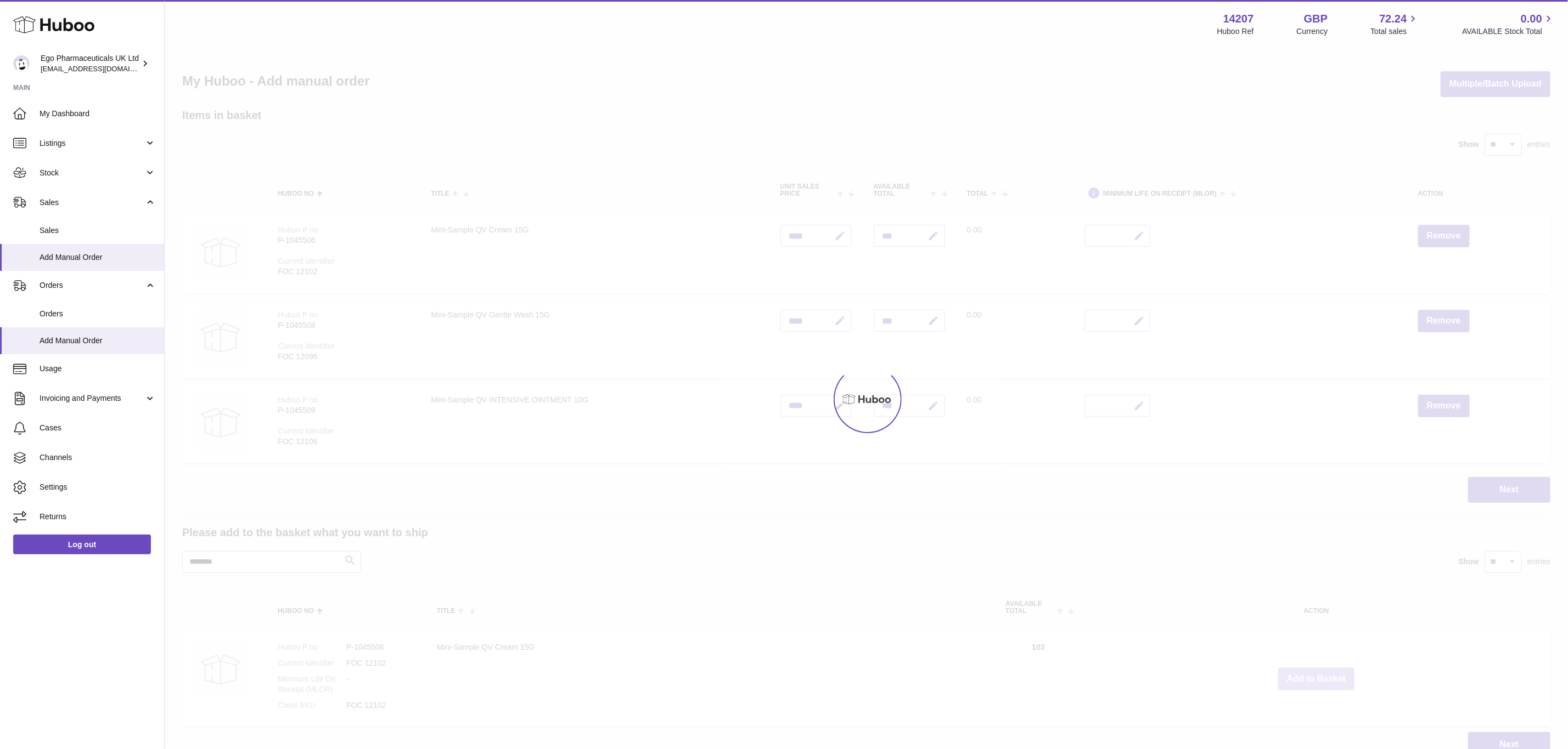
click at [1319, 674] on div at bounding box center [866, 399] width 1403 height 700
click at [1319, 674] on button "Add to Basket" at bounding box center [1317, 679] width 77 height 22
click at [1319, 674] on div at bounding box center [866, 399] width 1403 height 700
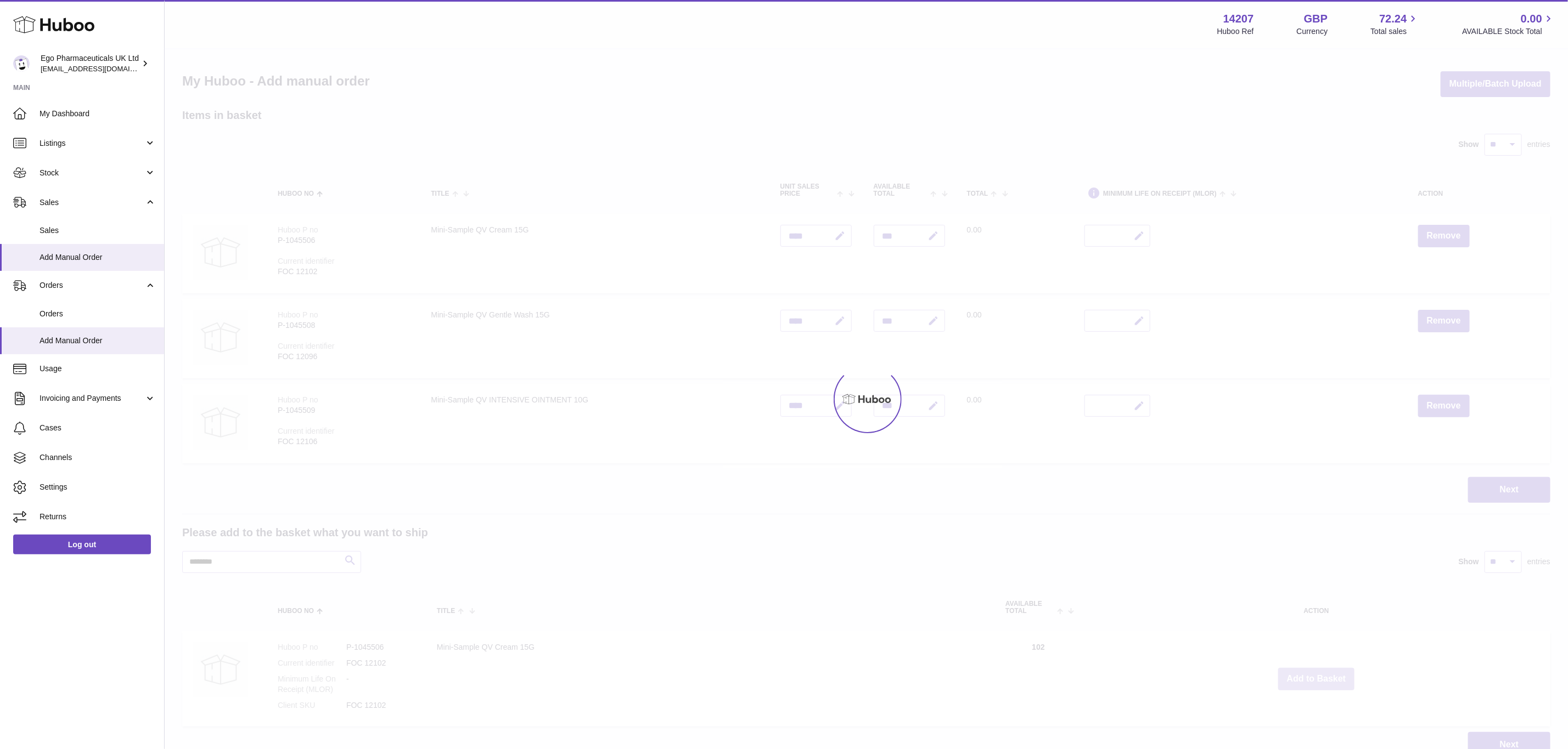
click at [1319, 674] on div "Menu Huboo 14207 Huboo Ref GBP Currency 72.24 Total sales 0.00 AVAILABLE Stock …" at bounding box center [866, 390] width 1403 height 780
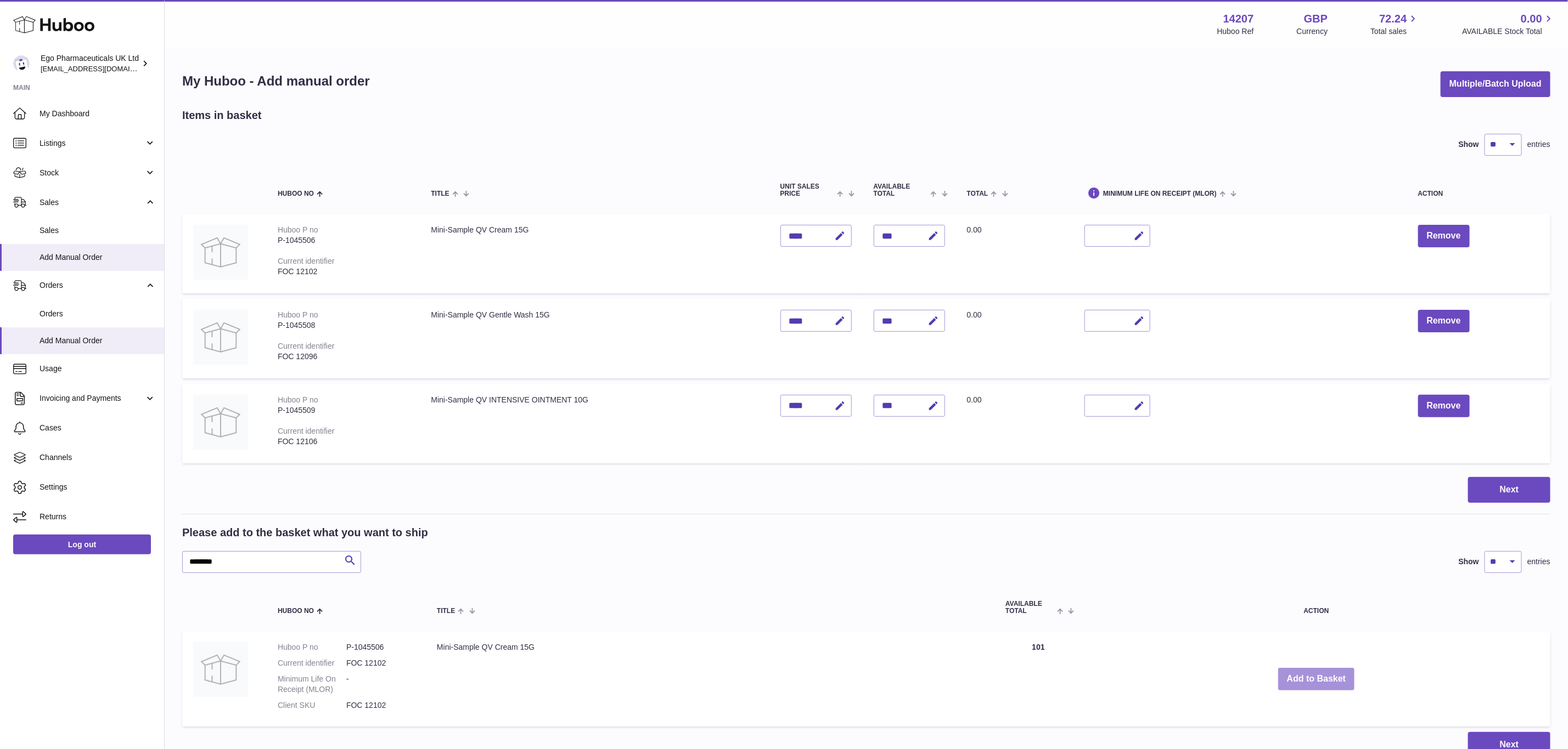
click at [1319, 674] on button "Add to Basket" at bounding box center [1317, 679] width 77 height 22
click at [0, 674] on div at bounding box center [0, 374] width 0 height 749
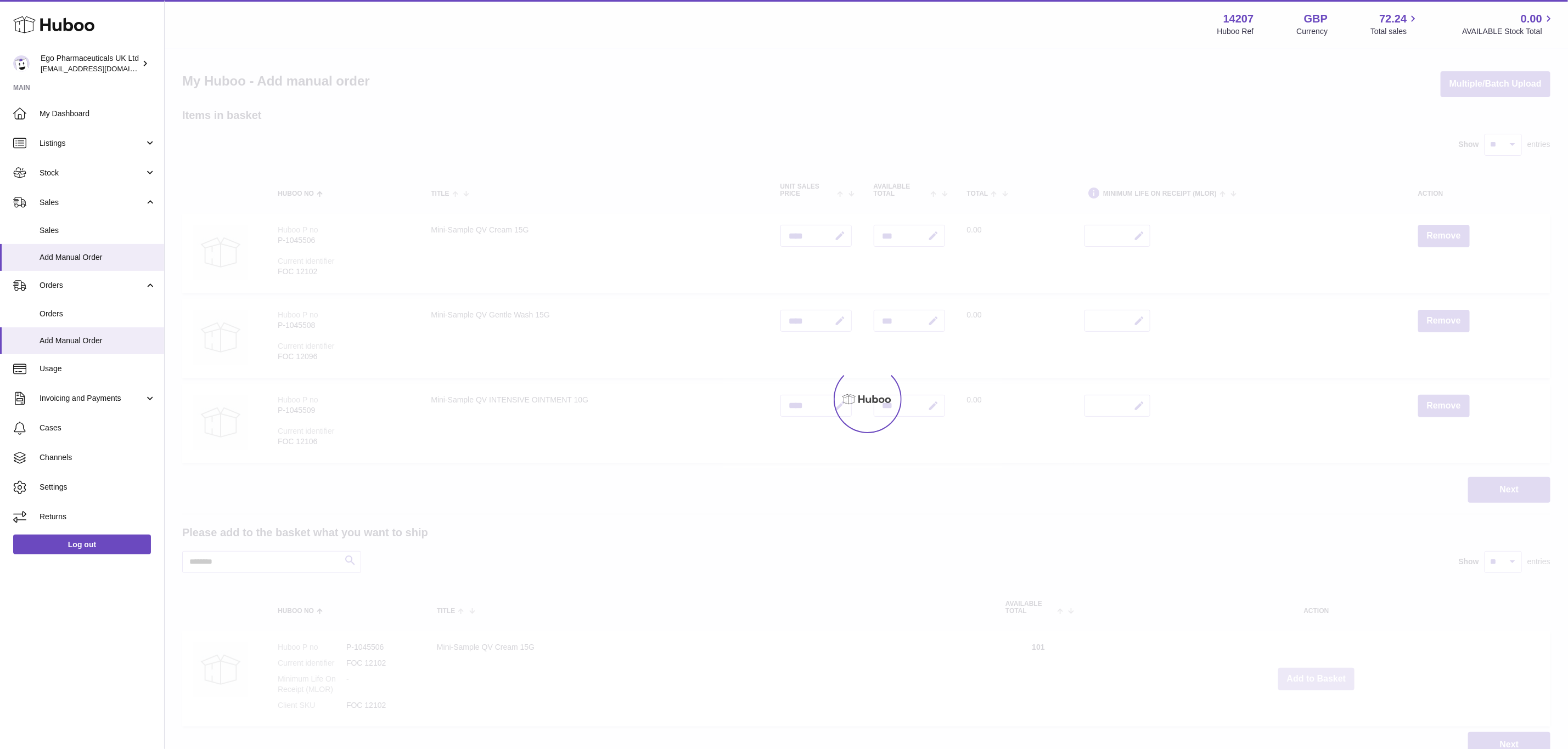
click at [1319, 674] on div at bounding box center [866, 399] width 1403 height 700
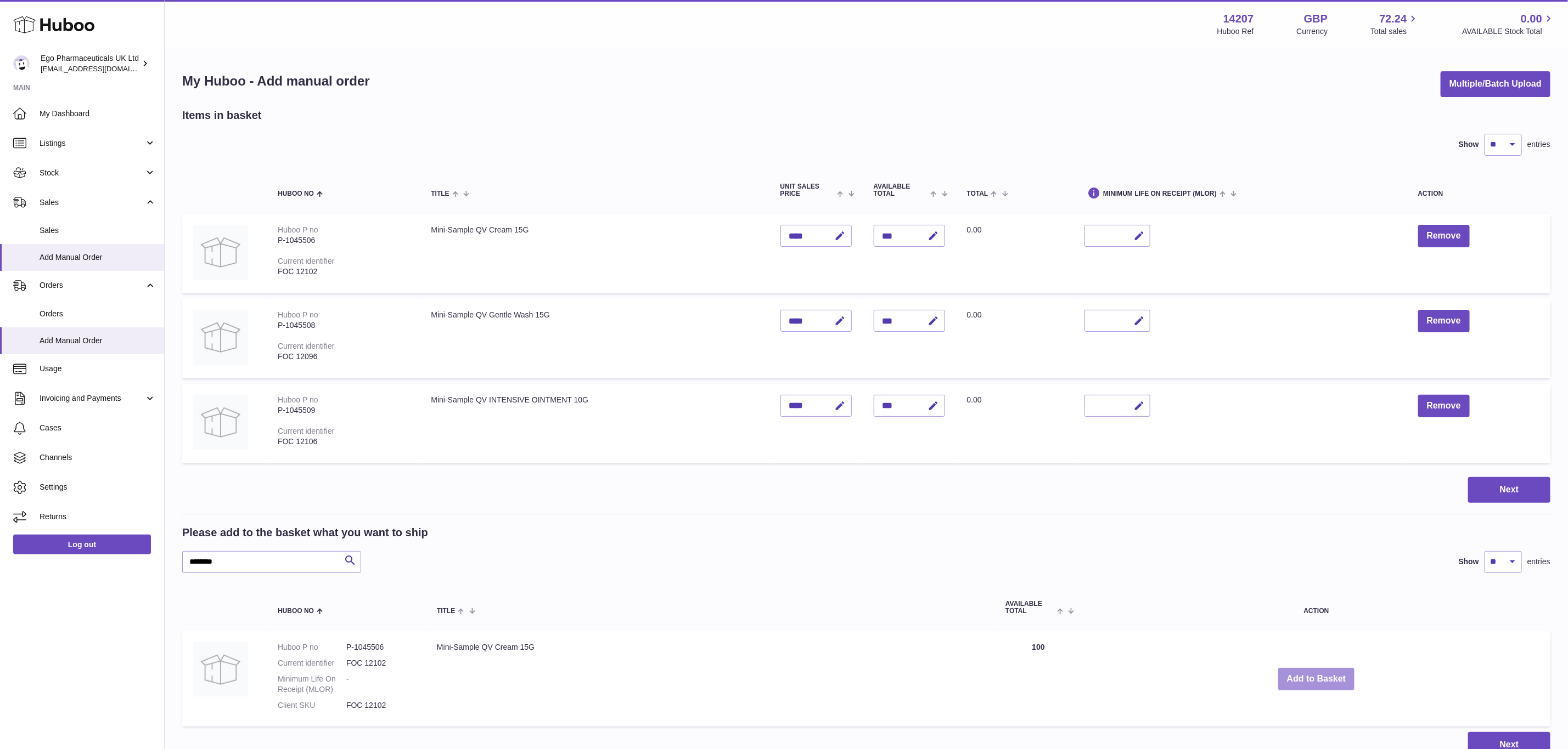
click at [1319, 674] on button "Add to Basket" at bounding box center [1317, 679] width 77 height 22
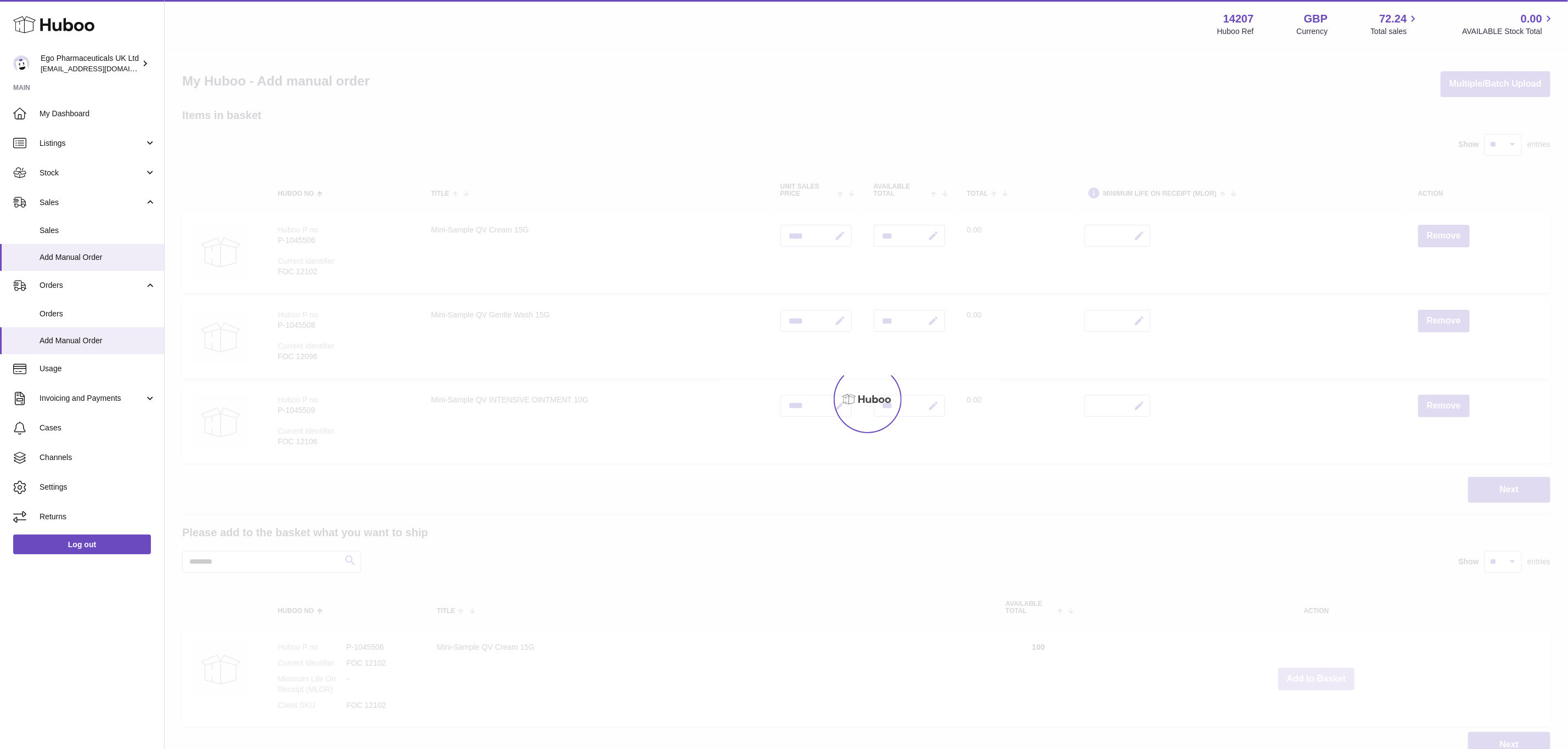
click at [1319, 674] on div at bounding box center [866, 399] width 1403 height 700
click at [1319, 674] on button "Add to Basket" at bounding box center [1317, 679] width 77 height 22
click at [1319, 674] on div at bounding box center [866, 399] width 1403 height 700
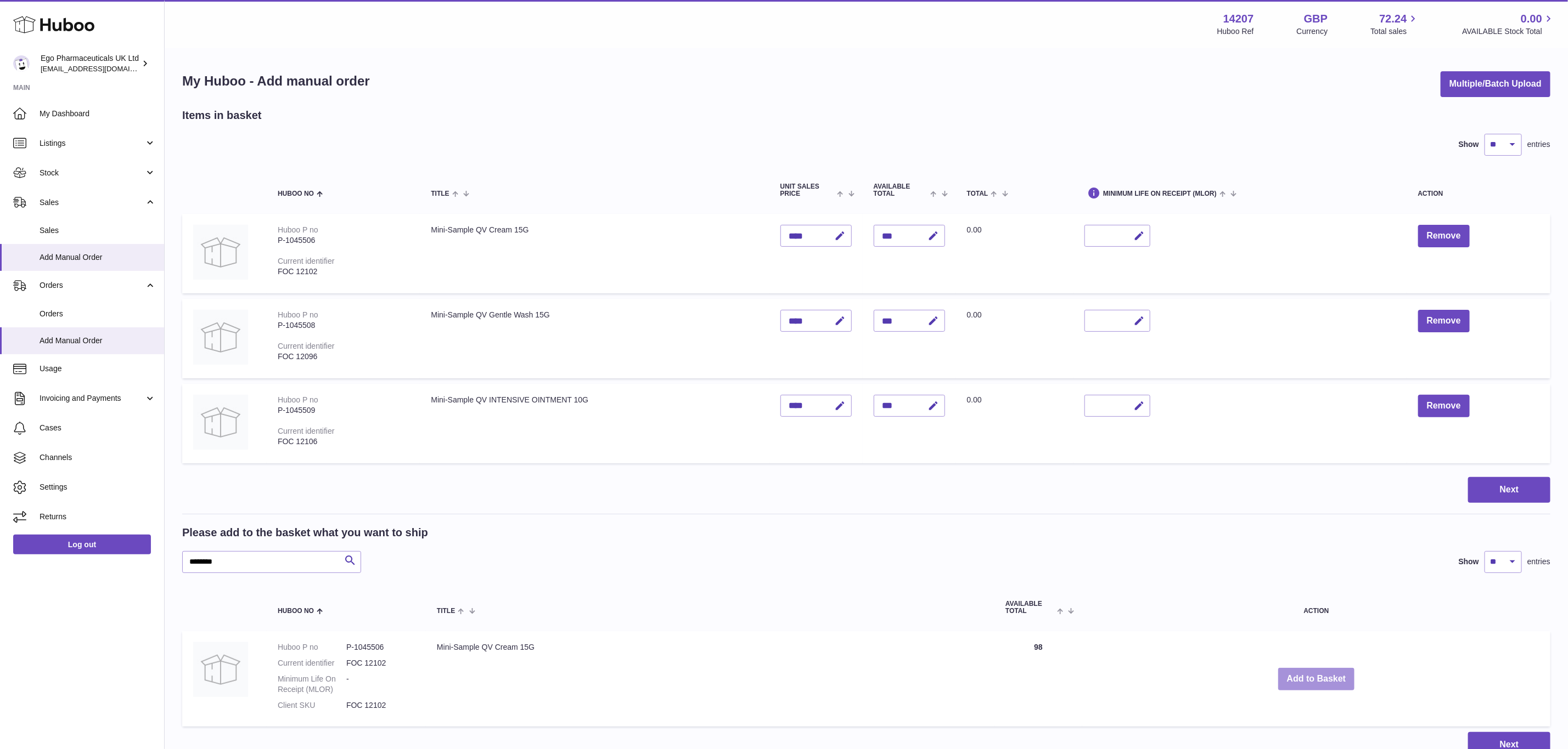
click at [1319, 674] on button "Add to Basket" at bounding box center [1317, 679] width 77 height 22
click at [0, 674] on div at bounding box center [0, 374] width 0 height 749
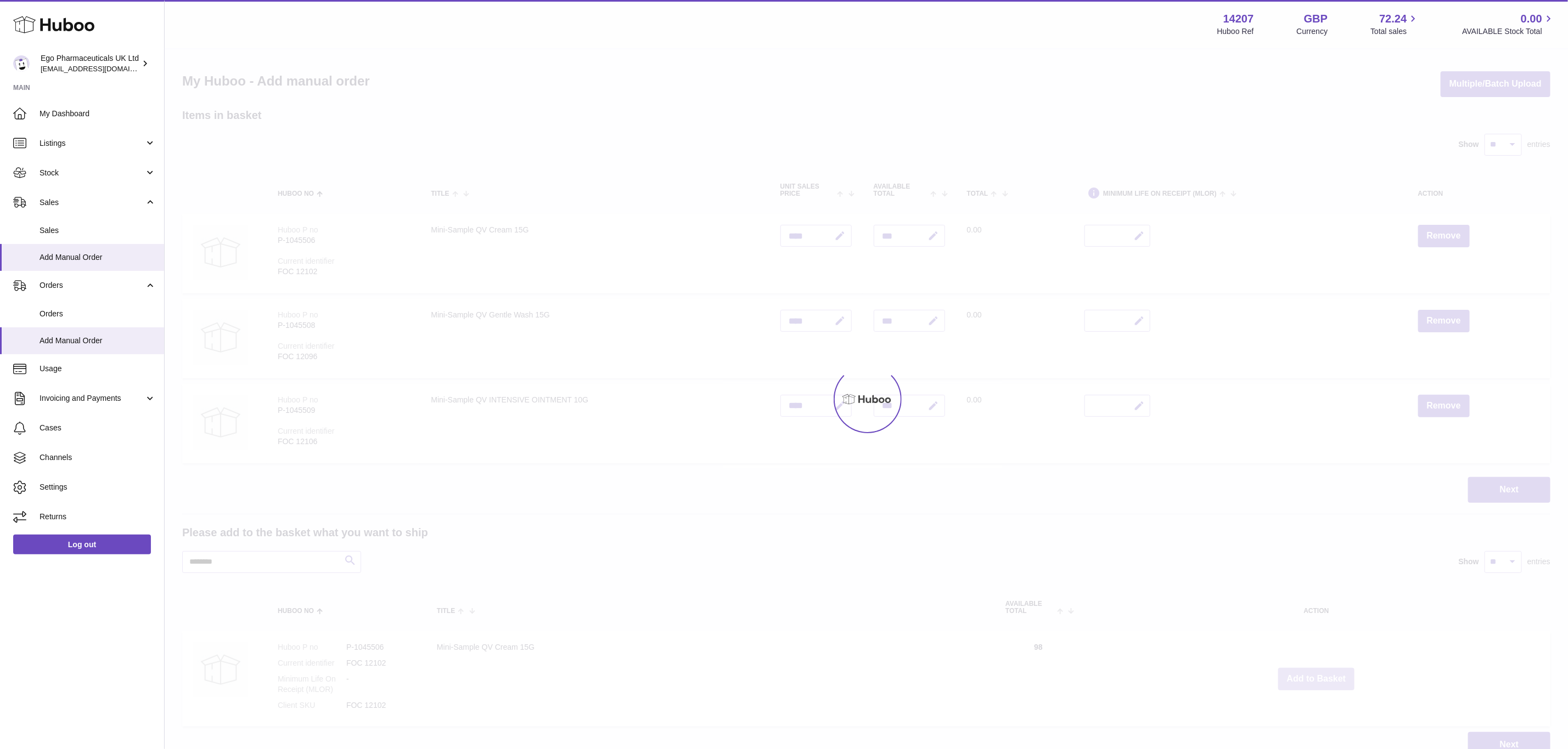
click at [1319, 674] on div at bounding box center [866, 399] width 1403 height 700
click at [1319, 674] on div "Menu Huboo 14207 Huboo Ref GBP Currency 72.24 Total sales 0.00 AVAILABLE Stock …" at bounding box center [866, 390] width 1403 height 780
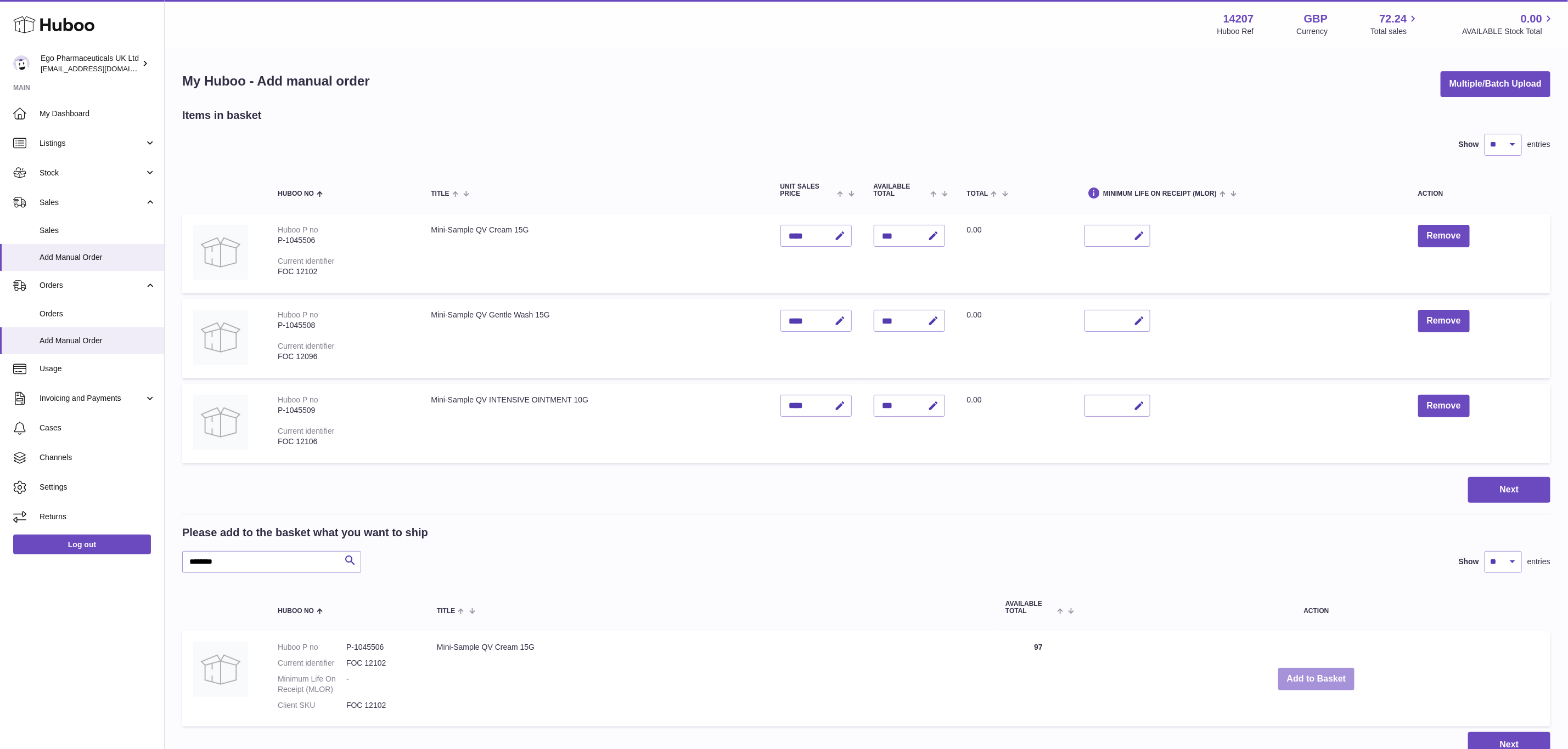
click at [1319, 674] on button "Add to Basket" at bounding box center [1317, 679] width 77 height 22
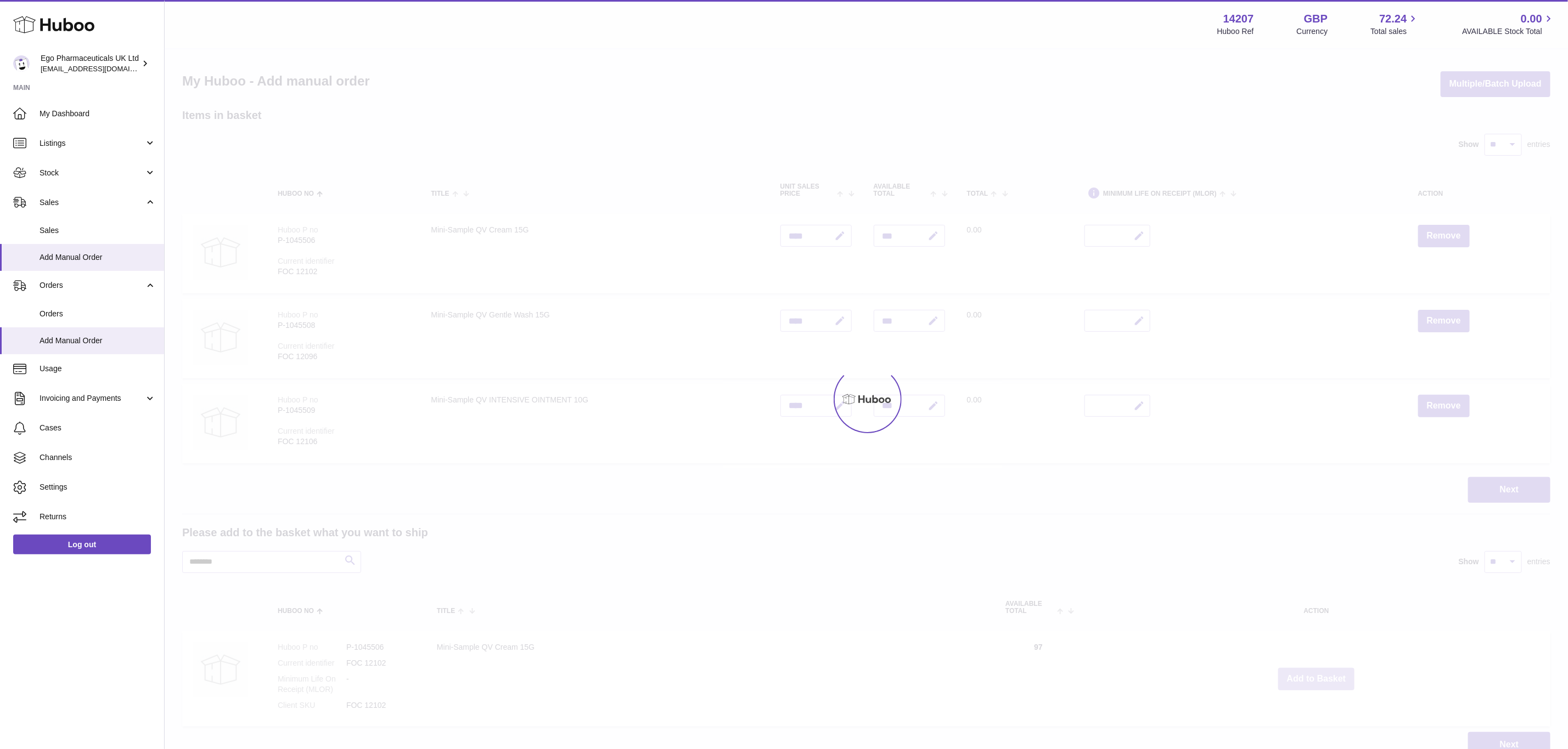
click at [1319, 674] on div at bounding box center [866, 399] width 1403 height 700
click at [1319, 674] on div "Menu Huboo 14207 Huboo Ref GBP Currency 72.24 Total sales 0.00 AVAILABLE Stock …" at bounding box center [866, 390] width 1403 height 780
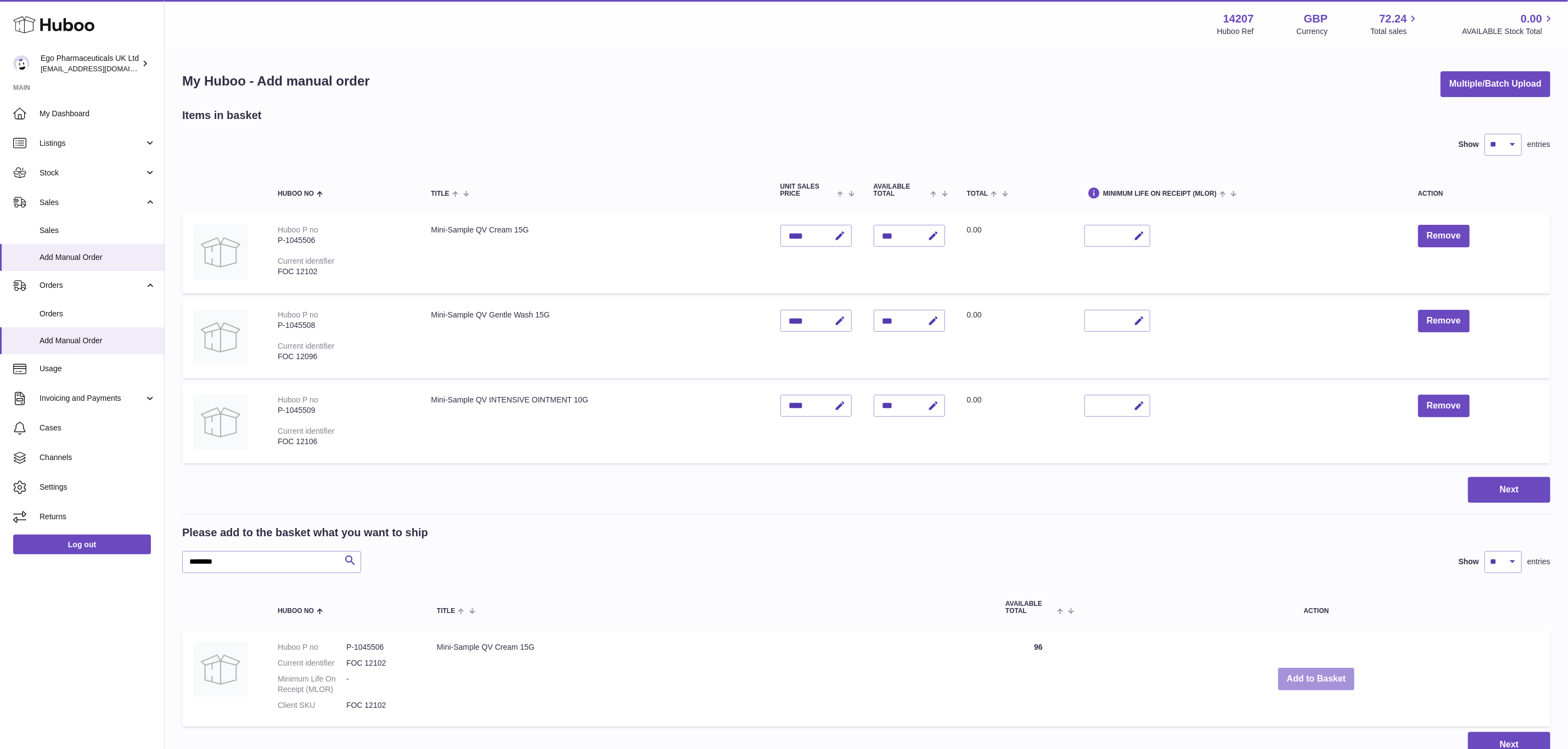
click at [1319, 674] on button "Add to Basket" at bounding box center [1317, 679] width 77 height 22
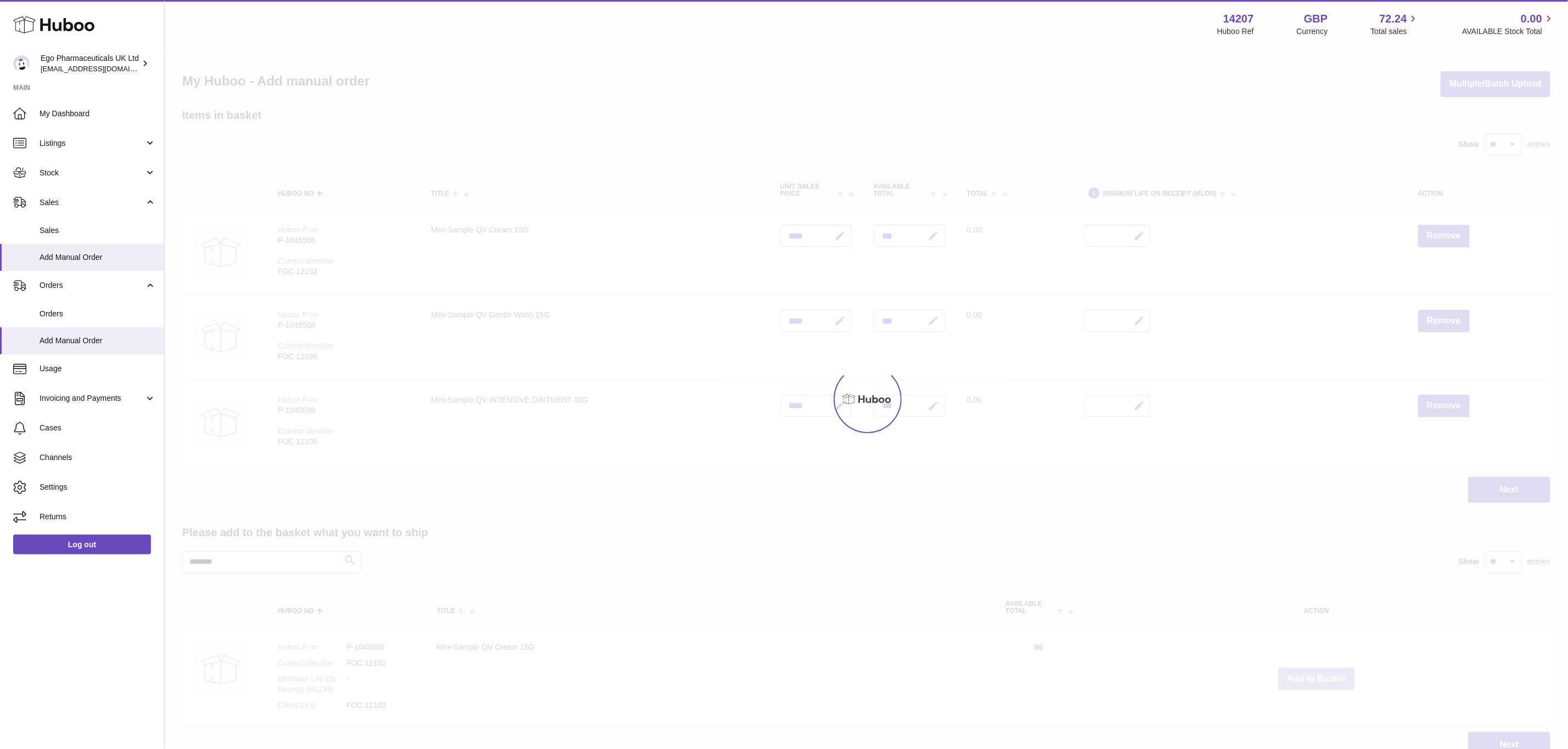
click at [1319, 674] on div at bounding box center [866, 399] width 1403 height 700
click at [1319, 674] on div "Menu Huboo 14207 Huboo Ref GBP Currency 72.24 Total sales 0.00 AVAILABLE Stock …" at bounding box center [866, 390] width 1403 height 780
click at [1319, 674] on button "Add to Basket" at bounding box center [1317, 679] width 77 height 22
click at [1319, 674] on div at bounding box center [866, 399] width 1403 height 700
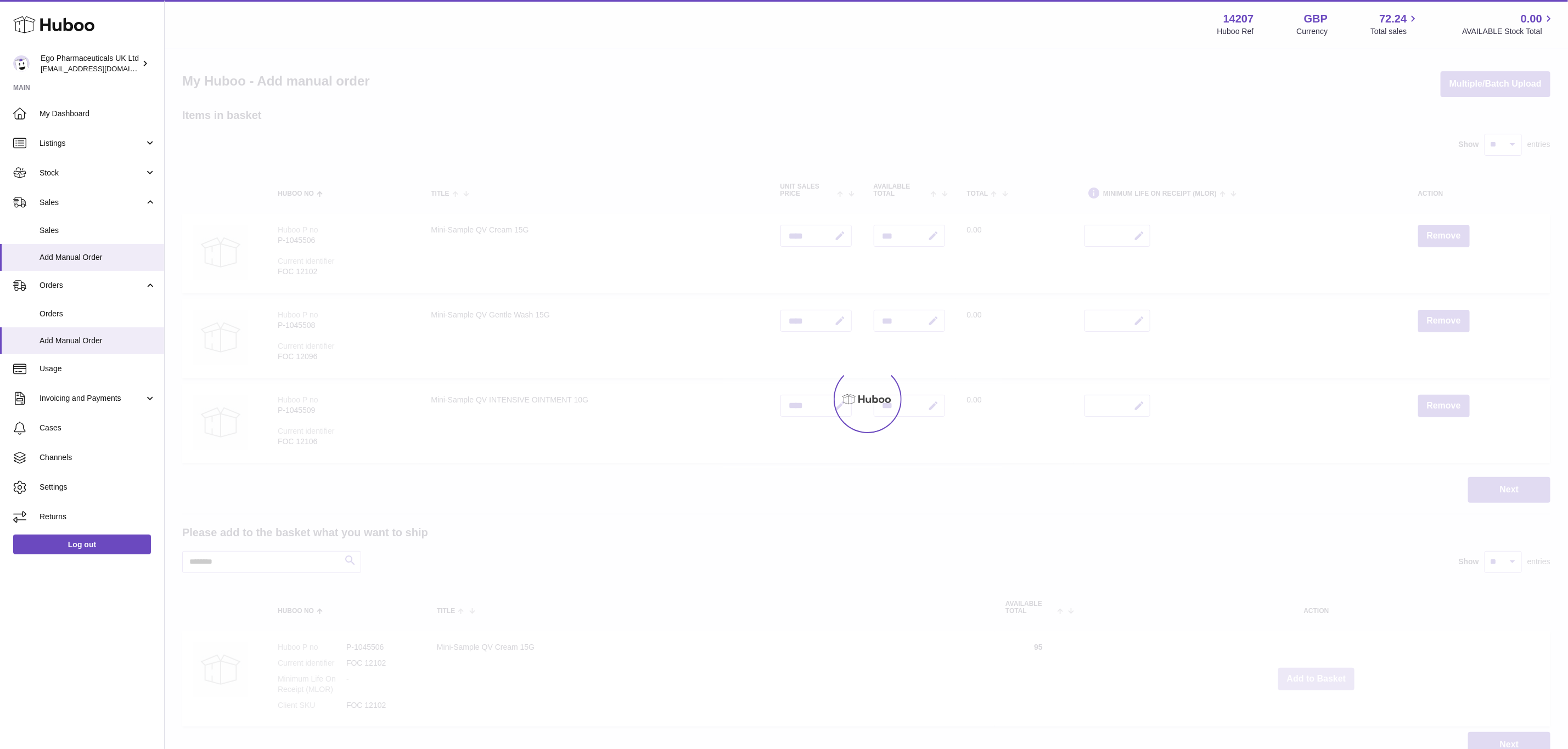
click at [1319, 674] on div at bounding box center [866, 399] width 1403 height 700
click at [1319, 674] on div "Menu Huboo 14207 Huboo Ref GBP Currency 72.24 Total sales 0.00 AVAILABLE Stock …" at bounding box center [866, 390] width 1403 height 780
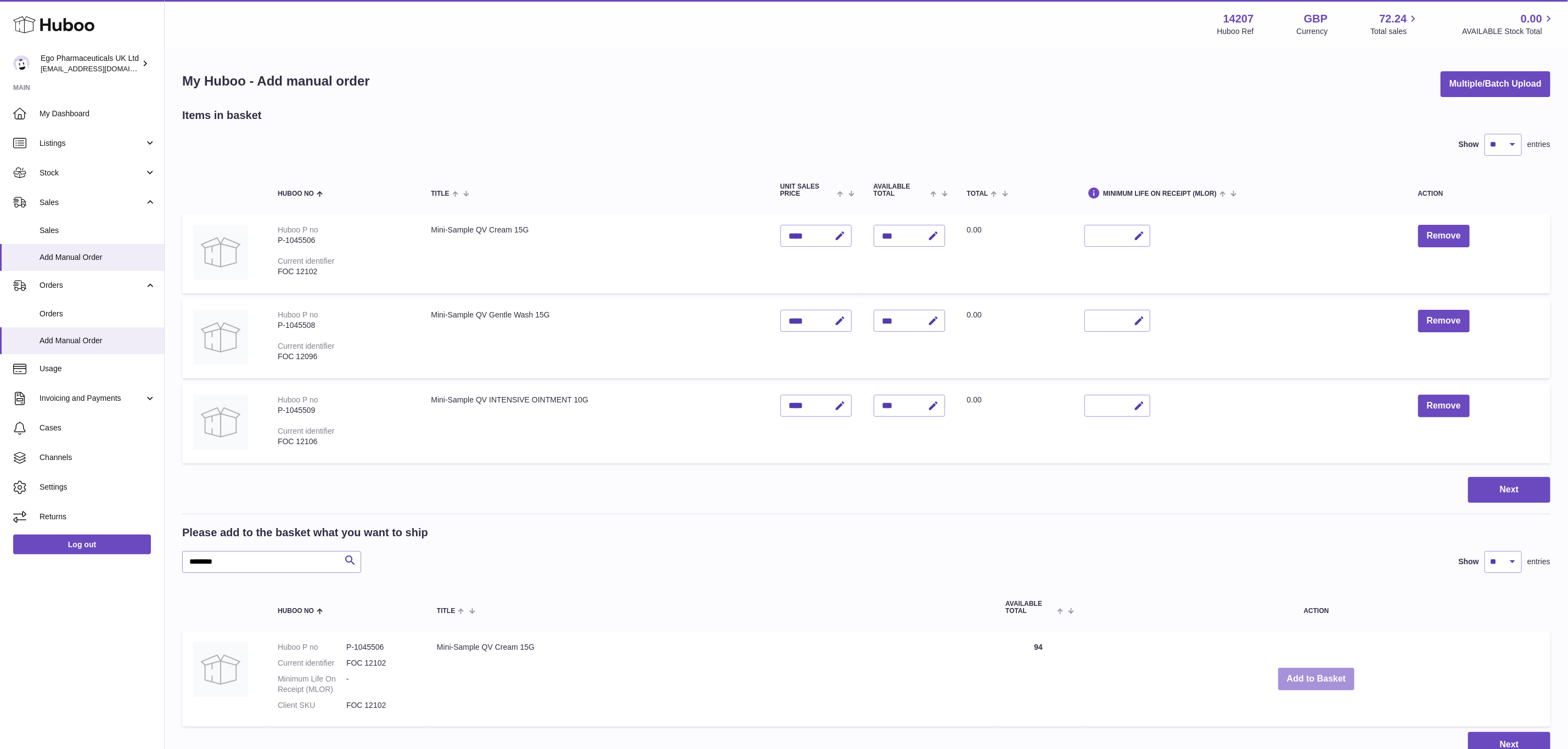
click at [1319, 674] on button "Add to Basket" at bounding box center [1317, 679] width 77 height 22
click at [0, 674] on div at bounding box center [0, 374] width 0 height 749
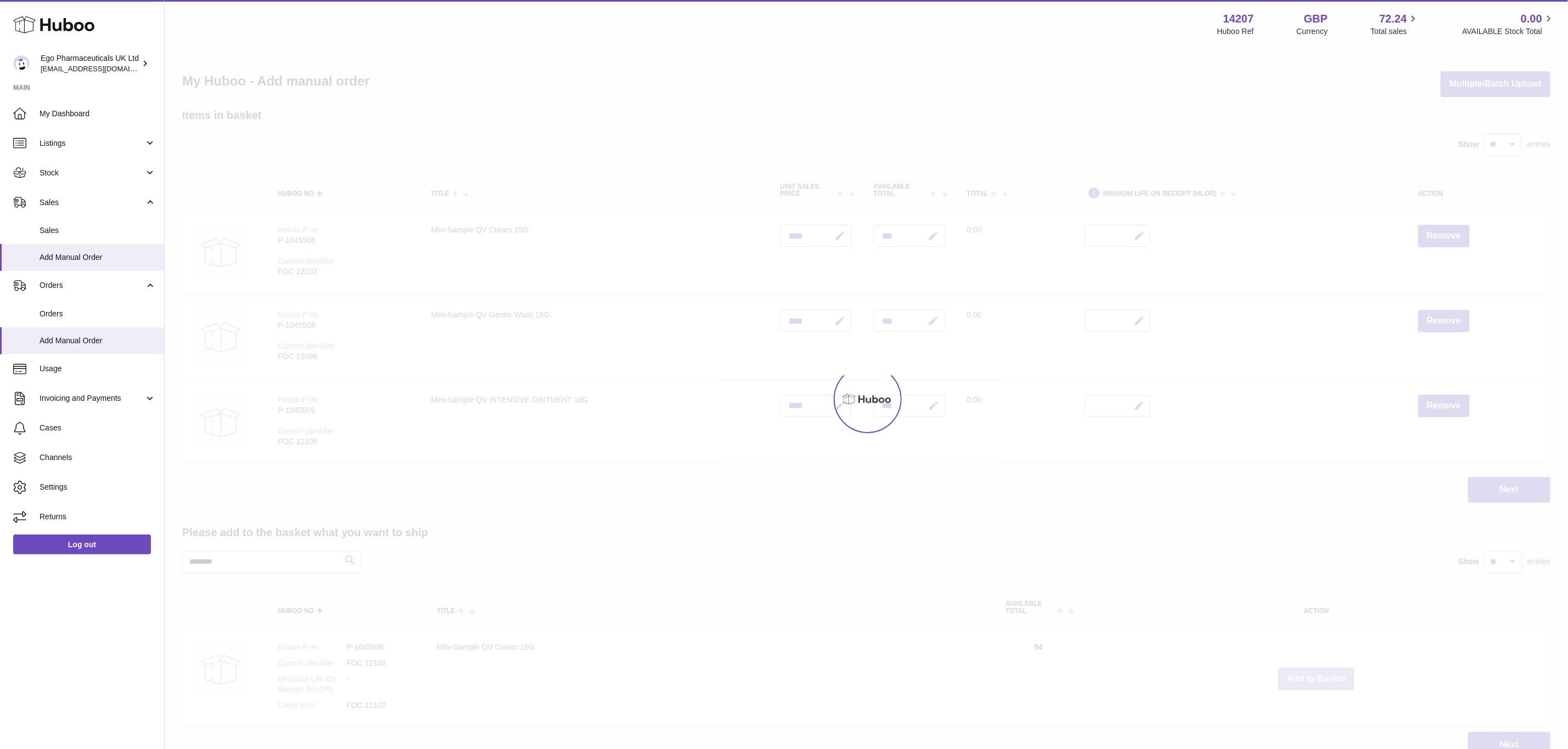
click at [1319, 674] on div at bounding box center [866, 399] width 1403 height 700
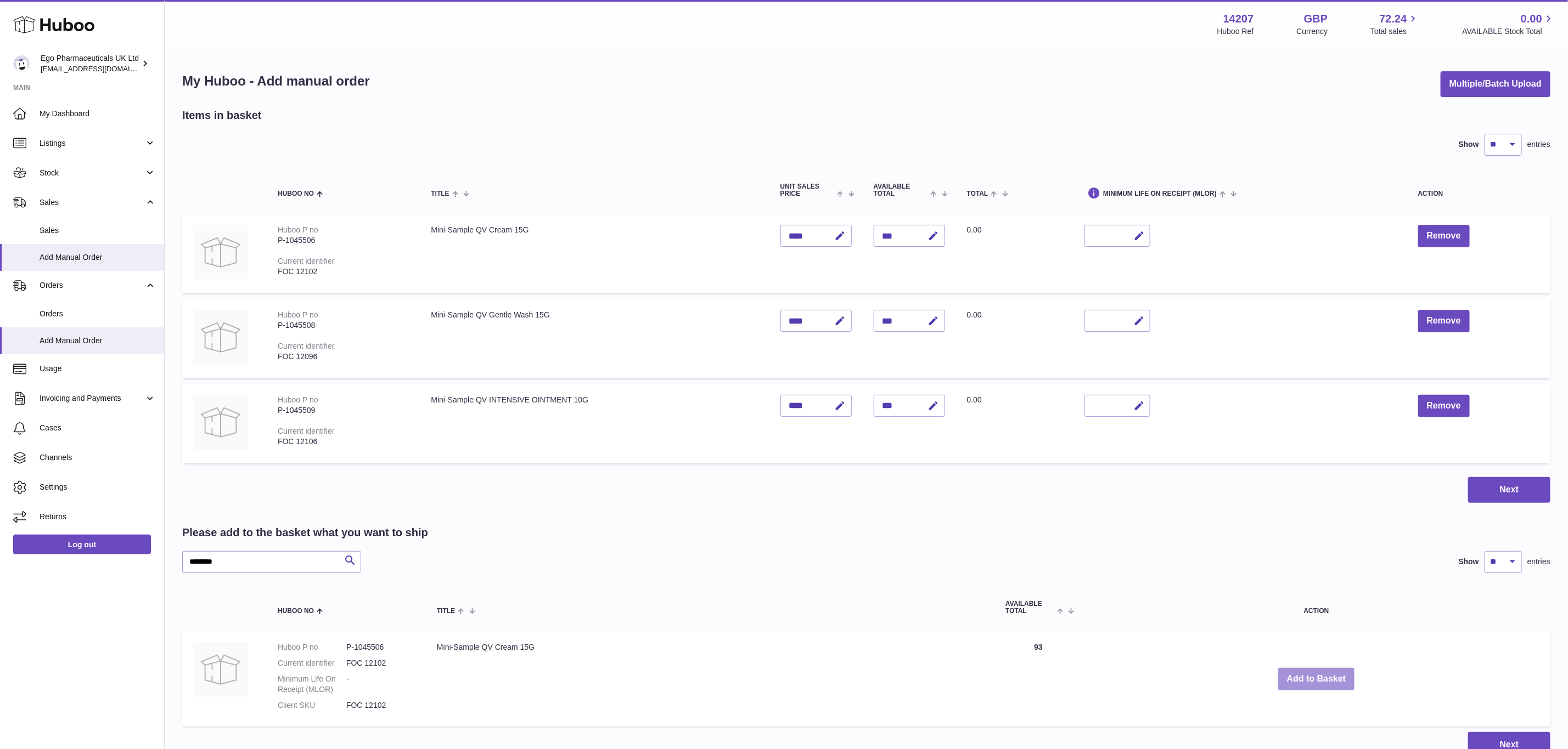
click at [1319, 674] on div "Menu Huboo 14207 Huboo Ref GBP Currency 72.24 Total sales 0.00 AVAILABLE Stock …" at bounding box center [866, 390] width 1403 height 780
click at [1319, 674] on button "Add to Basket" at bounding box center [1317, 679] width 77 height 22
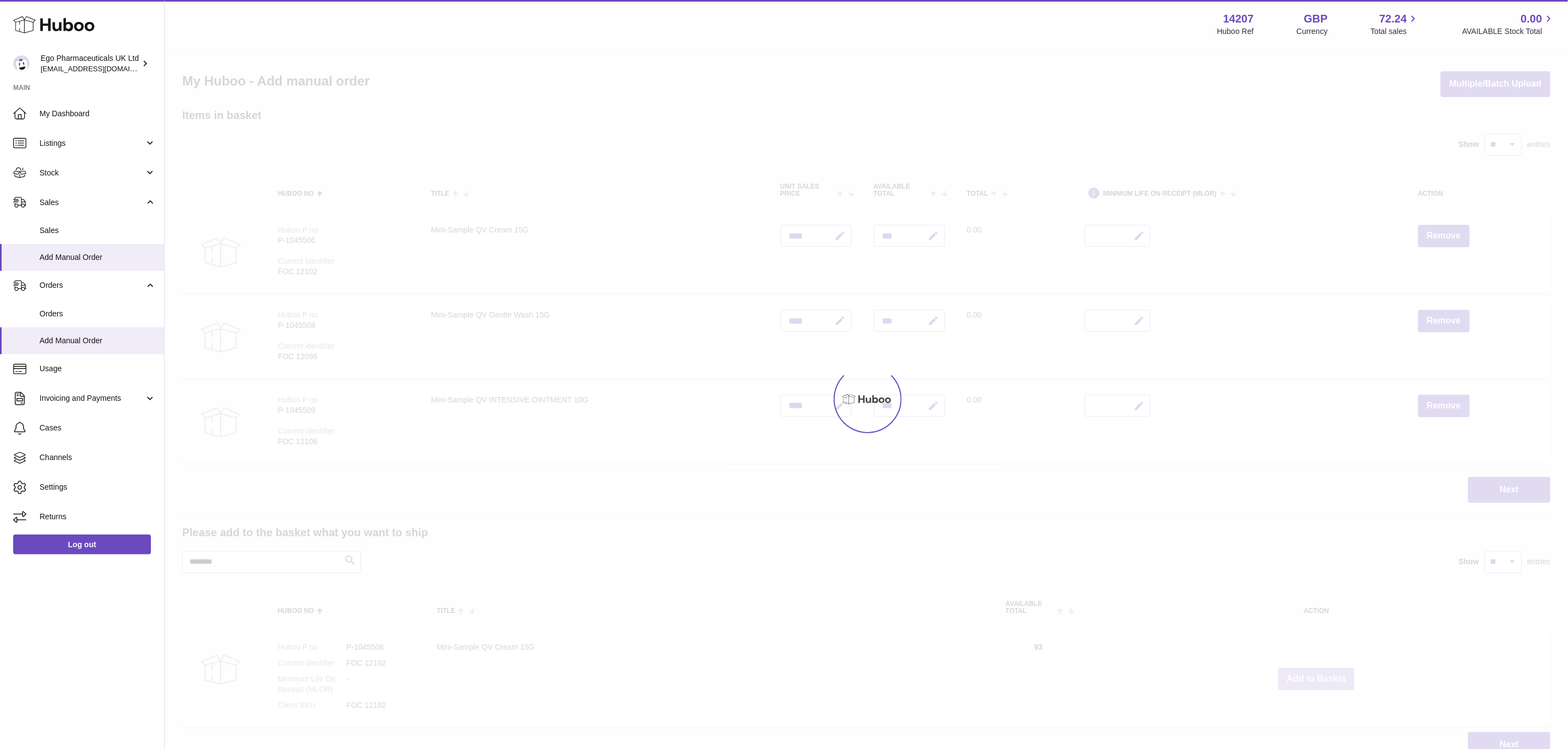
click at [1319, 674] on div at bounding box center [866, 399] width 1403 height 700
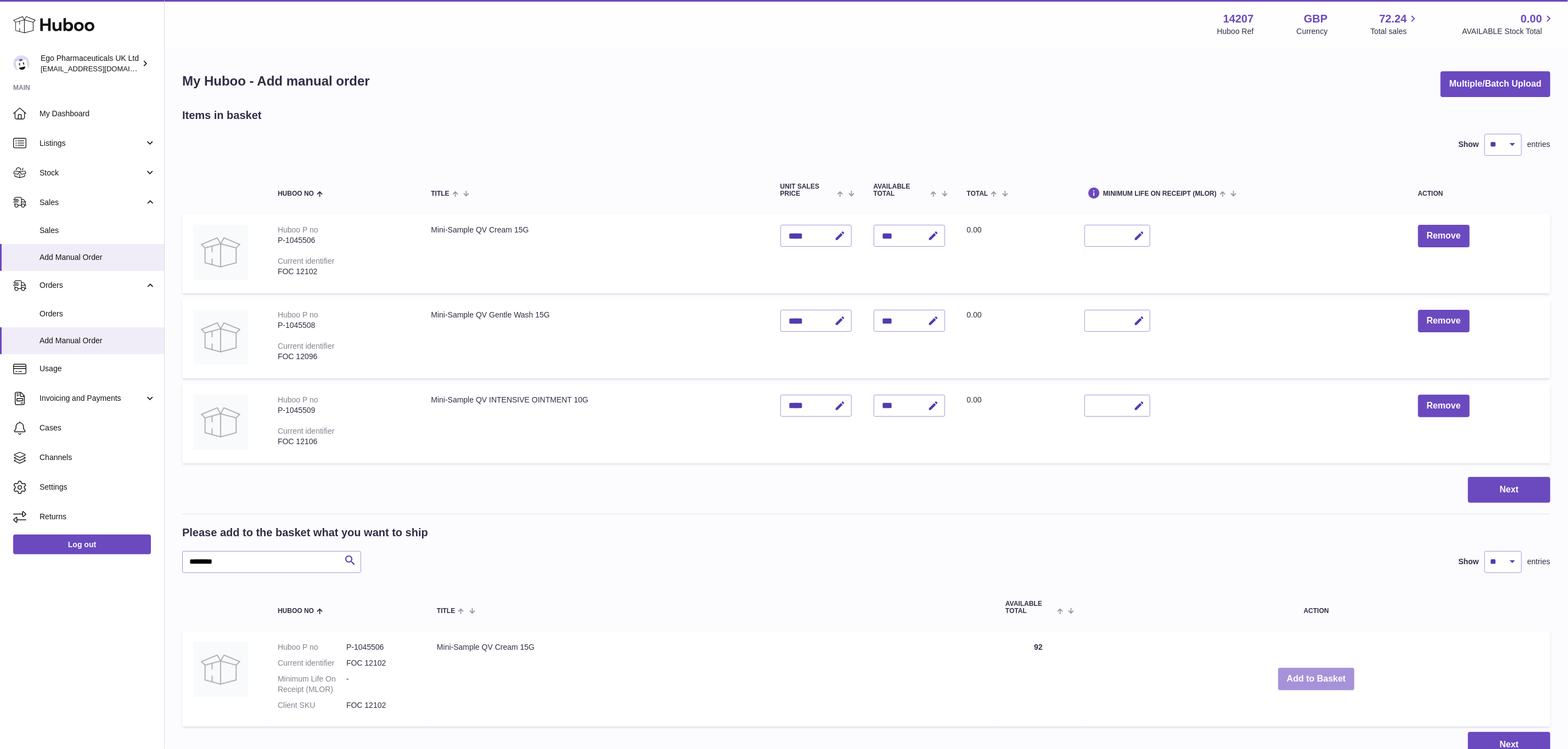
click at [1319, 674] on button "Add to Basket" at bounding box center [1317, 679] width 77 height 22
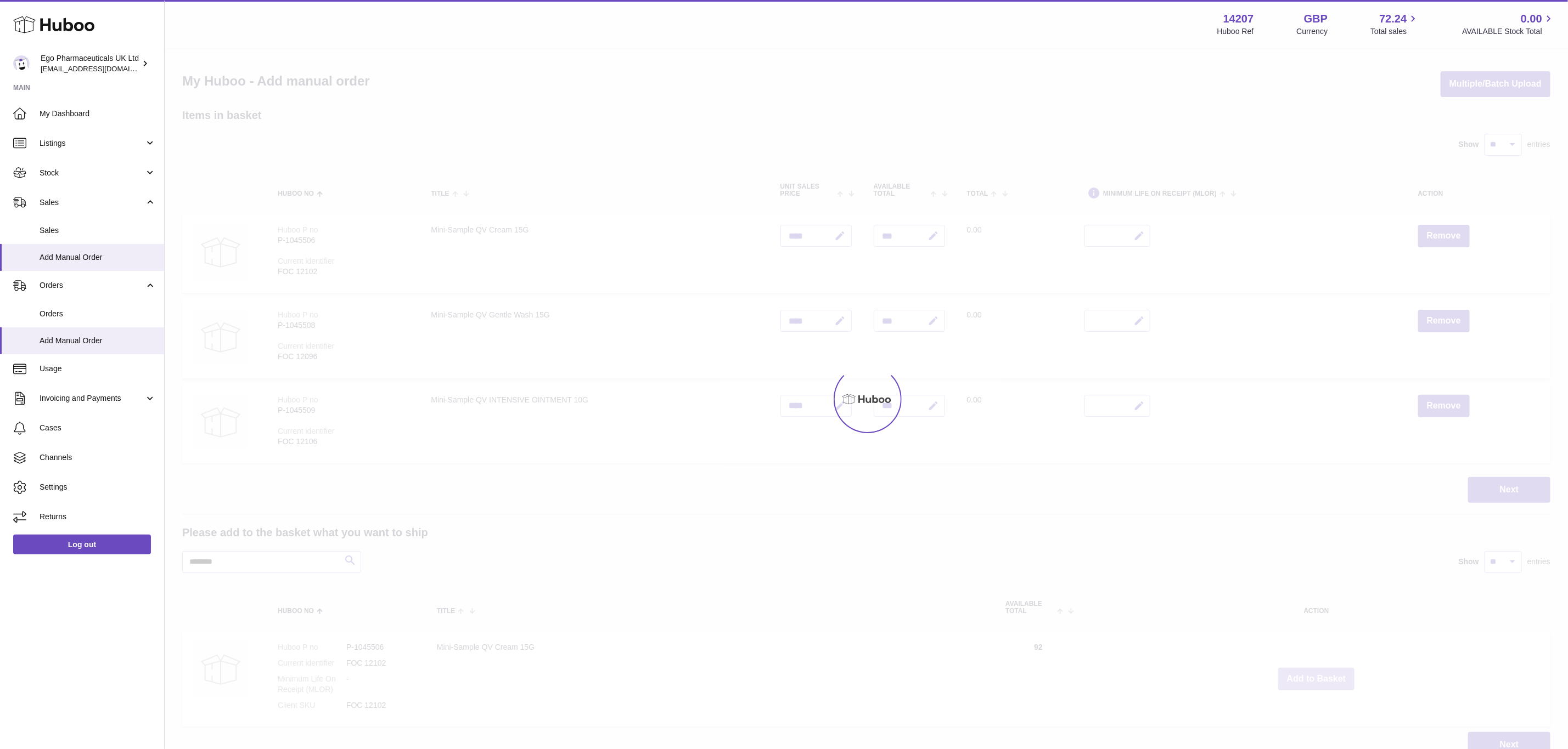
click at [1319, 674] on div at bounding box center [866, 399] width 1403 height 700
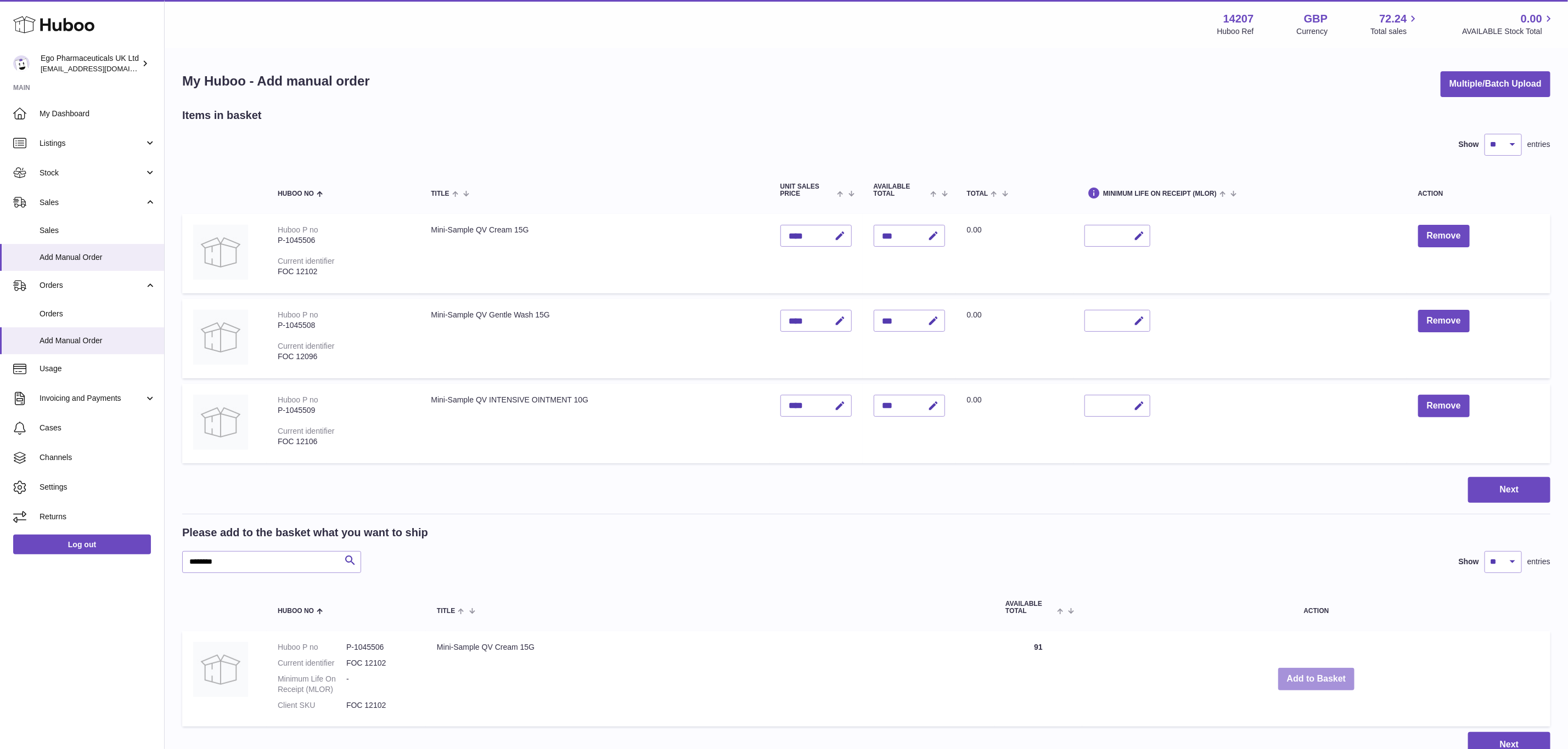
click at [1319, 674] on button "Add to Basket" at bounding box center [1317, 679] width 77 height 22
click at [0, 674] on div at bounding box center [0, 374] width 0 height 749
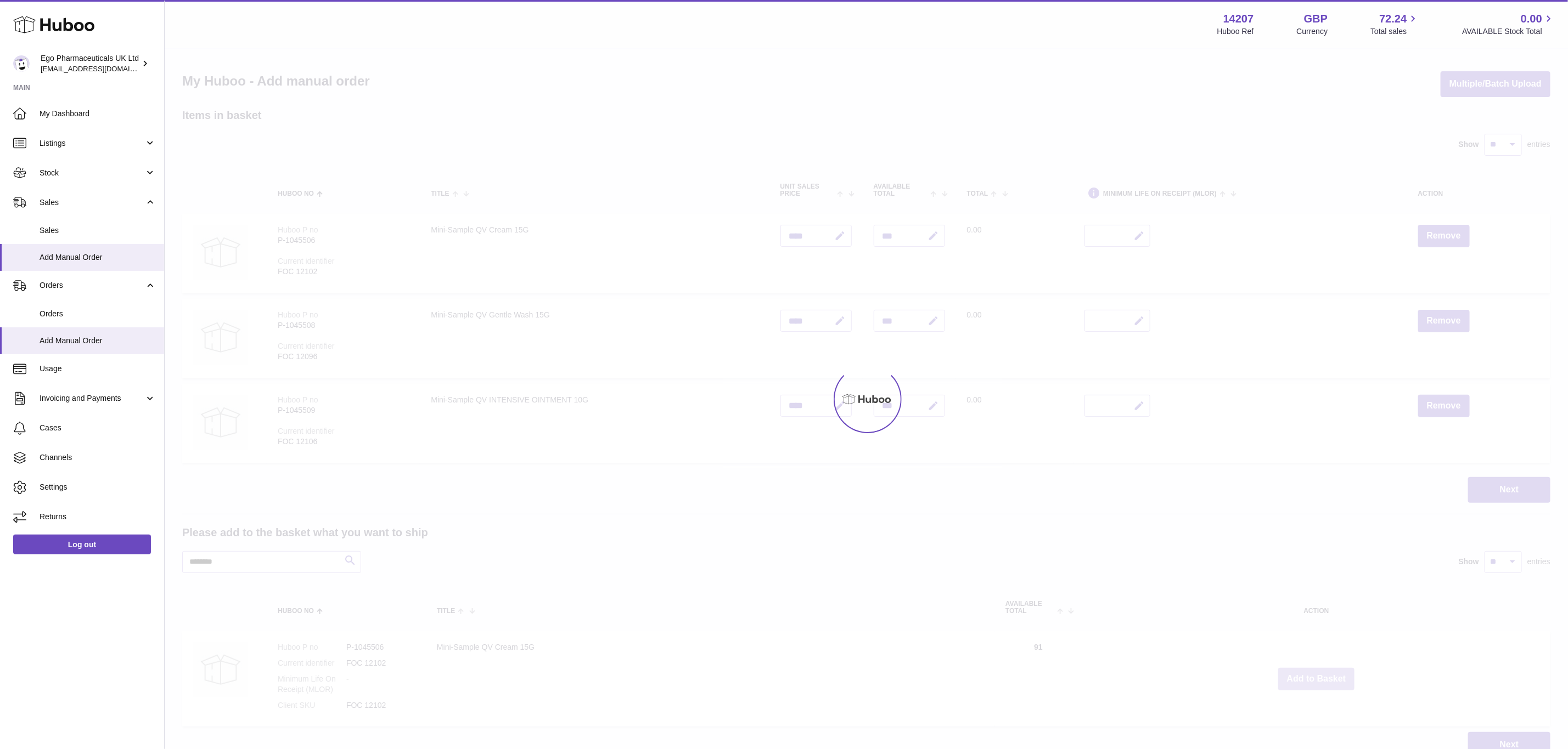
click at [1319, 674] on div at bounding box center [866, 399] width 1403 height 700
click at [1319, 674] on div "Menu Huboo 14207 Huboo Ref GBP Currency 72.24 Total sales 0.00 AVAILABLE Stock …" at bounding box center [866, 390] width 1403 height 780
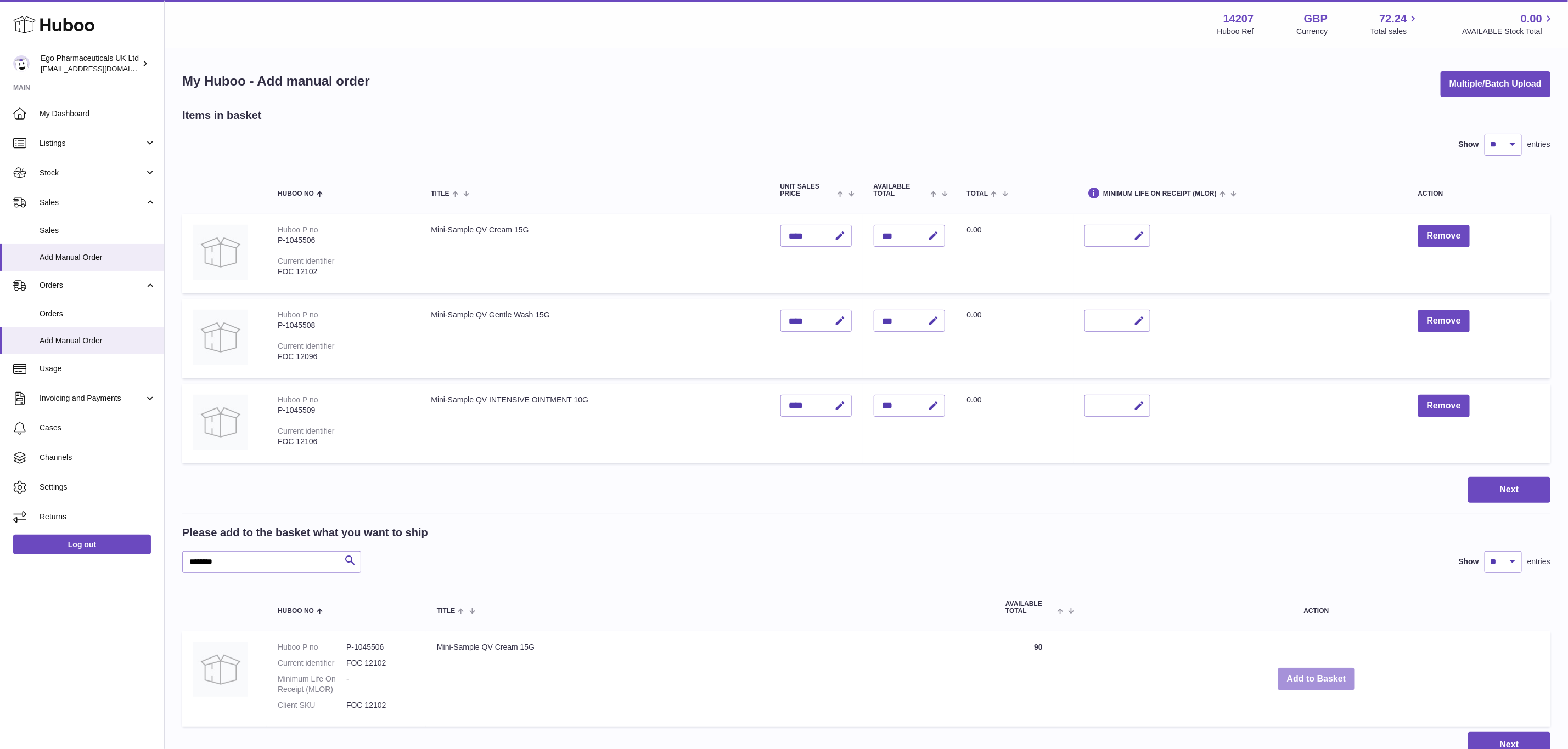
click at [1319, 674] on button "Add to Basket" at bounding box center [1317, 679] width 77 height 22
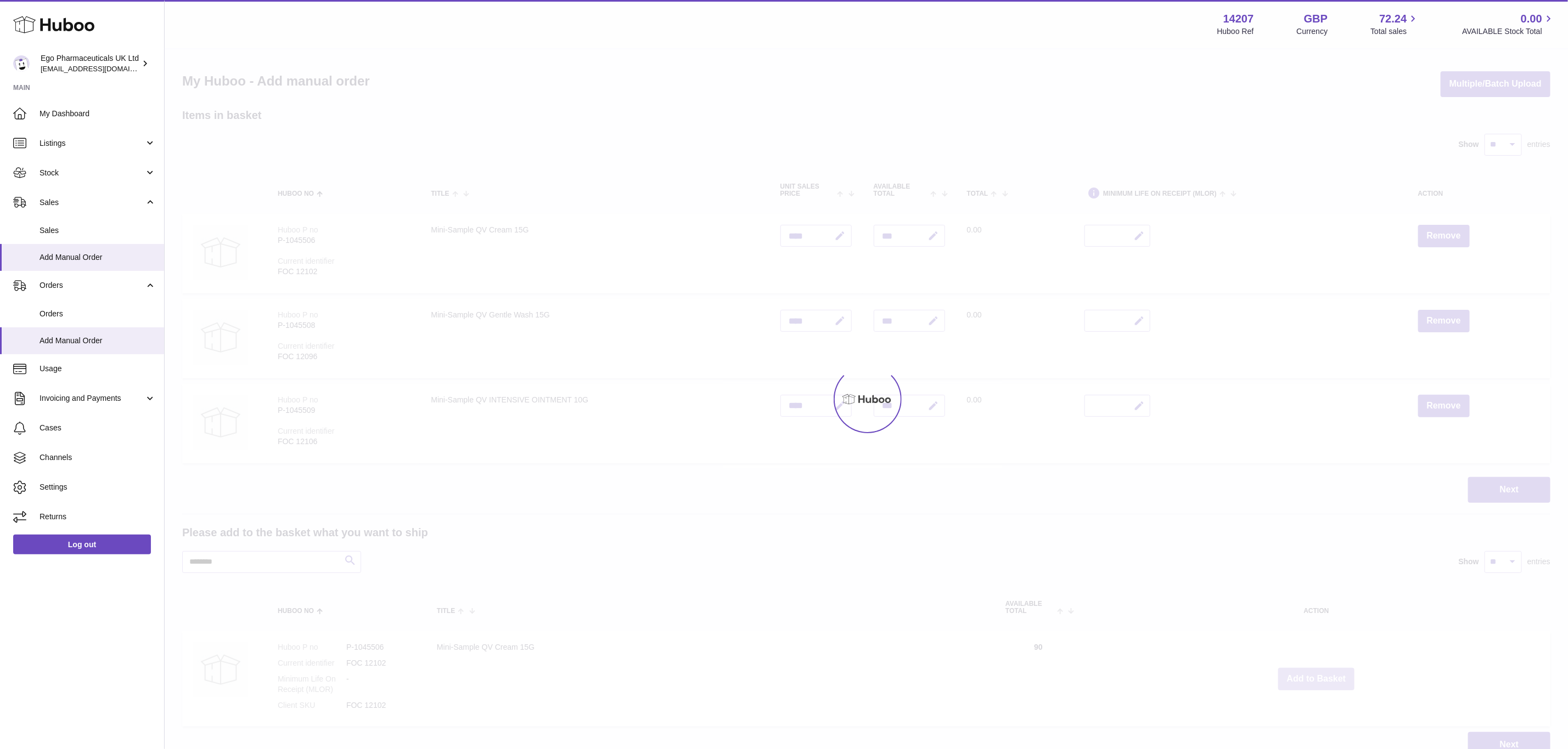
click at [1319, 674] on div at bounding box center [866, 399] width 1403 height 700
click at [1319, 674] on div "Menu Huboo 14207 Huboo Ref GBP Currency 72.24 Total sales 0.00 AVAILABLE Stock …" at bounding box center [866, 390] width 1403 height 780
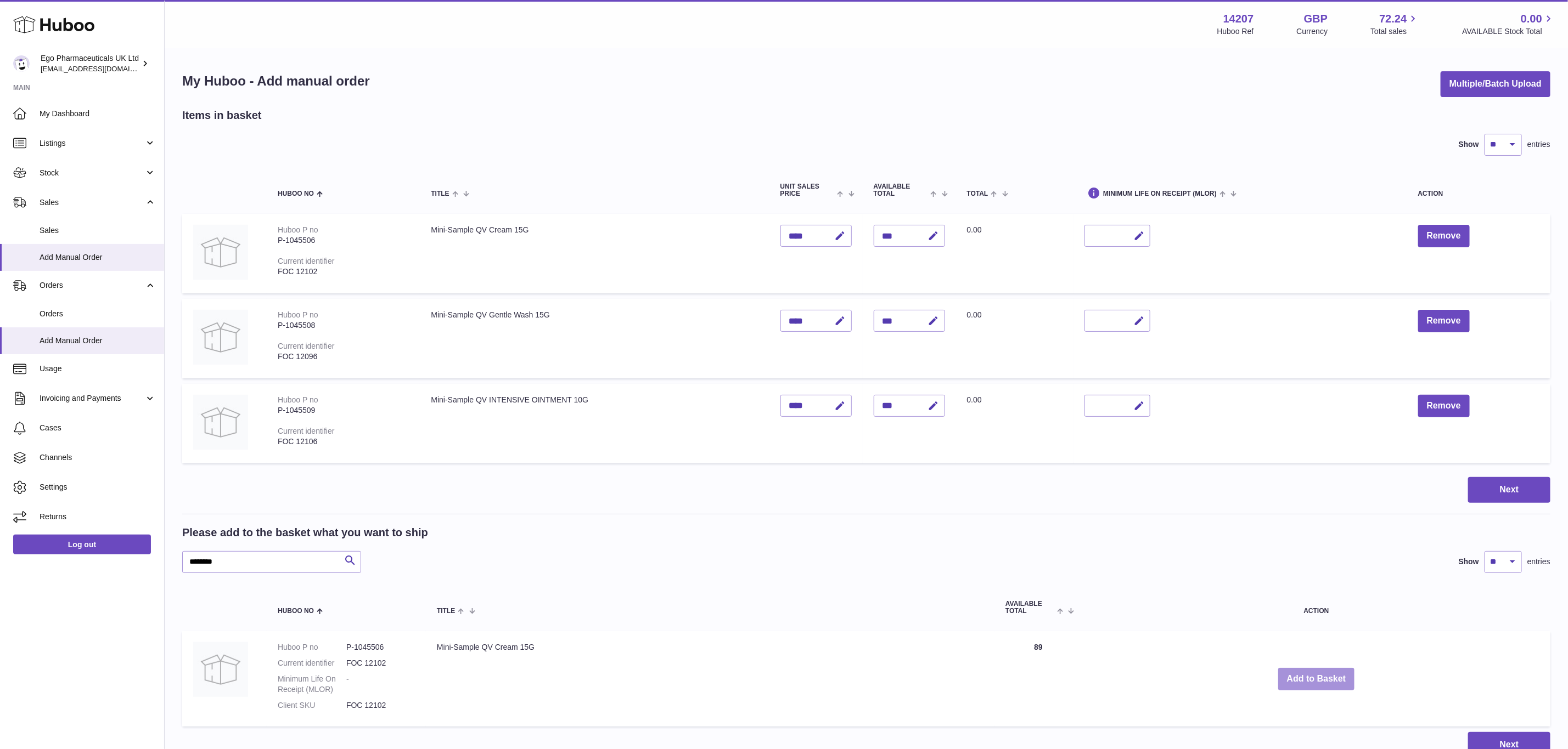
click at [1319, 674] on button "Add to Basket" at bounding box center [1317, 679] width 77 height 22
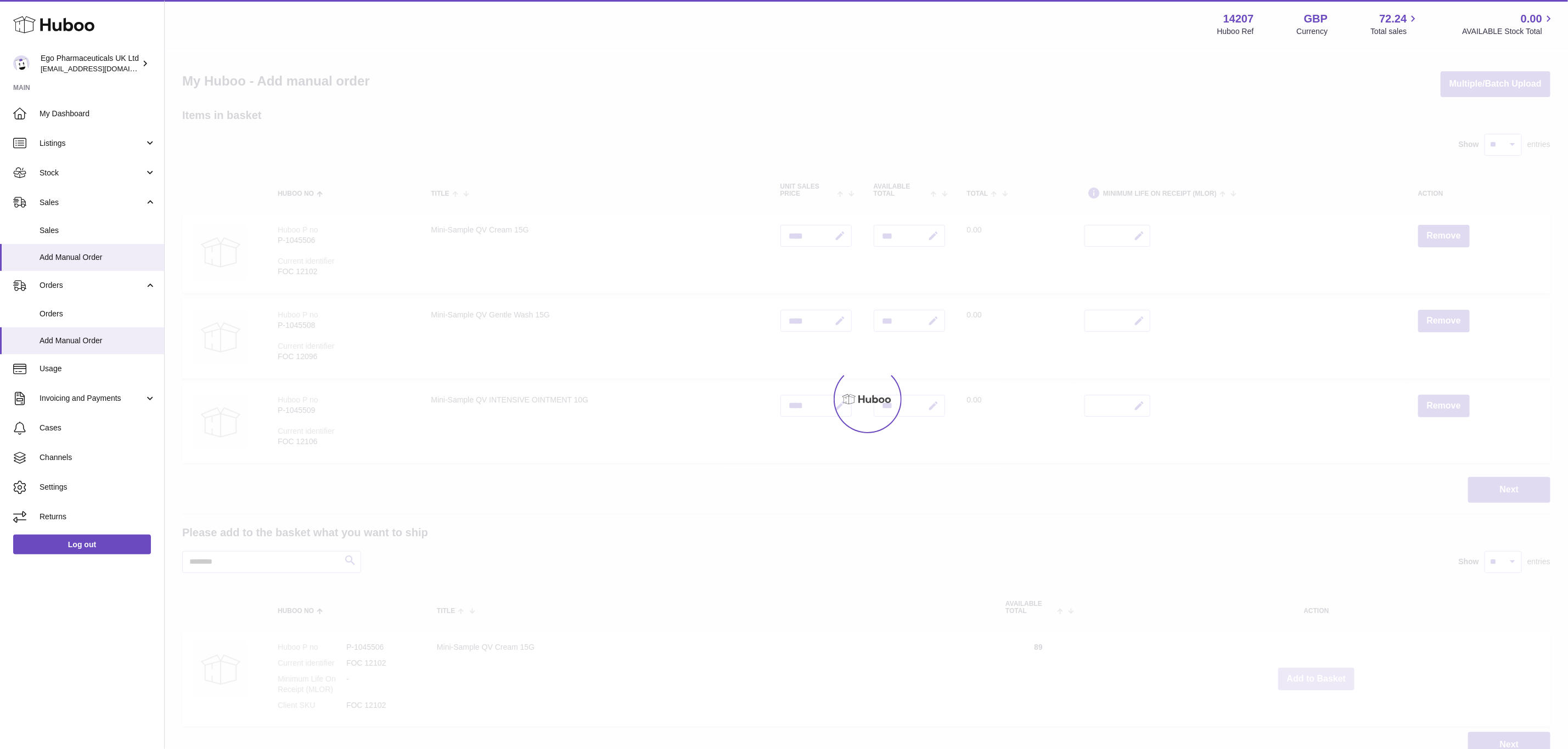
click at [1319, 674] on div at bounding box center [866, 399] width 1403 height 700
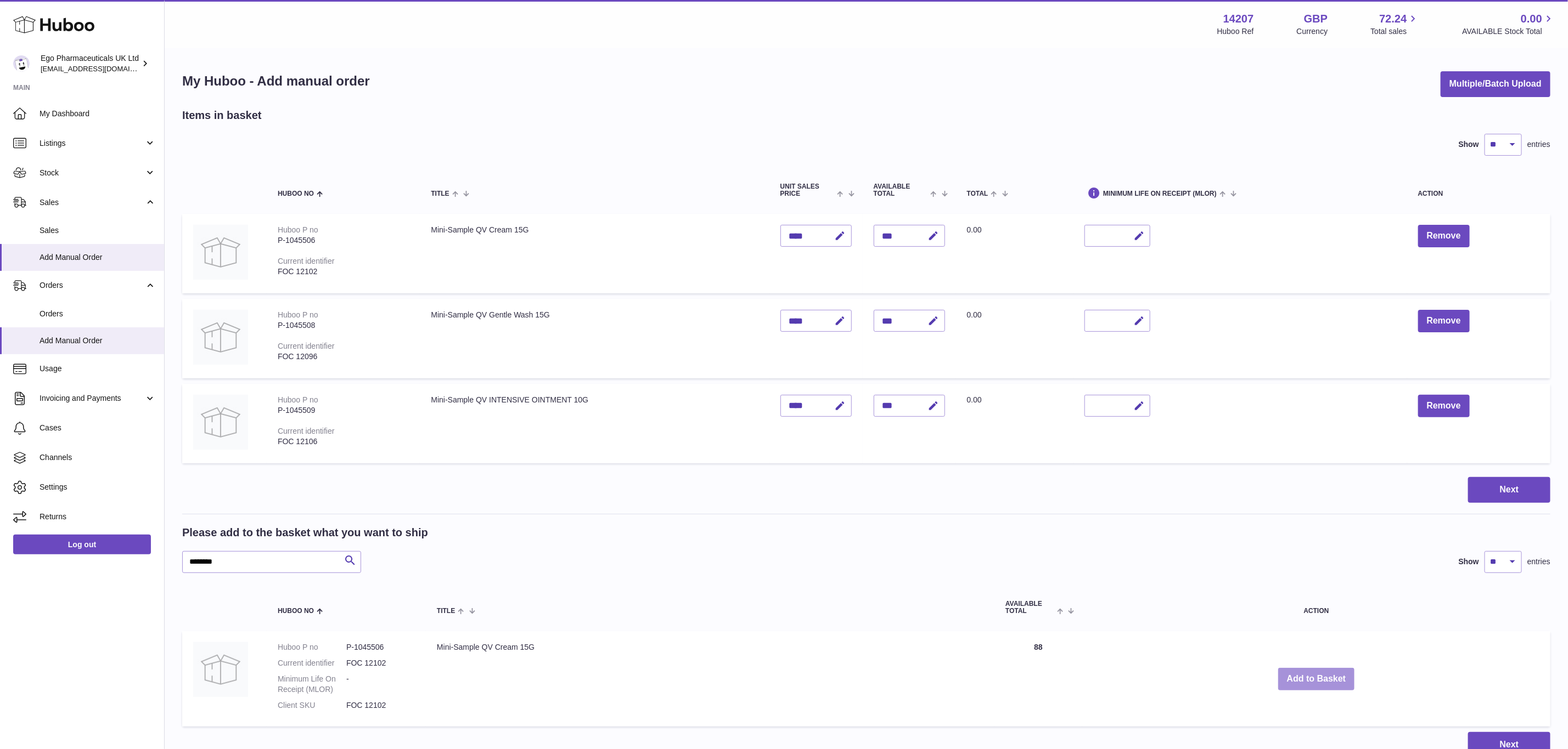
click at [1319, 674] on button "Add to Basket" at bounding box center [1317, 679] width 77 height 22
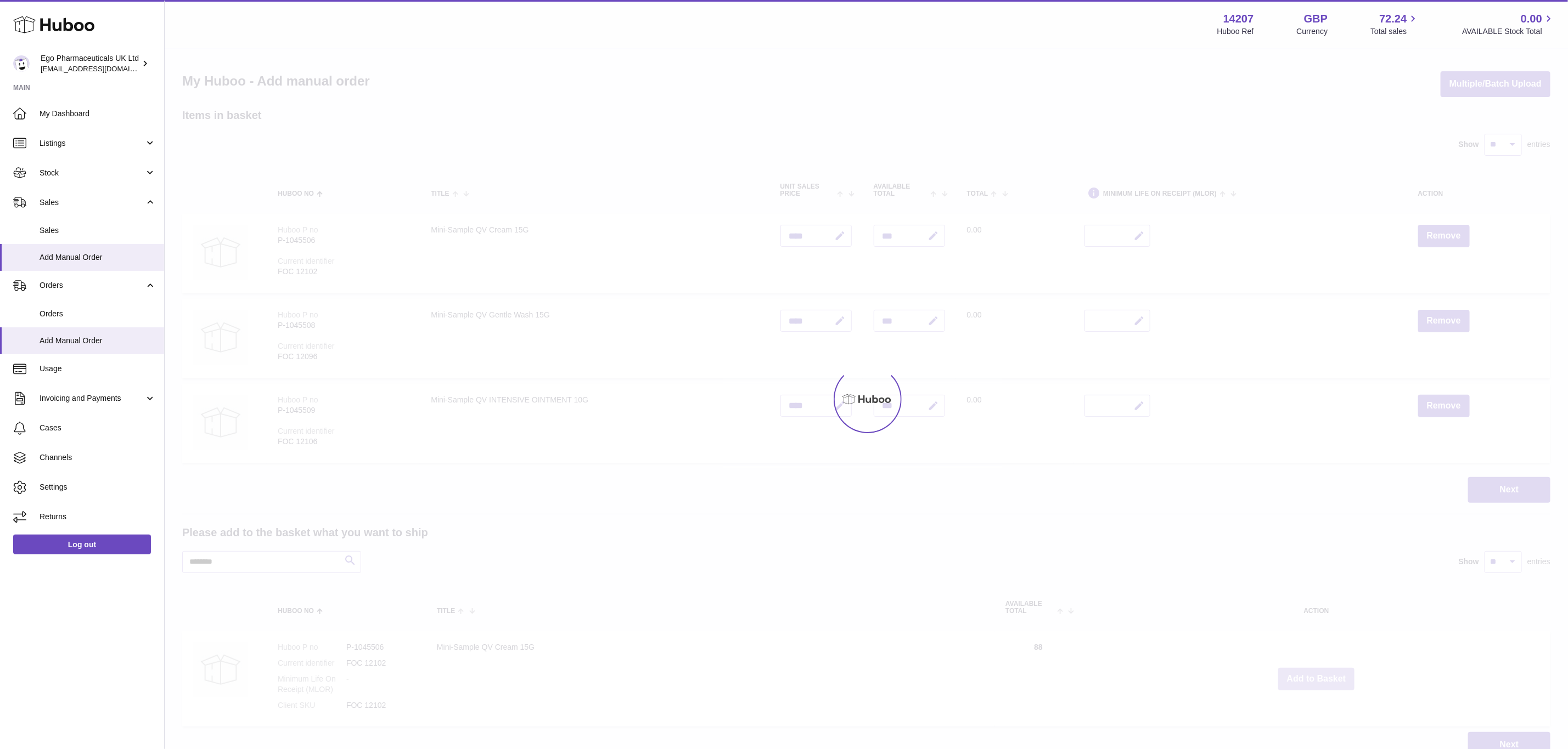
click at [1319, 674] on div "Menu Huboo 14207 Huboo Ref GBP Currency 72.24 Total sales 0.00 AVAILABLE Stock …" at bounding box center [866, 390] width 1403 height 780
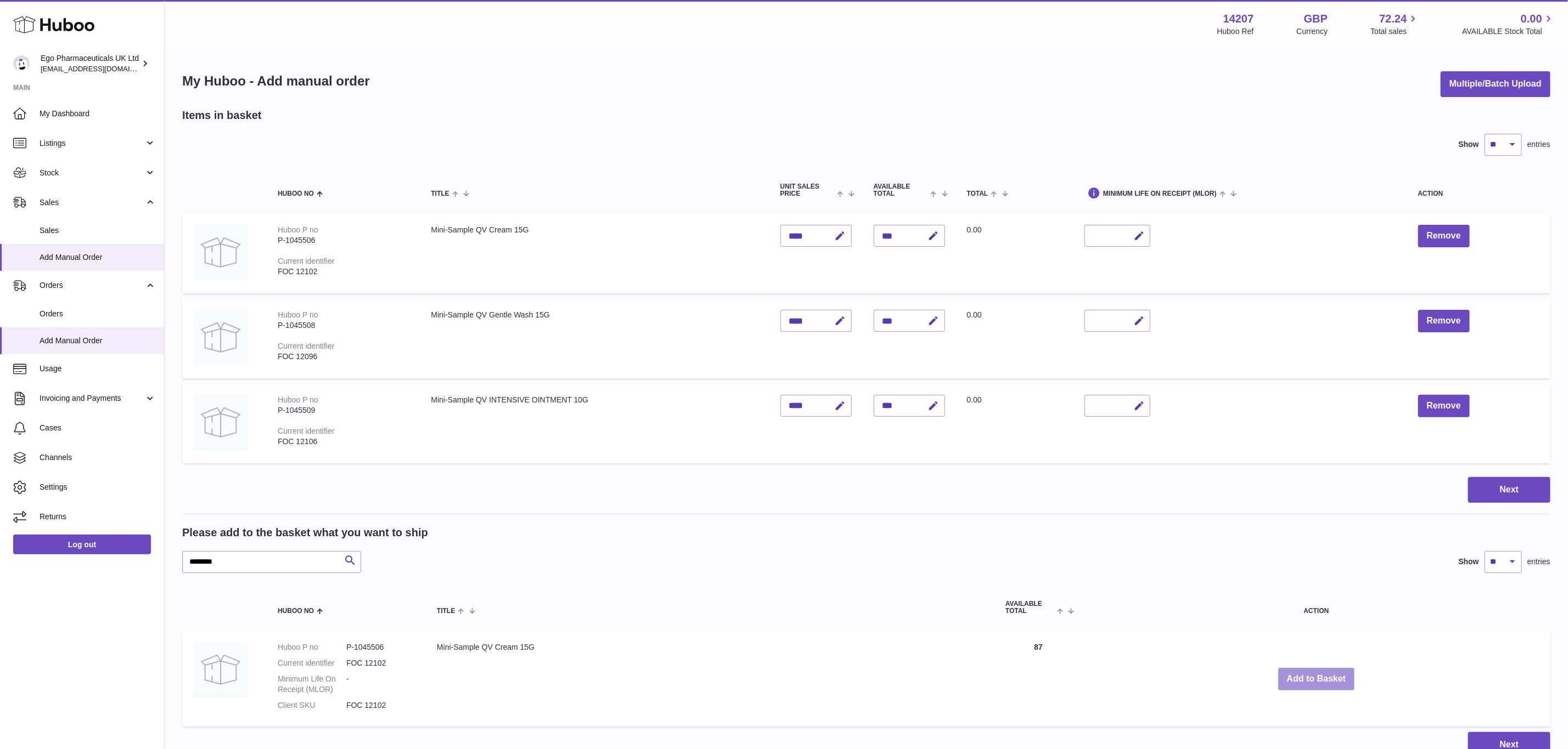
click at [1319, 674] on button "Add to Basket" at bounding box center [1317, 679] width 77 height 22
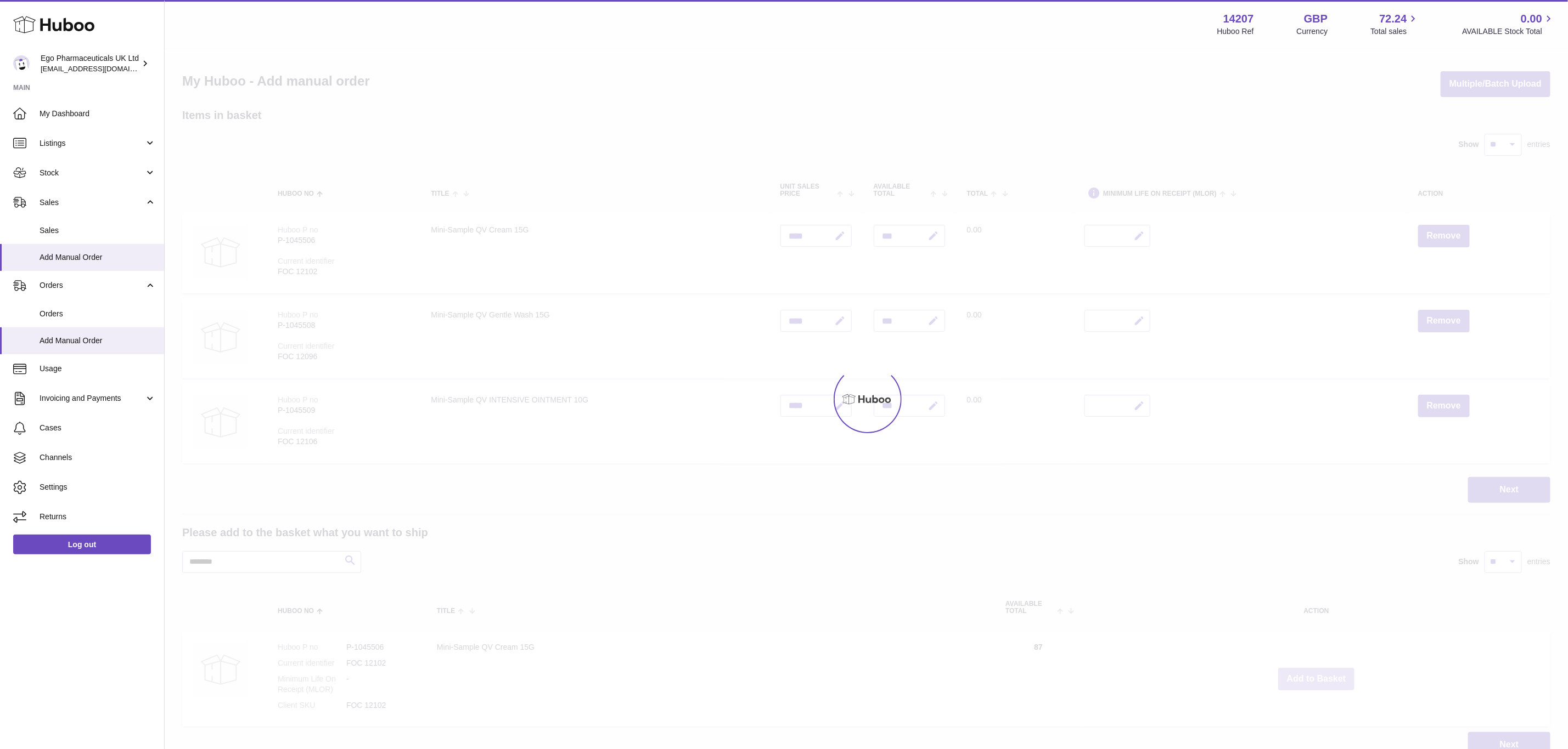
click at [1319, 674] on button "Add to Basket" at bounding box center [1317, 679] width 77 height 22
click at [1319, 674] on div at bounding box center [866, 399] width 1403 height 700
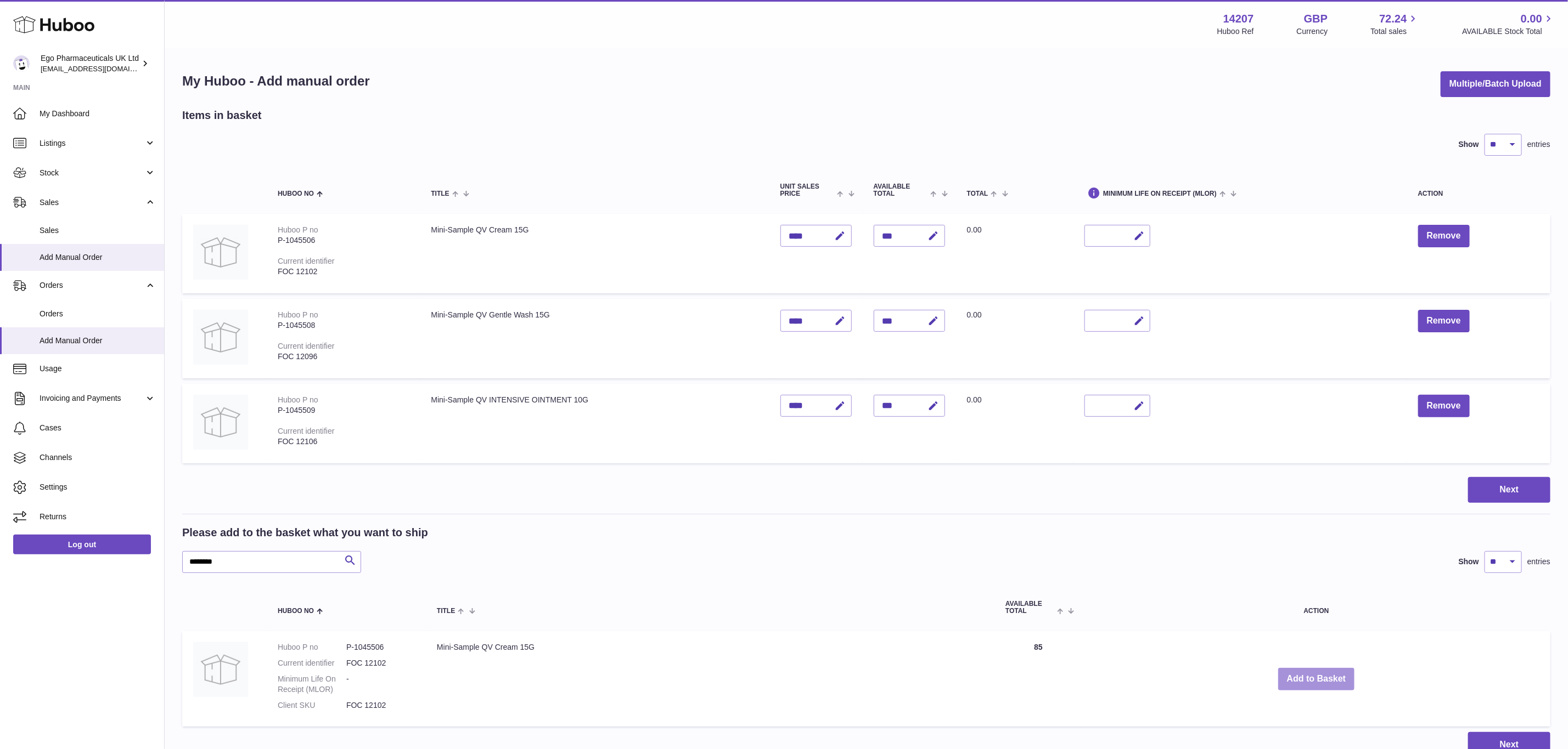
click at [1319, 674] on button "Add to Basket" at bounding box center [1317, 679] width 77 height 22
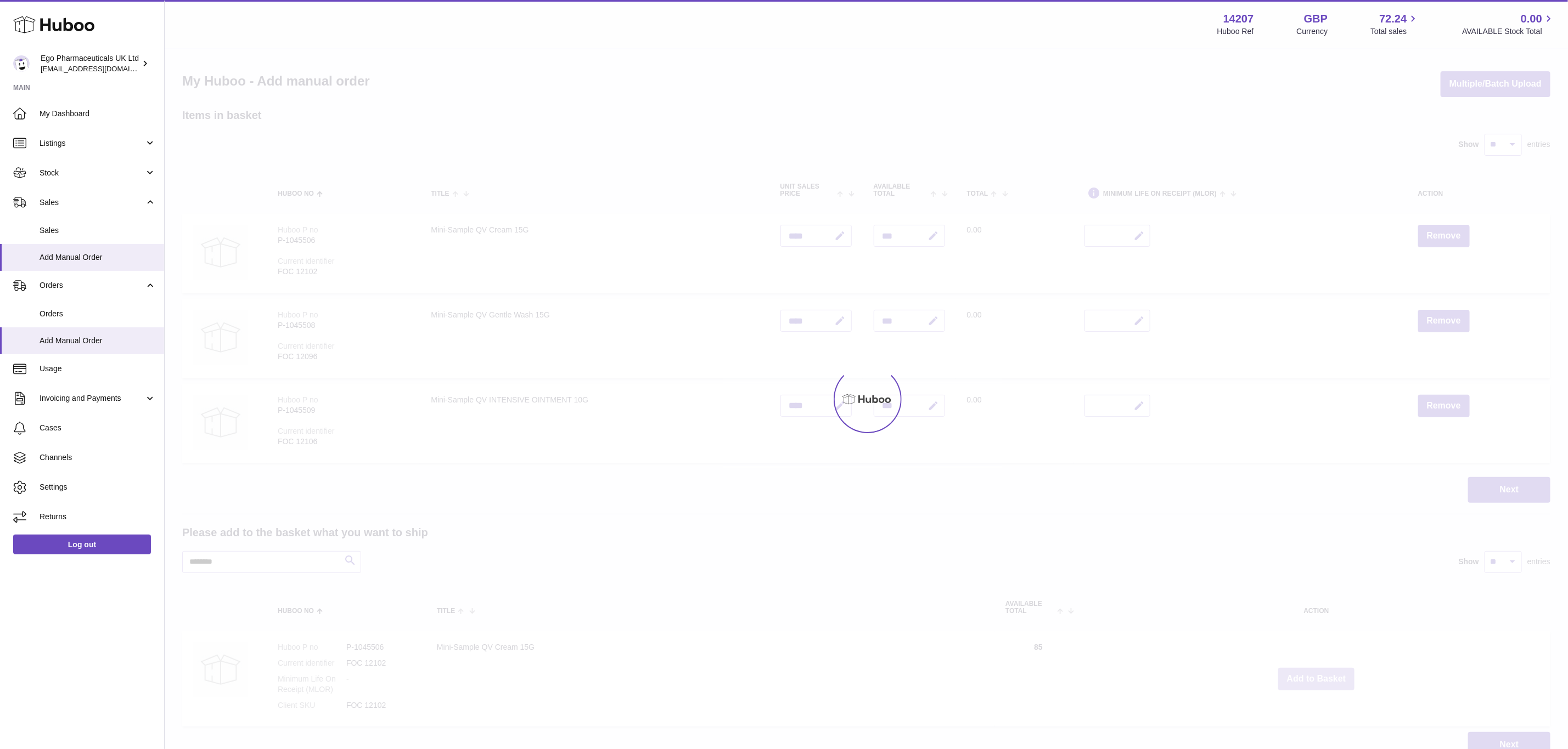
click at [1319, 674] on div at bounding box center [866, 399] width 1403 height 700
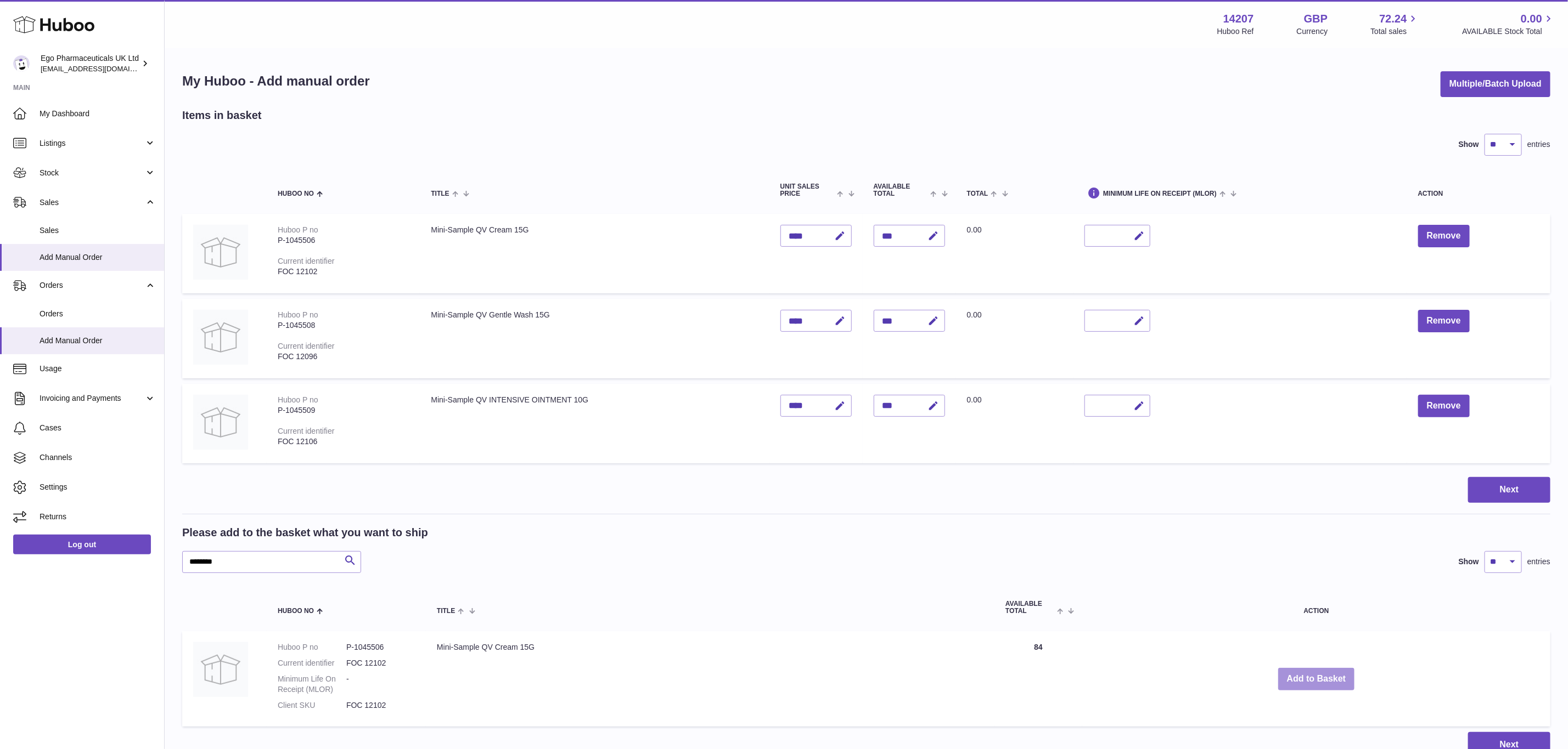
click at [1319, 674] on button "Add to Basket" at bounding box center [1317, 679] width 77 height 22
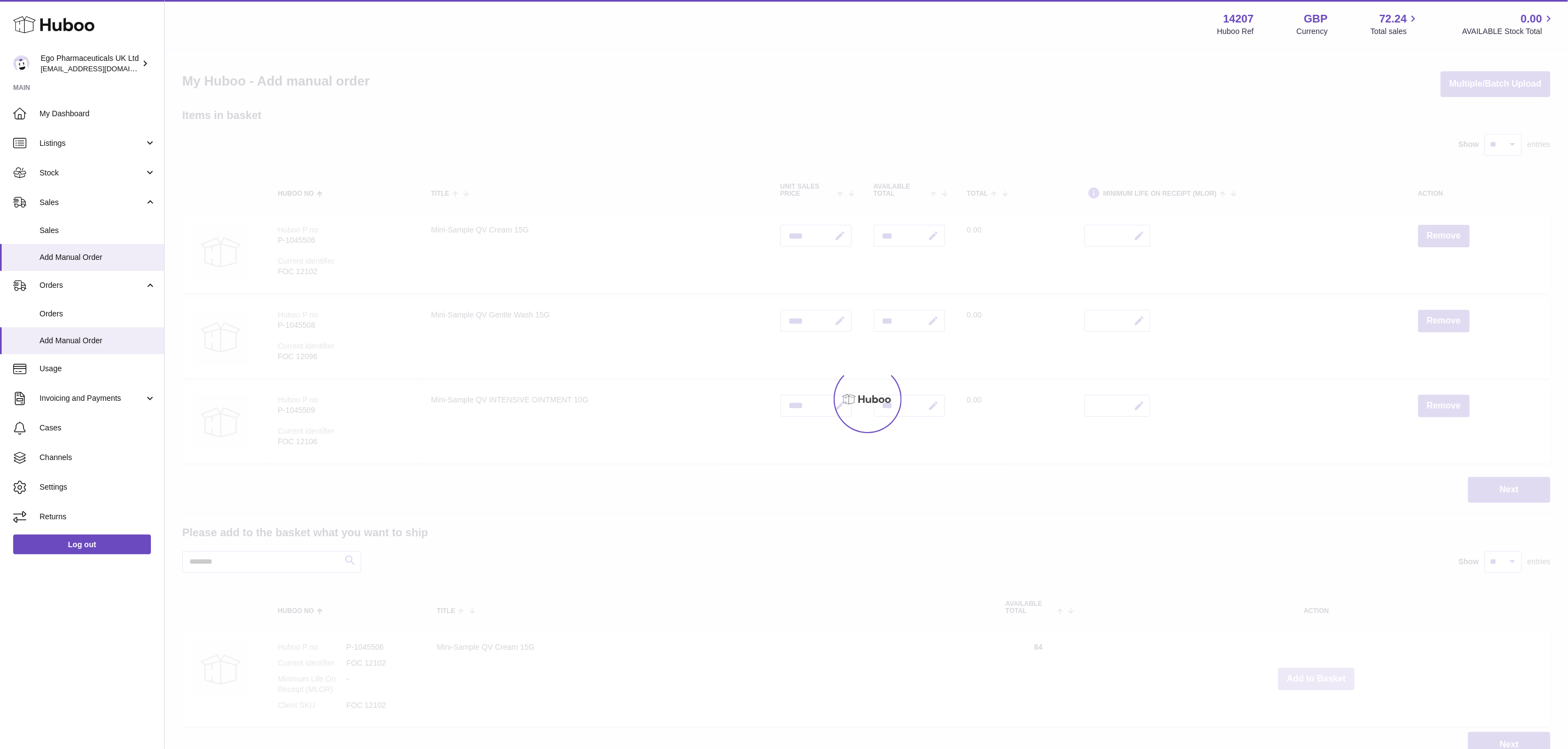
click at [1319, 674] on div at bounding box center [866, 399] width 1403 height 700
click at [1319, 674] on button "Add to Basket" at bounding box center [1317, 679] width 77 height 22
click at [1319, 674] on div at bounding box center [866, 399] width 1403 height 700
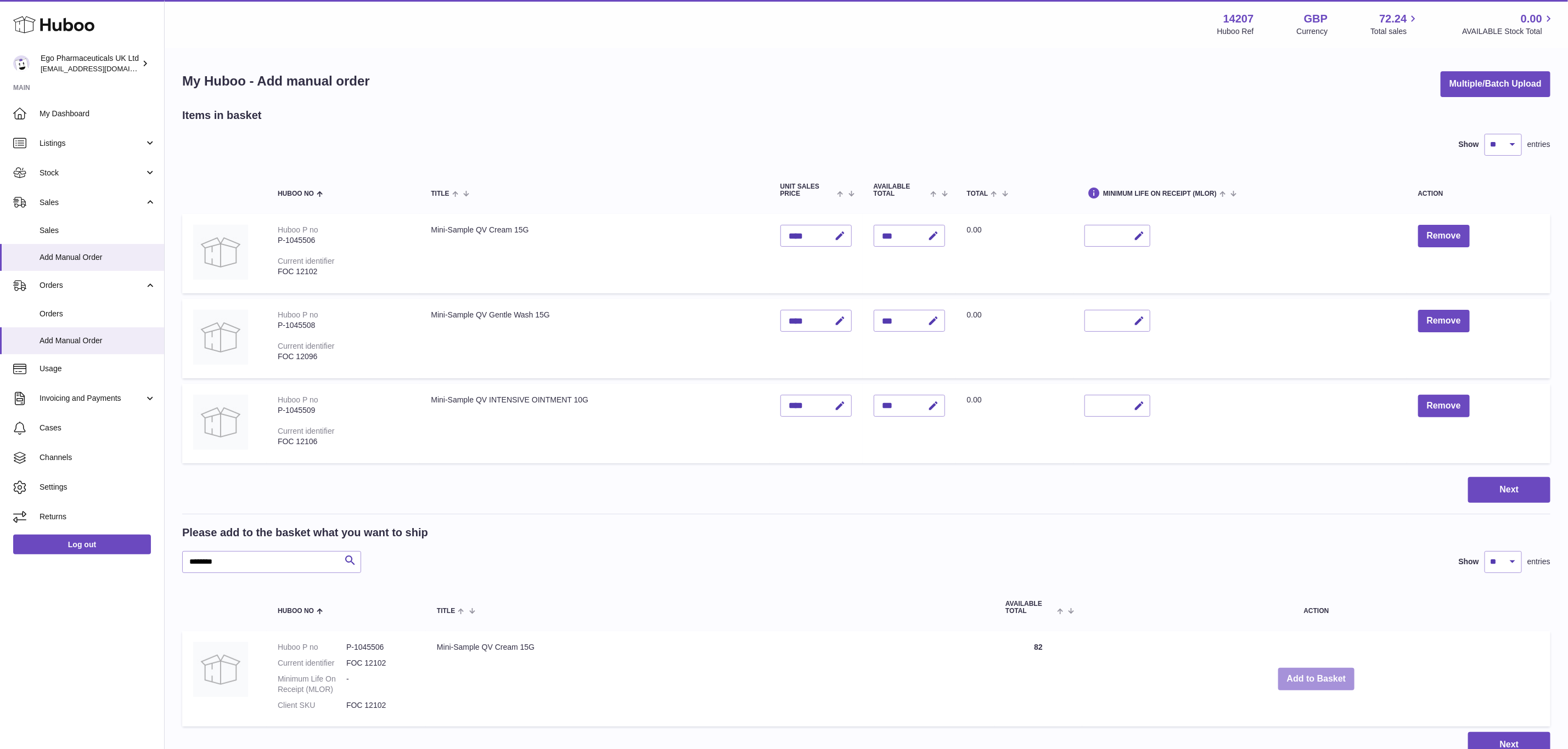
click at [1319, 674] on div "Menu Huboo 14207 Huboo Ref GBP Currency 72.24 Total sales 0.00 AVAILABLE Stock …" at bounding box center [866, 390] width 1403 height 780
click at [1319, 674] on button "Add to Basket" at bounding box center [1317, 679] width 77 height 22
click at [1319, 674] on div "Menu Huboo 14207 Huboo Ref GBP Currency 72.24 Total sales 0.00 AVAILABLE Stock …" at bounding box center [866, 390] width 1403 height 780
click at [1319, 674] on button "Add to Basket" at bounding box center [1317, 679] width 77 height 22
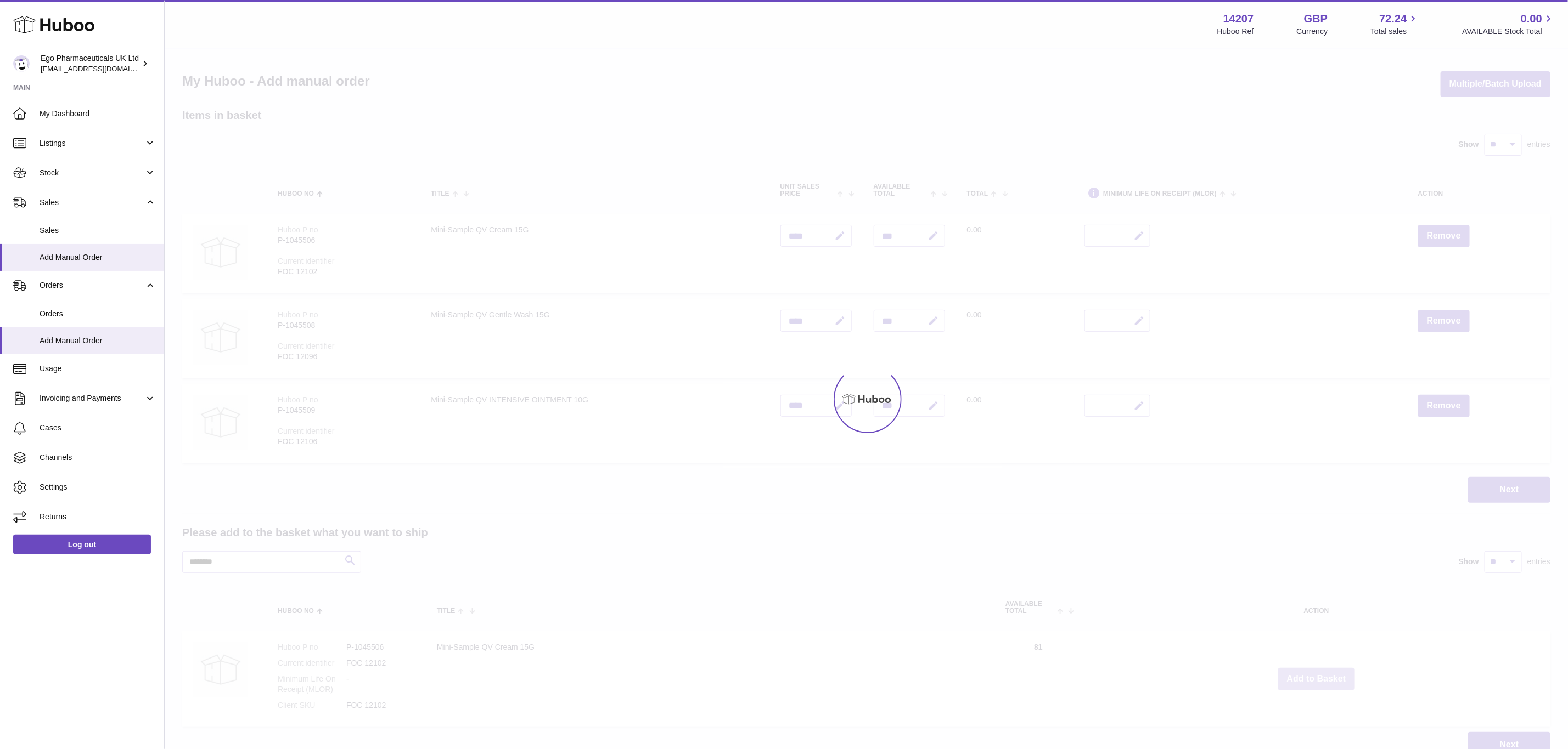
click at [1319, 674] on div "Menu Huboo 14207 Huboo Ref GBP Currency 72.24 Total sales 0.00 AVAILABLE Stock …" at bounding box center [866, 390] width 1403 height 780
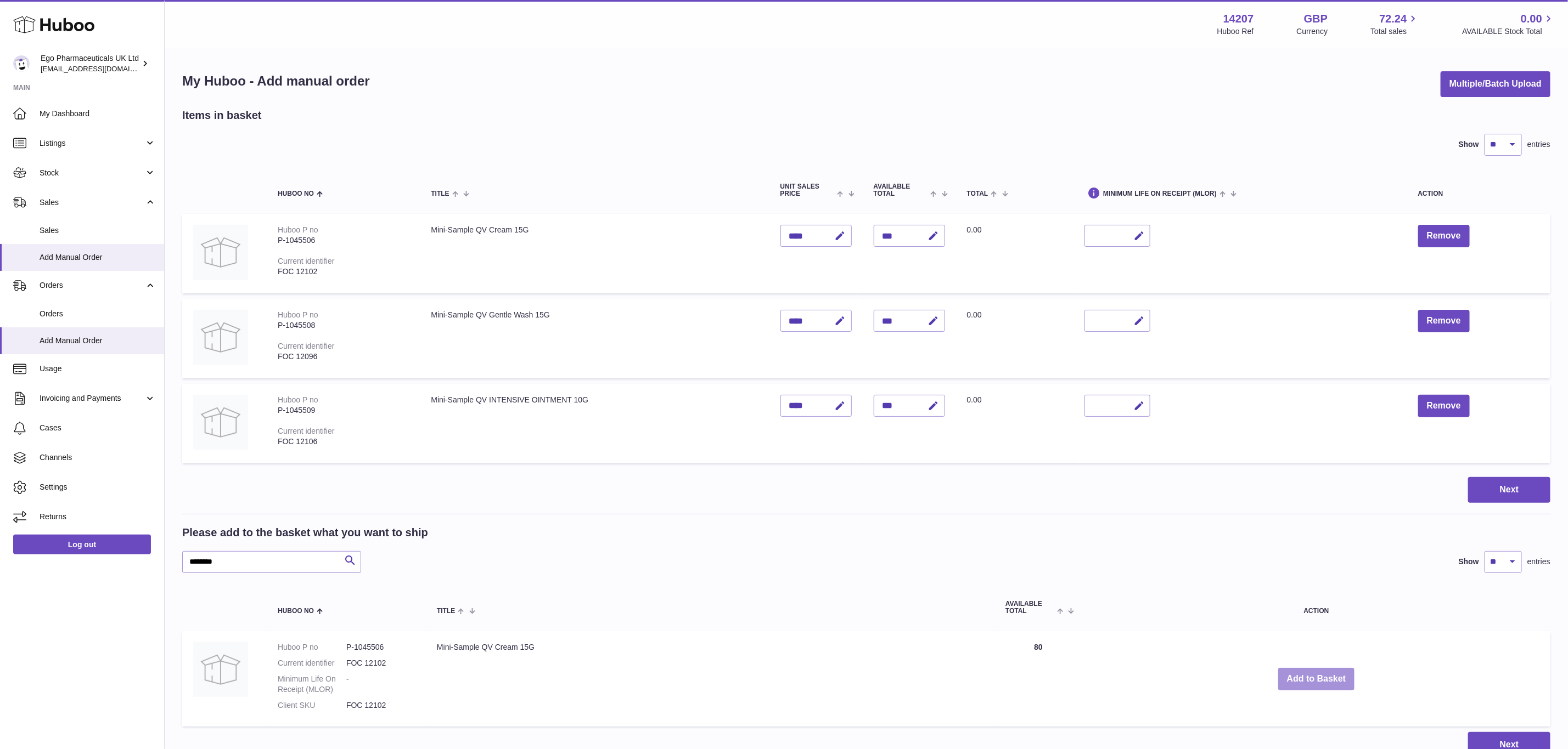
click at [1319, 674] on button "Add to Basket" at bounding box center [1317, 679] width 77 height 22
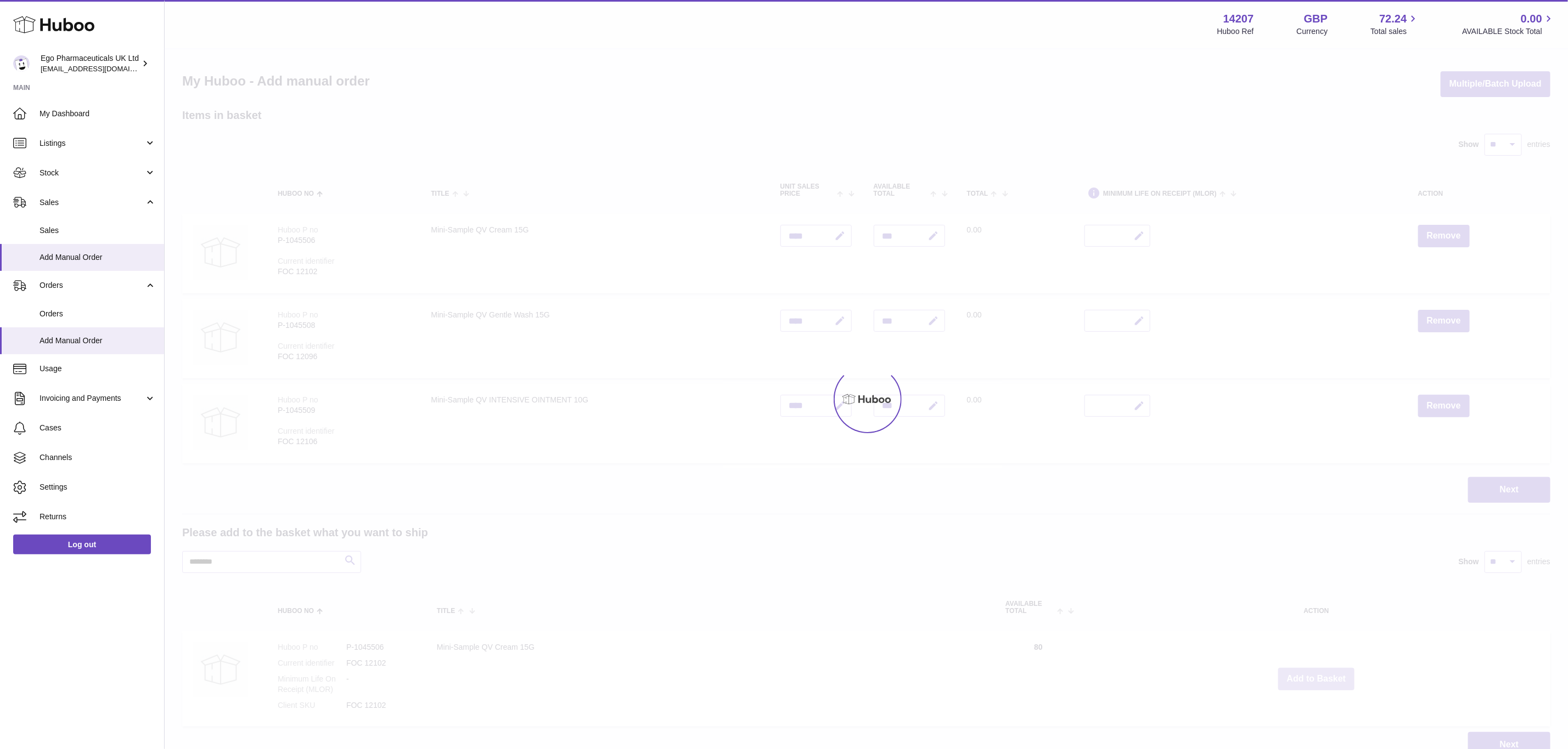
click at [1319, 674] on div at bounding box center [866, 399] width 1403 height 700
click at [1319, 674] on button "Add to Basket" at bounding box center [1317, 679] width 77 height 22
click at [1319, 674] on div at bounding box center [866, 399] width 1403 height 700
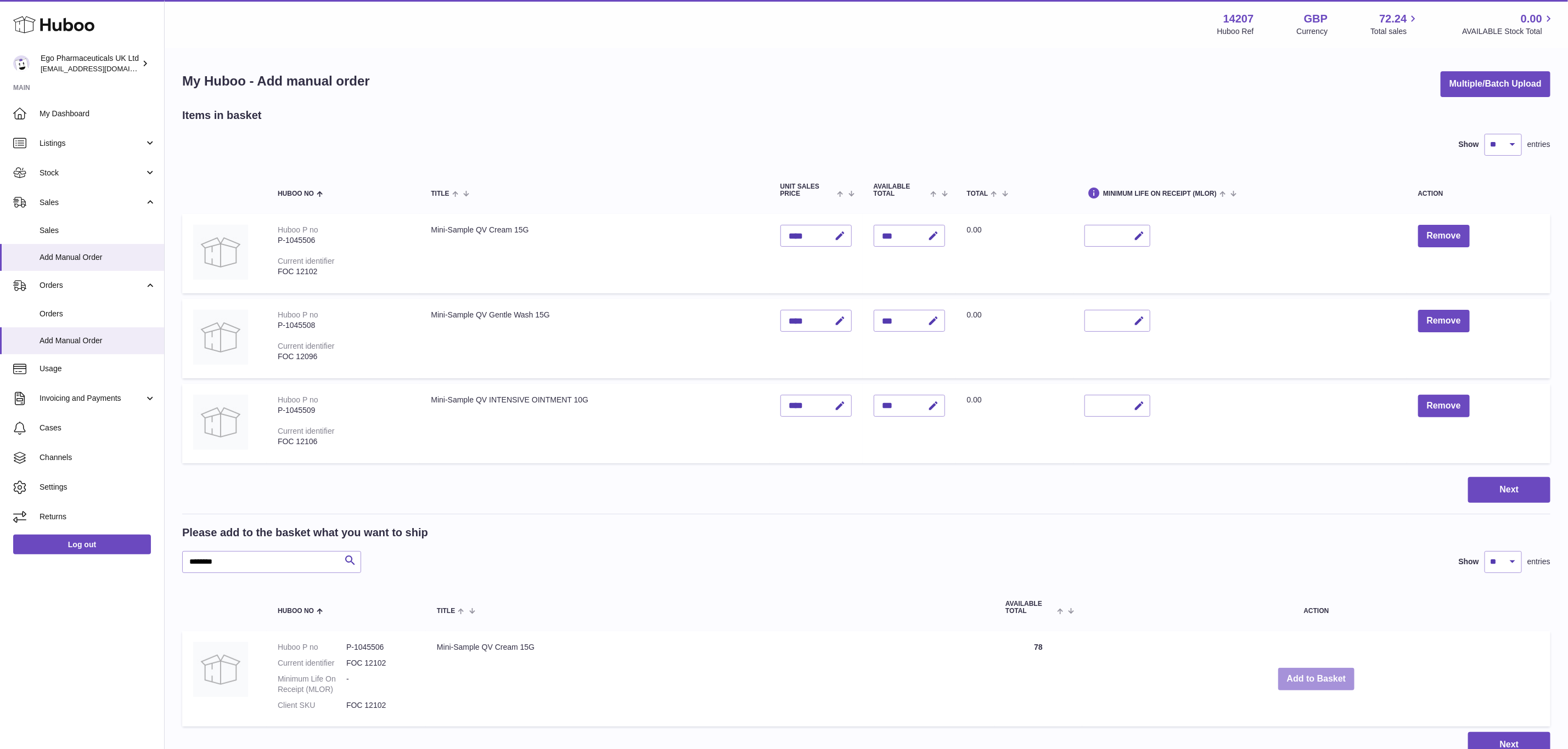
click at [1319, 674] on button "Add to Basket" at bounding box center [1317, 679] width 77 height 22
click at [0, 674] on div at bounding box center [0, 374] width 0 height 749
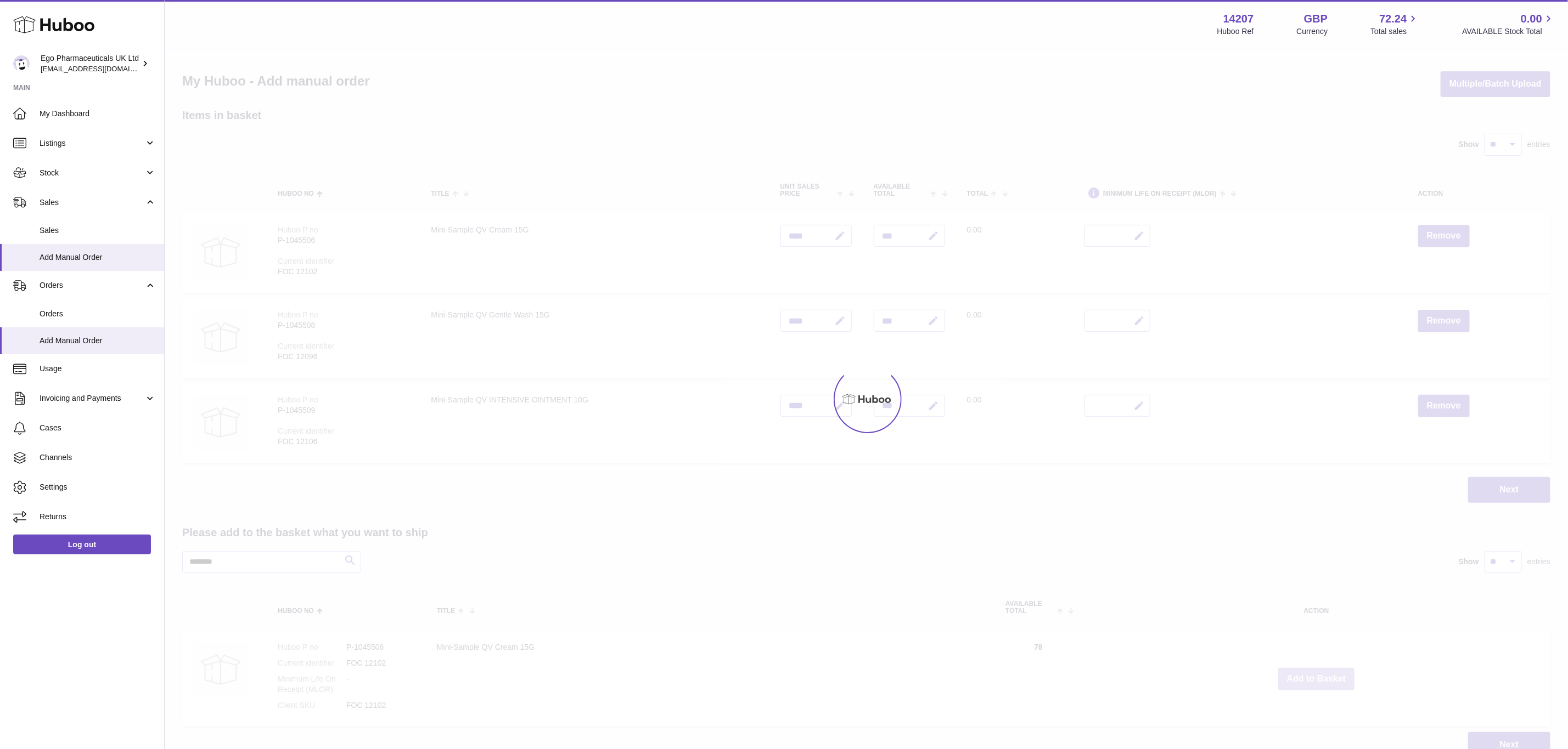
click at [1319, 674] on div at bounding box center [866, 399] width 1403 height 700
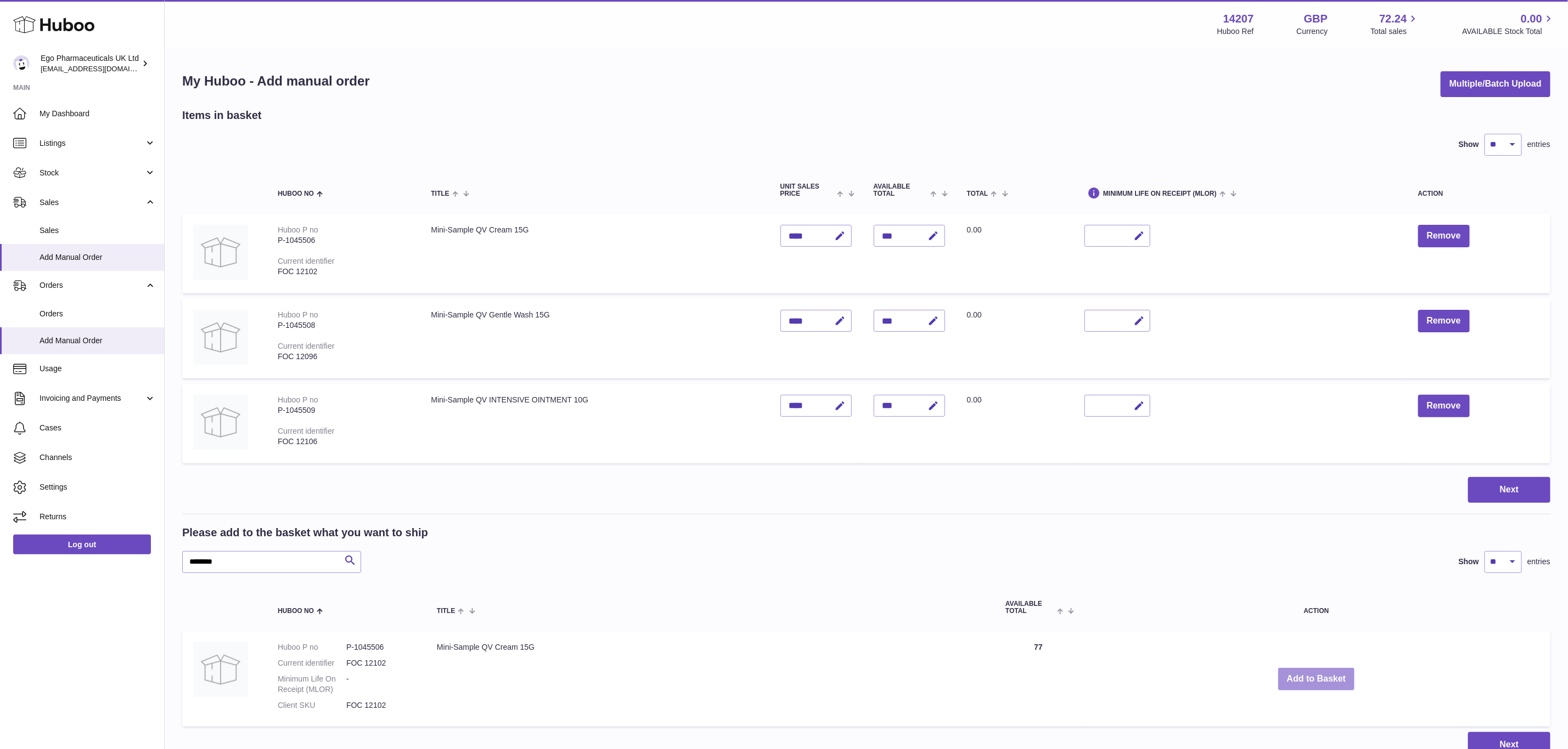
click at [1319, 674] on button "Add to Basket" at bounding box center [1317, 679] width 77 height 22
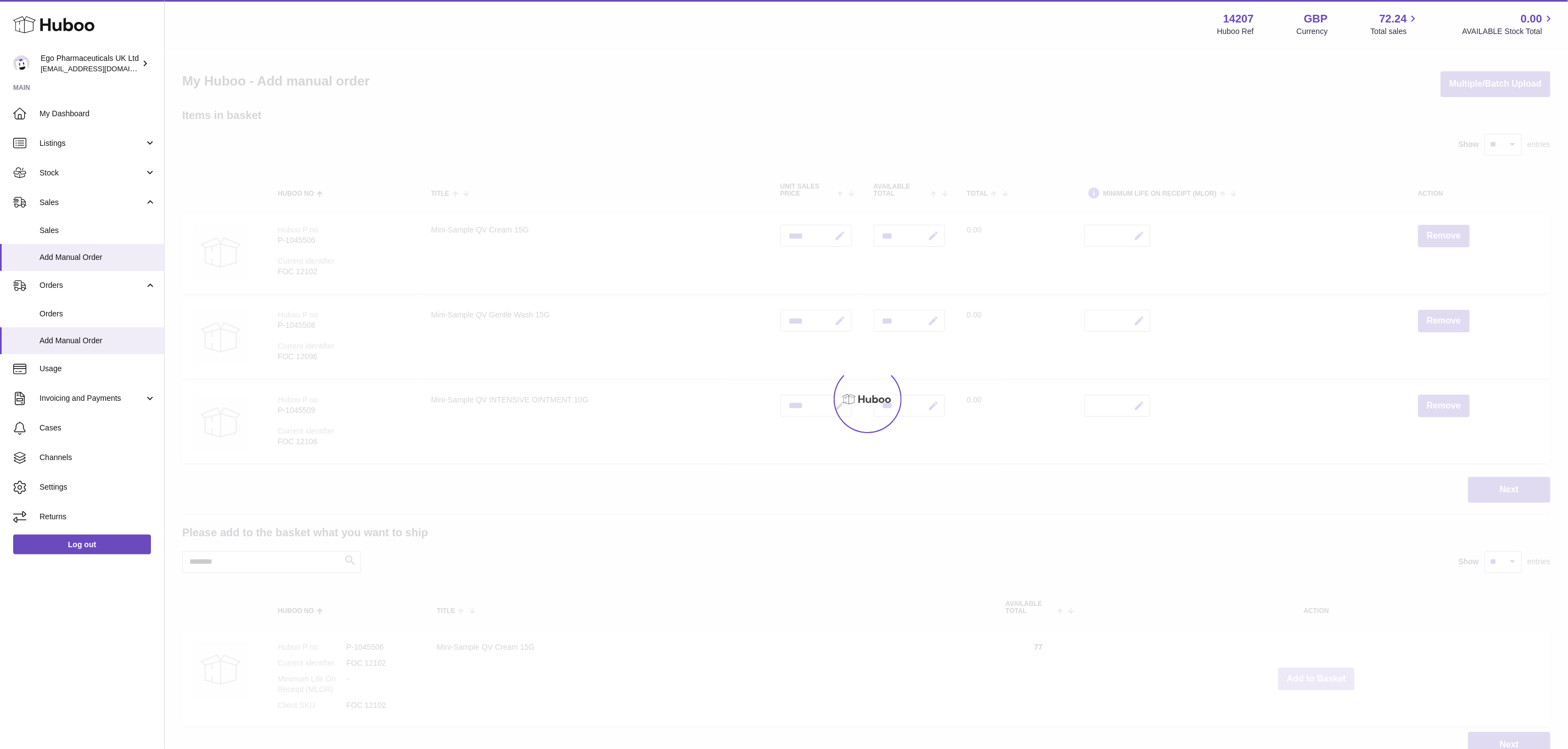
click at [1319, 674] on div at bounding box center [866, 399] width 1403 height 700
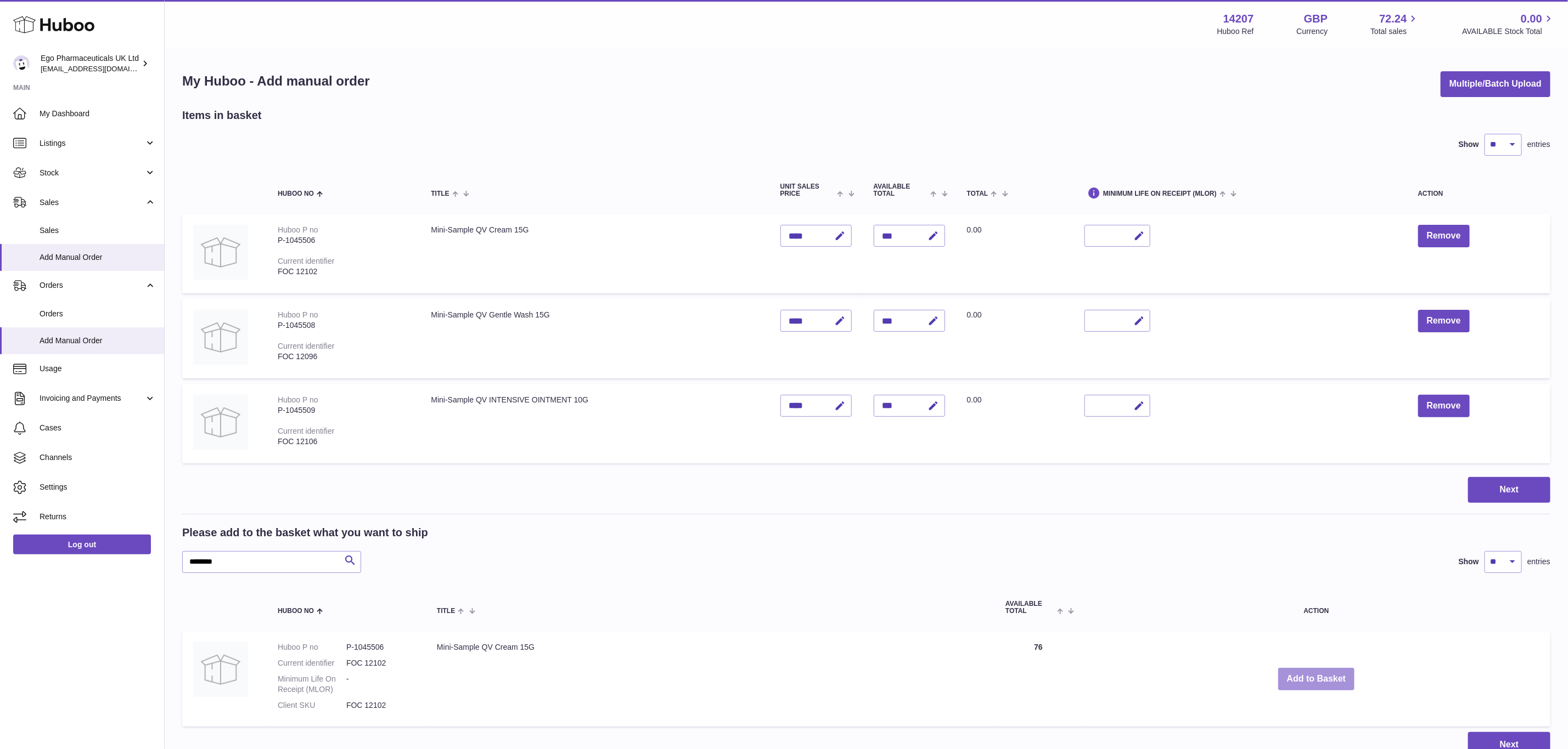
click at [1319, 674] on button "Add to Basket" at bounding box center [1317, 679] width 77 height 22
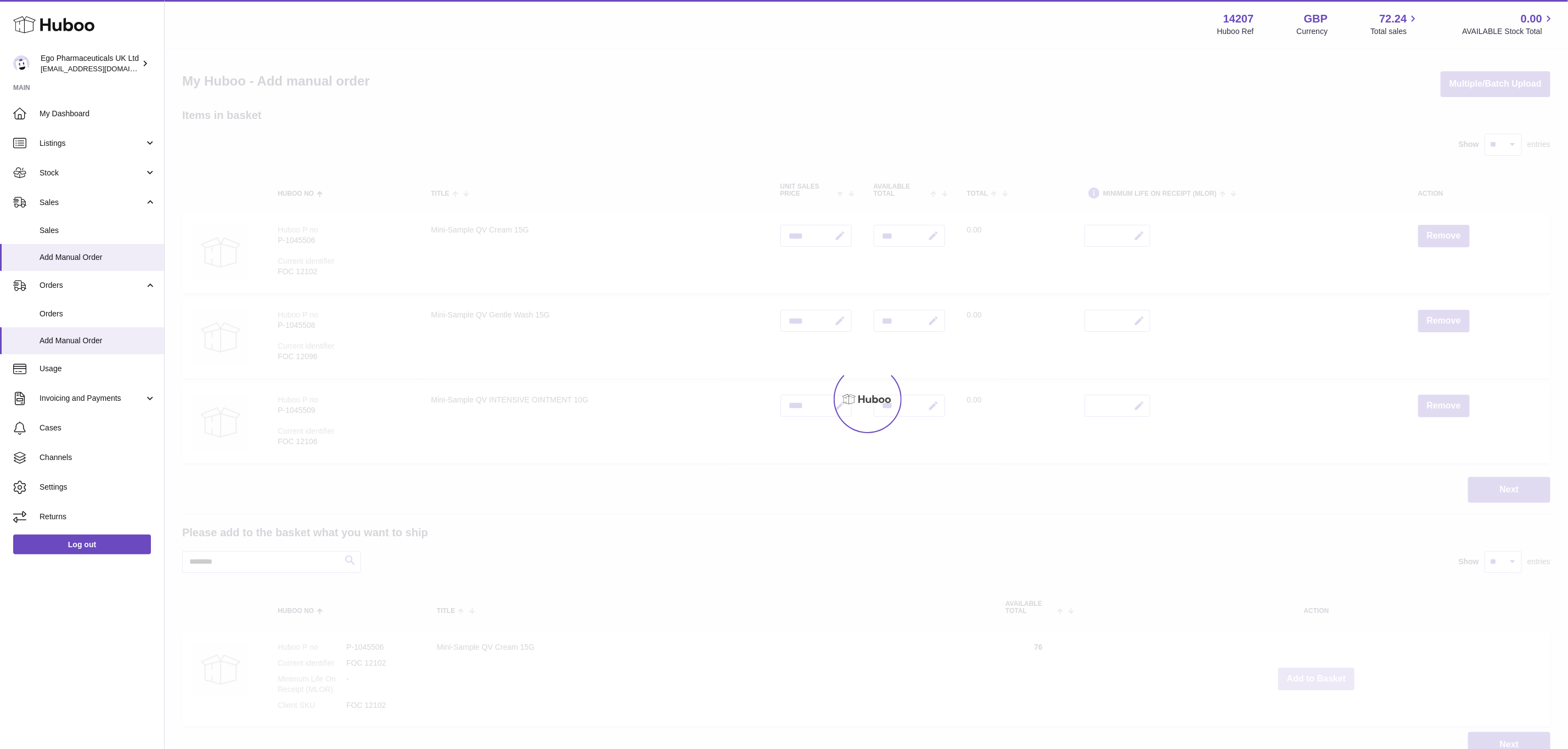
click at [1319, 674] on div at bounding box center [866, 399] width 1403 height 700
click at [1319, 674] on div "Menu Huboo 14207 Huboo Ref GBP Currency 72.24 Total sales 0.00 AVAILABLE Stock …" at bounding box center [866, 390] width 1403 height 780
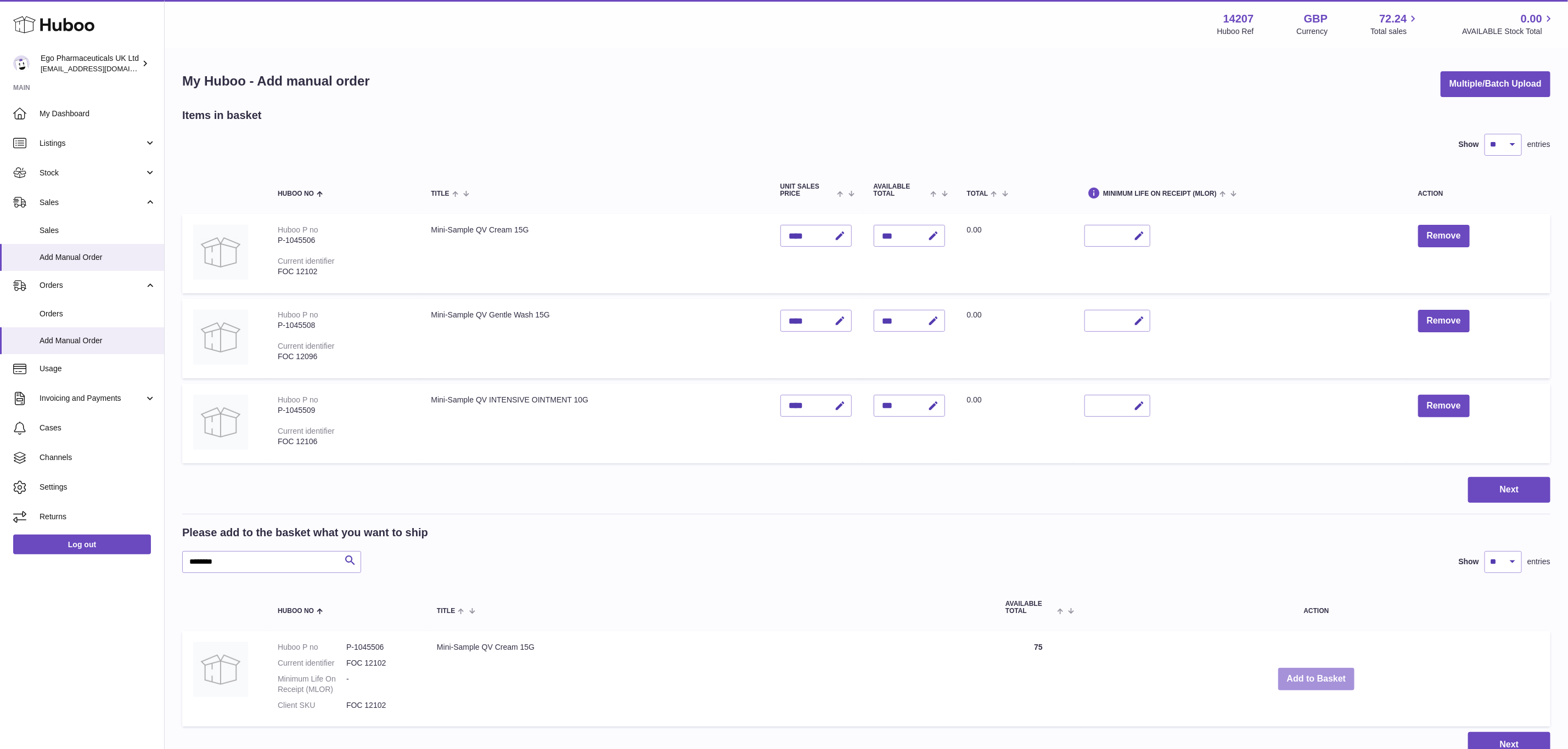
click at [1319, 674] on button "Add to Basket" at bounding box center [1317, 679] width 77 height 22
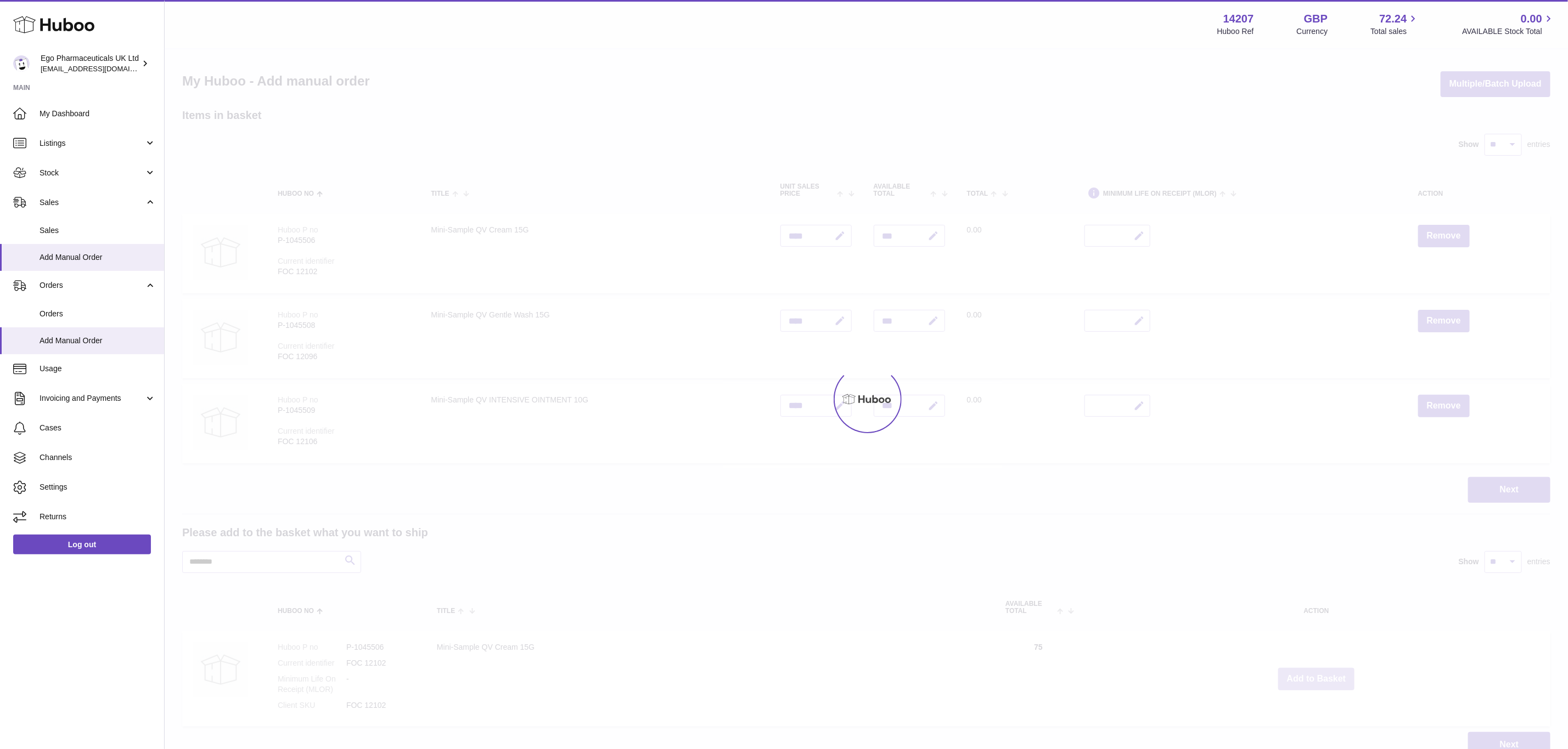
click at [1319, 674] on div at bounding box center [866, 399] width 1403 height 700
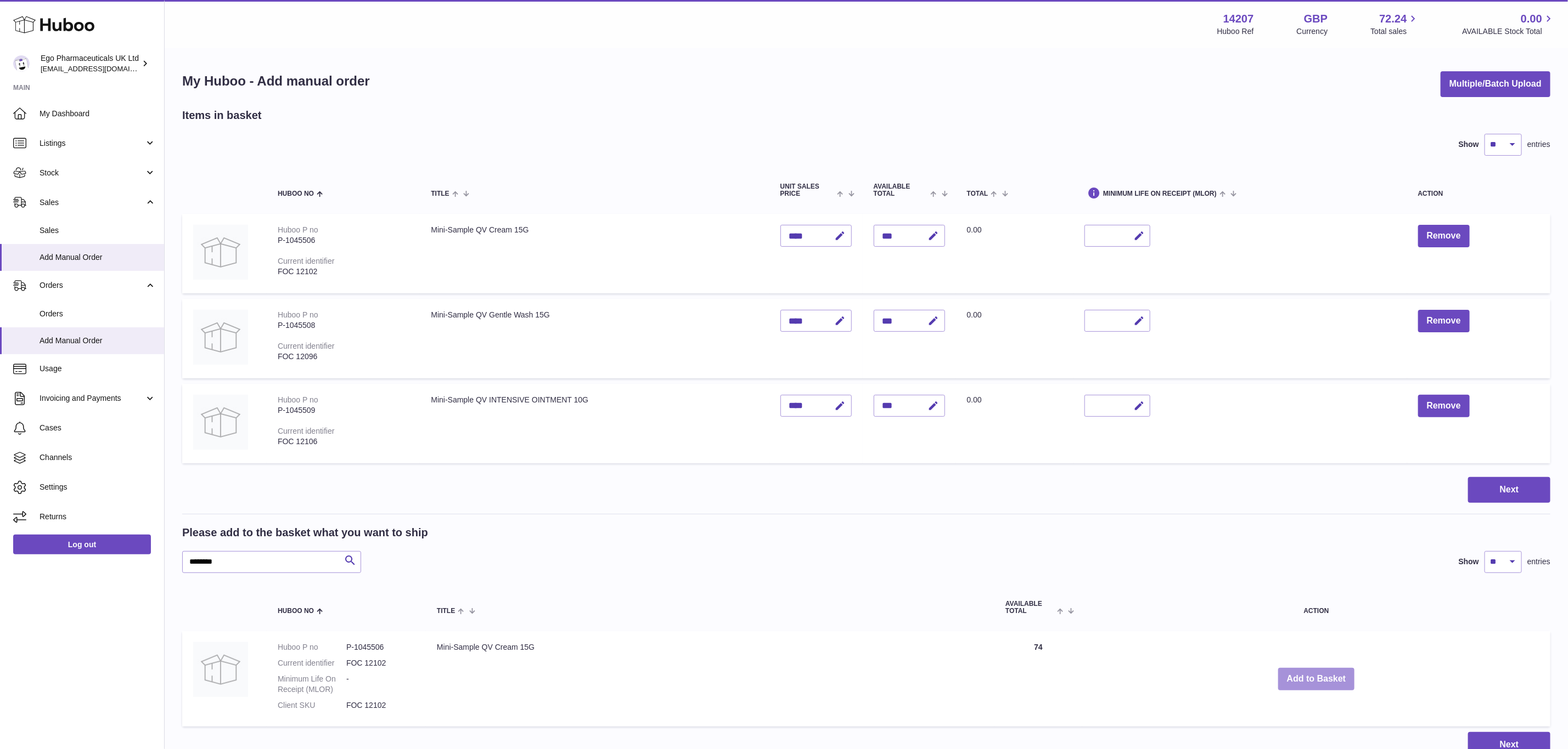
click at [1319, 674] on div "Menu Huboo 14207 Huboo Ref GBP Currency 72.24 Total sales 0.00 AVAILABLE Stock …" at bounding box center [866, 390] width 1403 height 780
click at [1319, 674] on button "Add to Basket" at bounding box center [1317, 679] width 77 height 22
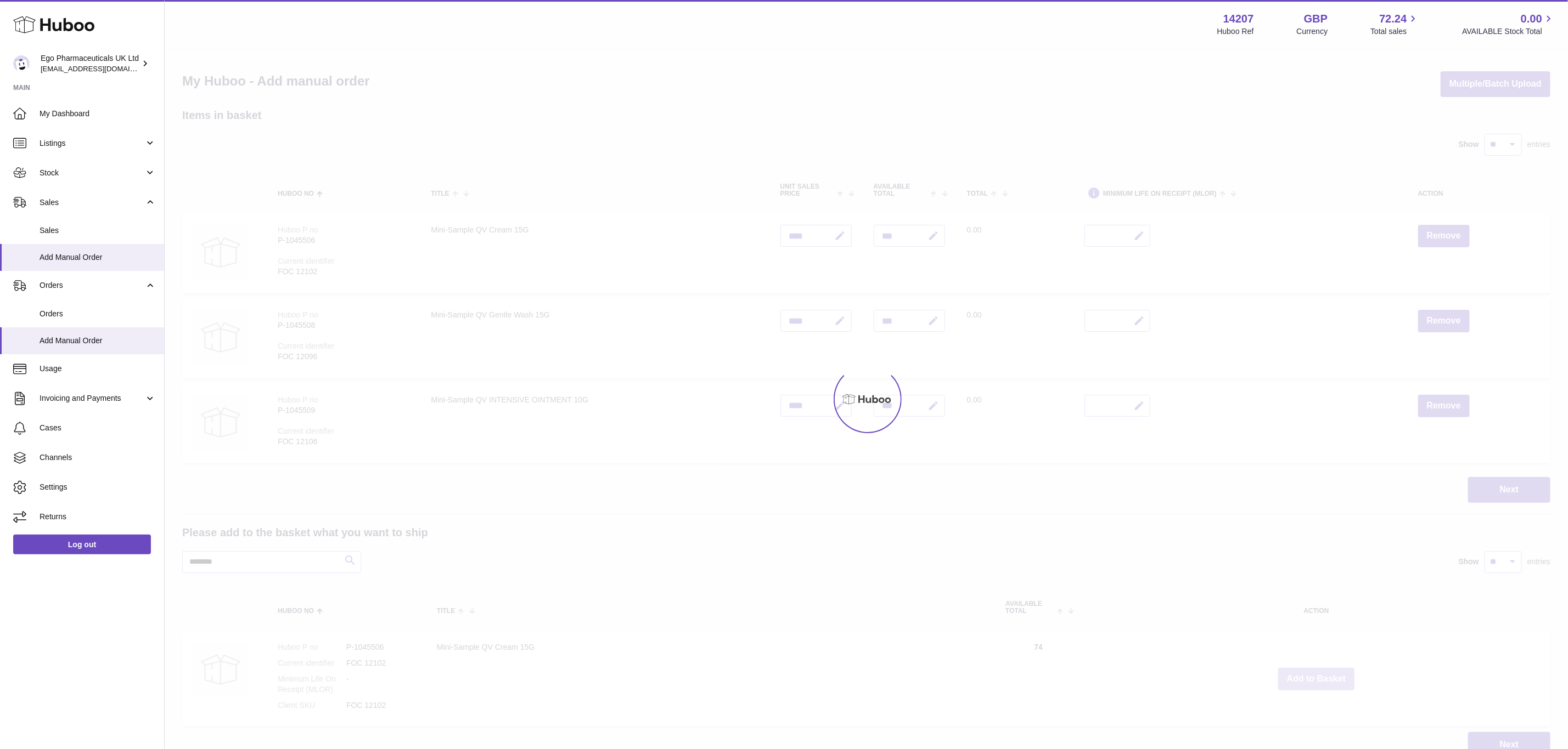
click at [1319, 674] on div at bounding box center [866, 399] width 1403 height 700
click at [1319, 674] on button "Add to Basket" at bounding box center [1317, 679] width 77 height 22
click at [1319, 674] on div at bounding box center [866, 399] width 1403 height 700
click at [1319, 674] on div "Menu Huboo 14207 Huboo Ref GBP Currency 72.24 Total sales 0.00 AVAILABLE Stock …" at bounding box center [866, 390] width 1403 height 780
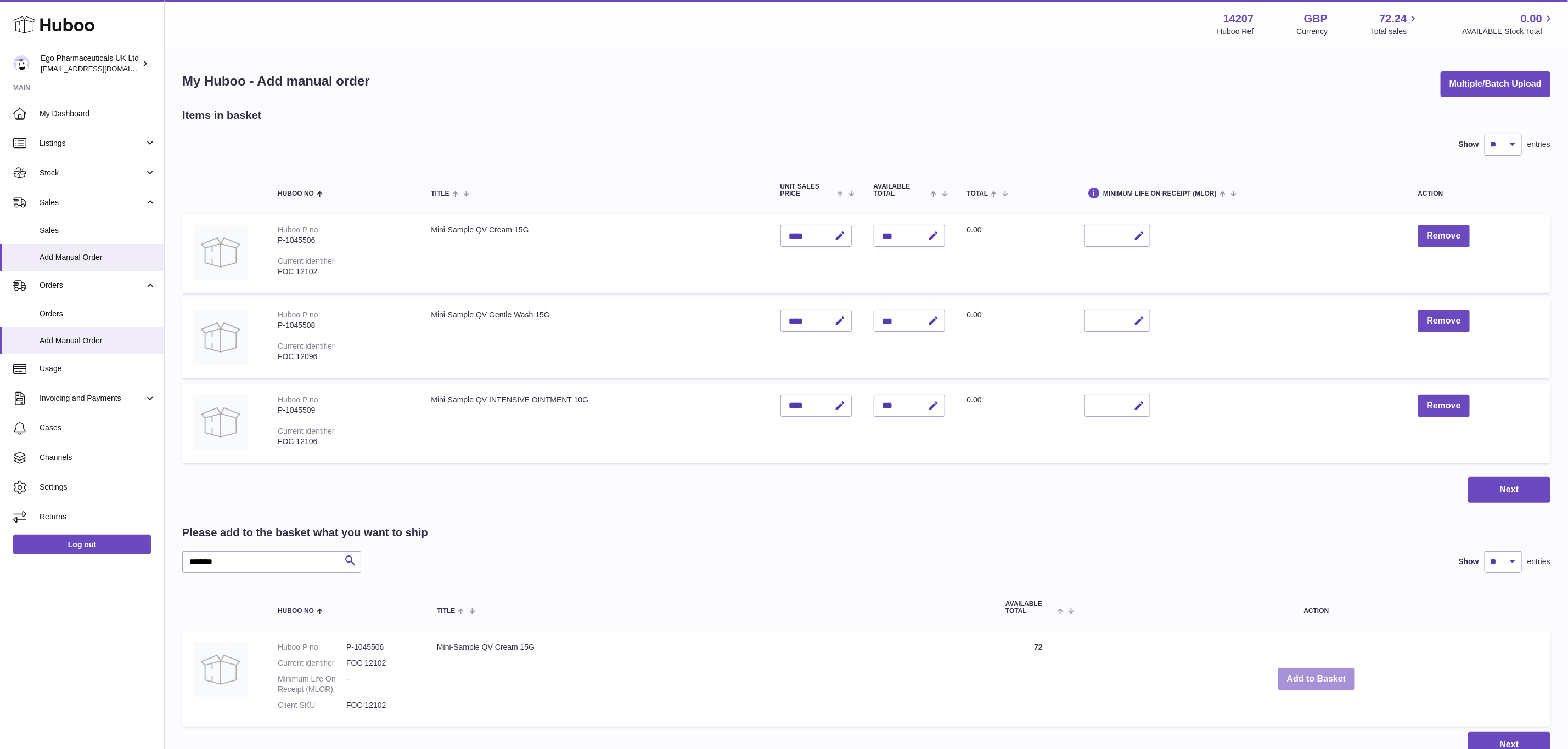
click at [1319, 674] on button "Add to Basket" at bounding box center [1317, 679] width 77 height 22
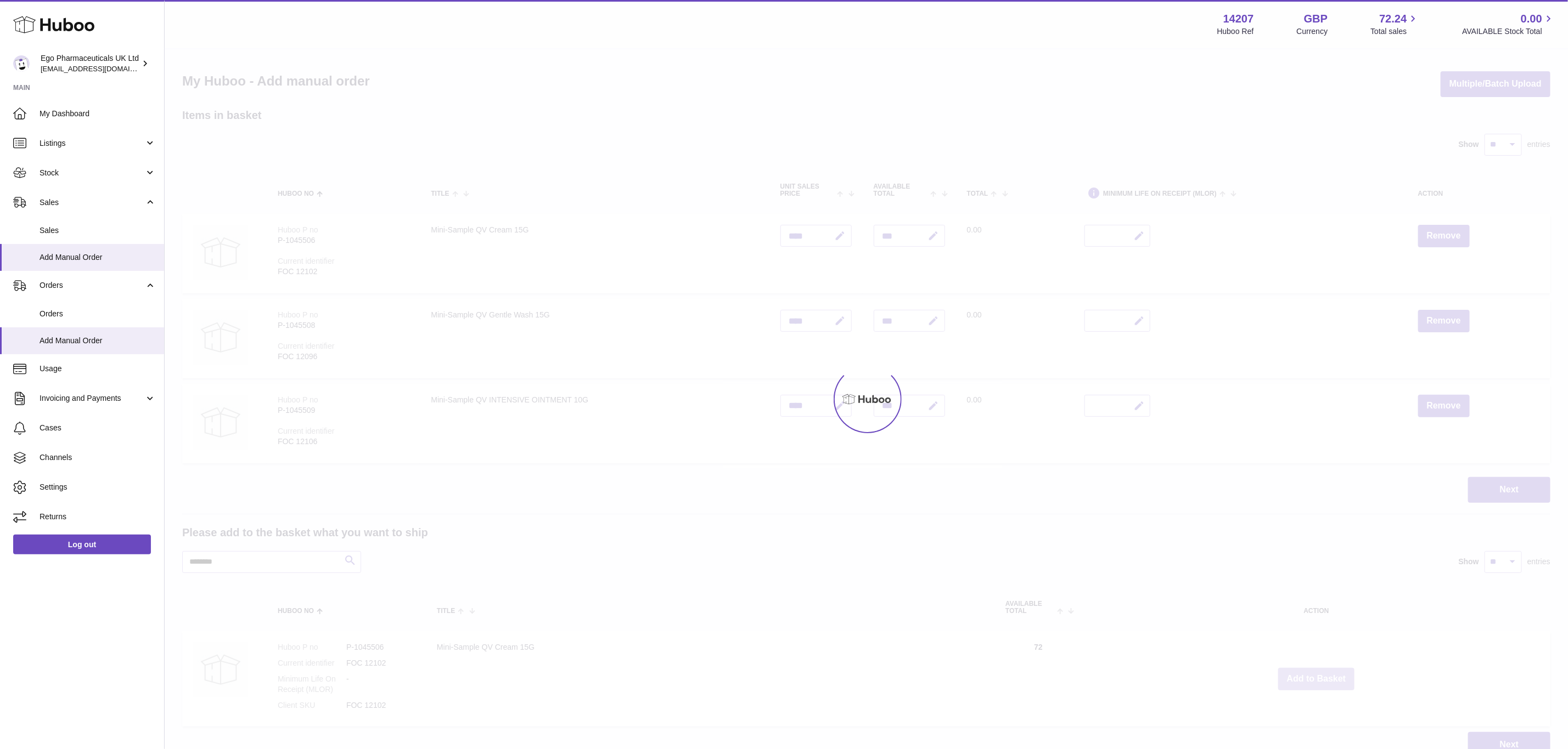
click at [1319, 674] on div at bounding box center [866, 399] width 1403 height 700
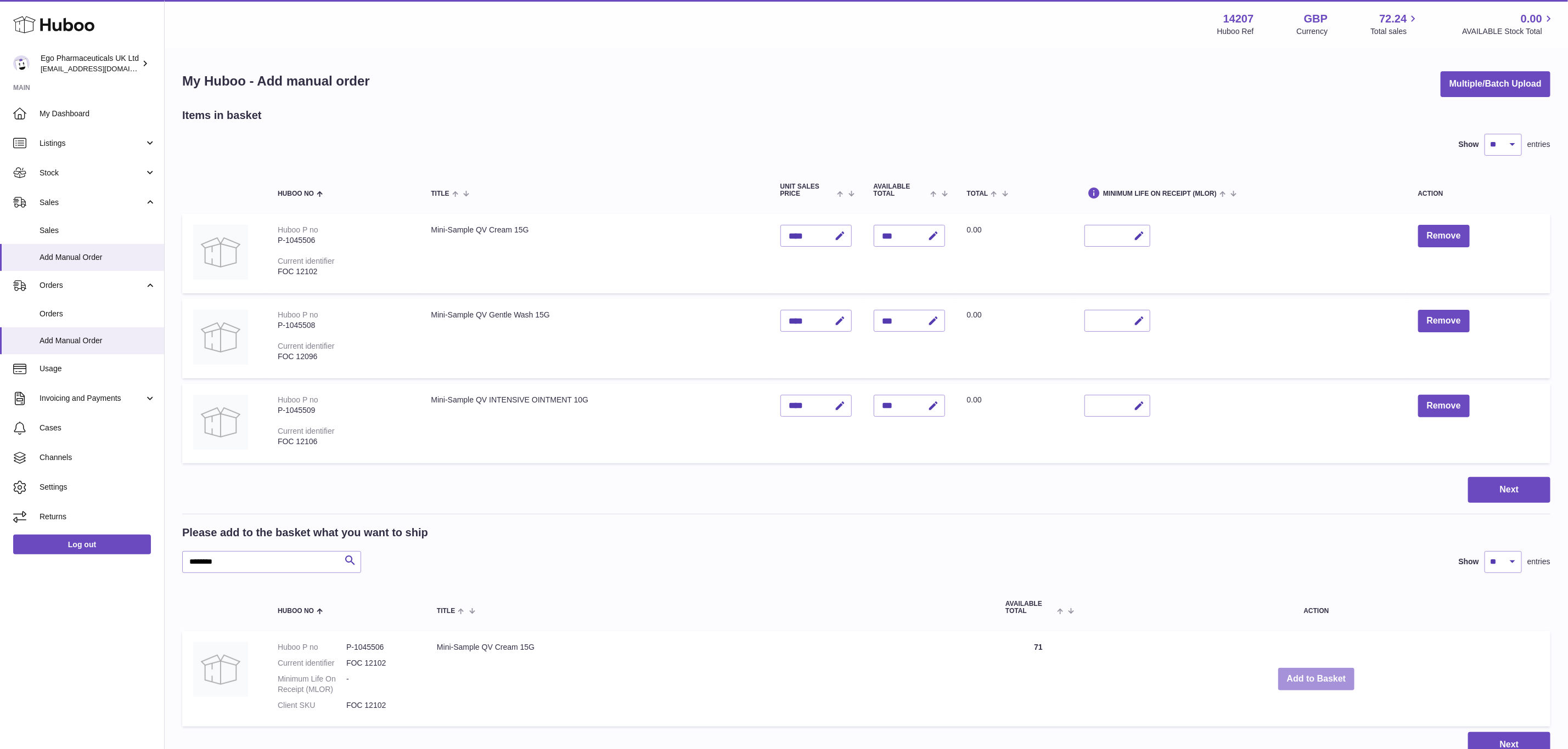
click at [1319, 674] on button "Add to Basket" at bounding box center [1317, 679] width 77 height 22
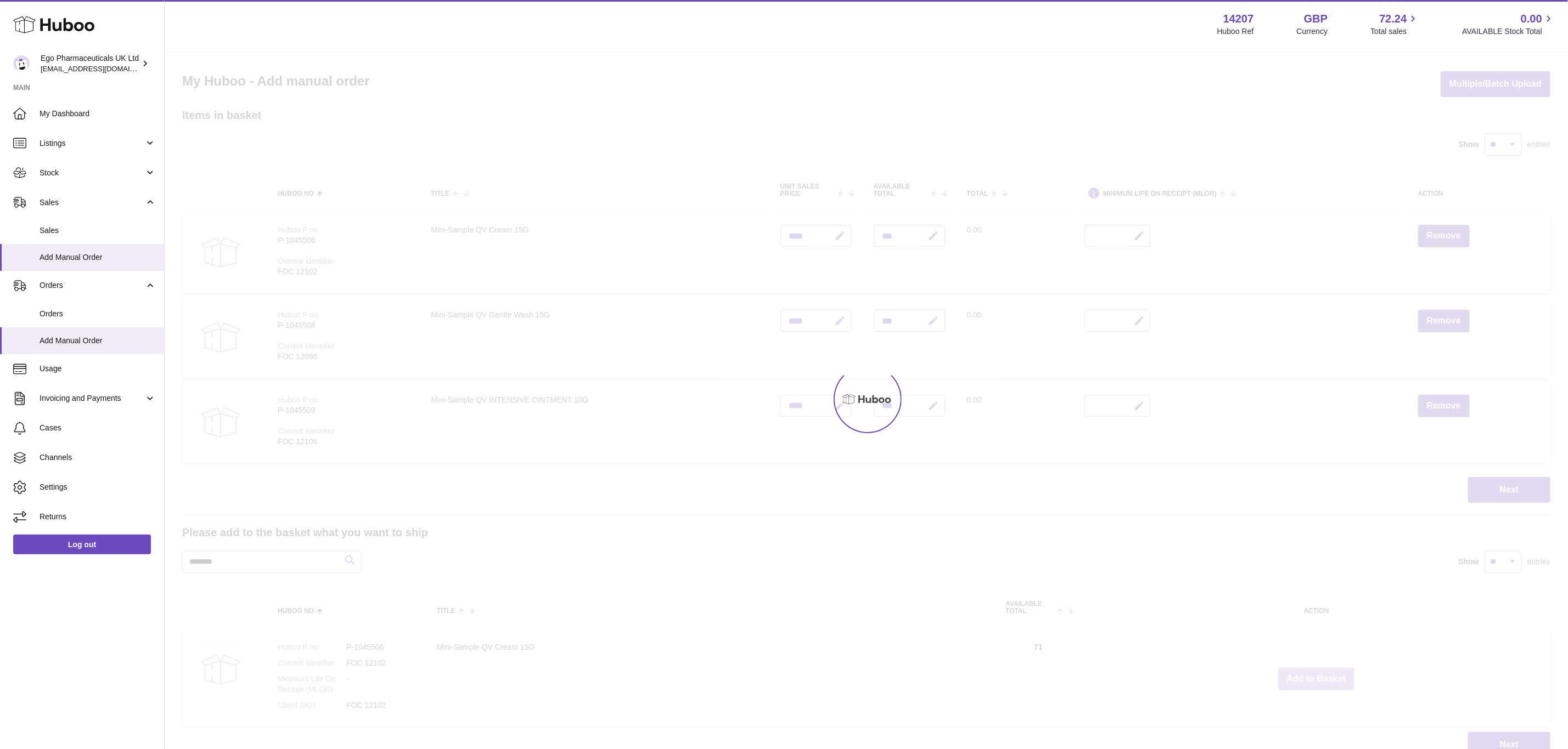
click at [1319, 674] on div at bounding box center [866, 399] width 1403 height 700
click at [1319, 674] on button "Add to Basket" at bounding box center [1317, 679] width 77 height 22
click at [1319, 674] on div at bounding box center [866, 399] width 1403 height 700
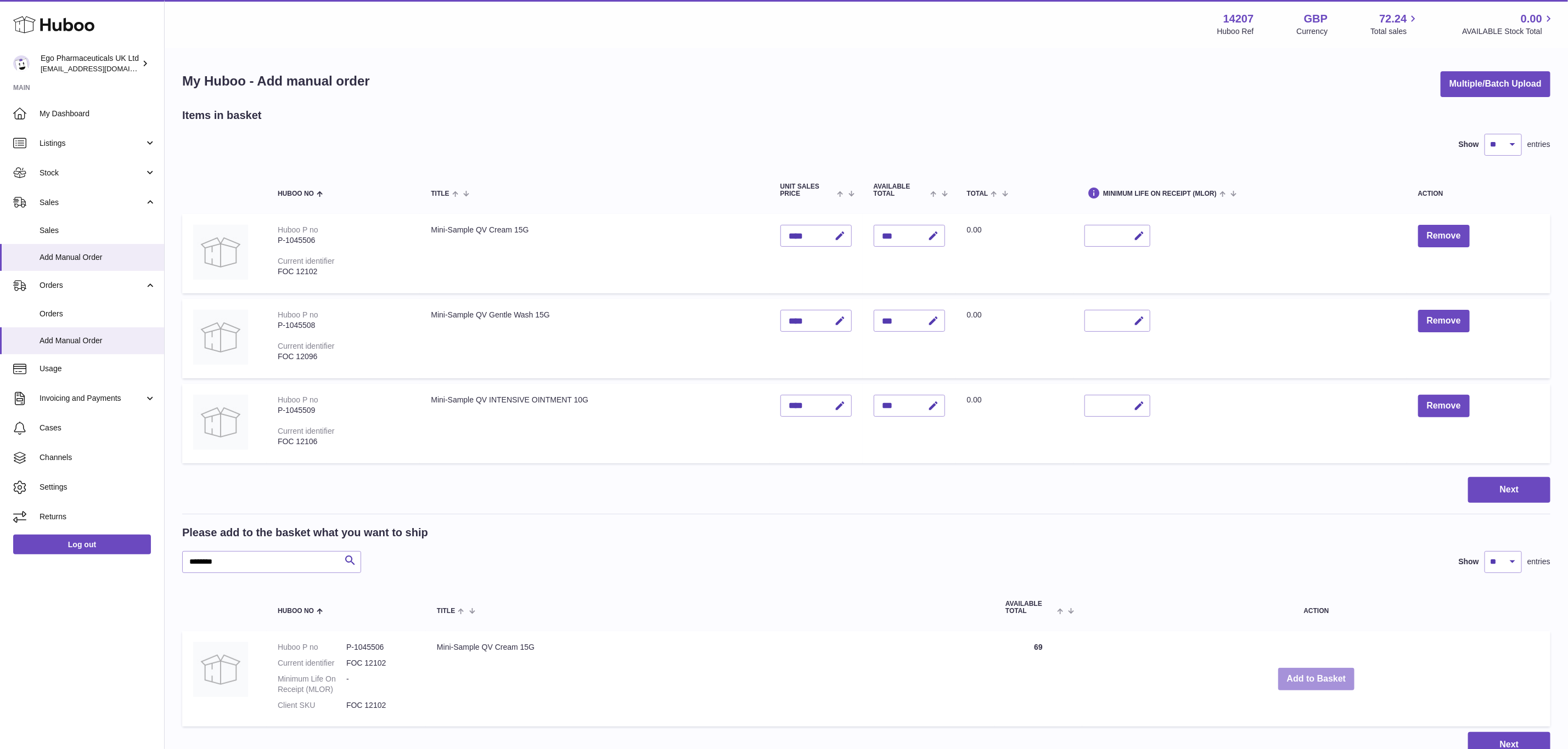
click at [1319, 674] on button "Add to Basket" at bounding box center [1317, 679] width 77 height 22
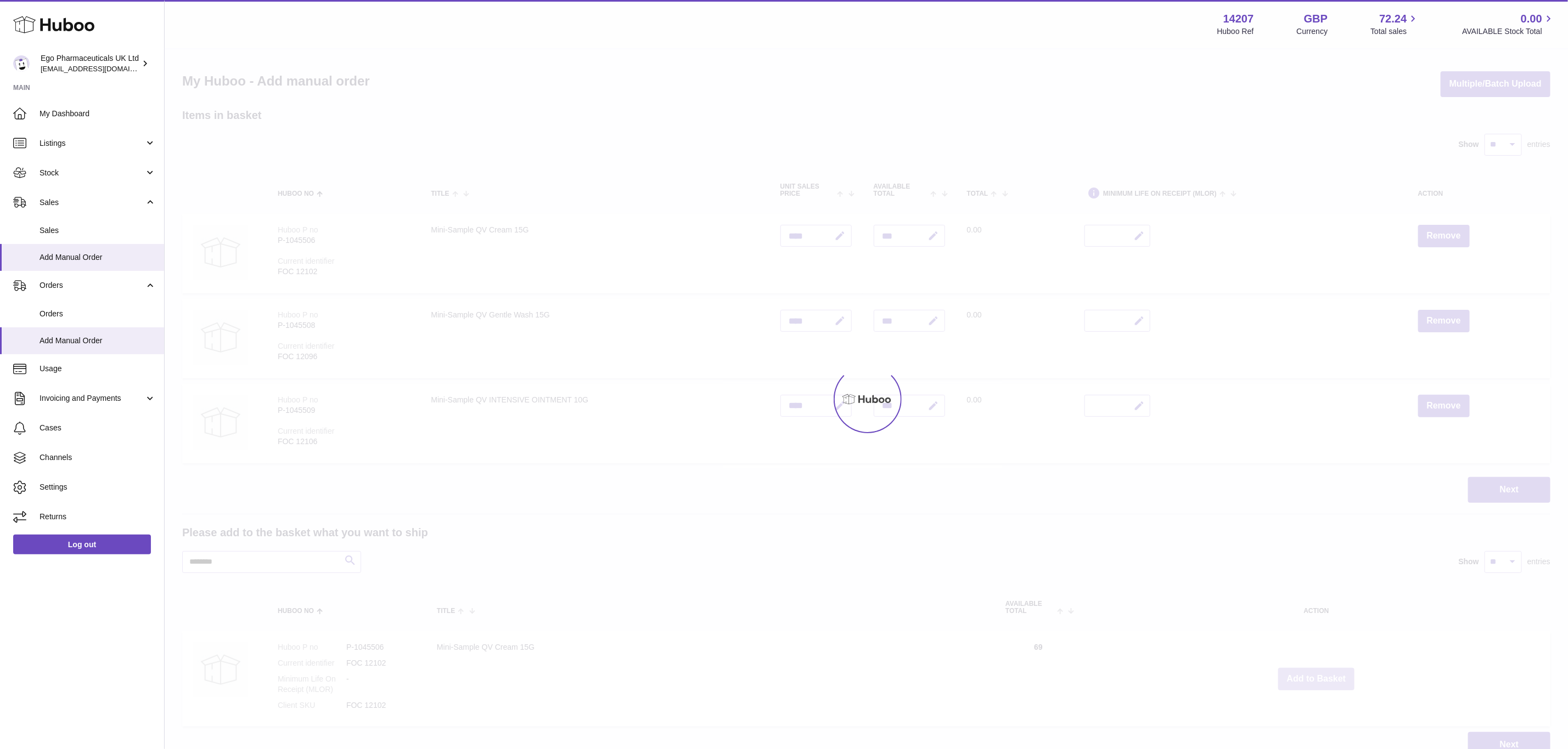
click at [1319, 674] on div at bounding box center [866, 399] width 1403 height 700
click at [1319, 674] on button "Add to Basket" at bounding box center [1317, 679] width 77 height 22
click at [1319, 674] on div at bounding box center [866, 399] width 1403 height 700
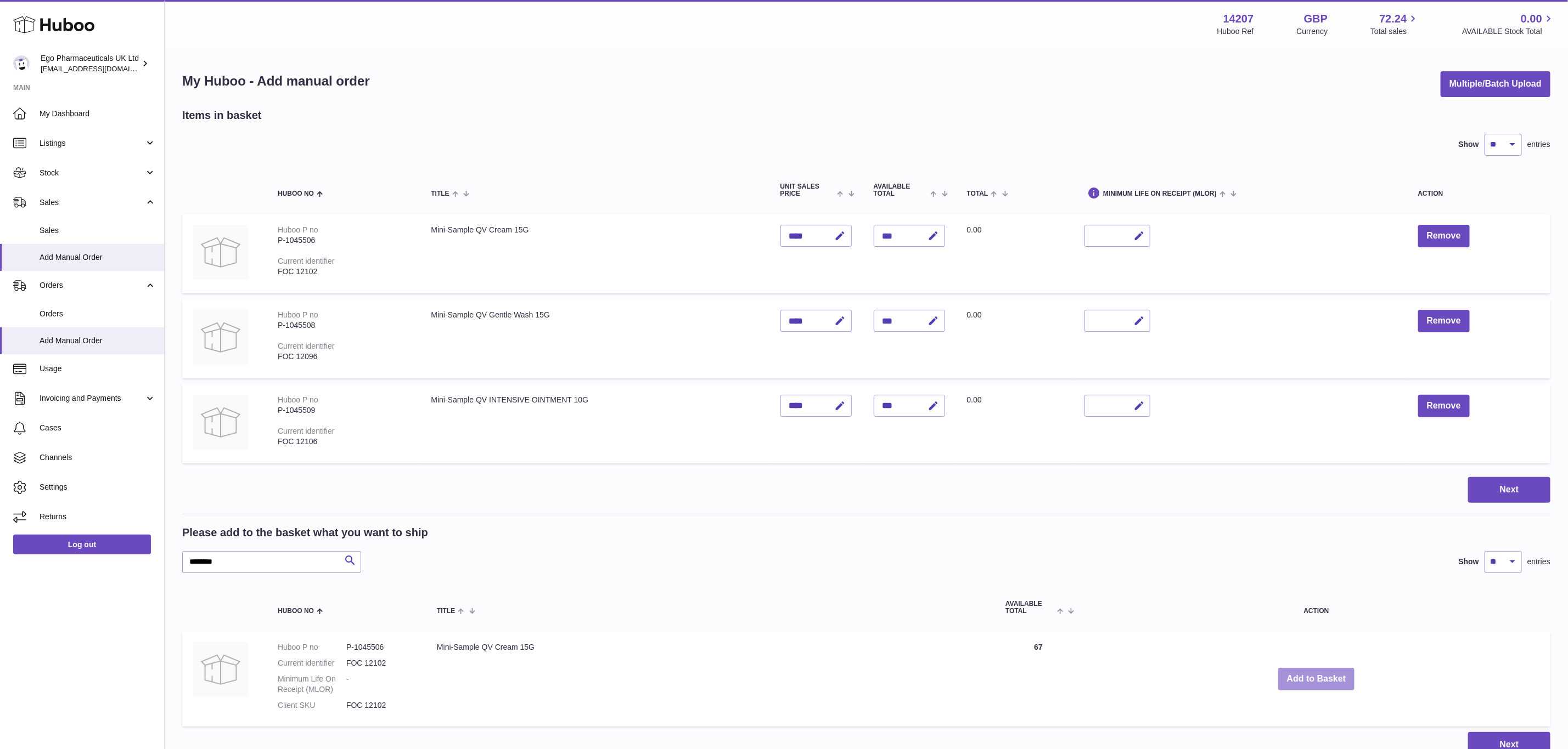
click at [1319, 674] on button "Add to Basket" at bounding box center [1317, 679] width 77 height 22
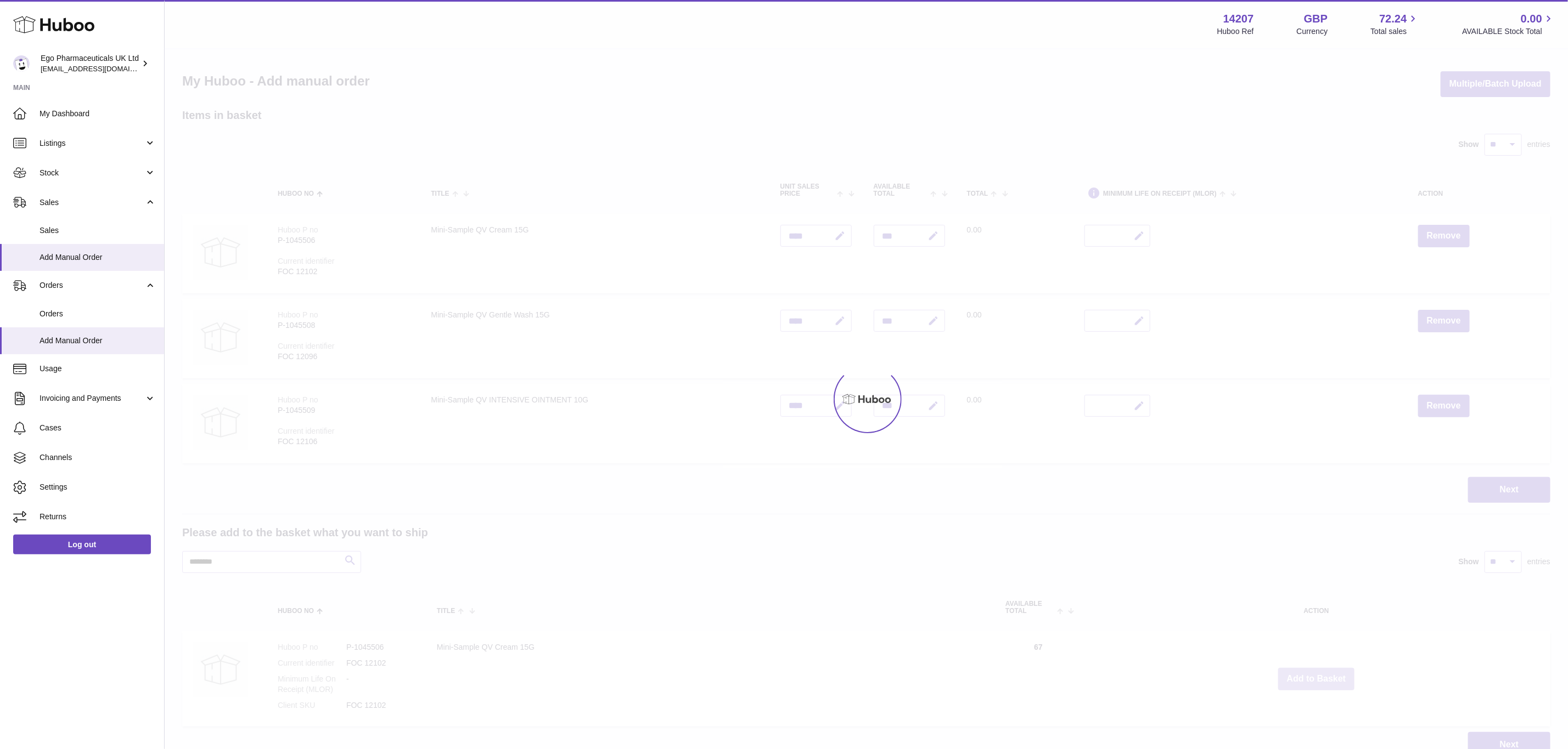
click at [1319, 674] on div at bounding box center [866, 399] width 1403 height 700
click at [1319, 674] on div "Menu Huboo 14207 Huboo Ref GBP Currency 72.24 Total sales 0.00 AVAILABLE Stock …" at bounding box center [866, 390] width 1403 height 780
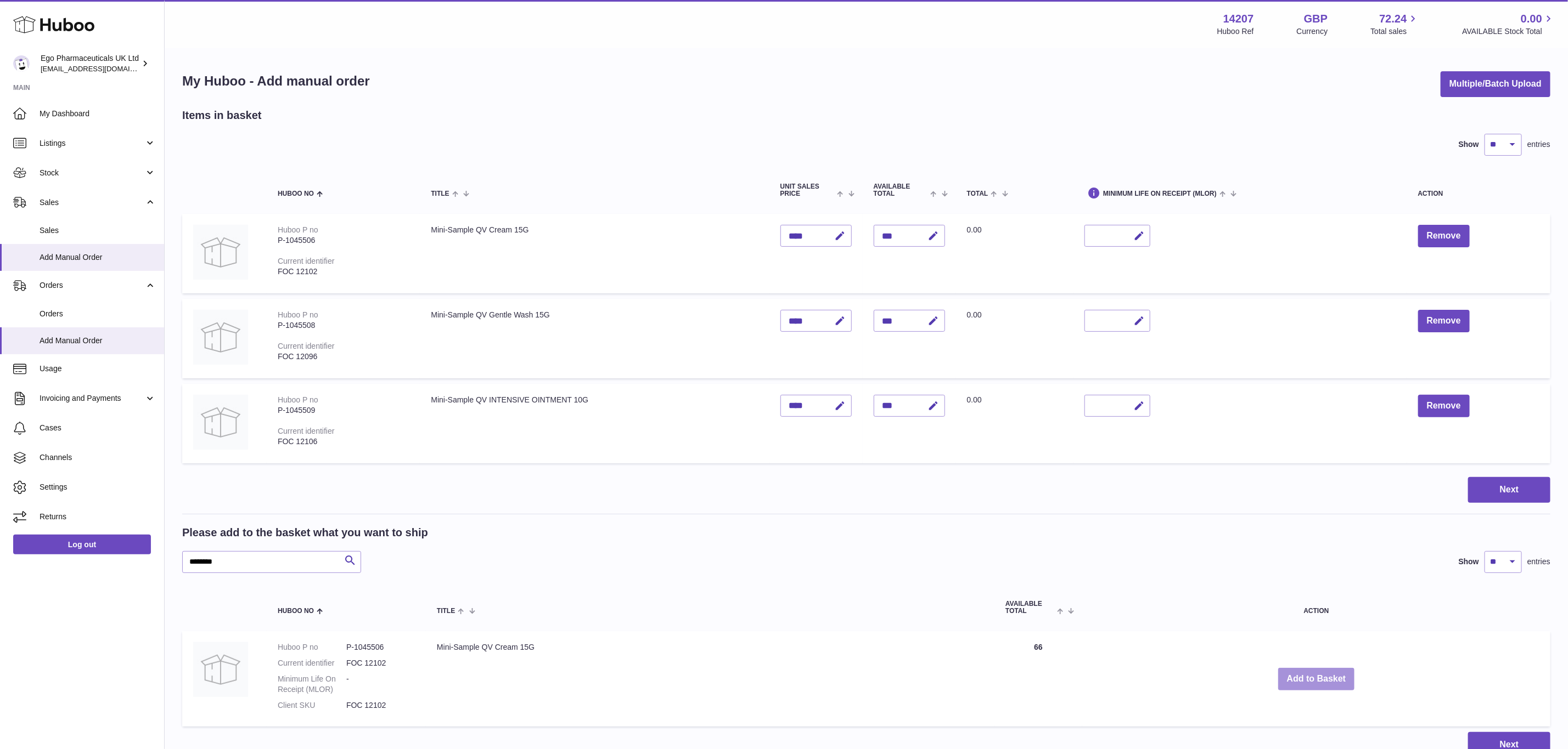
click at [1319, 674] on button "Add to Basket" at bounding box center [1317, 679] width 77 height 22
click at [0, 674] on div at bounding box center [0, 374] width 0 height 749
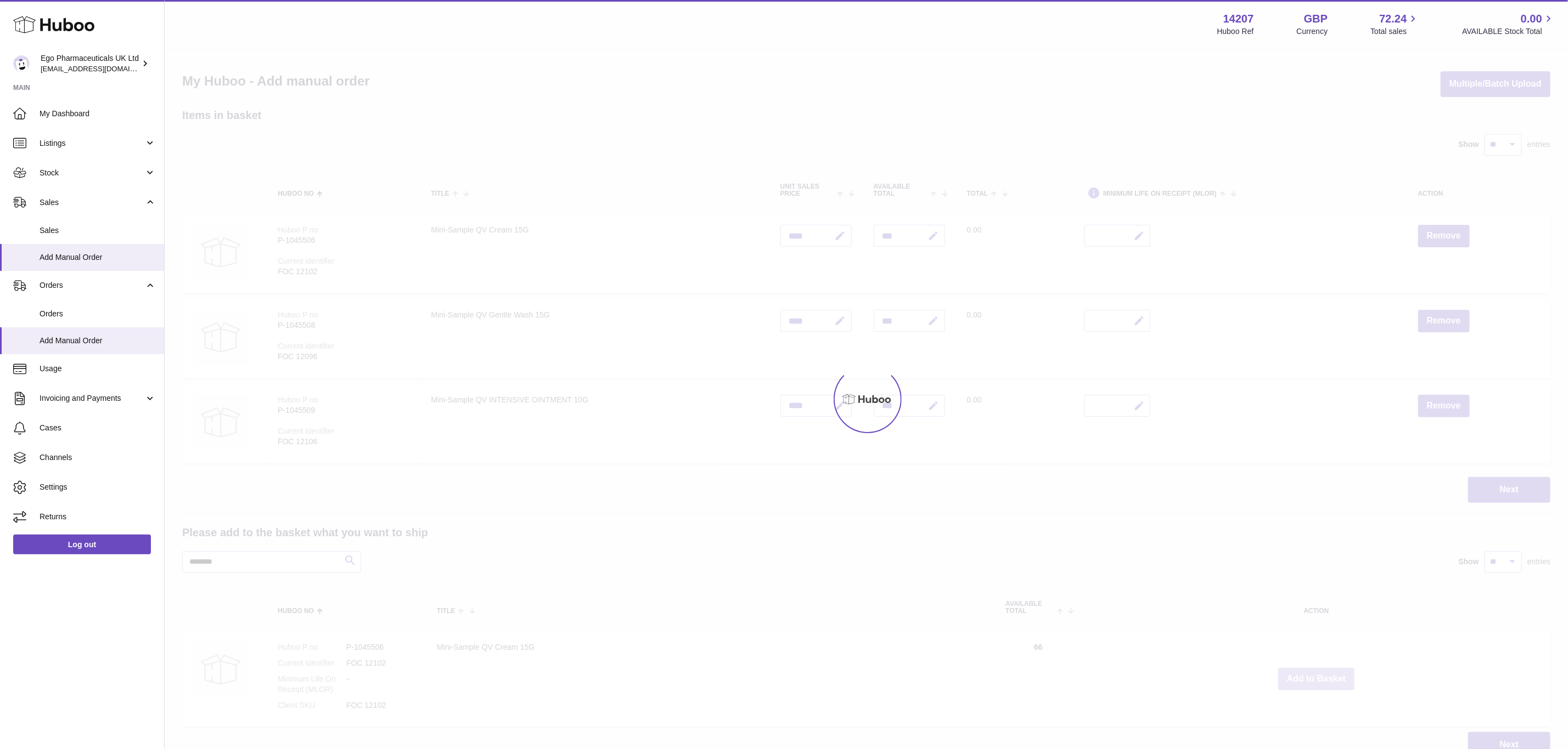
click at [1319, 674] on div at bounding box center [866, 399] width 1403 height 700
click at [1319, 674] on div "Menu Huboo 14207 Huboo Ref GBP Currency 72.24 Total sales 0.00 AVAILABLE Stock …" at bounding box center [866, 390] width 1403 height 780
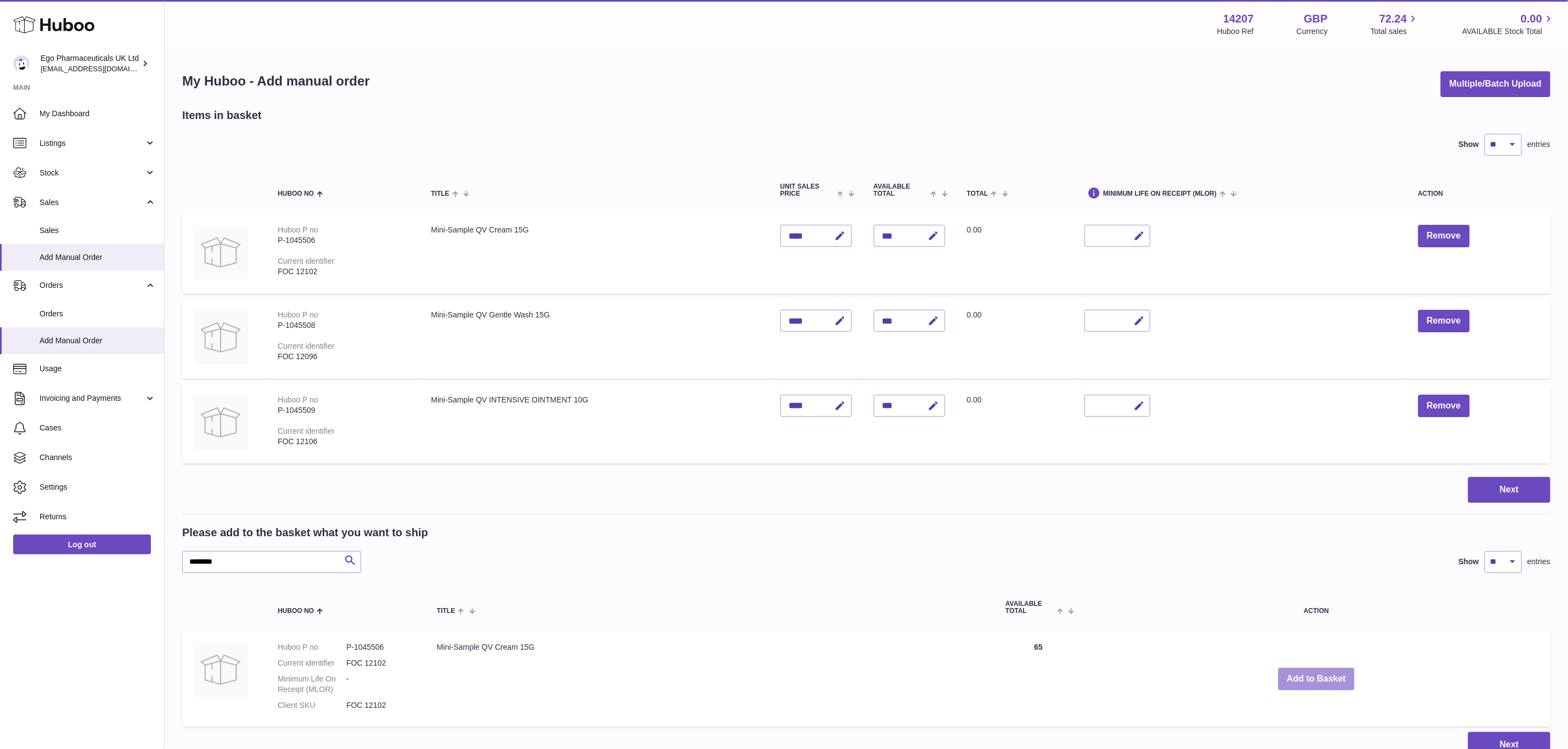
click at [1319, 674] on button "Add to Basket" at bounding box center [1317, 679] width 77 height 22
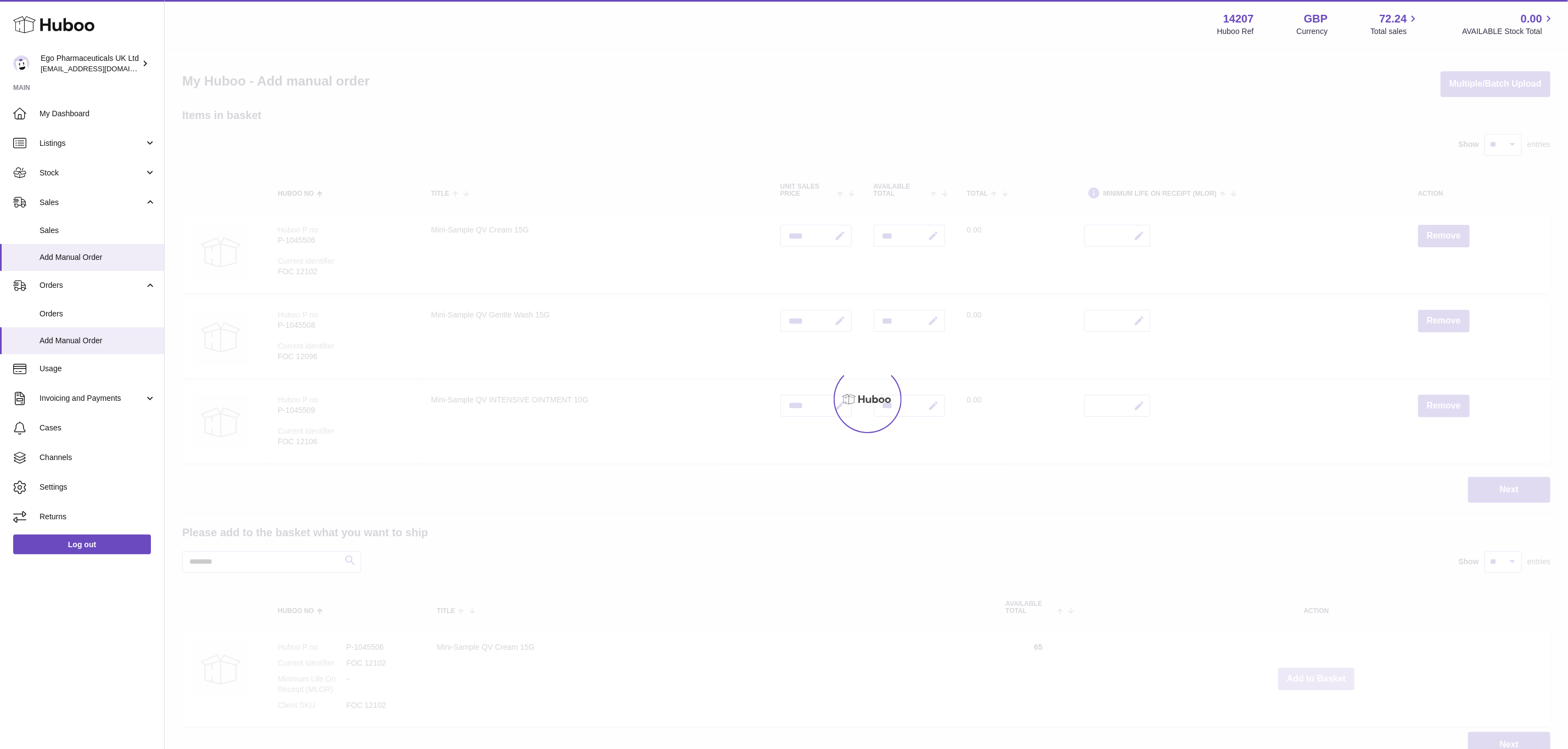
click at [1319, 674] on div at bounding box center [866, 399] width 1403 height 700
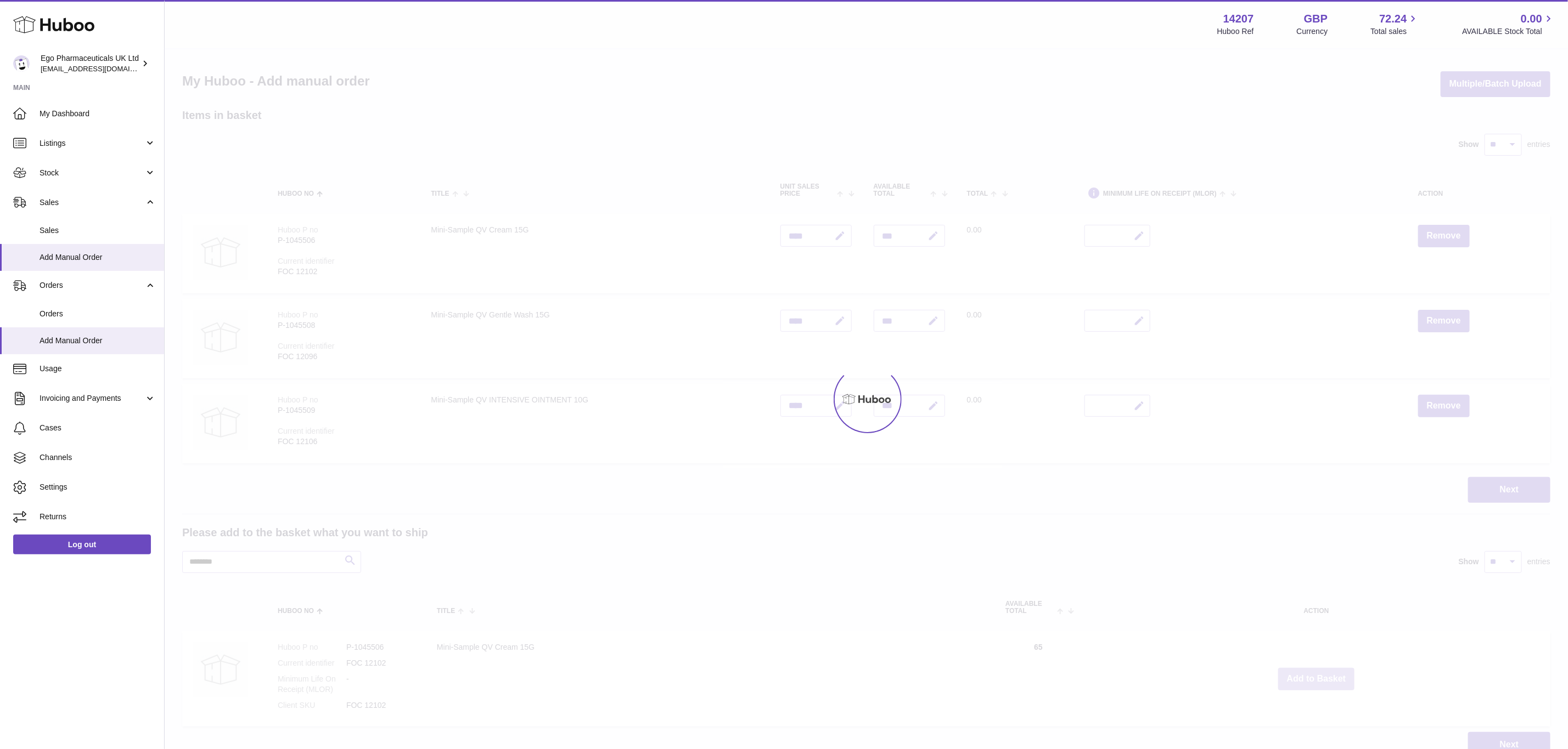
click at [1319, 674] on div at bounding box center [866, 399] width 1403 height 700
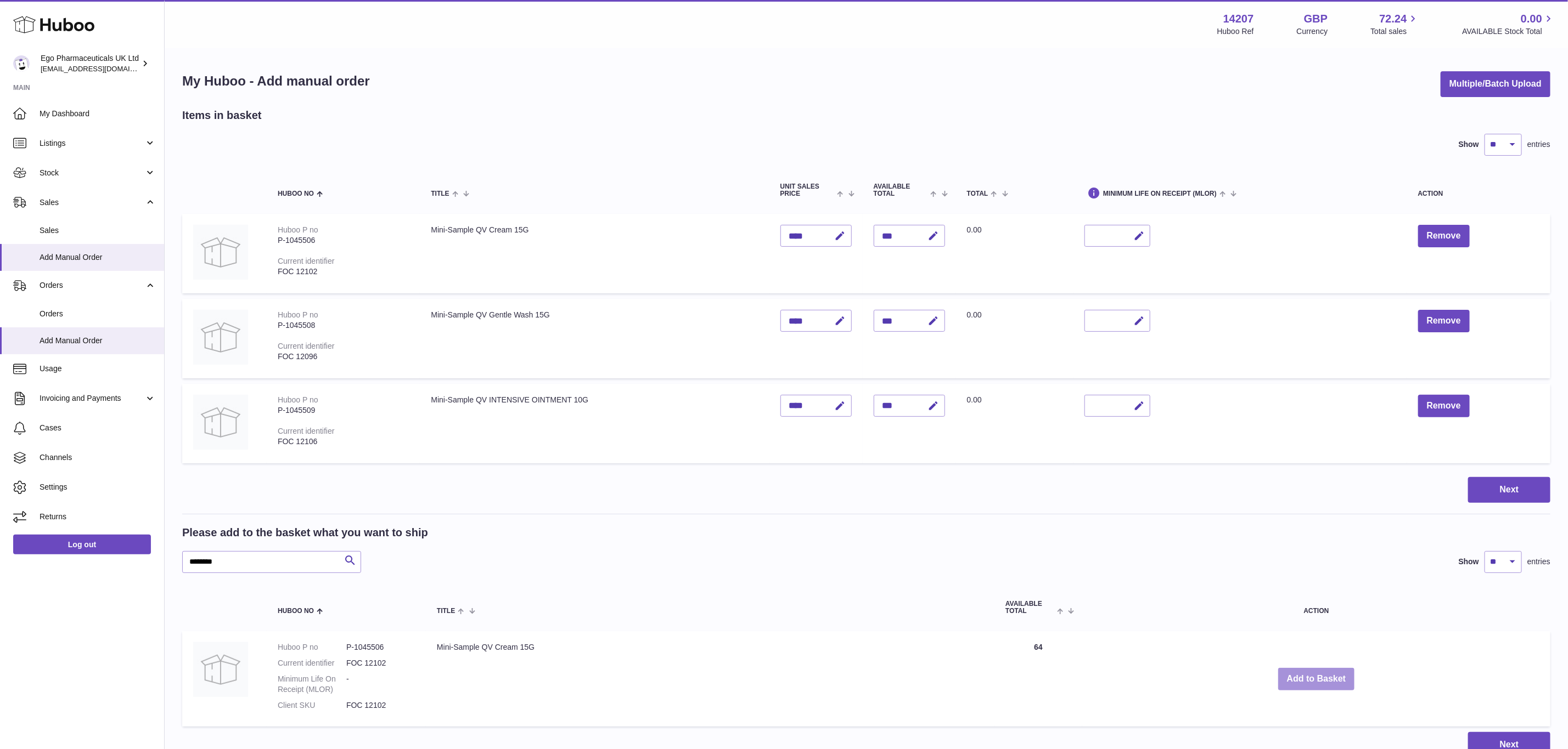
click at [1319, 674] on button "Add to Basket" at bounding box center [1317, 679] width 77 height 22
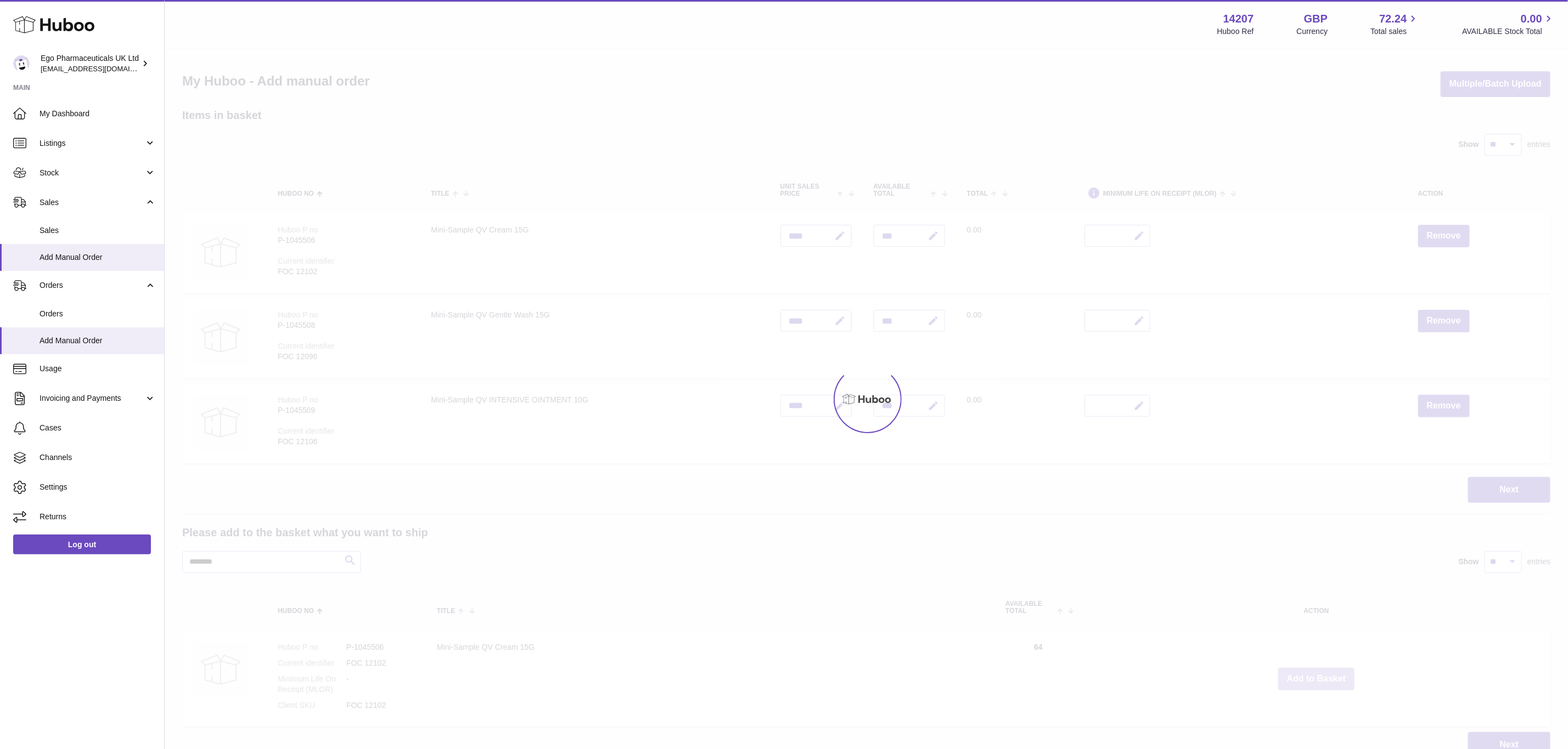
click at [1319, 674] on div at bounding box center [866, 399] width 1403 height 700
click at [1319, 674] on button "Add to Basket" at bounding box center [1317, 679] width 77 height 22
click at [1319, 674] on div at bounding box center [866, 399] width 1403 height 700
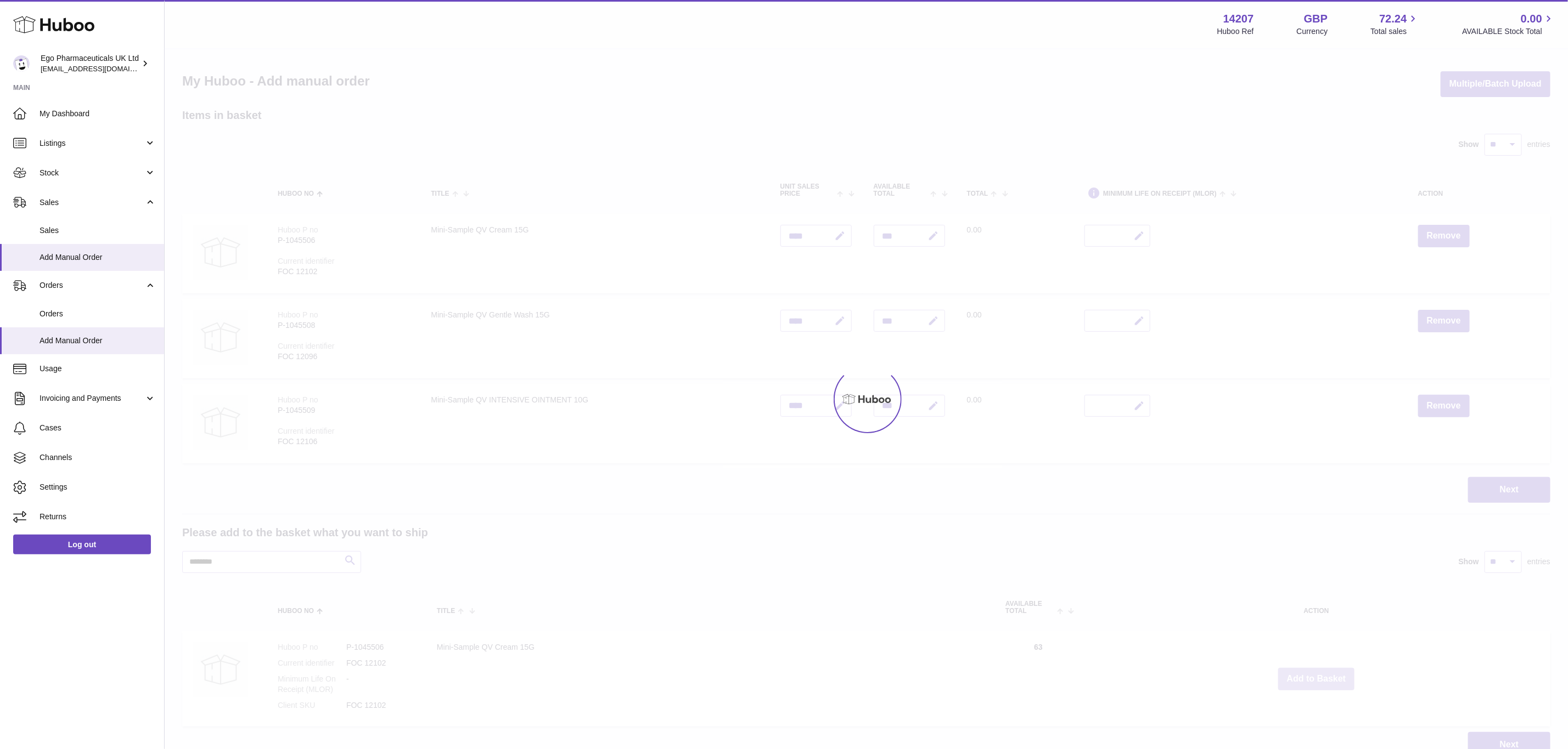
click at [1319, 674] on div "Menu Huboo 14207 Huboo Ref GBP Currency 72.24 Total sales 0.00 AVAILABLE Stock …" at bounding box center [866, 390] width 1403 height 780
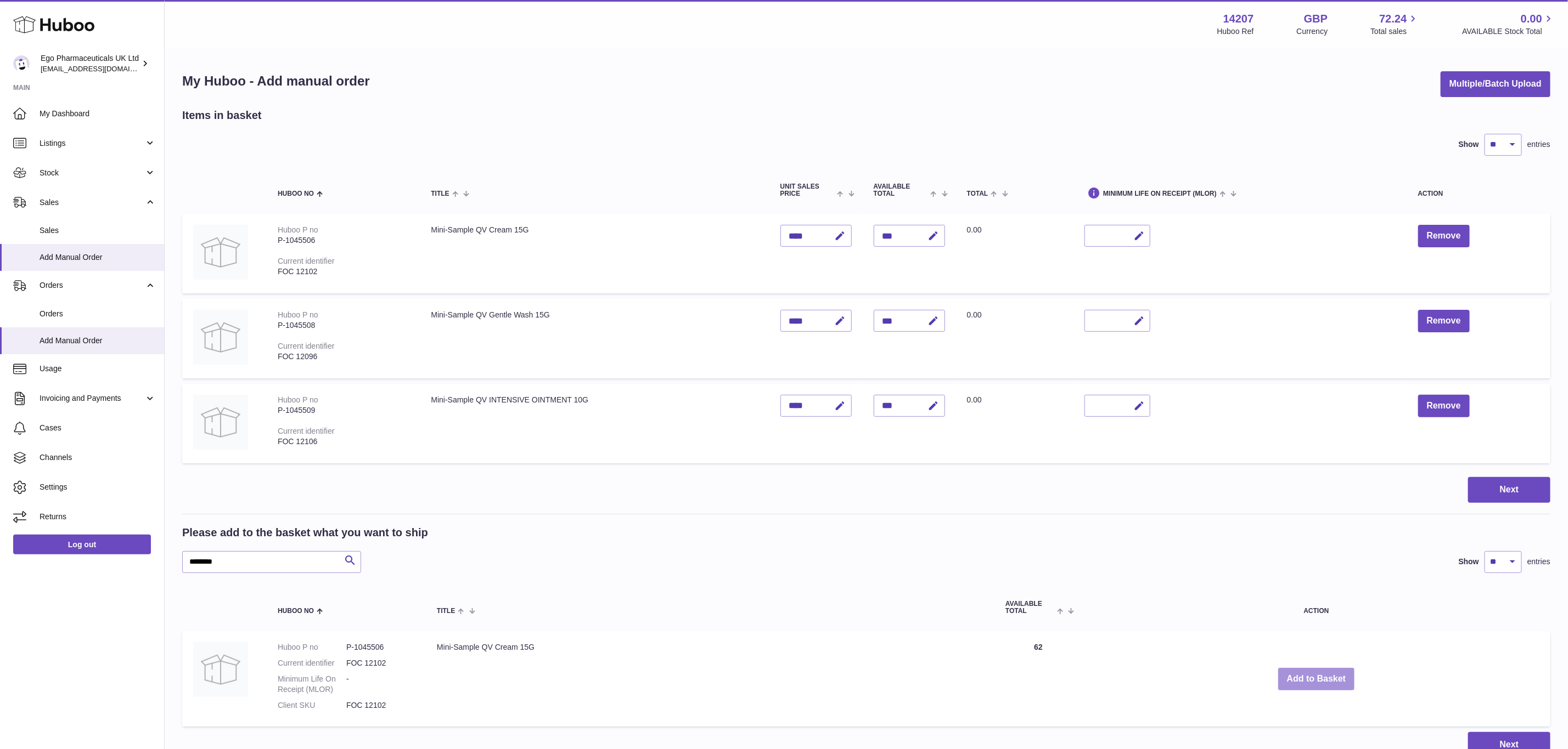
click at [1319, 674] on button "Add to Basket" at bounding box center [1317, 679] width 77 height 22
click at [0, 674] on div at bounding box center [0, 374] width 0 height 749
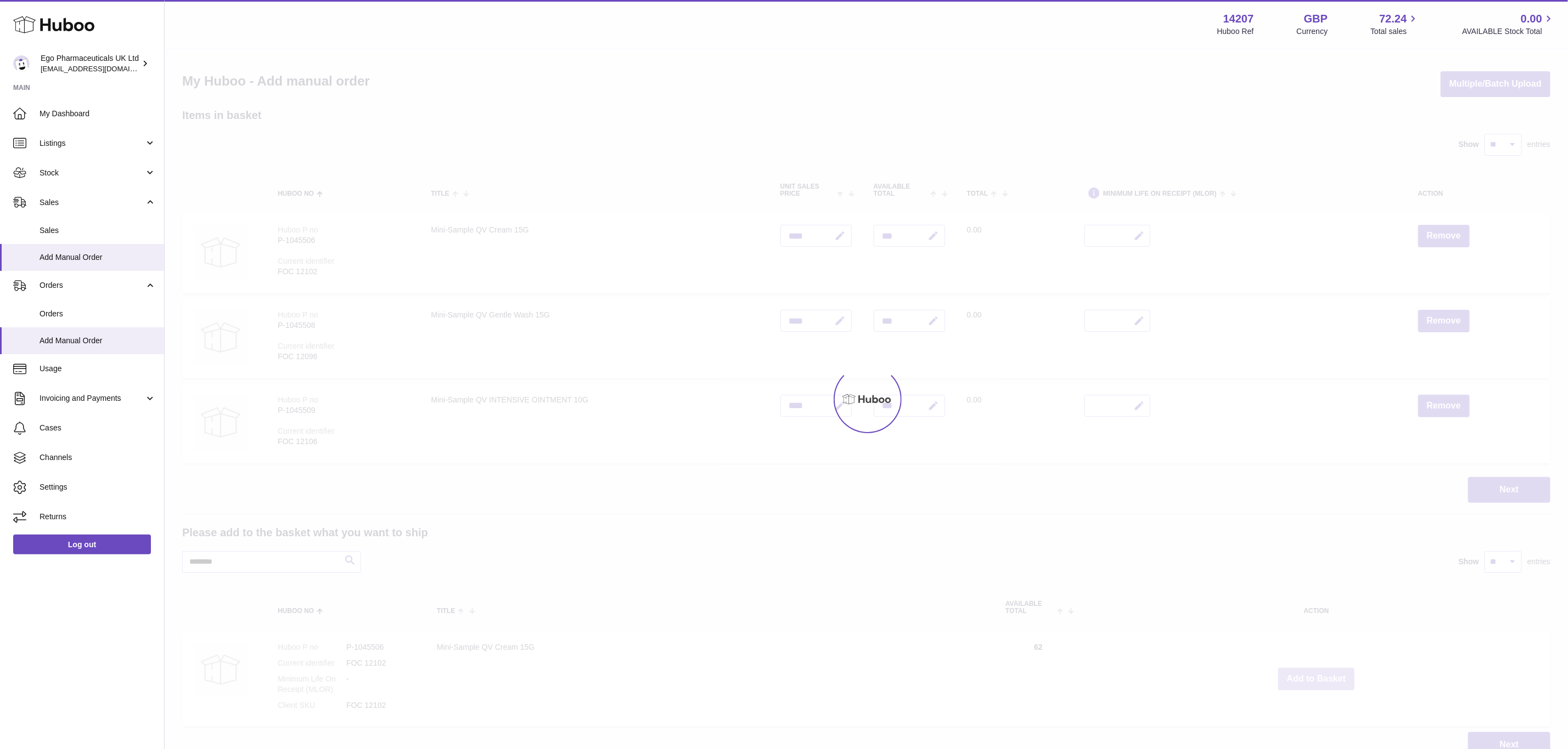
click at [1319, 674] on div at bounding box center [866, 399] width 1403 height 700
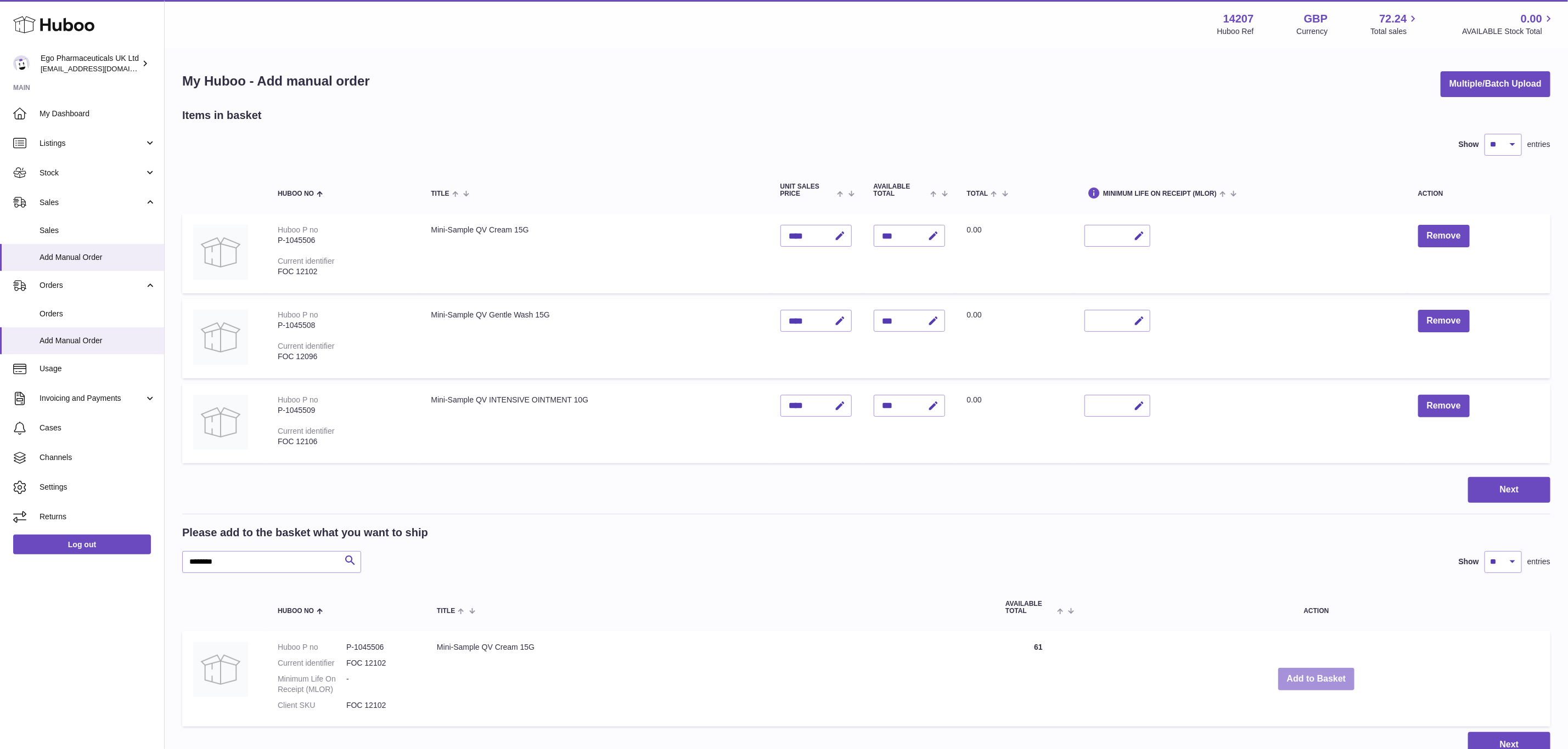
click at [1319, 674] on button "Add to Basket" at bounding box center [1317, 679] width 77 height 22
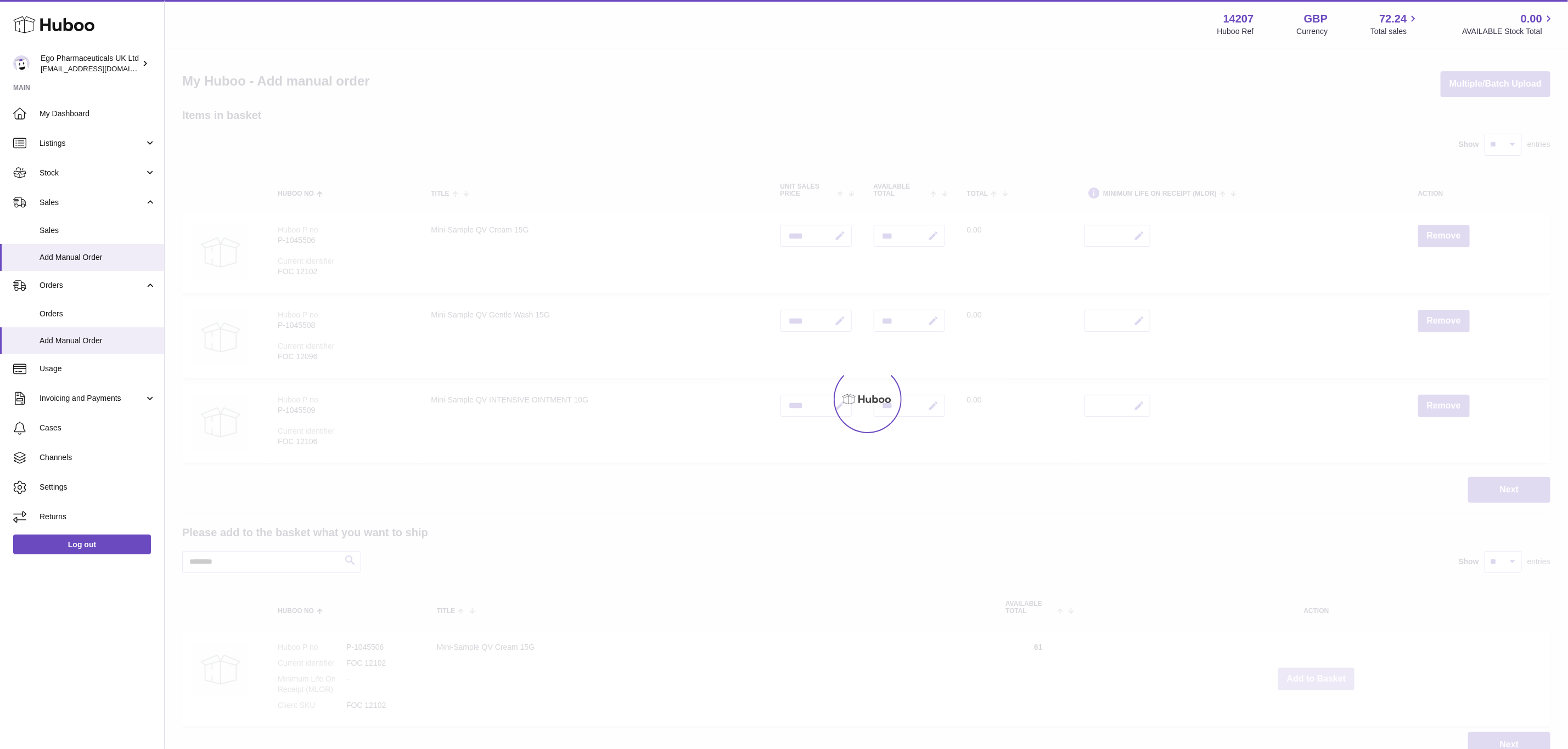
click at [1319, 674] on div at bounding box center [866, 399] width 1403 height 700
click at [1319, 674] on div "Menu Huboo 14207 Huboo Ref GBP Currency 72.24 Total sales 0.00 AVAILABLE Stock …" at bounding box center [866, 390] width 1403 height 780
click at [1319, 674] on button "Add to Basket" at bounding box center [1317, 679] width 77 height 22
click at [1319, 674] on div at bounding box center [866, 399] width 1403 height 700
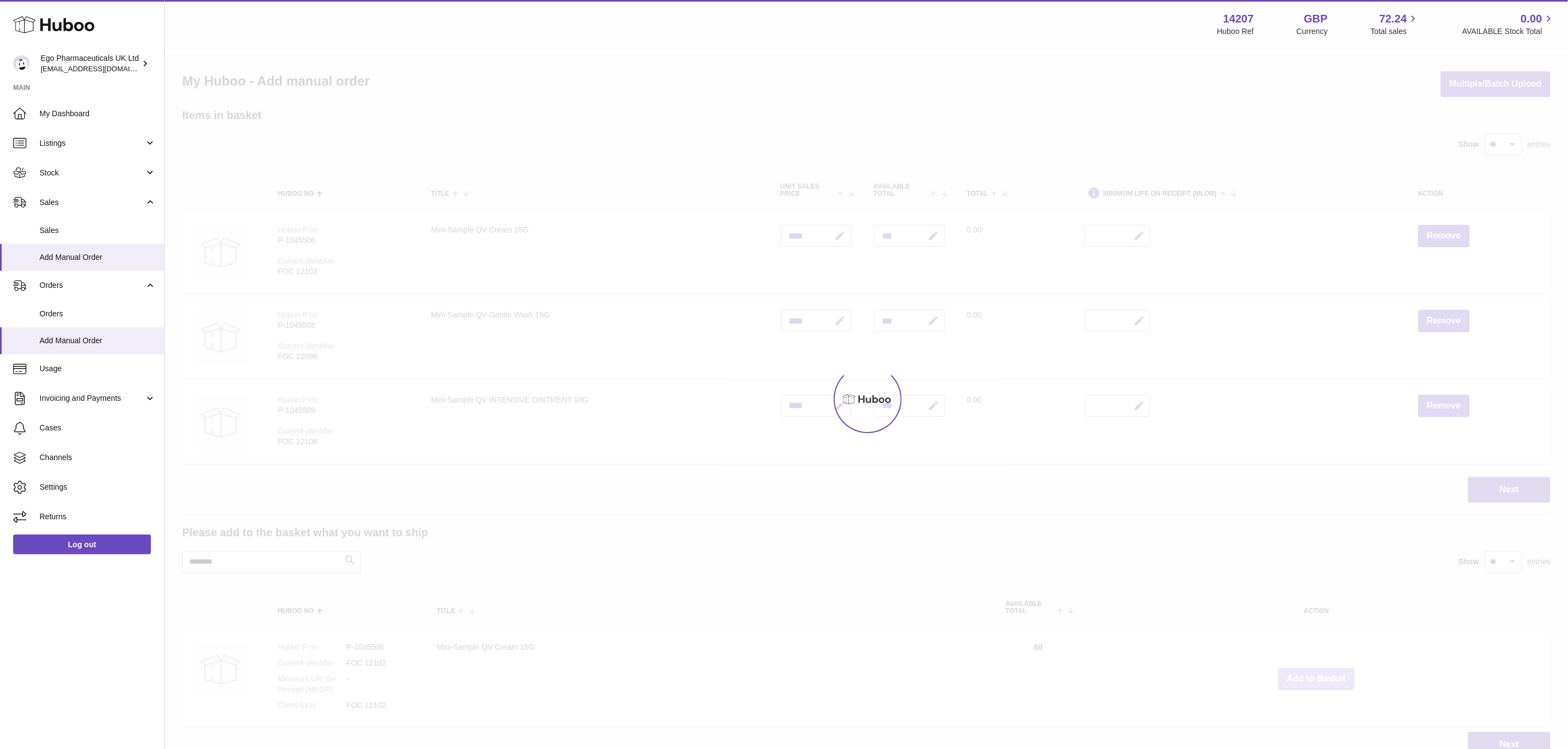
click at [1319, 674] on div at bounding box center [866, 399] width 1403 height 700
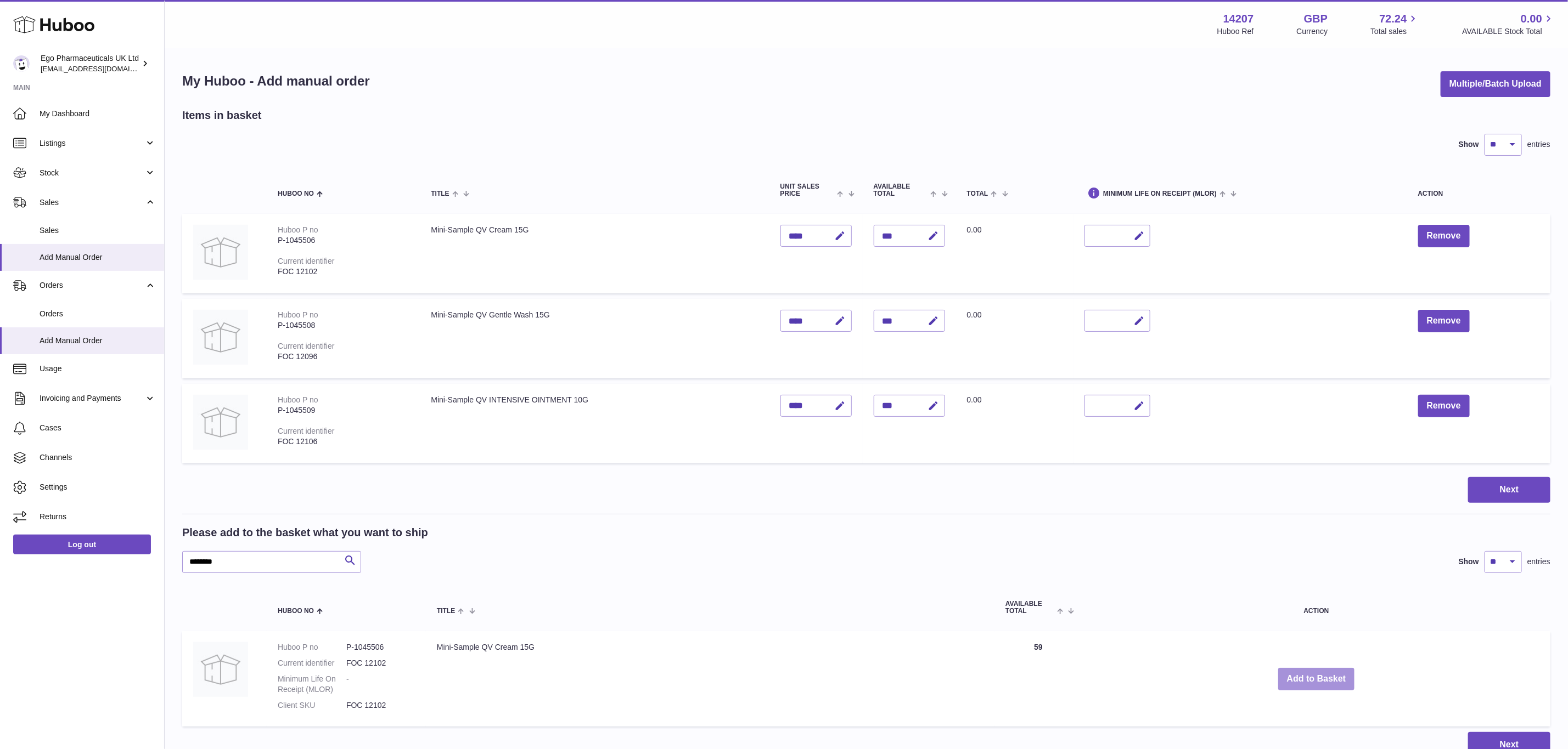
click at [1319, 674] on button "Add to Basket" at bounding box center [1317, 679] width 77 height 22
click at [0, 674] on div at bounding box center [0, 374] width 0 height 749
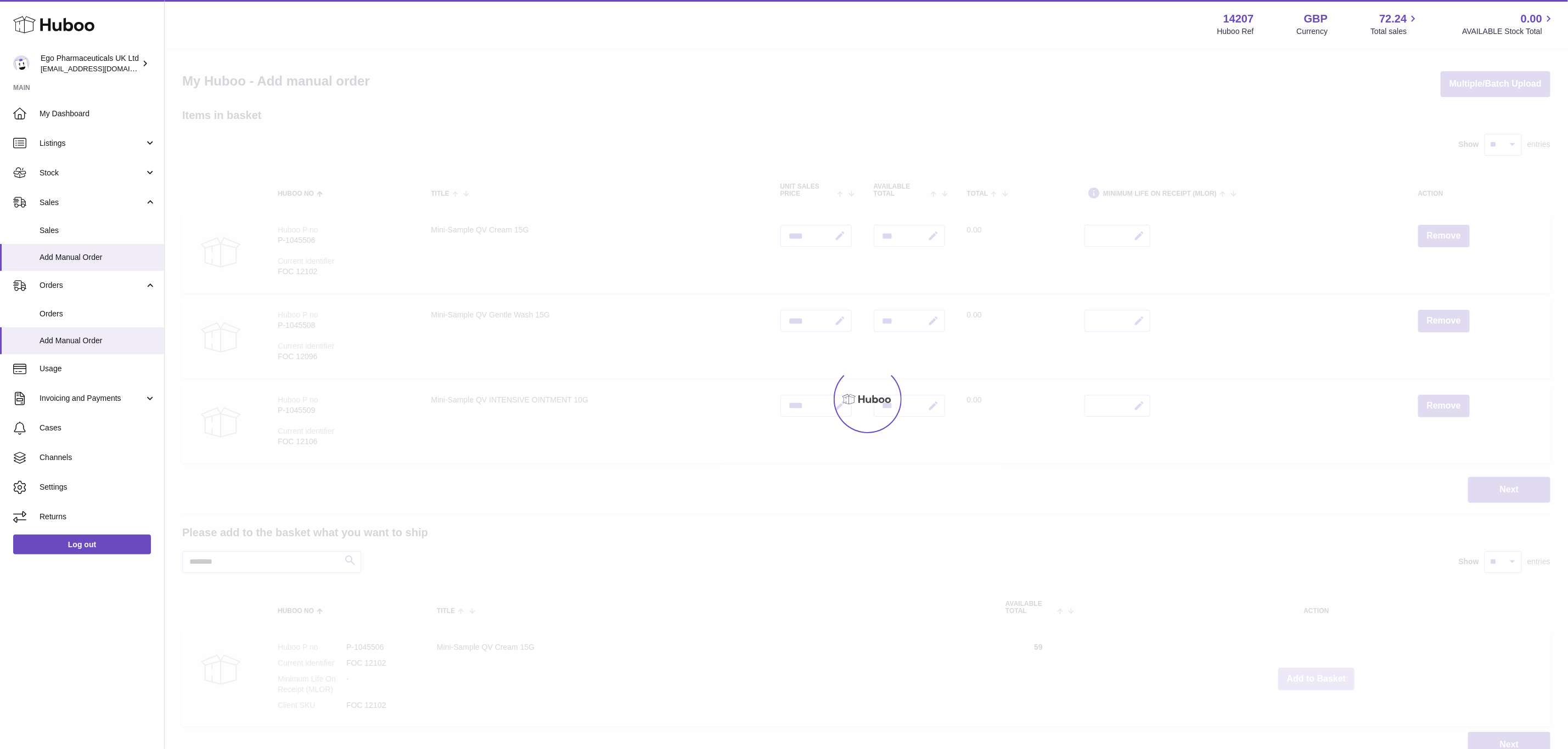
click at [1319, 674] on div at bounding box center [866, 399] width 1403 height 700
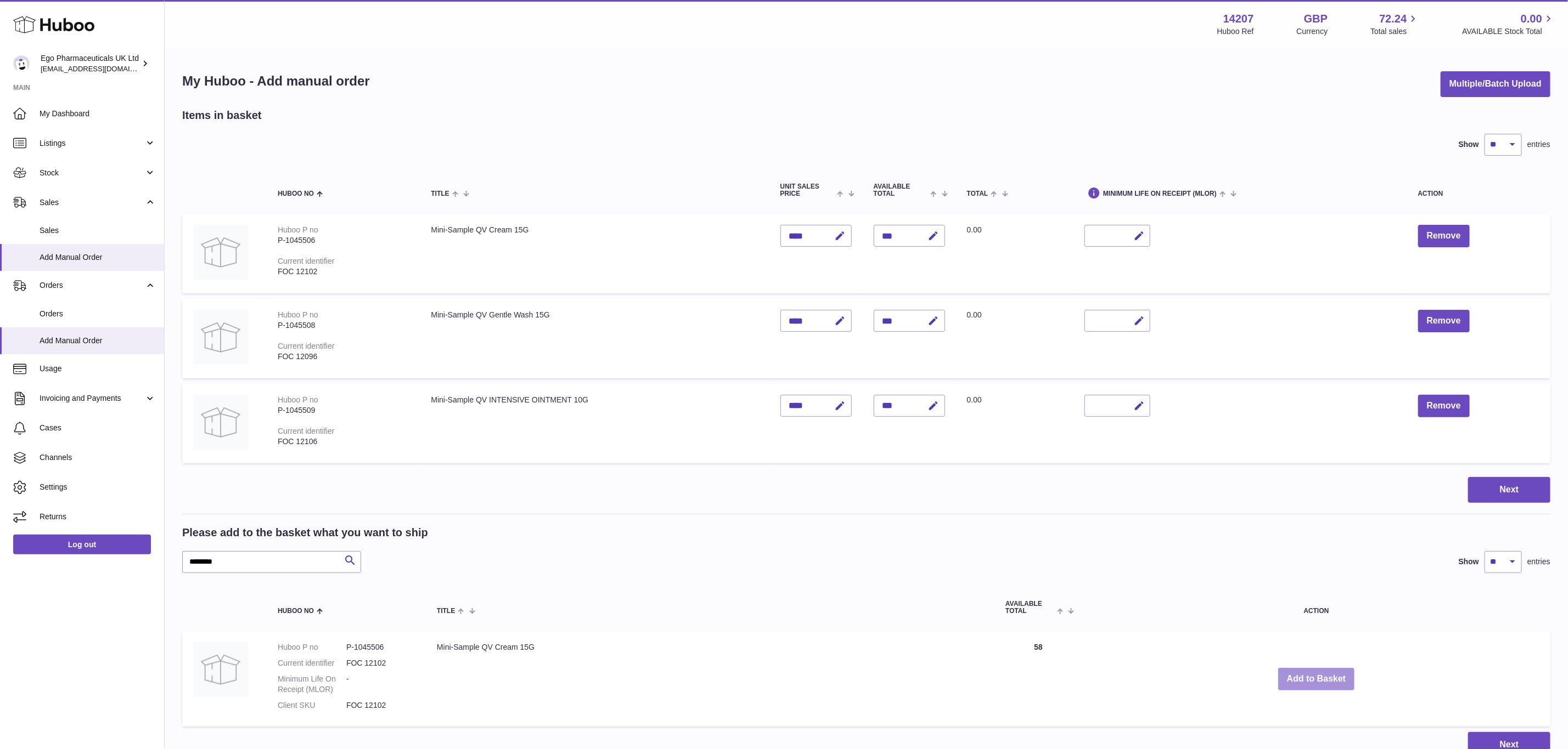
click at [1319, 674] on button "Add to Basket" at bounding box center [1317, 679] width 77 height 22
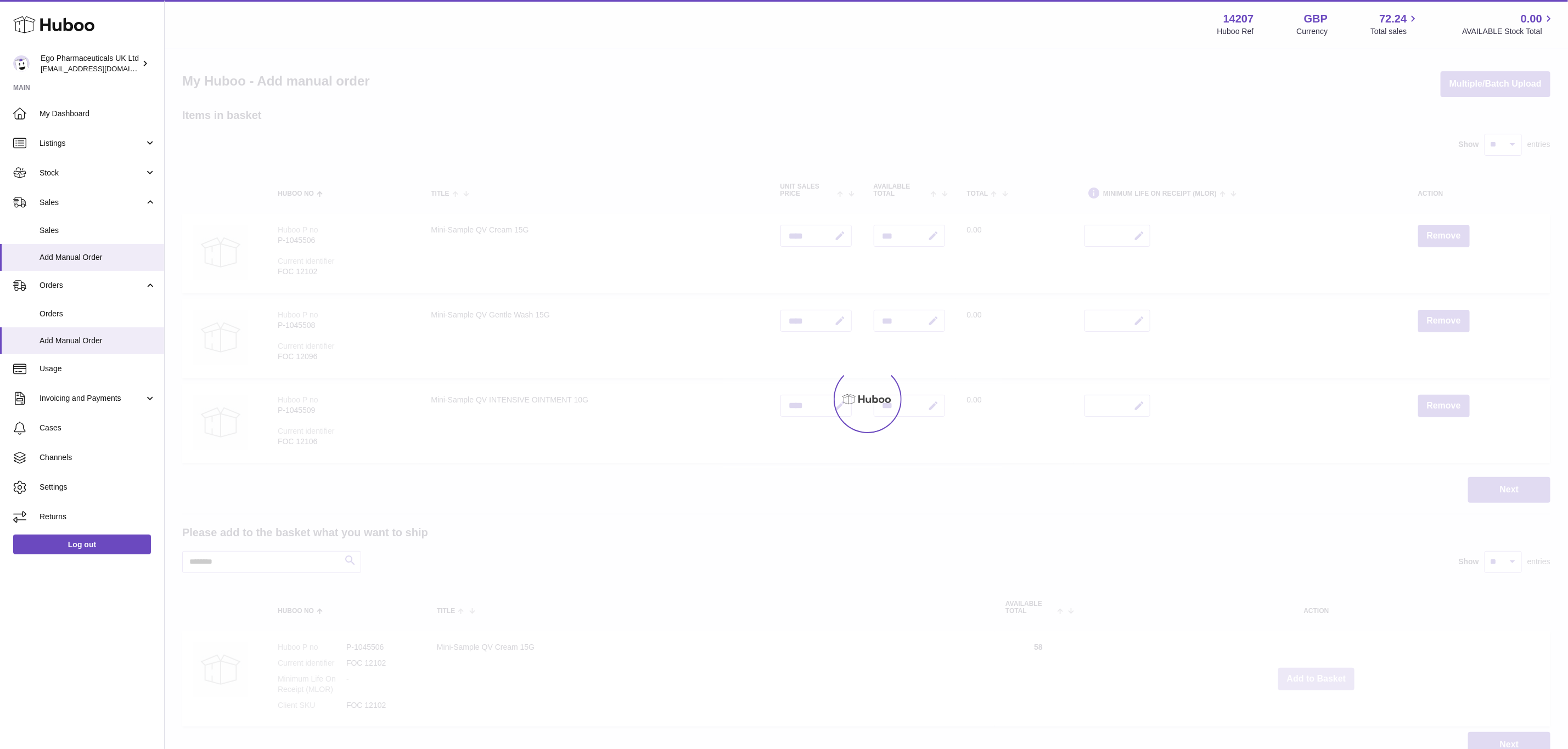
click at [1319, 674] on div at bounding box center [866, 399] width 1403 height 700
click at [1319, 674] on button "Add to Basket" at bounding box center [1317, 679] width 77 height 22
click at [1319, 674] on div at bounding box center [866, 399] width 1403 height 700
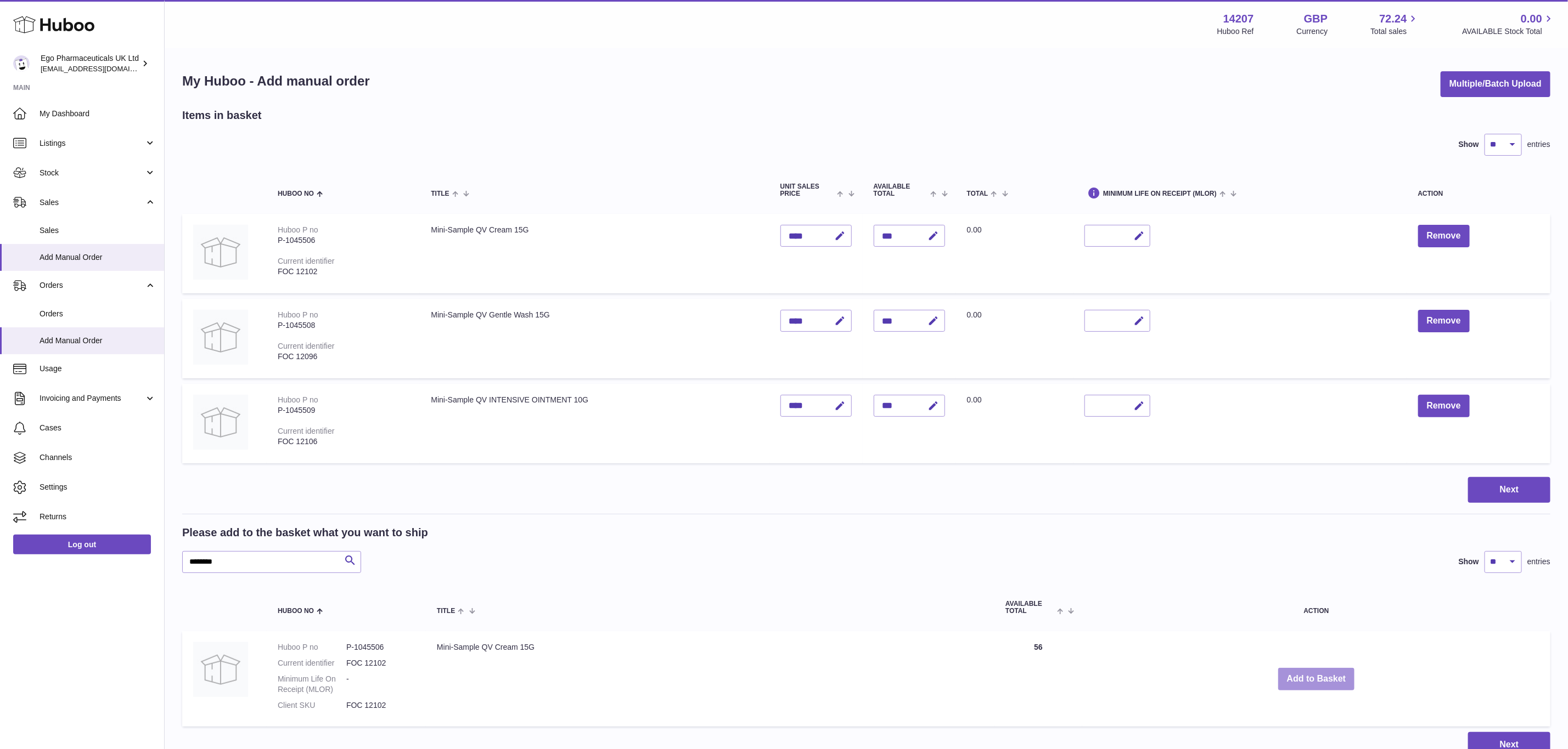
click at [1319, 674] on button "Add to Basket" at bounding box center [1317, 679] width 77 height 22
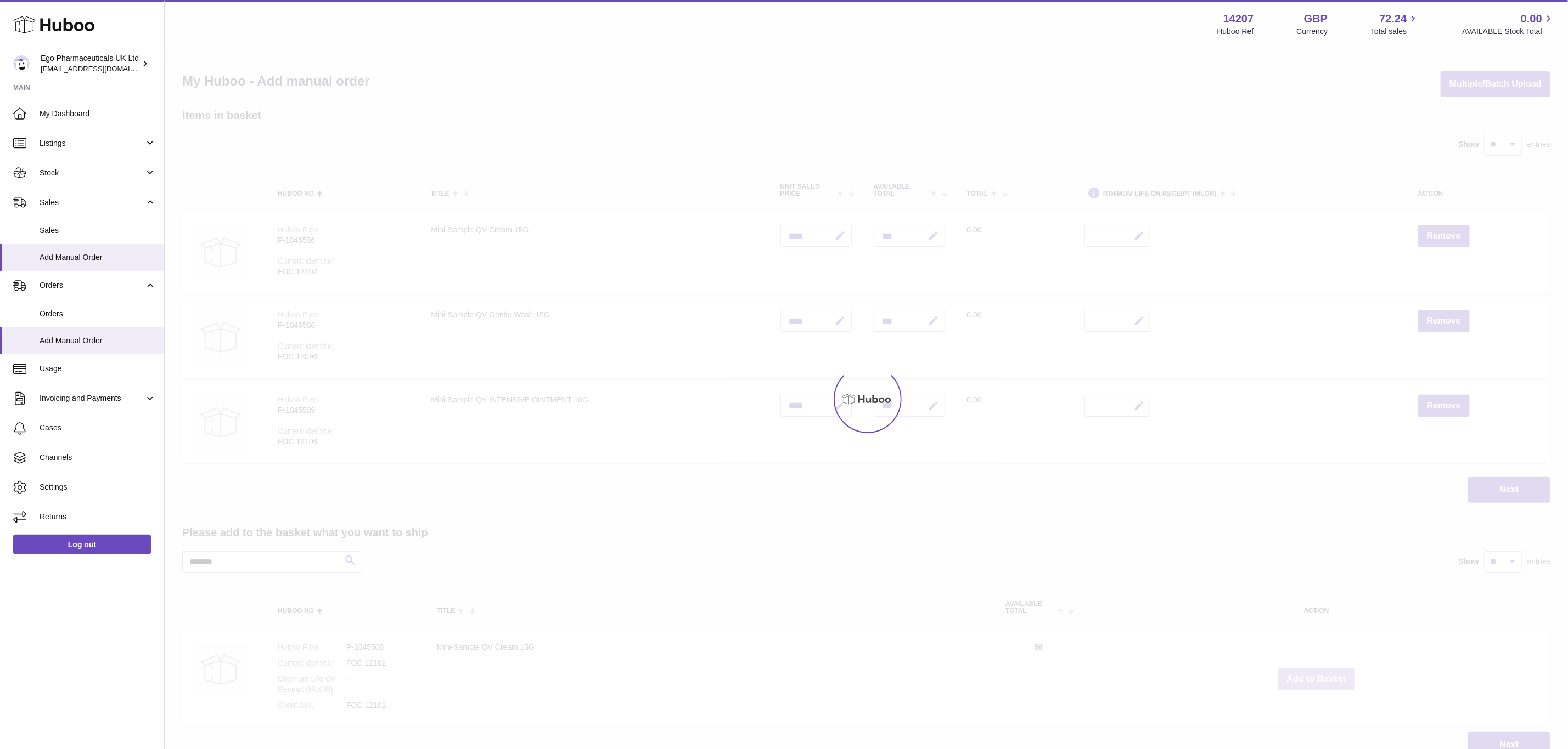
click at [1319, 674] on div at bounding box center [866, 399] width 1403 height 700
click at [1319, 674] on div "Menu Huboo 14207 Huboo Ref GBP Currency 72.24 Total sales 0.00 AVAILABLE Stock …" at bounding box center [866, 390] width 1403 height 780
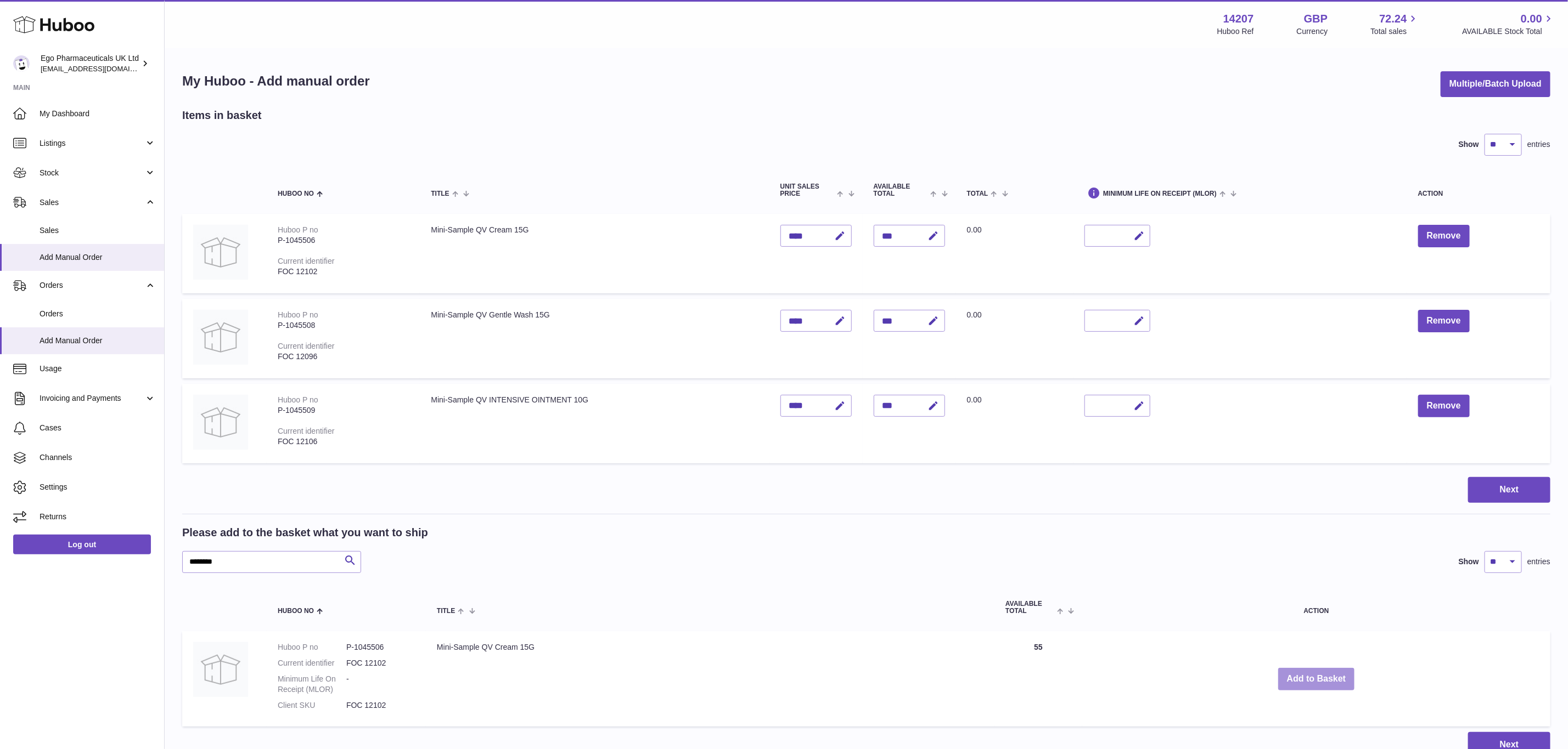
click at [1319, 674] on button "Add to Basket" at bounding box center [1317, 679] width 77 height 22
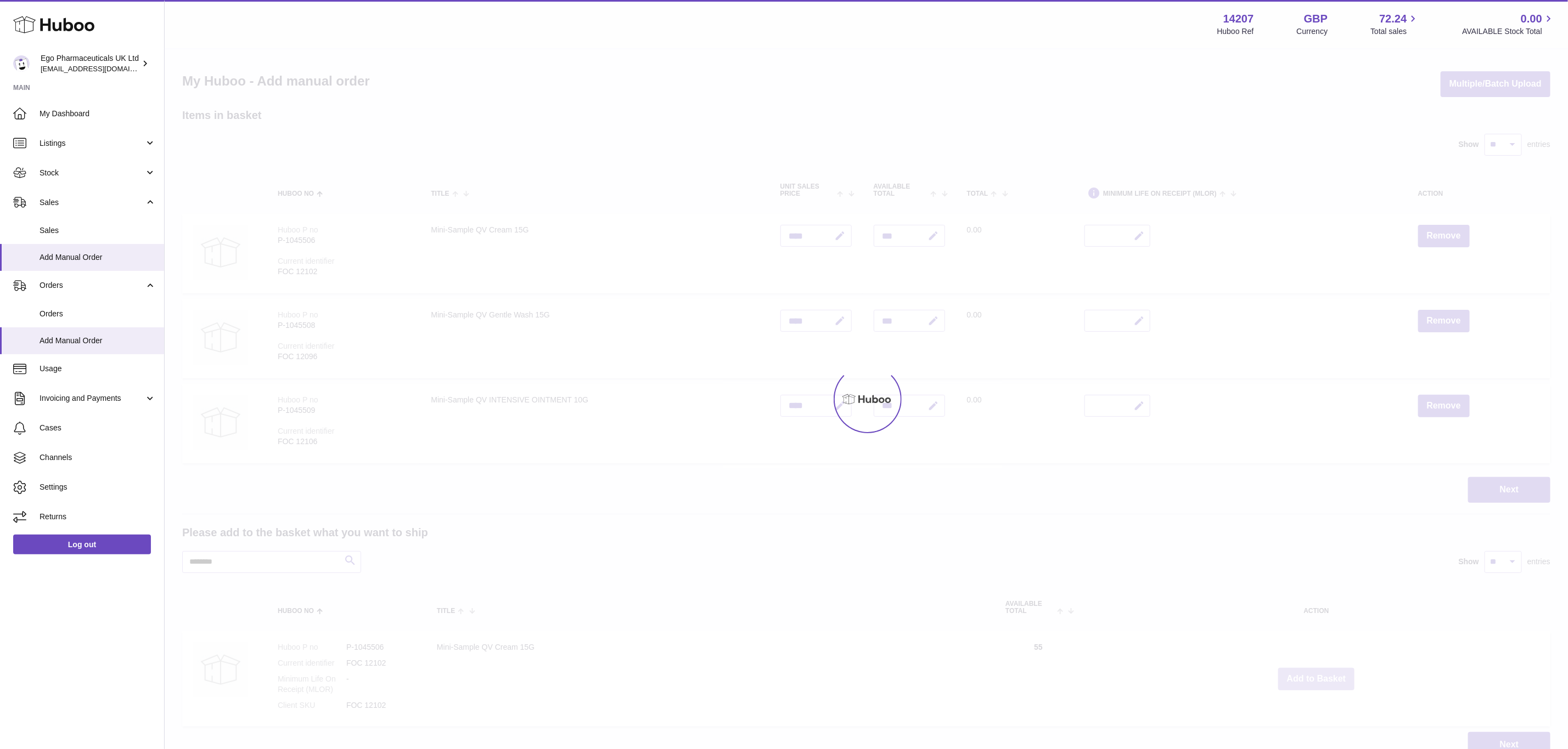
click at [1319, 674] on div at bounding box center [866, 399] width 1403 height 700
click at [1319, 674] on button "Add to Basket" at bounding box center [1317, 679] width 77 height 22
click at [1319, 674] on div at bounding box center [866, 399] width 1403 height 700
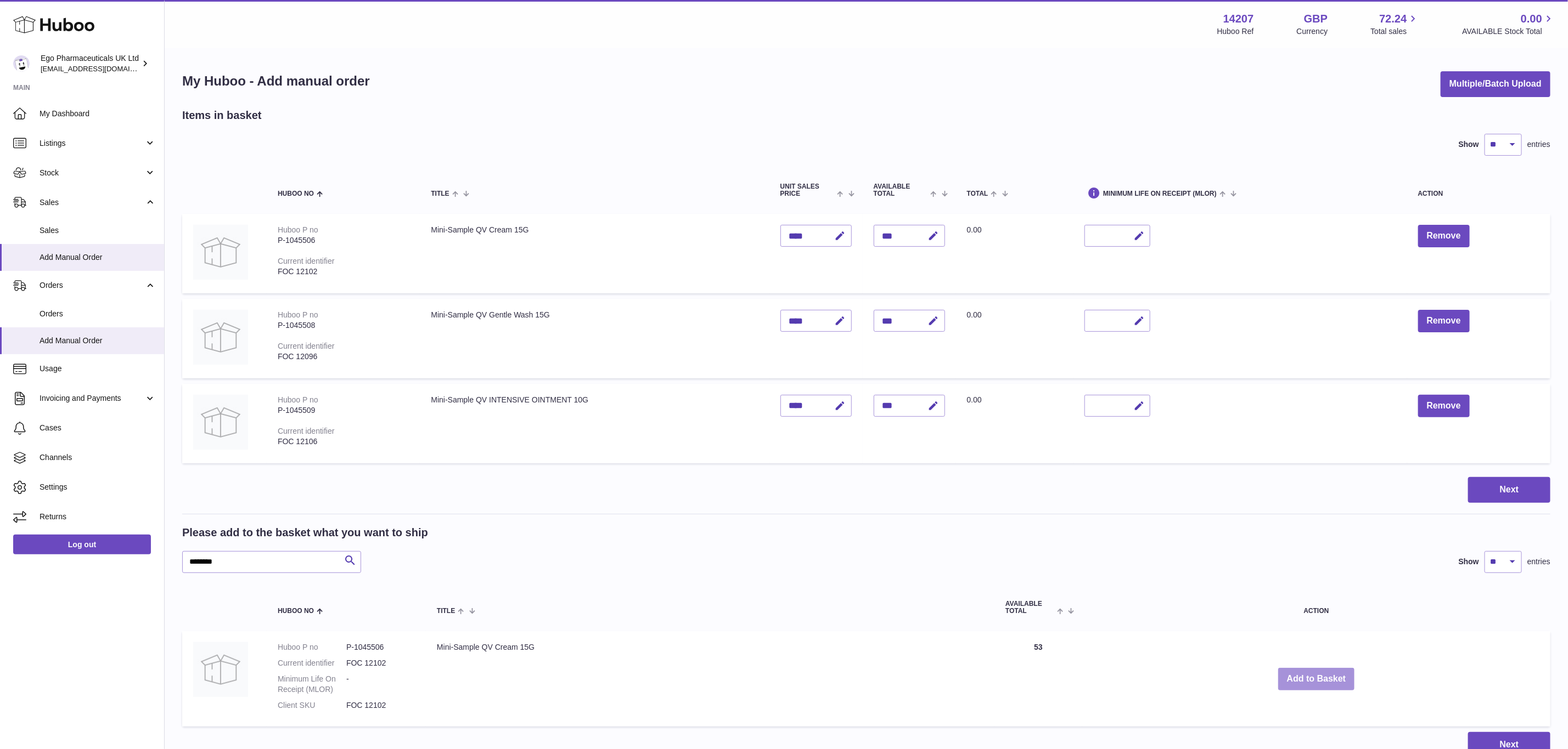
click at [1319, 674] on button "Add to Basket" at bounding box center [1317, 679] width 77 height 22
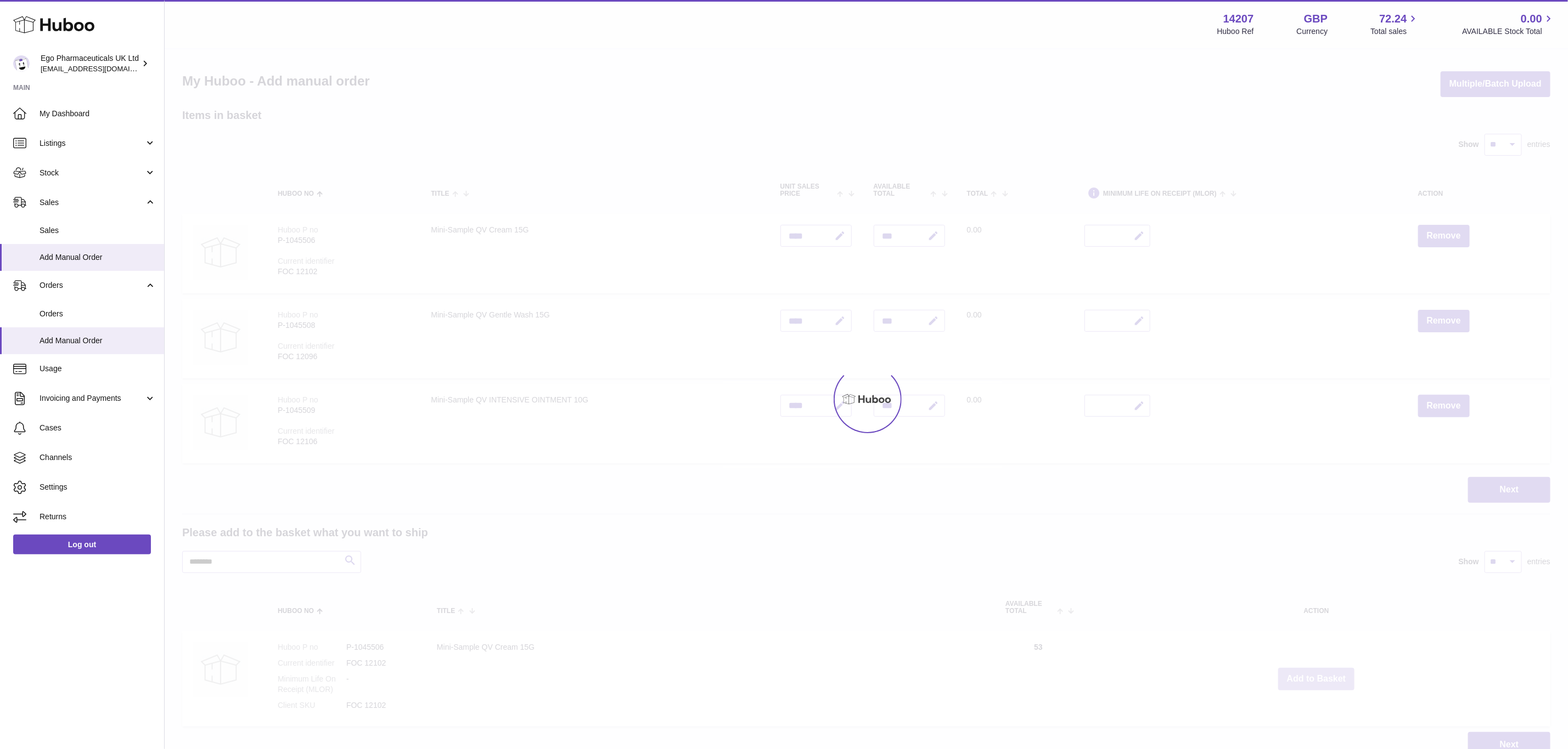
click at [1319, 674] on div at bounding box center [866, 399] width 1403 height 700
click at [1319, 674] on button "Add to Basket" at bounding box center [1317, 679] width 77 height 22
click at [1319, 674] on div at bounding box center [866, 399] width 1403 height 700
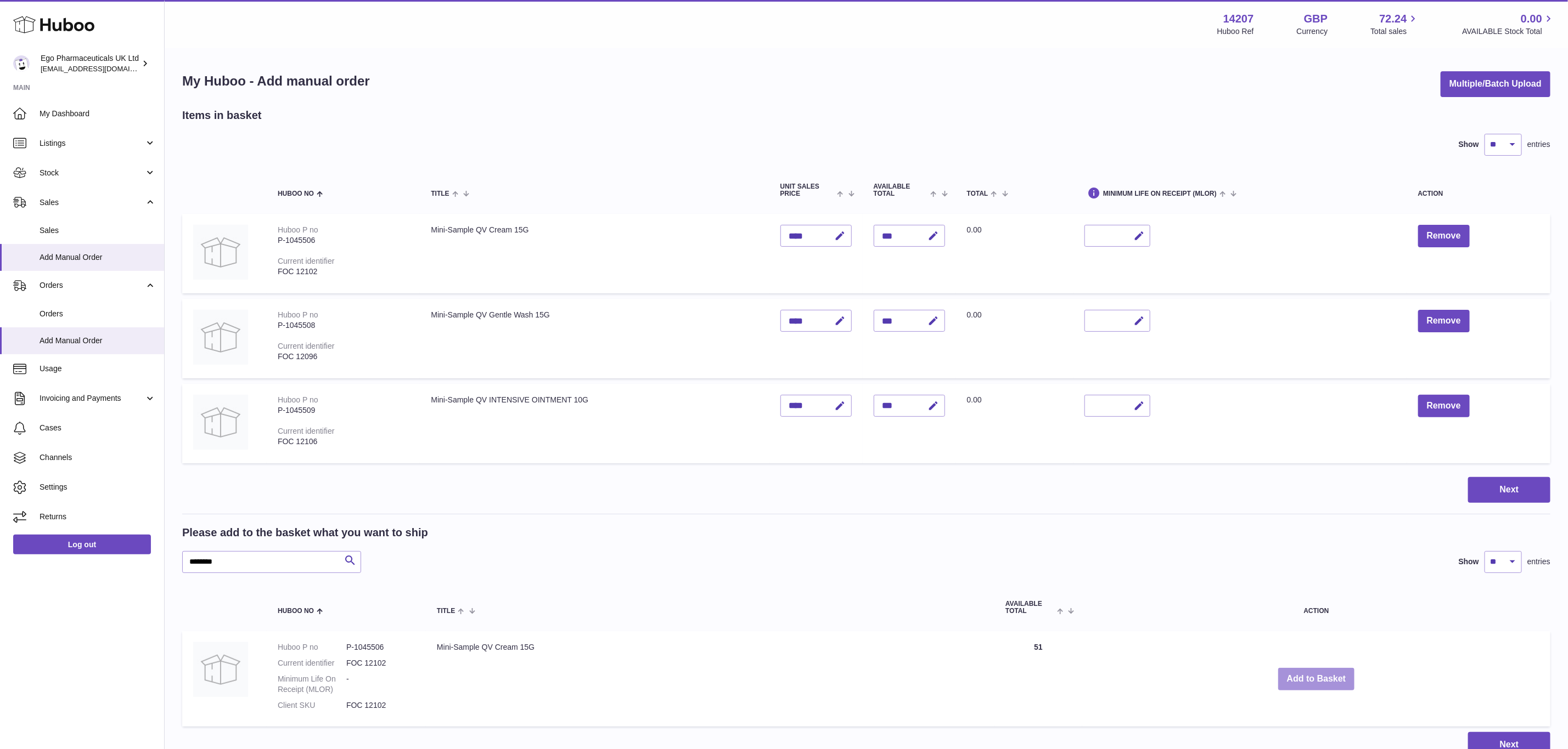
click at [1319, 674] on button "Add to Basket" at bounding box center [1317, 679] width 77 height 22
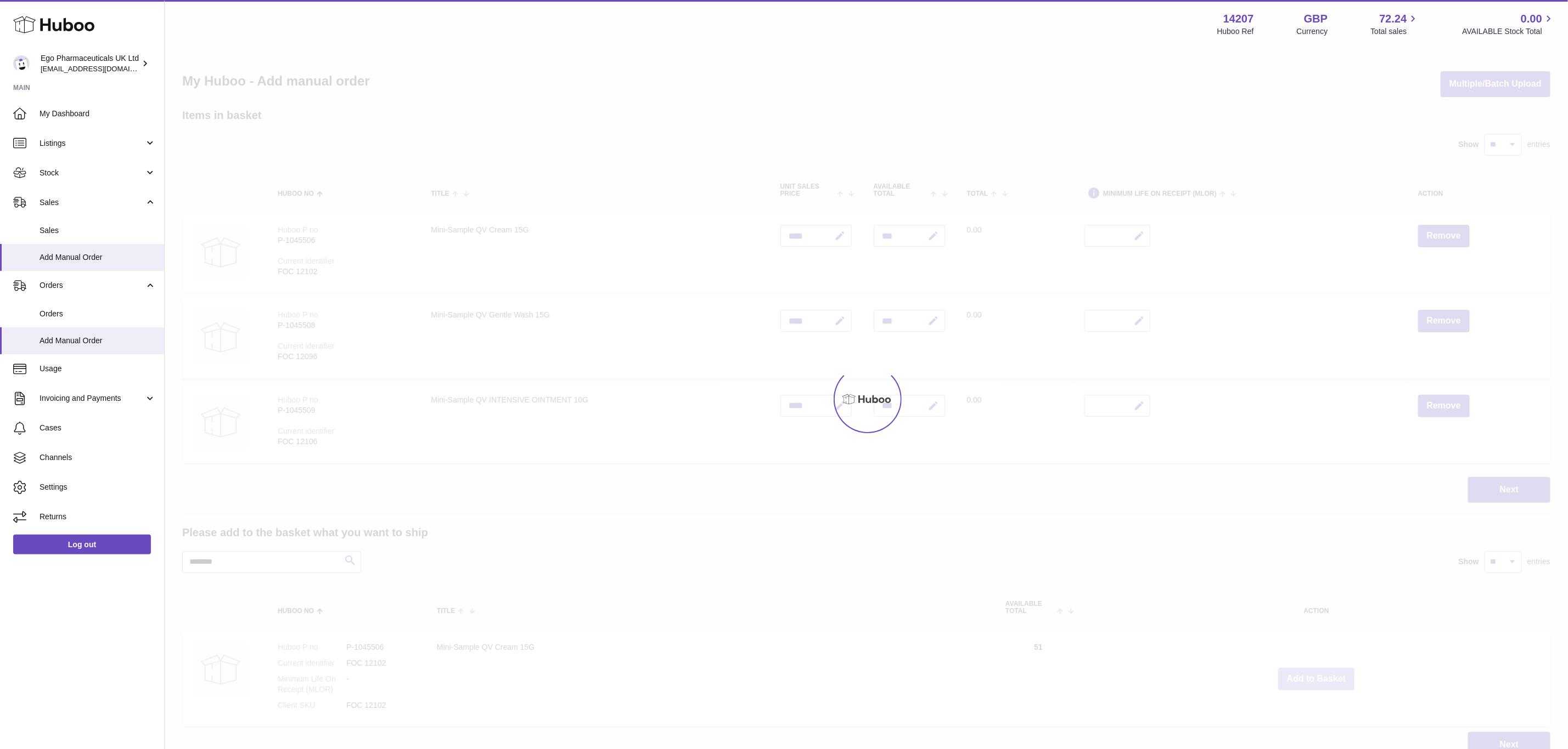
click at [1319, 674] on div at bounding box center [866, 399] width 1403 height 700
click at [1319, 674] on div "Menu Huboo 14207 Huboo Ref GBP Currency 72.24 Total sales 0.00 AVAILABLE Stock …" at bounding box center [866, 390] width 1403 height 780
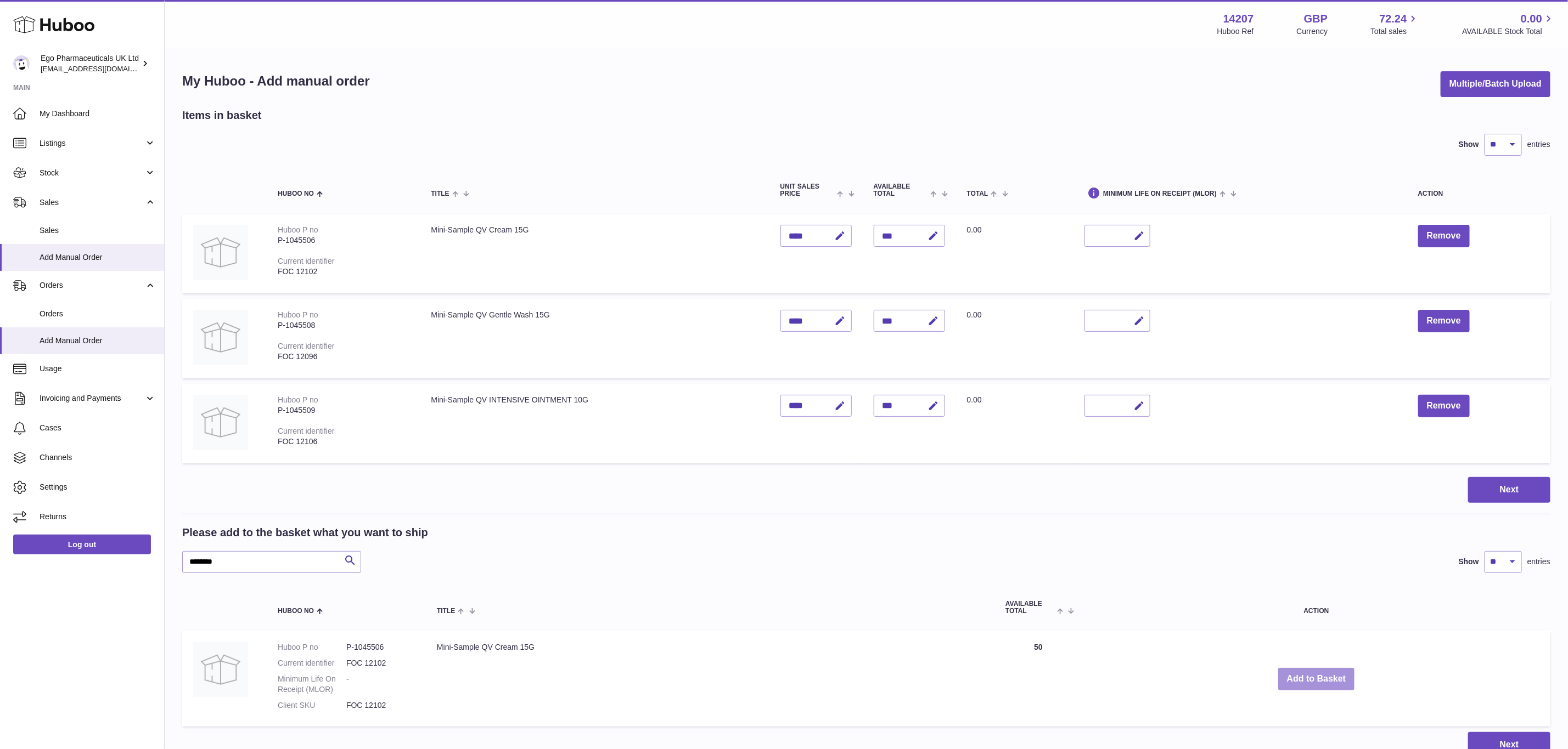
click at [1319, 674] on button "Add to Basket" at bounding box center [1317, 679] width 77 height 22
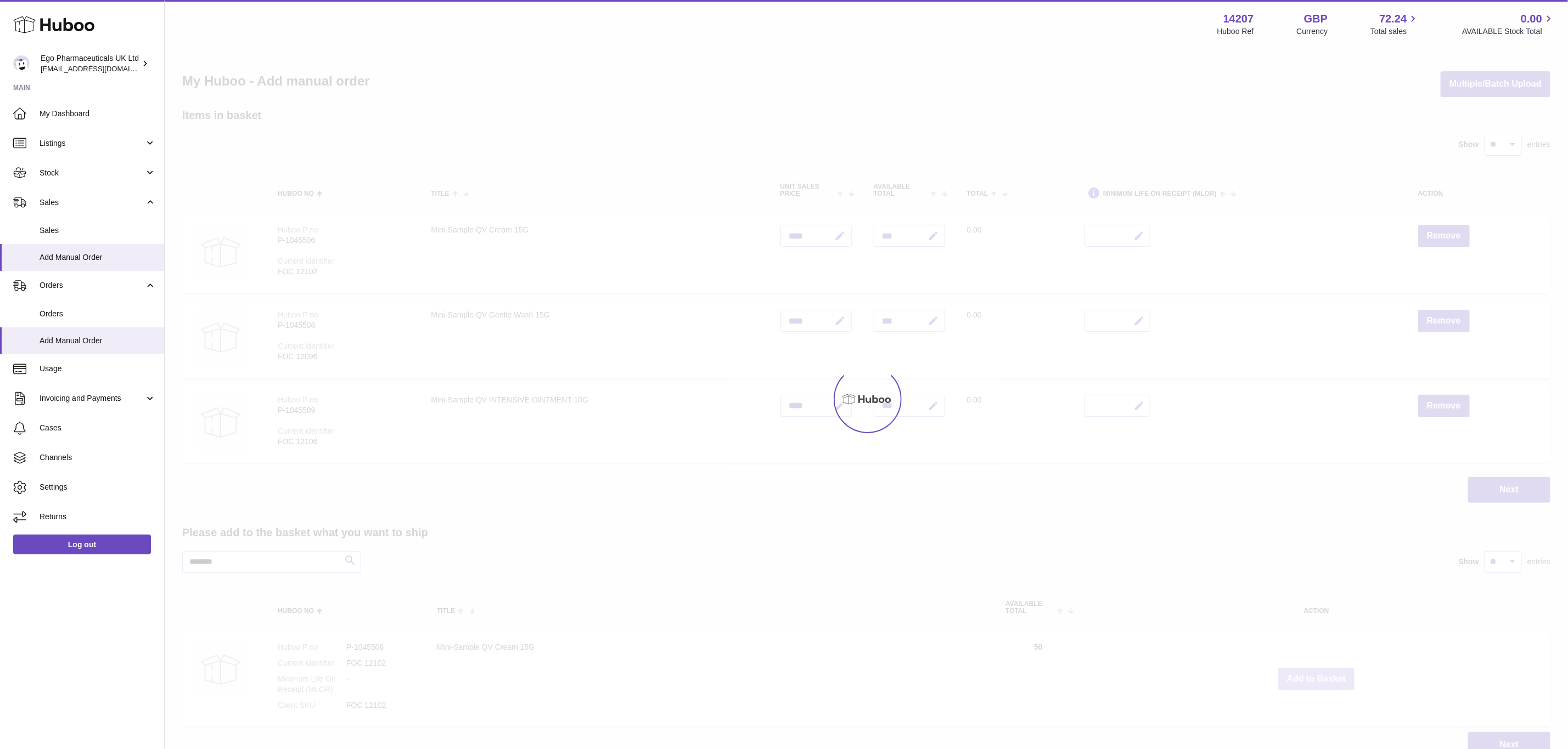
click at [1319, 674] on div at bounding box center [866, 399] width 1403 height 700
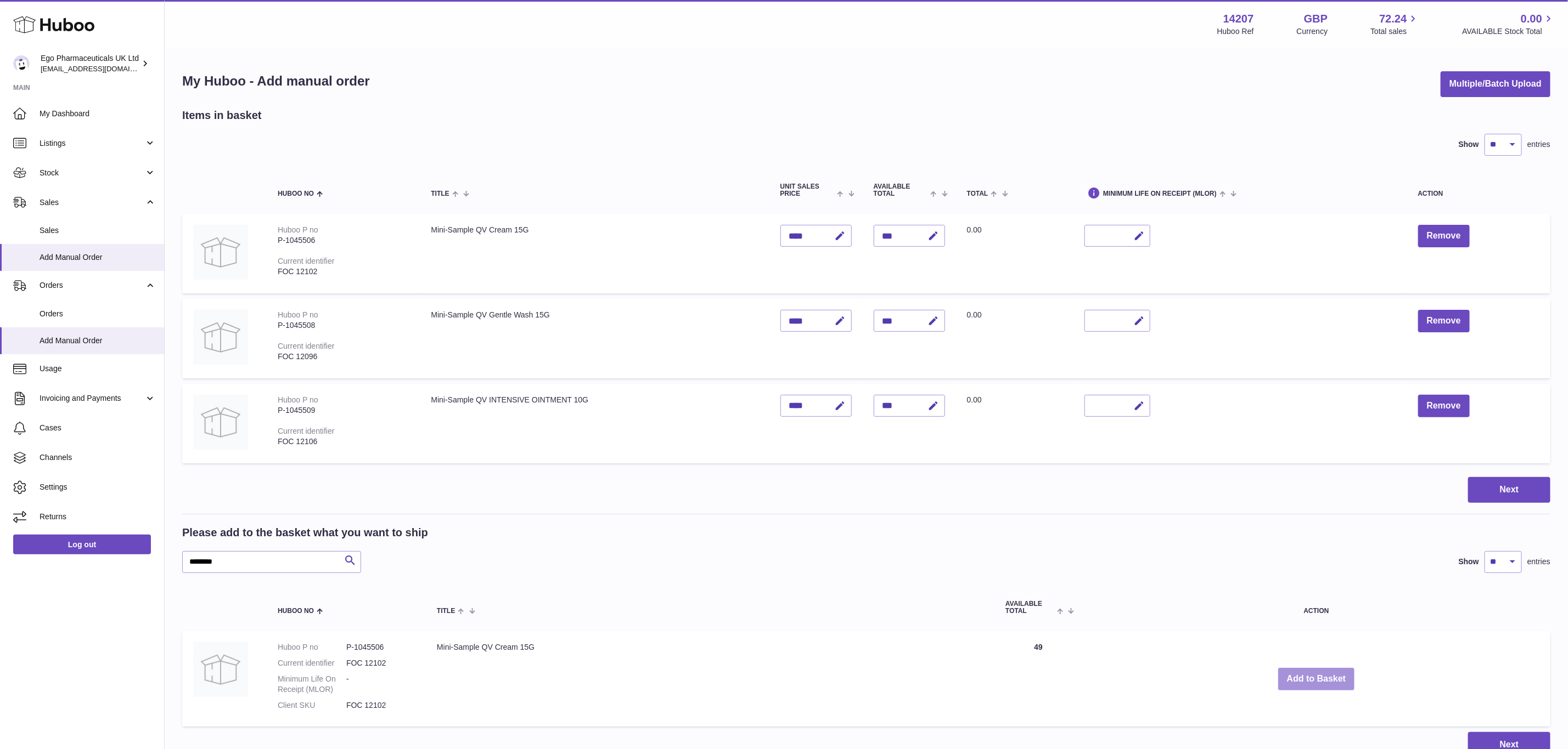
click at [1319, 674] on button "Add to Basket" at bounding box center [1317, 679] width 77 height 22
click at [0, 674] on div at bounding box center [0, 374] width 0 height 749
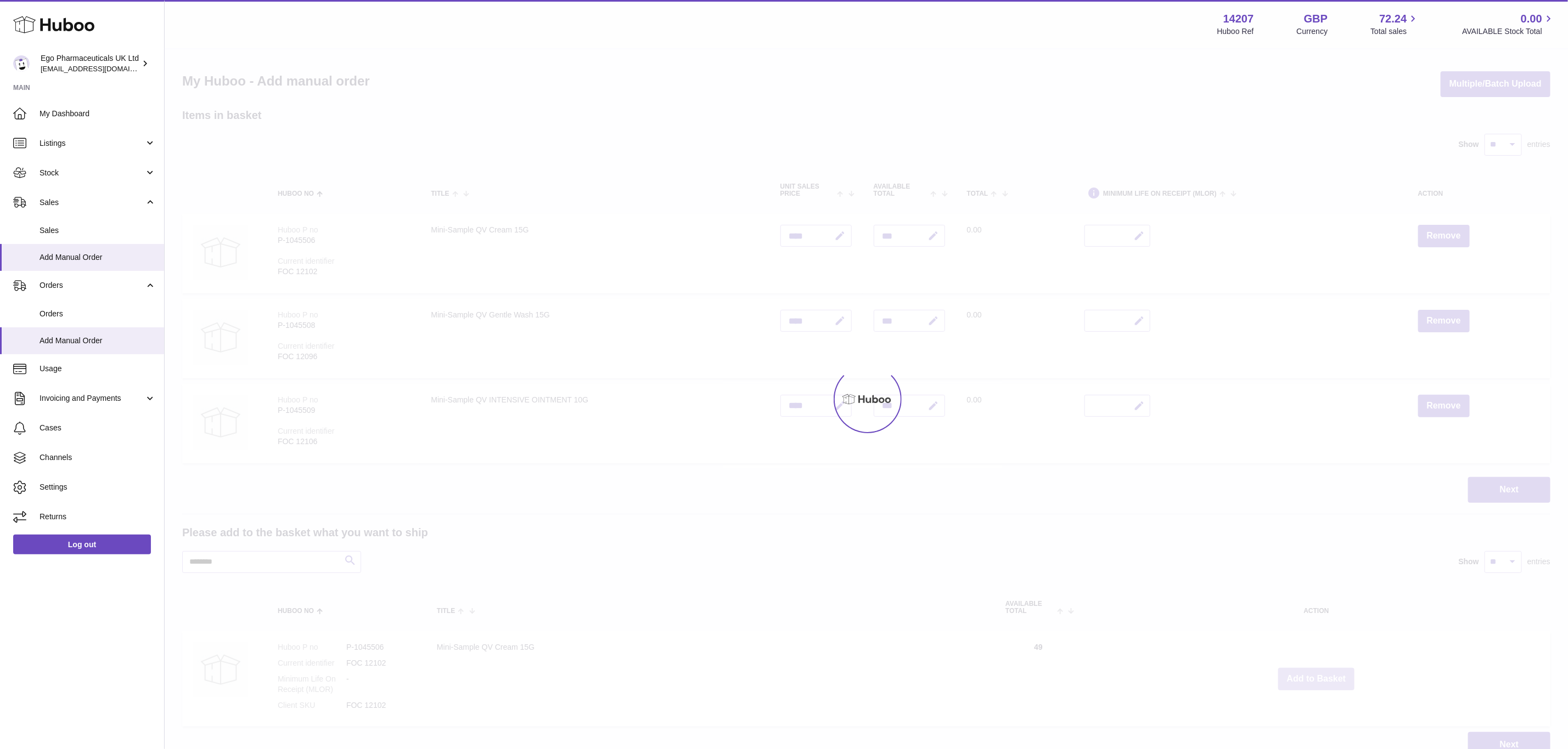
click at [1319, 674] on div at bounding box center [866, 399] width 1403 height 700
click at [1319, 674] on div "Menu Huboo 14207 Huboo Ref GBP Currency 72.24 Total sales 0.00 AVAILABLE Stock …" at bounding box center [866, 390] width 1403 height 780
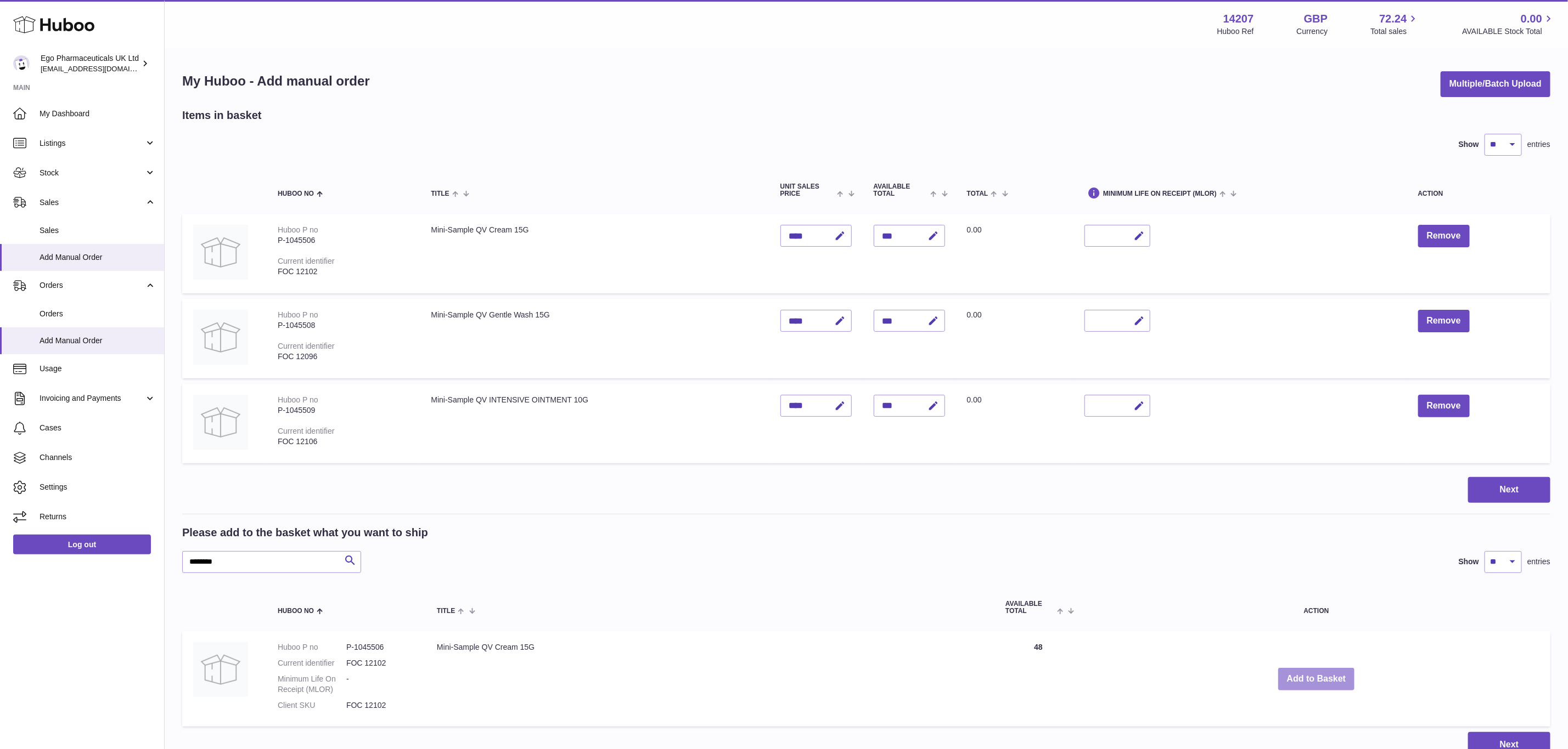
click at [1319, 674] on button "Add to Basket" at bounding box center [1317, 679] width 77 height 22
click at [0, 674] on div at bounding box center [0, 374] width 0 height 749
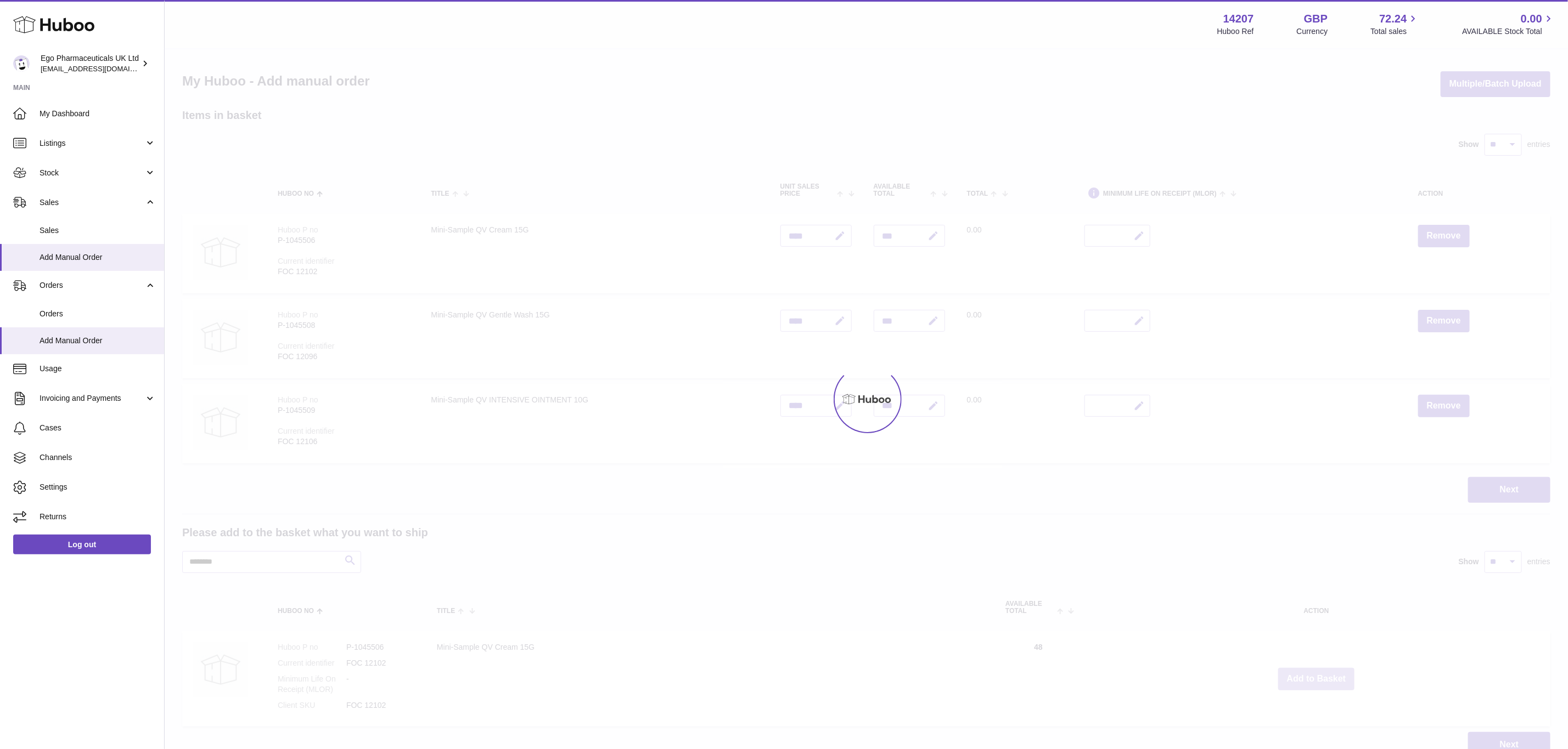
click at [1319, 674] on div at bounding box center [866, 399] width 1403 height 700
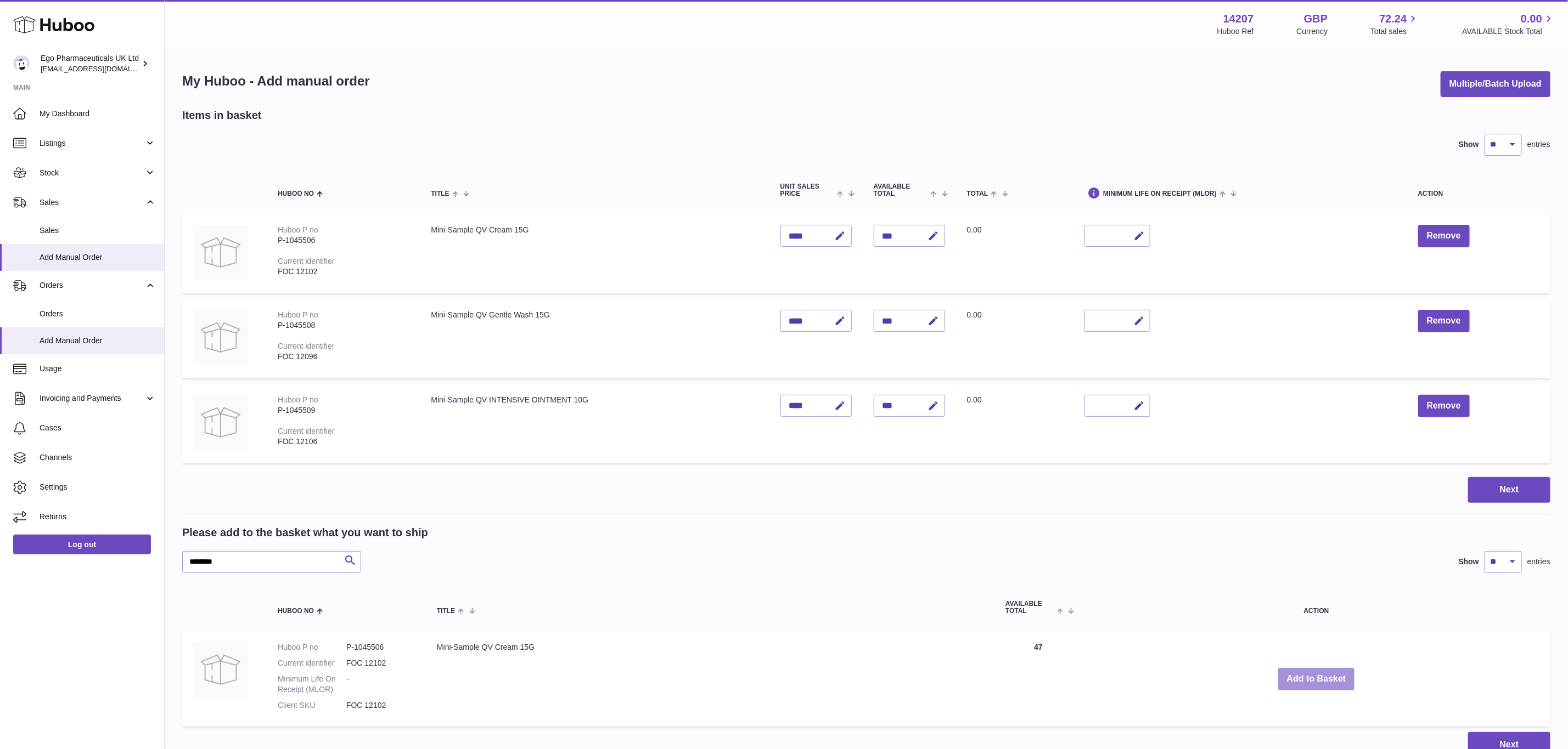
click at [1319, 674] on button "Add to Basket" at bounding box center [1317, 679] width 77 height 22
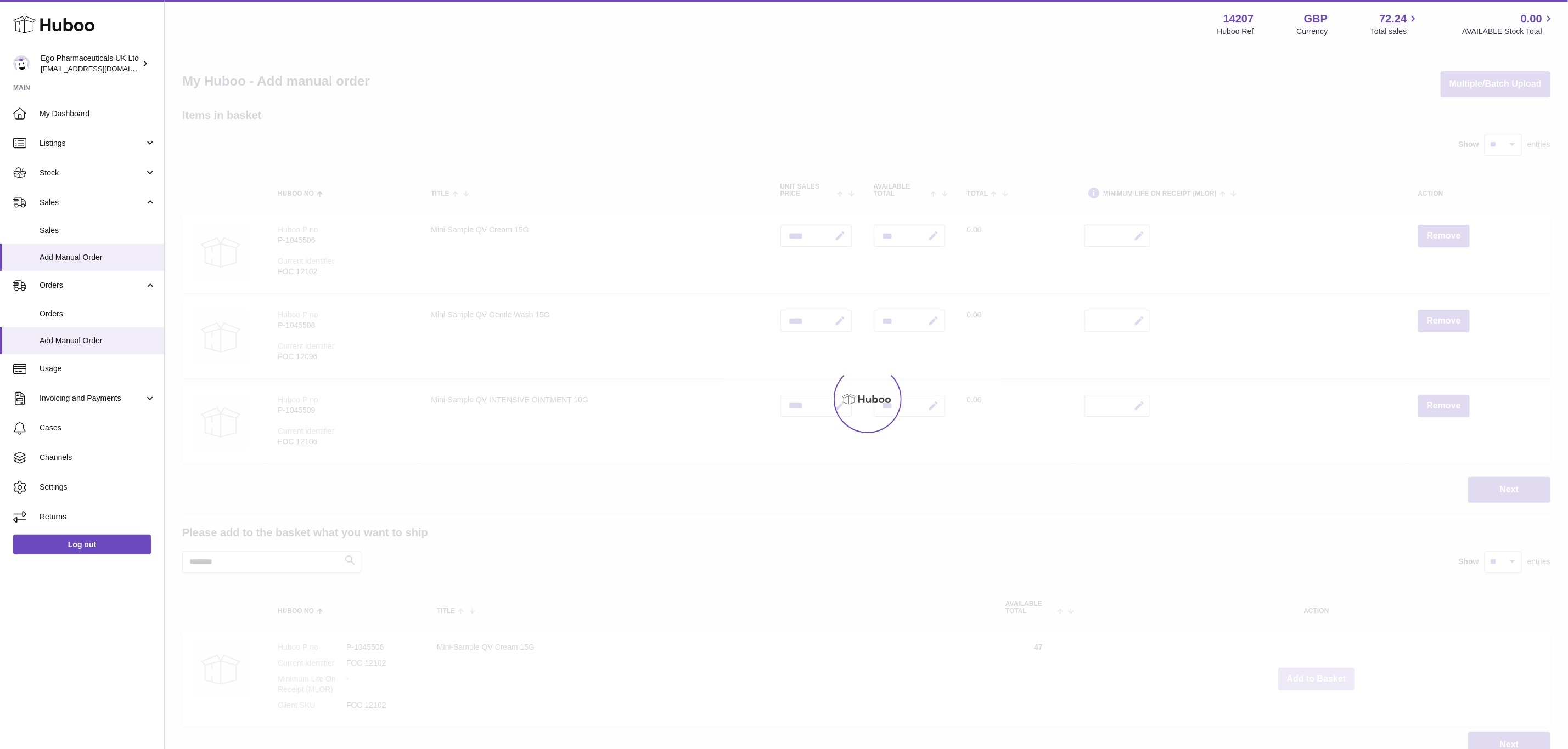
click at [1319, 674] on div at bounding box center [866, 399] width 1403 height 700
click at [1319, 674] on button "Add to Basket" at bounding box center [1317, 679] width 77 height 22
click at [1319, 674] on div at bounding box center [866, 399] width 1403 height 700
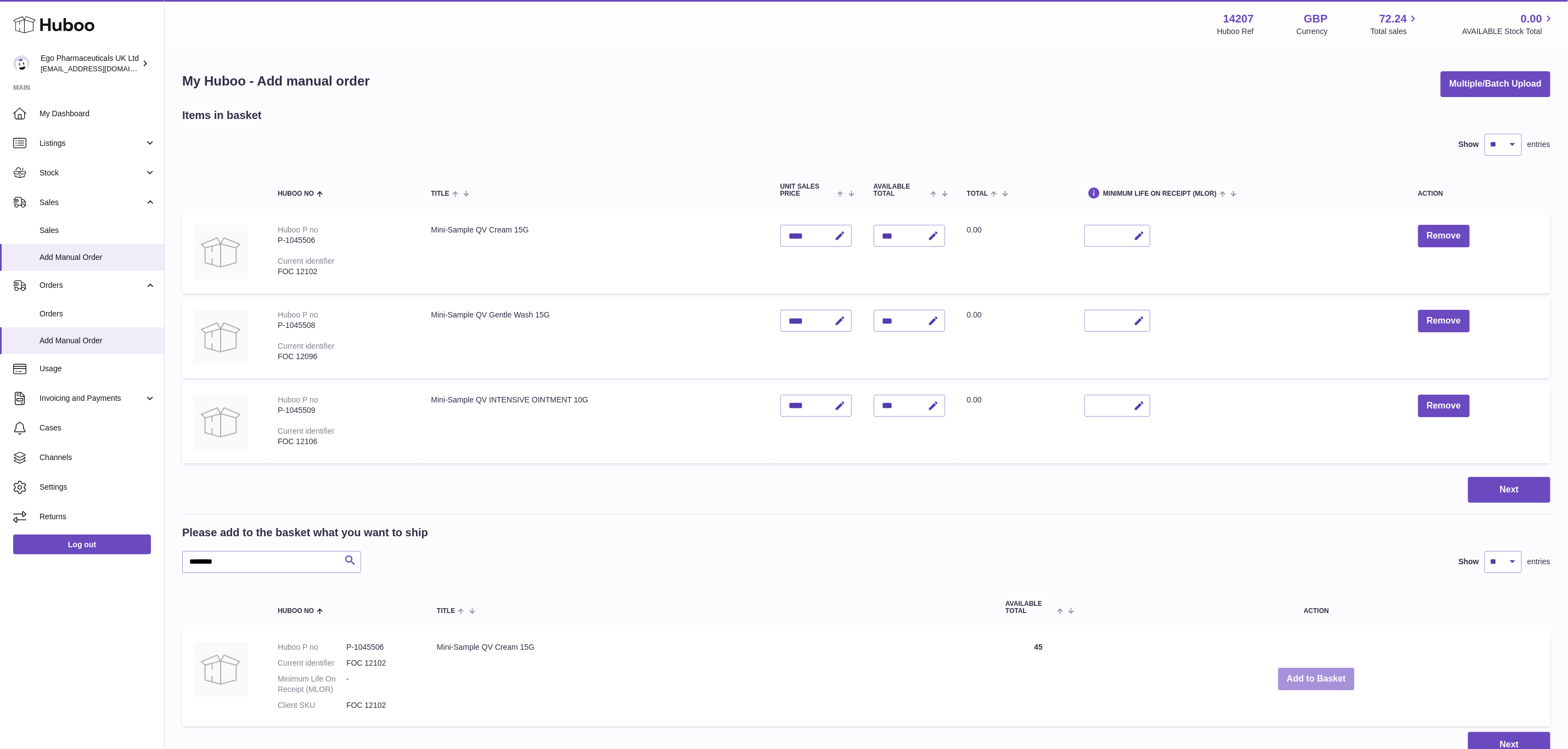
click at [1319, 674] on button "Add to Basket" at bounding box center [1317, 679] width 77 height 22
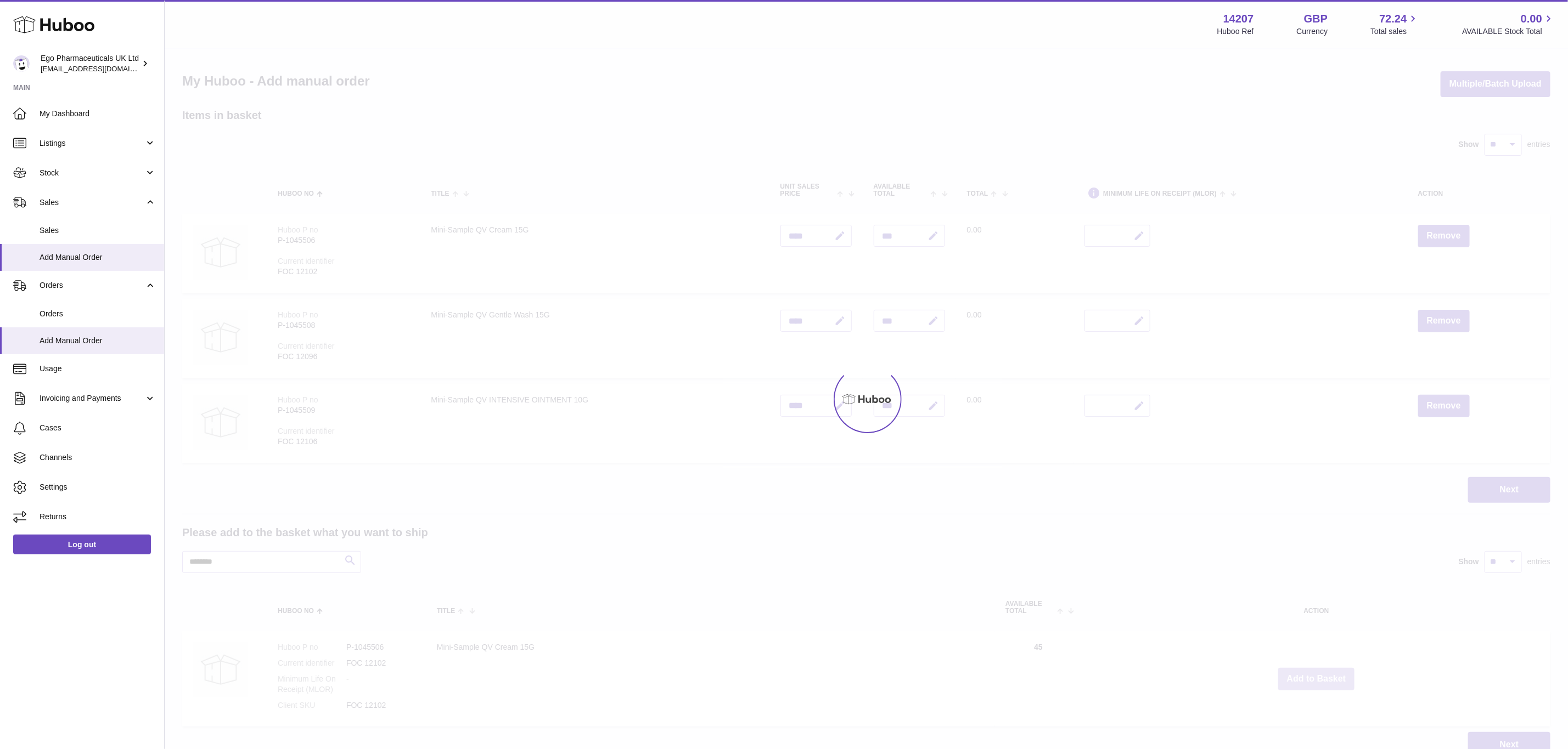
click at [1319, 674] on div at bounding box center [866, 399] width 1403 height 700
click at [1319, 674] on div "Menu Huboo 14207 Huboo Ref GBP Currency 72.24 Total sales 0.00 AVAILABLE Stock …" at bounding box center [866, 390] width 1403 height 780
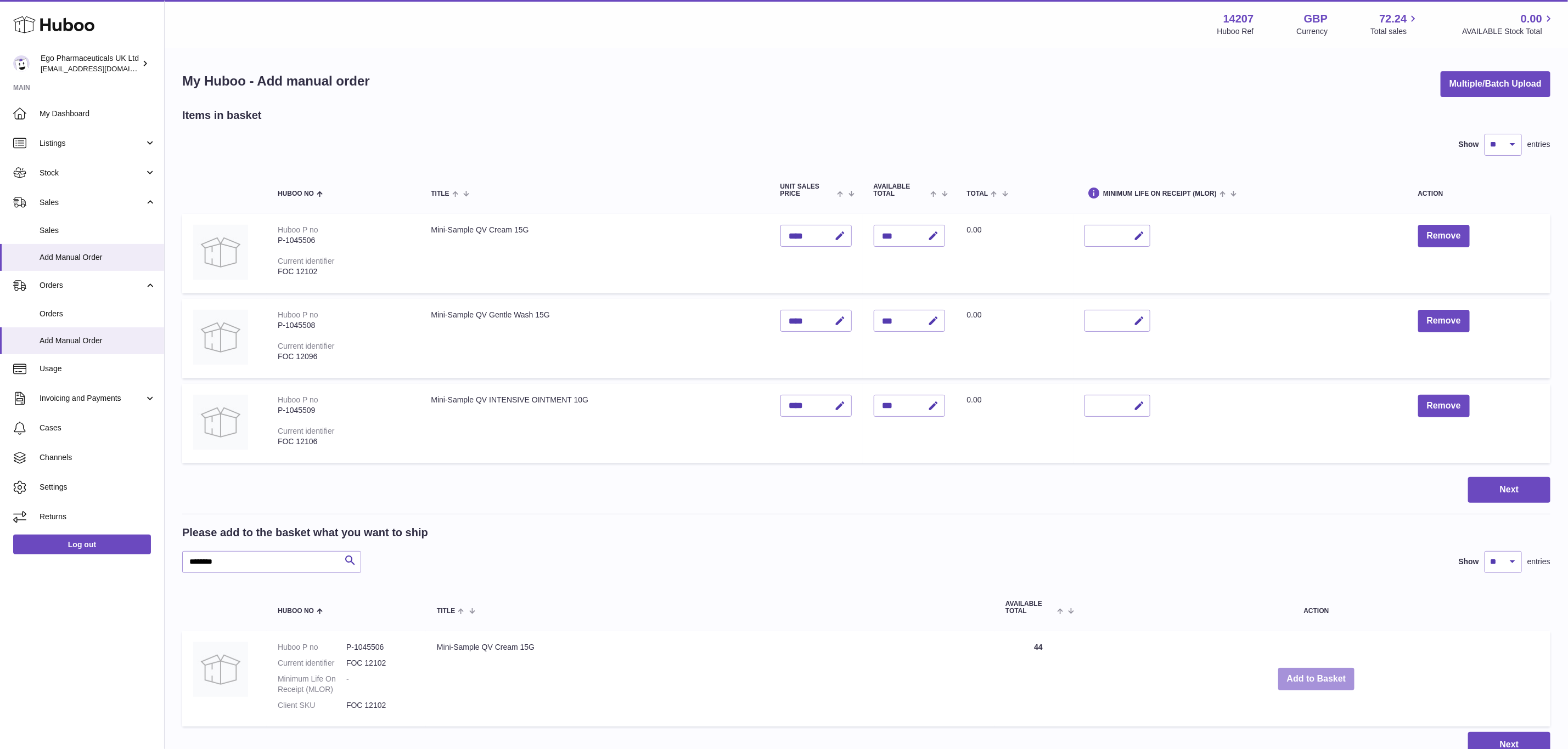
click at [1319, 674] on button "Add to Basket" at bounding box center [1317, 679] width 77 height 22
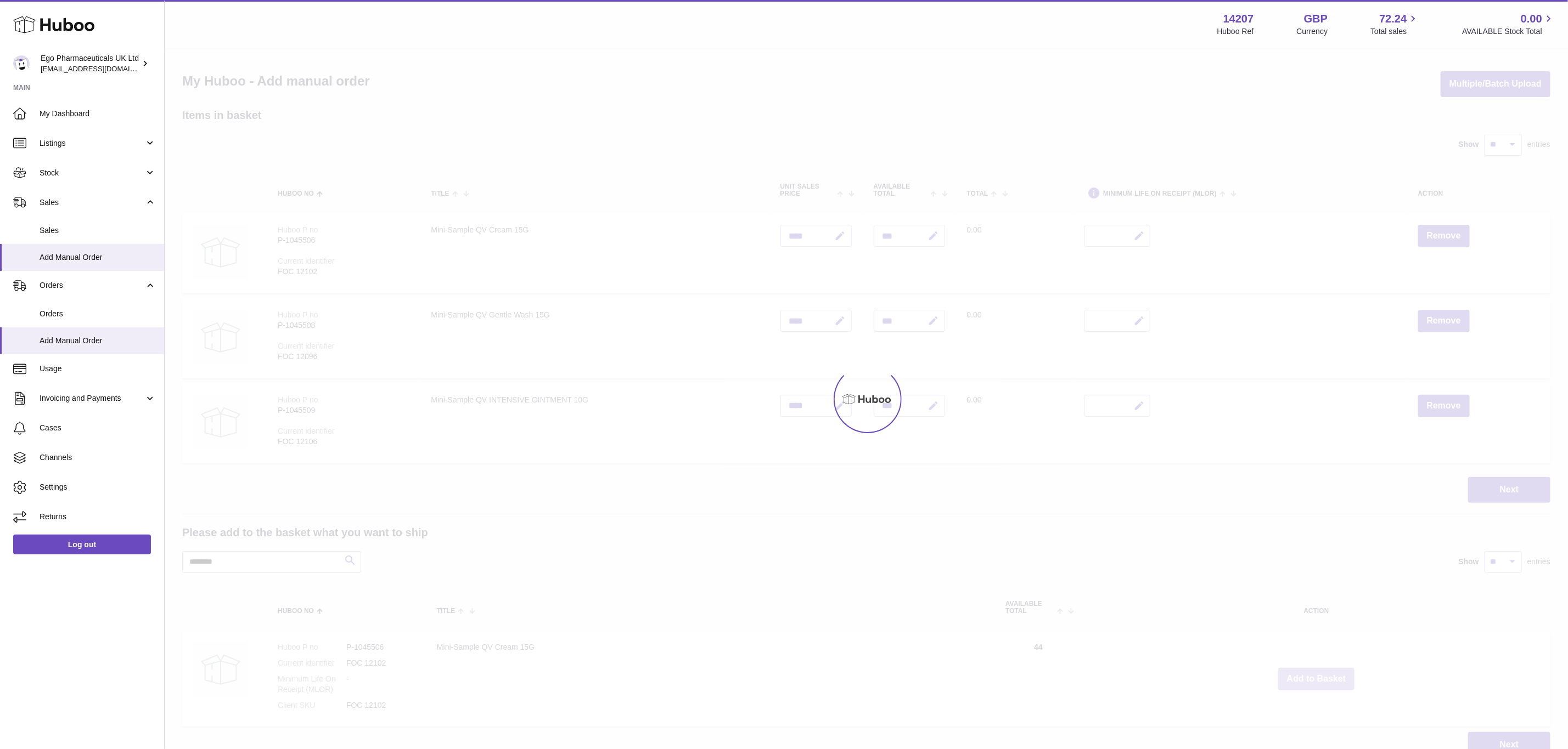
click at [1319, 674] on div at bounding box center [866, 399] width 1403 height 700
click at [1319, 674] on div "Menu Huboo 14207 Huboo Ref GBP Currency 72.24 Total sales 0.00 AVAILABLE Stock …" at bounding box center [866, 390] width 1403 height 780
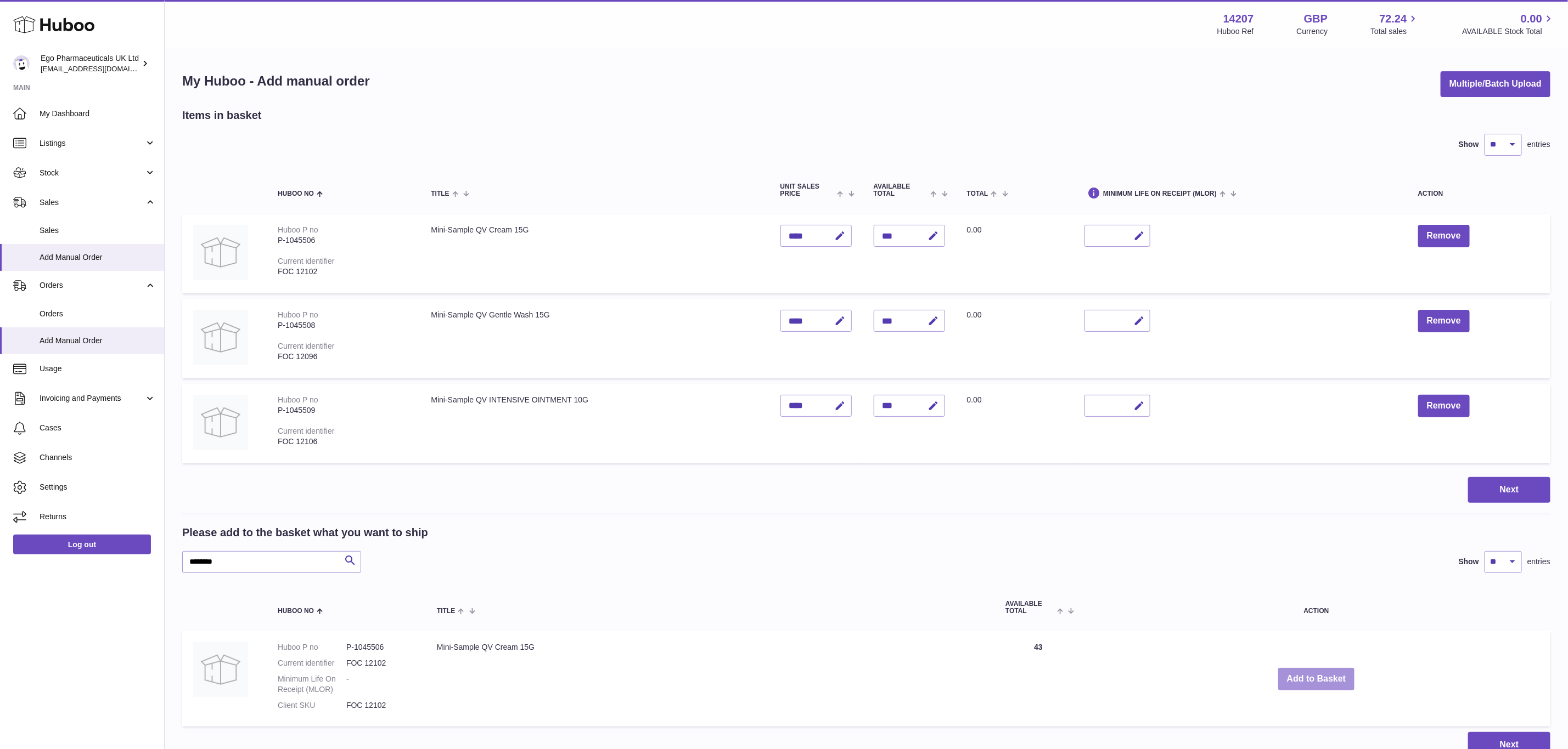
click at [1319, 674] on button "Add to Basket" at bounding box center [1317, 679] width 77 height 22
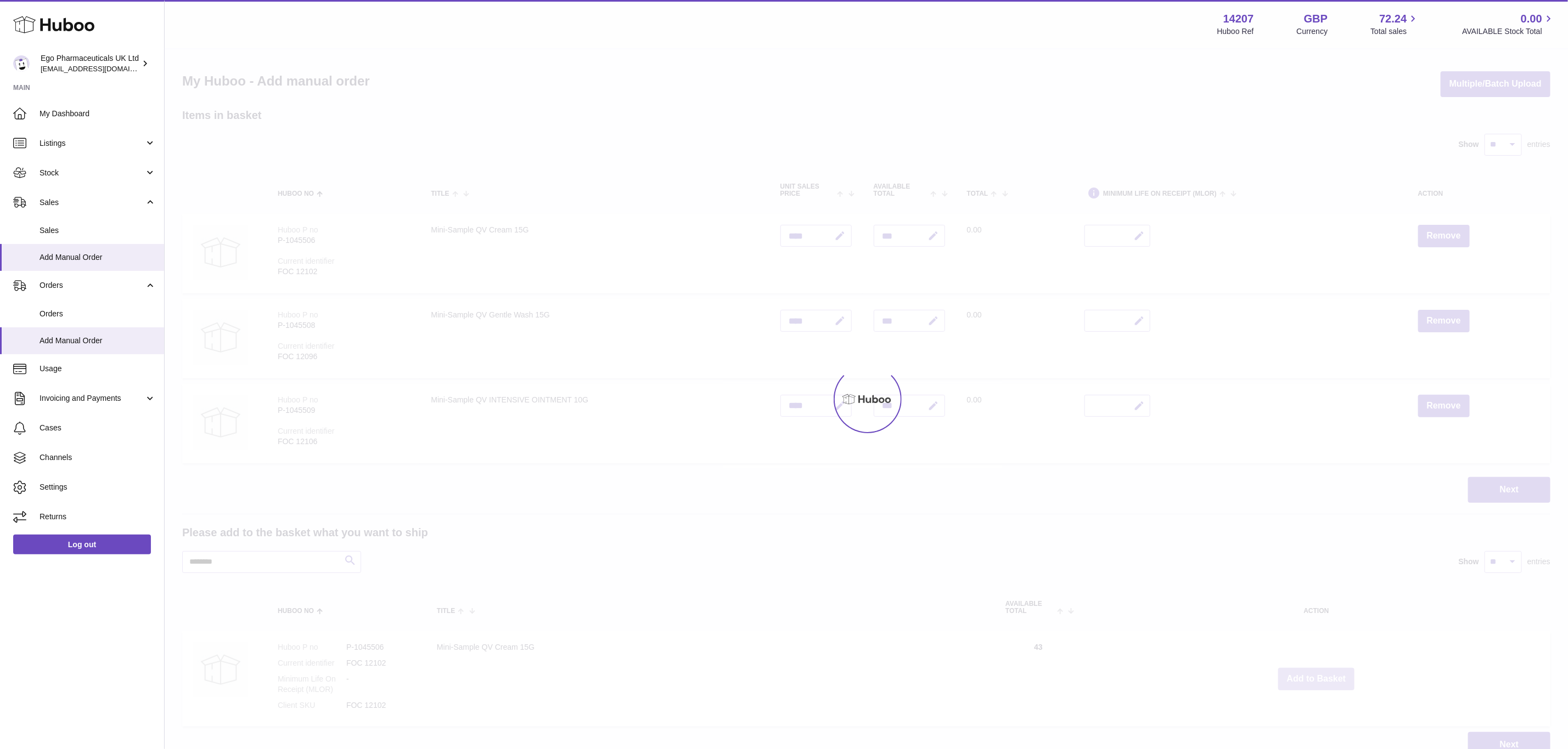
click at [1319, 674] on div at bounding box center [866, 399] width 1403 height 700
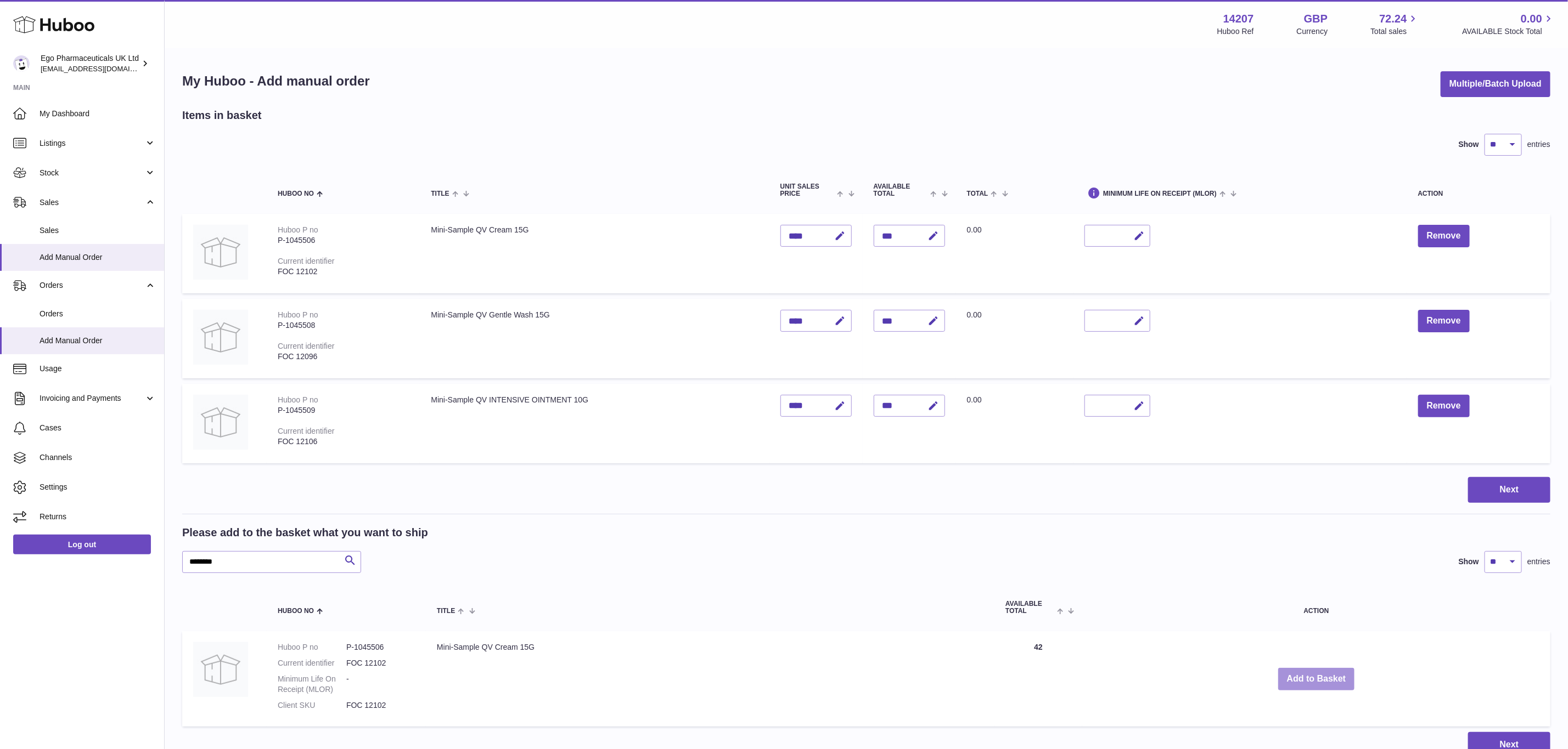
click at [1319, 674] on button "Add to Basket" at bounding box center [1317, 679] width 77 height 22
click at [0, 674] on div at bounding box center [0, 374] width 0 height 749
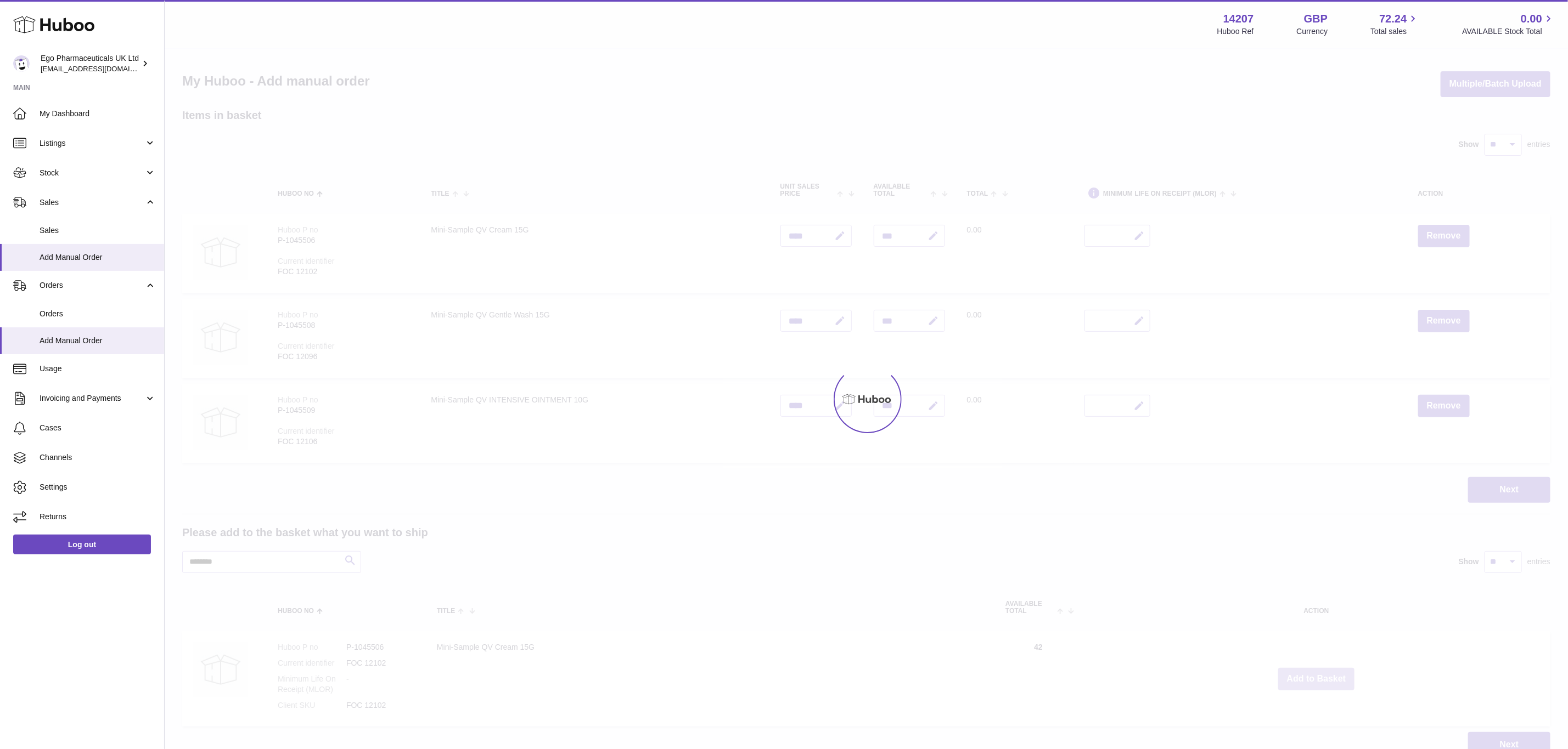
click at [1319, 674] on div at bounding box center [866, 399] width 1403 height 700
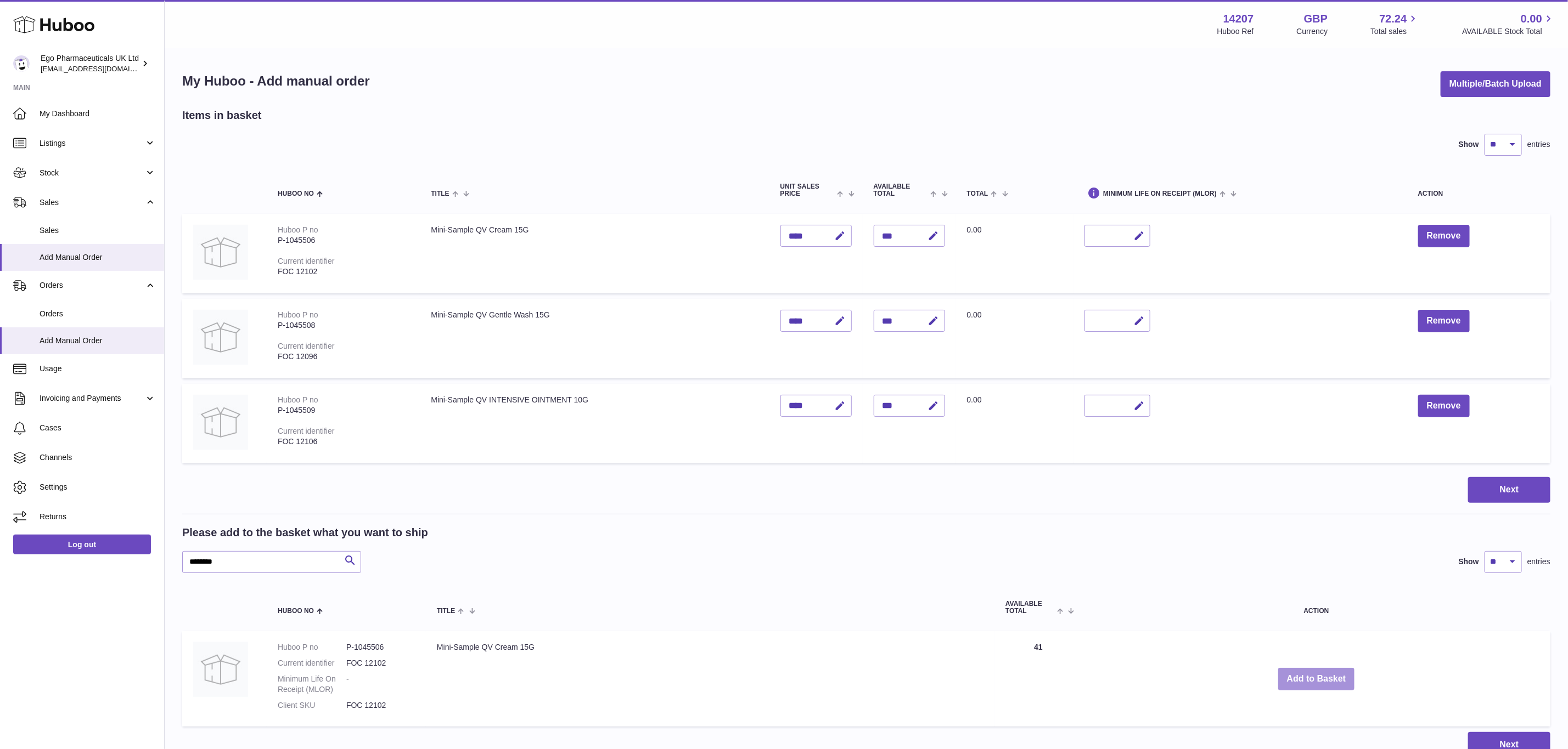
click at [1319, 674] on button "Add to Basket" at bounding box center [1317, 679] width 77 height 22
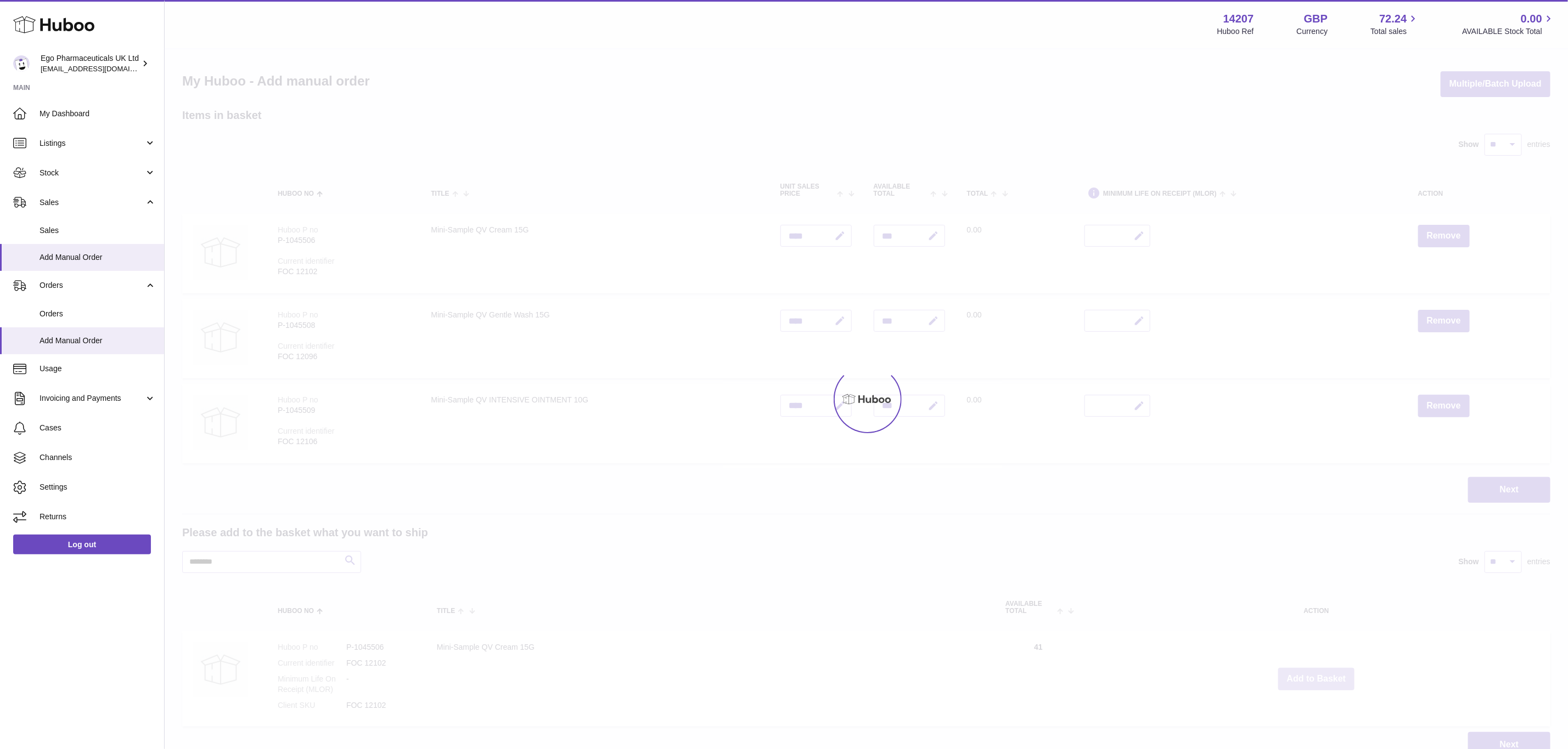
click at [1319, 674] on div at bounding box center [866, 399] width 1403 height 700
click at [1319, 674] on div "Menu Huboo 14207 Huboo Ref GBP Currency 72.24 Total sales 0.00 AVAILABLE Stock …" at bounding box center [866, 390] width 1403 height 780
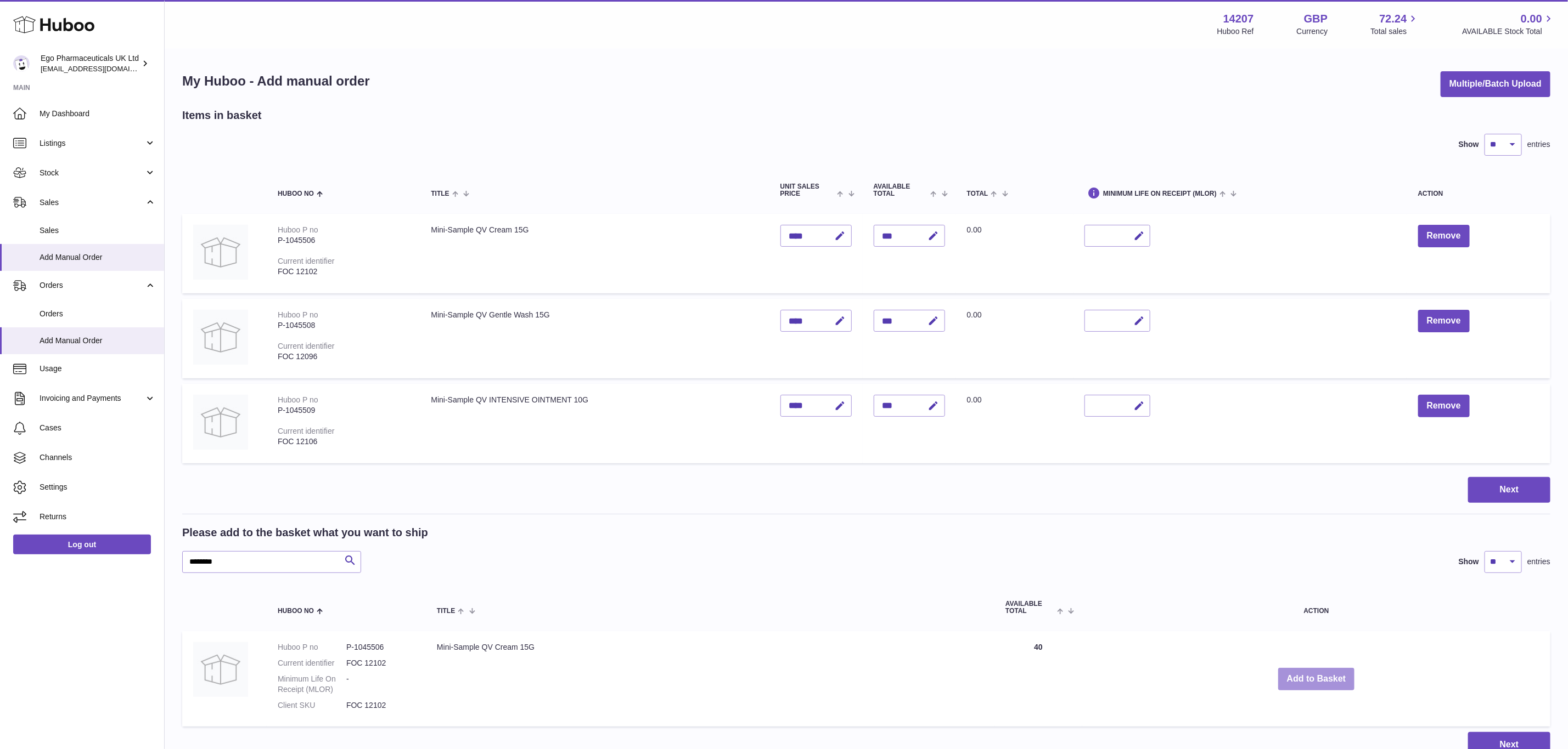
click at [1319, 674] on button "Add to Basket" at bounding box center [1317, 679] width 77 height 22
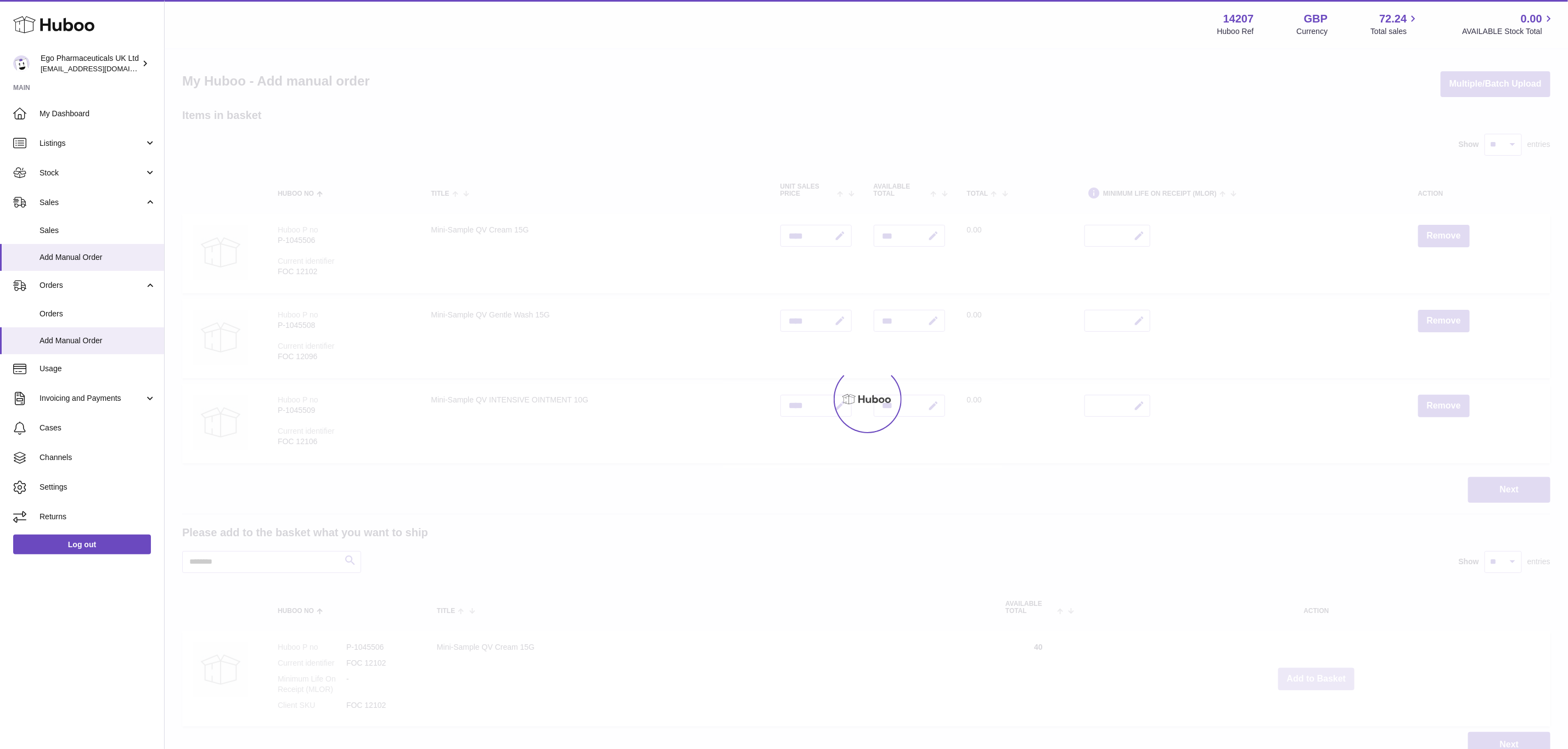
click at [1319, 674] on div at bounding box center [866, 399] width 1403 height 700
click at [1319, 674] on div "Menu Huboo 14207 Huboo Ref GBP Currency 72.24 Total sales 0.00 AVAILABLE Stock …" at bounding box center [866, 390] width 1403 height 780
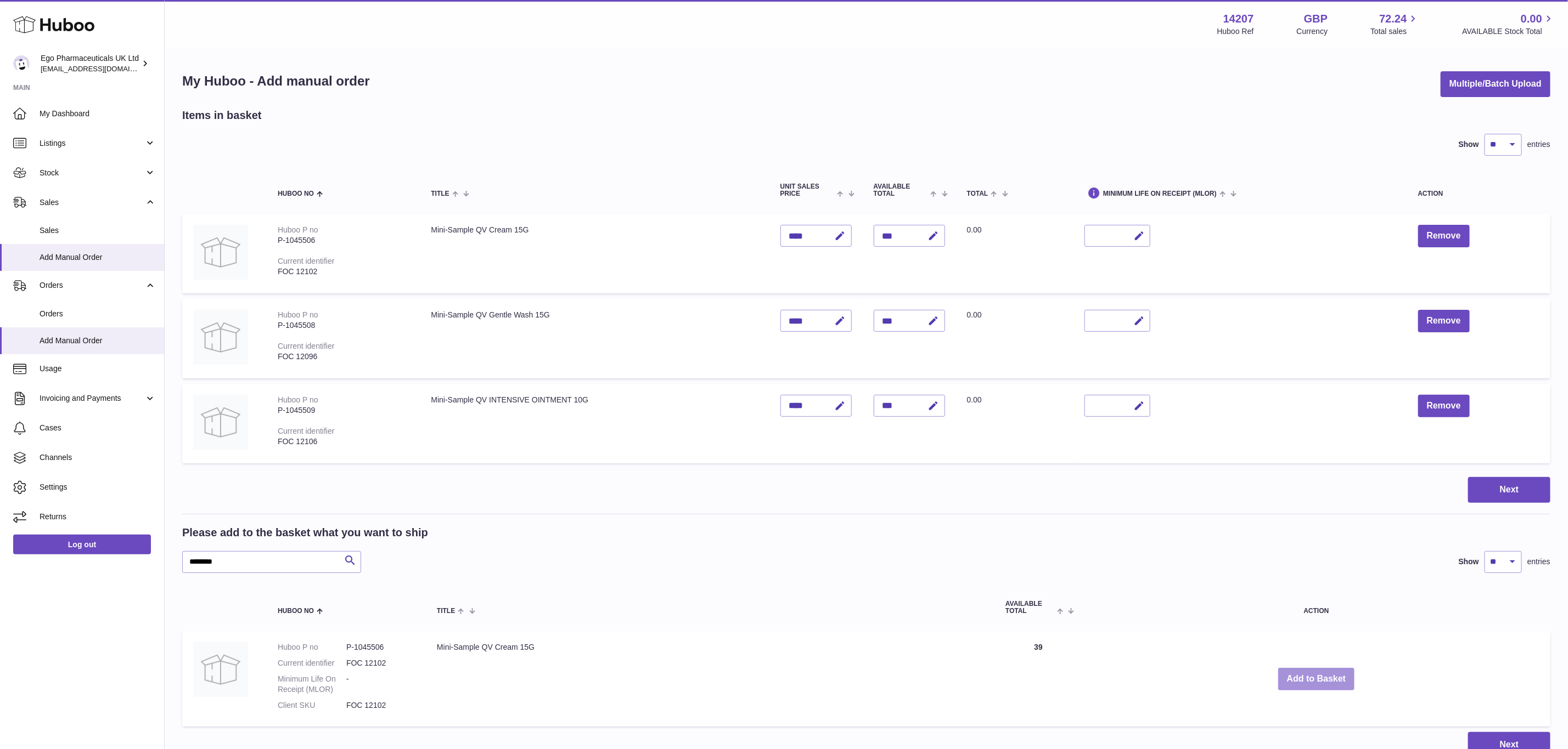
click at [1319, 674] on button "Add to Basket" at bounding box center [1317, 679] width 77 height 22
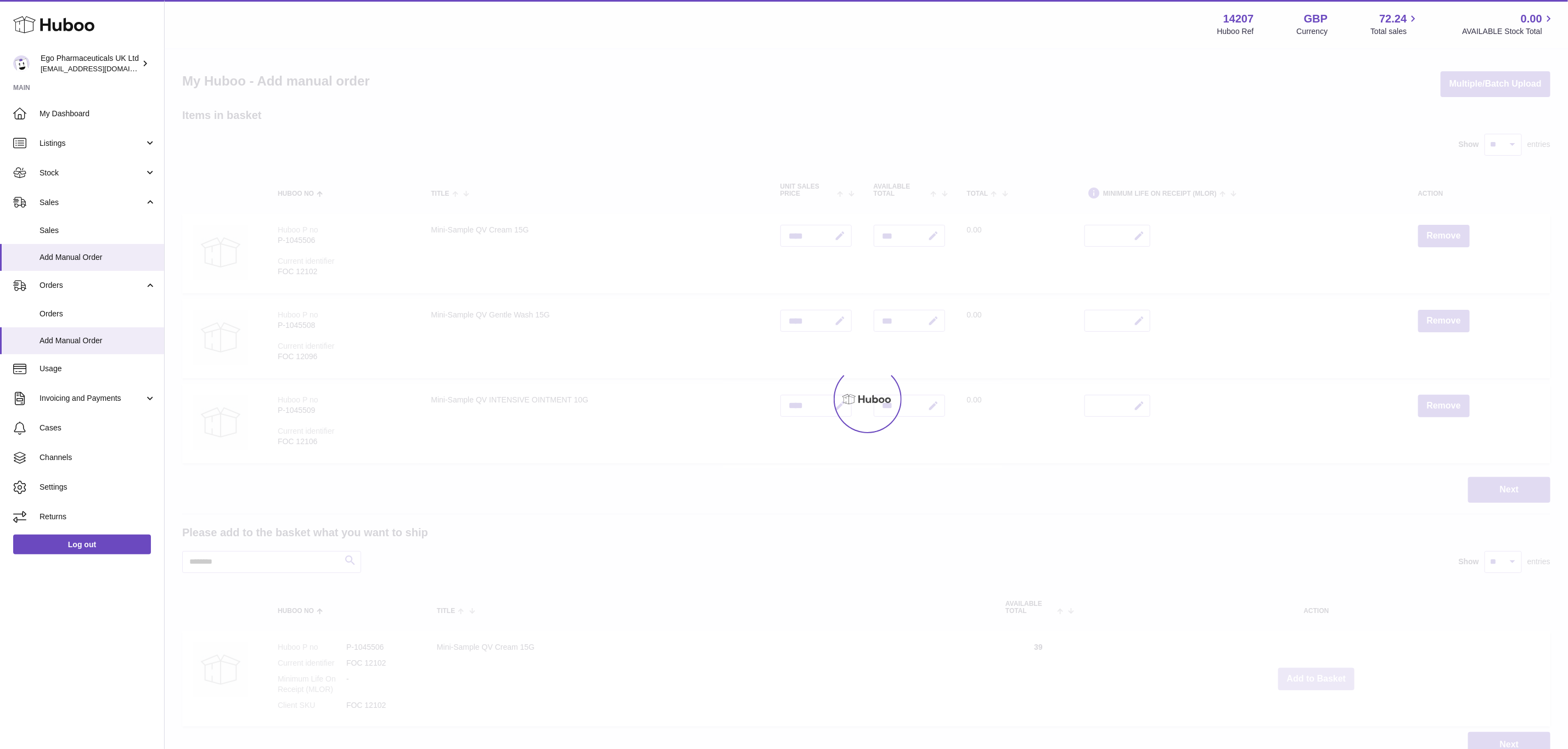
click at [1319, 674] on div at bounding box center [866, 399] width 1403 height 700
click
type input "***"
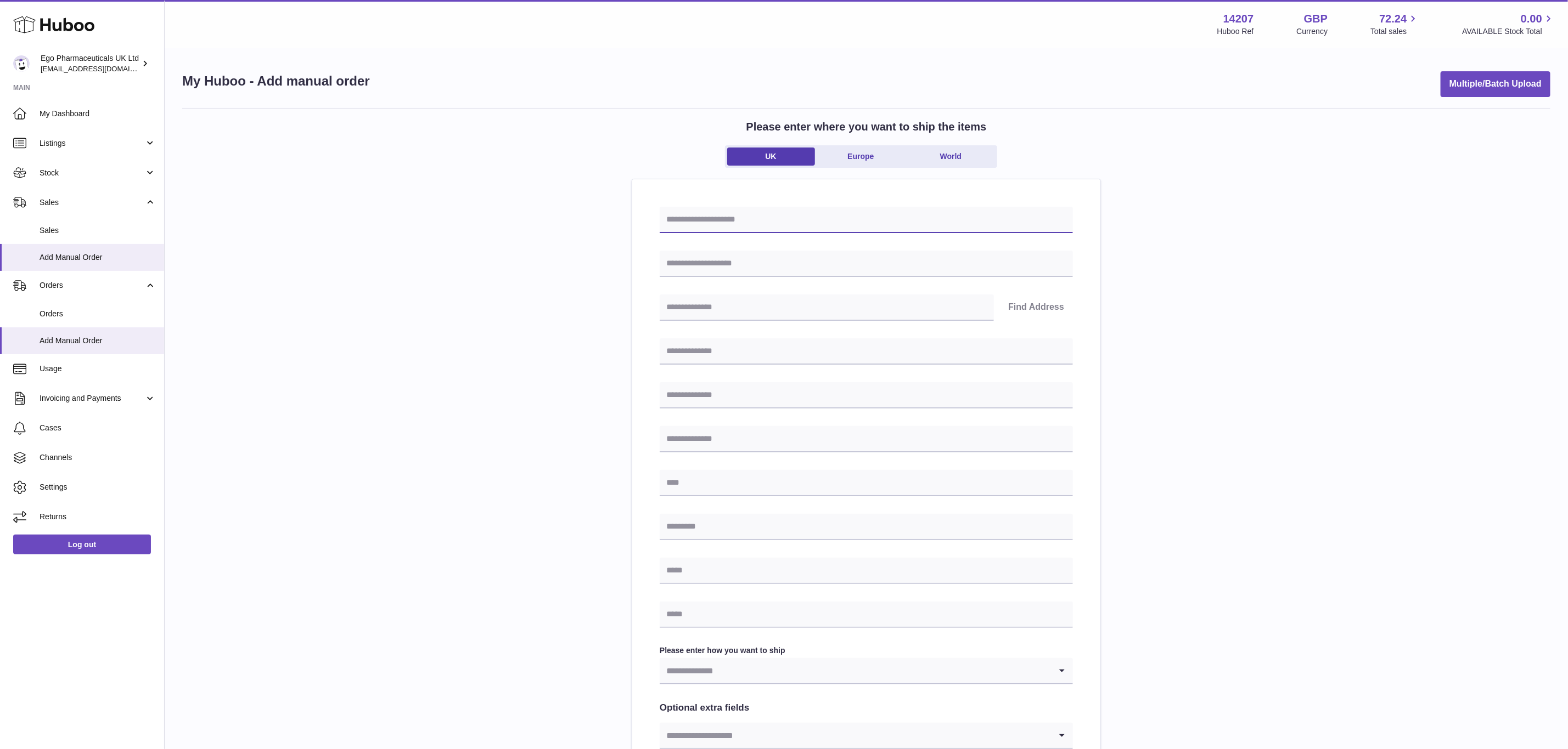
paste input "**********"
type input "**********"
drag, startPoint x: 687, startPoint y: 269, endPoint x: 698, endPoint y: 277, distance: 13.6
paste input "**********"
type input "**********"
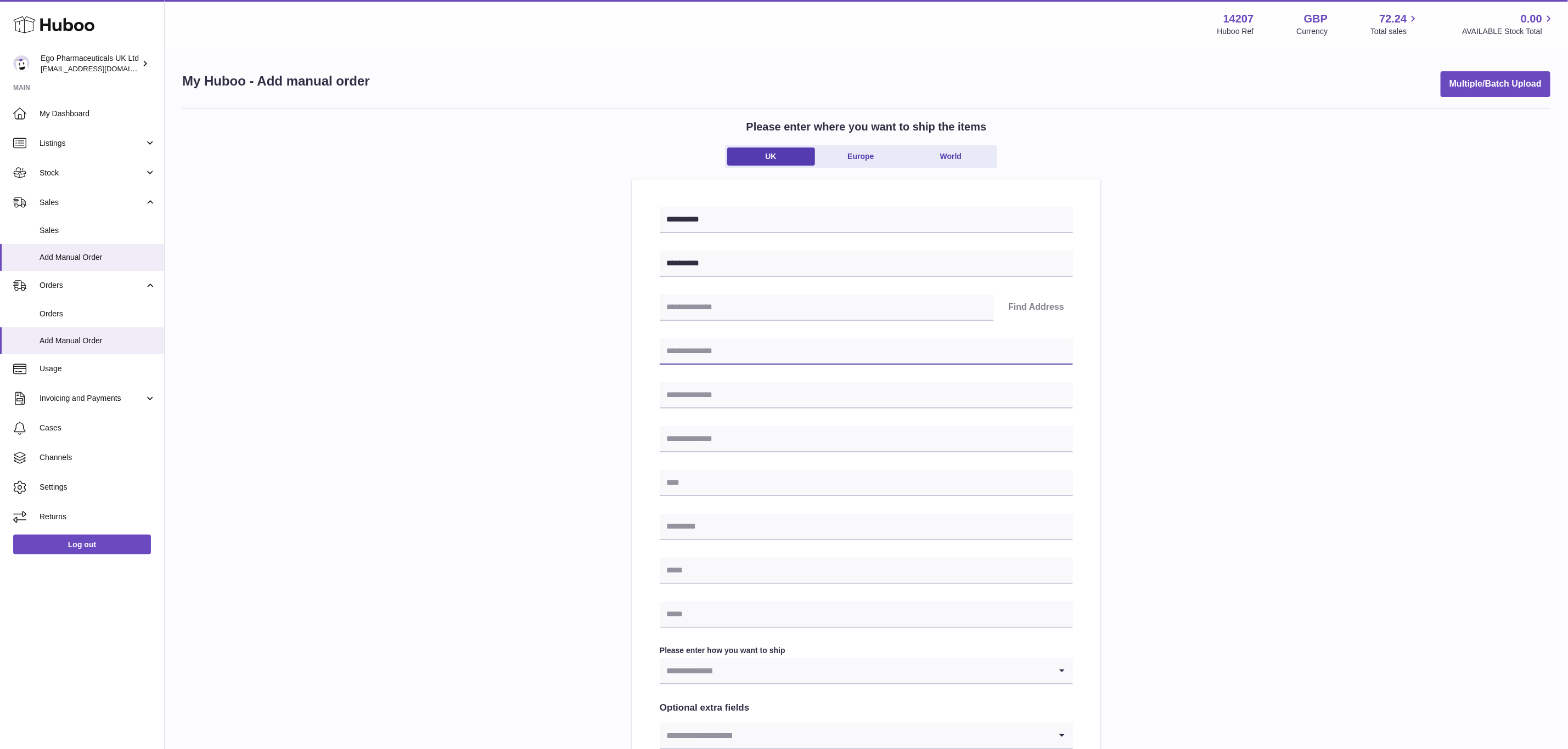
drag, startPoint x: 691, startPoint y: 362, endPoint x: 698, endPoint y: 366, distance: 8.1
paste input "**********"
type input "**********"
paste input "**********"
type input "**********"
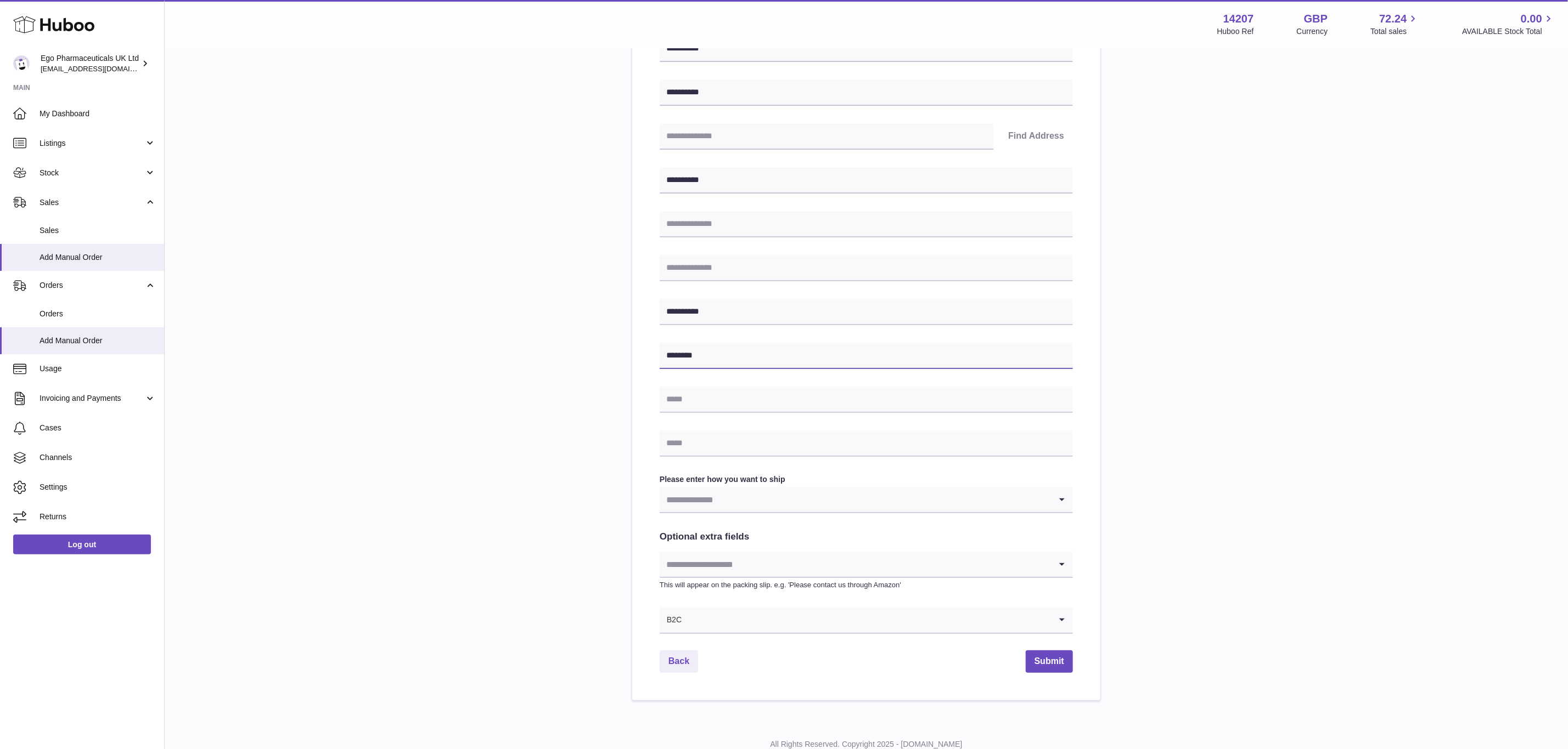
scroll to position [209, 0]
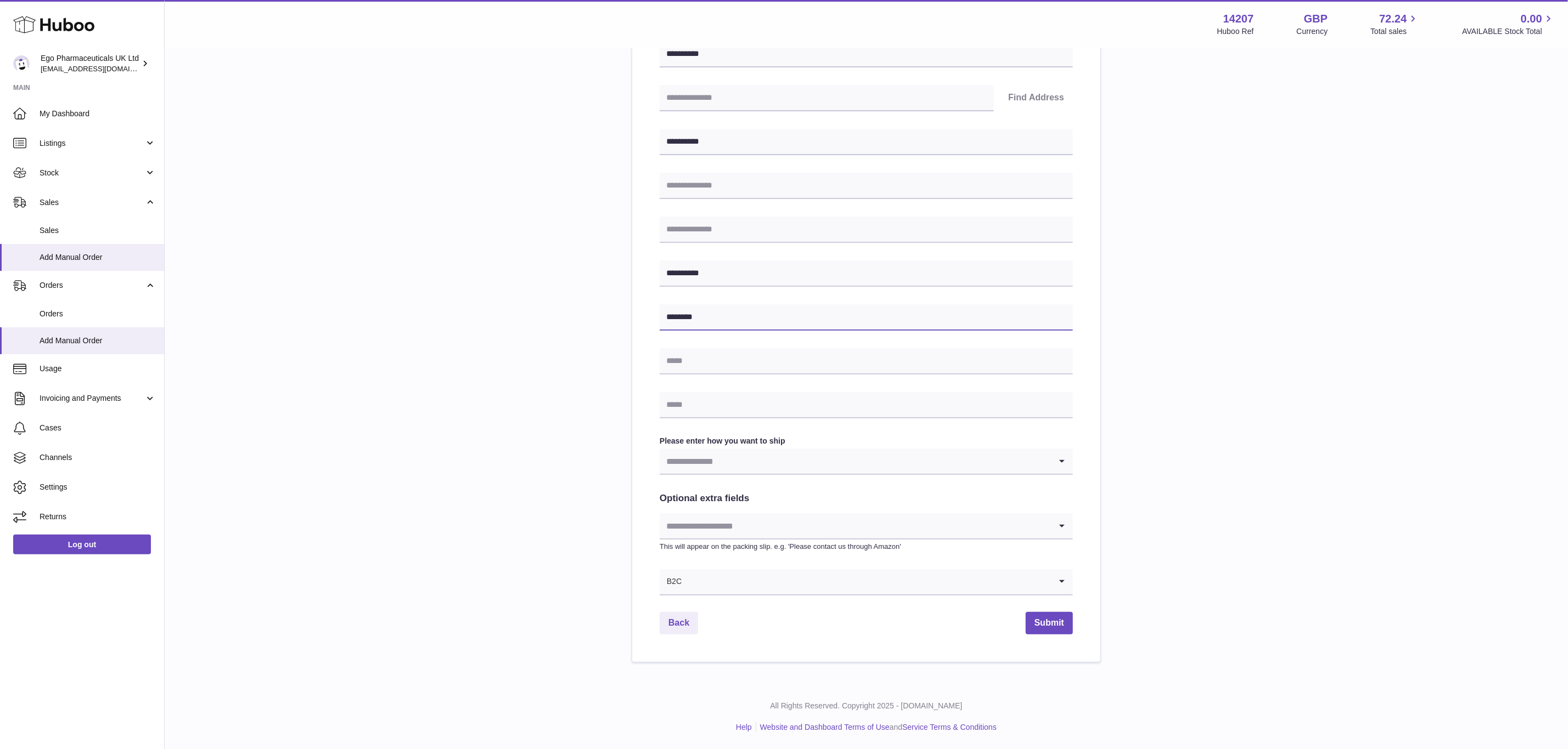
type input "********"
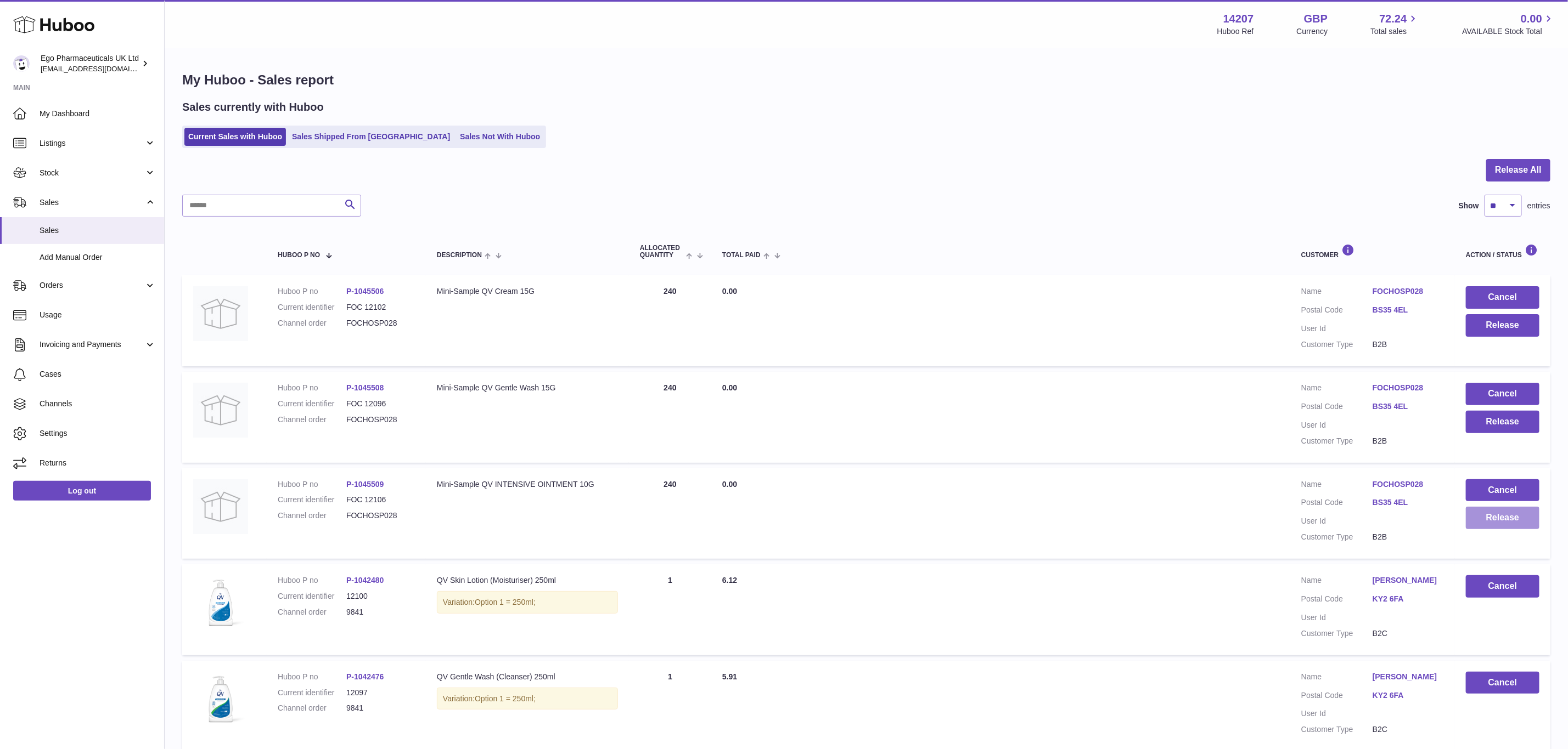
click at [1498, 515] on button "Release" at bounding box center [1502, 517] width 73 height 22
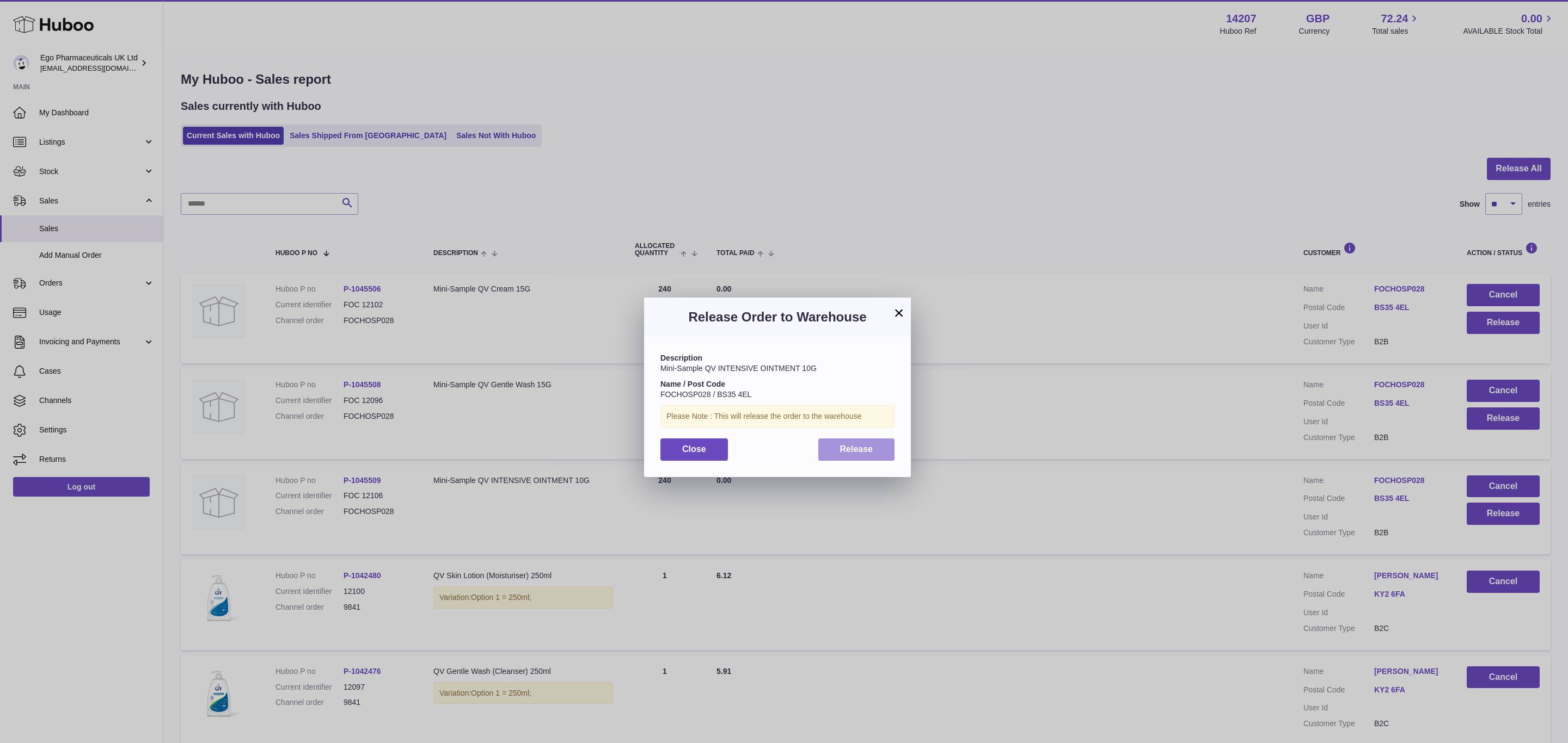
drag, startPoint x: 828, startPoint y: 449, endPoint x: 837, endPoint y: 446, distance: 9.5
click at [833, 449] on button "Release" at bounding box center [857, 449] width 76 height 22
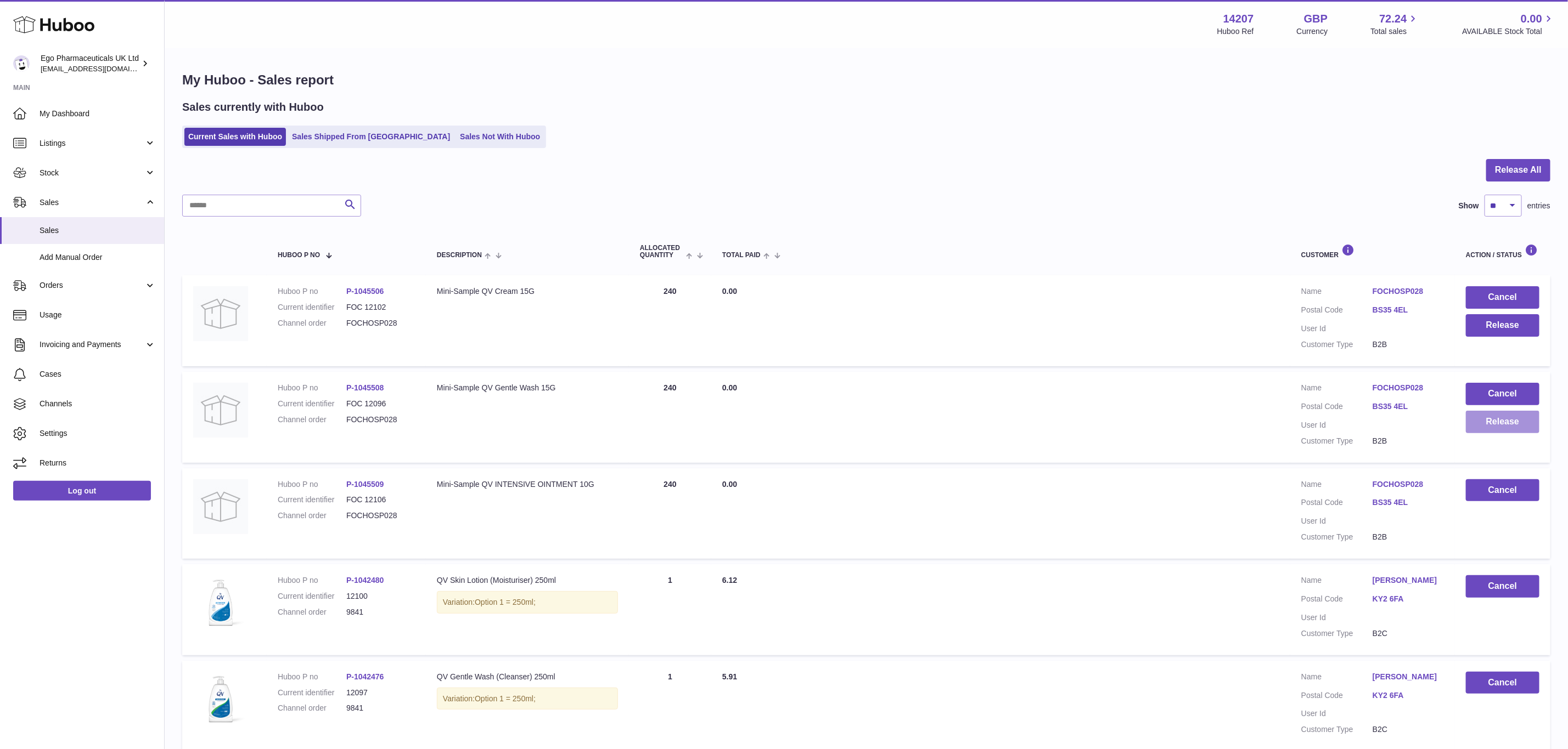
click at [1499, 423] on button "Release" at bounding box center [1502, 422] width 73 height 22
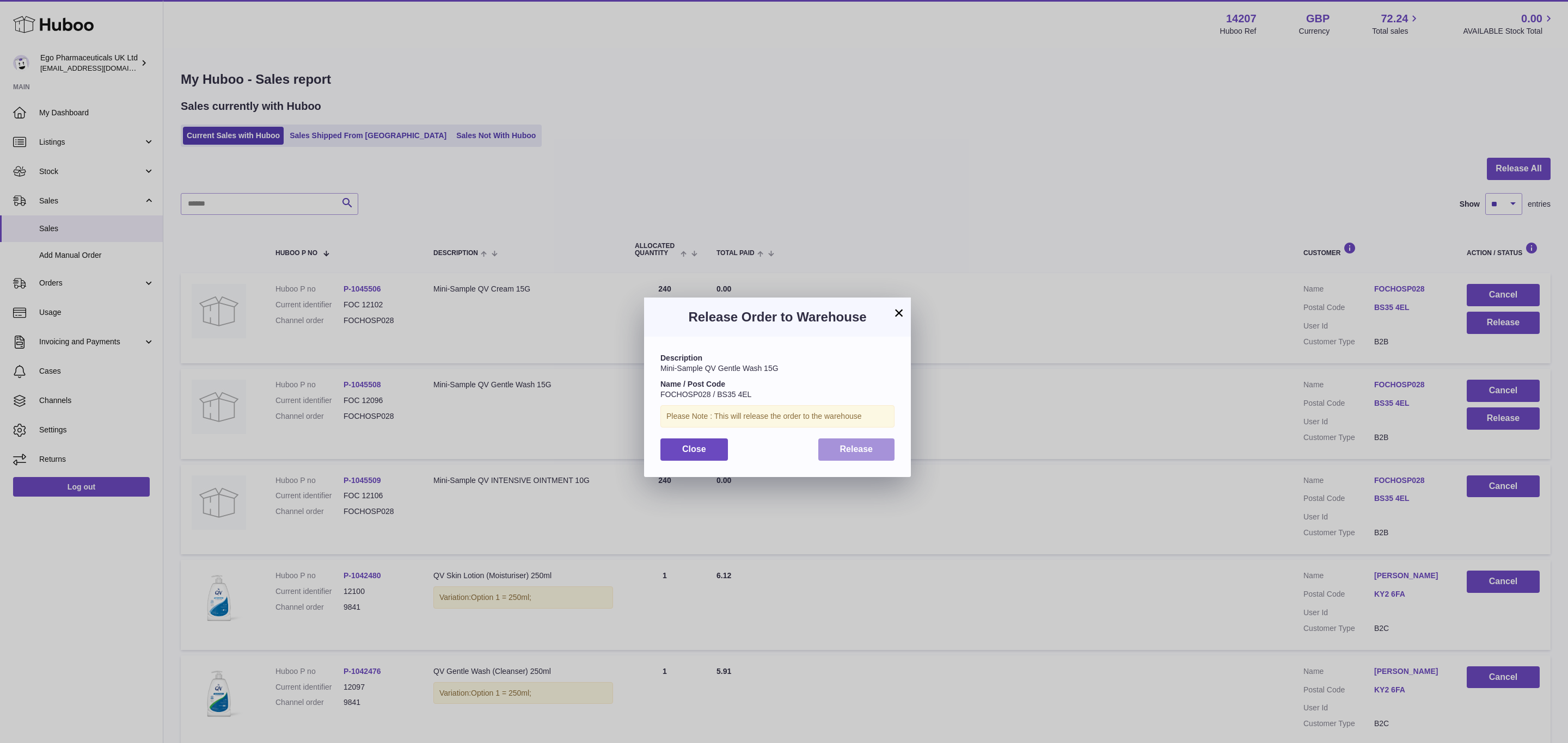
click at [872, 454] on span "Release" at bounding box center [857, 449] width 33 height 10
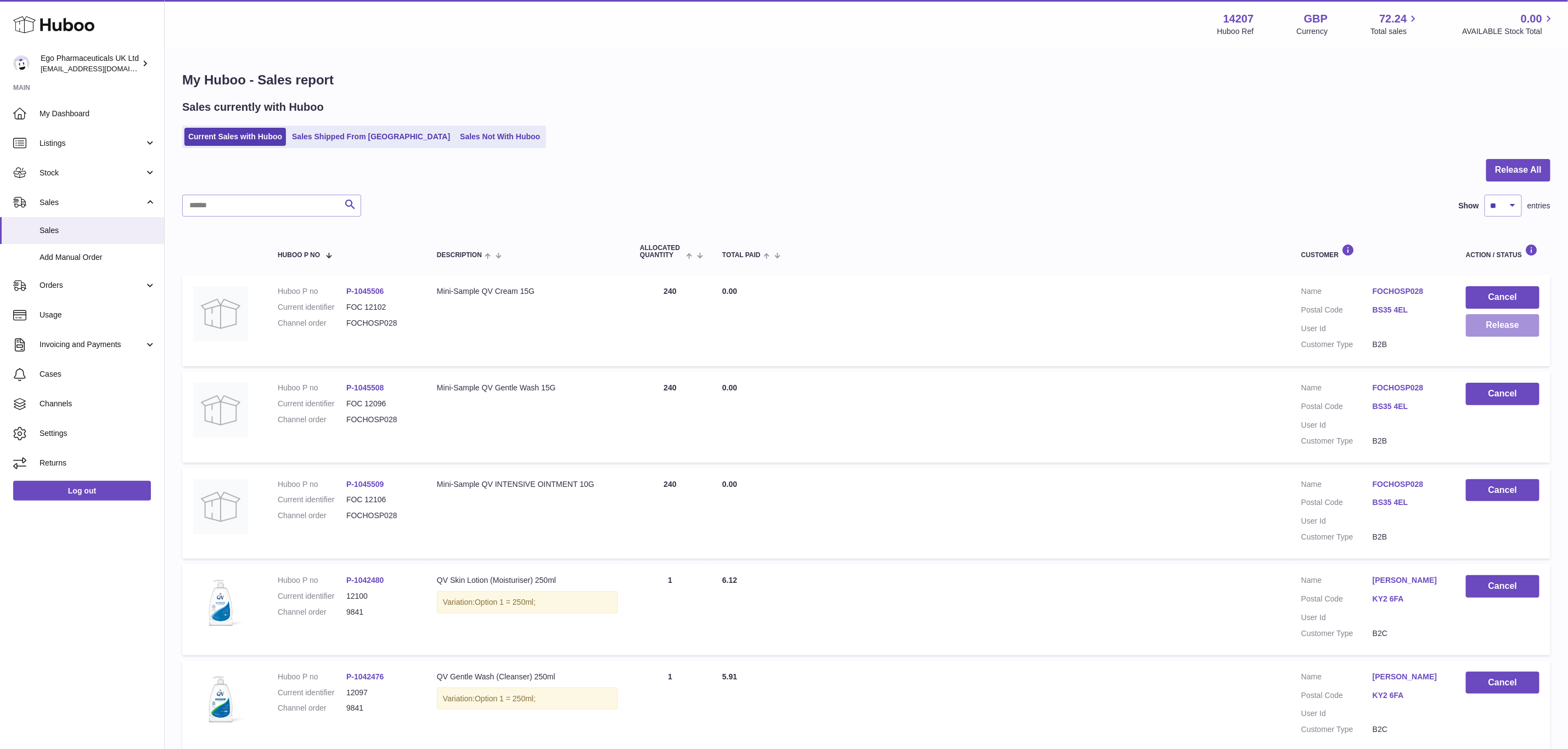
click at [1504, 317] on button "Release" at bounding box center [1502, 325] width 73 height 22
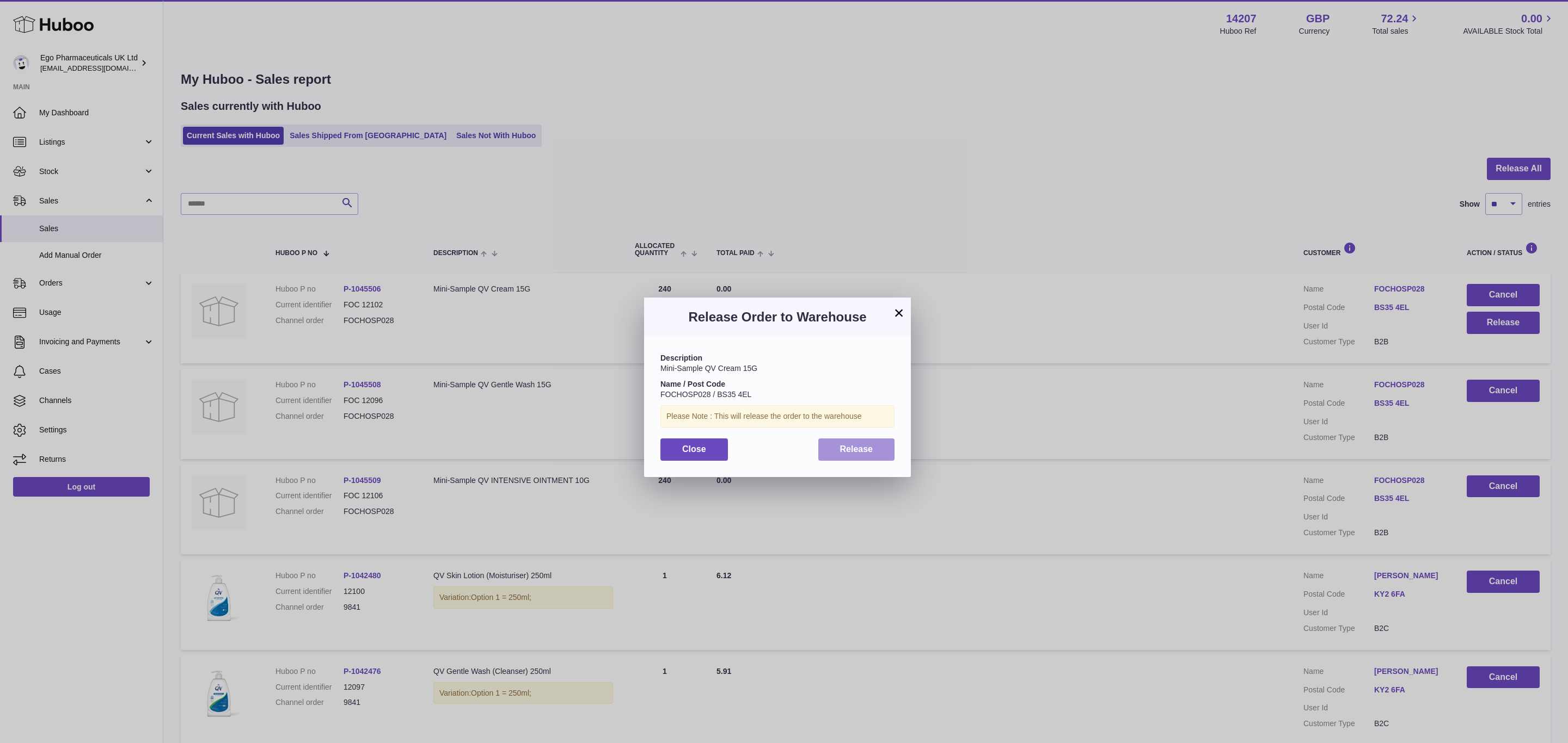
click at [846, 454] on span "Release" at bounding box center [857, 449] width 33 height 10
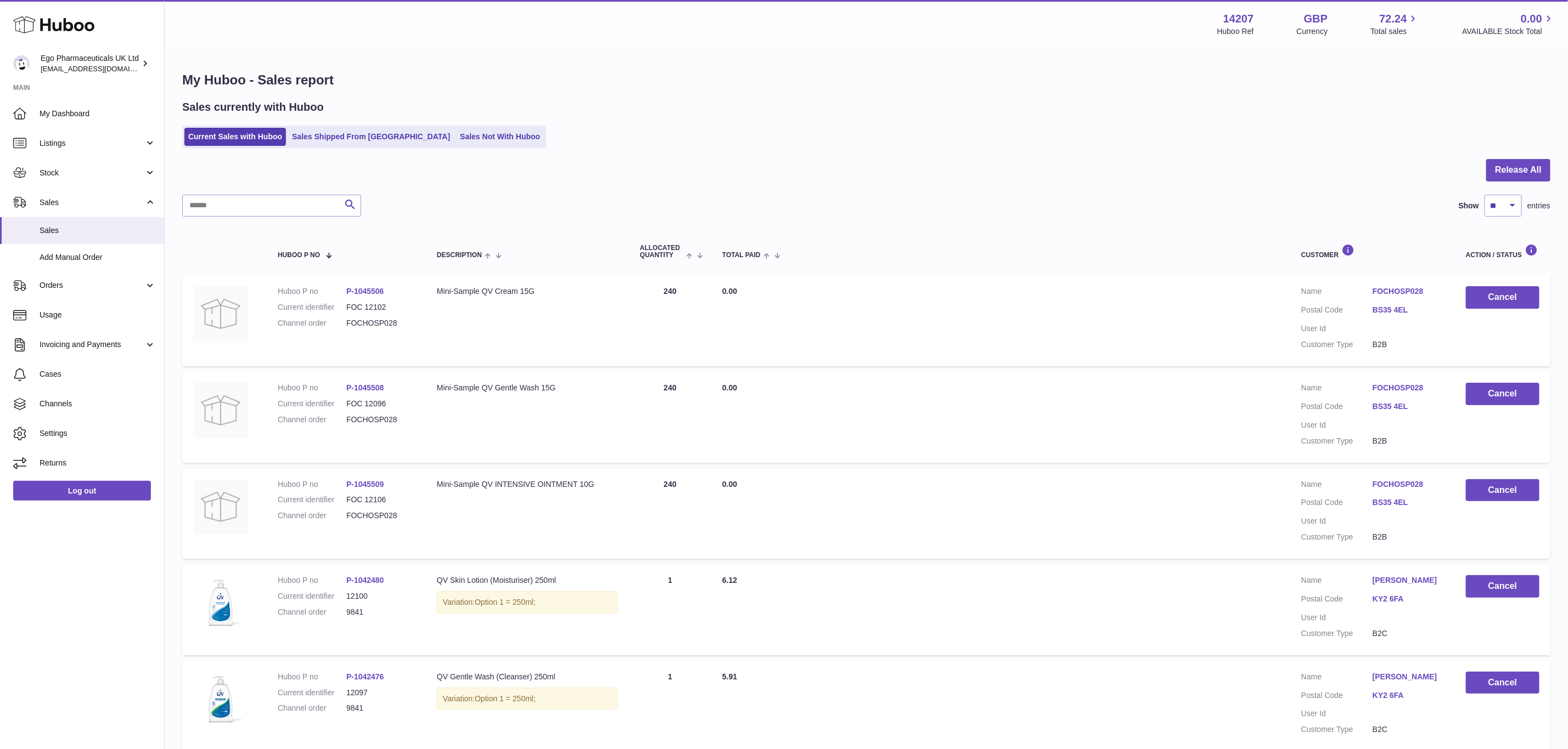
drag, startPoint x: 401, startPoint y: 291, endPoint x: 357, endPoint y: 290, distance: 44.0
click at [357, 290] on dd "P-1045506" at bounding box center [380, 291] width 68 height 11
copy link "1045506"
drag, startPoint x: 402, startPoint y: 386, endPoint x: 351, endPoint y: 387, distance: 51.0
click at [353, 387] on dd "P-1045508" at bounding box center [380, 388] width 68 height 11
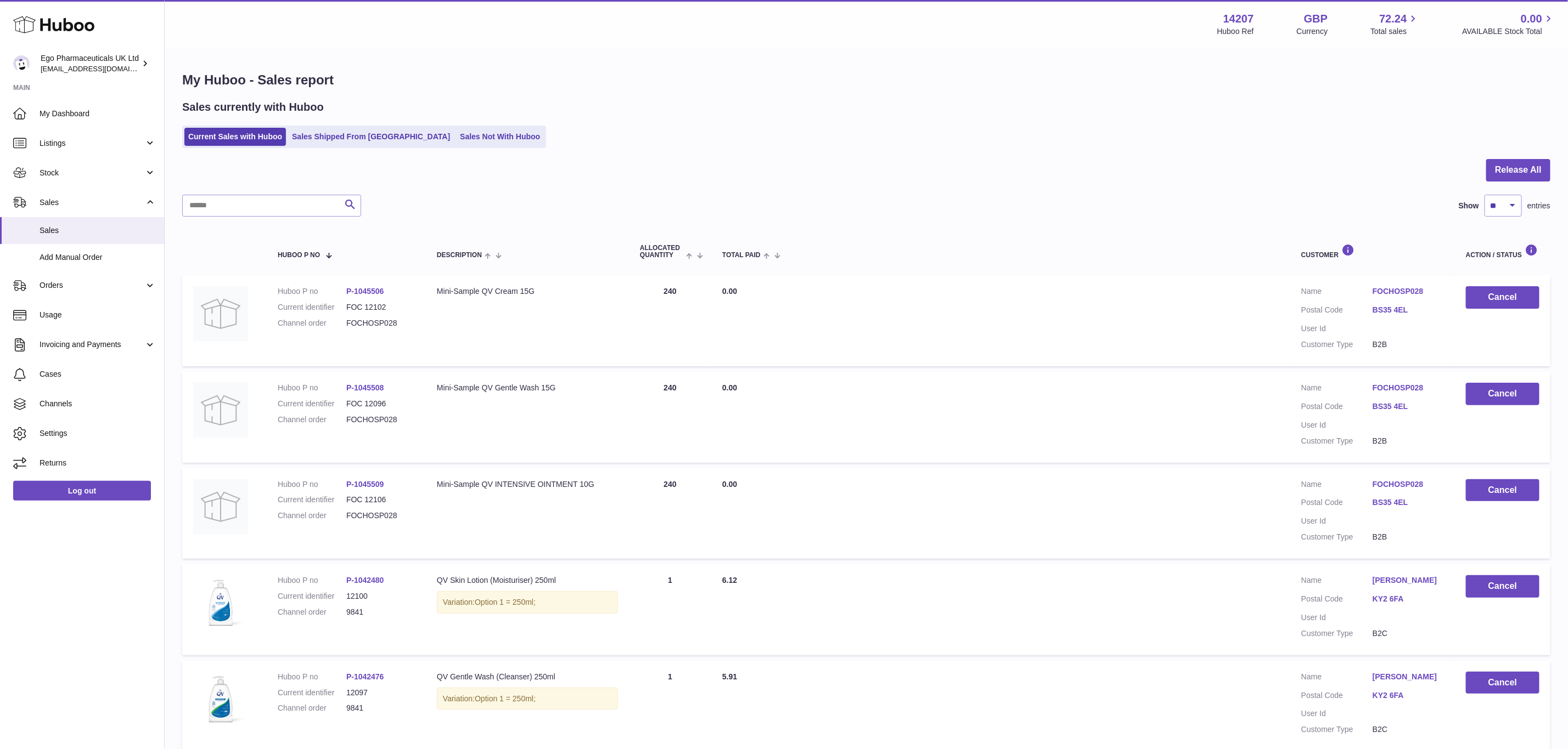
copy link "-1045508"
drag, startPoint x: 399, startPoint y: 474, endPoint x: 351, endPoint y: 484, distance: 49.0
click at [353, 484] on td "Huboo P no P-1045509 Current identifier FOC 12106 Channel order FOCHOSP028" at bounding box center [346, 513] width 159 height 91
copy link "-1045509"
